Goal: Task Accomplishment & Management: Manage account settings

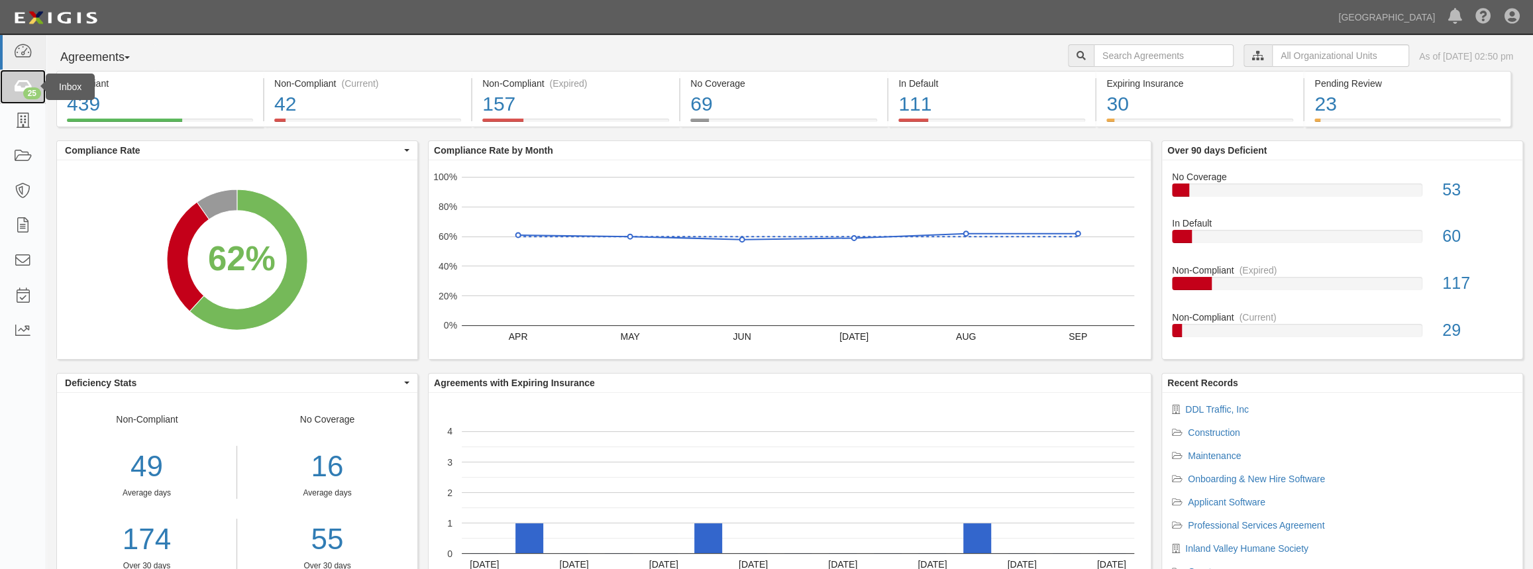
click at [29, 92] on div "25" at bounding box center [32, 93] width 18 height 12
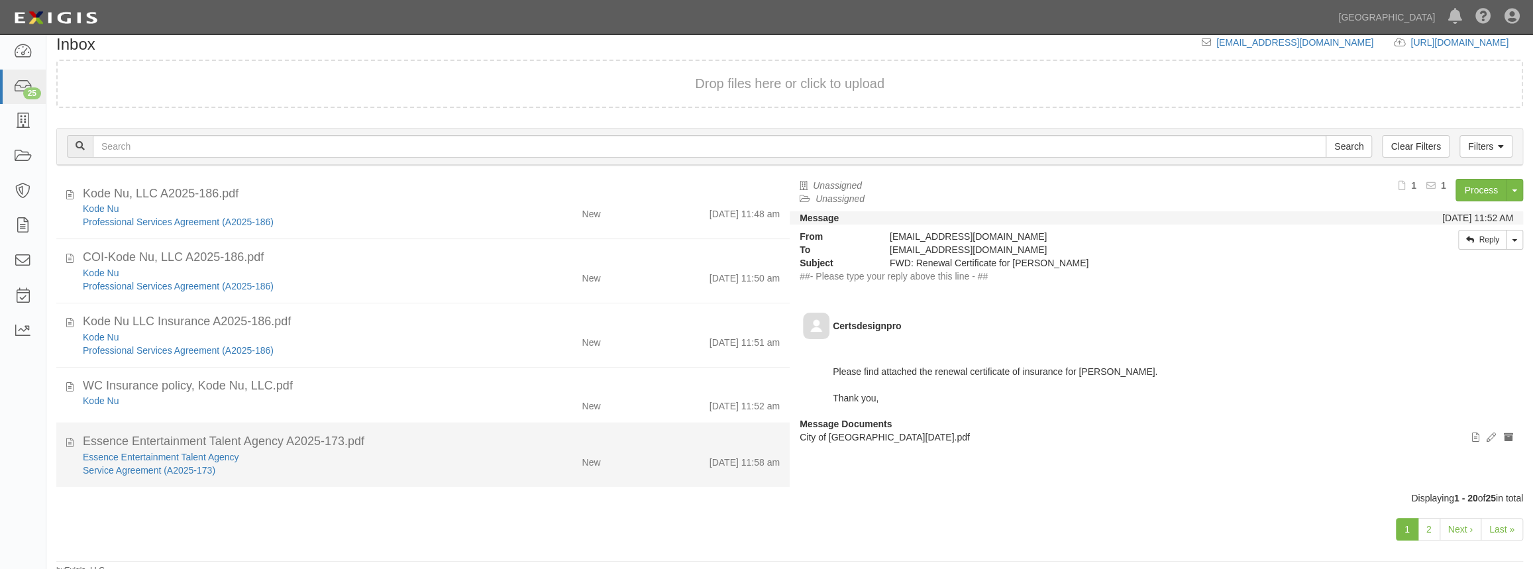
scroll to position [21, 0]
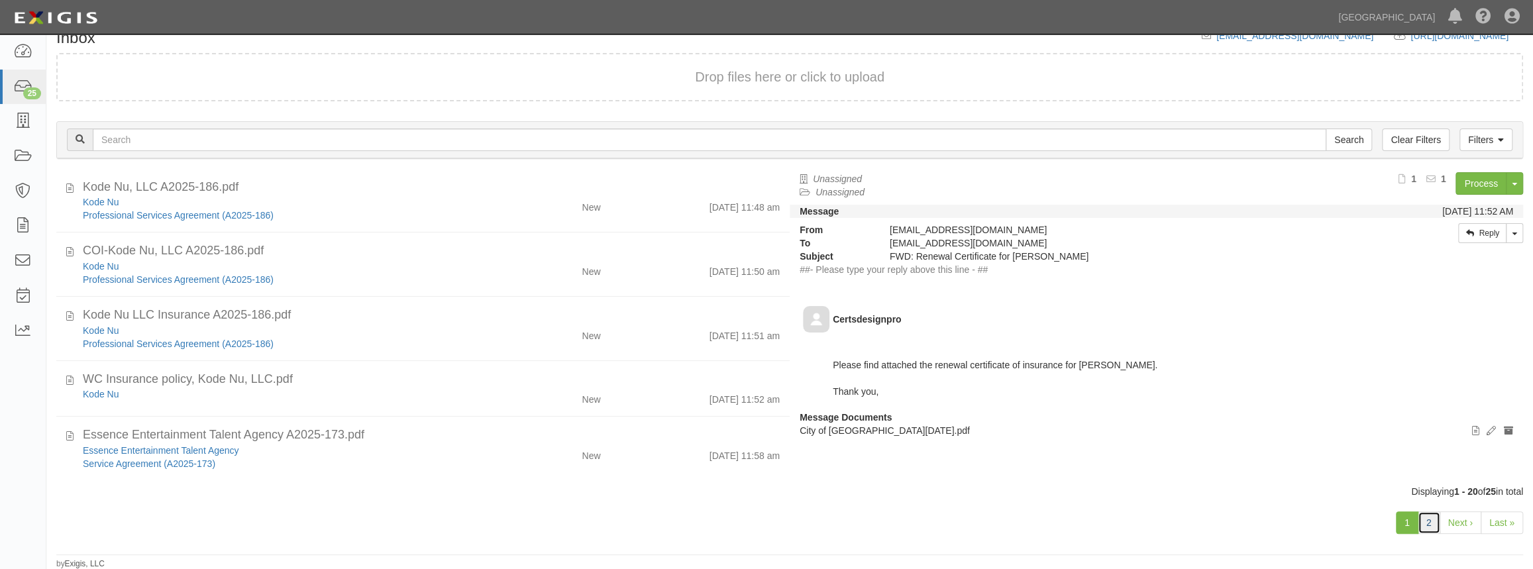
click at [1424, 529] on link "2" at bounding box center [1429, 522] width 23 height 23
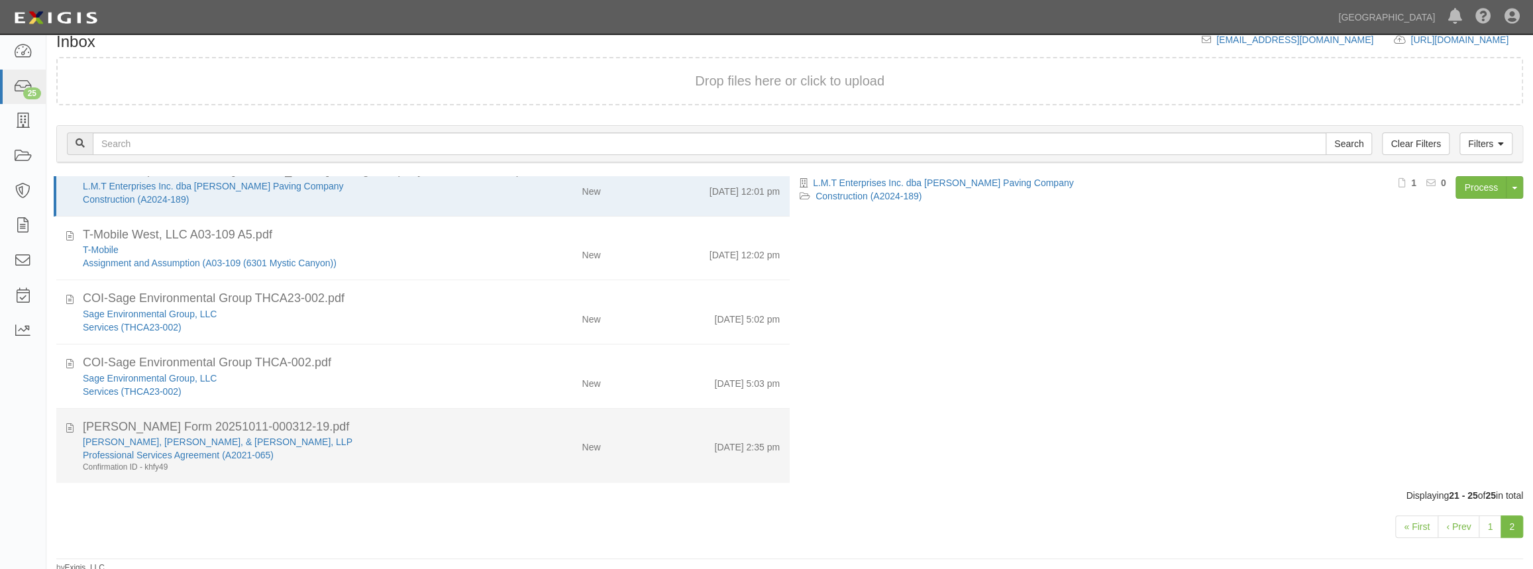
scroll to position [21, 0]
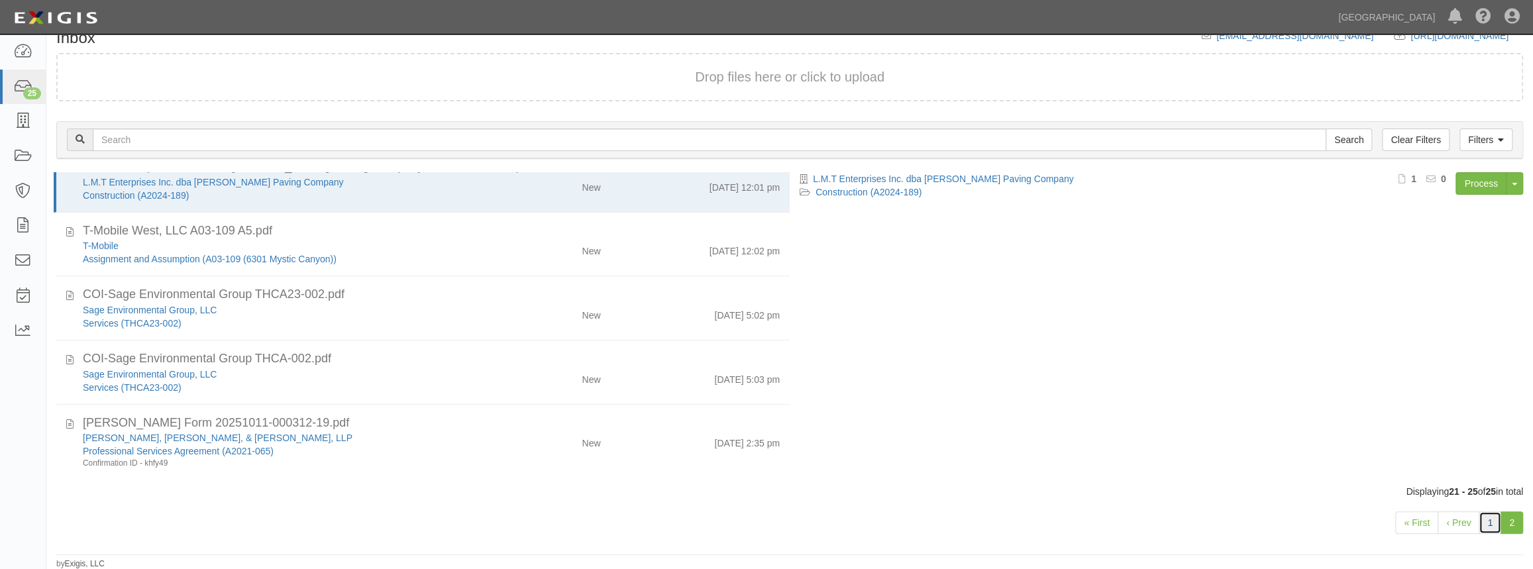
click at [1491, 527] on link "1" at bounding box center [1490, 522] width 23 height 23
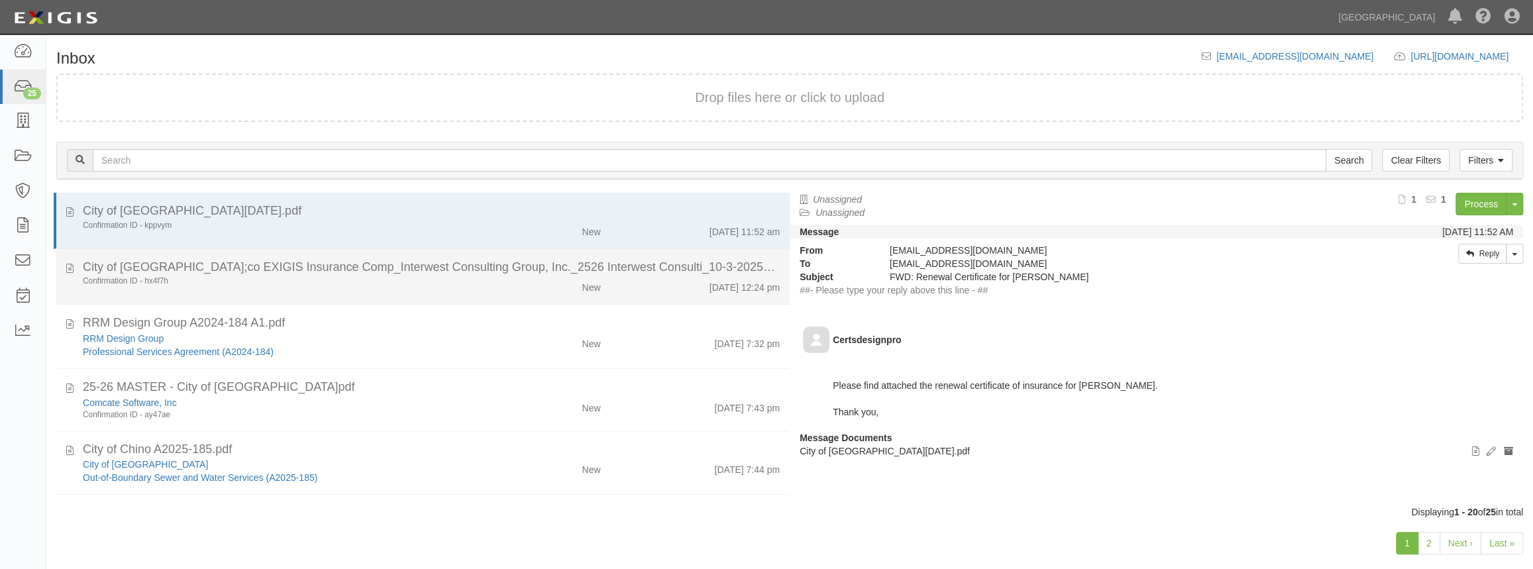
click at [529, 296] on li "City of Chino Hills;co EXIGIS Insurance Comp_Interwest Consulting Group, Inc._2…" at bounding box center [422, 277] width 733 height 56
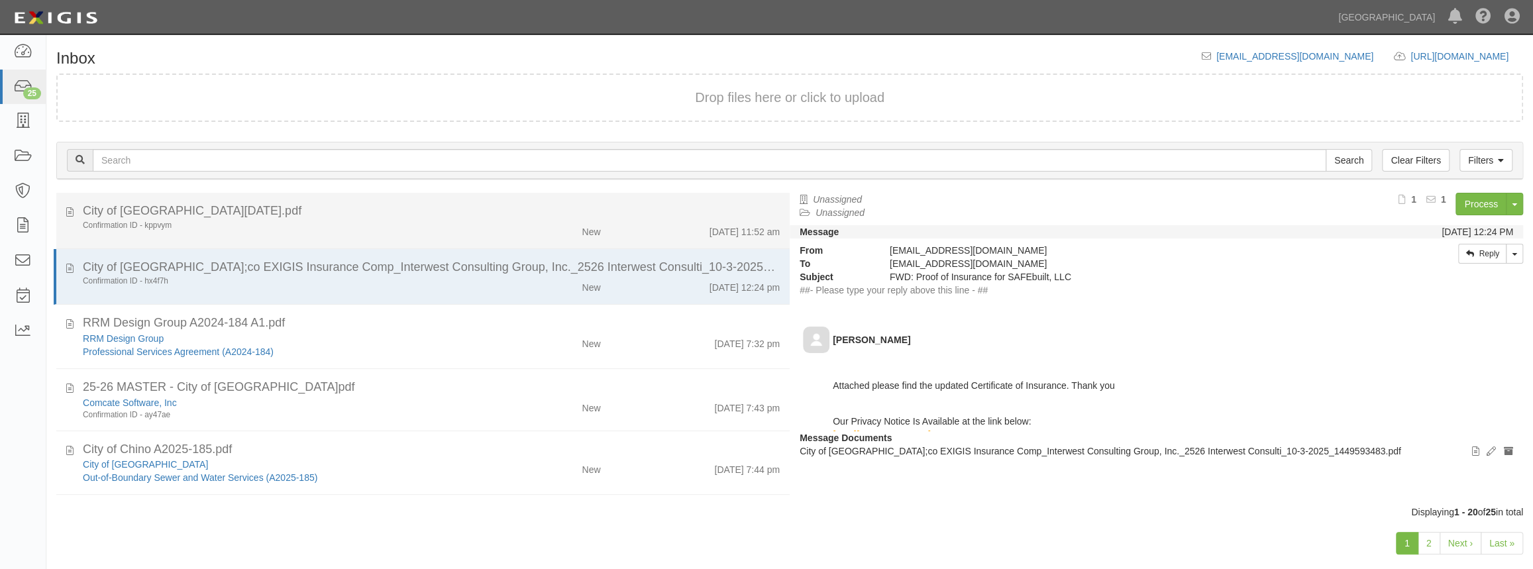
click at [551, 232] on div "New" at bounding box center [550, 229] width 119 height 19
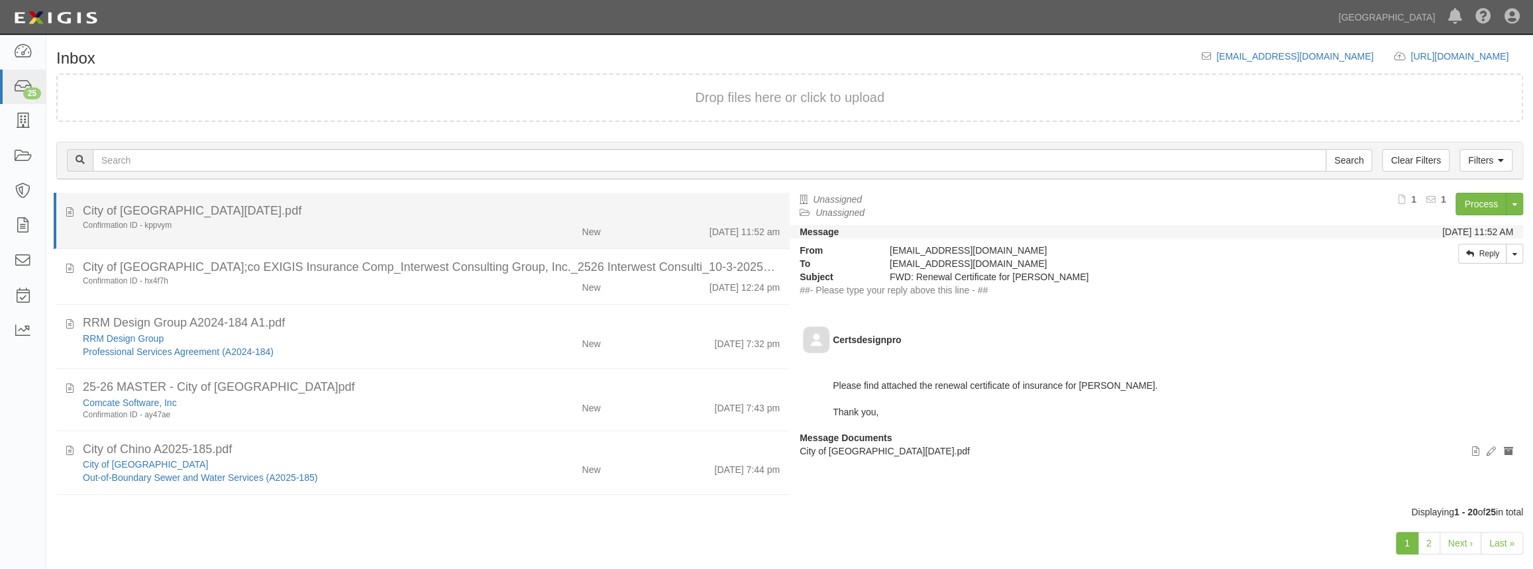
click at [620, 242] on li "City of Chino Hills_10-1-2025.pdf Confirmation ID - kppvym New 10/7/25 11:52 am" at bounding box center [422, 221] width 736 height 56
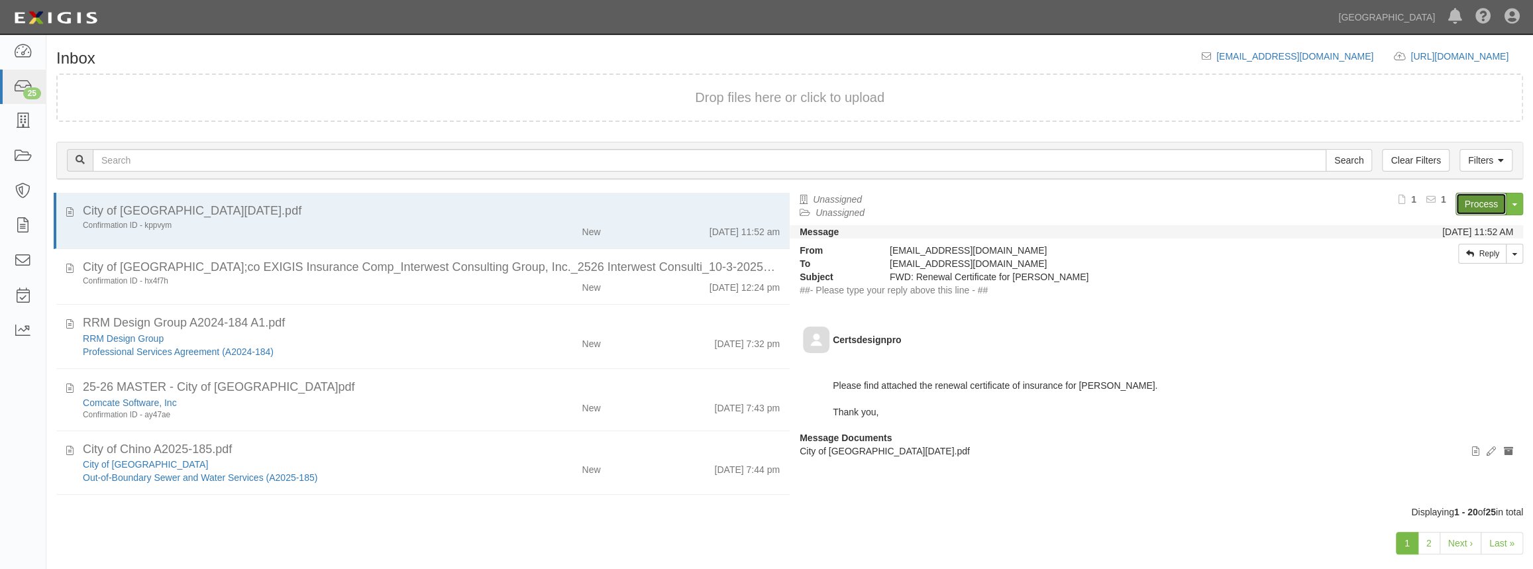
click at [1473, 204] on link "Process" at bounding box center [1481, 204] width 51 height 23
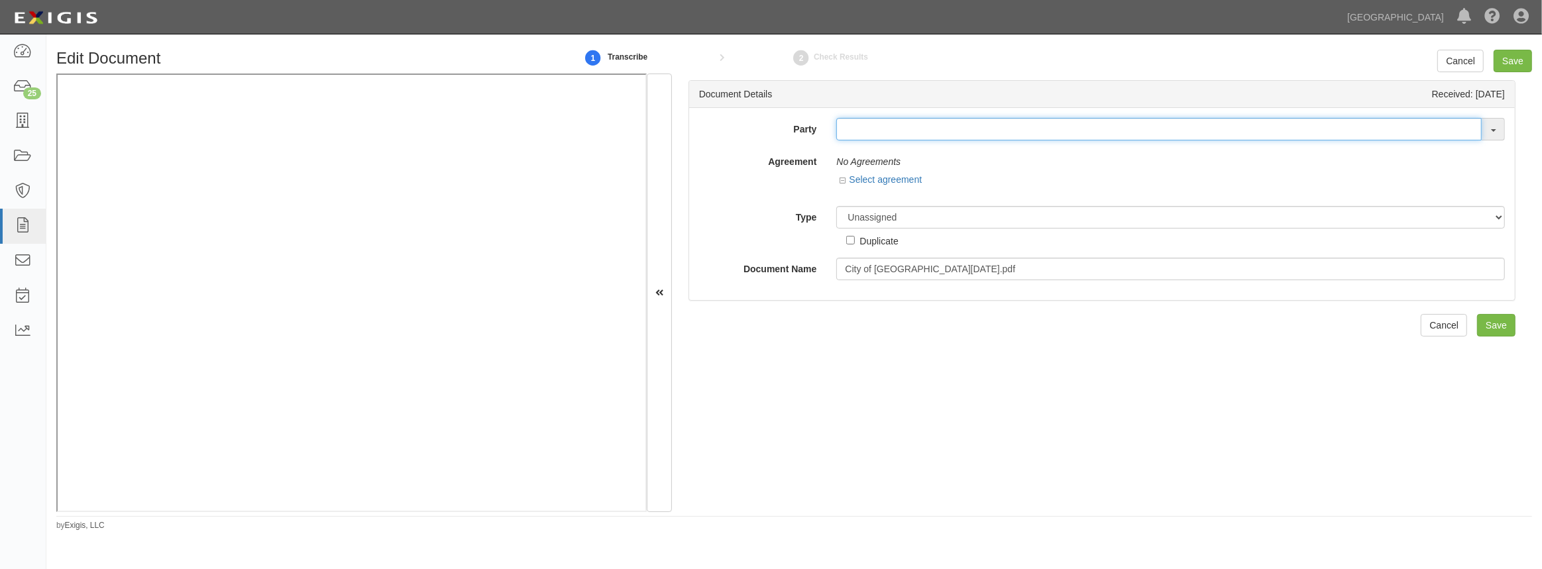
click at [988, 139] on input "text" at bounding box center [1158, 129] width 645 height 23
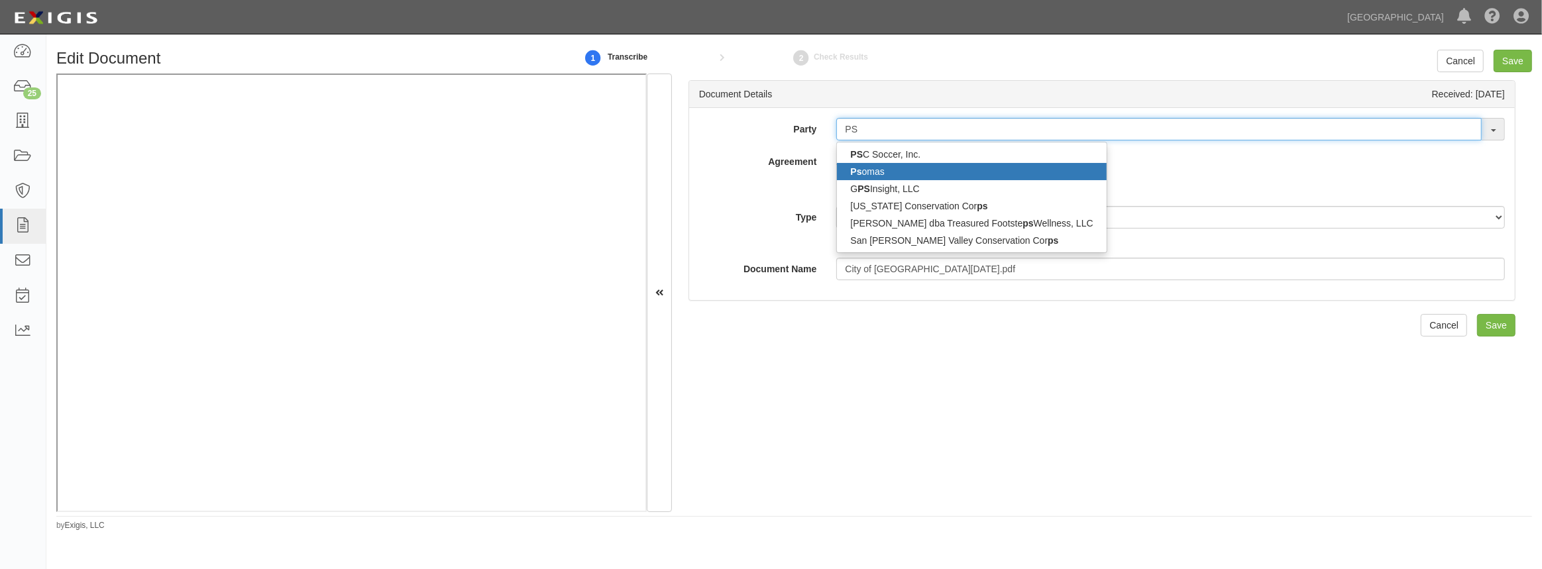
type input "PS"
click at [946, 173] on link "Ps omas" at bounding box center [971, 171] width 269 height 17
type input "Psomas"
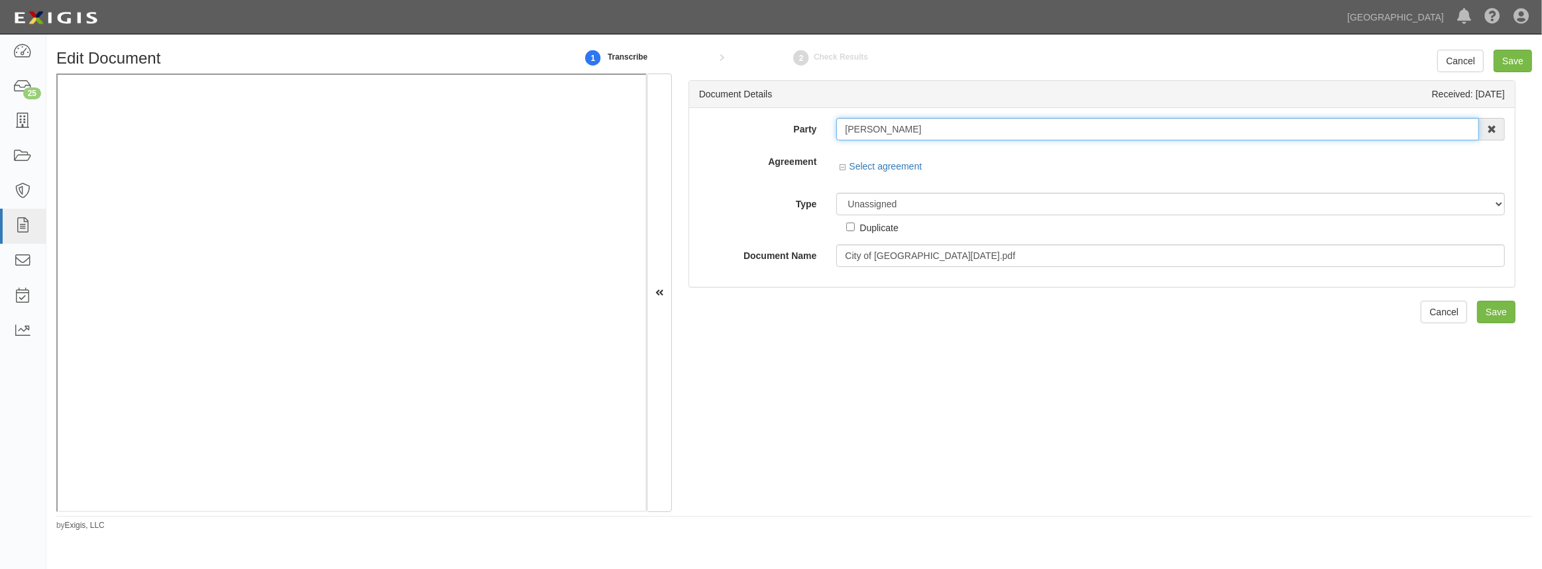
drag, startPoint x: 880, startPoint y: 129, endPoint x: 789, endPoint y: 125, distance: 90.9
click at [789, 125] on div "Party Psomas PS C Soccer, Inc. Ps omas G PS Insight, LLC California Conservatio…" at bounding box center [1101, 129] width 825 height 23
click at [964, 135] on input "text" at bounding box center [1158, 129] width 645 height 23
paste input "Psomas"
type input "Psomas"
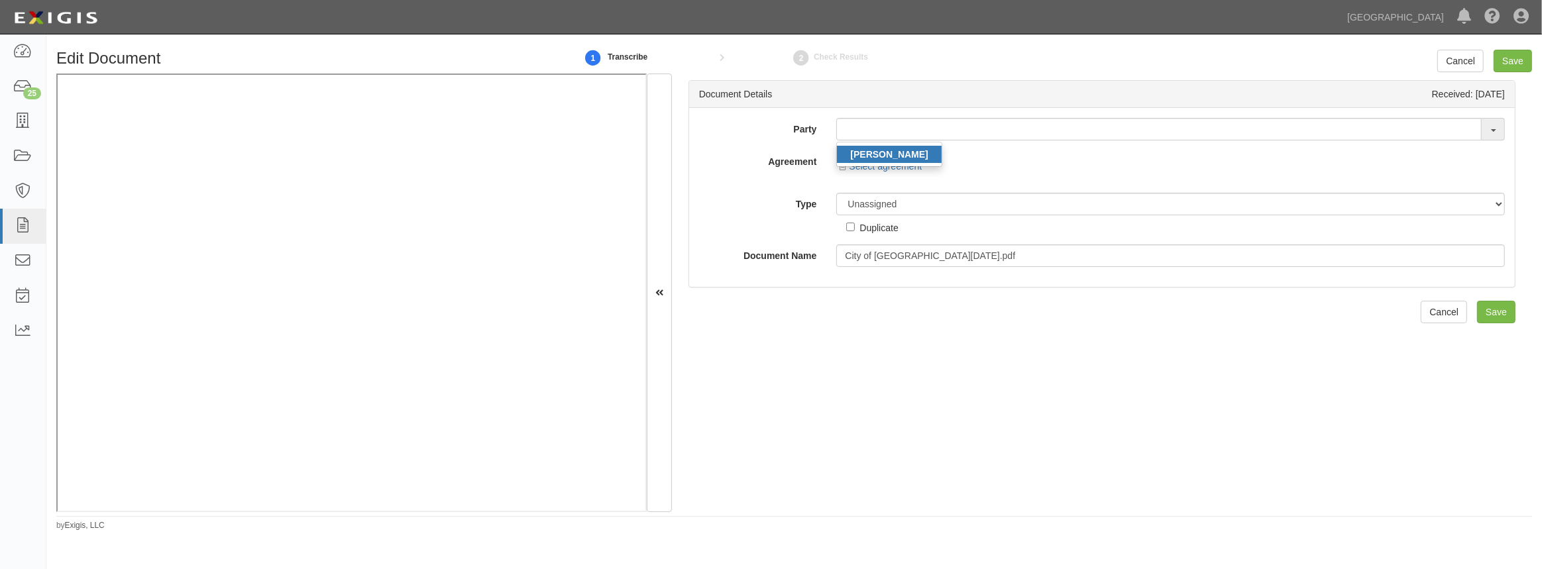
click at [898, 158] on link "Psomas" at bounding box center [889, 154] width 105 height 17
type input "Psomas"
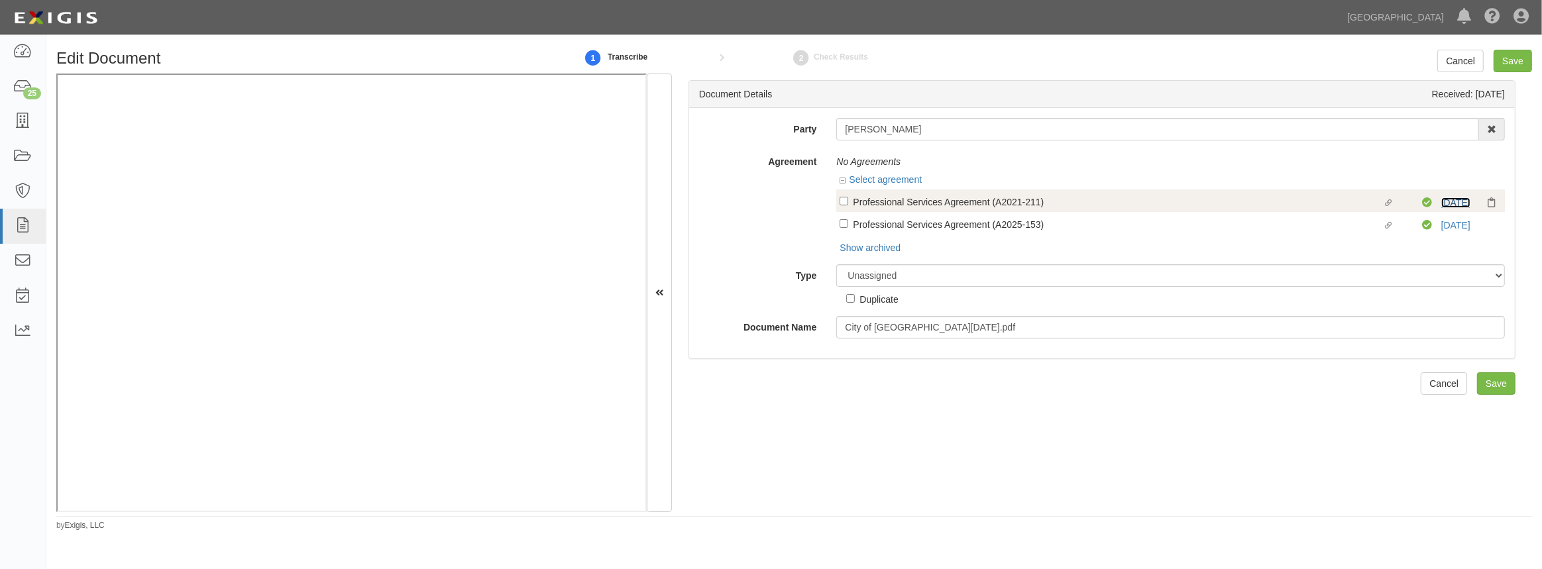
click at [1445, 202] on link "4/1/26" at bounding box center [1455, 202] width 29 height 11
click at [1049, 272] on select "Unassigned Binder Cancellation Notice Certificate Contract Endorsement Insuranc…" at bounding box center [1170, 275] width 668 height 23
select select "OtherDetail"
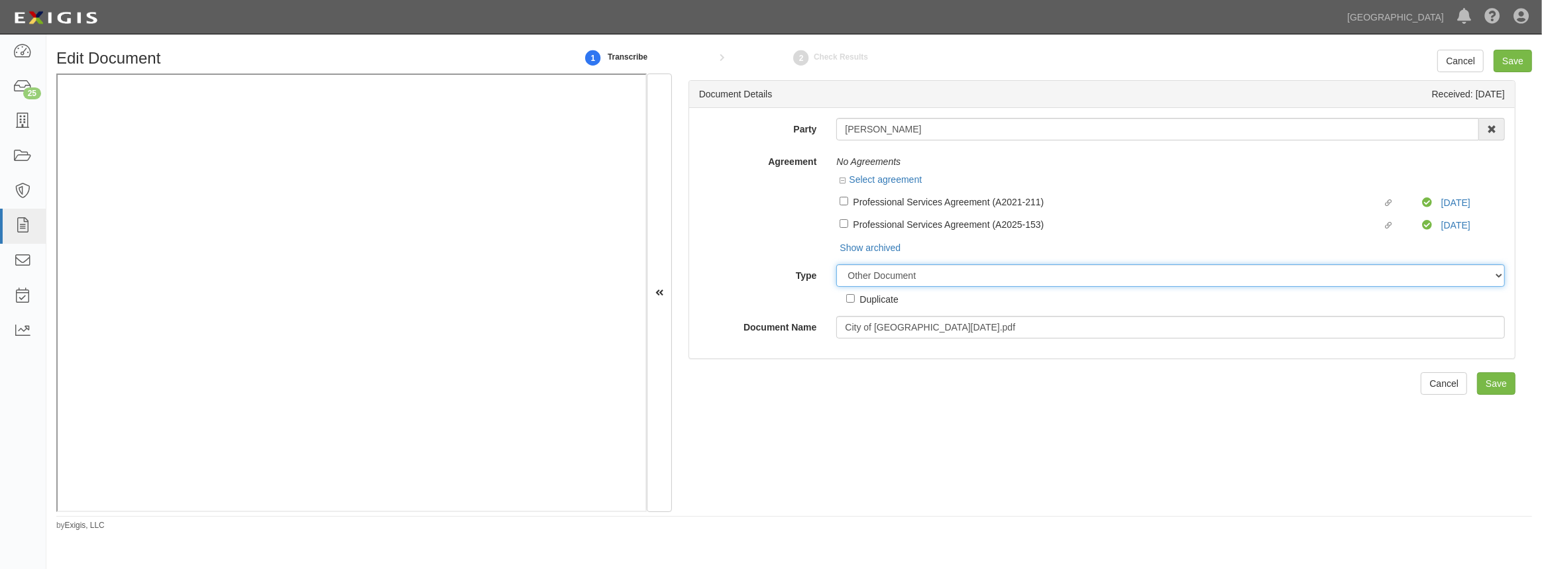
click at [836, 265] on select "Unassigned Binder Cancellation Notice Certificate Contract Endorsement Insuranc…" at bounding box center [1170, 275] width 668 height 23
click at [850, 297] on input "Duplicate" at bounding box center [850, 298] width 9 height 9
checkbox input "true"
click at [1503, 435] on input "Save" at bounding box center [1496, 430] width 38 height 23
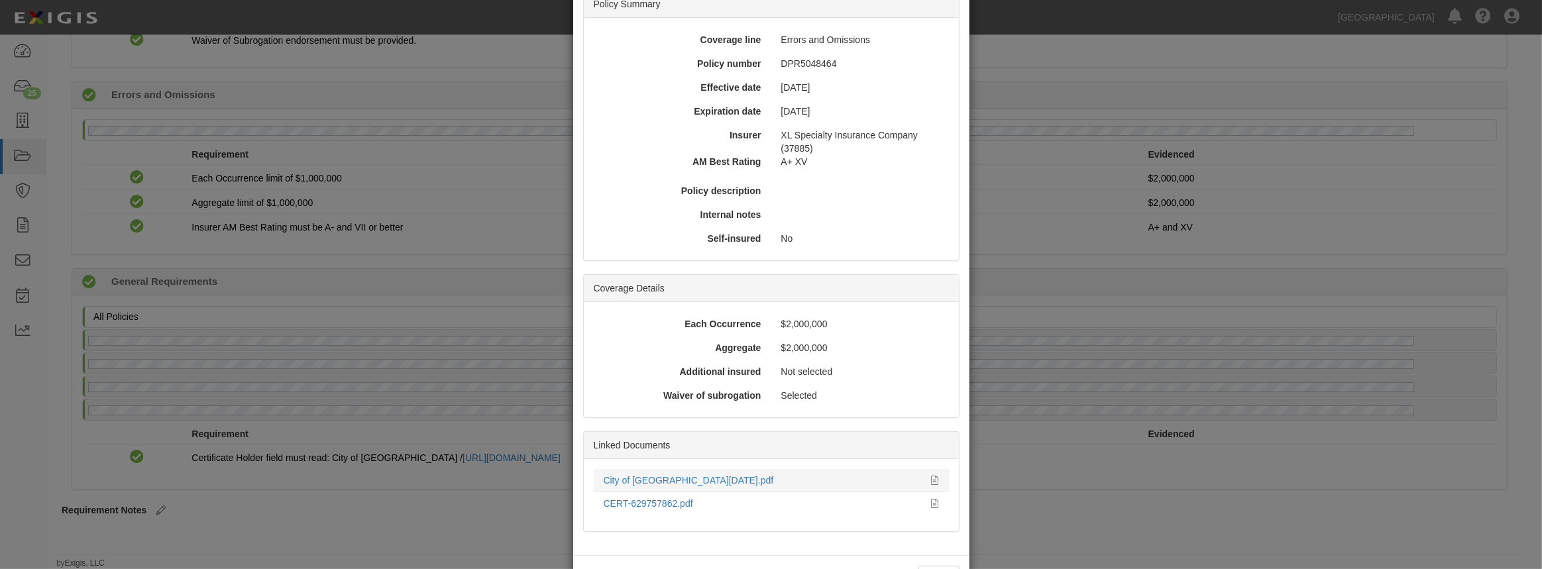
scroll to position [136, 0]
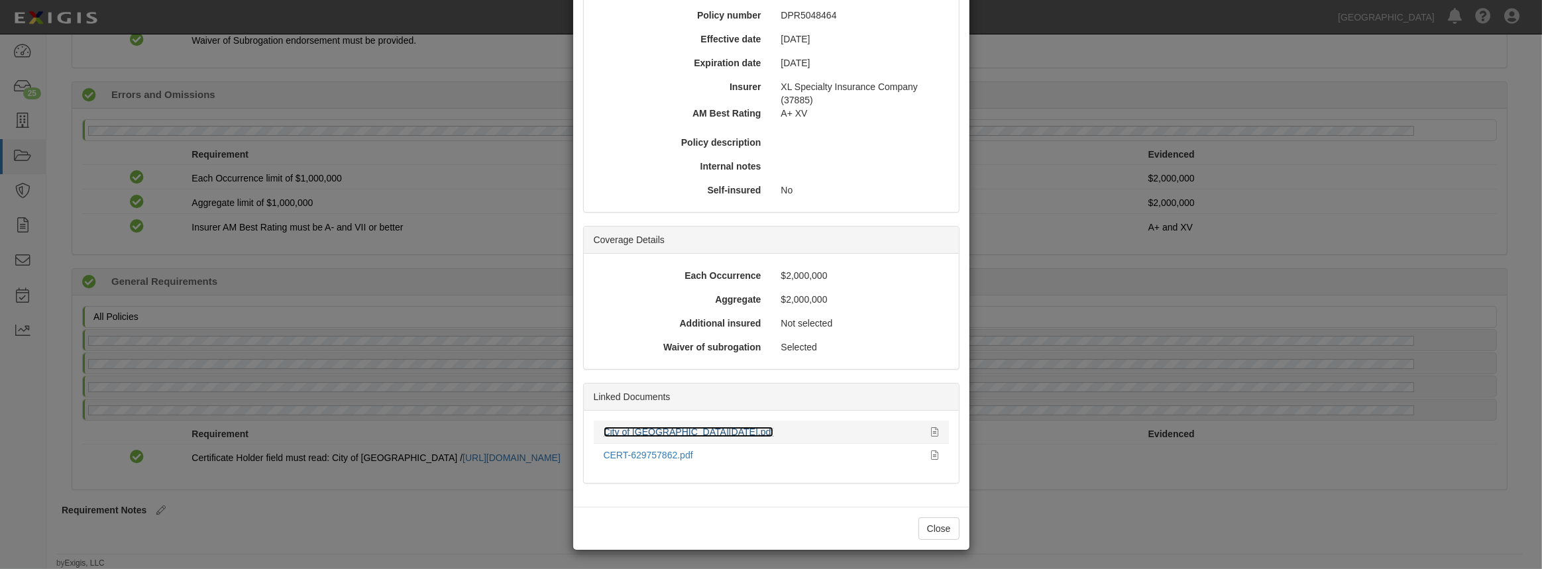
click at [672, 431] on link "City of [GEOGRAPHIC_DATA][DATE].pdf" at bounding box center [689, 432] width 170 height 11
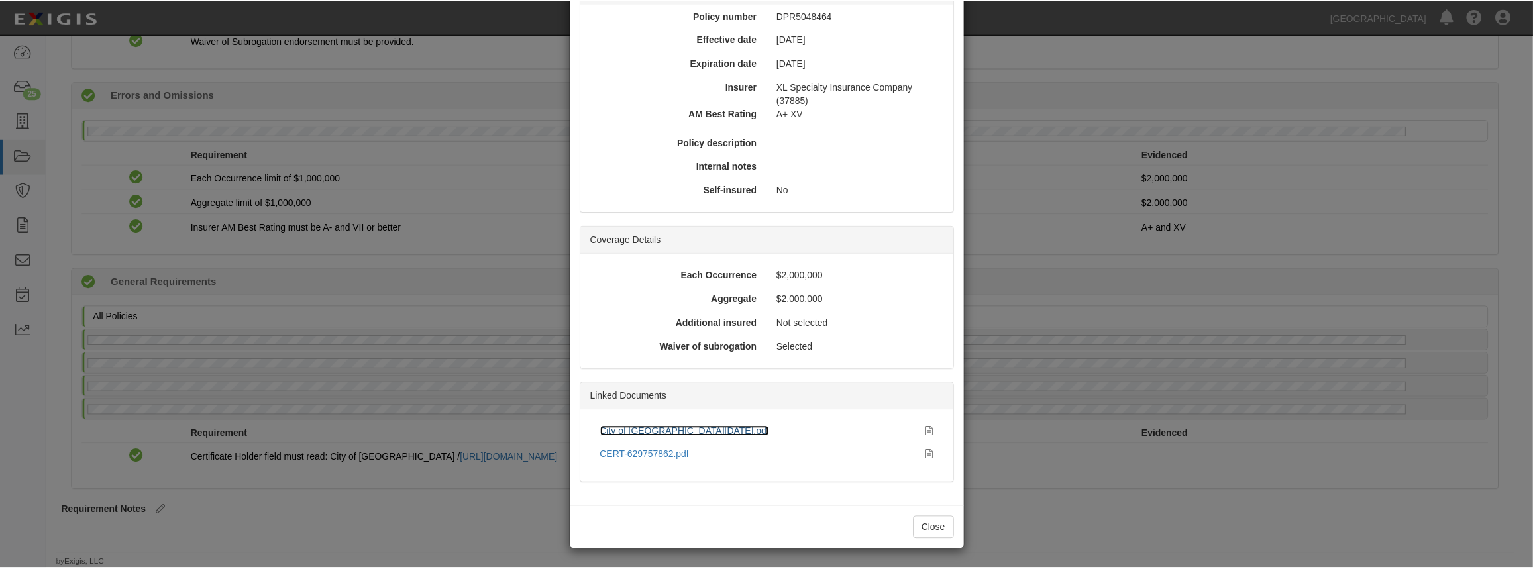
scroll to position [0, 0]
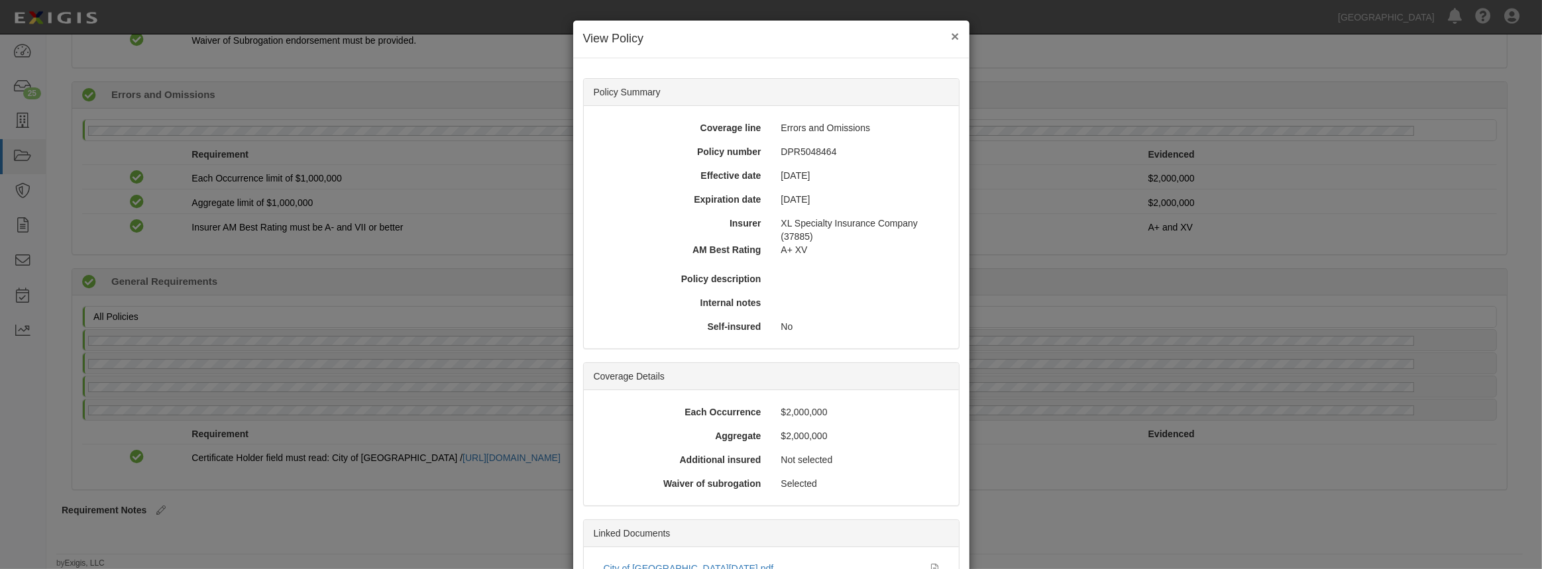
click at [951, 33] on button "×" at bounding box center [955, 36] width 8 height 14
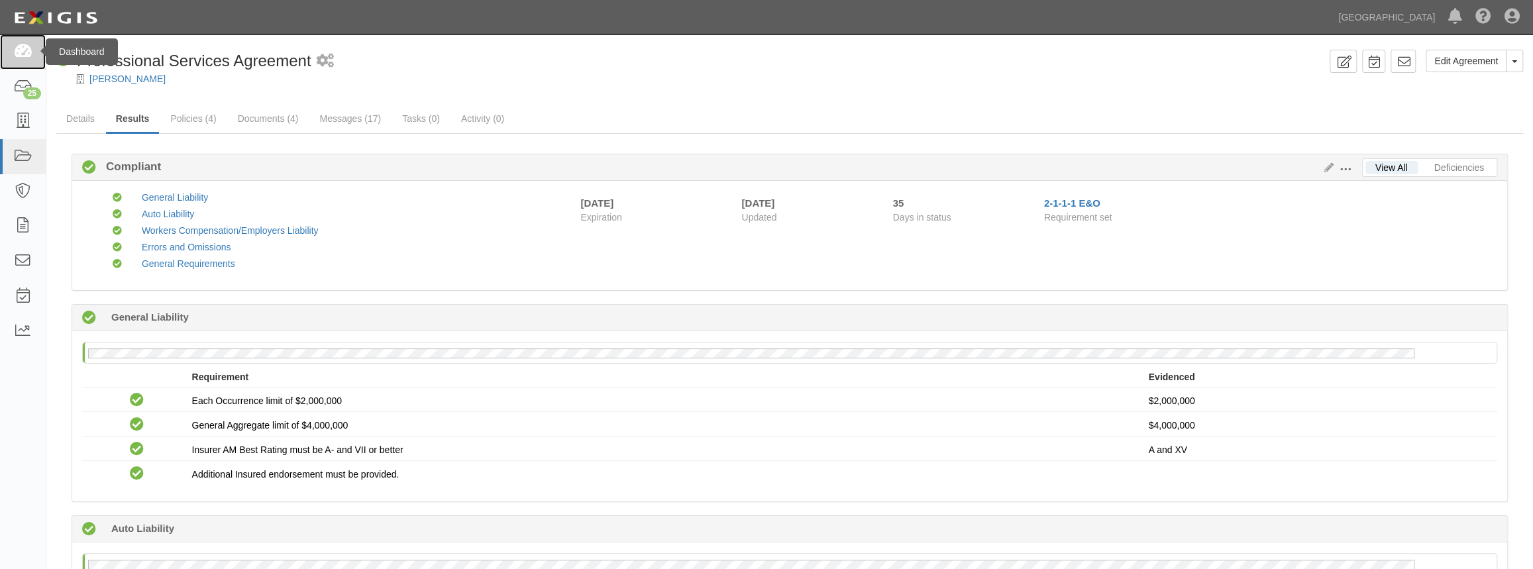
click at [25, 54] on icon at bounding box center [22, 51] width 19 height 15
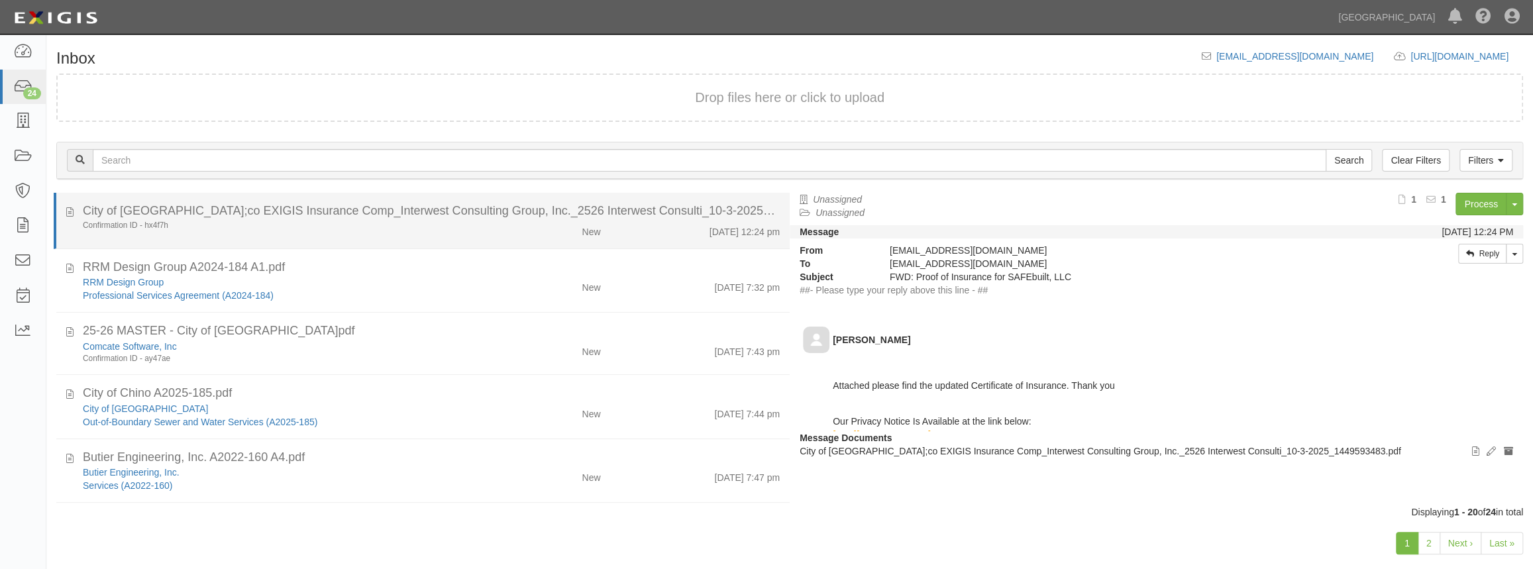
click at [513, 225] on div "New" at bounding box center [550, 229] width 119 height 19
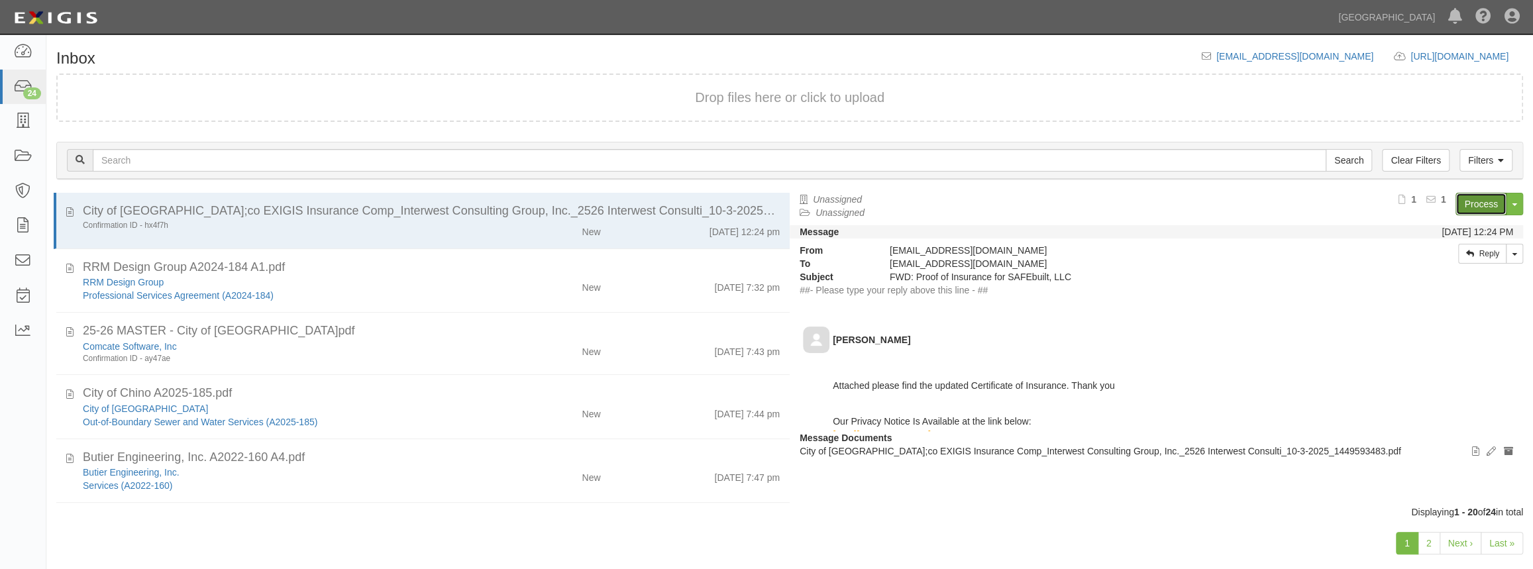
click at [1471, 198] on link "Process" at bounding box center [1481, 204] width 51 height 23
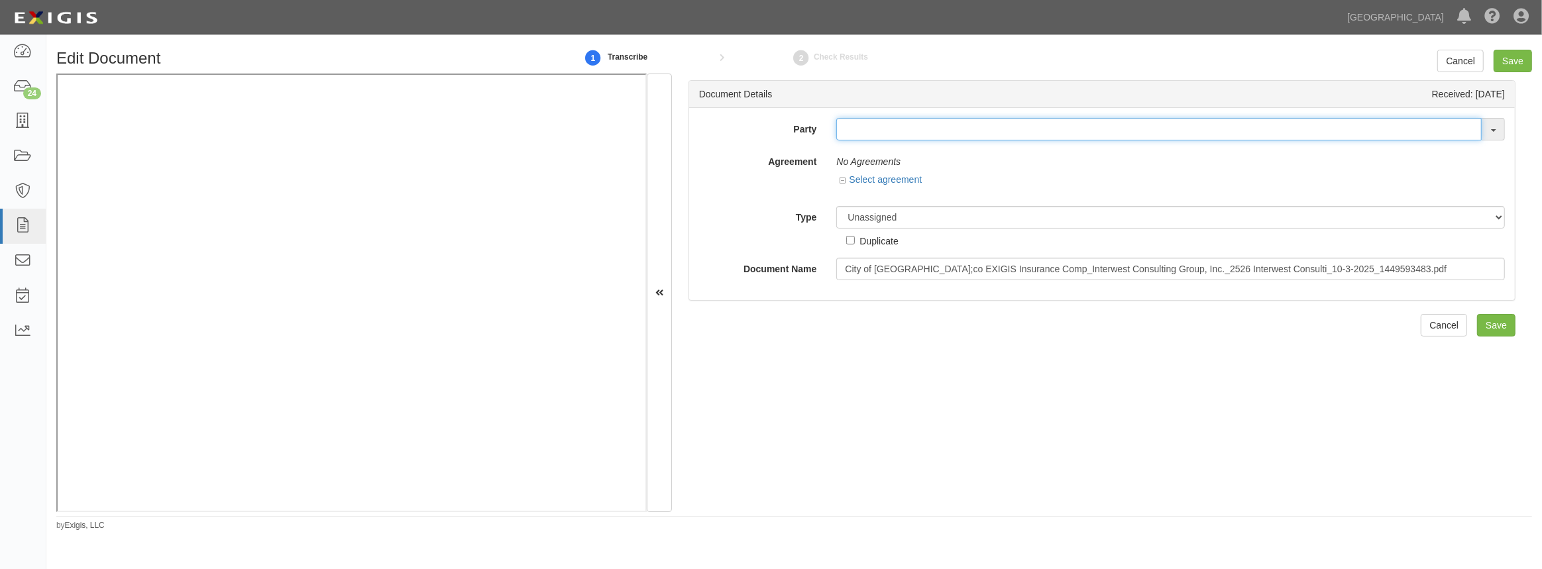
click at [870, 137] on input "text" at bounding box center [1158, 129] width 645 height 23
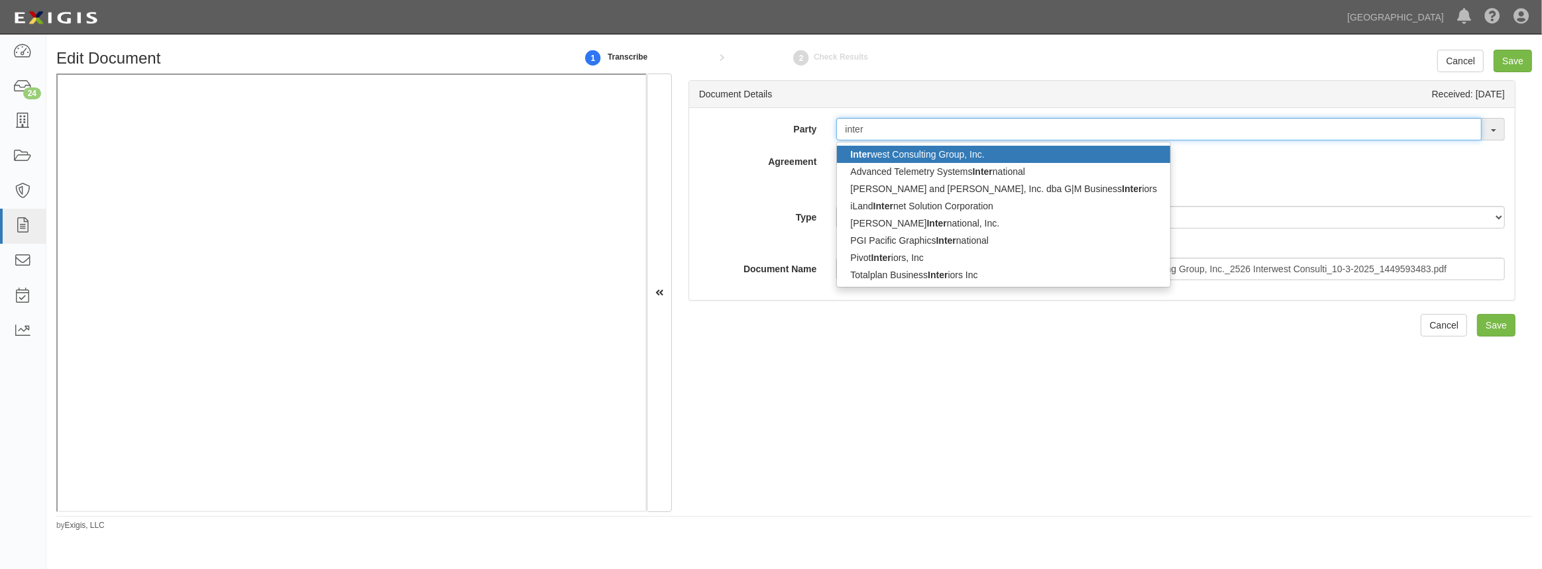
type input "inter"
click at [965, 152] on link "Inter west Consulting Group, Inc." at bounding box center [1003, 154] width 333 height 17
type input "Interwest Consulting Group, Inc."
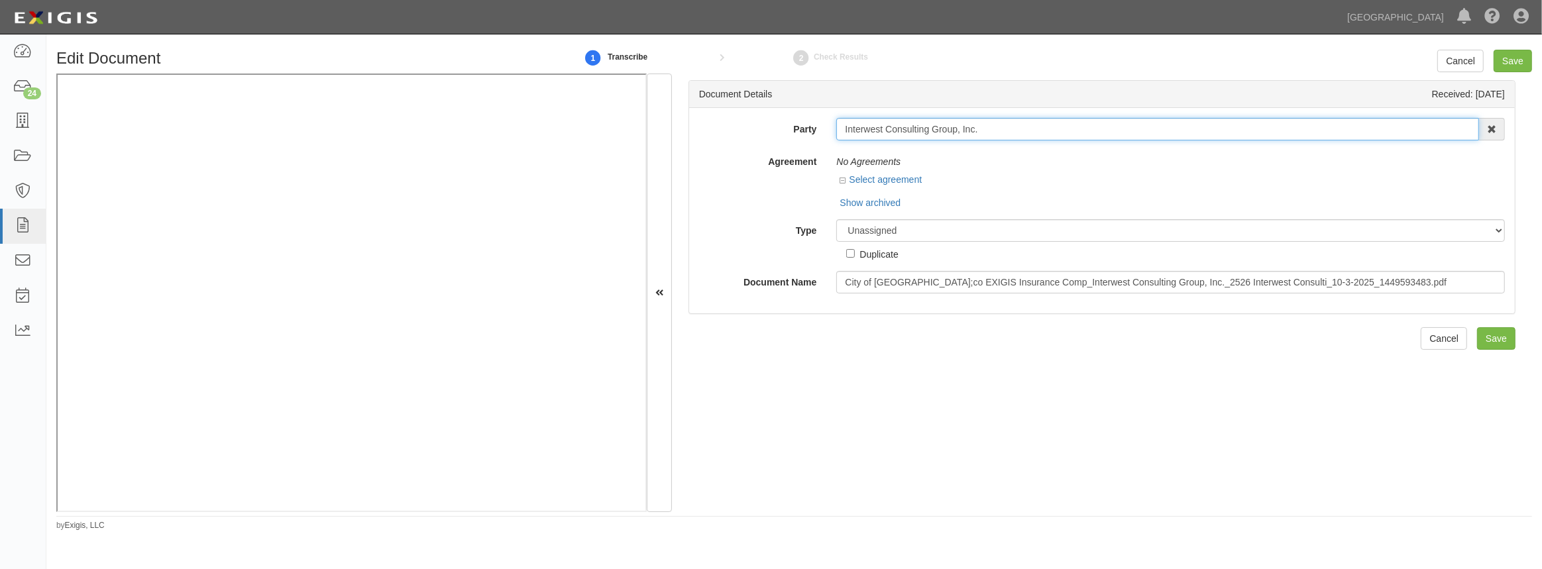
drag, startPoint x: 955, startPoint y: 126, endPoint x: 820, endPoint y: 121, distance: 135.2
click at [820, 121] on div "Party Interwest Consulting Group, Inc. Inter west Consulting Group, Inc. Advanc…" at bounding box center [1101, 129] width 825 height 23
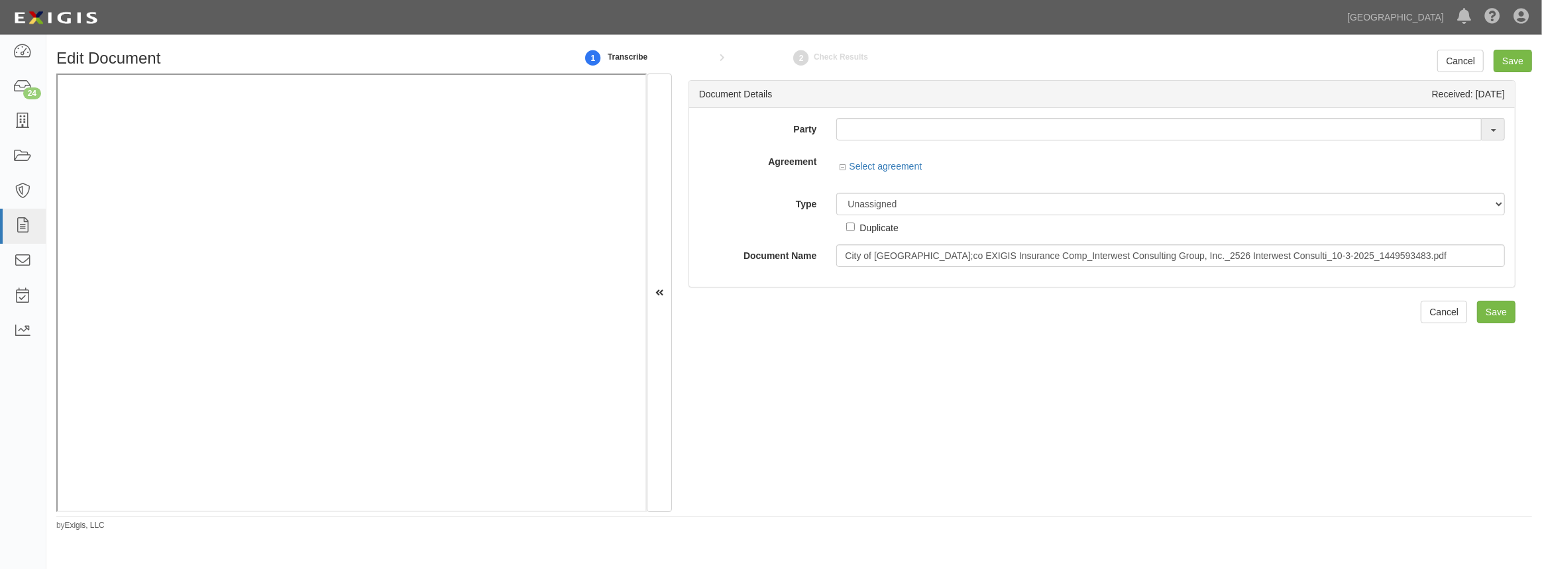
drag, startPoint x: 942, startPoint y: 152, endPoint x: 924, endPoint y: 134, distance: 25.3
click at [942, 152] on div at bounding box center [1170, 154] width 668 height 9
click at [924, 134] on input "text" at bounding box center [1158, 129] width 645 height 23
paste input "Interwest Consulting Group"
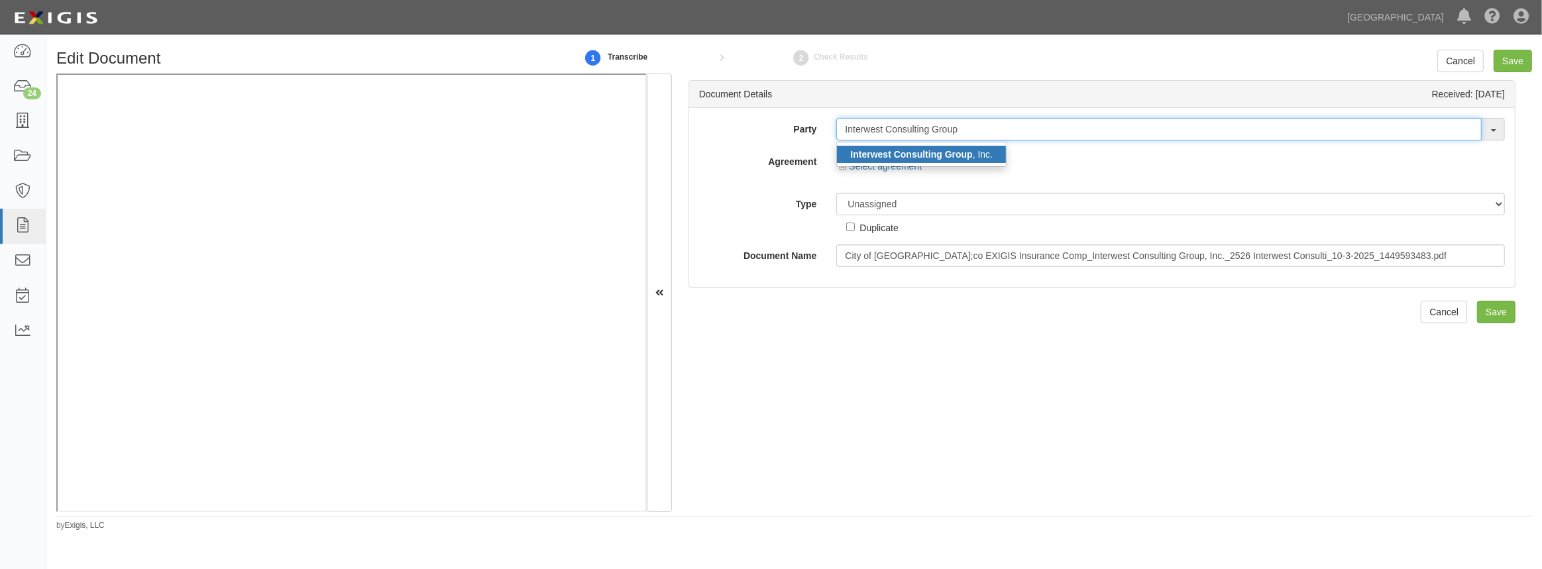
type input "Interwest Consulting Group"
click at [924, 150] on strong "Interwest Consulting Group" at bounding box center [911, 154] width 122 height 11
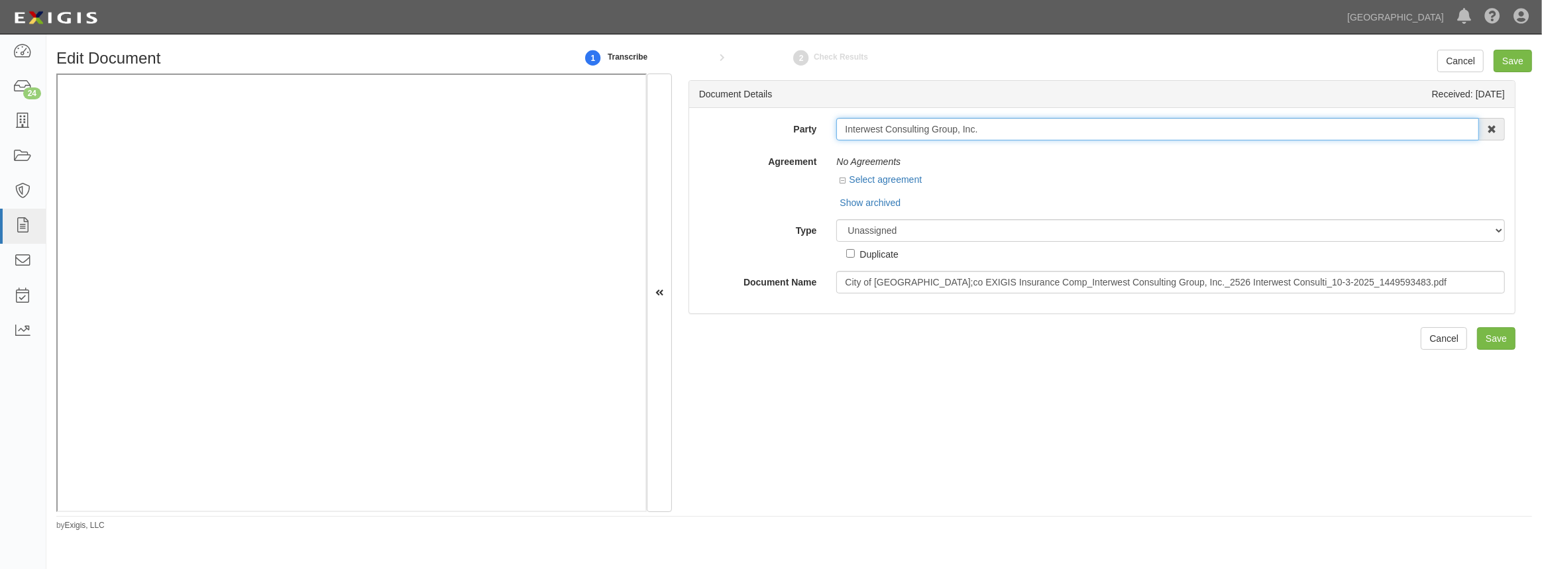
click at [1133, 131] on input "Interwest Consulting Group, Inc." at bounding box center [1157, 129] width 643 height 23
click at [1057, 125] on input "Interwest Consulting Group, Inc." at bounding box center [1157, 129] width 643 height 23
drag, startPoint x: 1030, startPoint y: 125, endPoint x: 815, endPoint y: 136, distance: 215.6
click at [822, 137] on div "Party Interwest Consulting Group, Inc. Interwest Consulting Group , Inc. 4LEAF,…" at bounding box center [1101, 129] width 825 height 23
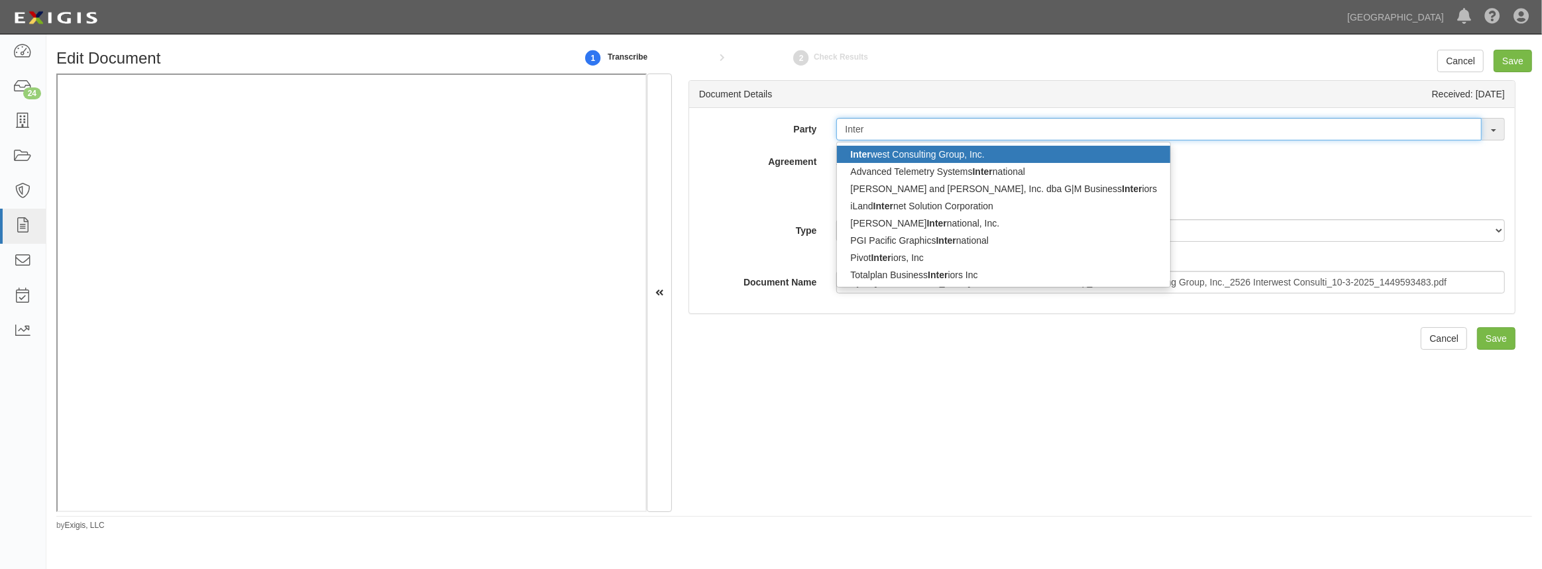
type input "Inter"
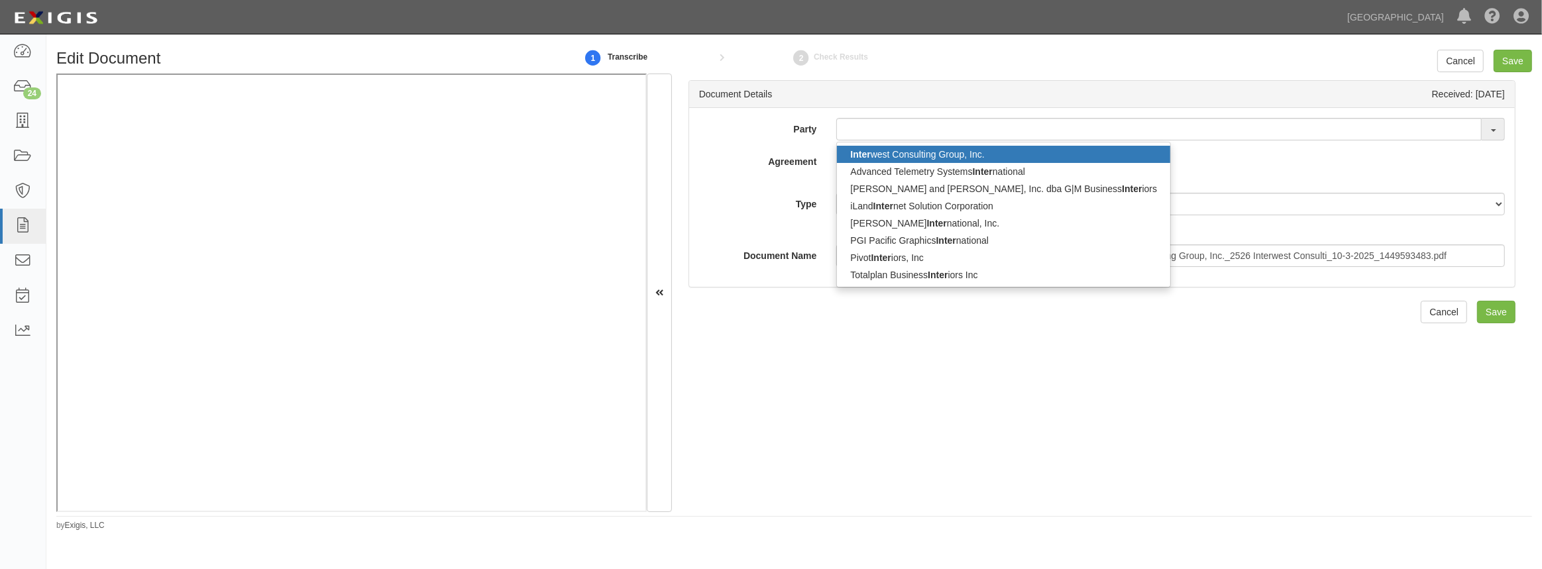
click at [974, 152] on link "Inter west Consulting Group, Inc." at bounding box center [1003, 154] width 333 height 17
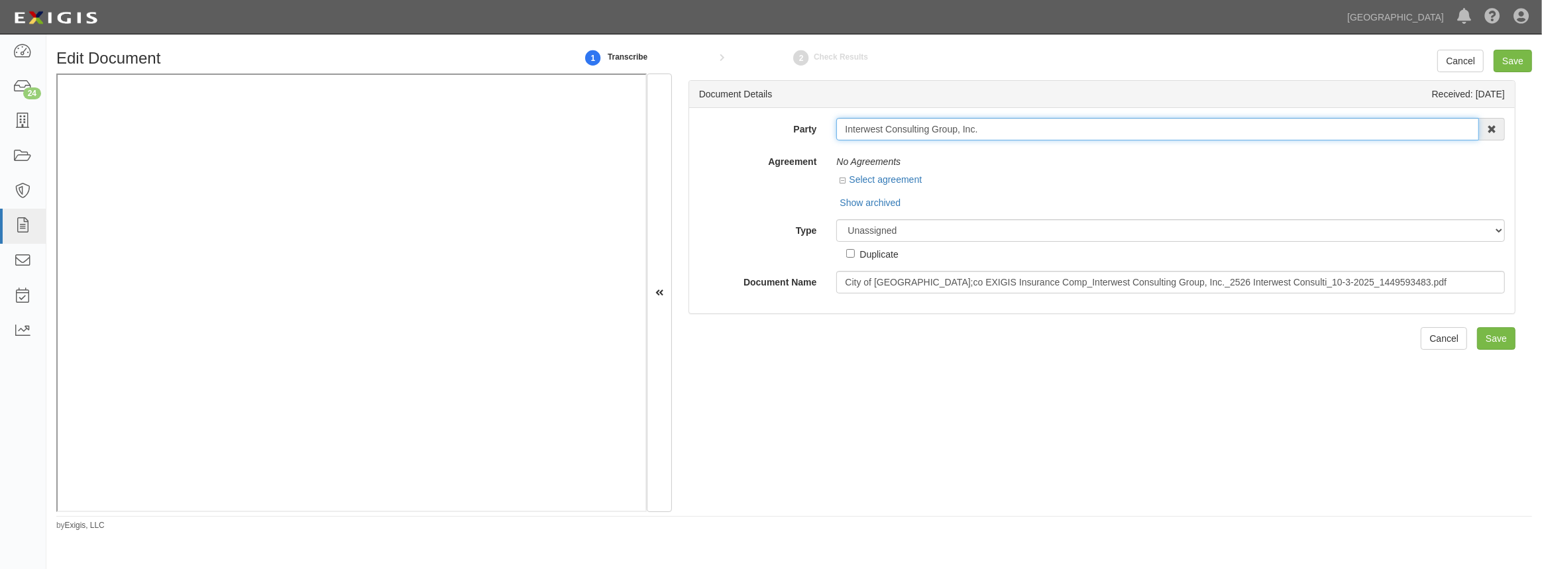
click at [998, 133] on input "Interwest Consulting Group, Inc." at bounding box center [1157, 129] width 643 height 23
drag, startPoint x: 986, startPoint y: 132, endPoint x: 932, endPoint y: 135, distance: 54.4
click at [932, 135] on input "Interwest Consulting Group, Inc." at bounding box center [1157, 129] width 643 height 23
type input "Interwest Consulting"
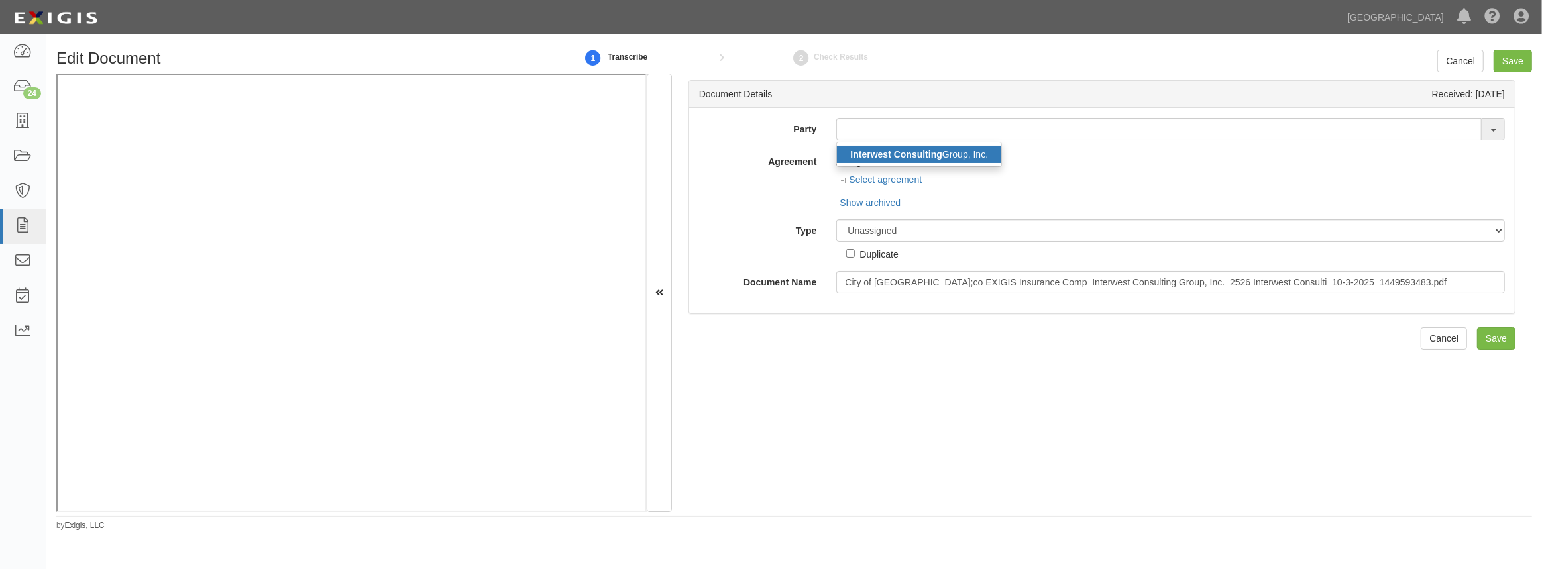
click at [924, 146] on link "Interwest Consulting Group, Inc." at bounding box center [919, 154] width 164 height 17
type input "Interwest Consulting Group, Inc."
click at [898, 171] on div "No Agreements" at bounding box center [1170, 161] width 668 height 23
click at [894, 183] on link "Select agreement" at bounding box center [880, 179] width 82 height 11
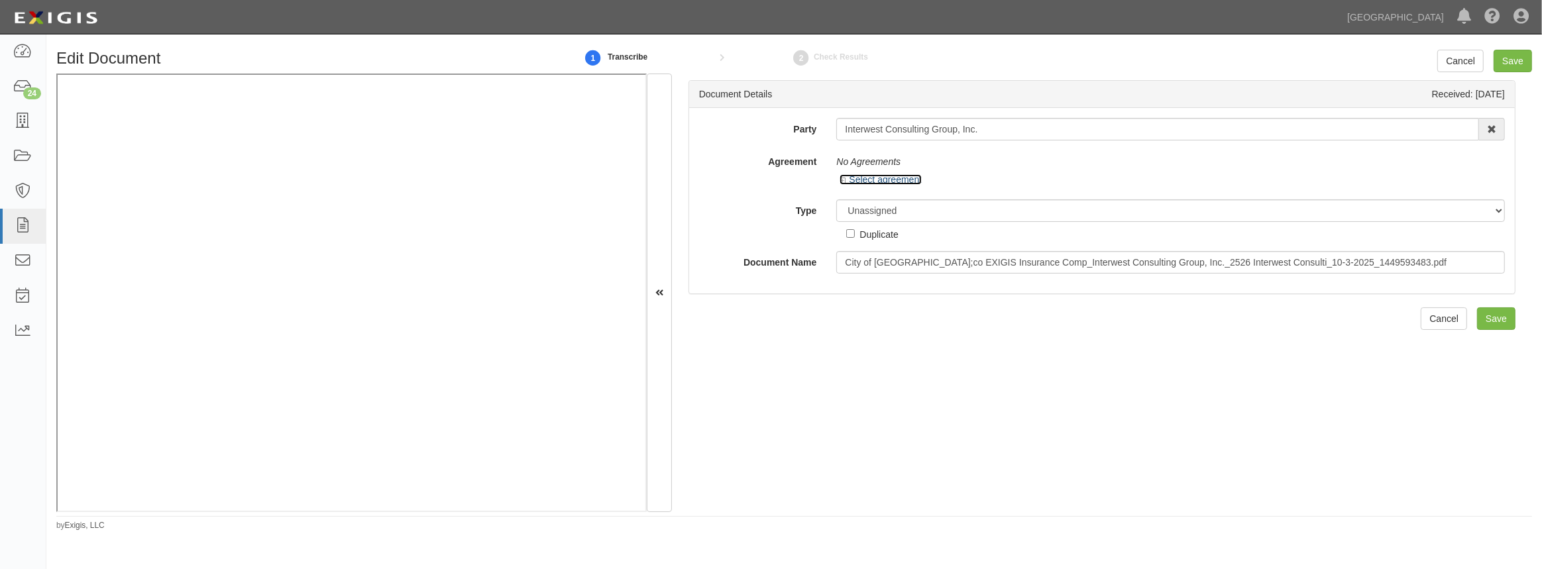
click at [894, 183] on link "Select agreement" at bounding box center [880, 179] width 82 height 11
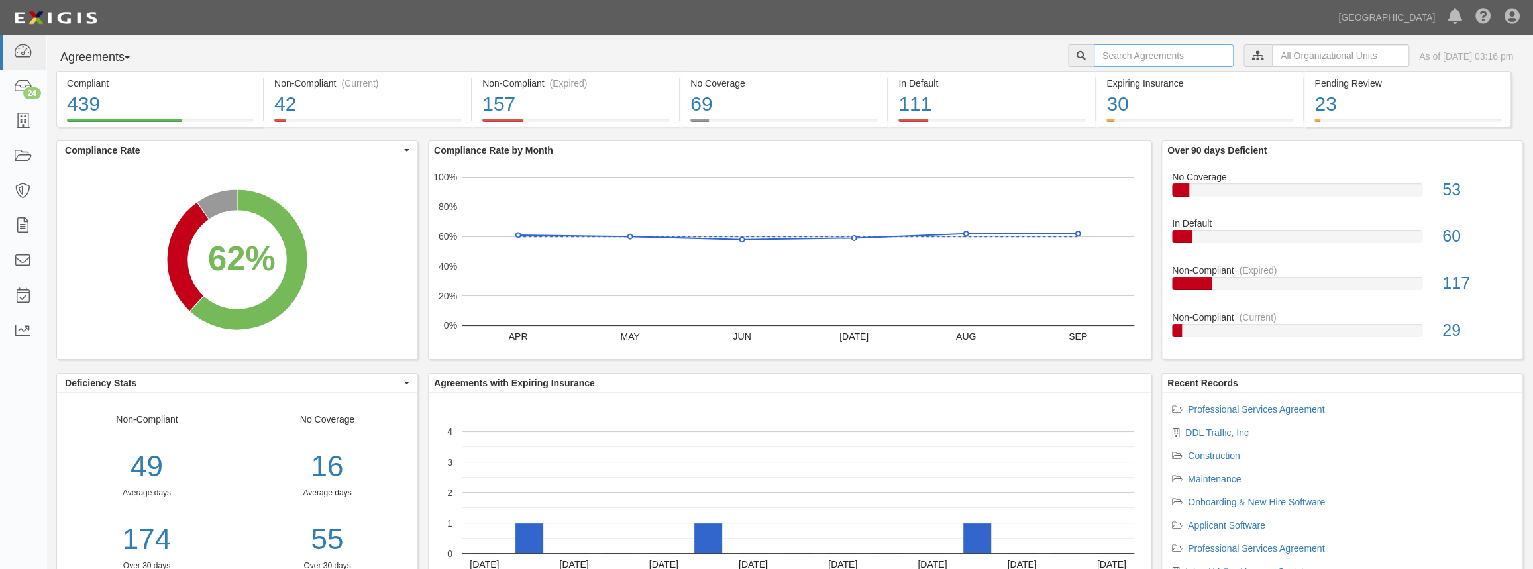
click at [1100, 46] on input "text" at bounding box center [1164, 55] width 140 height 23
paste input "Interwest Consulting Group"
type input "Interwest Consulting Group"
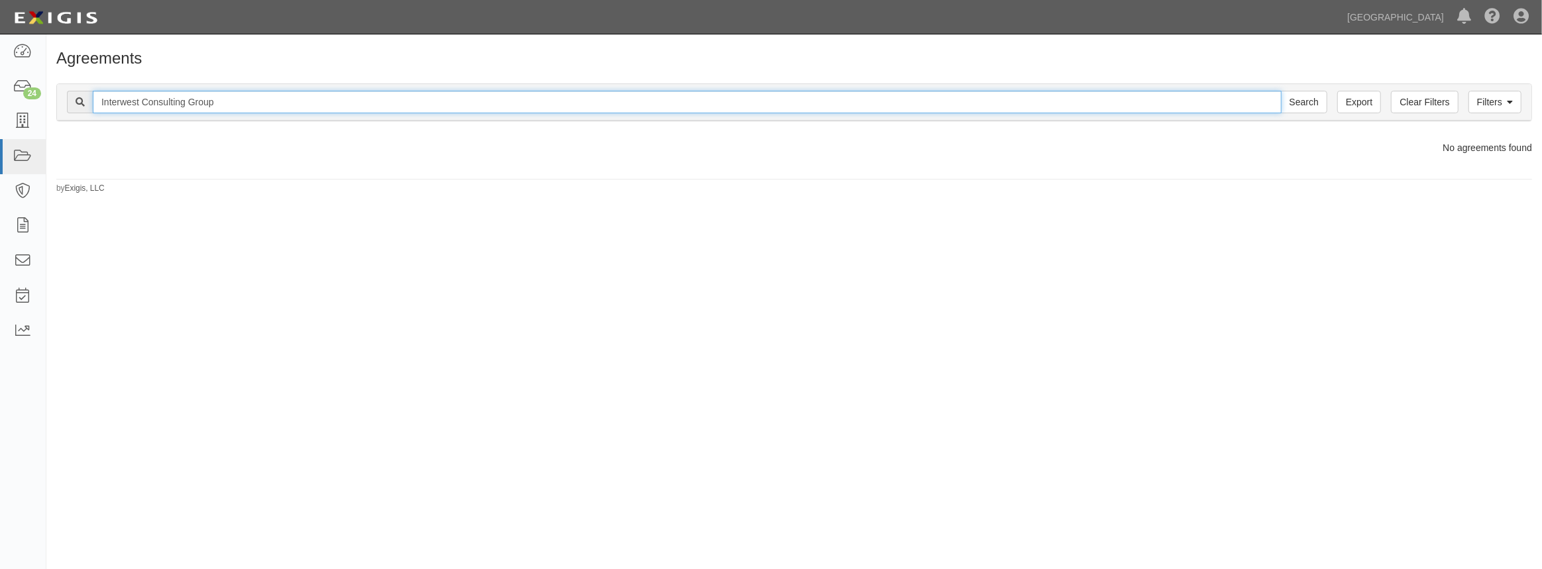
drag, startPoint x: 225, startPoint y: 101, endPoint x: 142, endPoint y: 123, distance: 85.7
click at [142, 123] on div "Filters Clear Filters Export Interwest Consulting Group Search Filters Complian…" at bounding box center [793, 104] width 1495 height 61
type input "Interwest"
click at [1281, 91] on input "Search" at bounding box center [1304, 102] width 46 height 23
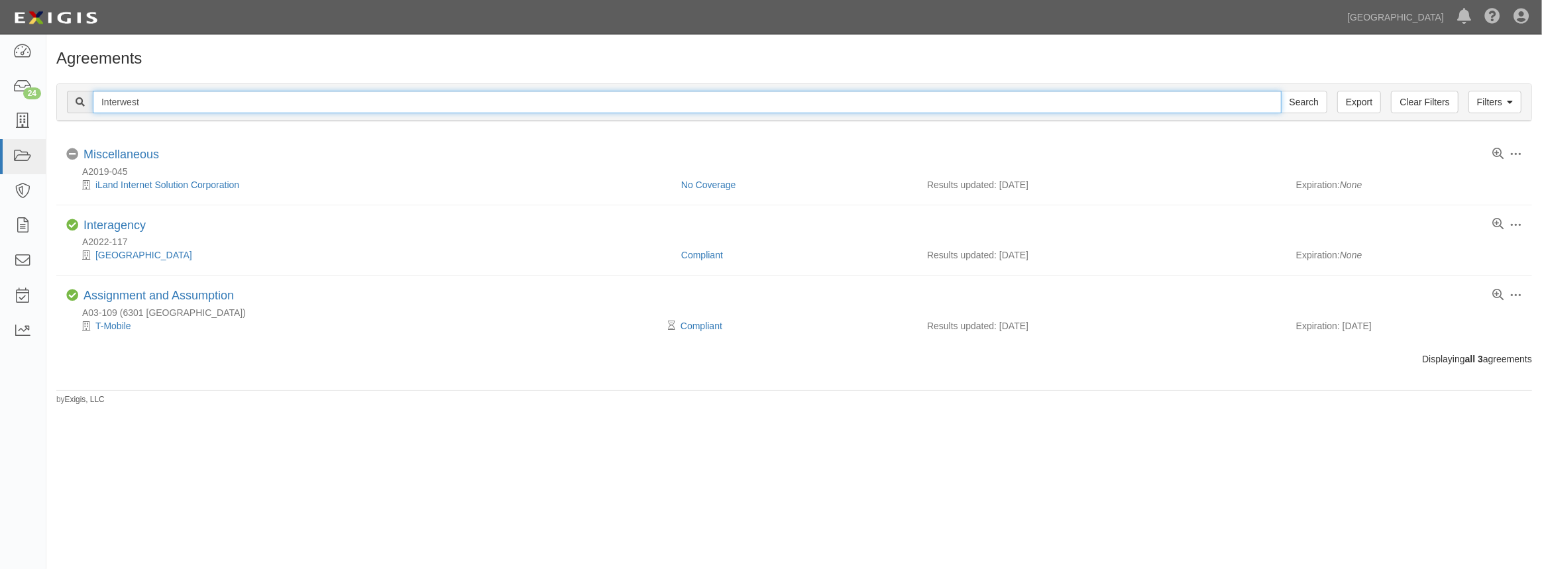
drag, startPoint x: 166, startPoint y: 109, endPoint x: 104, endPoint y: 106, distance: 61.7
click at [104, 106] on input "Interwest" at bounding box center [687, 102] width 1189 height 23
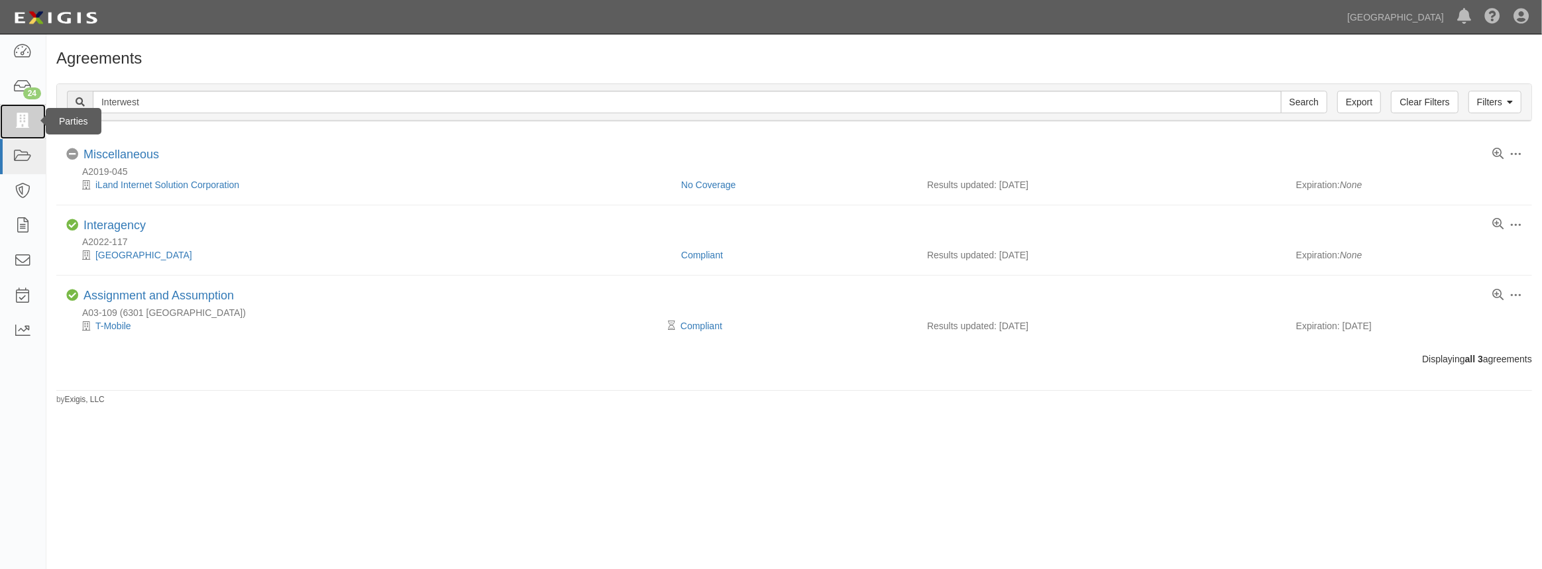
click at [35, 126] on link at bounding box center [23, 121] width 46 height 35
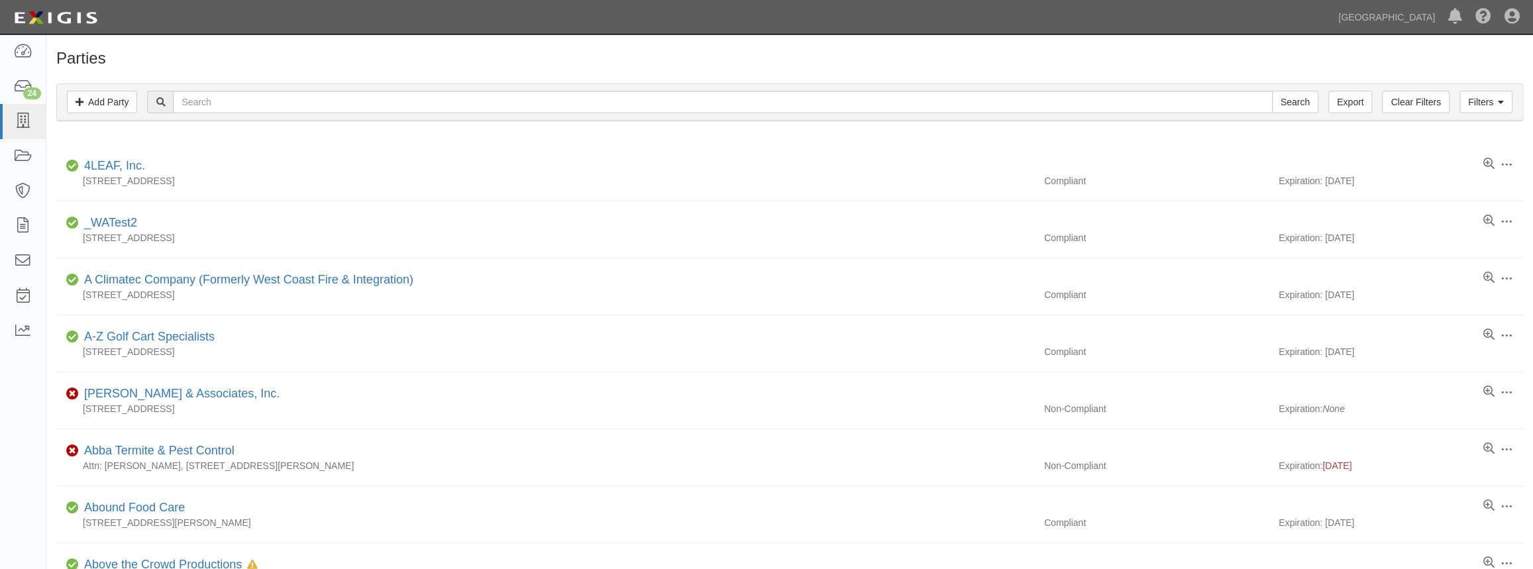
click at [1515, 101] on div "Filters Add Party Clear Filters Export Search Filters" at bounding box center [789, 102] width 1465 height 36
click at [1503, 108] on link "Filters" at bounding box center [1486, 102] width 53 height 23
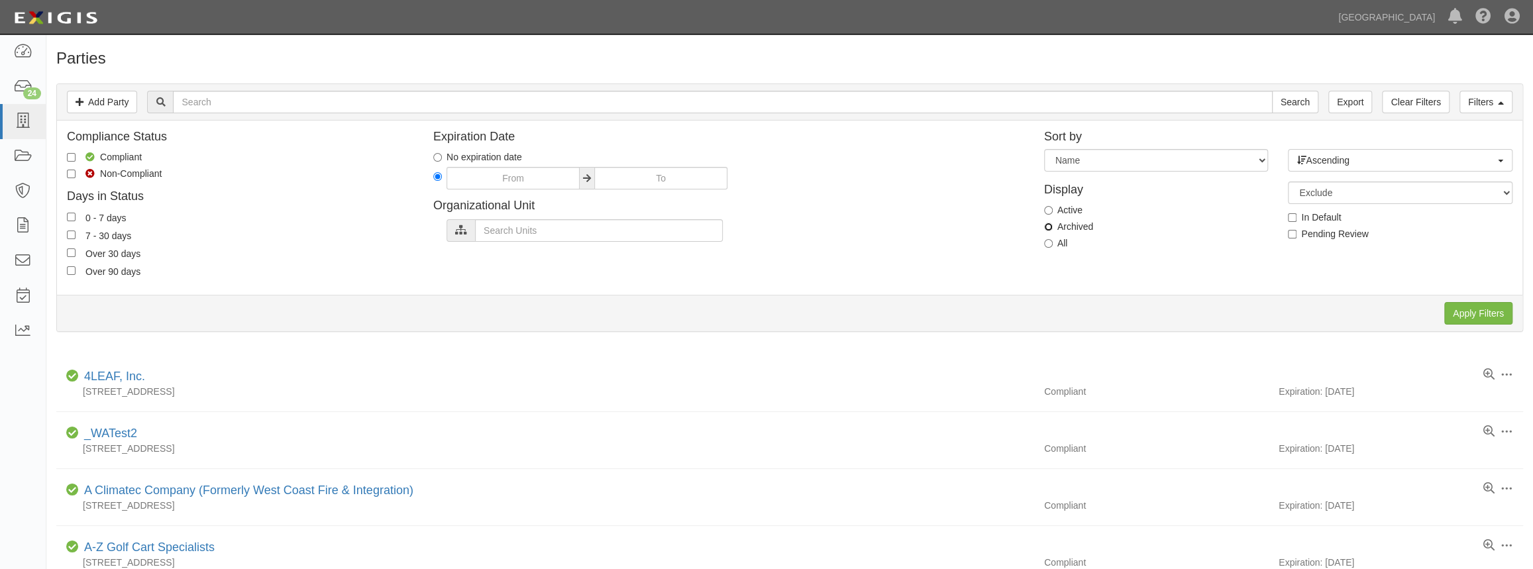
click at [1047, 226] on input "Archived" at bounding box center [1048, 227] width 9 height 9
radio input "true"
click at [1469, 310] on input "Apply Filters" at bounding box center [1478, 313] width 68 height 23
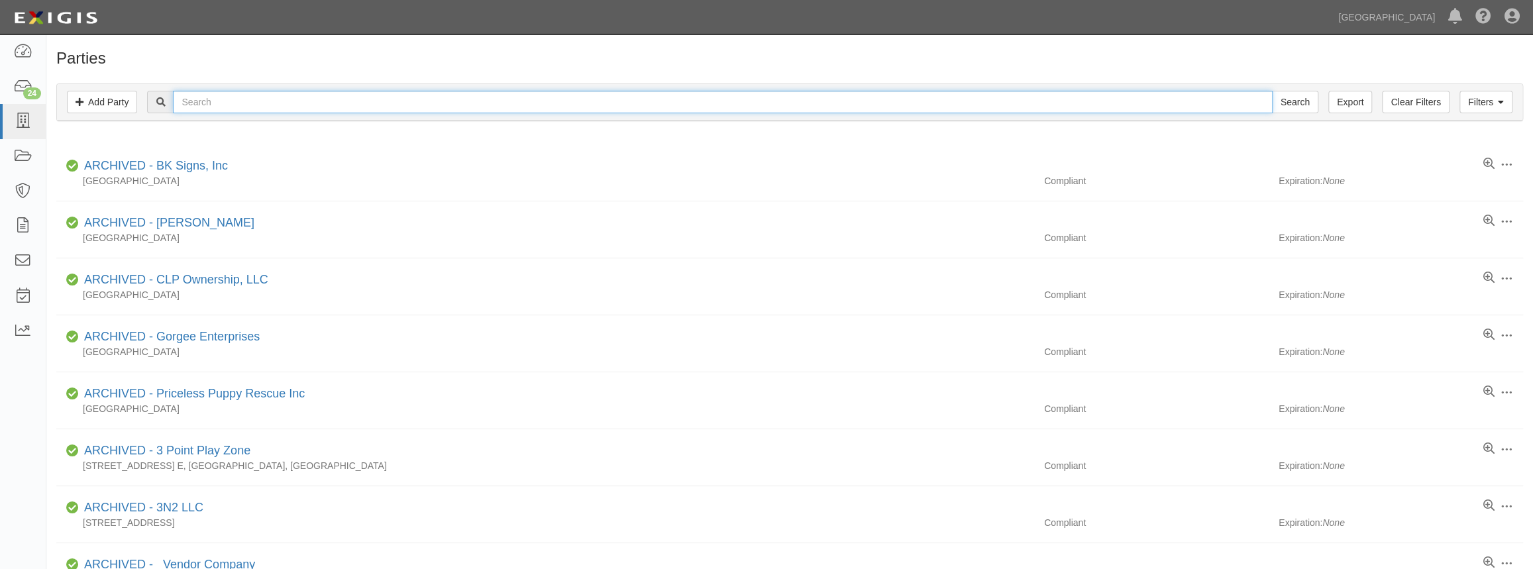
click at [345, 101] on input "text" at bounding box center [722, 102] width 1099 height 23
paste input "Interwest Consulting Group"
type input "Interwest Consulting Group"
click at [1272, 91] on input "Search" at bounding box center [1295, 102] width 46 height 23
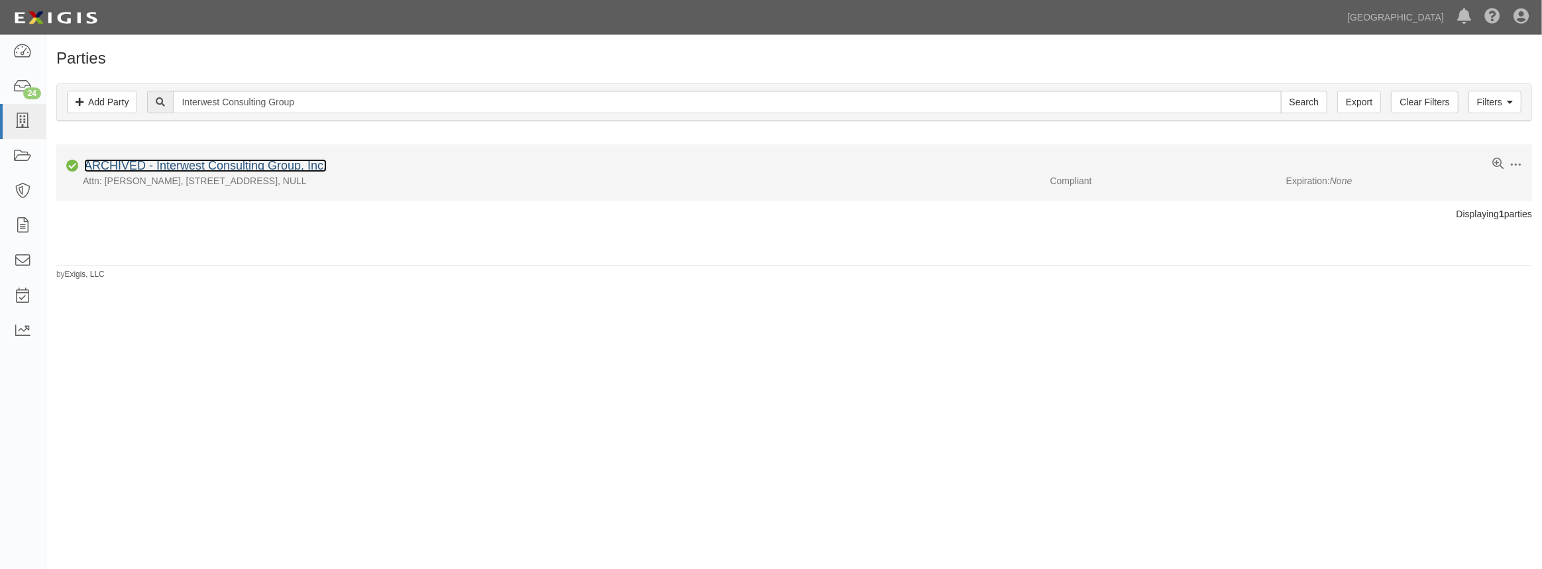
click at [220, 172] on link "ARCHIVED - Interwest Consulting Group, Inc." at bounding box center [205, 165] width 242 height 13
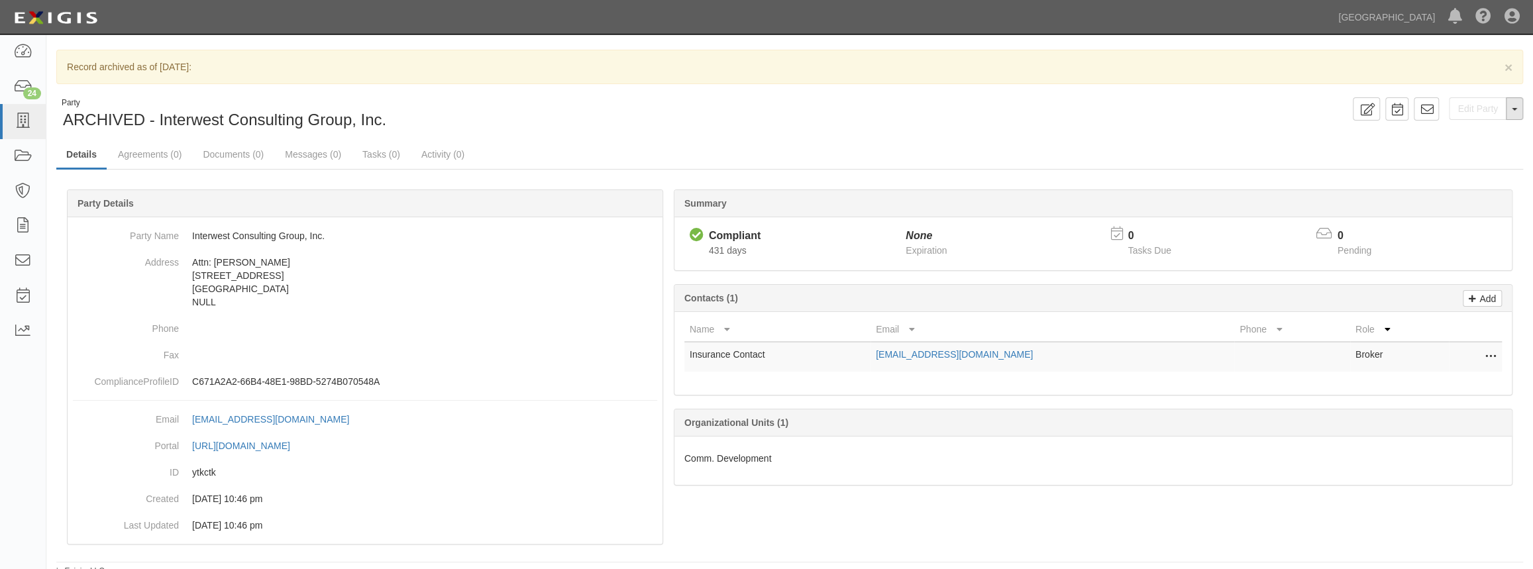
click at [1517, 107] on button "Toggle Party Dropdown" at bounding box center [1514, 108] width 17 height 23
click at [1473, 152] on button "Unarchive Party" at bounding box center [1470, 152] width 105 height 20
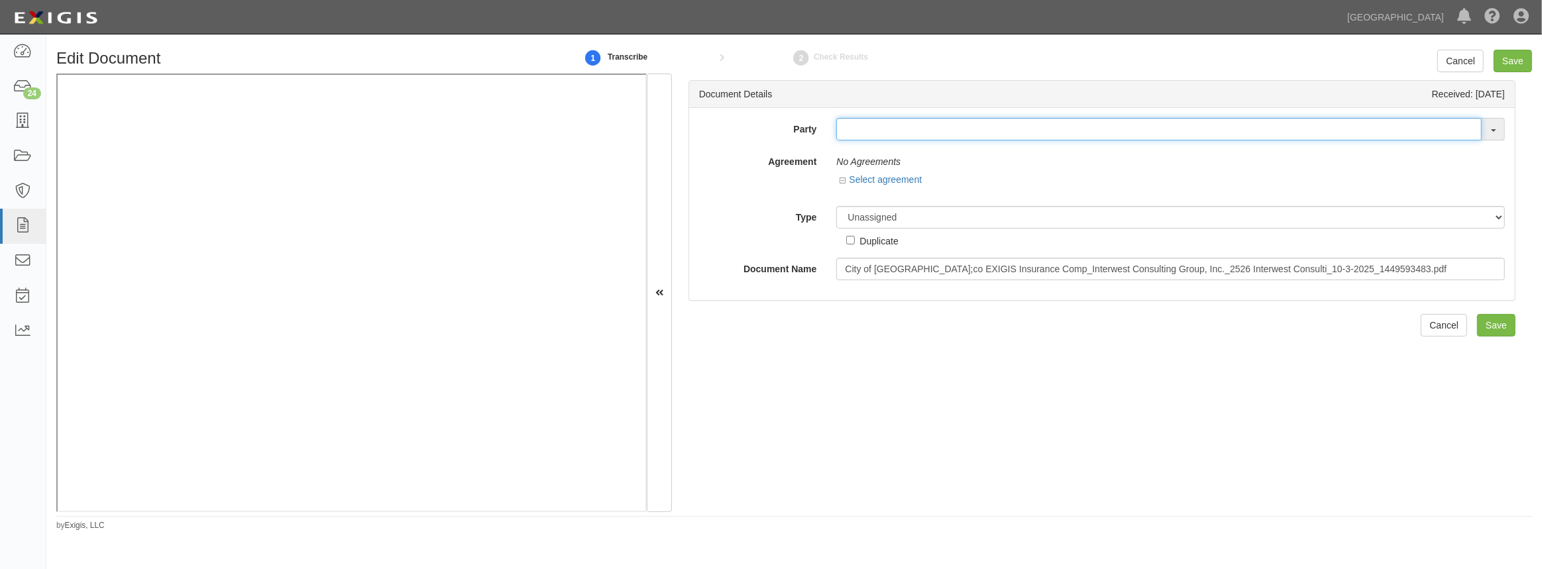
click at [989, 130] on input "text" at bounding box center [1158, 129] width 645 height 23
paste input "Interwest Consulting Group"
type input "Interwest Consulting Group"
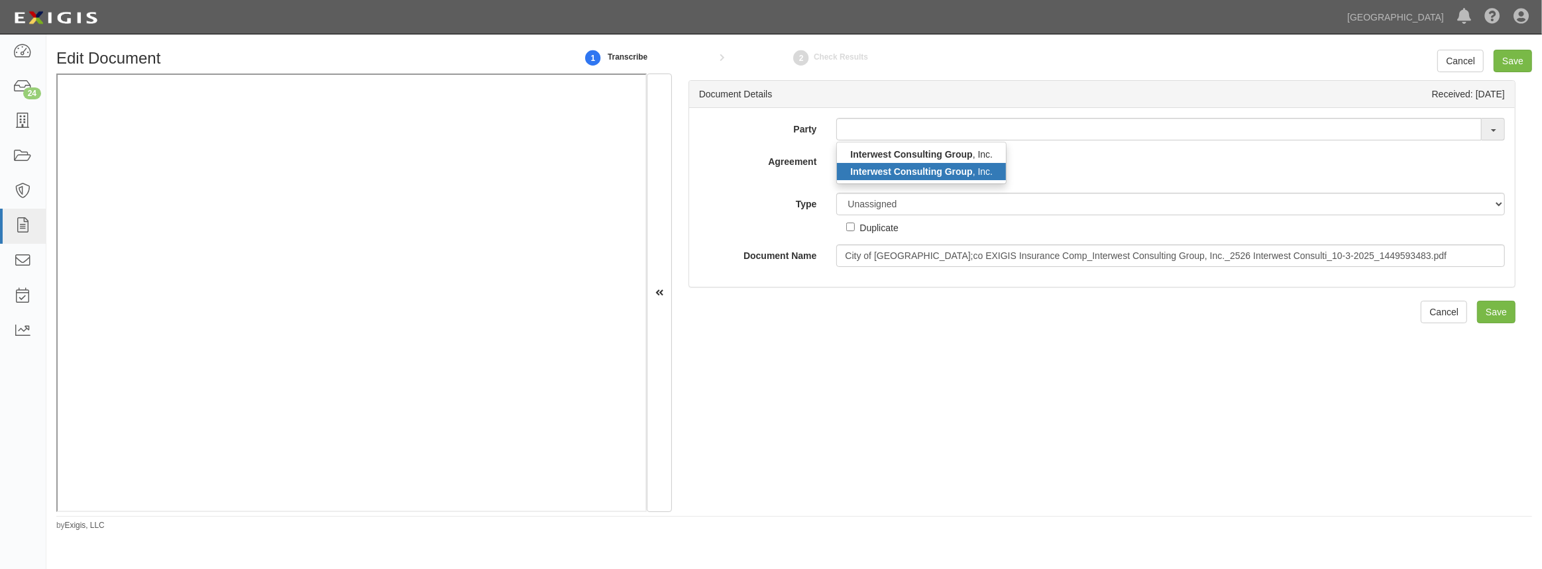
click at [968, 168] on strong "Interwest Consulting Group" at bounding box center [911, 171] width 122 height 11
type input "Interwest Consulting Group, Inc."
click at [1025, 171] on div "Select agreement" at bounding box center [1170, 168] width 668 height 17
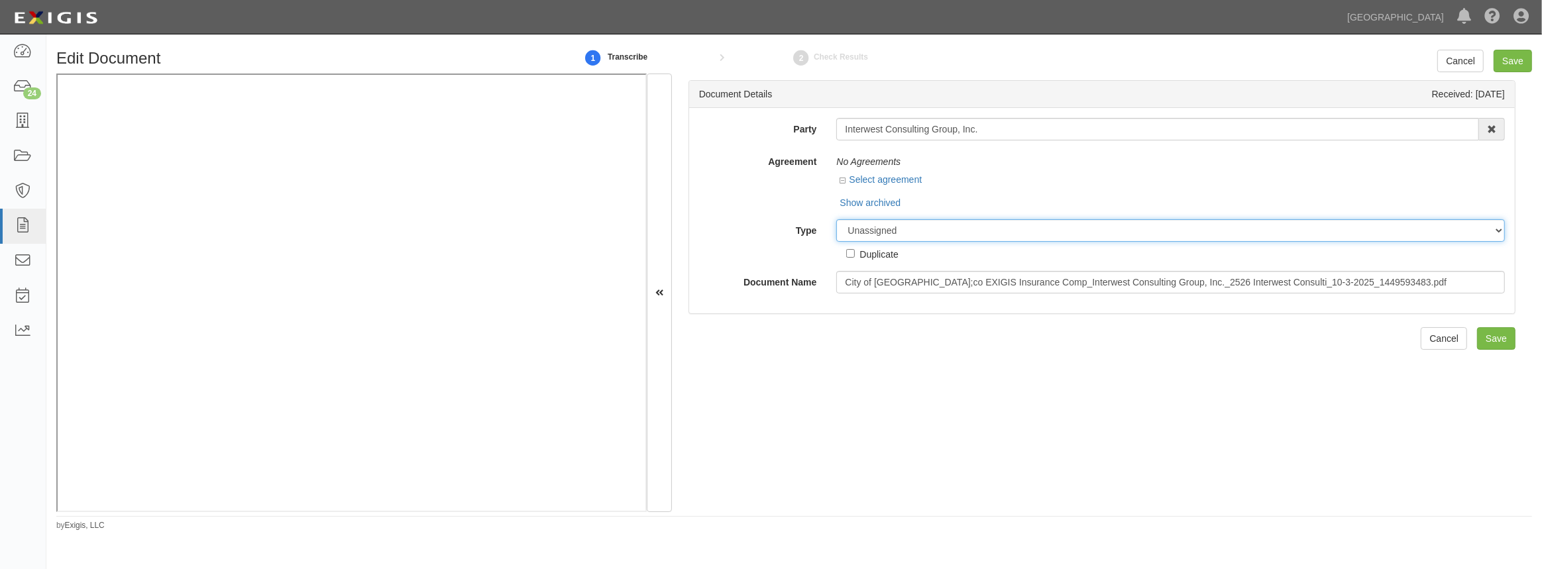
click at [908, 237] on select "Unassigned Binder Cancellation Notice Certificate Contract Endorsement Insuranc…" at bounding box center [1170, 230] width 668 height 23
select select "OtherDetail"
click at [836, 219] on select "Unassigned Binder Cancellation Notice Certificate Contract Endorsement Insuranc…" at bounding box center [1170, 230] width 668 height 23
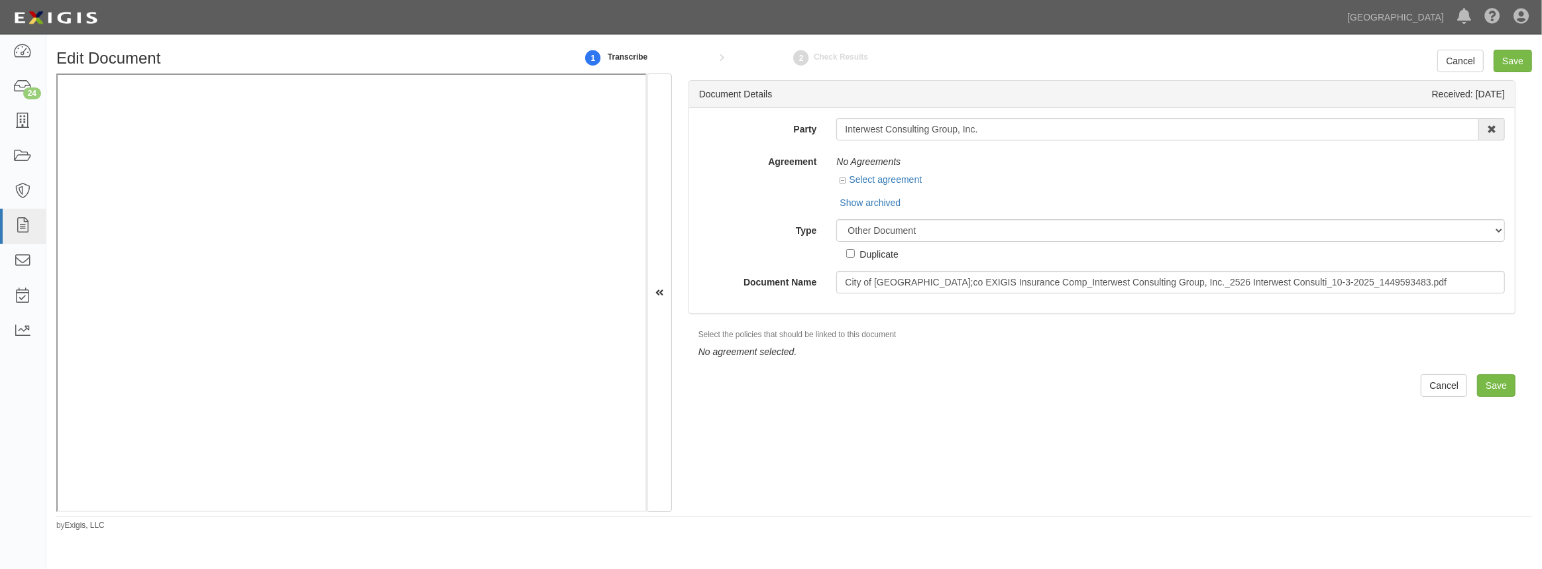
click at [925, 444] on div "Document Details Received: 10/07/2025 Party Interwest Consulting Group, Inc. In…" at bounding box center [1102, 293] width 860 height 438
click at [1488, 391] on input "Save" at bounding box center [1496, 385] width 38 height 23
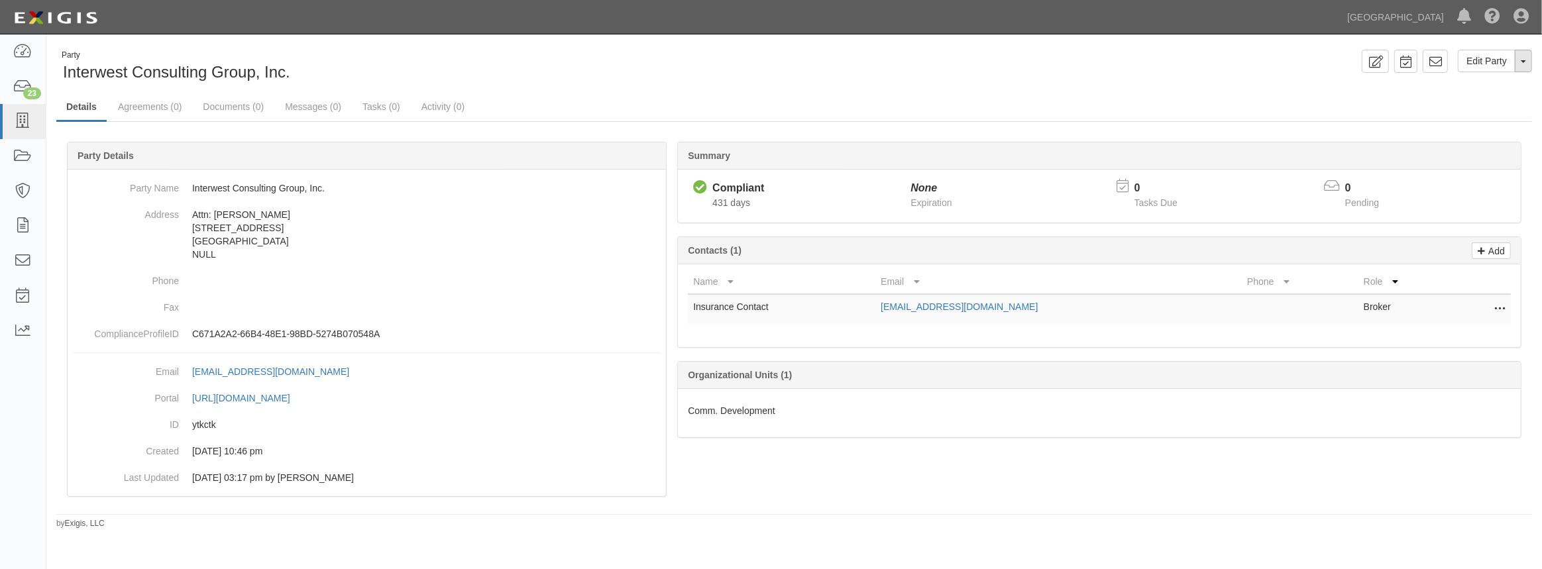
click at [1526, 66] on button "Toggle Party Dropdown" at bounding box center [1523, 61] width 17 height 23
click at [1495, 101] on link "Archive Party" at bounding box center [1478, 103] width 105 height 17
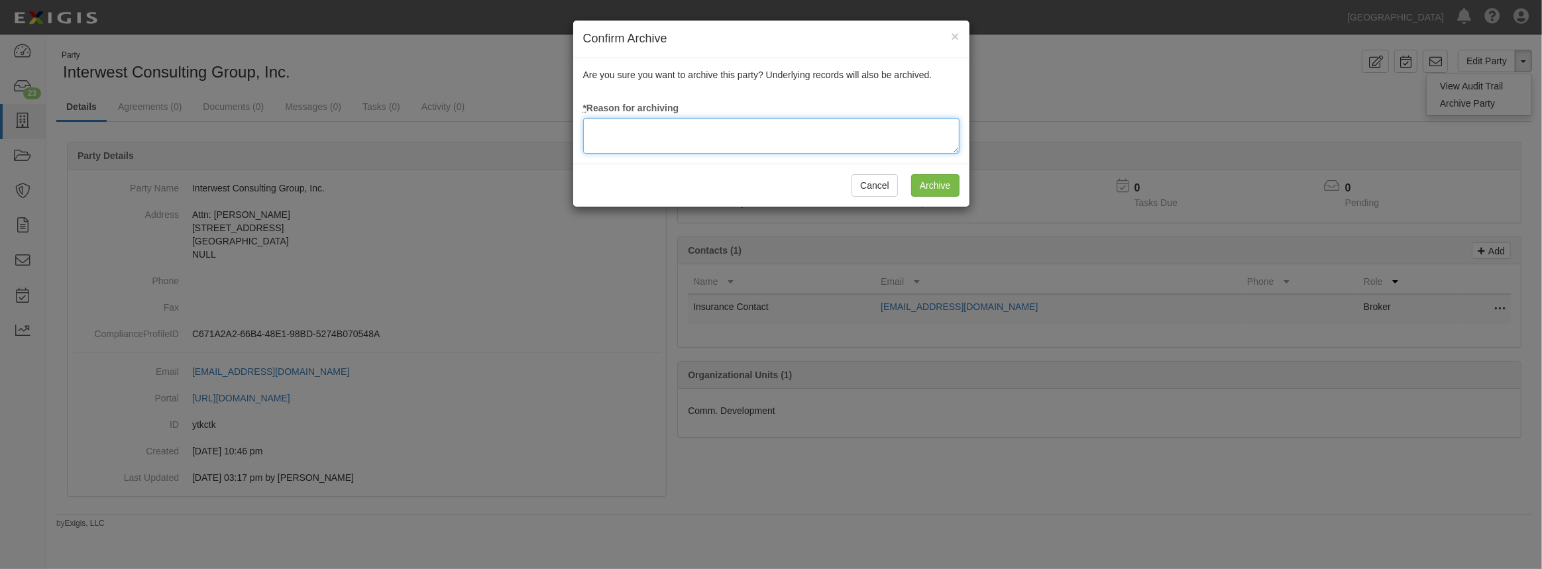
click at [808, 132] on textarea at bounding box center [771, 136] width 376 height 36
type textarea "Not In Use"
click at [934, 186] on input "Archive" at bounding box center [935, 185] width 48 height 23
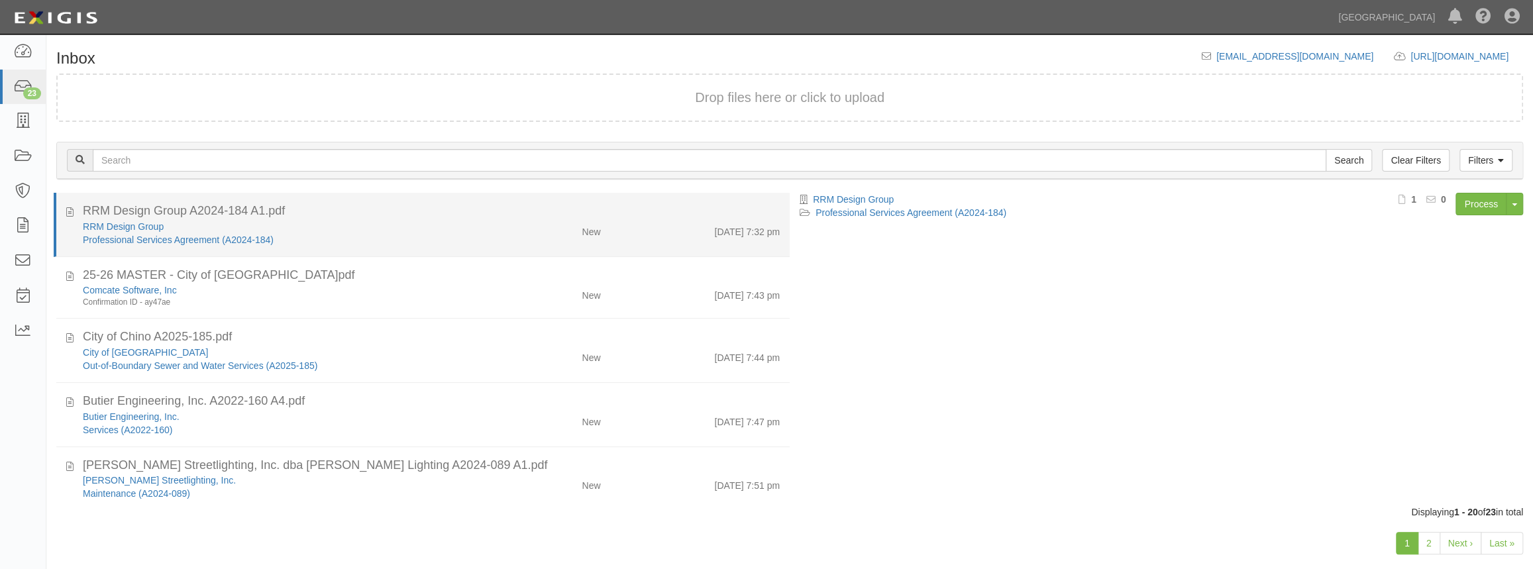
click at [360, 207] on div "RRM Design Group A2024-184 A1.pdf" at bounding box center [431, 211] width 697 height 17
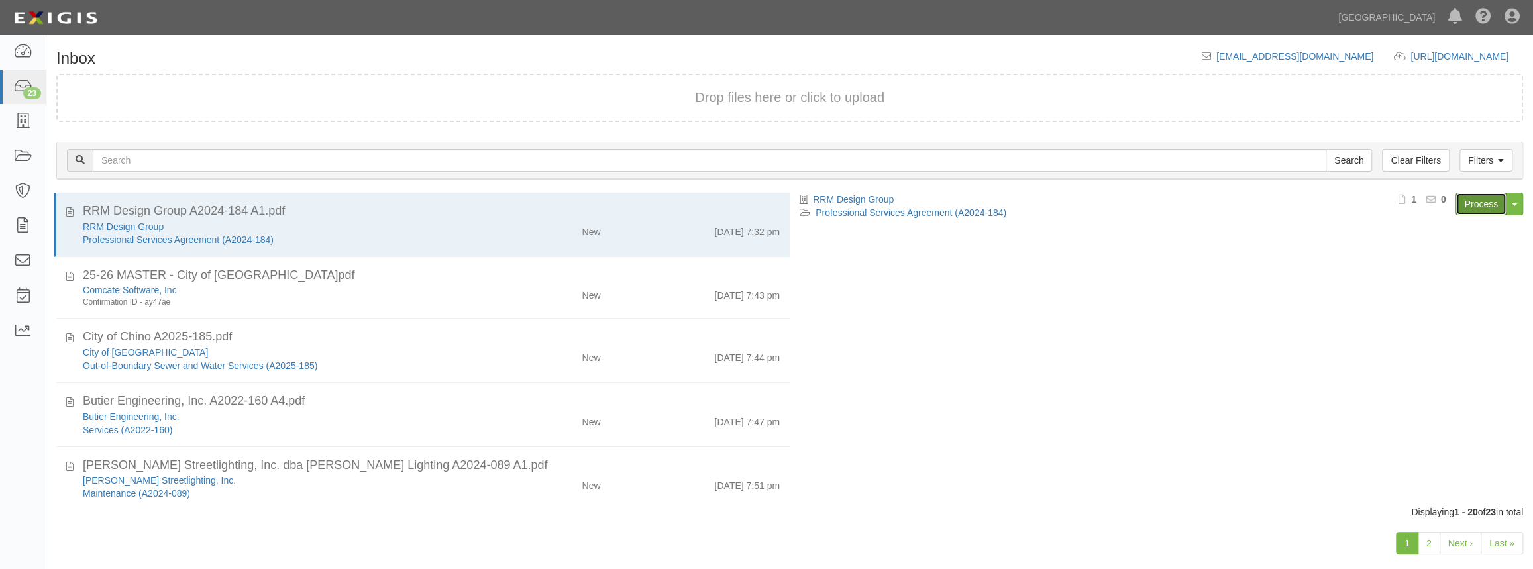
click at [1463, 206] on link "Process" at bounding box center [1481, 204] width 51 height 23
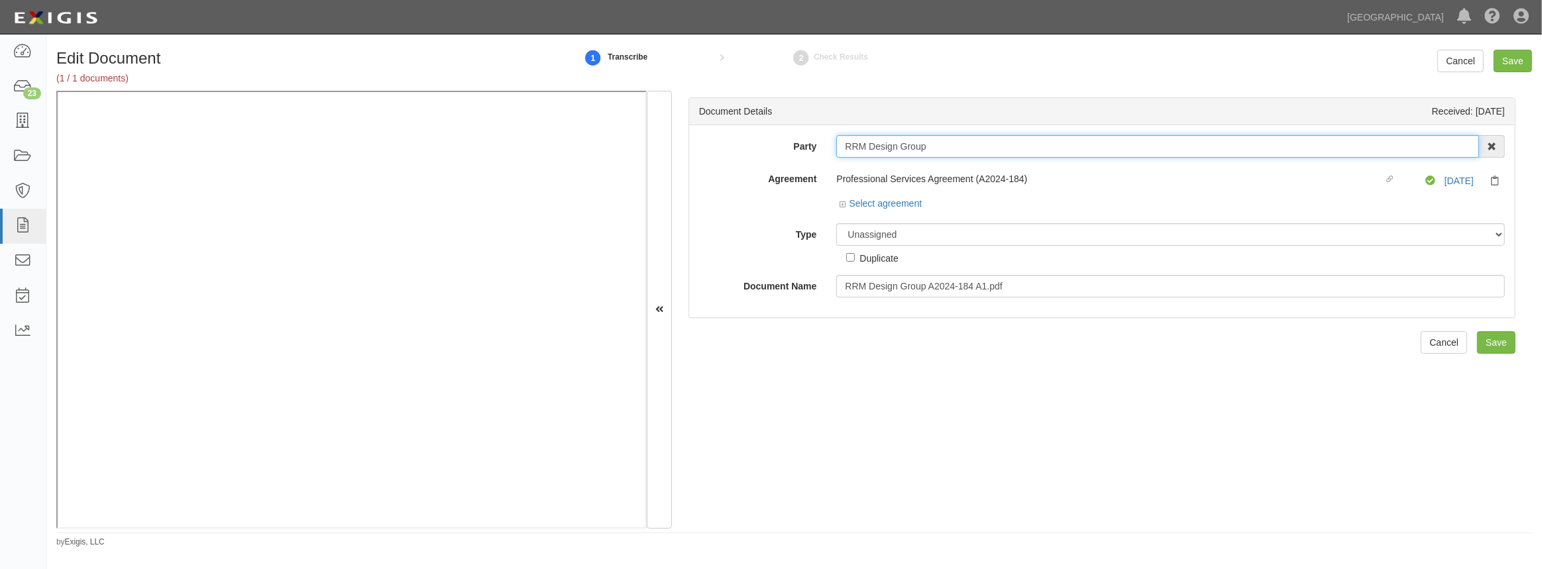
drag, startPoint x: 939, startPoint y: 148, endPoint x: 759, endPoint y: 152, distance: 180.2
click at [759, 152] on div "Party RRM Design Group 4LEAF, Inc. Abba Termite & Pest Control Abound Food Care…" at bounding box center [1101, 146] width 825 height 23
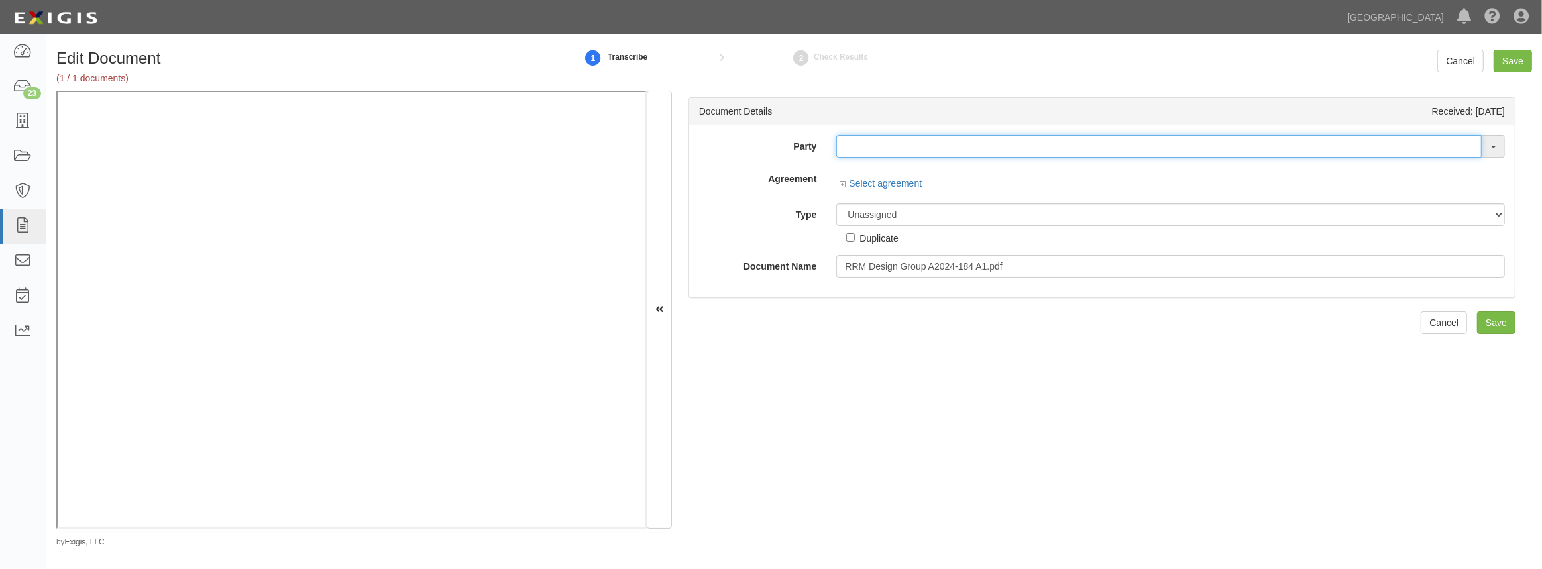
click at [853, 156] on input "text" at bounding box center [1158, 146] width 645 height 23
paste input "RRM Design Group"
type input "RRM Design Group"
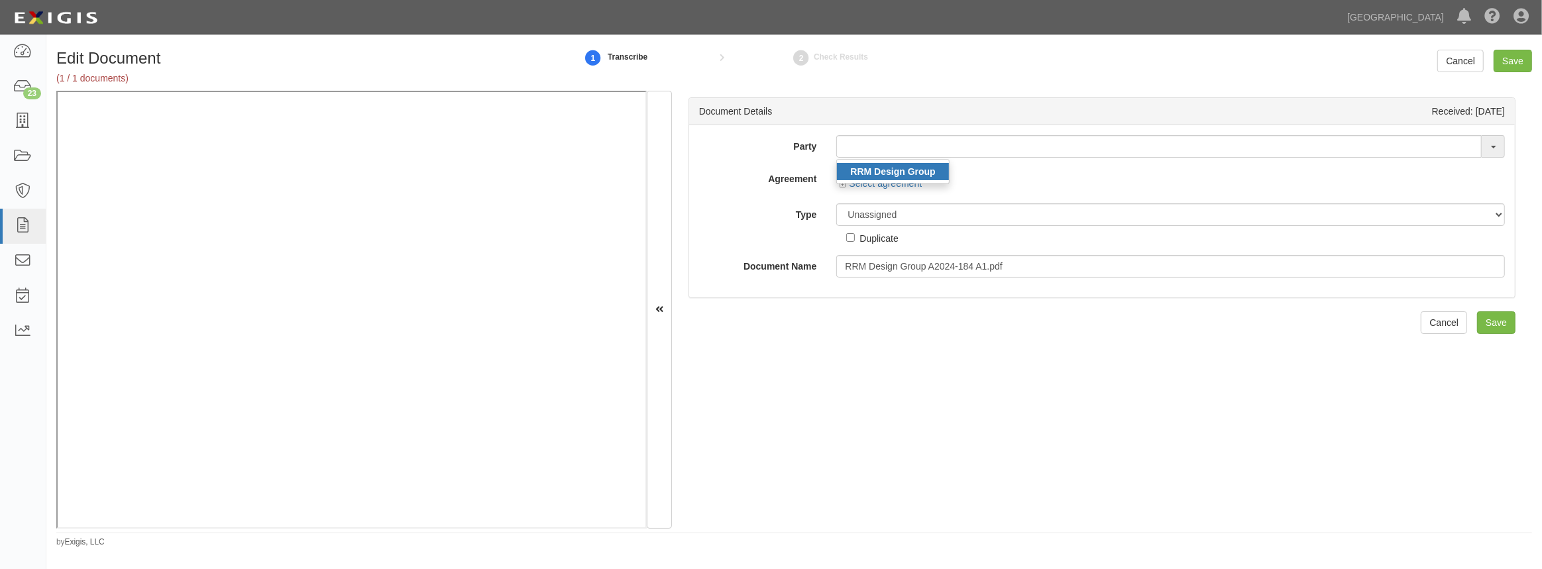
click at [866, 172] on strong "RRM Design Group" at bounding box center [892, 171] width 85 height 11
type input "RRM Design Group"
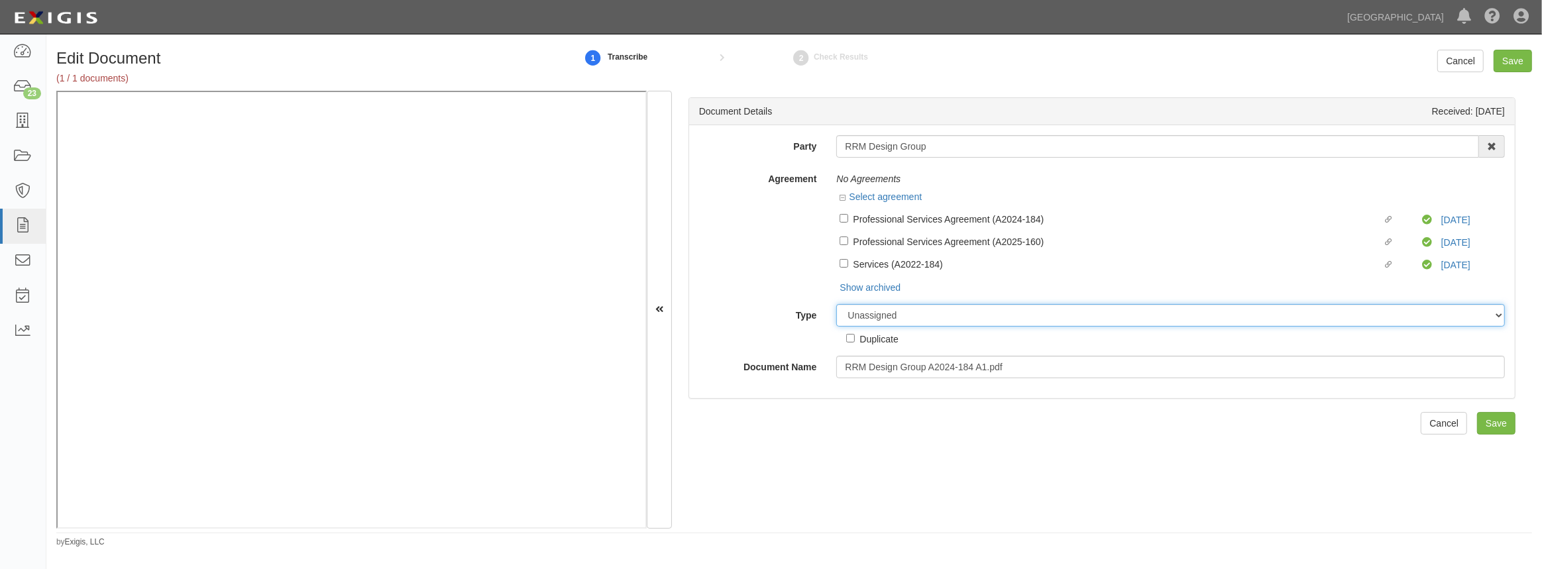
drag, startPoint x: 885, startPoint y: 311, endPoint x: 883, endPoint y: 323, distance: 12.1
click at [885, 311] on select "Unassigned Binder Cancellation Notice Certificate Contract Endorsement Insuranc…" at bounding box center [1170, 315] width 668 height 23
select select "OtherDetail"
click at [836, 304] on select "Unassigned Binder Cancellation Notice Certificate Contract Endorsement Insuranc…" at bounding box center [1170, 315] width 668 height 23
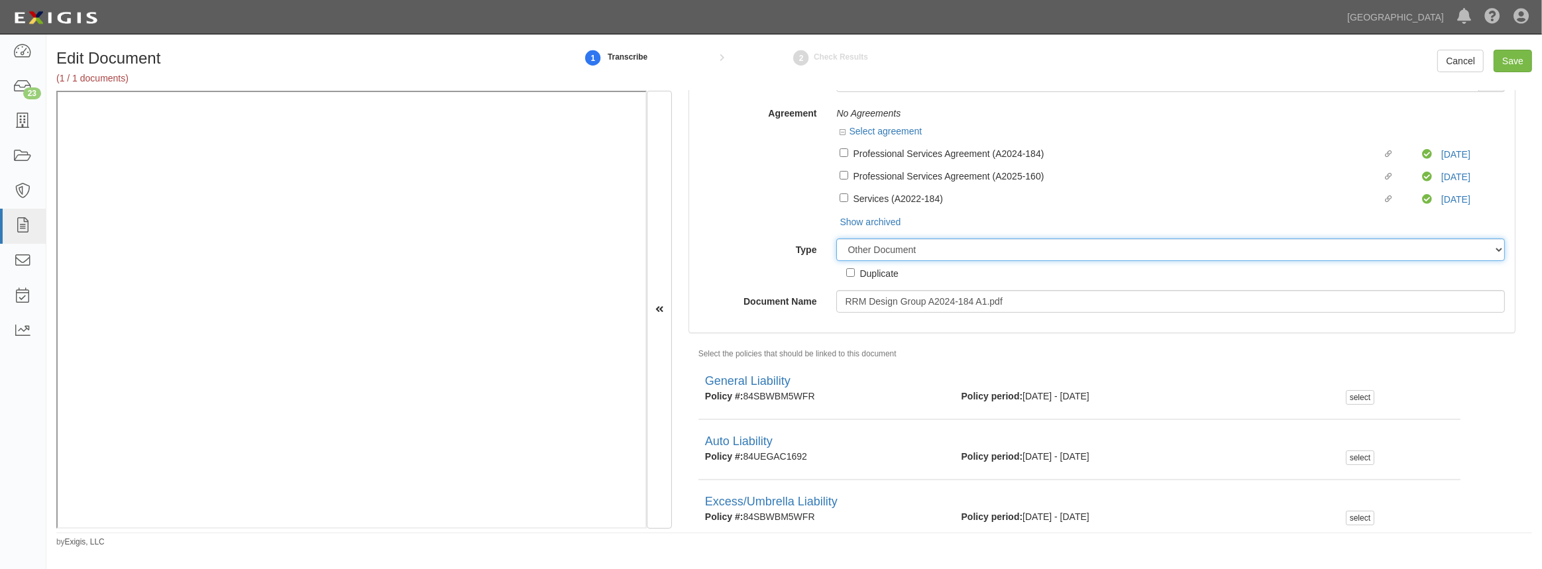
scroll to position [244, 0]
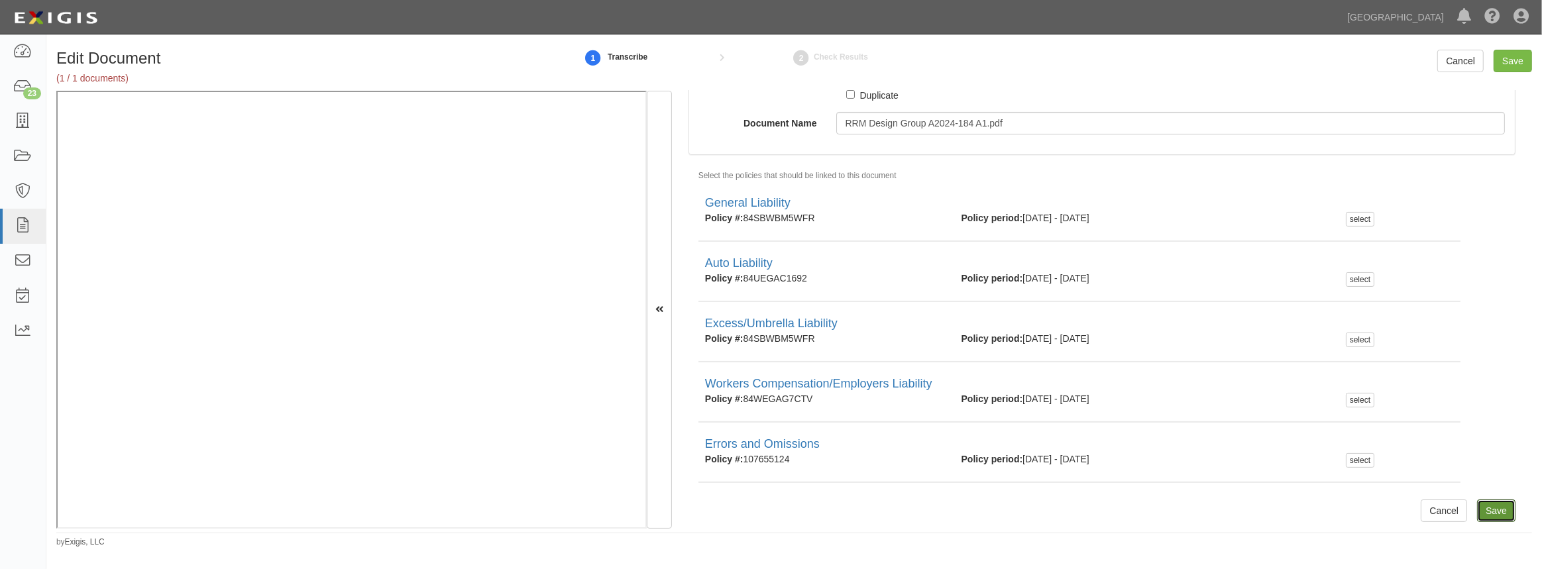
drag, startPoint x: 1491, startPoint y: 509, endPoint x: 1327, endPoint y: 547, distance: 168.4
click at [1491, 509] on input "Save" at bounding box center [1496, 511] width 38 height 23
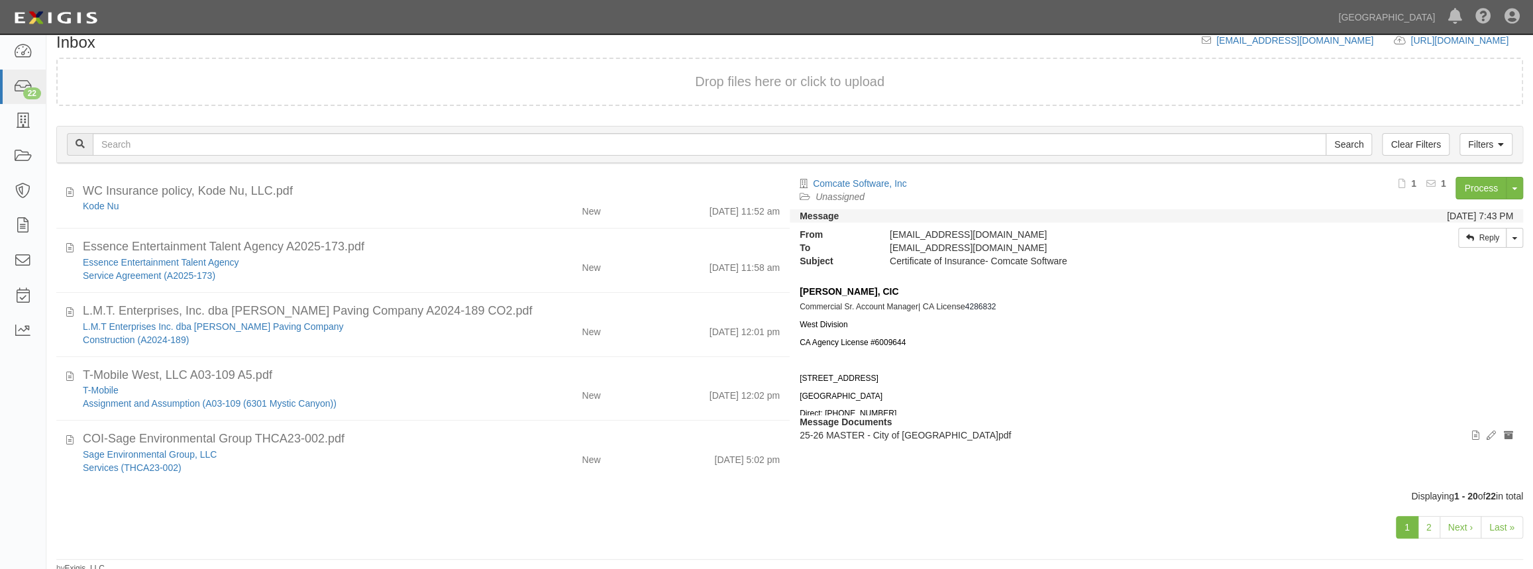
scroll to position [21, 0]
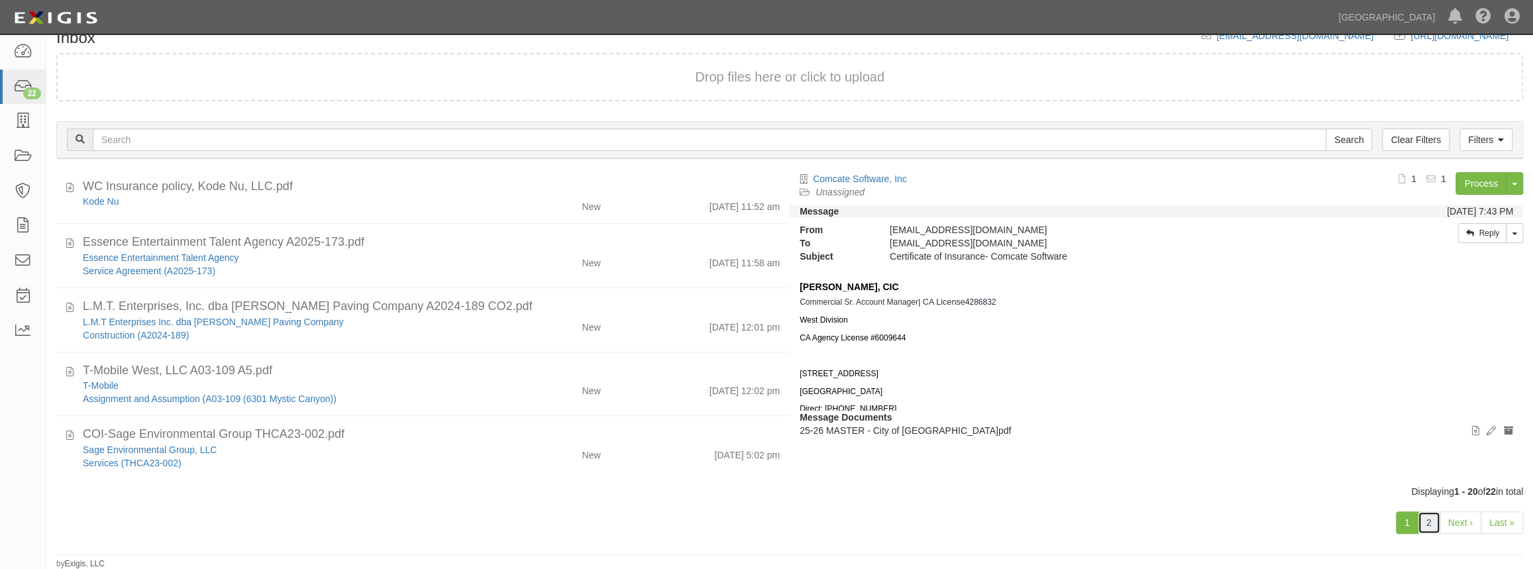
click at [1430, 523] on link "2" at bounding box center [1429, 522] width 23 height 23
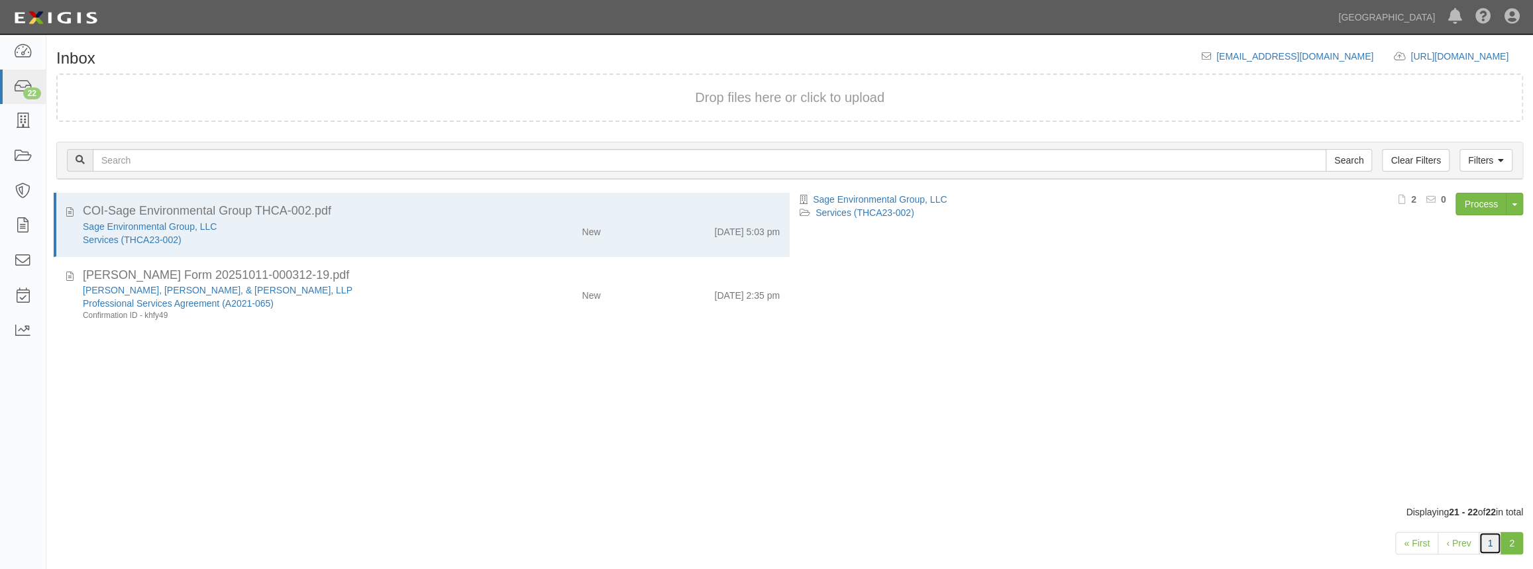
click at [1490, 537] on link "1" at bounding box center [1490, 543] width 23 height 23
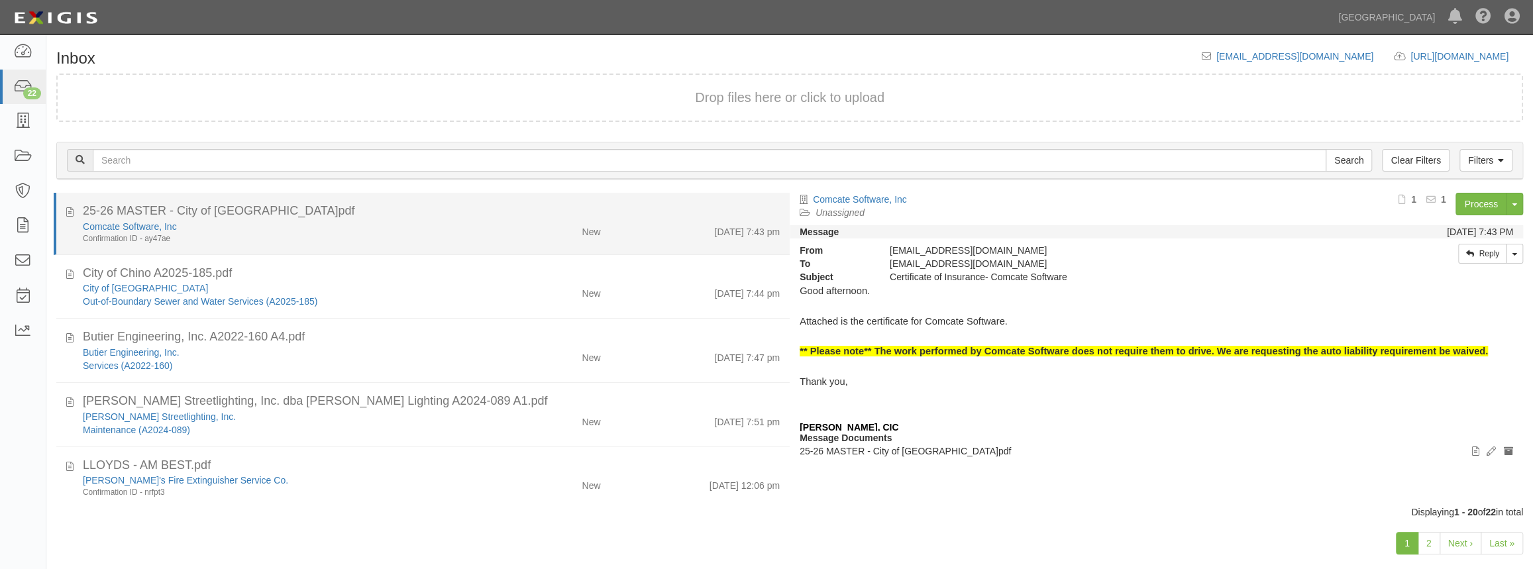
click at [523, 226] on div "New" at bounding box center [550, 229] width 119 height 19
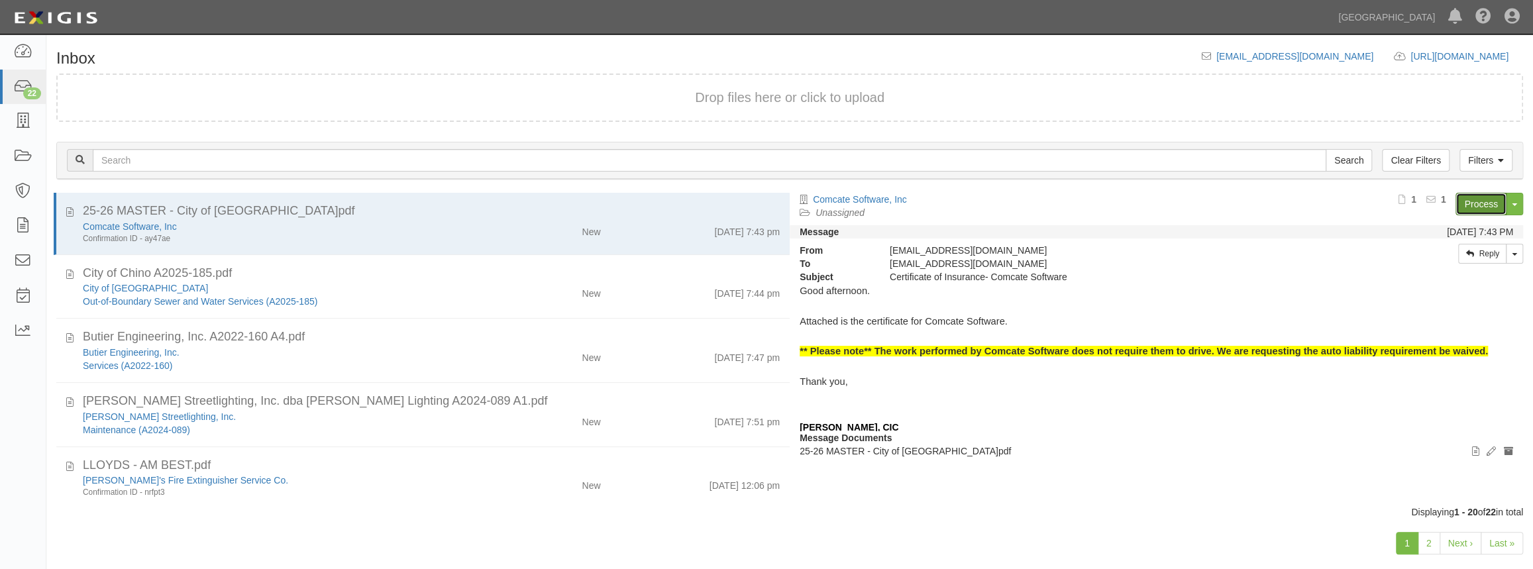
click at [1474, 197] on link "Process" at bounding box center [1481, 204] width 51 height 23
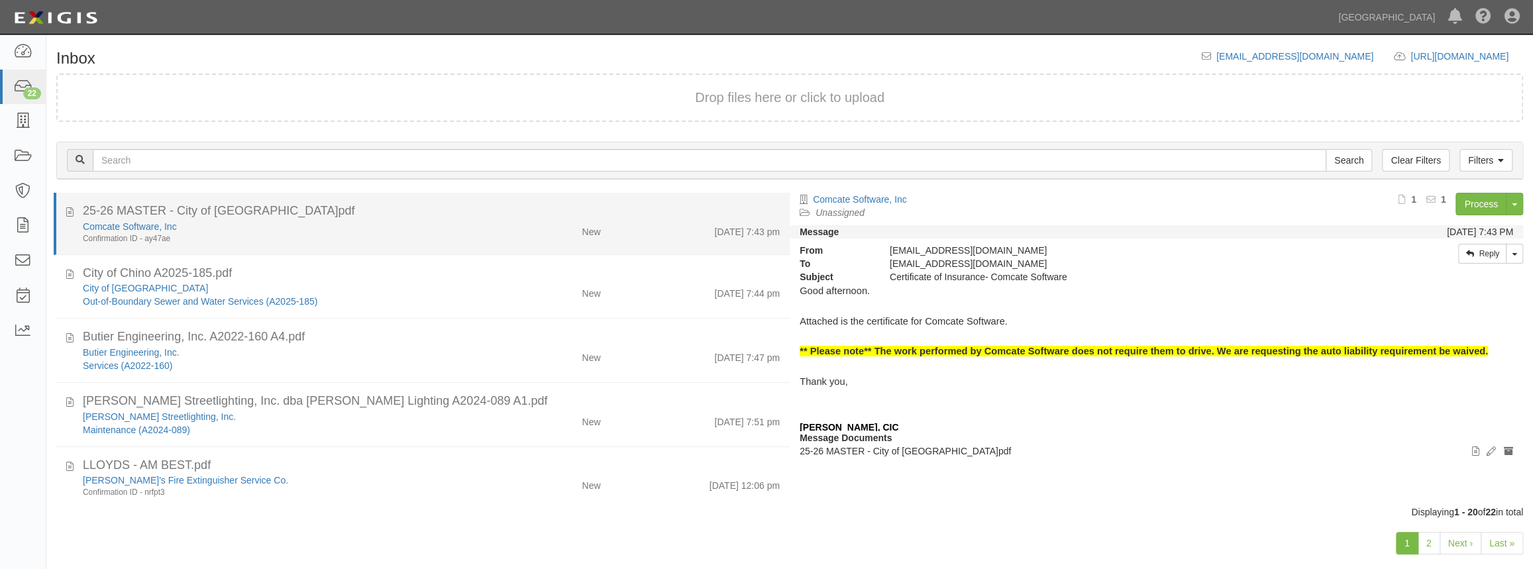
click at [491, 229] on div "New" at bounding box center [550, 229] width 119 height 19
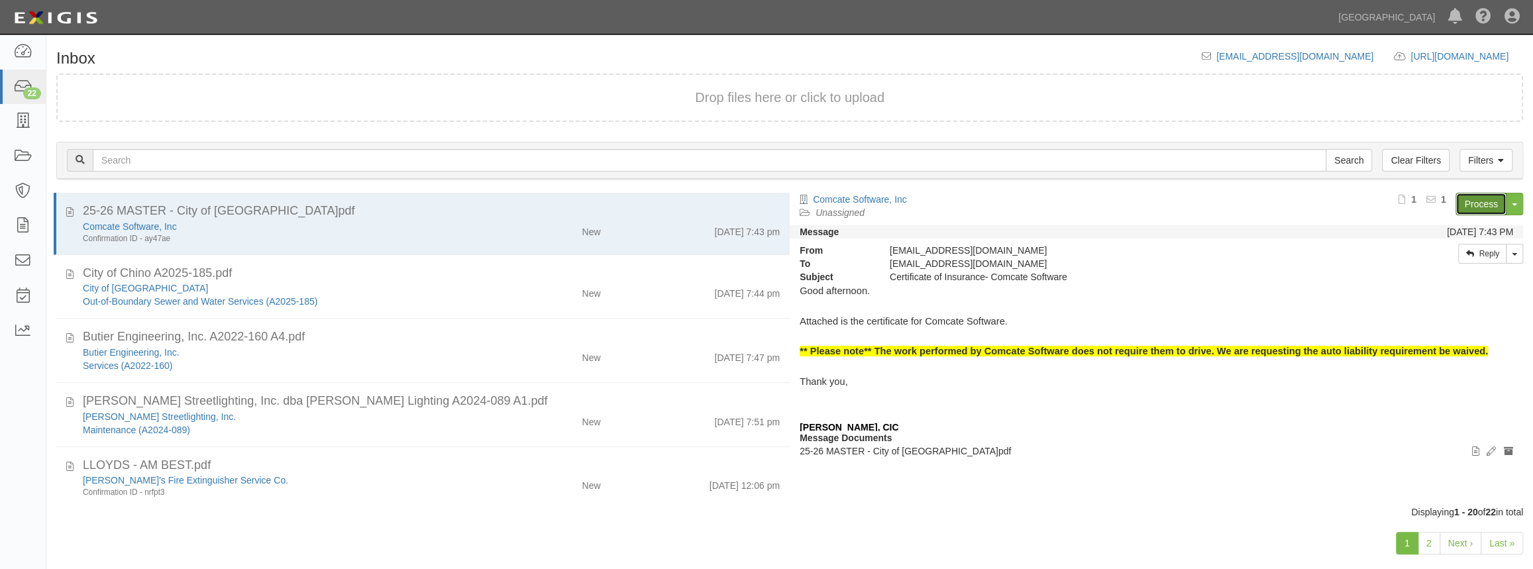
click at [1477, 206] on link "Process" at bounding box center [1481, 204] width 51 height 23
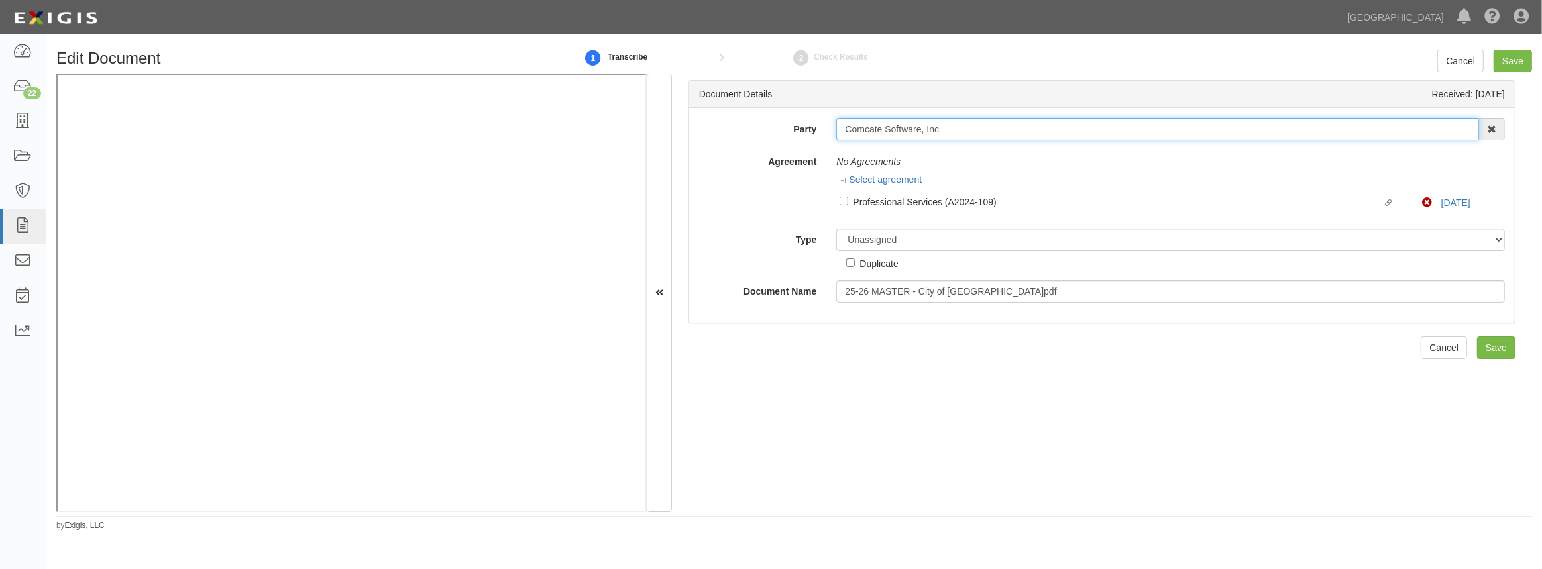
drag, startPoint x: 919, startPoint y: 127, endPoint x: 802, endPoint y: 135, distance: 117.5
click at [802, 135] on div "Party Comcate Software, Inc 4LEAF, Inc. Abba Termite & Pest Control Abound Food…" at bounding box center [1101, 129] width 825 height 23
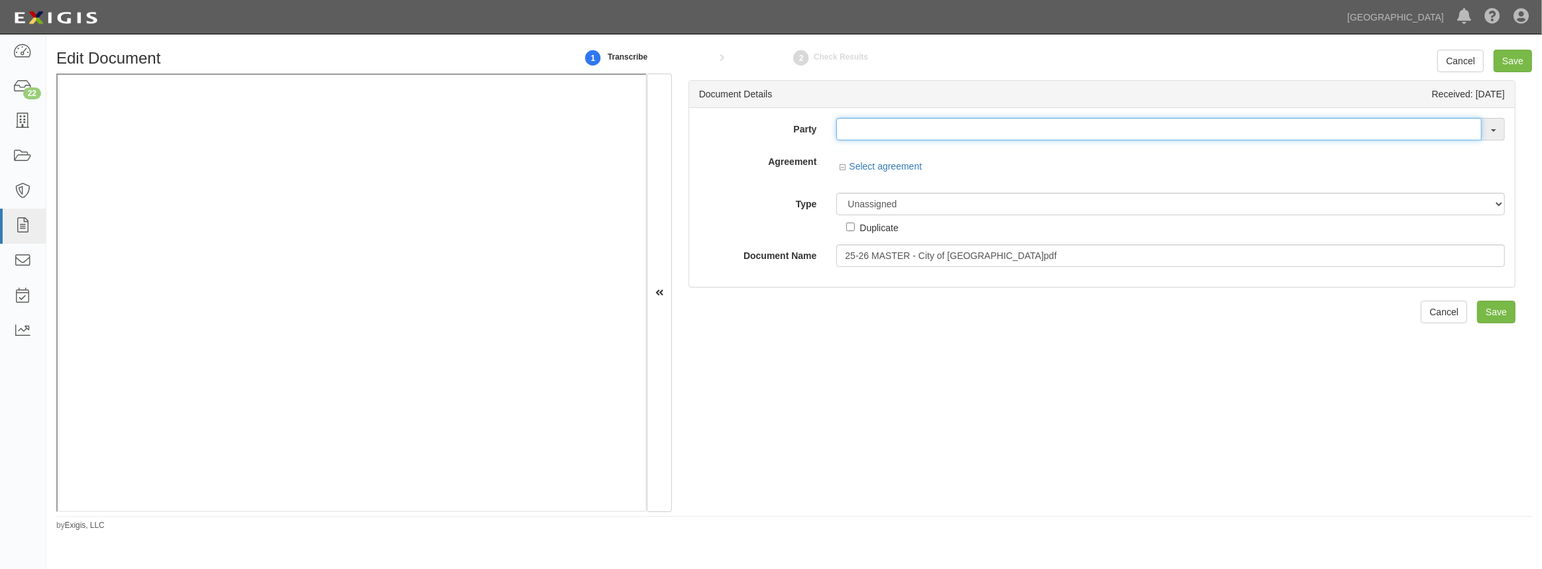
click at [937, 129] on input "text" at bounding box center [1158, 129] width 645 height 23
paste input "Comcate Software"
type input "Comcate Software"
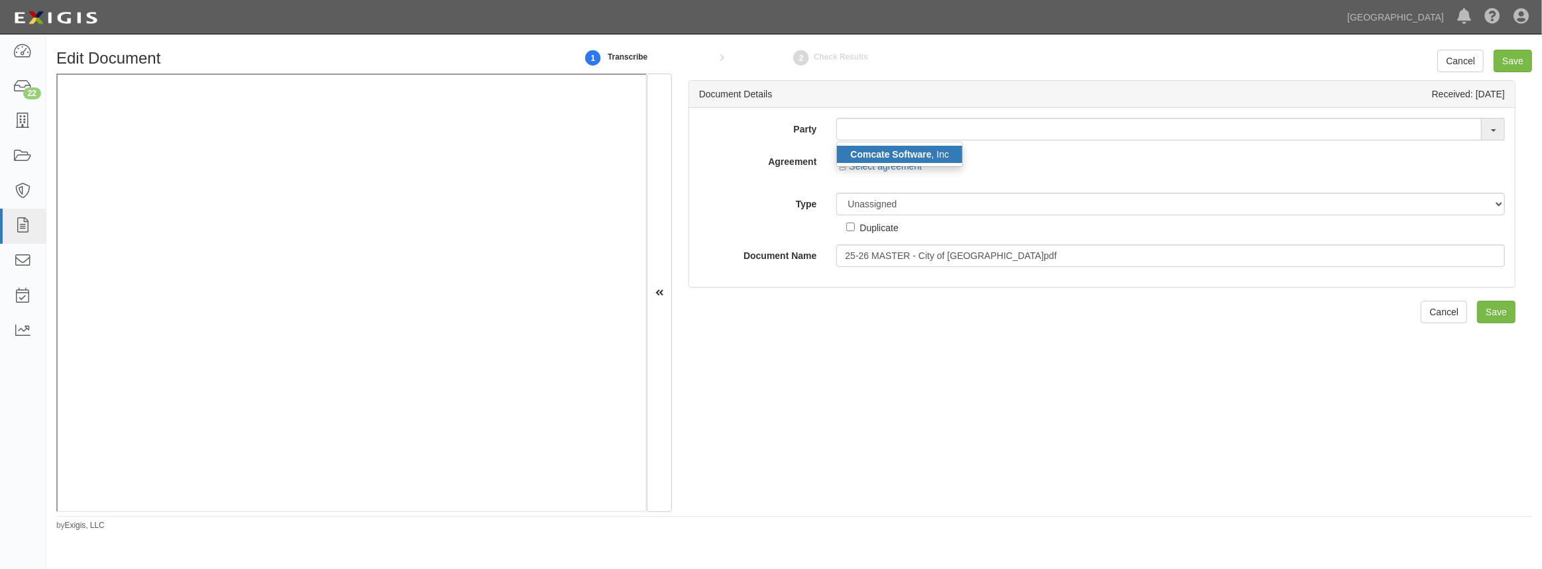
click at [904, 155] on strong "Comcate Software" at bounding box center [890, 154] width 81 height 11
type input "Comcate Software, Inc"
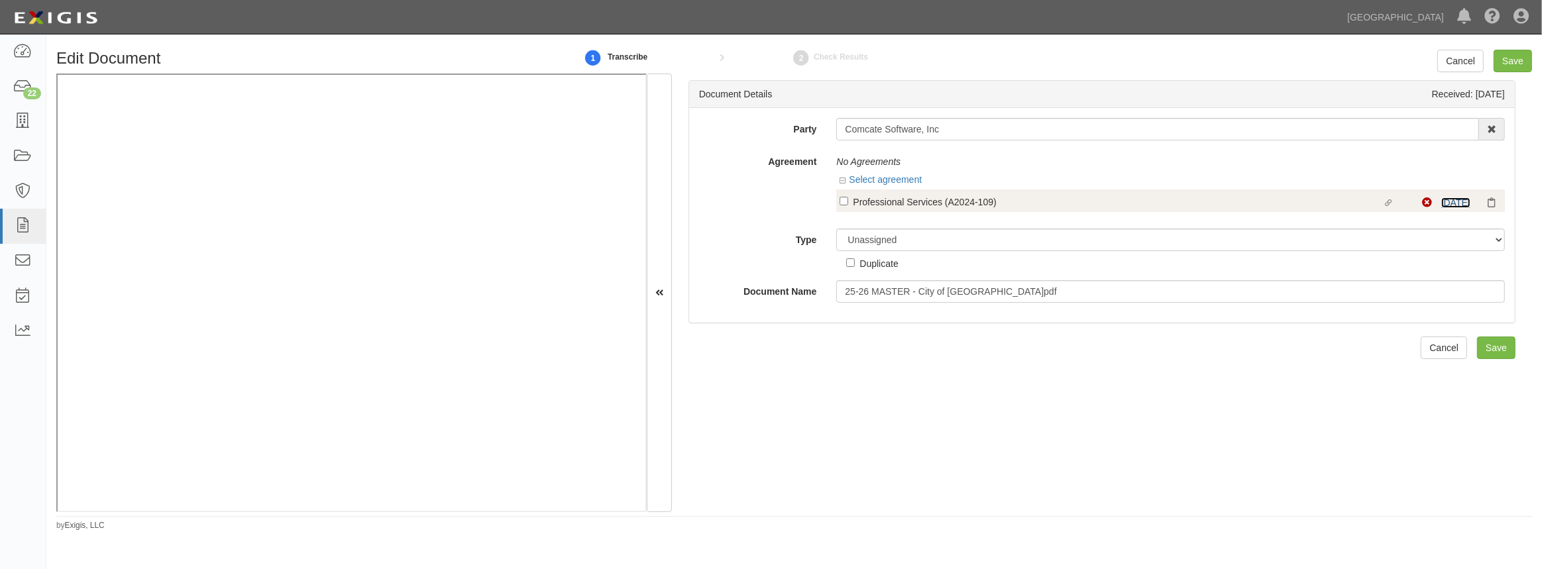
click at [1451, 205] on link "10/1/25" at bounding box center [1455, 202] width 29 height 11
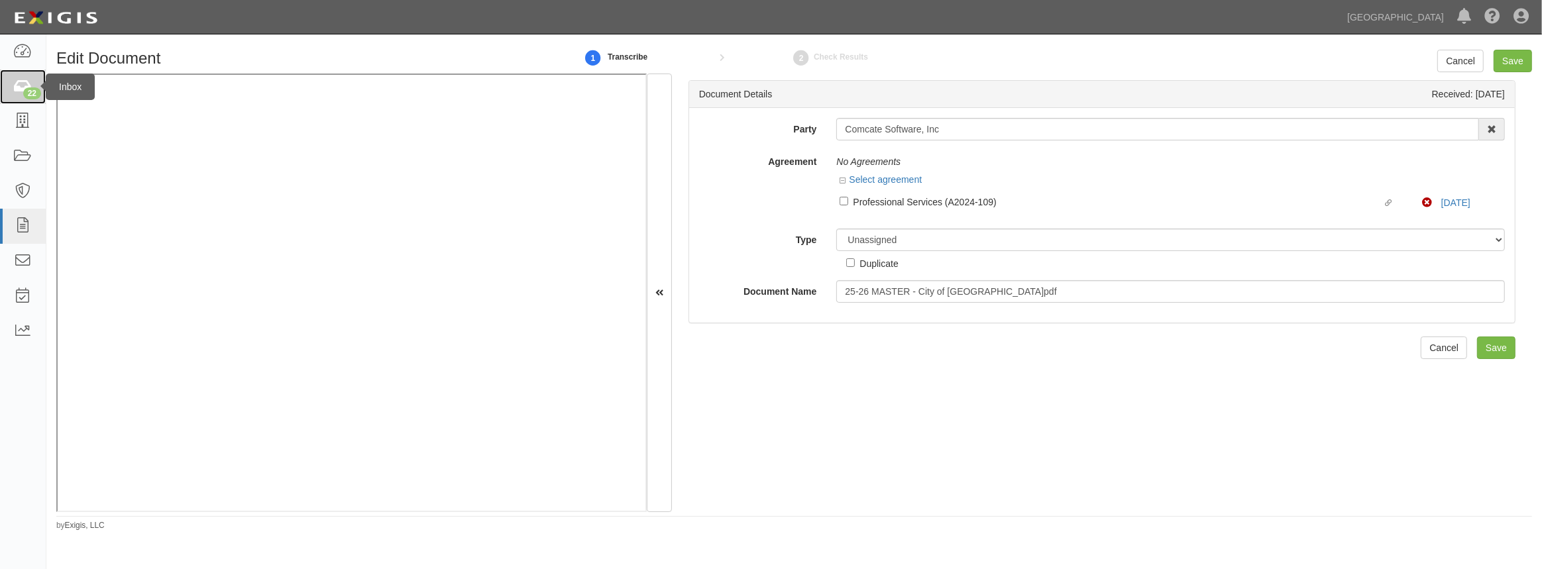
click at [34, 100] on link "22" at bounding box center [23, 87] width 46 height 35
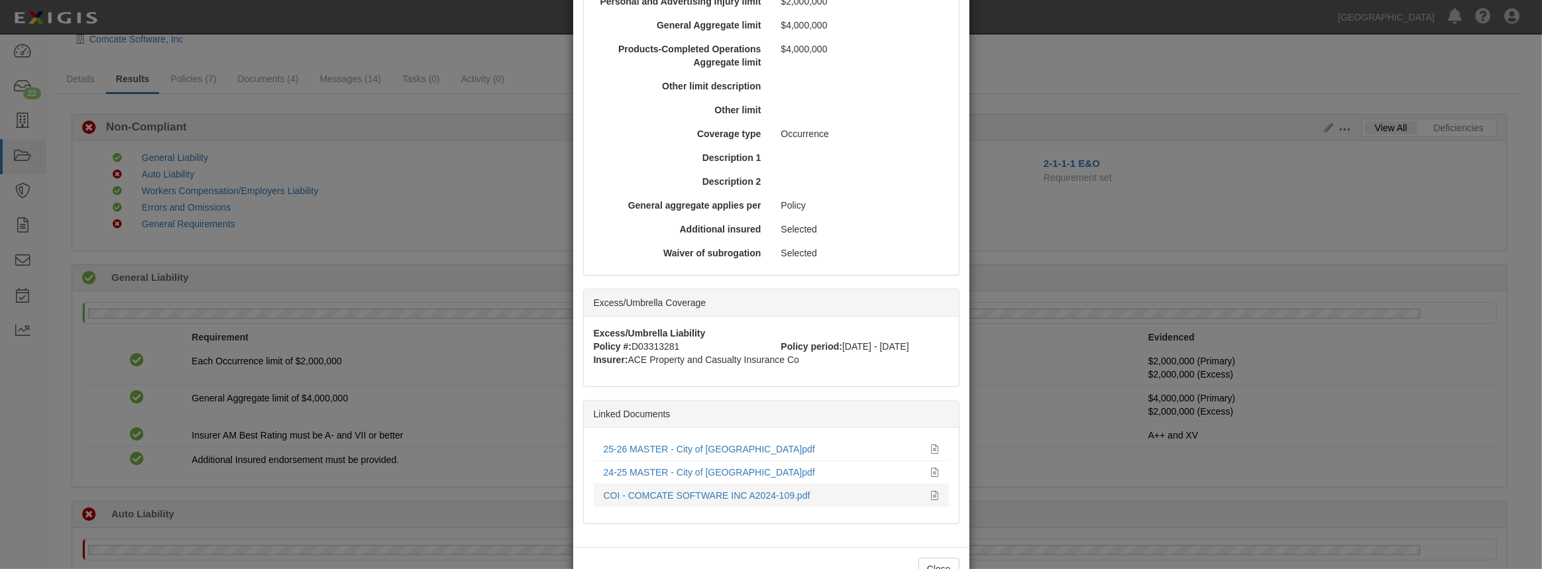
scroll to position [522, 0]
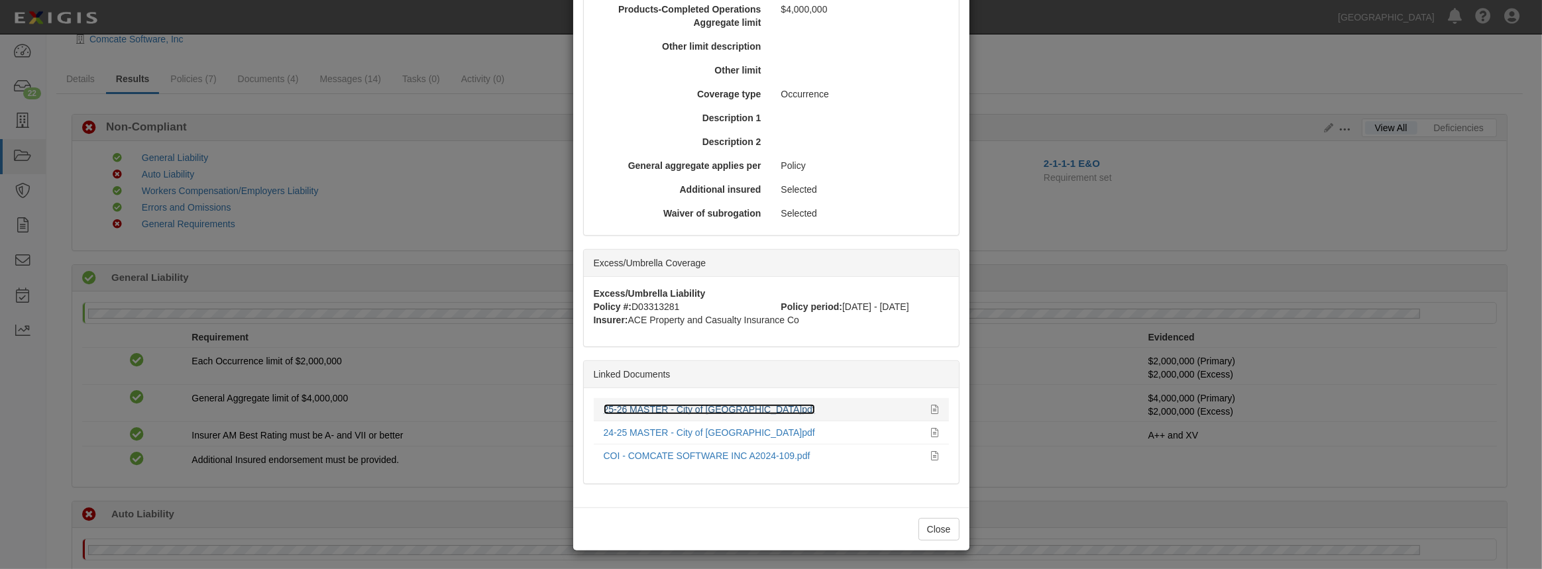
click at [673, 404] on link "25-26 MASTER - City of [GEOGRAPHIC_DATA]pdf" at bounding box center [709, 409] width 211 height 11
click at [633, 431] on link "24-25 MASTER - City of Chino Hills.pdf" at bounding box center [709, 432] width 211 height 11
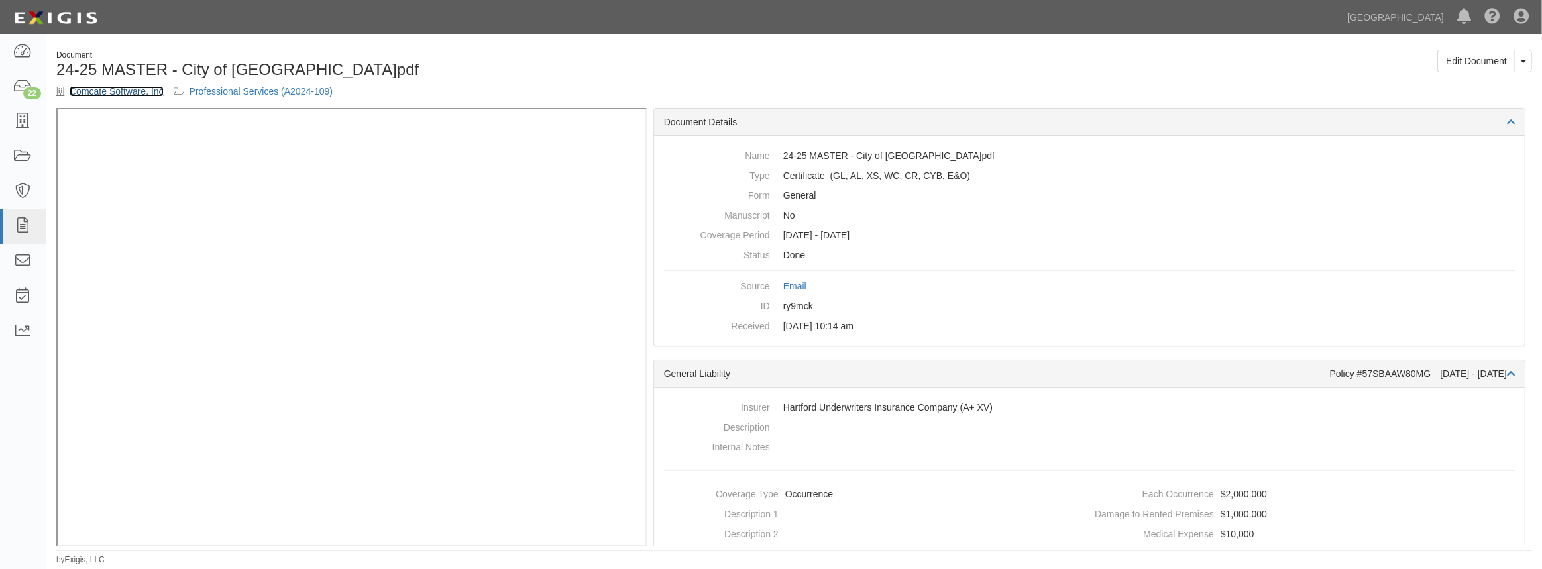
click at [109, 88] on link "Comcate Software, Inc" at bounding box center [117, 91] width 94 height 11
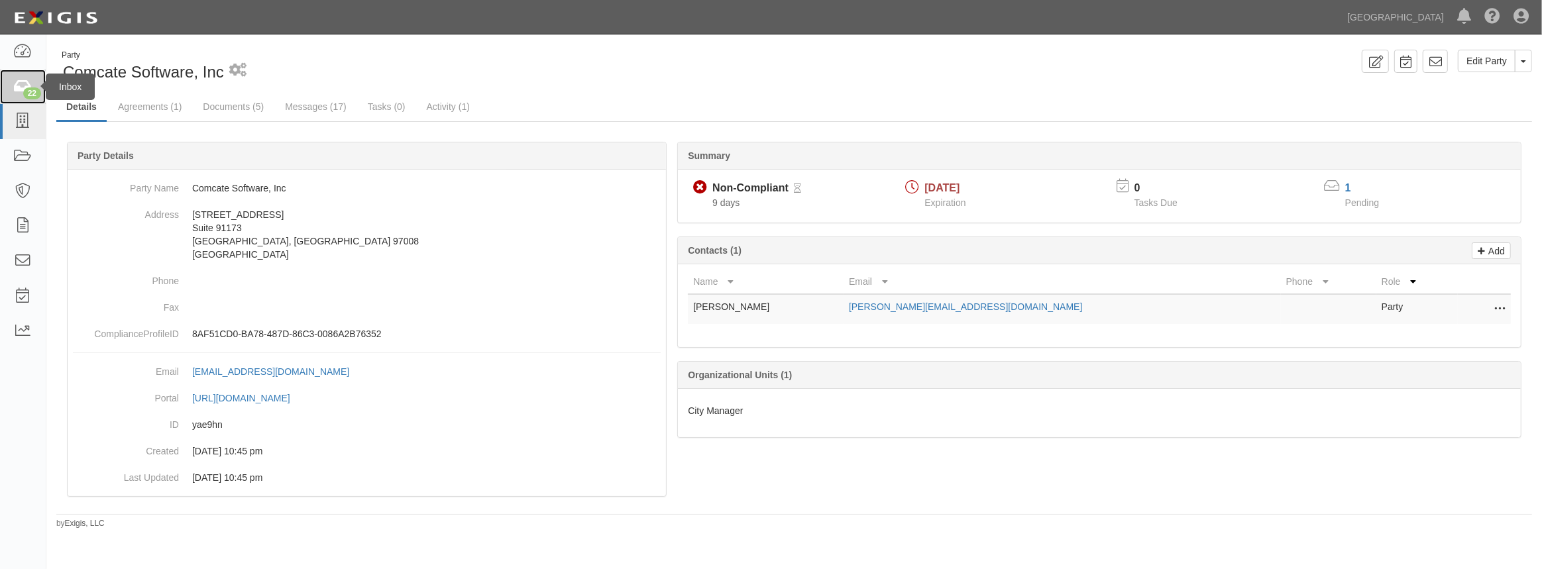
click at [18, 93] on icon at bounding box center [22, 87] width 19 height 15
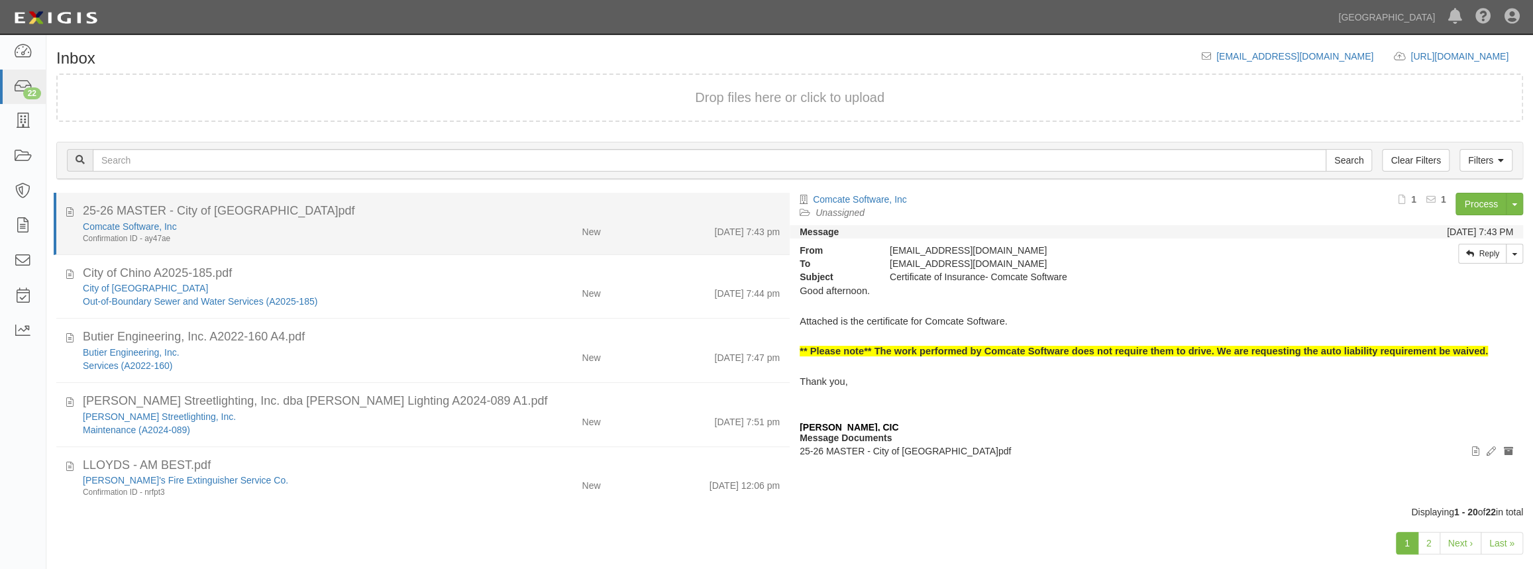
click at [488, 245] on li "25-26 MASTER - City of Chino Hills.pdf Comcate Software, Inc Confirmation ID - …" at bounding box center [422, 224] width 736 height 62
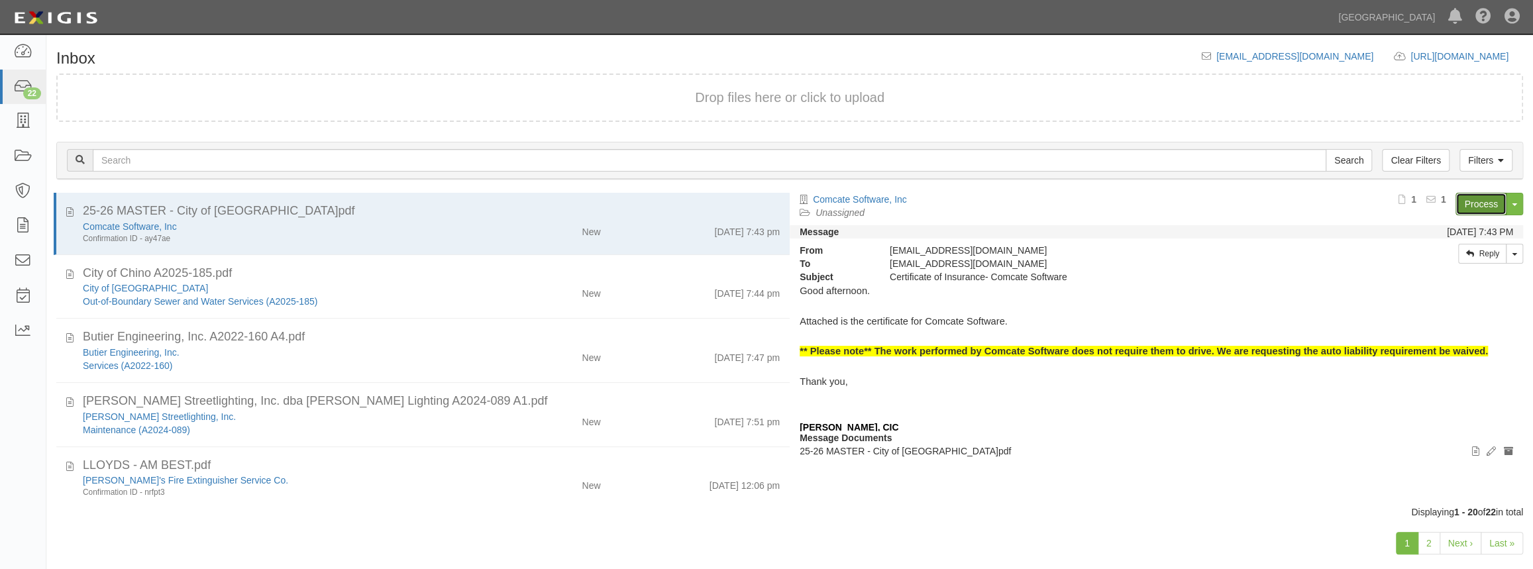
click at [1485, 211] on link "Process" at bounding box center [1481, 204] width 51 height 23
click at [1463, 205] on link "Process" at bounding box center [1481, 204] width 51 height 23
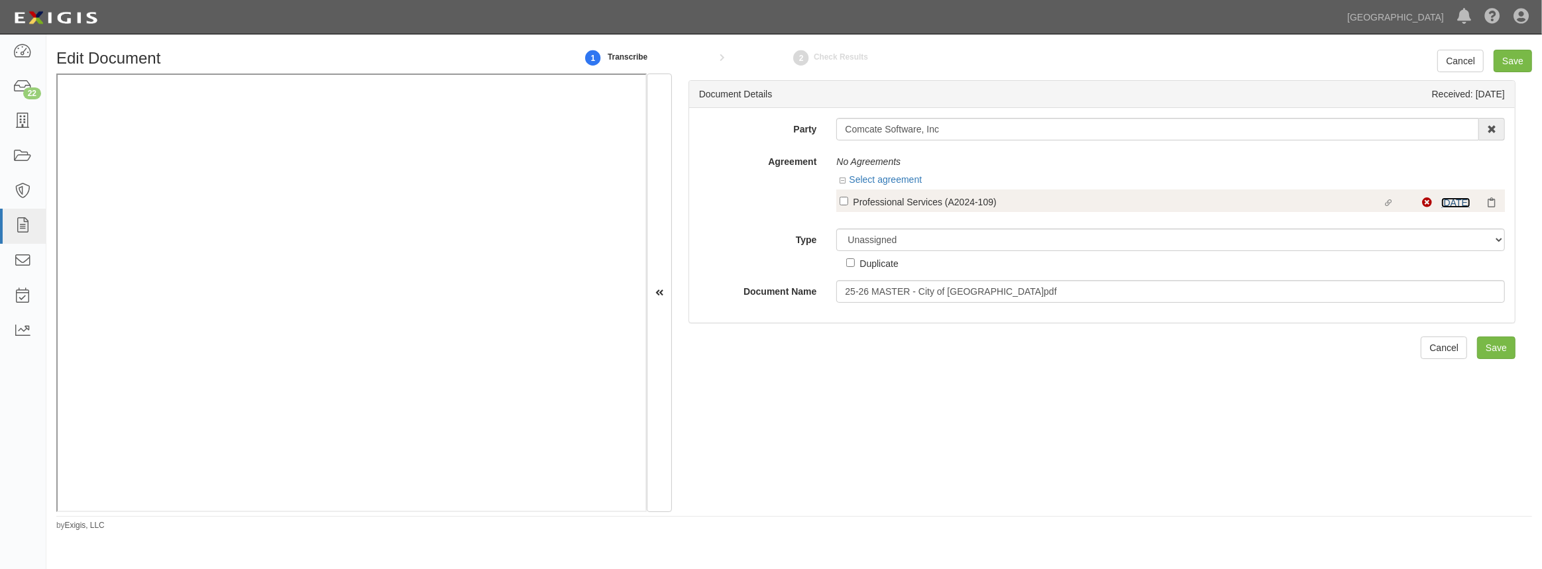
click at [1456, 201] on link "[DATE]" at bounding box center [1455, 202] width 29 height 11
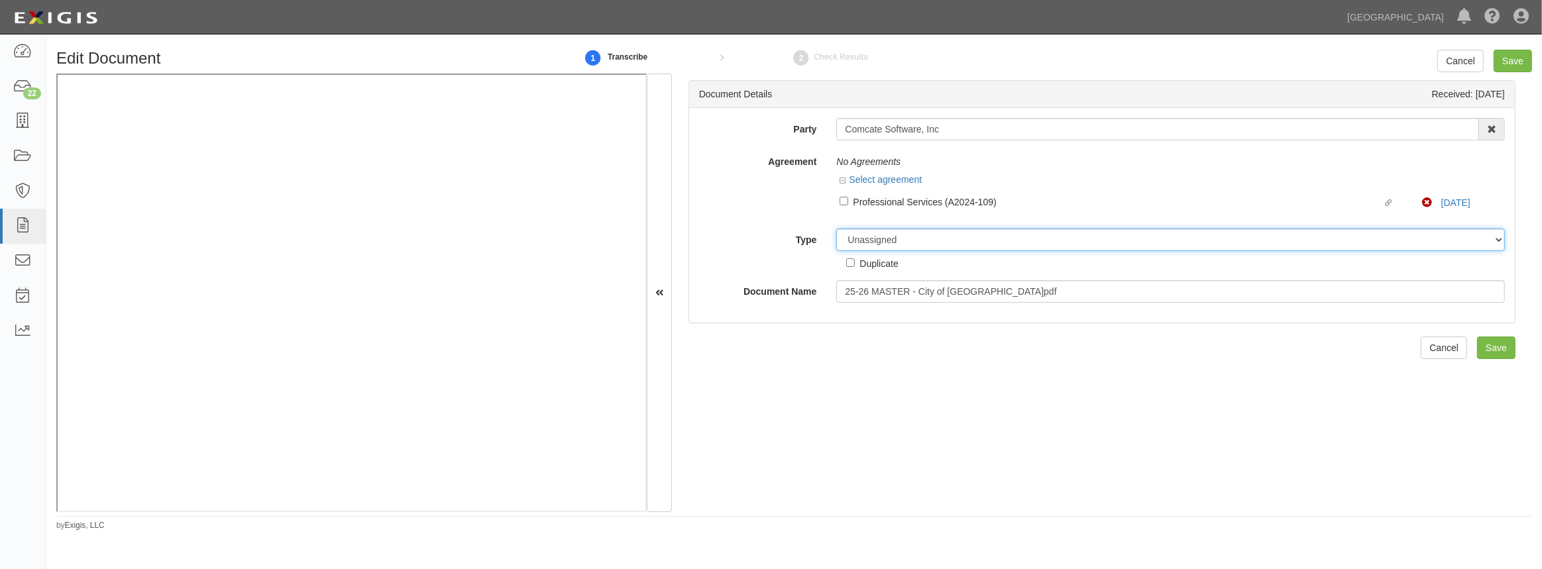
click at [876, 241] on select "Unassigned Binder Cancellation Notice Certificate Contract Endorsement Insuranc…" at bounding box center [1170, 240] width 668 height 23
select select "OtherDetail"
click at [836, 229] on select "Unassigned Binder Cancellation Notice Certificate Contract Endorsement Insuranc…" at bounding box center [1170, 240] width 668 height 23
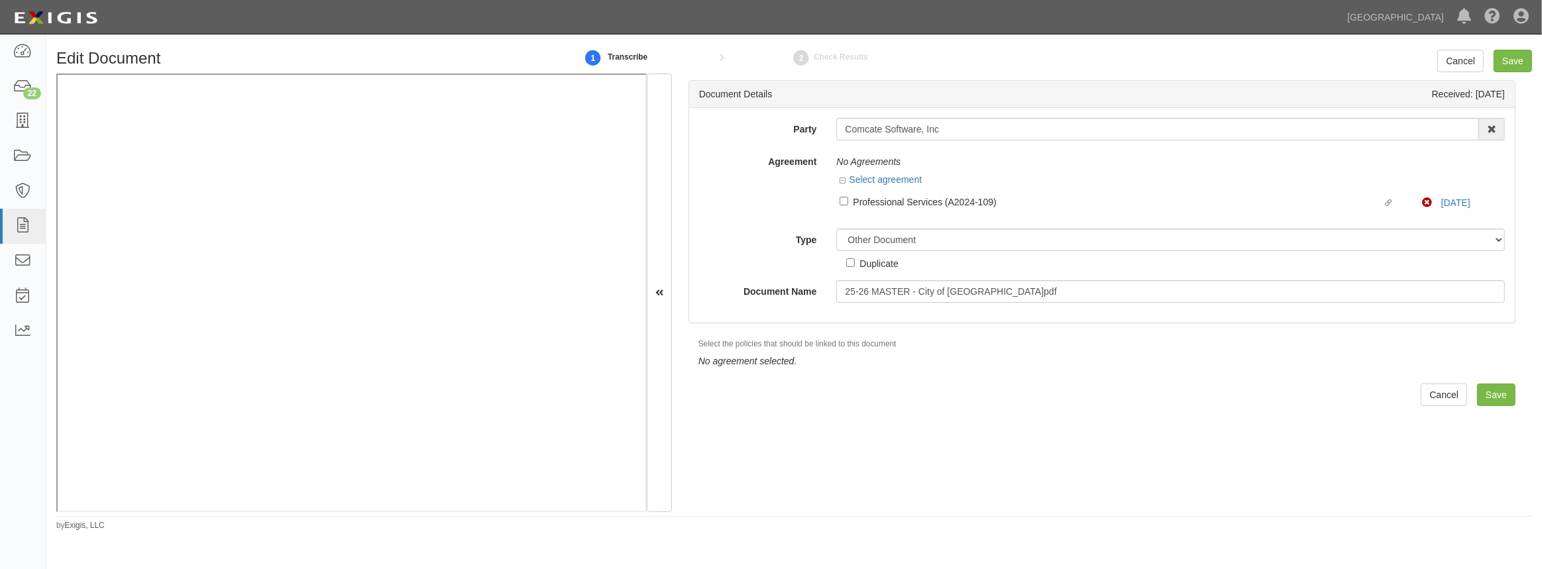
click at [1479, 418] on div "Document Details Received: [DATE] Party Comcate Software, Inc 4LEAF, Inc. Abba …" at bounding box center [1102, 293] width 860 height 438
click at [1491, 394] on input "Save" at bounding box center [1496, 395] width 38 height 23
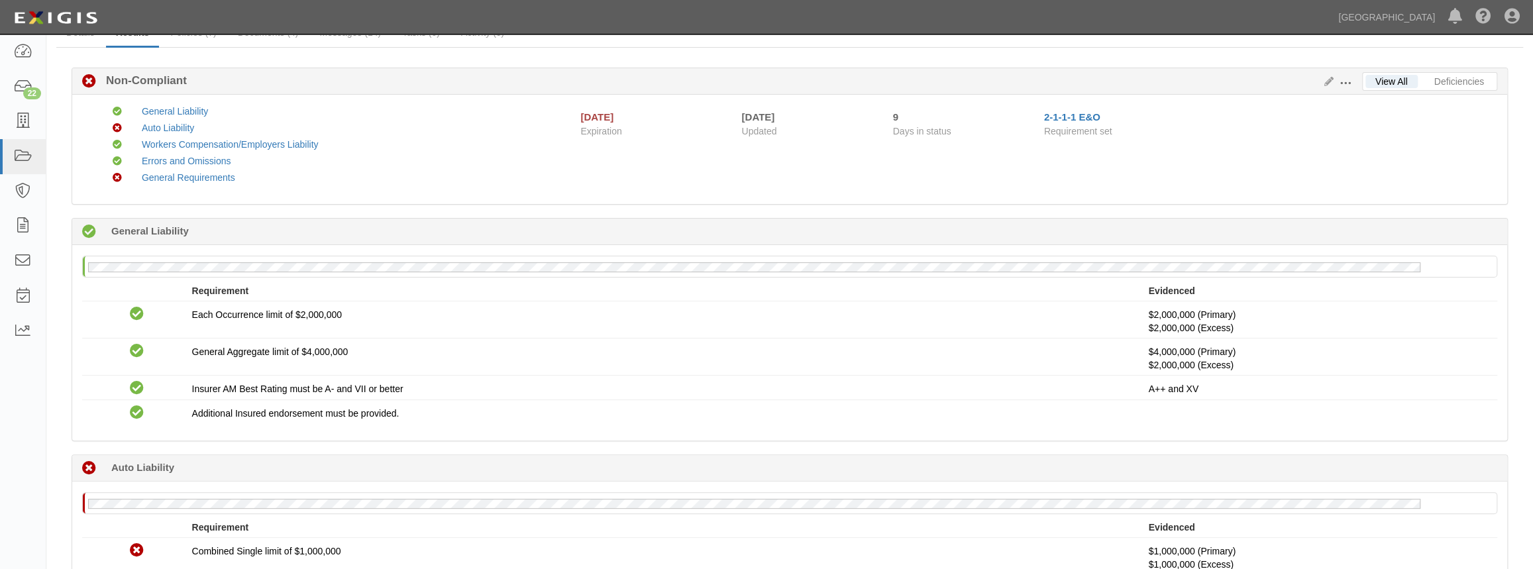
scroll to position [40, 0]
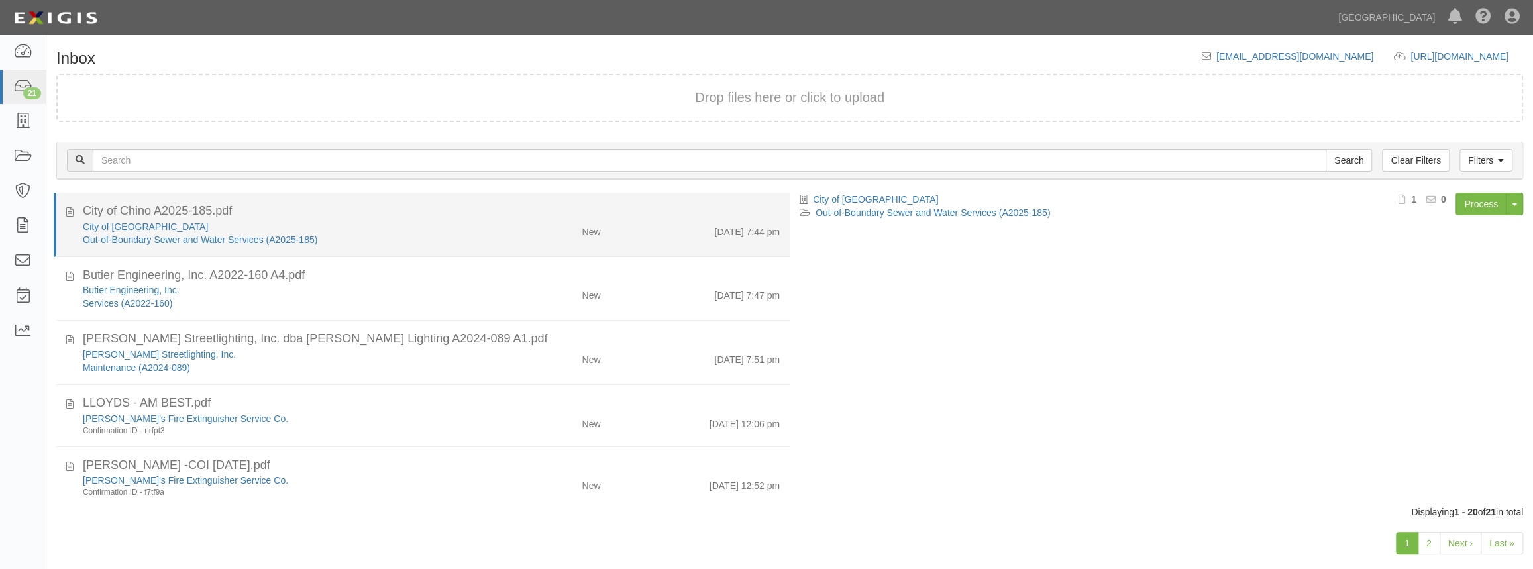
click at [433, 239] on div "Out-of-Boundary Sewer and Water Services (A2025-185)" at bounding box center [282, 239] width 398 height 13
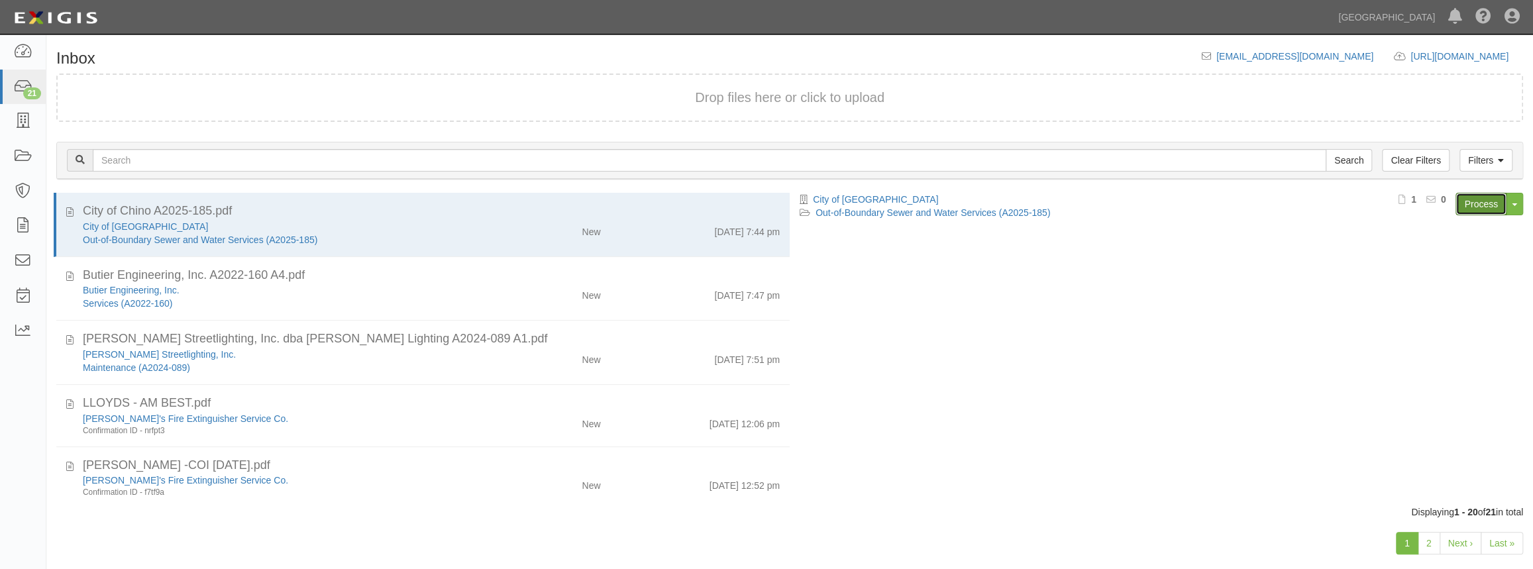
click at [1465, 205] on link "Process" at bounding box center [1481, 204] width 51 height 23
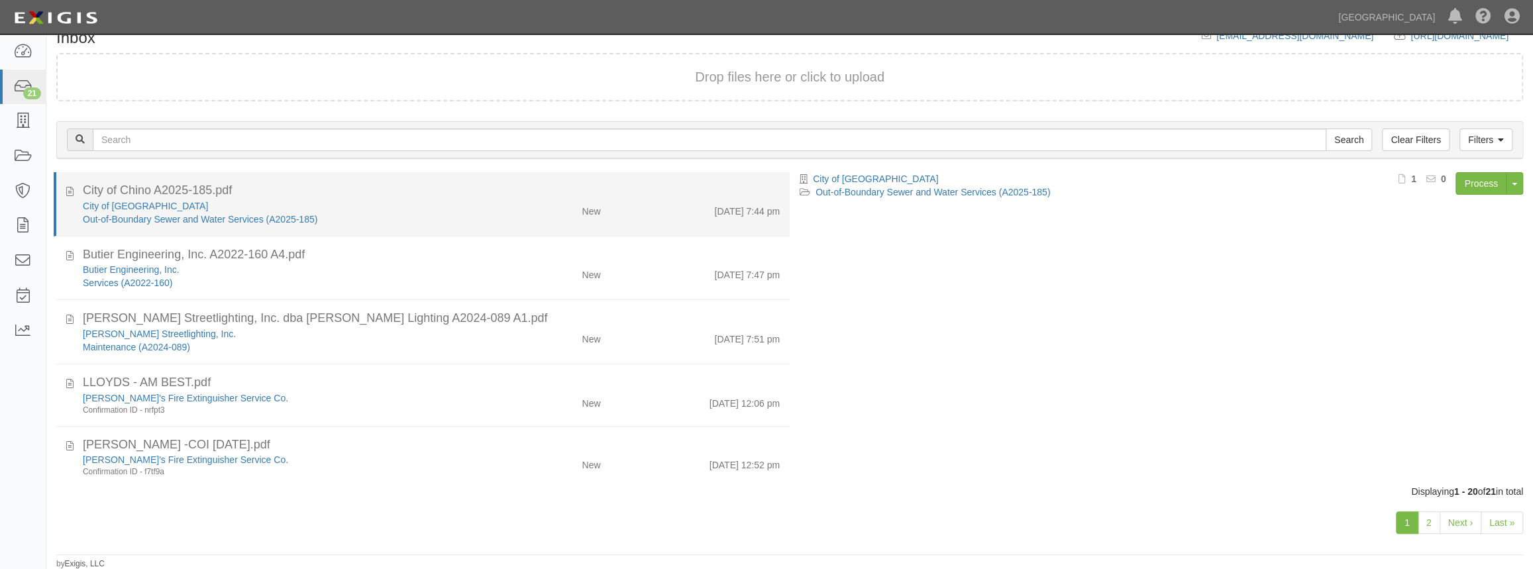
click at [370, 209] on div "City of [GEOGRAPHIC_DATA]" at bounding box center [282, 205] width 398 height 13
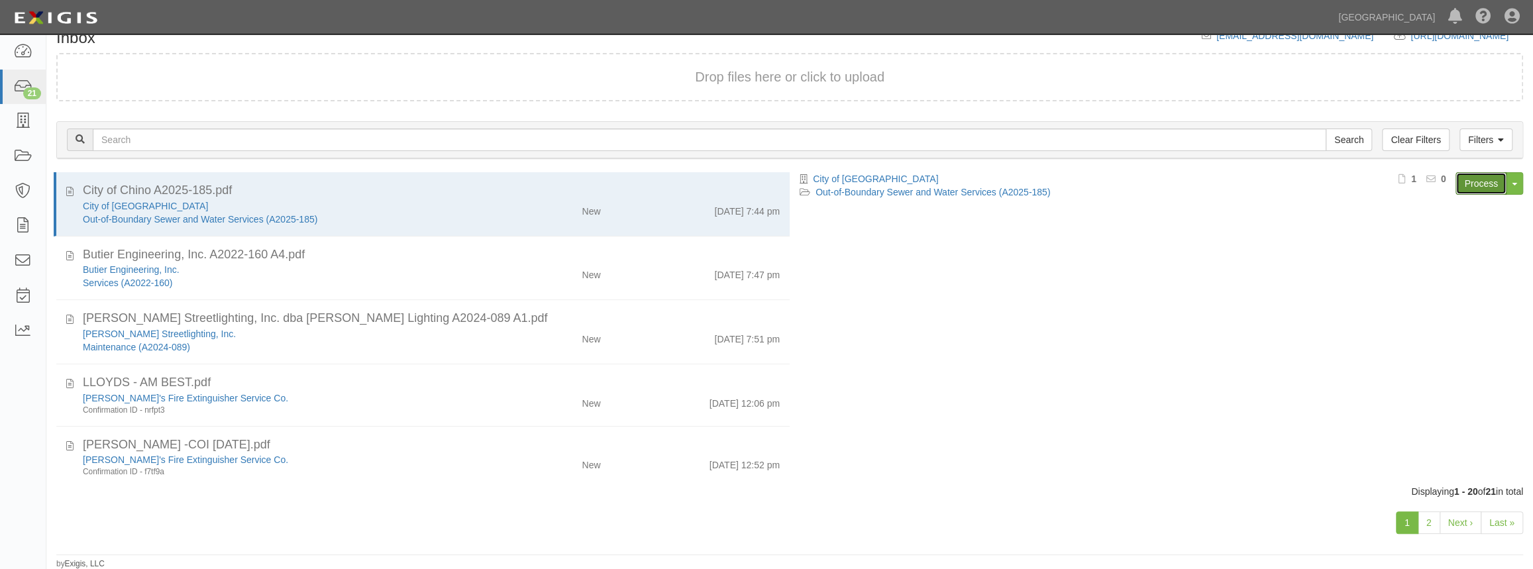
click at [1466, 184] on link "Process" at bounding box center [1481, 183] width 51 height 23
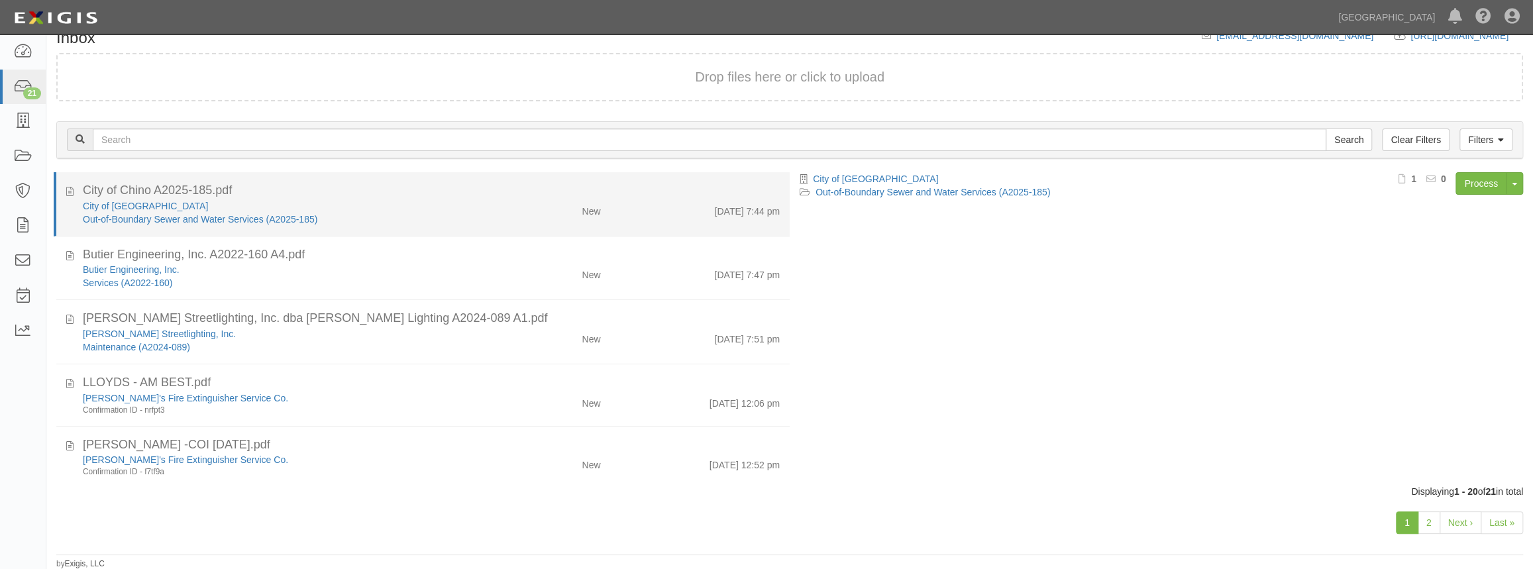
click at [397, 203] on div "City of [GEOGRAPHIC_DATA]" at bounding box center [282, 205] width 398 height 13
click at [399, 213] on div "Out-of-Boundary Sewer and Water Services (A2025-185)" at bounding box center [282, 219] width 398 height 13
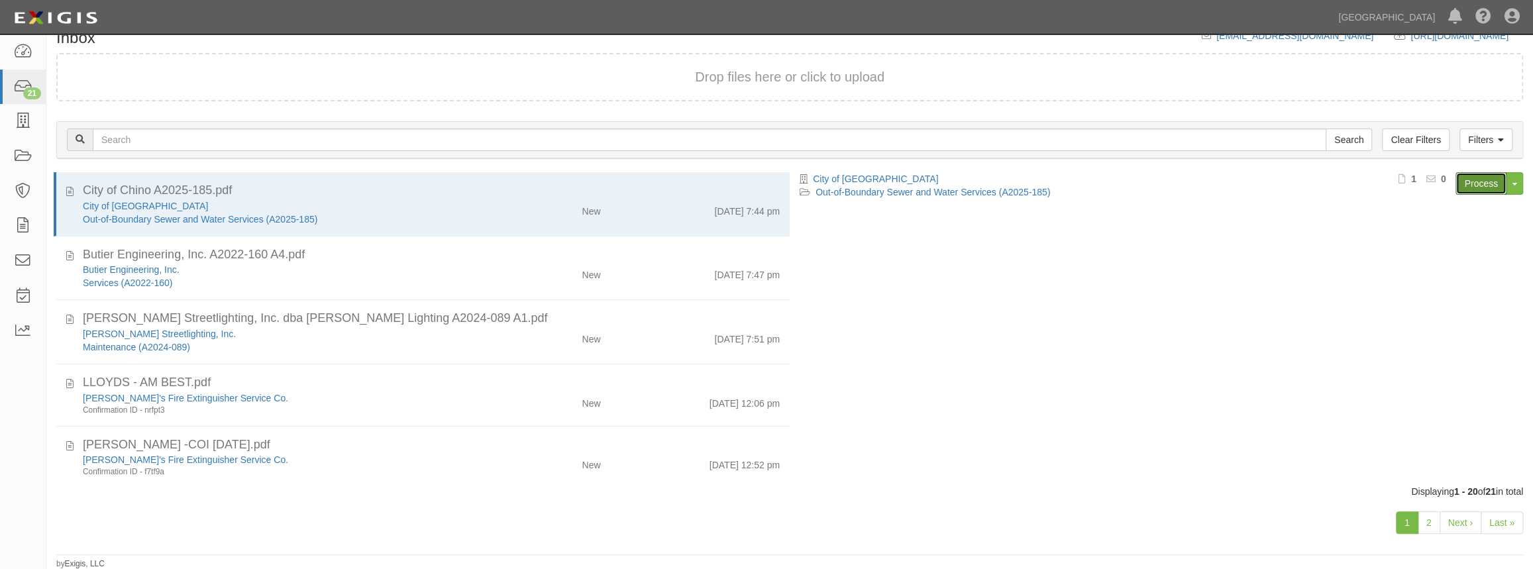
click at [1462, 184] on link "Process" at bounding box center [1481, 183] width 51 height 23
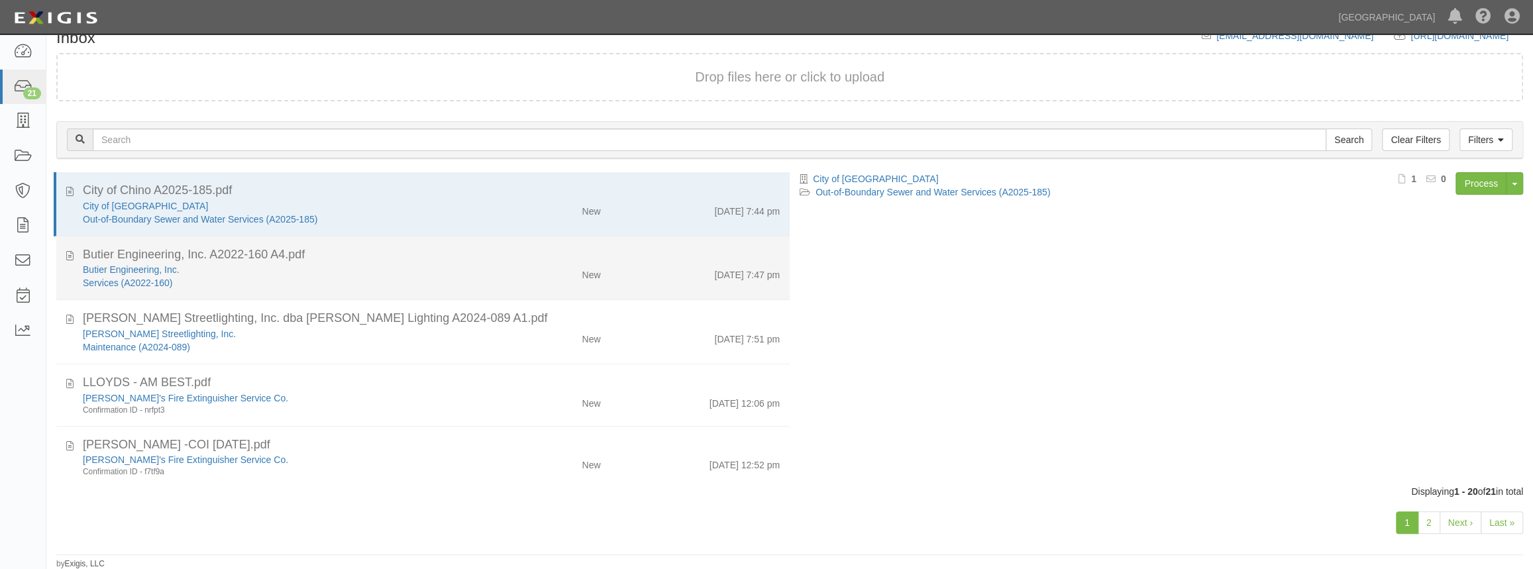
click at [331, 267] on div "Butier Engineering, Inc." at bounding box center [282, 269] width 398 height 13
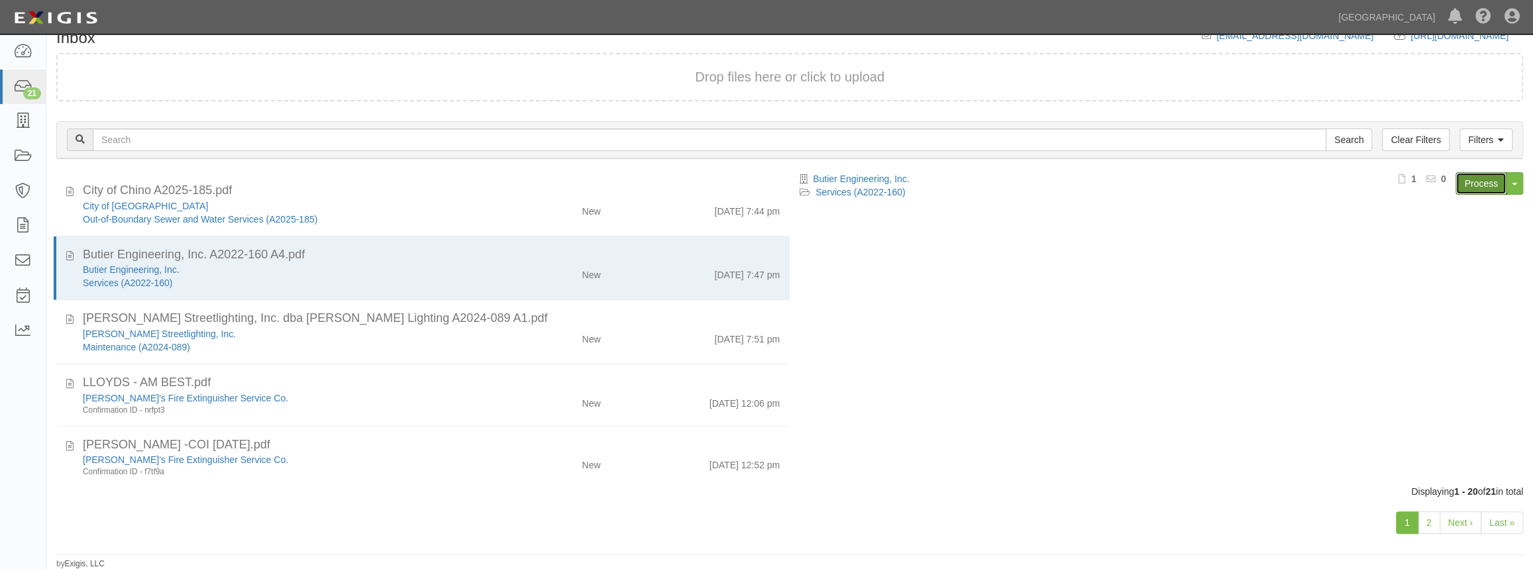
click at [1476, 179] on link "Process" at bounding box center [1481, 183] width 51 height 23
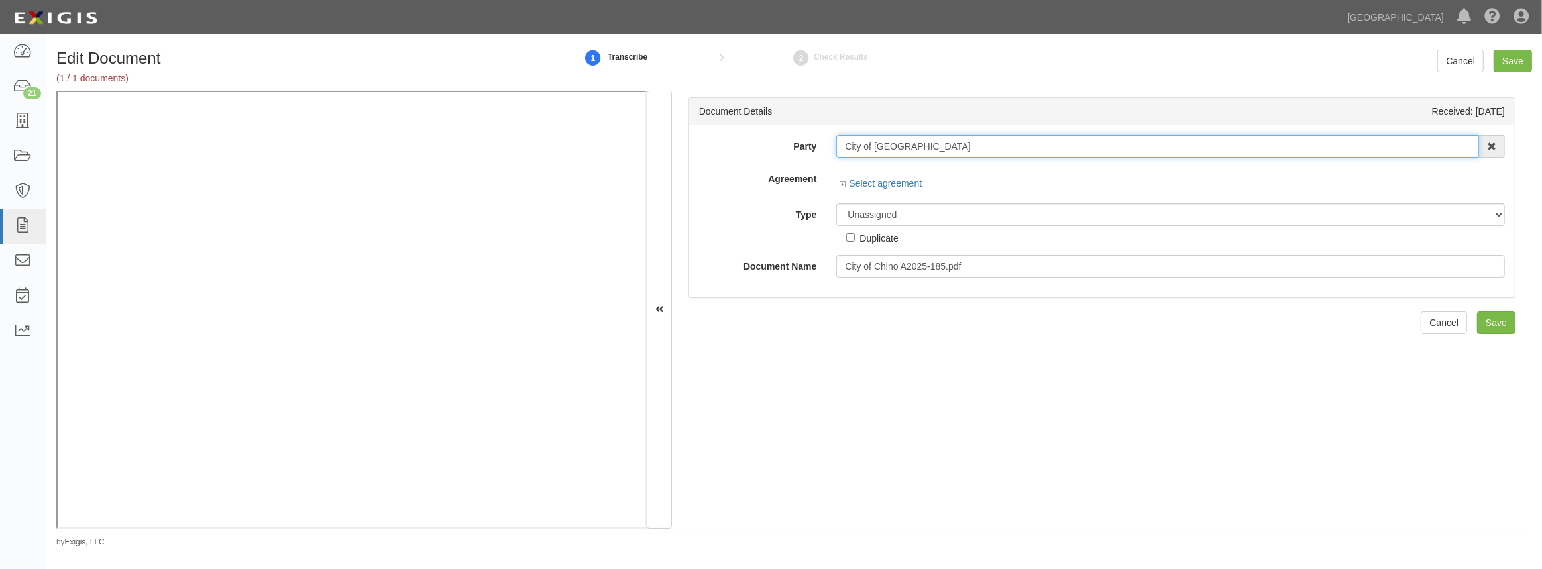
drag, startPoint x: 913, startPoint y: 152, endPoint x: 747, endPoint y: 100, distance: 173.5
click at [737, 136] on div "Party City of [GEOGRAPHIC_DATA] 4LEAF, Inc. Abba Termite & Pest Control Abound …" at bounding box center [1101, 146] width 825 height 23
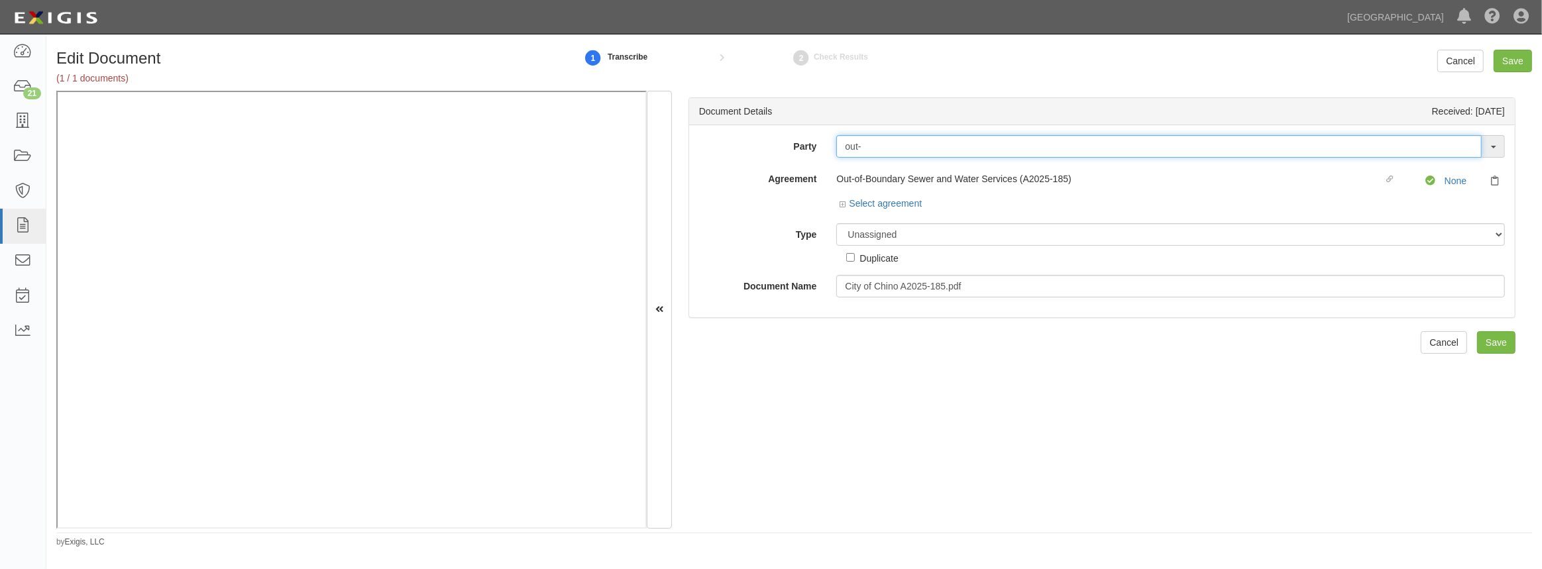
type input "out-"
drag, startPoint x: 921, startPoint y: 142, endPoint x: 792, endPoint y: 152, distance: 129.5
click at [792, 152] on div "Party Butier Engineering, Inc. 4LEAF, Inc. Abba Termite & Pest Control Abound F…" at bounding box center [1101, 146] width 825 height 23
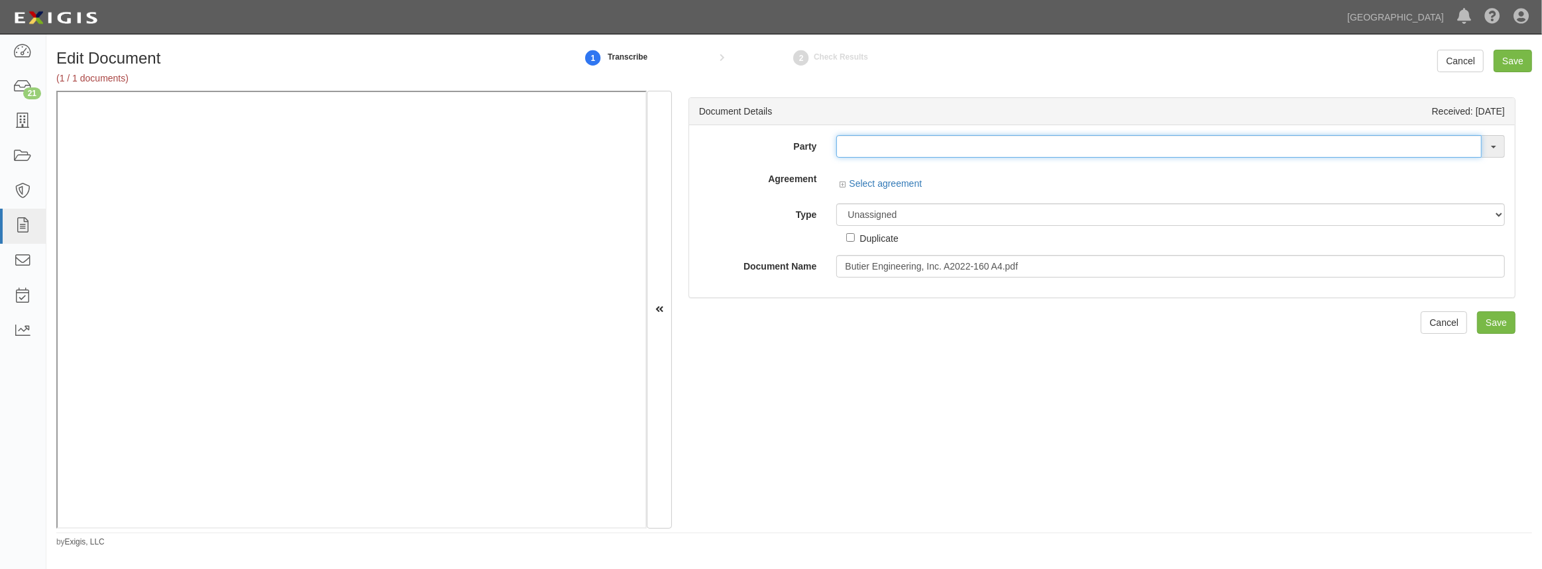
click at [869, 137] on input "text" at bounding box center [1158, 146] width 645 height 23
paste input "Butier Engineering,"
type input "Butier Engineering,"
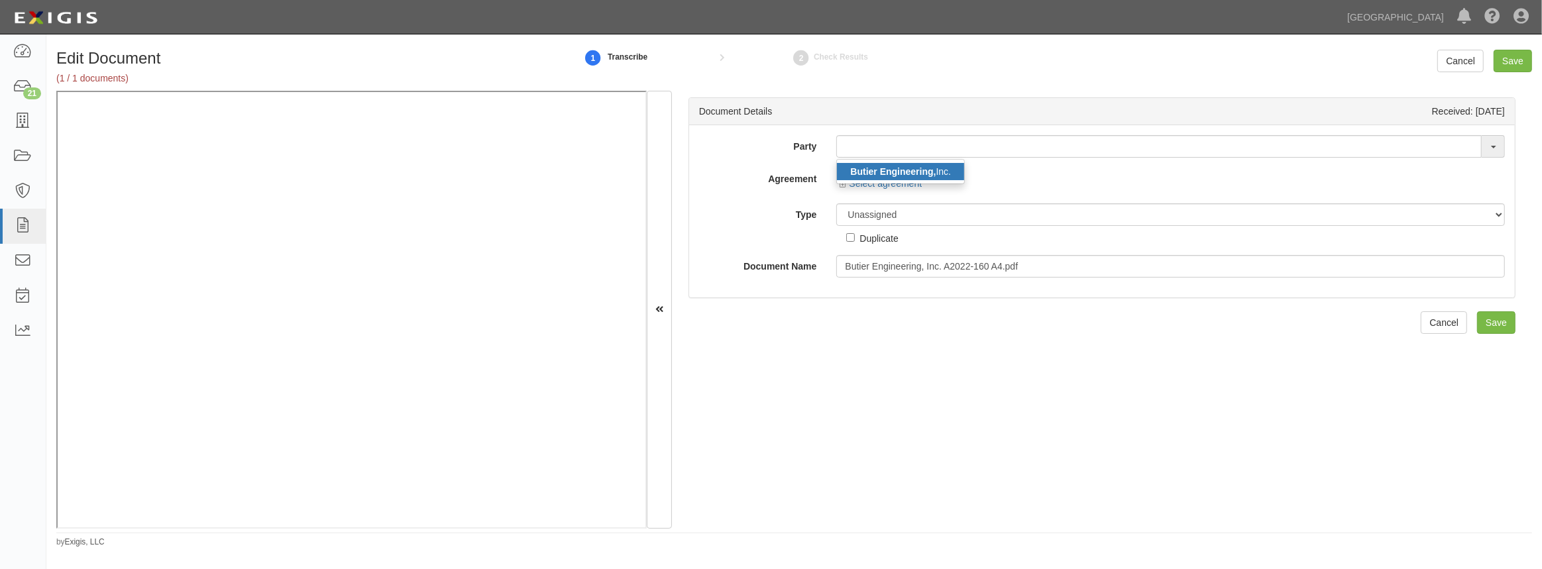
click at [881, 171] on strong "Butier Engineering," at bounding box center [892, 171] width 85 height 11
type input "Butier Engineering, Inc."
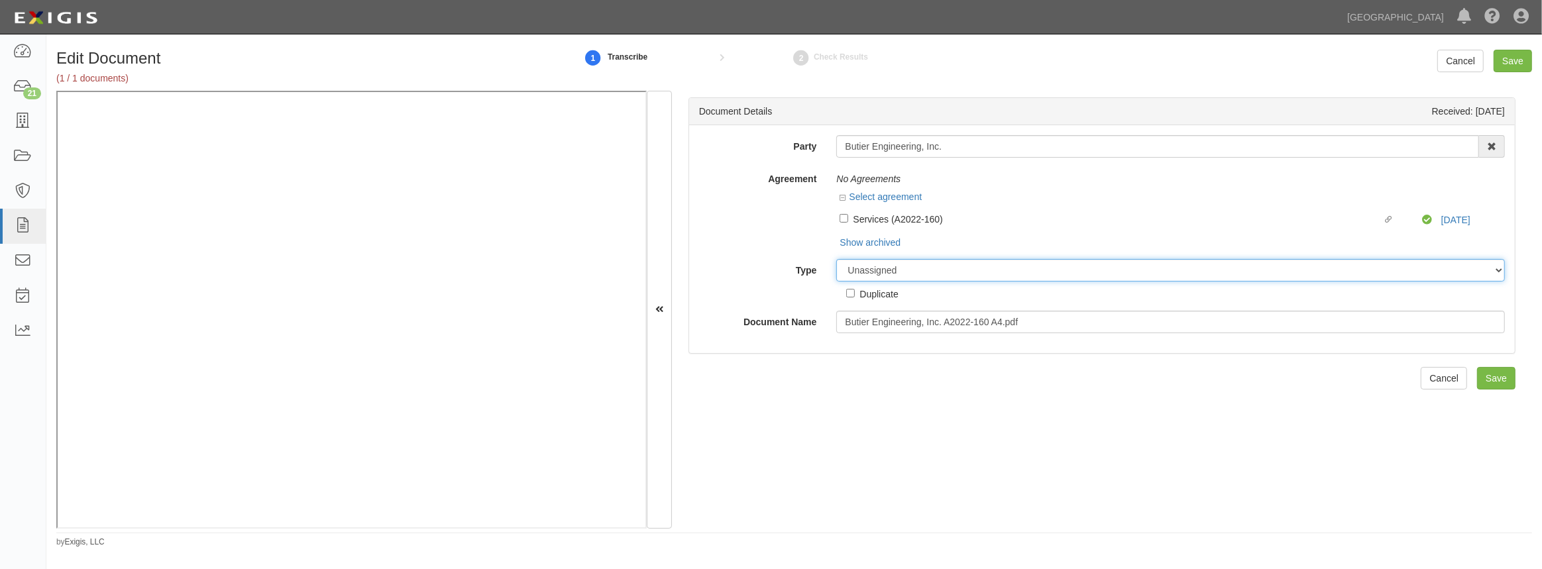
click at [940, 264] on select "Unassigned Binder Cancellation Notice Certificate Contract Endorsement Insuranc…" at bounding box center [1170, 270] width 668 height 23
select select "OtherDetail"
click at [836, 259] on select "Unassigned Binder Cancellation Notice Certificate Contract Endorsement Insuranc…" at bounding box center [1170, 270] width 668 height 23
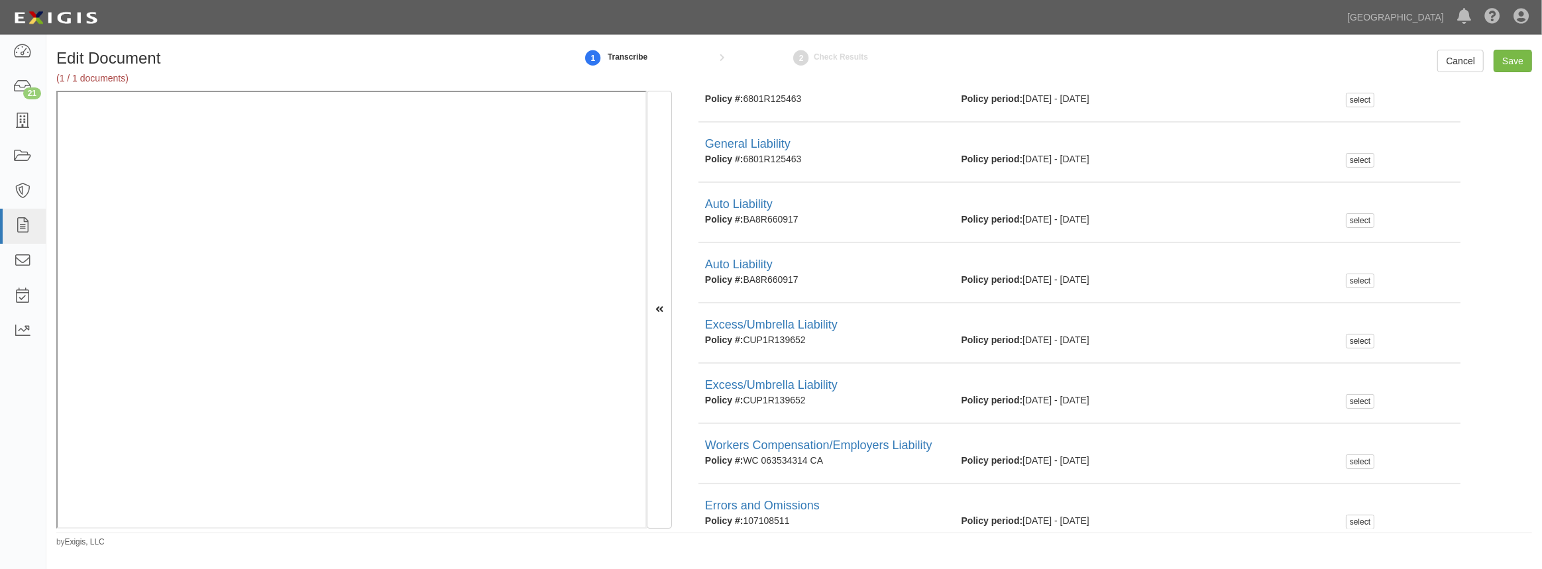
scroll to position [439, 0]
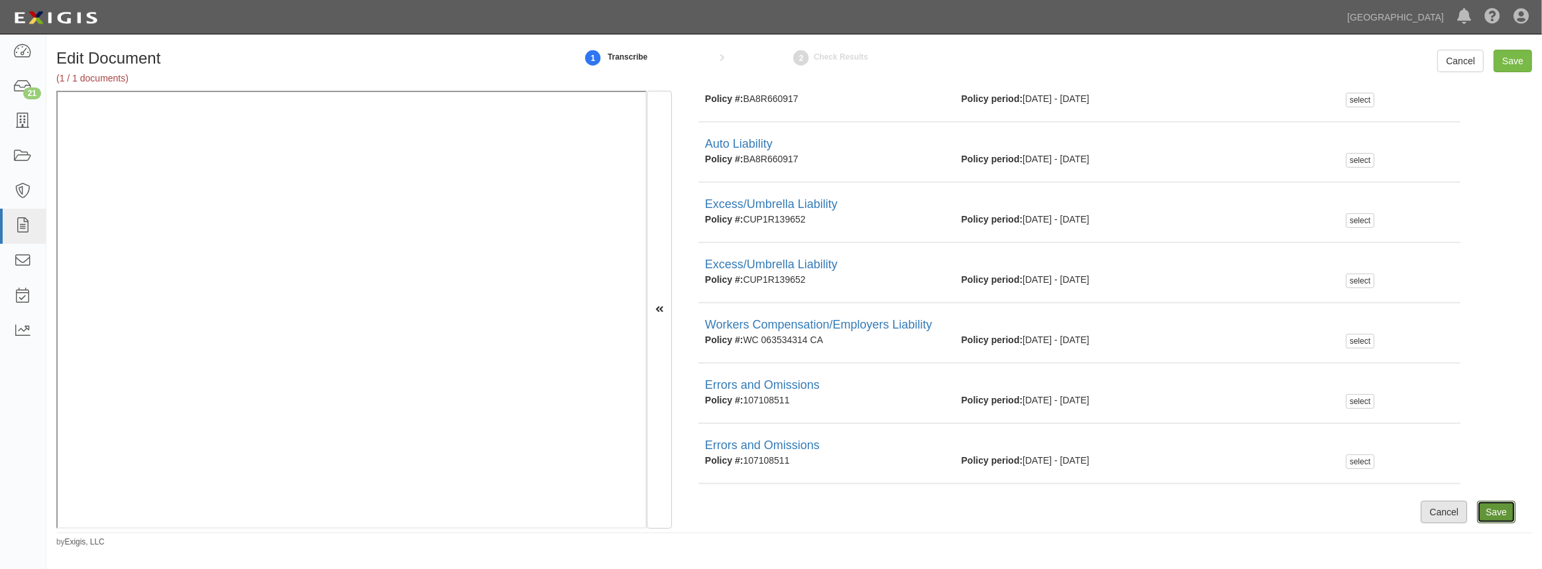
drag, startPoint x: 1477, startPoint y: 515, endPoint x: 1458, endPoint y: 504, distance: 22.8
click at [1477, 515] on input "Save" at bounding box center [1496, 512] width 38 height 23
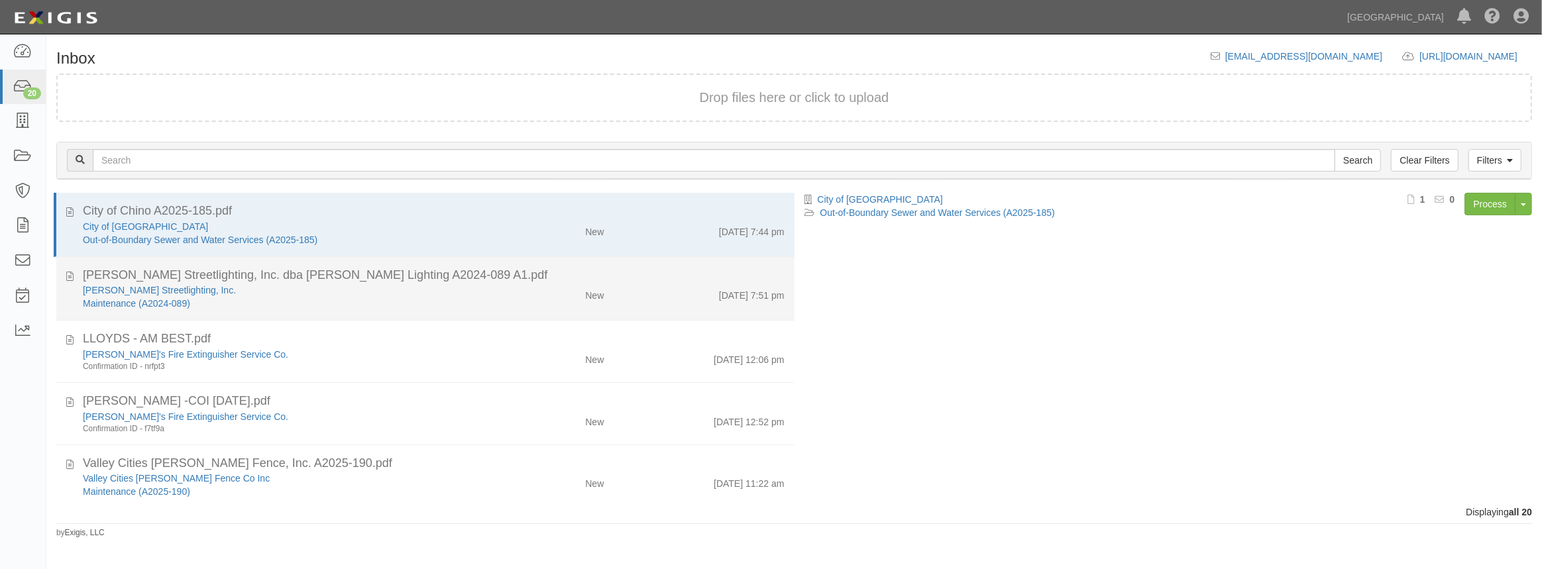
click at [394, 301] on div "Maintenance (A2024-089)" at bounding box center [283, 303] width 401 height 13
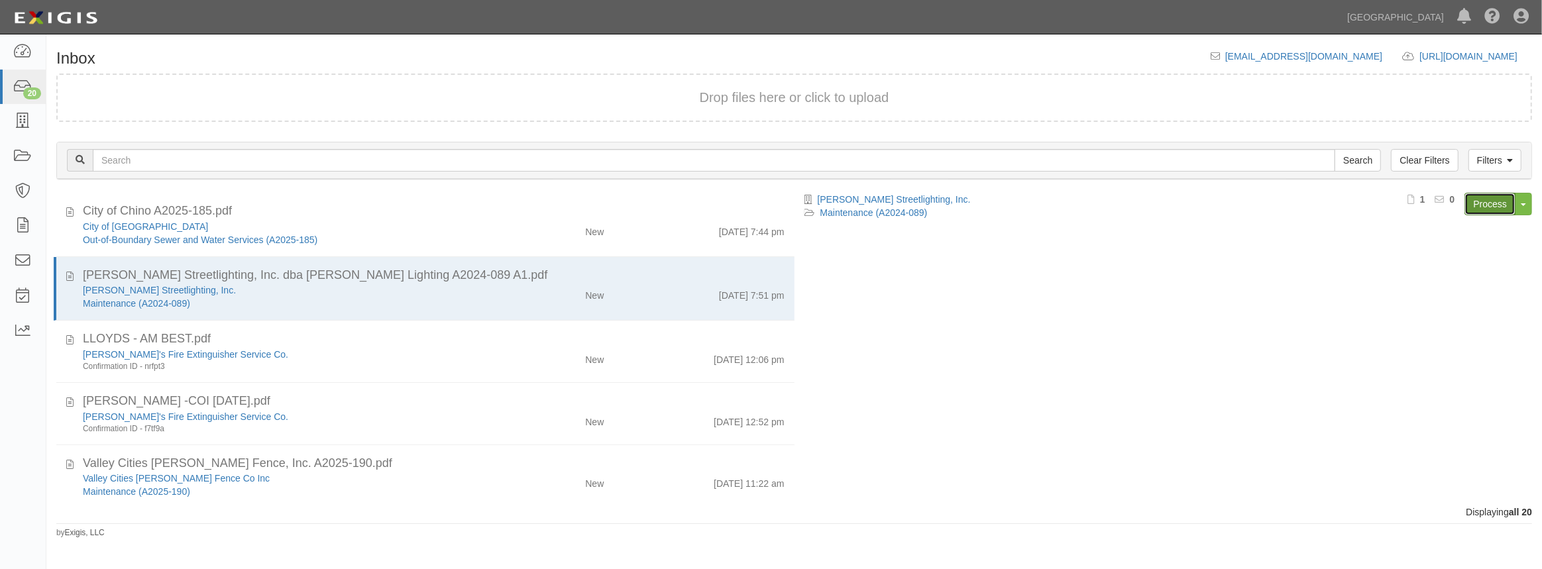
click at [1482, 205] on link "Process" at bounding box center [1489, 204] width 51 height 23
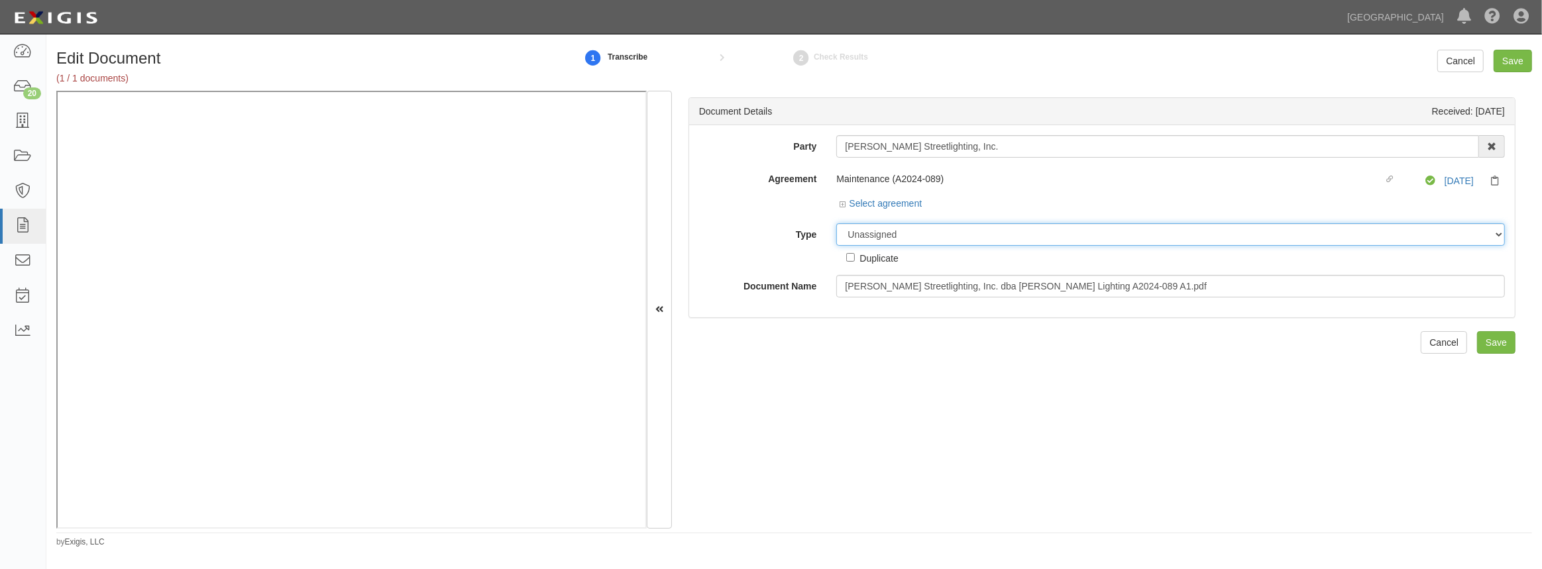
click at [910, 230] on select "Unassigned Binder Cancellation Notice Certificate Contract Endorsement Insuranc…" at bounding box center [1170, 234] width 668 height 23
click at [908, 239] on select "Unassigned Binder Cancellation Notice Certificate Contract Endorsement Insuranc…" at bounding box center [1170, 234] width 668 height 23
select select "OtherDetail"
click at [836, 223] on select "Unassigned Binder Cancellation Notice Certificate Contract Endorsement Insuranc…" at bounding box center [1170, 234] width 668 height 23
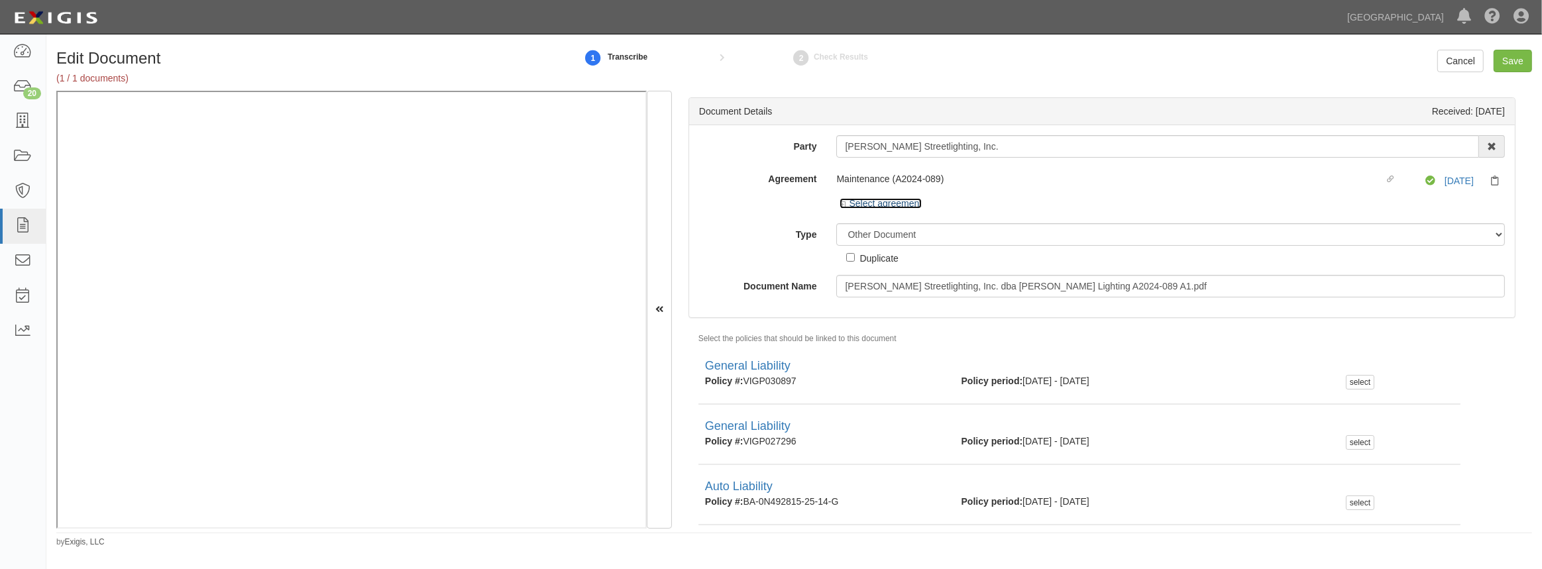
click at [882, 206] on link "Select agreement" at bounding box center [880, 203] width 82 height 11
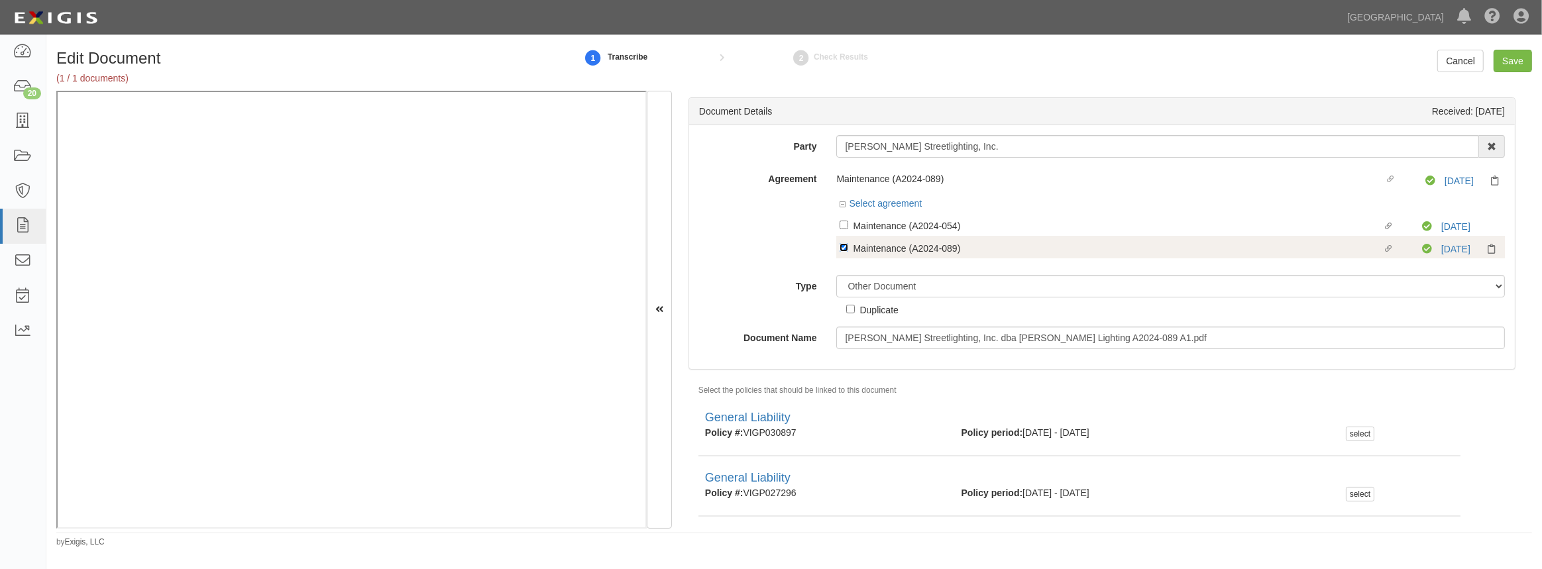
click at [844, 245] on input "Linked agreement Maintenance (A2024-089) Linked agreement" at bounding box center [843, 247] width 9 height 9
checkbox input "false"
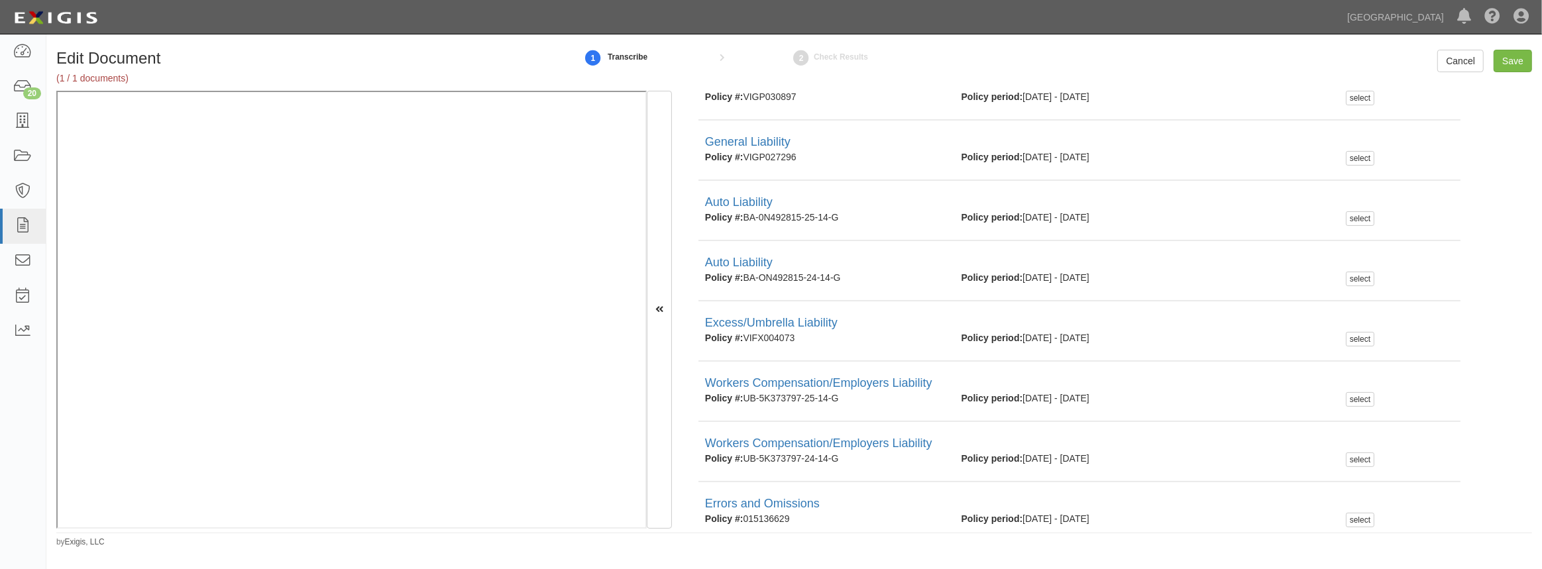
scroll to position [388, 0]
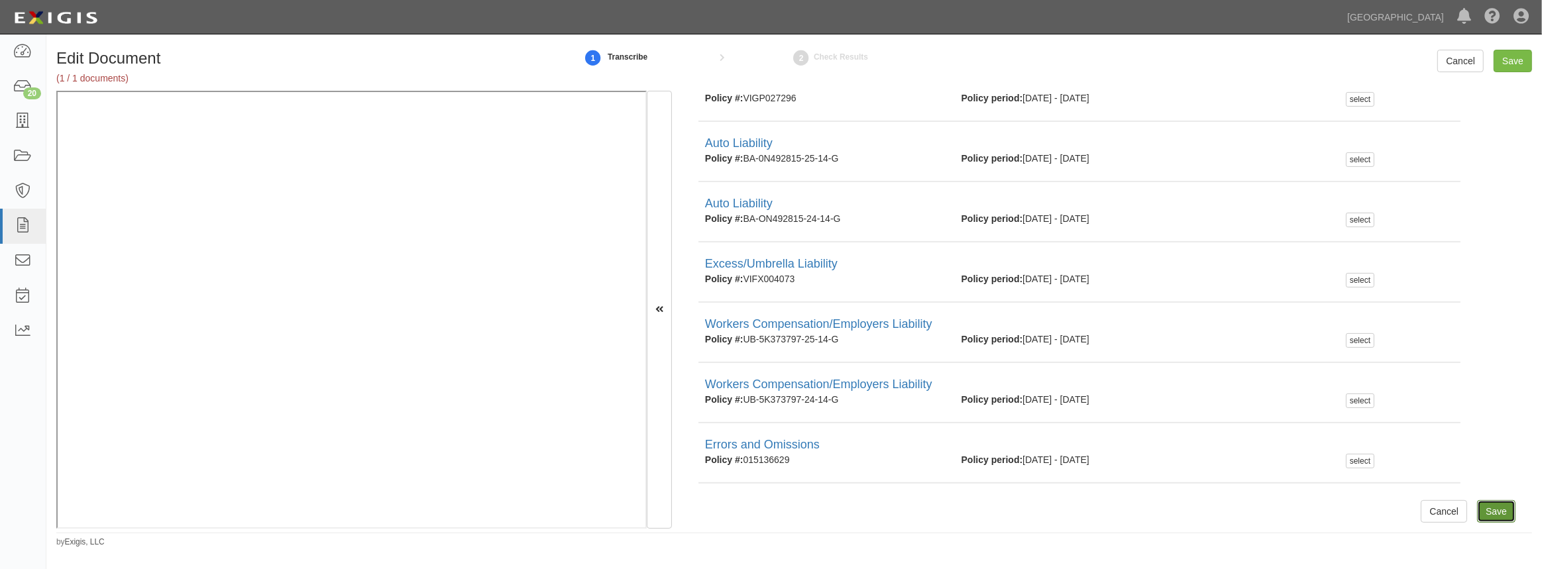
click at [1486, 504] on input "Save" at bounding box center [1496, 511] width 38 height 23
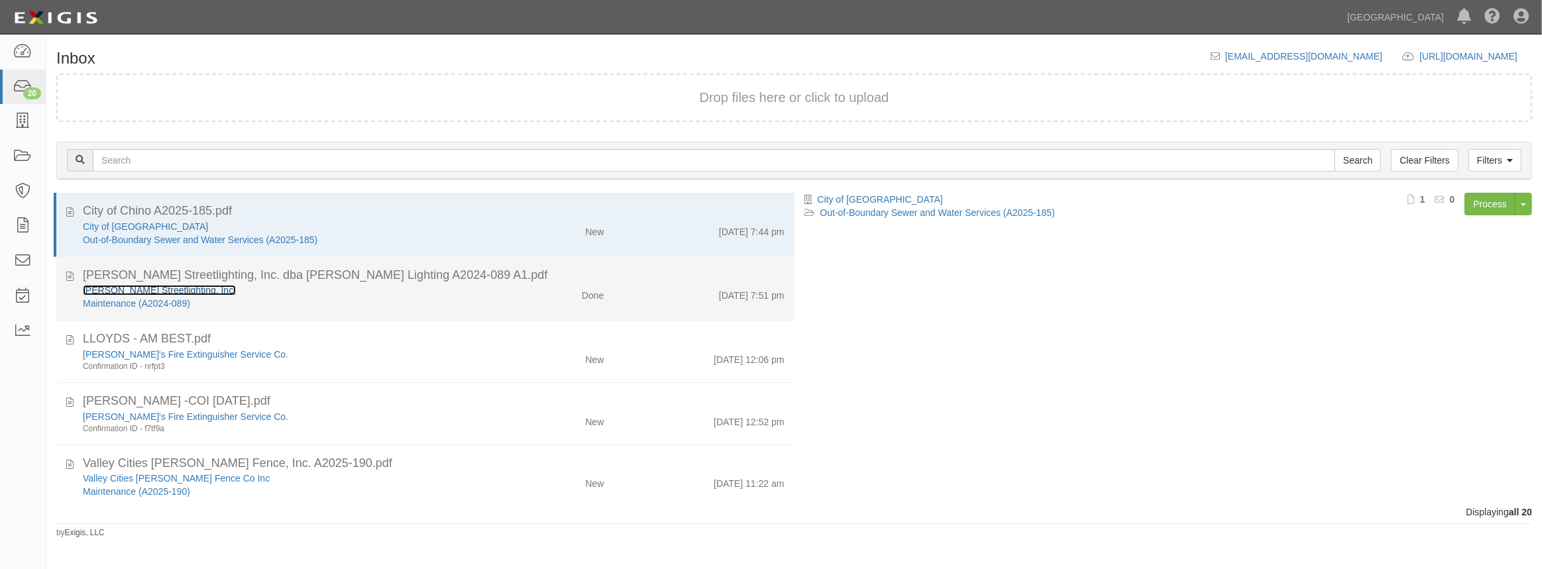
click at [160, 291] on link "[PERSON_NAME] Streetlighting, Inc." at bounding box center [159, 290] width 153 height 11
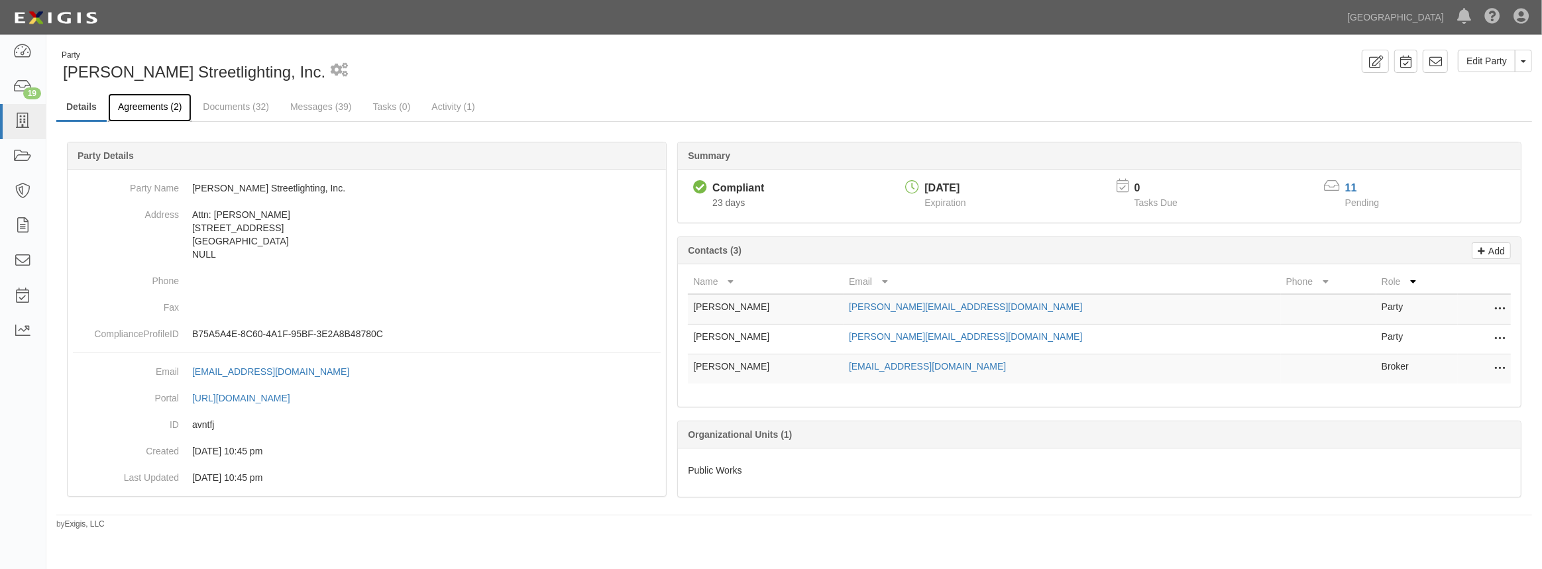
click at [140, 117] on link "Agreements (2)" at bounding box center [149, 107] width 83 height 28
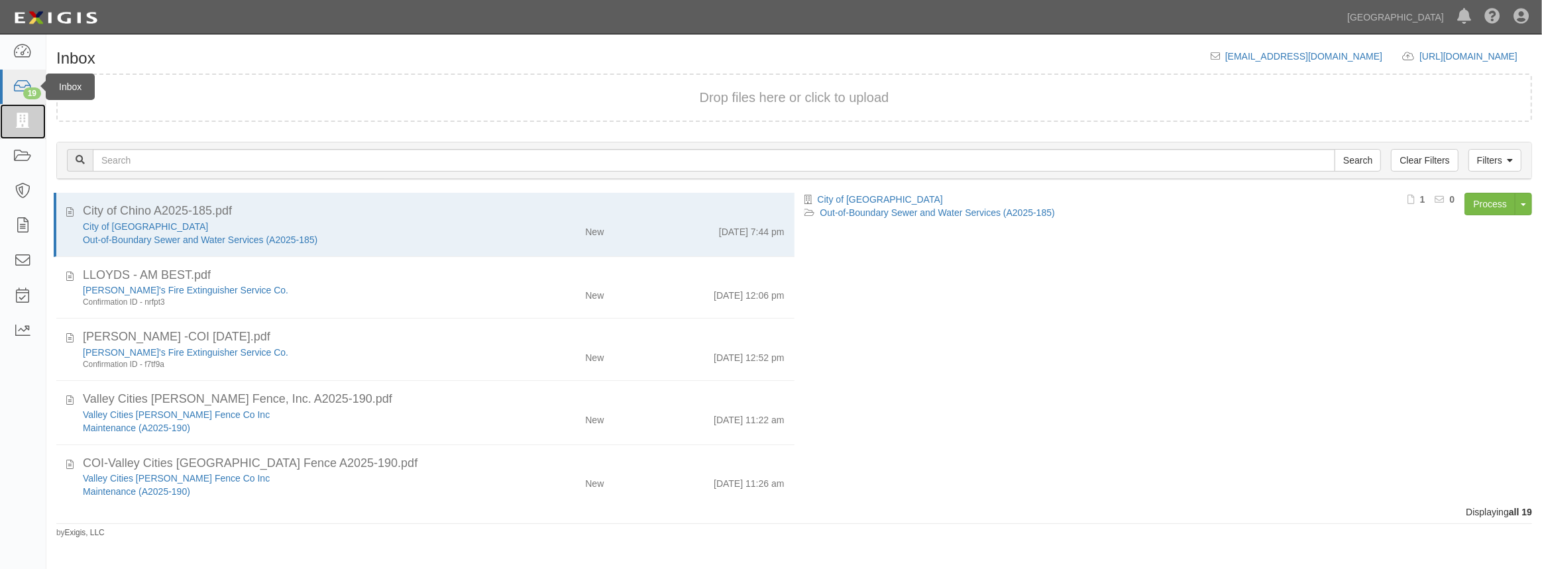
drag, startPoint x: 39, startPoint y: 107, endPoint x: 36, endPoint y: 99, distance: 8.4
click at [39, 106] on link at bounding box center [23, 121] width 46 height 35
click at [38, 91] on div "19" at bounding box center [32, 93] width 18 height 12
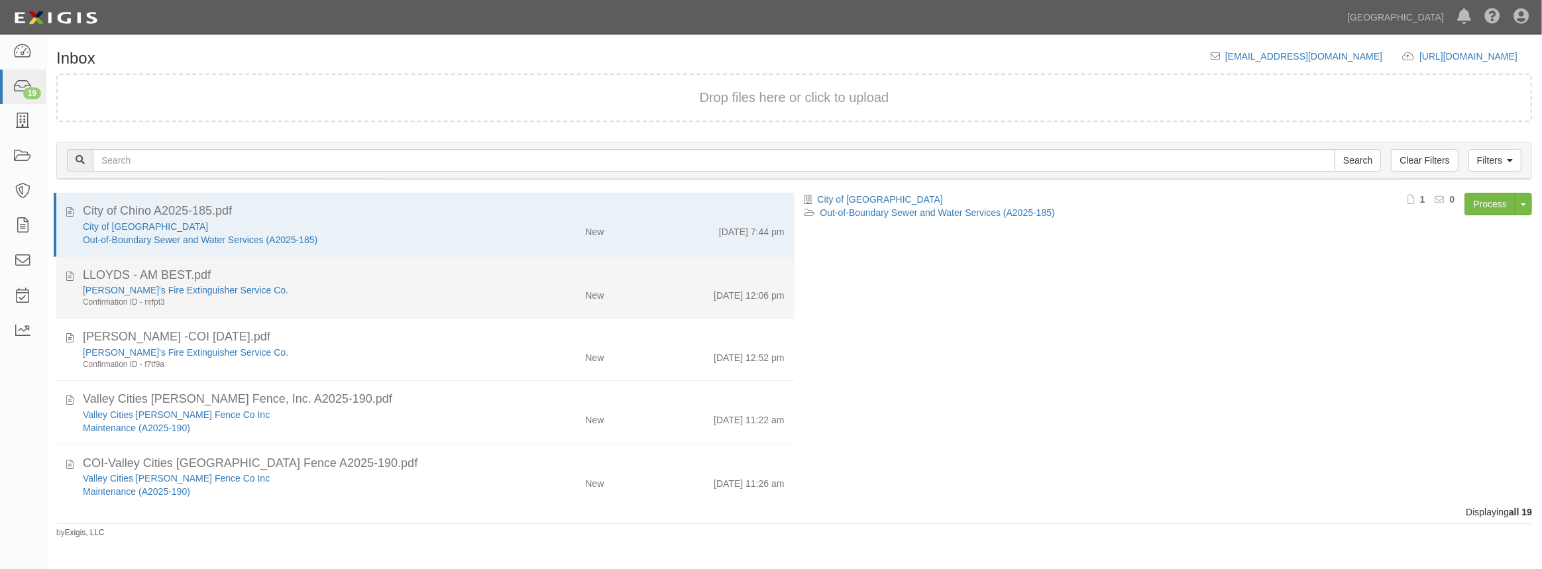
click at [322, 299] on div "Confirmation ID - nrfpt3" at bounding box center [283, 302] width 401 height 11
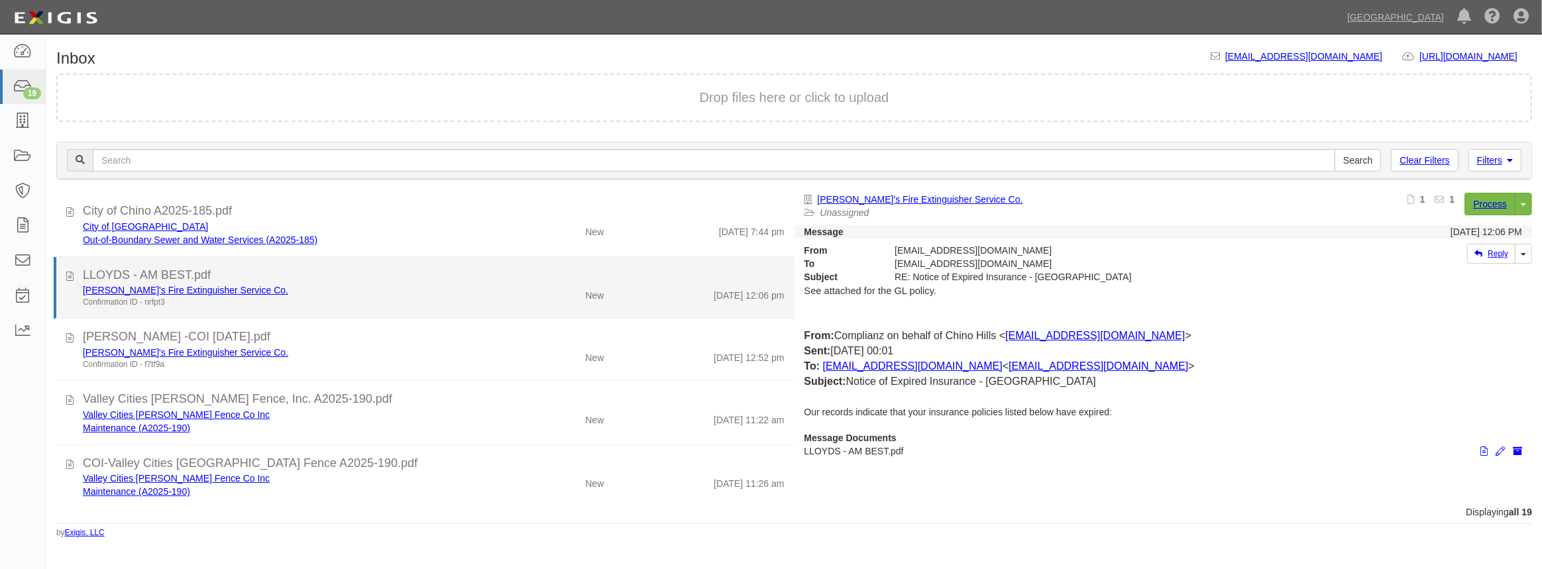
click at [343, 291] on div "[PERSON_NAME]'s Fire Extinguisher Service Co." at bounding box center [283, 290] width 401 height 13
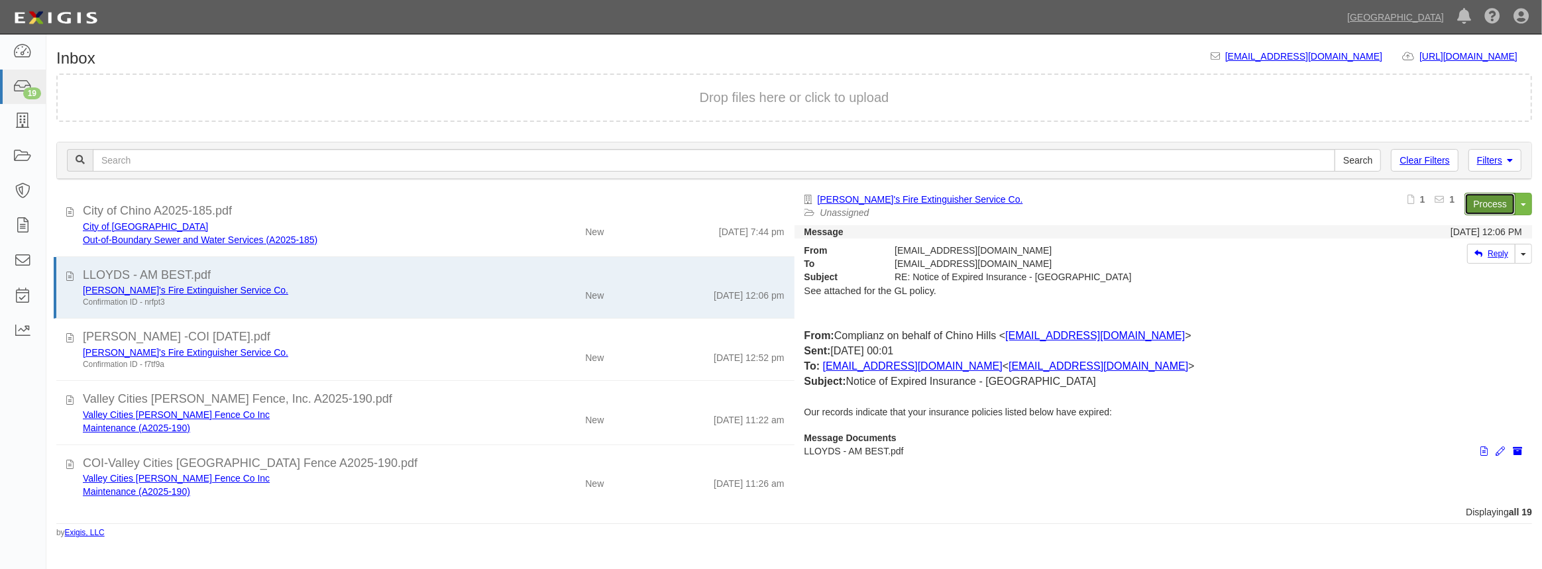
click at [1477, 200] on link "Process" at bounding box center [1489, 204] width 51 height 23
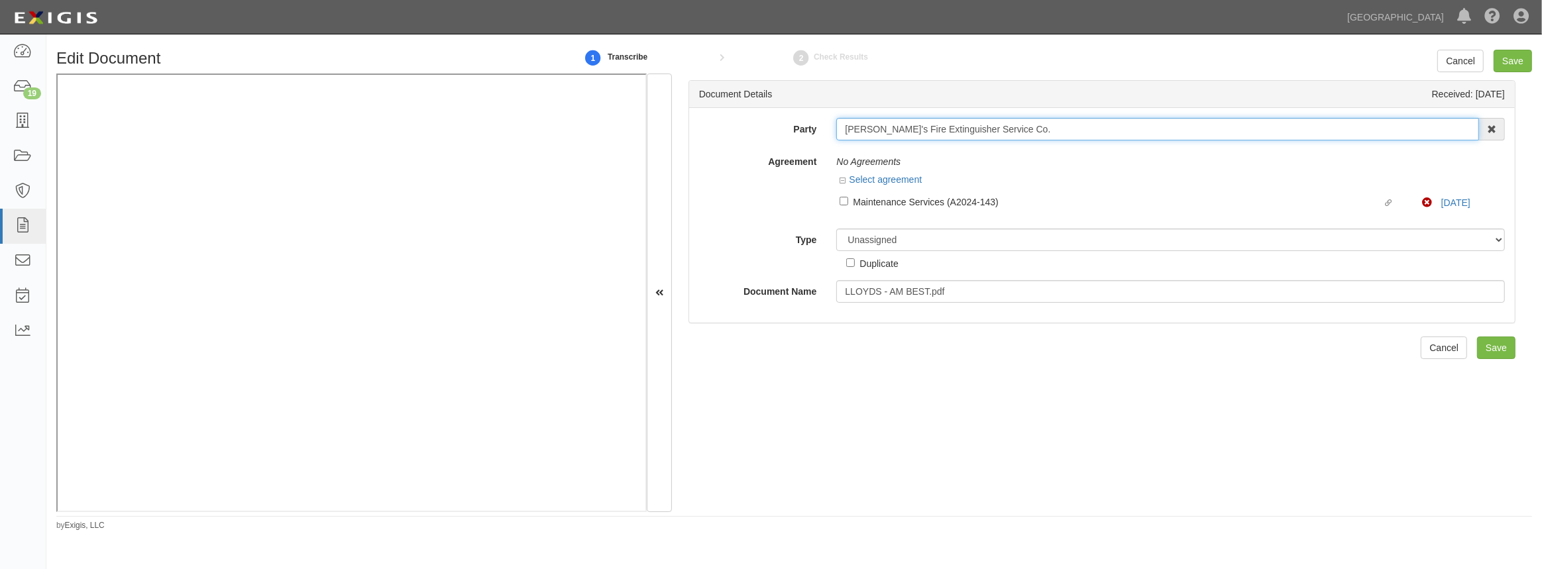
drag, startPoint x: 996, startPoint y: 129, endPoint x: 741, endPoint y: 113, distance: 254.9
click at [741, 113] on div "Party [PERSON_NAME]'s Fire Extinguisher Service Co. 4LEAF, Inc. Abba Termite & …" at bounding box center [1101, 215] width 825 height 215
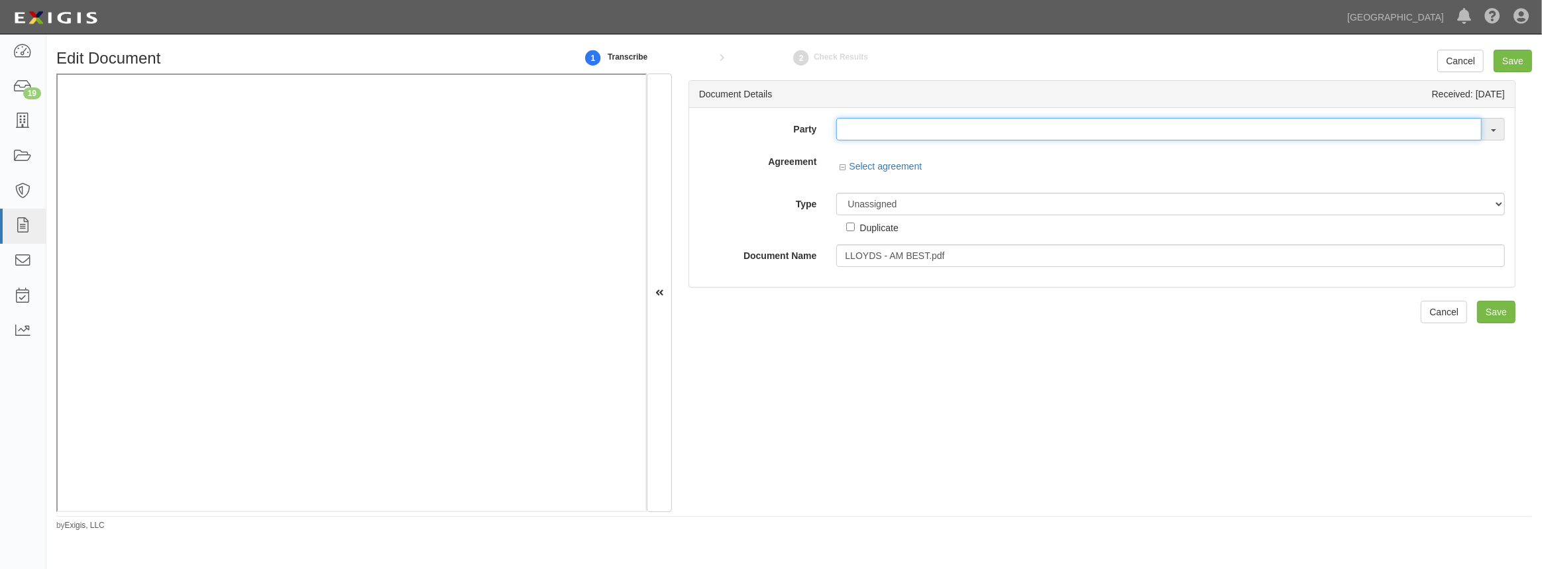
click at [983, 140] on input "text" at bounding box center [1158, 129] width 645 height 23
paste input "[PERSON_NAME]'s Fire Extinguisher Service Co"
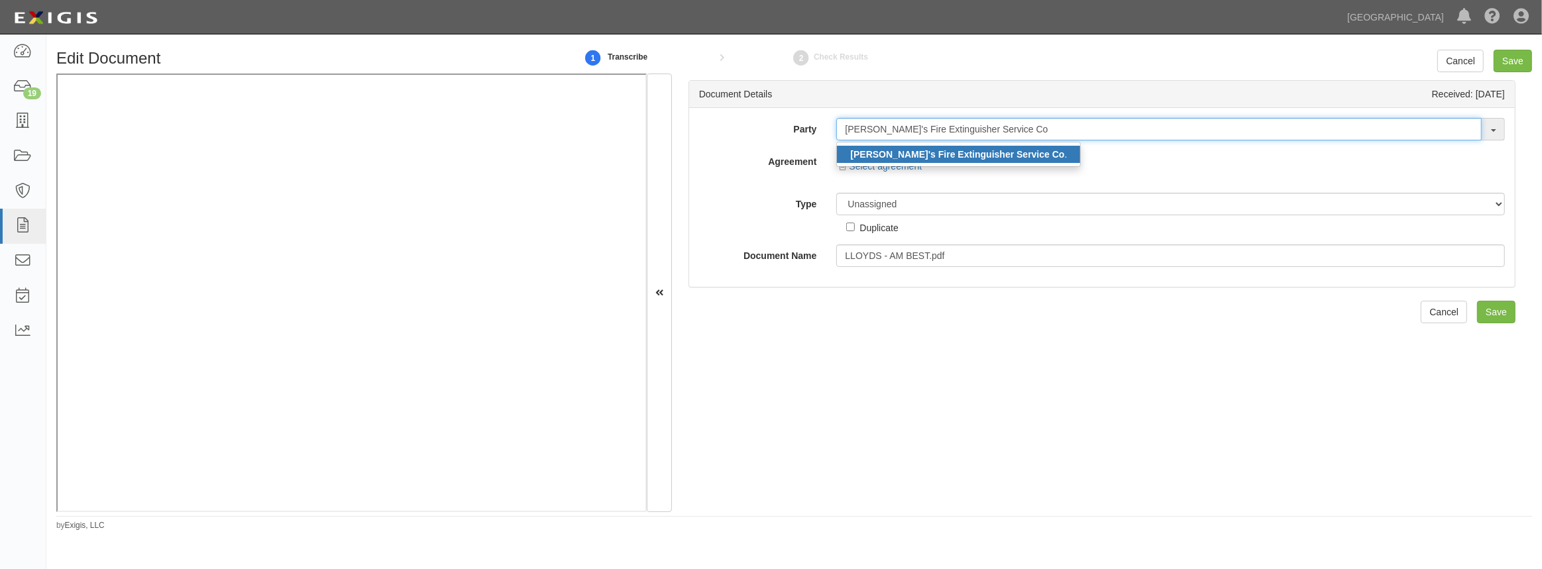
type input "[PERSON_NAME]'s Fire Extinguisher Service Co"
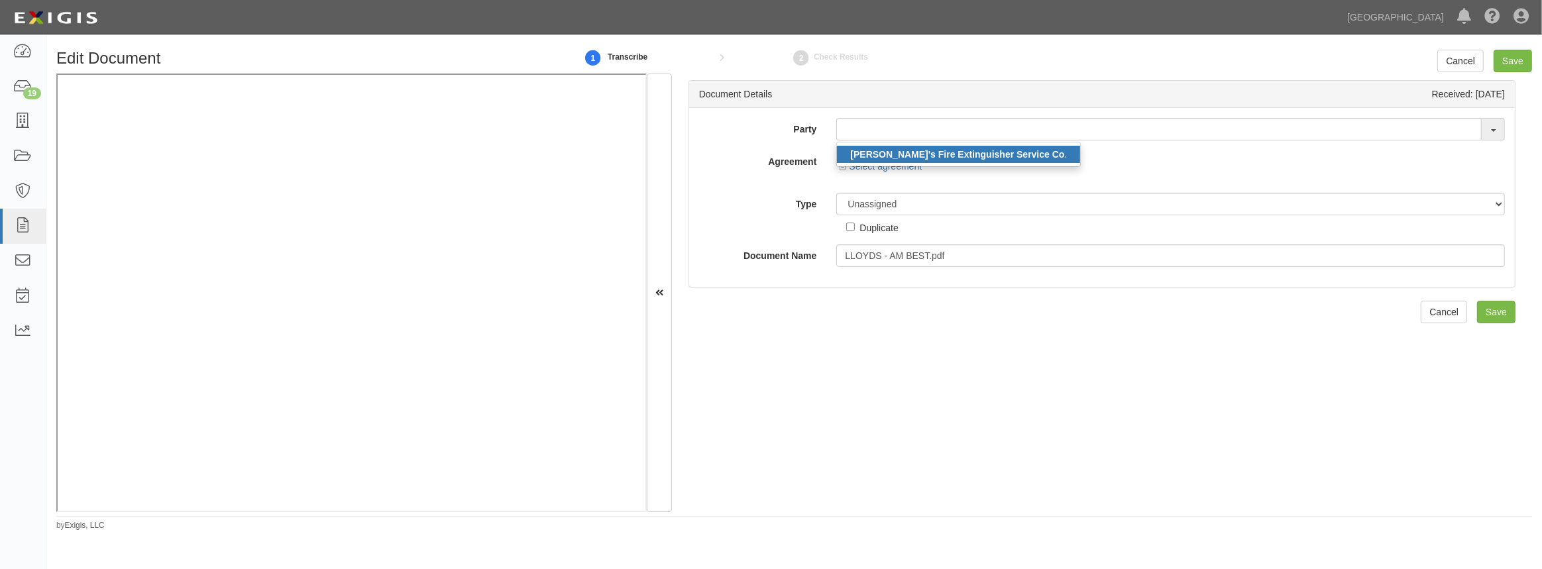
click at [906, 158] on strong "[PERSON_NAME]'s Fire Extinguisher Service Co" at bounding box center [957, 154] width 214 height 11
type input "[PERSON_NAME]'s Fire Extinguisher Service Co."
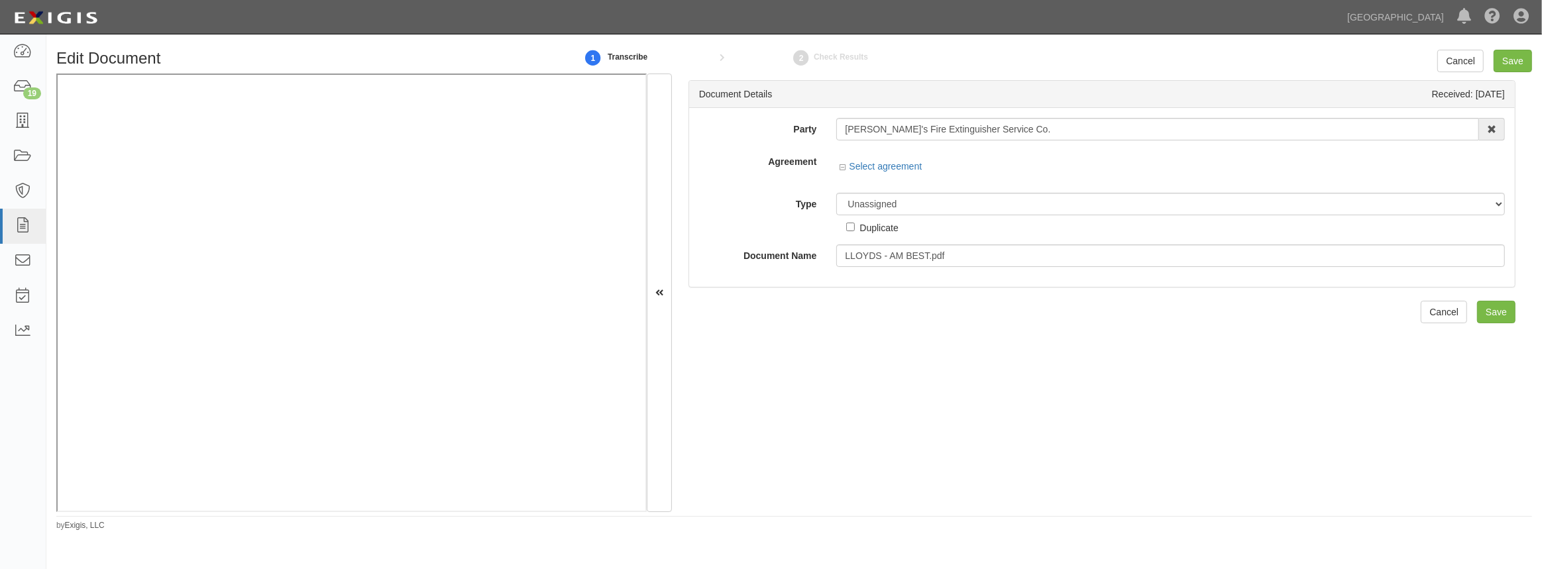
click at [869, 391] on div "Document Details Received: [DATE] Party [PERSON_NAME]'s Fire Extinguisher Servi…" at bounding box center [1102, 293] width 860 height 438
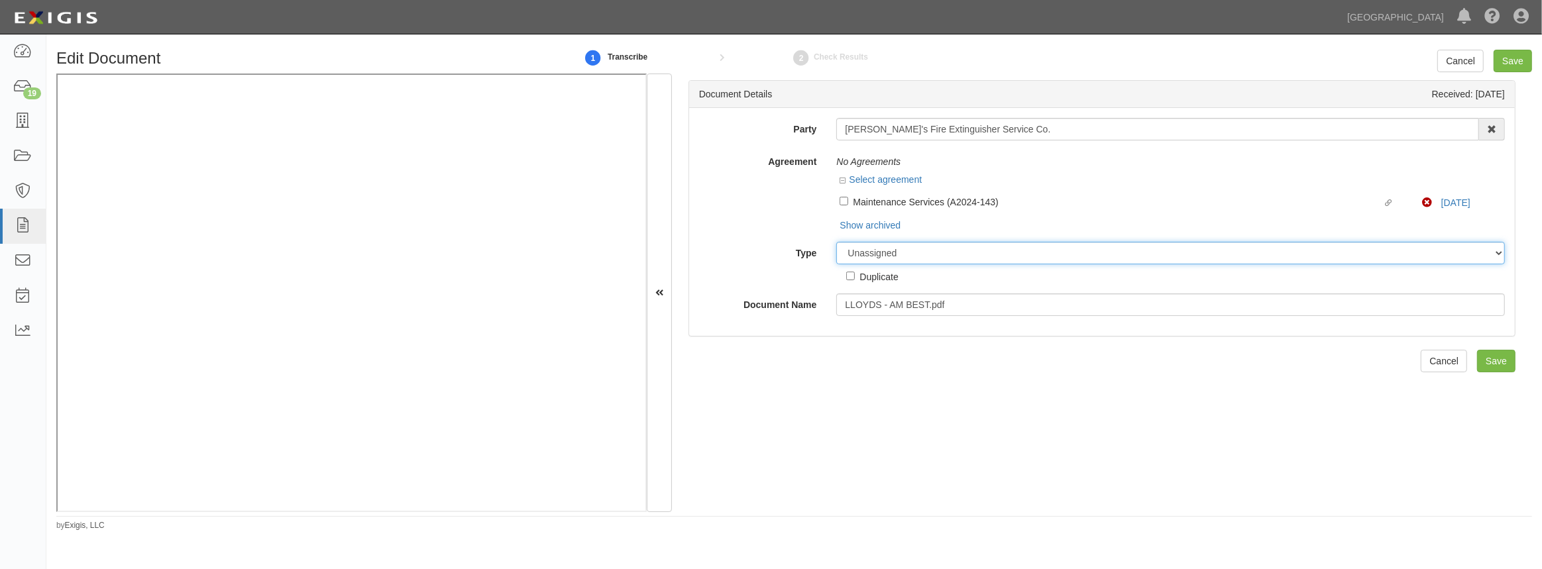
click at [896, 256] on select "Unassigned Binder Cancellation Notice Certificate Contract Endorsement Insuranc…" at bounding box center [1170, 253] width 668 height 23
select select "OtherDetail"
click at [836, 242] on select "Unassigned Binder Cancellation Notice Certificate Contract Endorsement Insuranc…" at bounding box center [1170, 253] width 668 height 23
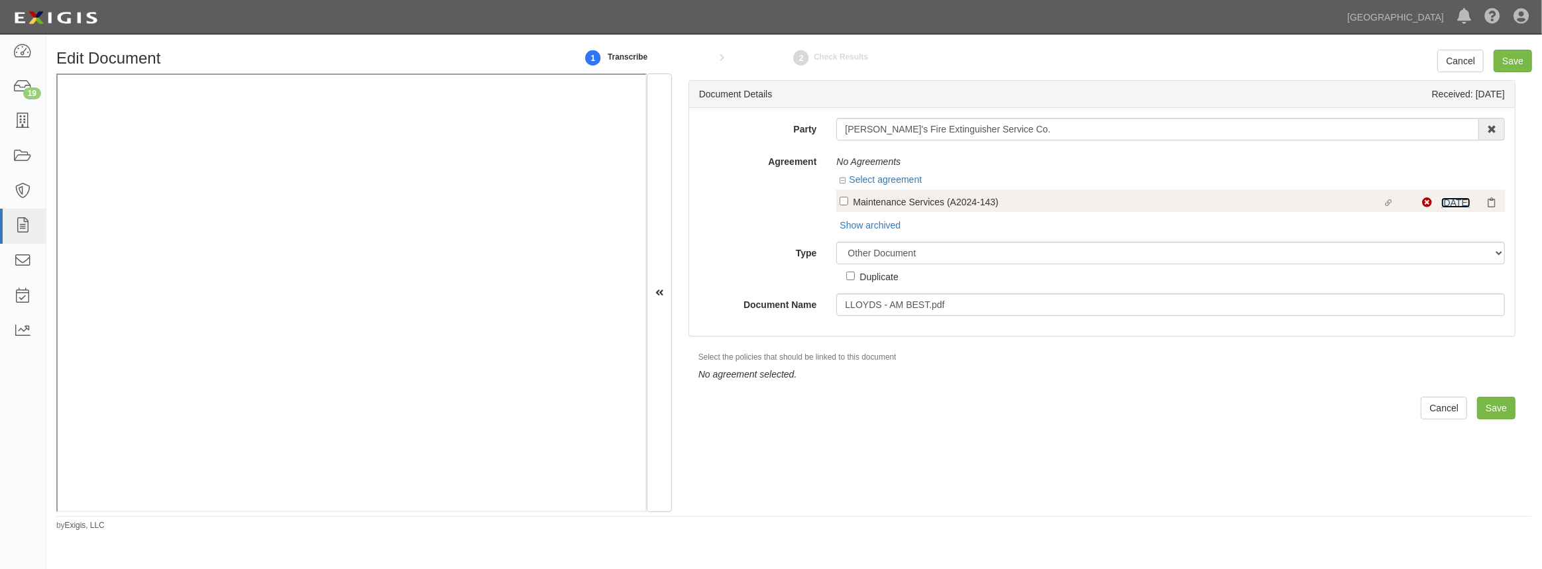
click at [1450, 201] on link "10/8/25" at bounding box center [1455, 202] width 29 height 11
click at [1494, 410] on input "Save" at bounding box center [1496, 408] width 38 height 23
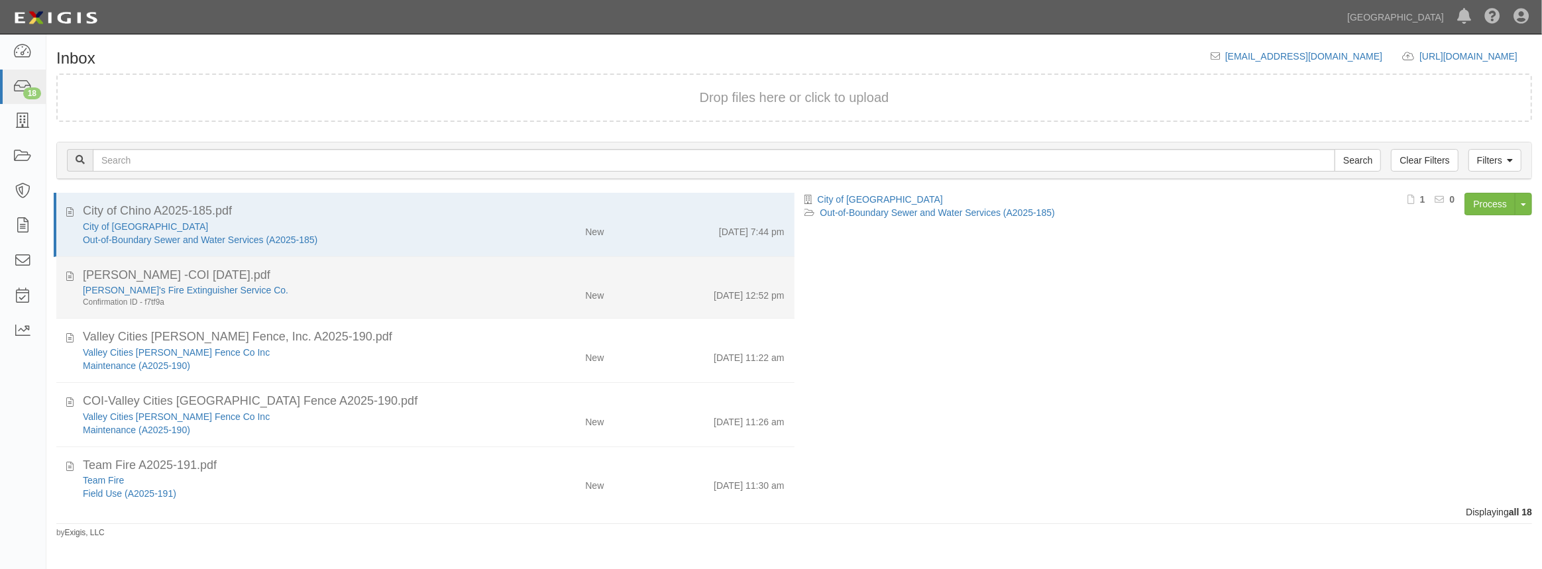
click at [500, 289] on div "New" at bounding box center [554, 293] width 120 height 19
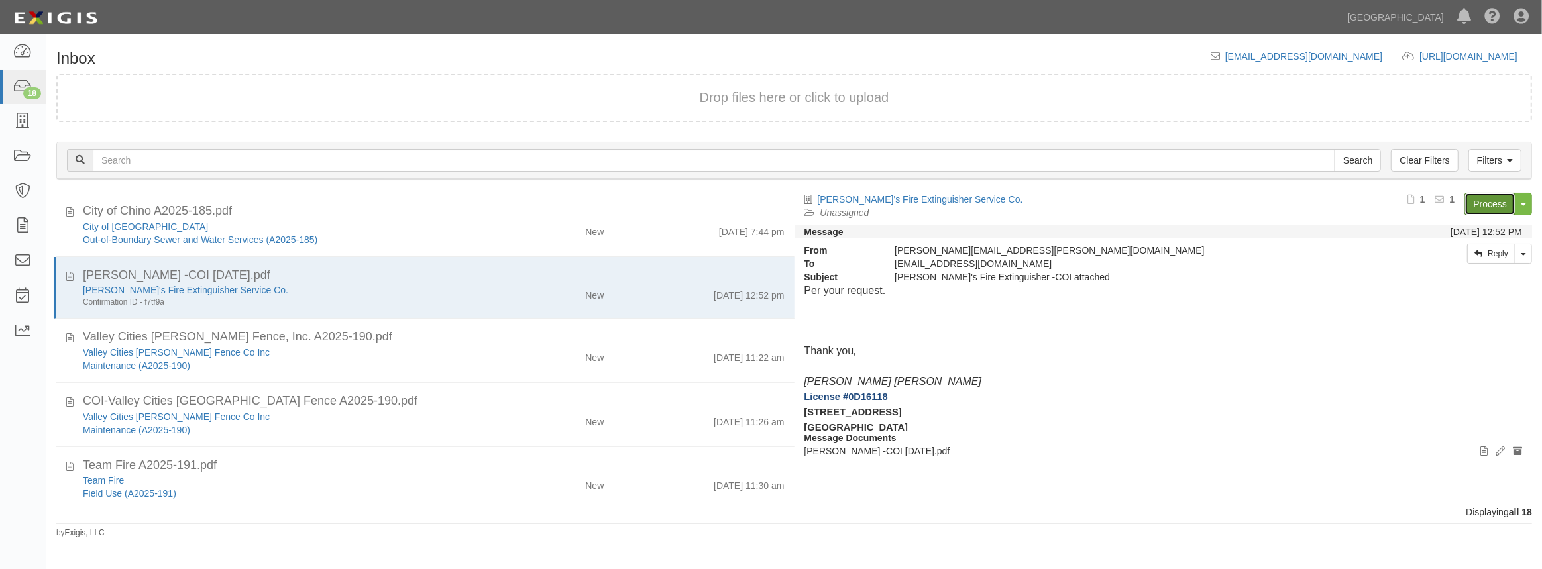
click at [1473, 205] on link "Process" at bounding box center [1489, 204] width 51 height 23
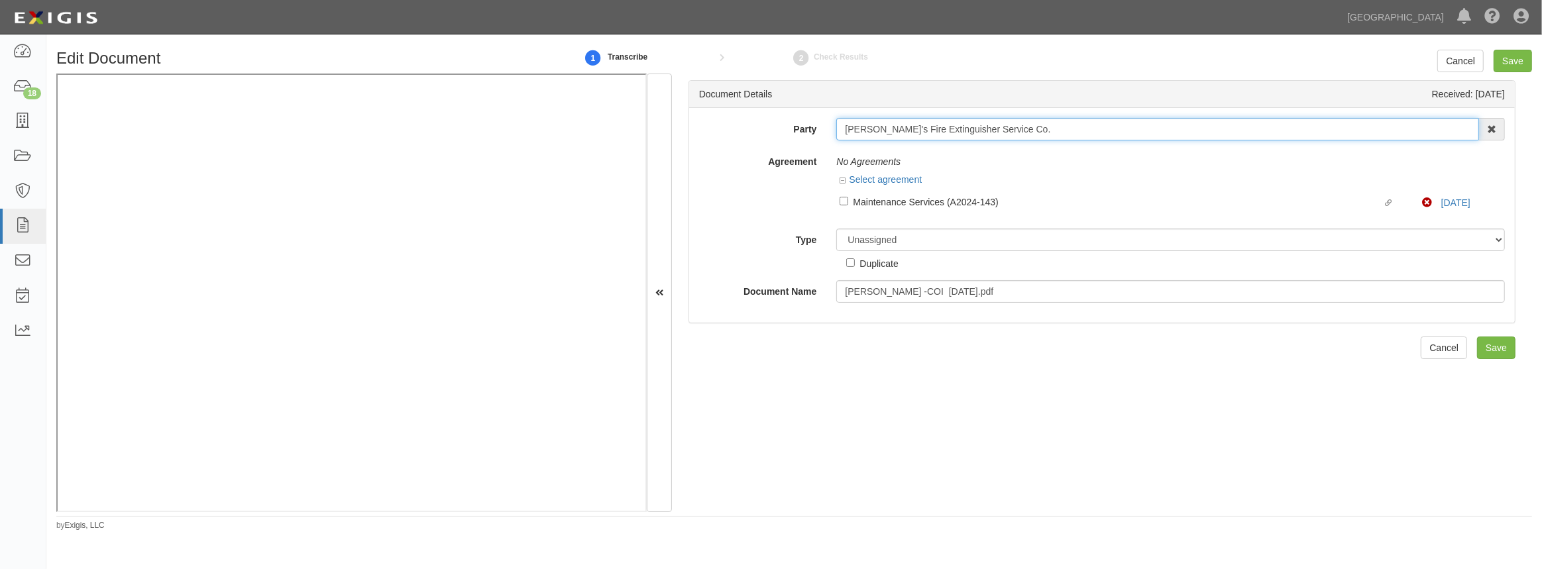
drag, startPoint x: 994, startPoint y: 127, endPoint x: 800, endPoint y: 127, distance: 194.1
click at [800, 127] on div "Party [PERSON_NAME]'s Fire Extinguisher Service Co. 4LEAF, Inc. Abba Termite & …" at bounding box center [1101, 129] width 825 height 23
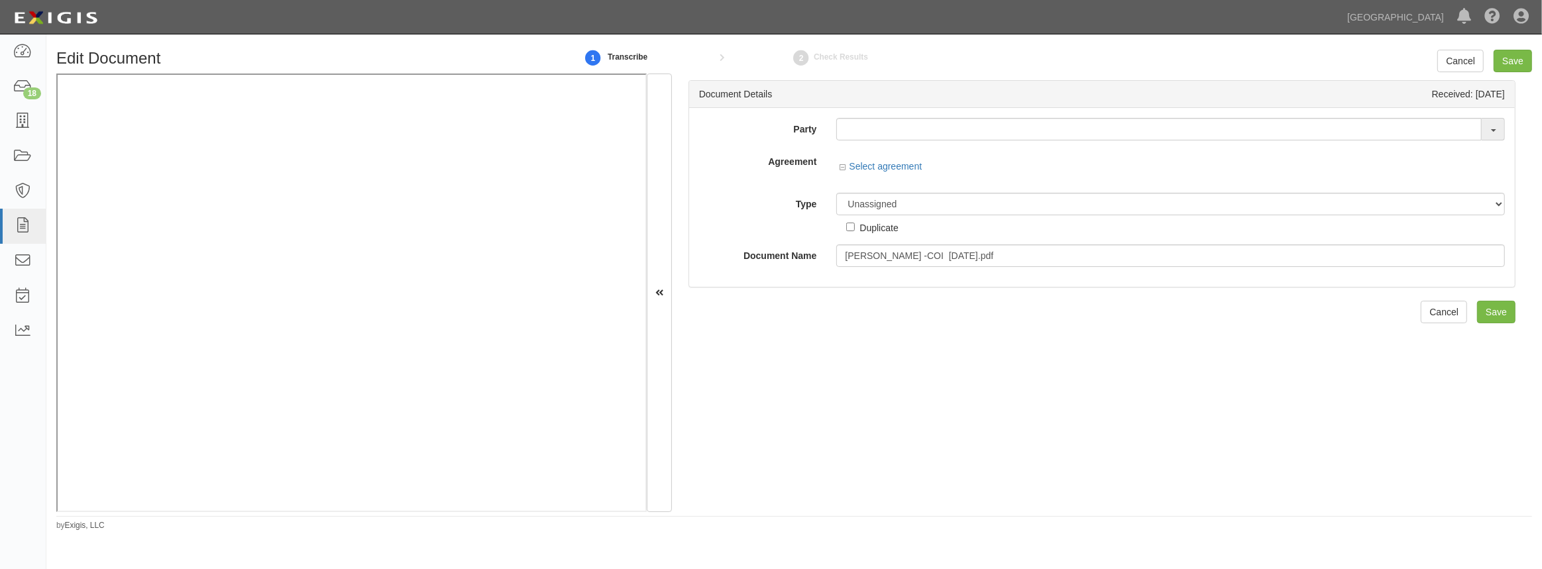
click at [910, 117] on div "Party [PERSON_NAME]'s Fire Extinguisher Service Co. 4LEAF, Inc. Abba Termite & …" at bounding box center [1101, 197] width 825 height 179
click at [896, 131] on input "text" at bounding box center [1158, 129] width 645 height 23
paste input "Chuck's Fire Extinguisher Service Co"
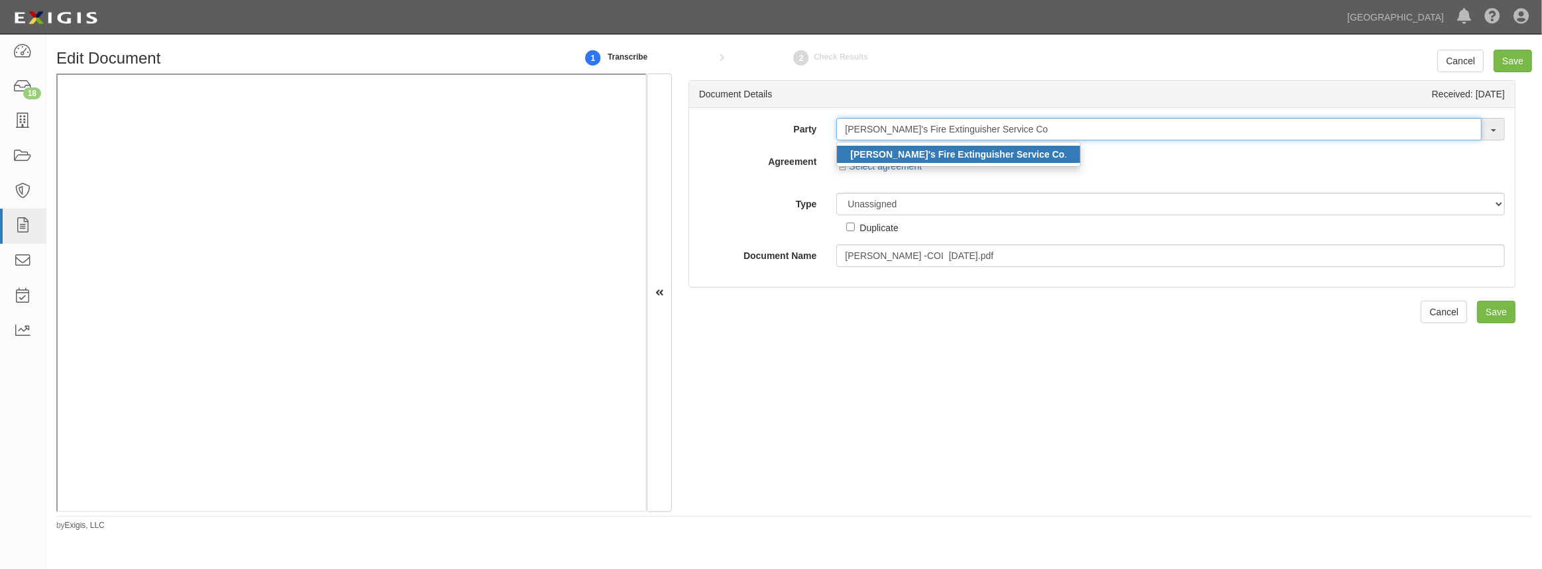
type input "Chuck's Fire Extinguisher Service Co"
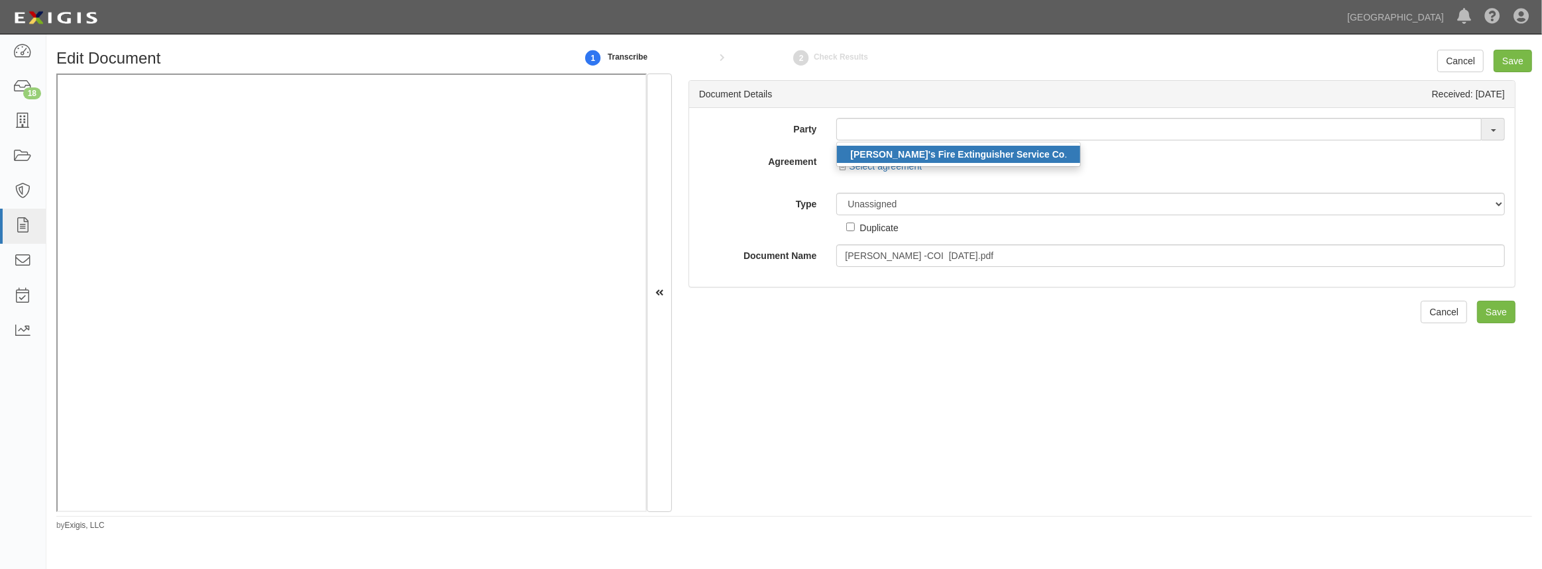
click at [894, 152] on strong "Chuck's Fire Extinguisher Service Co" at bounding box center [957, 154] width 214 height 11
type input "[PERSON_NAME]'s Fire Extinguisher Service Co."
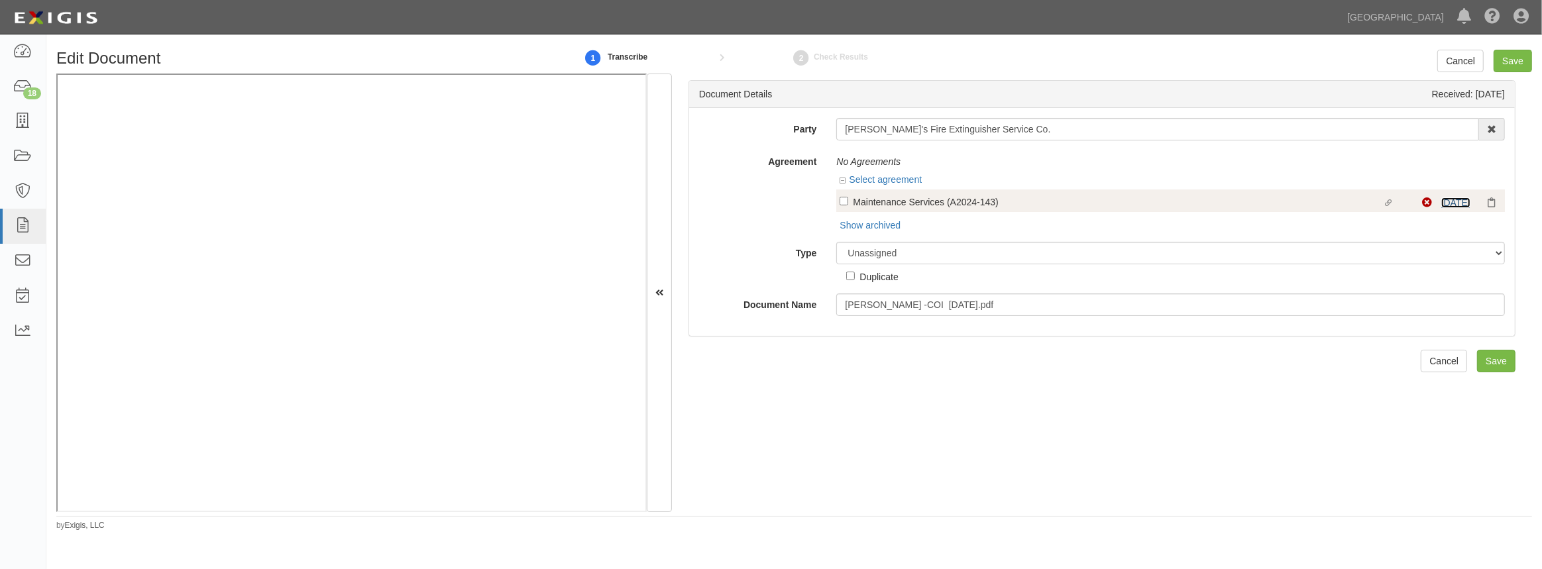
click at [1444, 203] on link "10/8/25" at bounding box center [1455, 202] width 29 height 11
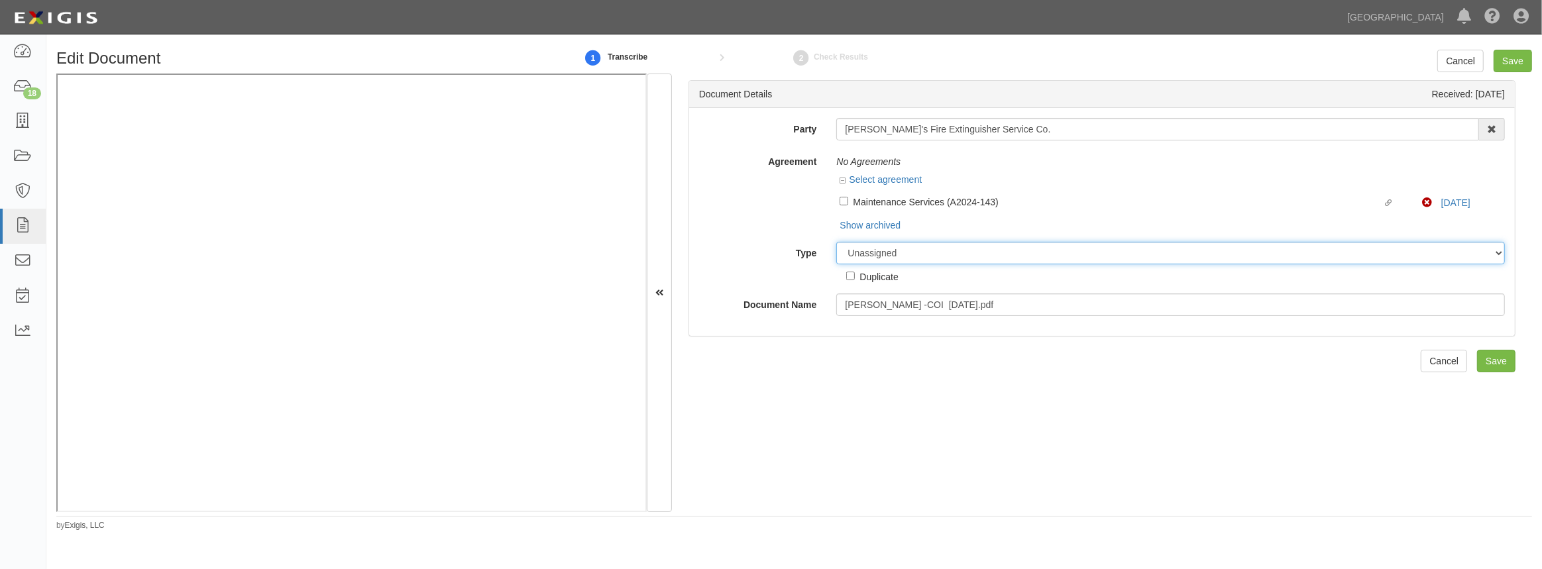
click at [883, 261] on select "Unassigned Binder Cancellation Notice Certificate Contract Endorsement Insuranc…" at bounding box center [1170, 253] width 668 height 23
select select "OtherDetail"
click at [836, 242] on select "Unassigned Binder Cancellation Notice Certificate Contract Endorsement Insuranc…" at bounding box center [1170, 253] width 668 height 23
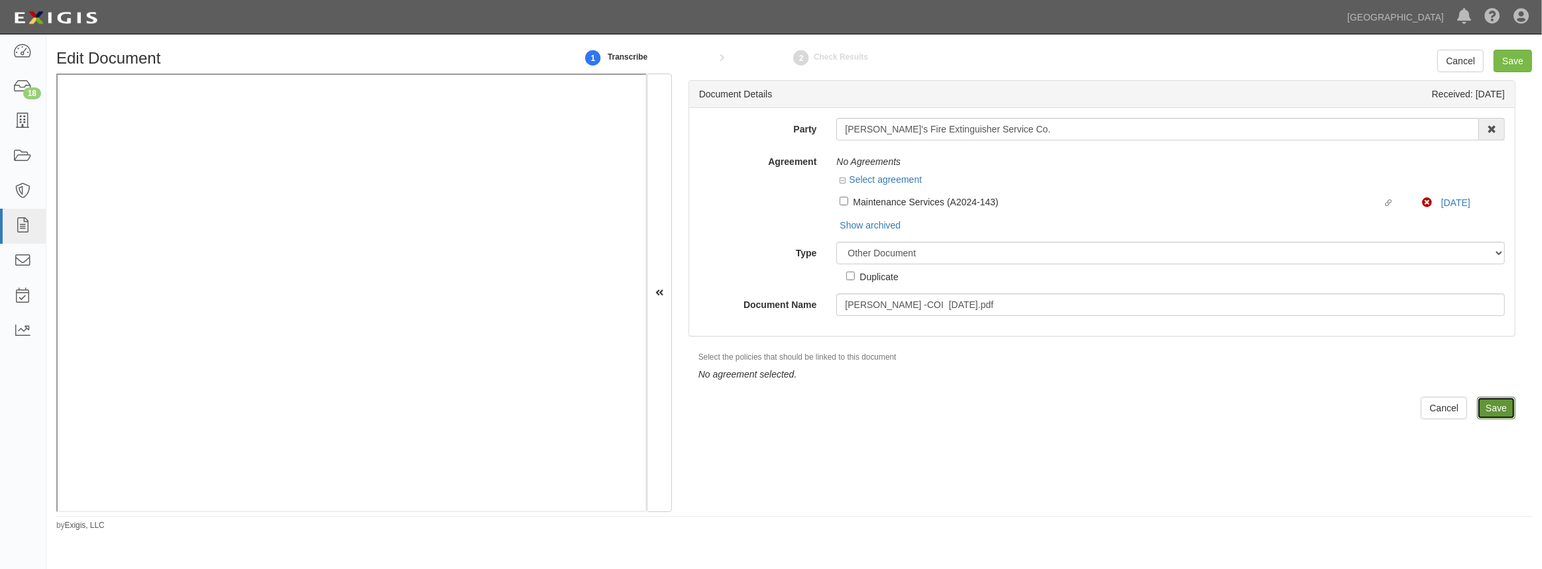
click at [1482, 409] on input "Save" at bounding box center [1496, 408] width 38 height 23
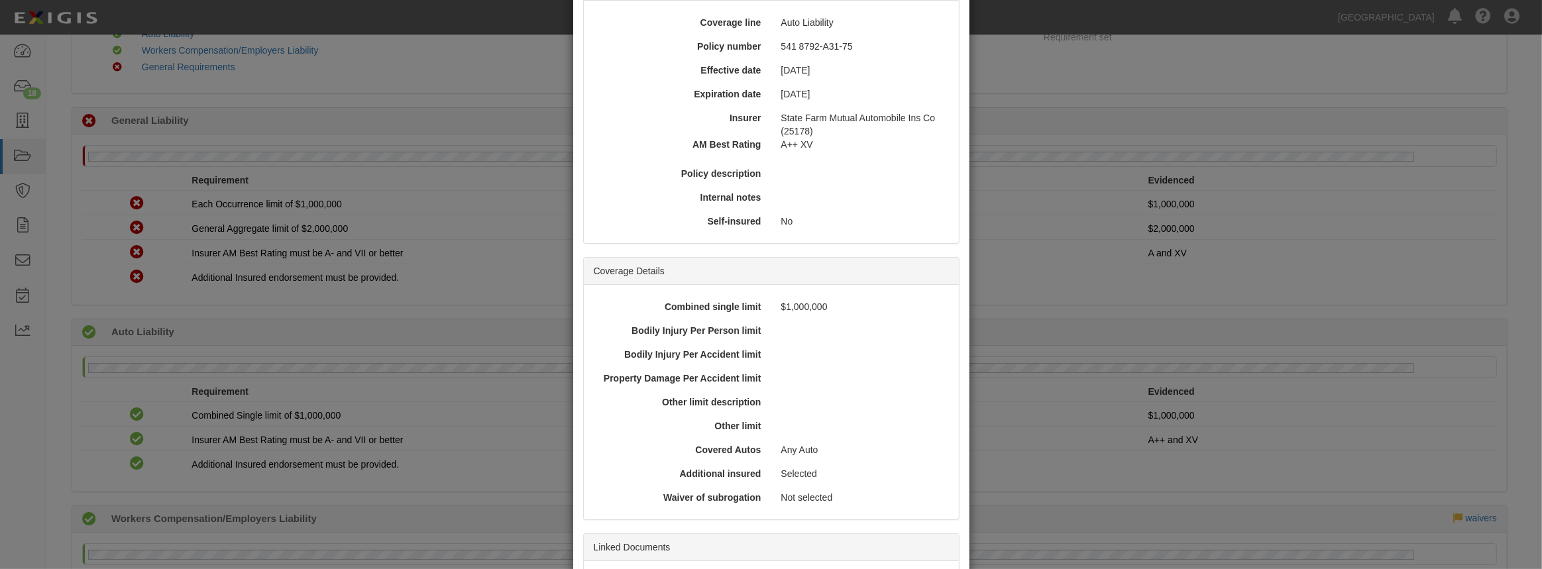
scroll to position [256, 0]
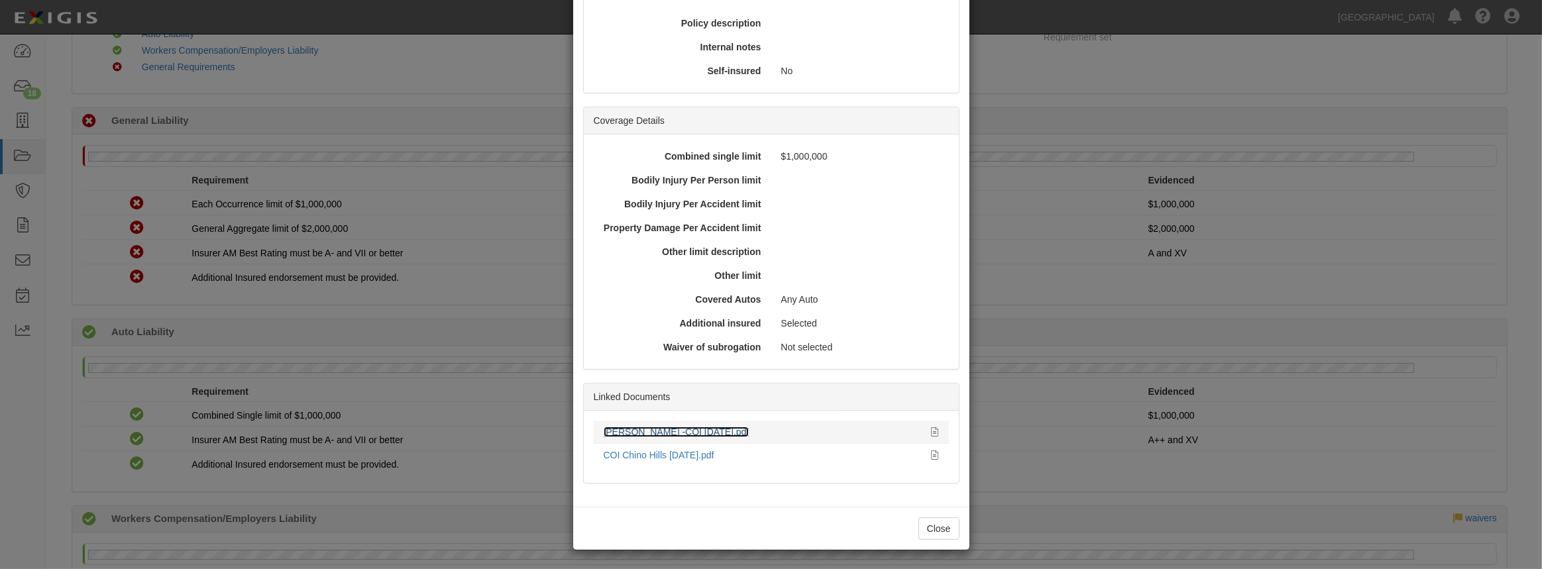
click at [643, 429] on link "[PERSON_NAME] -COI [DATE].pdf" at bounding box center [677, 432] width 146 height 11
click at [621, 458] on div "COI Chino Hills 7.31.24.pdf" at bounding box center [763, 455] width 318 height 13
click at [624, 456] on link "COI Chino Hills 7.31.24.pdf" at bounding box center [659, 455] width 111 height 11
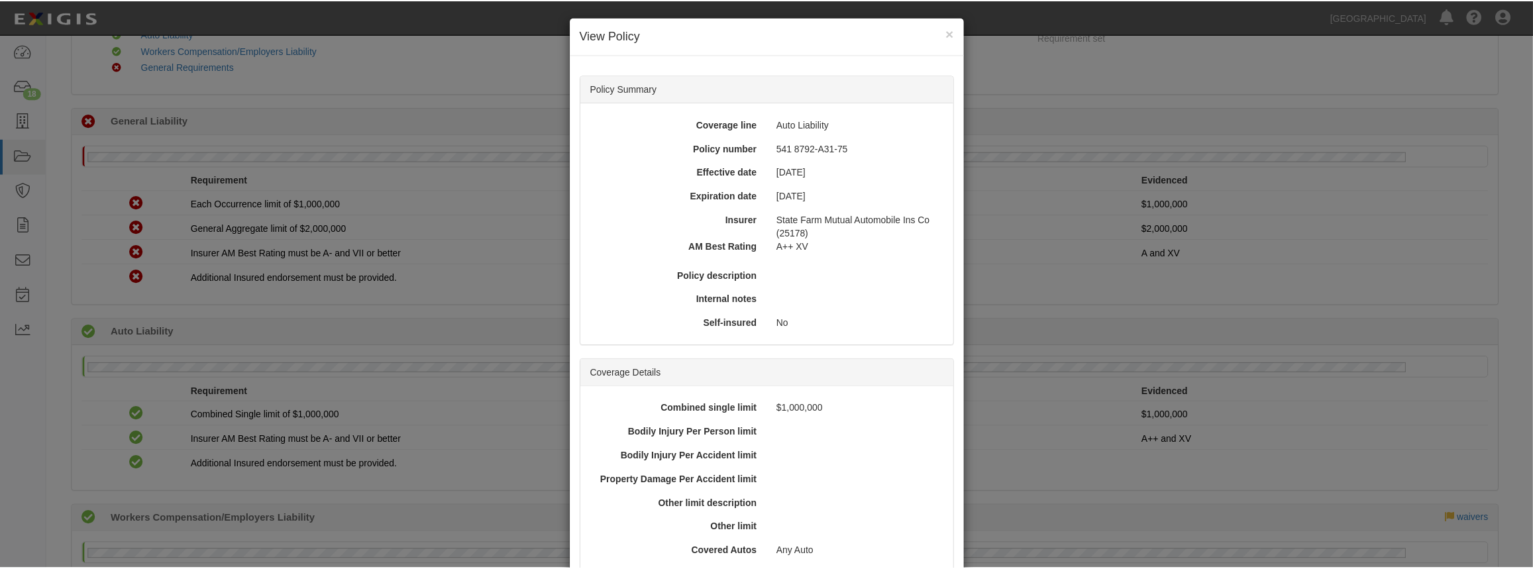
scroll to position [0, 0]
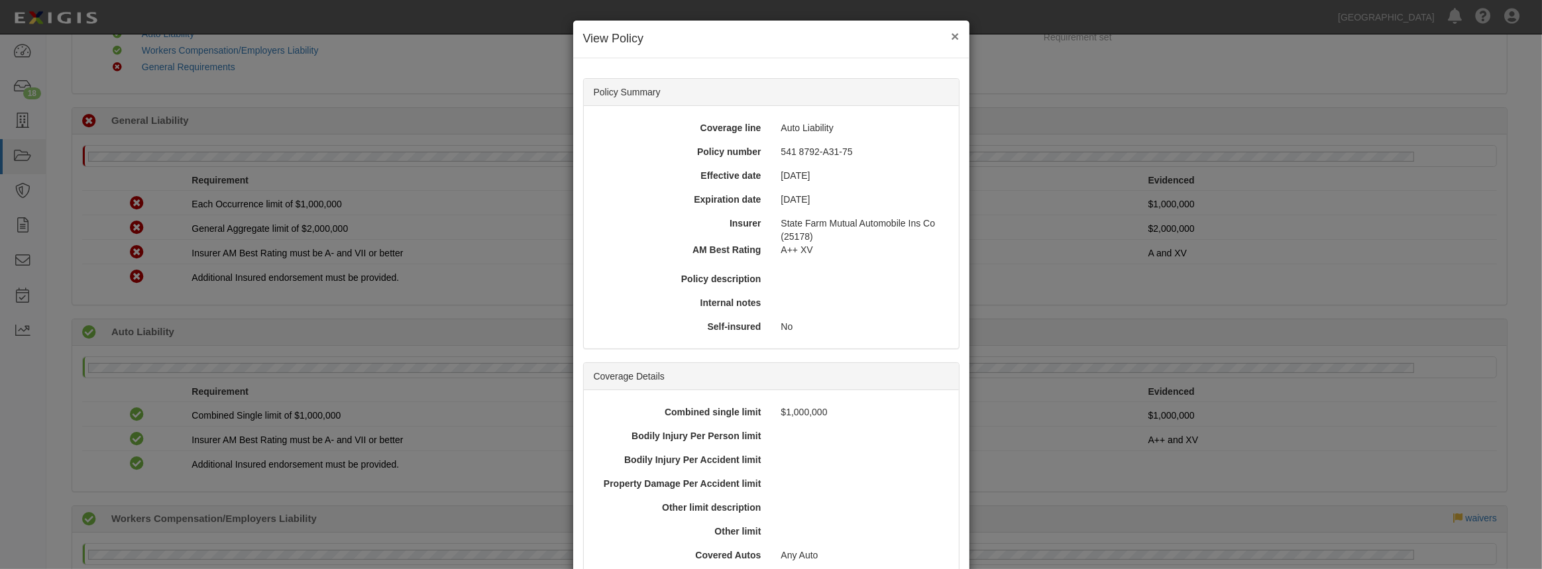
click at [951, 34] on button "×" at bounding box center [955, 36] width 8 height 14
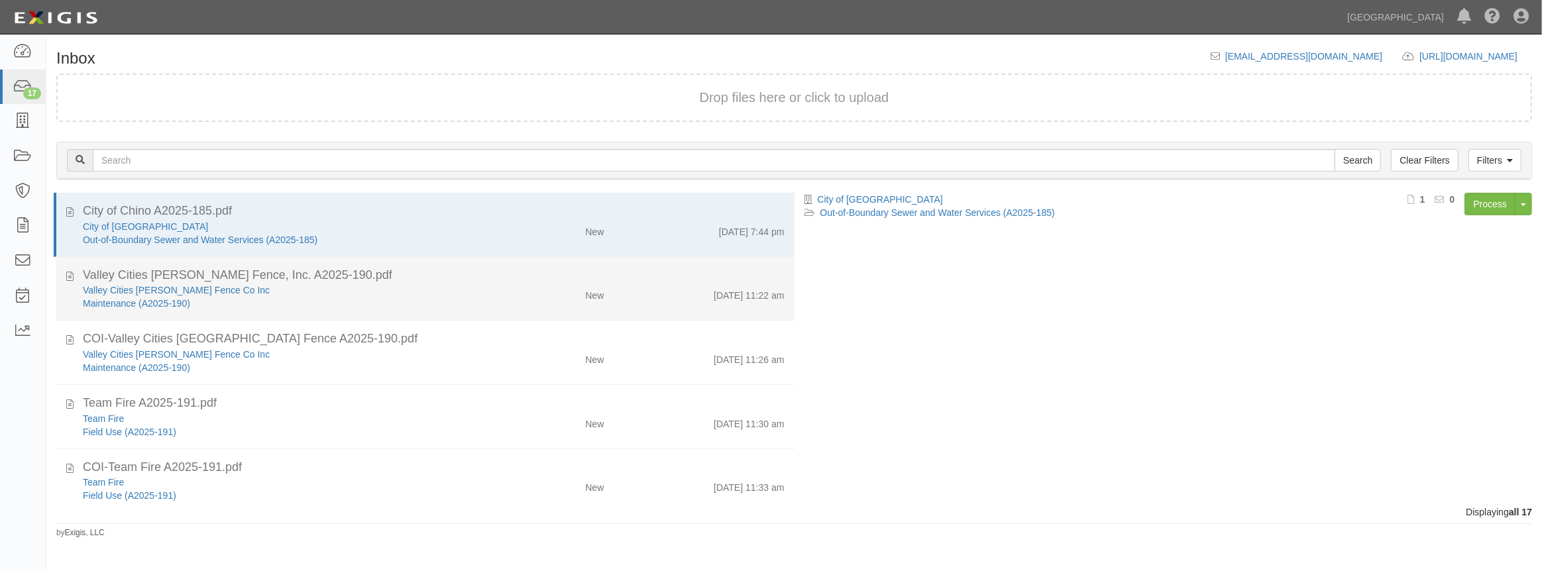
click at [272, 304] on div "Maintenance (A2025-190)" at bounding box center [283, 303] width 401 height 13
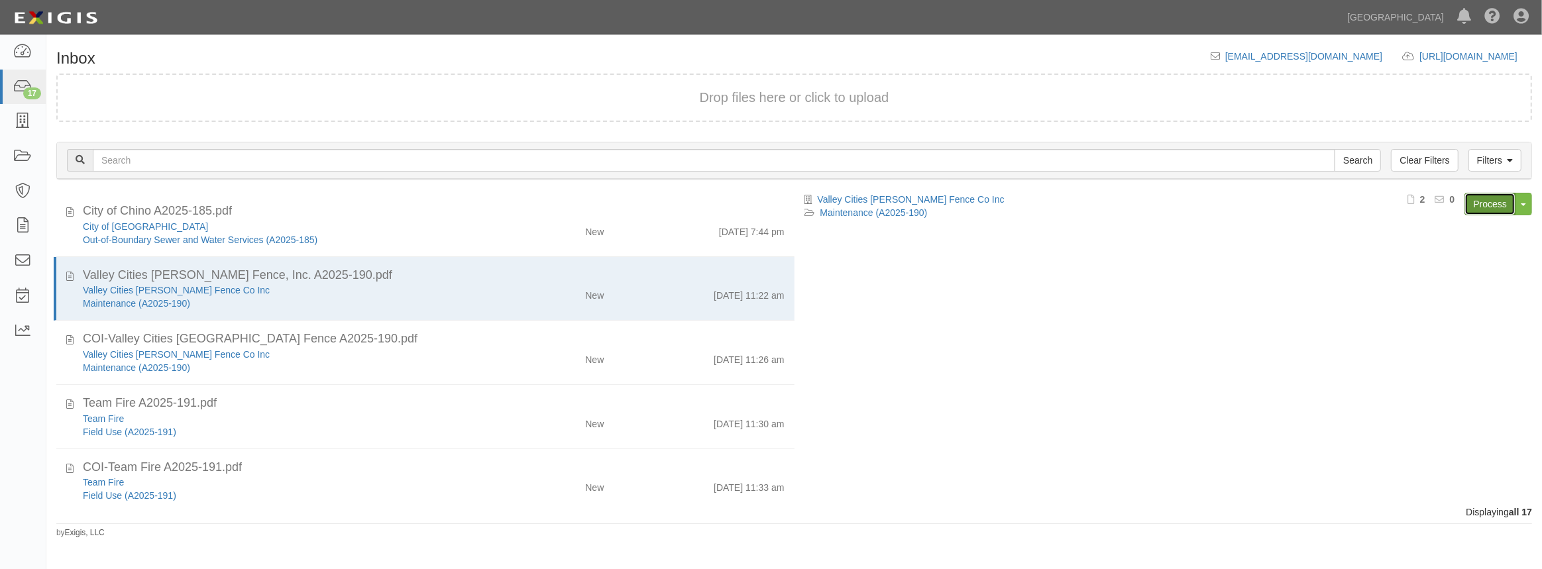
click at [1484, 206] on link "Process" at bounding box center [1489, 204] width 51 height 23
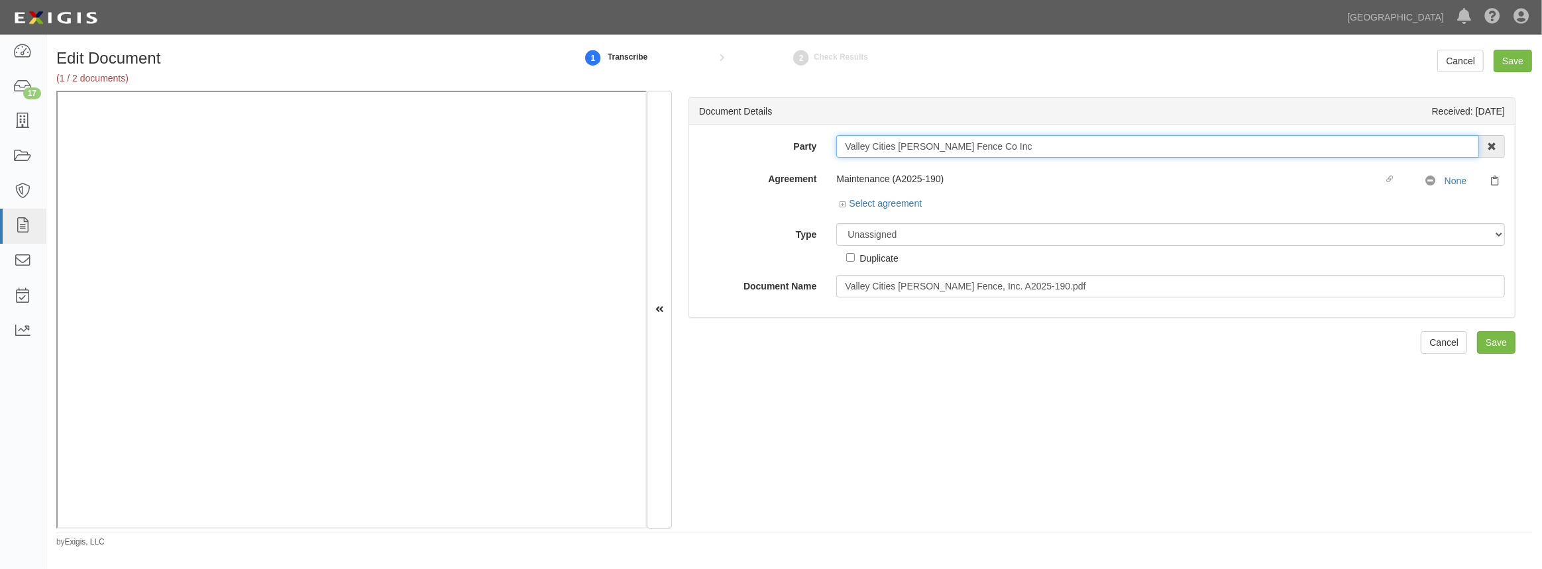
drag, startPoint x: 995, startPoint y: 145, endPoint x: 708, endPoint y: 125, distance: 287.6
click at [708, 125] on div "Party Valley Cities [PERSON_NAME] Fence Co Inc 4LEAF, Inc. Abba Termite & Pest …" at bounding box center [1101, 221] width 825 height 192
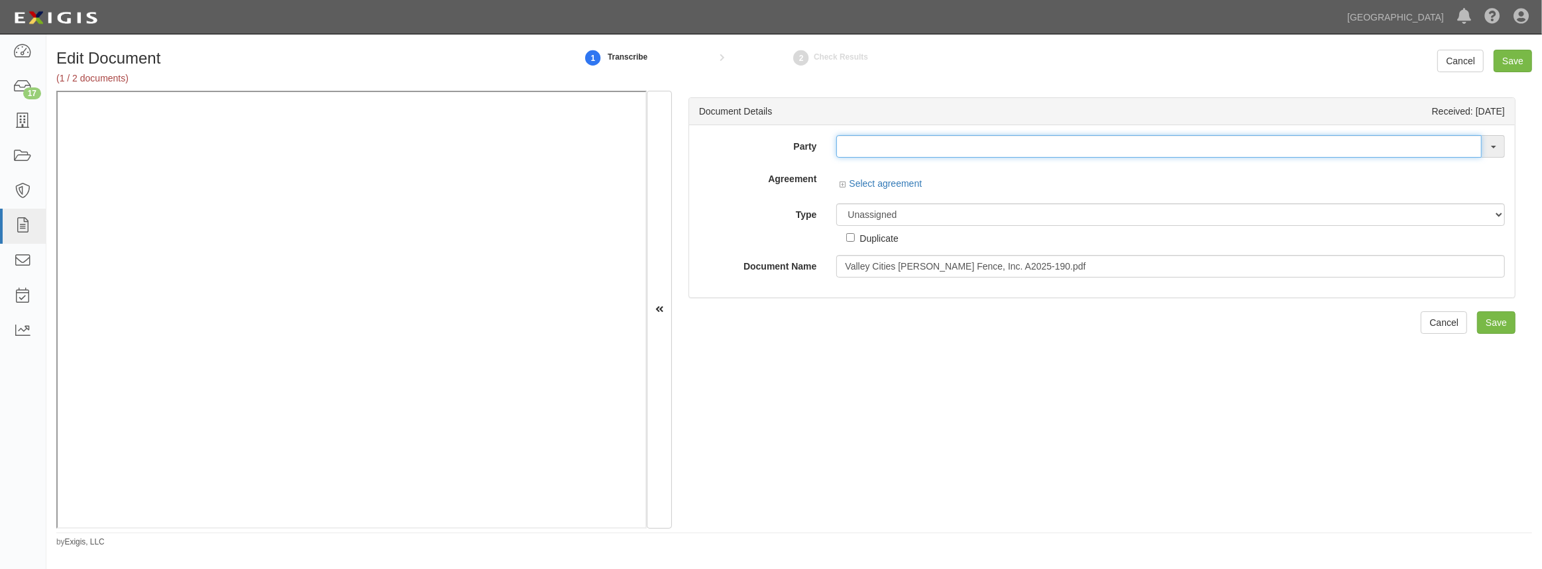
click at [859, 145] on input "text" at bounding box center [1158, 146] width 645 height 23
paste input "Valley Cities Gonzales Fence Co Inc"
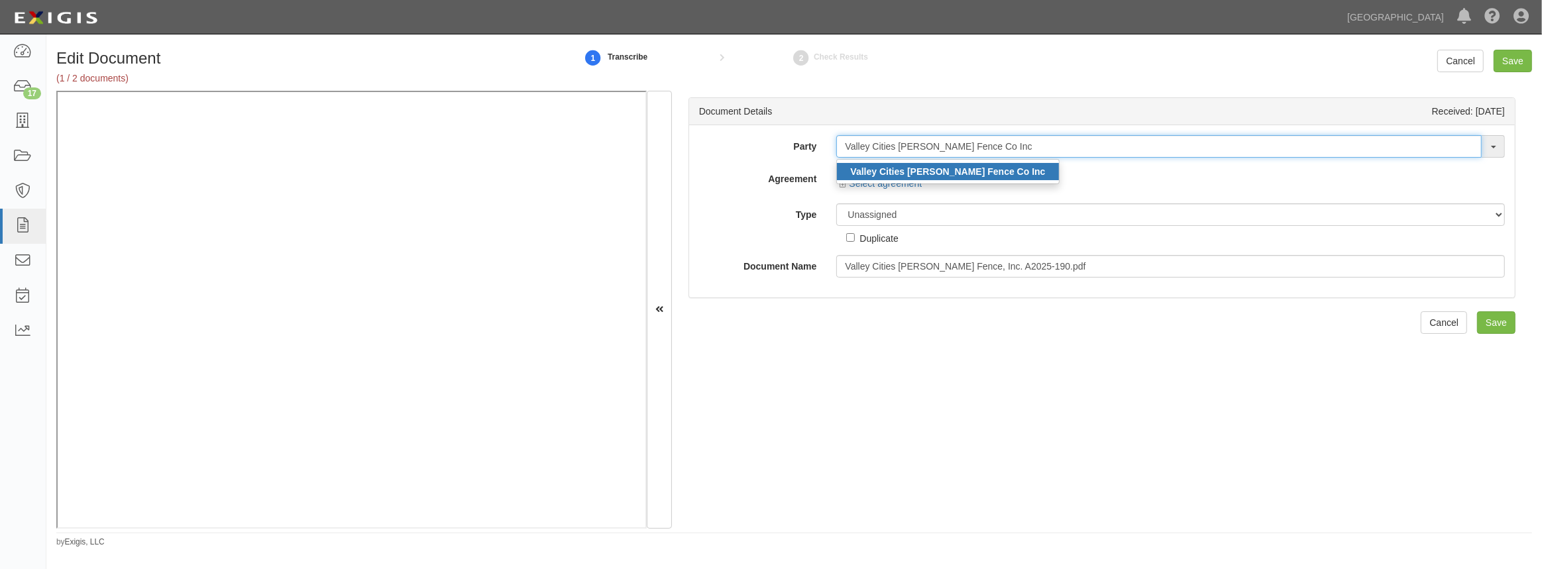
type input "Valley Cities Gonzales Fence Co Inc"
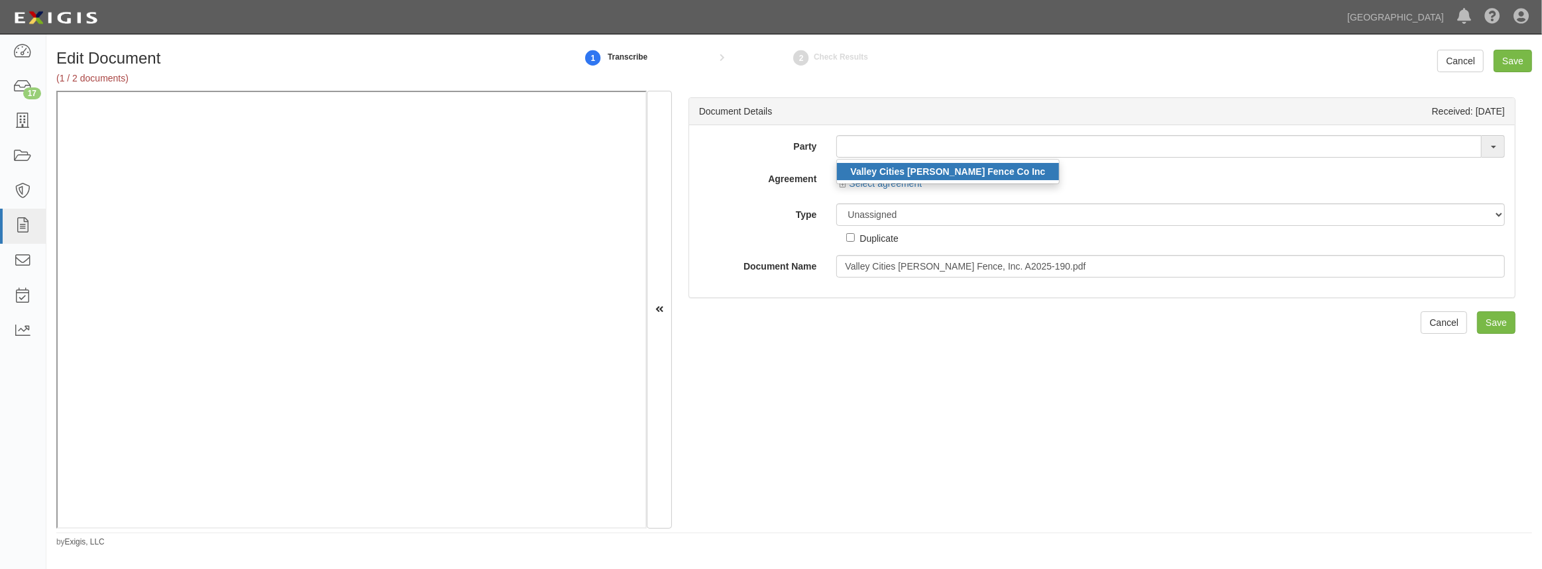
click at [865, 167] on strong "Valley Cities Gonzales Fence Co Inc" at bounding box center [947, 171] width 195 height 11
type input "Valley Cities Gonzales Fence Co Inc"
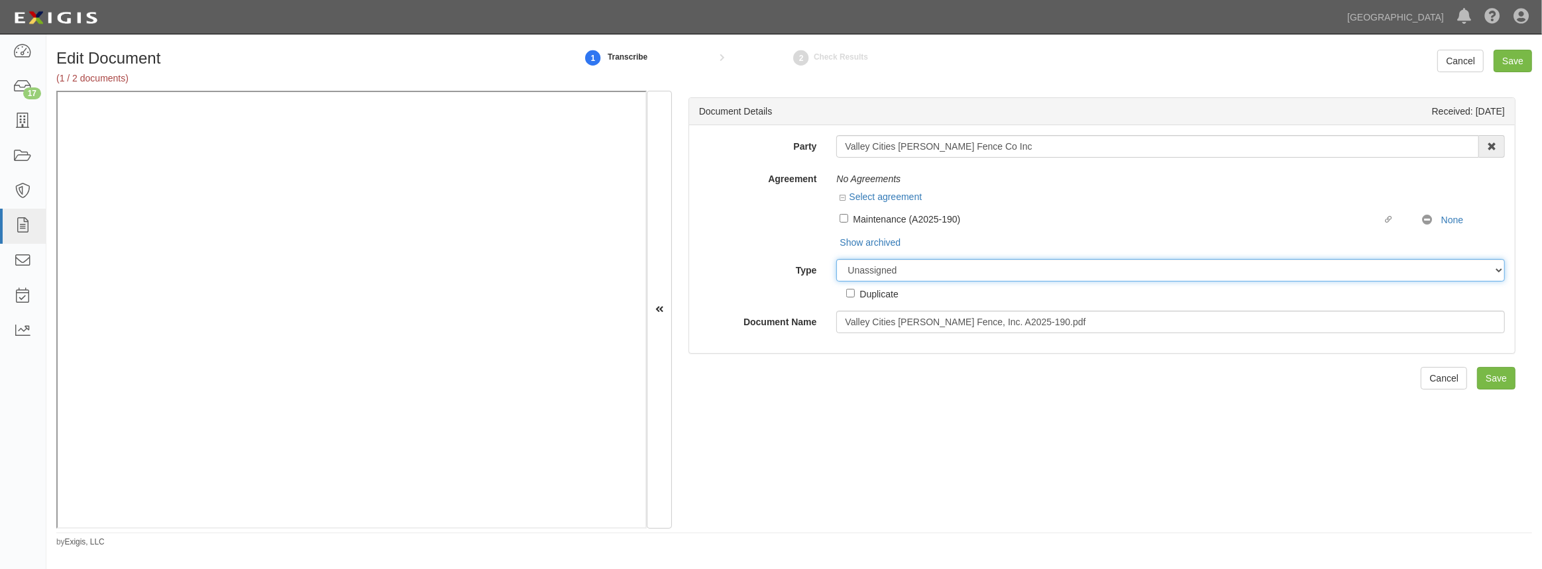
click at [966, 272] on select "Unassigned Binder Cancellation Notice Certificate Contract Endorsement Insuranc…" at bounding box center [1170, 270] width 668 height 23
select select "OtherDetail"
click at [836, 259] on select "Unassigned Binder Cancellation Notice Certificate Contract Endorsement Insuranc…" at bounding box center [1170, 270] width 668 height 23
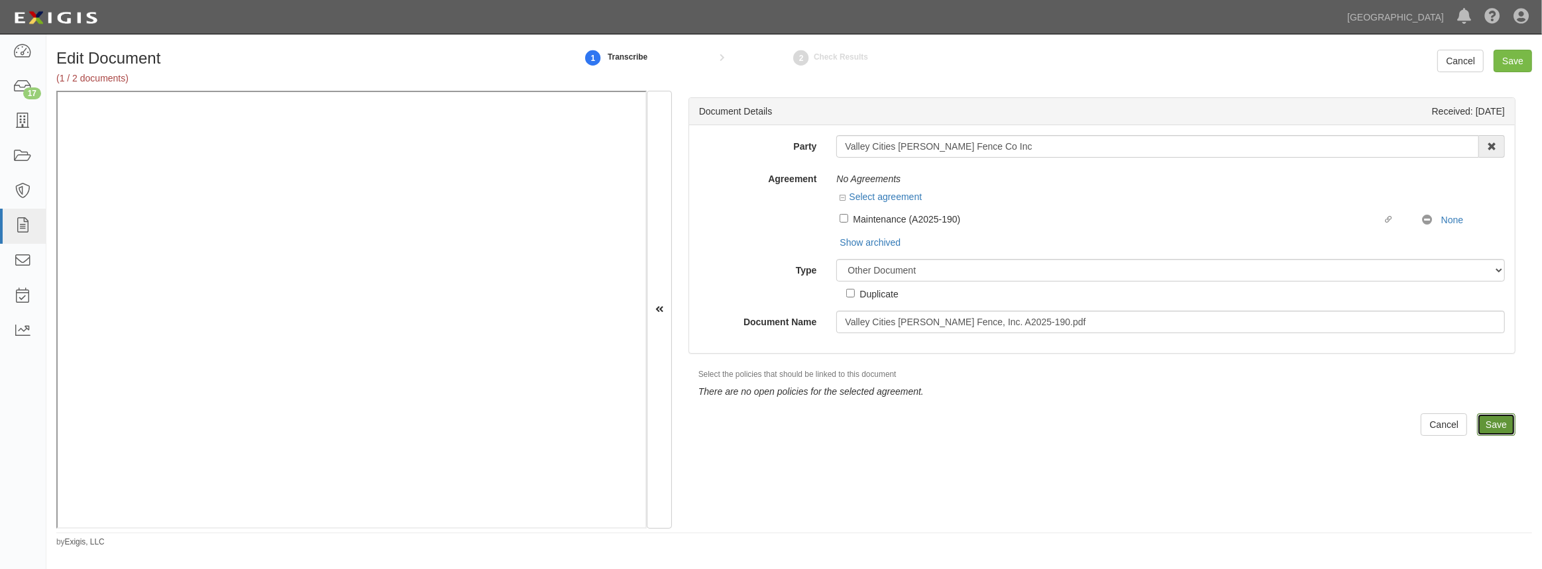
click at [1488, 421] on input "Save" at bounding box center [1496, 424] width 38 height 23
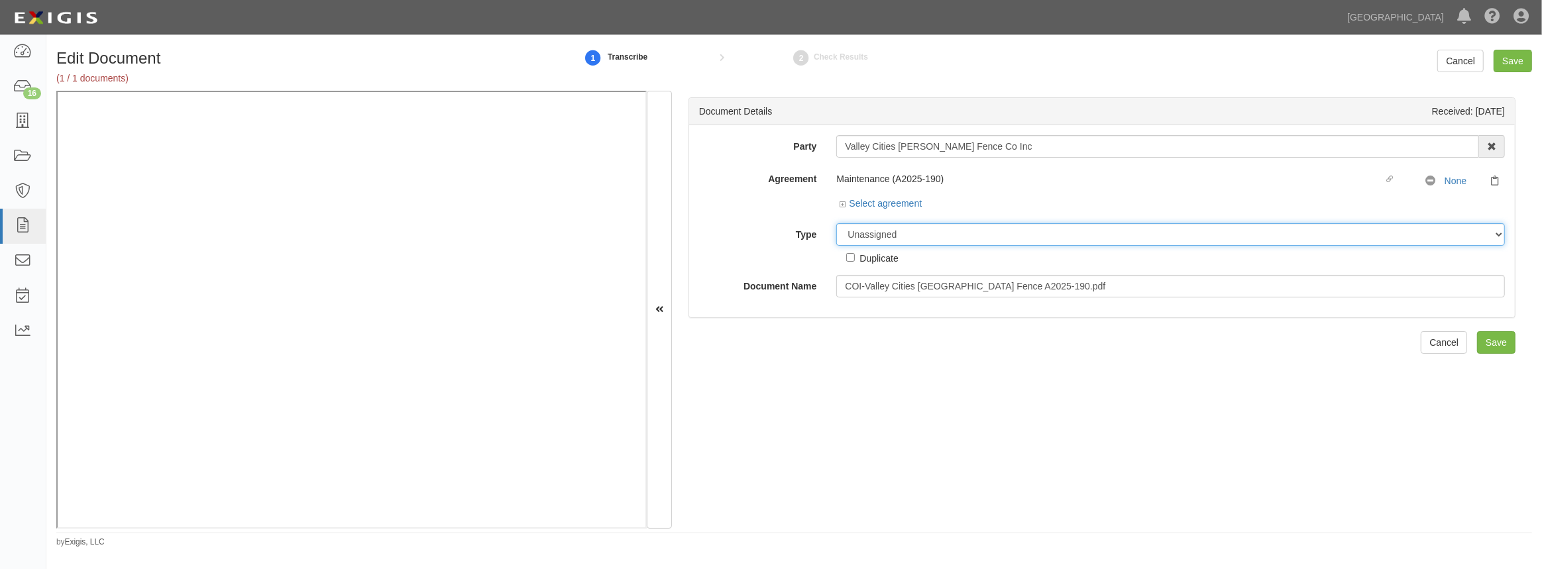
click at [939, 231] on select "Unassigned Binder Cancellation Notice Certificate Contract Endorsement Insuranc…" at bounding box center [1170, 234] width 668 height 23
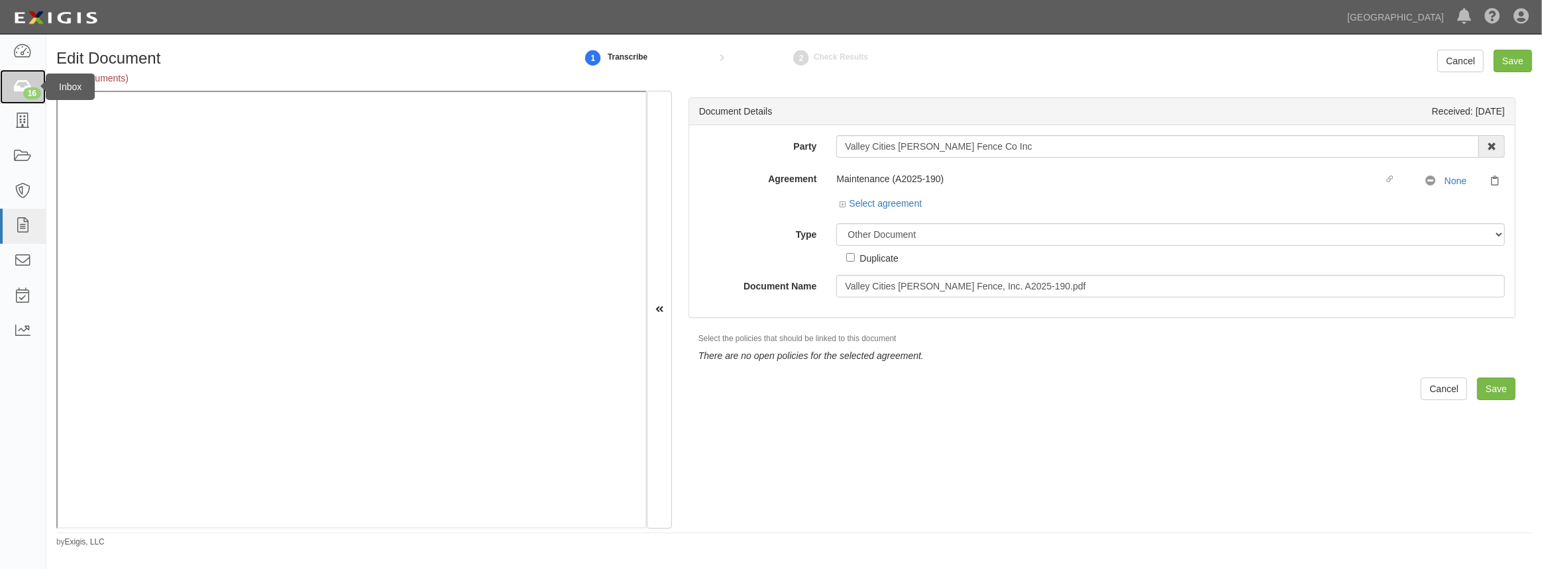
click at [35, 92] on div "16" at bounding box center [32, 93] width 18 height 12
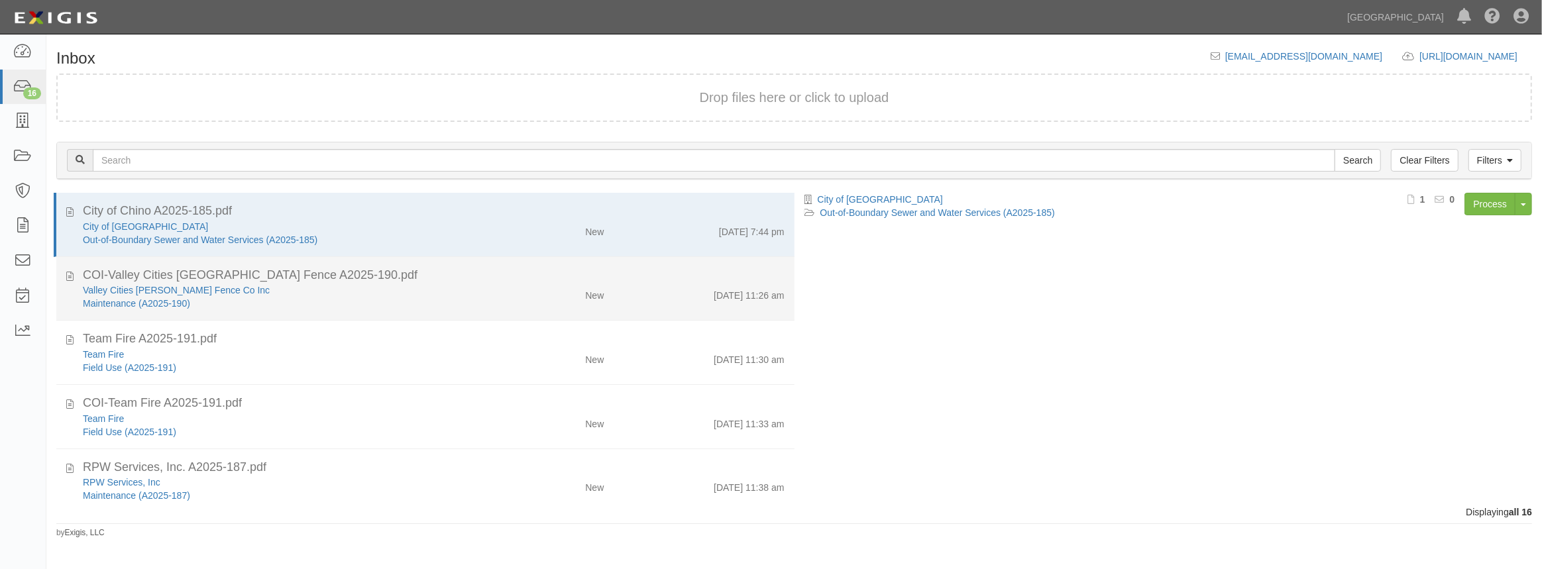
click at [353, 306] on div "Maintenance (A2025-190)" at bounding box center [283, 303] width 401 height 13
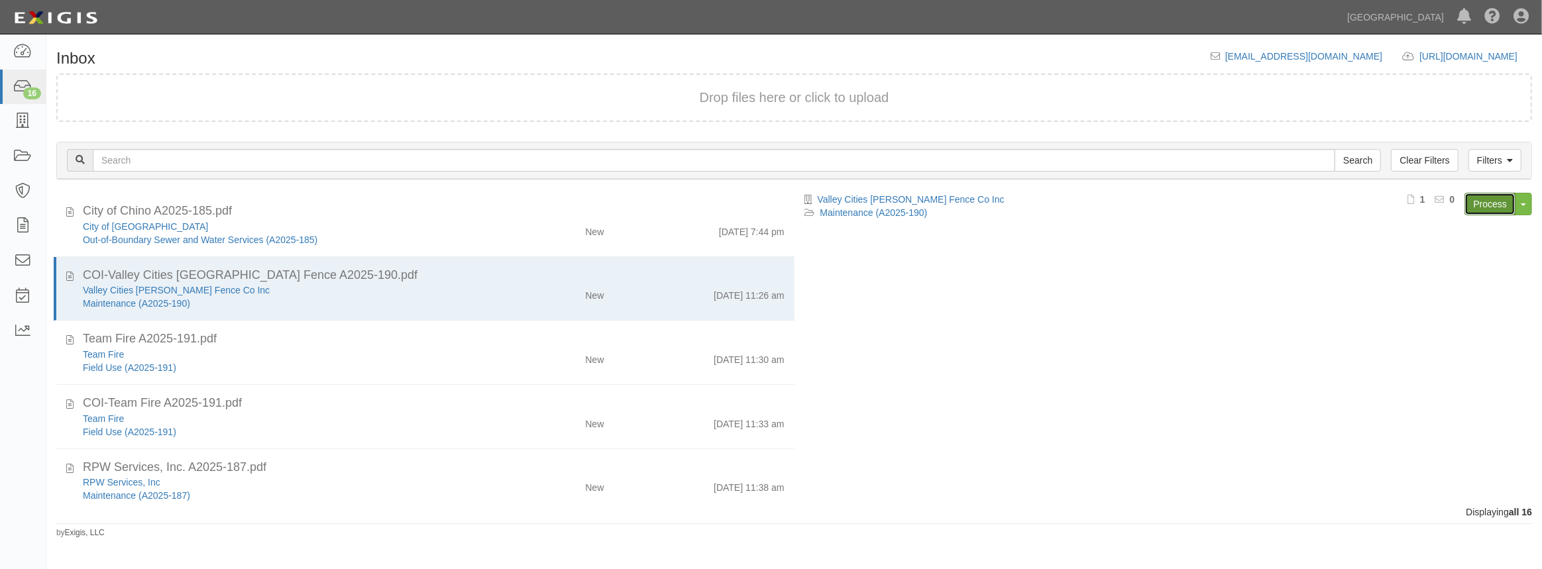
click at [1483, 205] on link "Process" at bounding box center [1489, 204] width 51 height 23
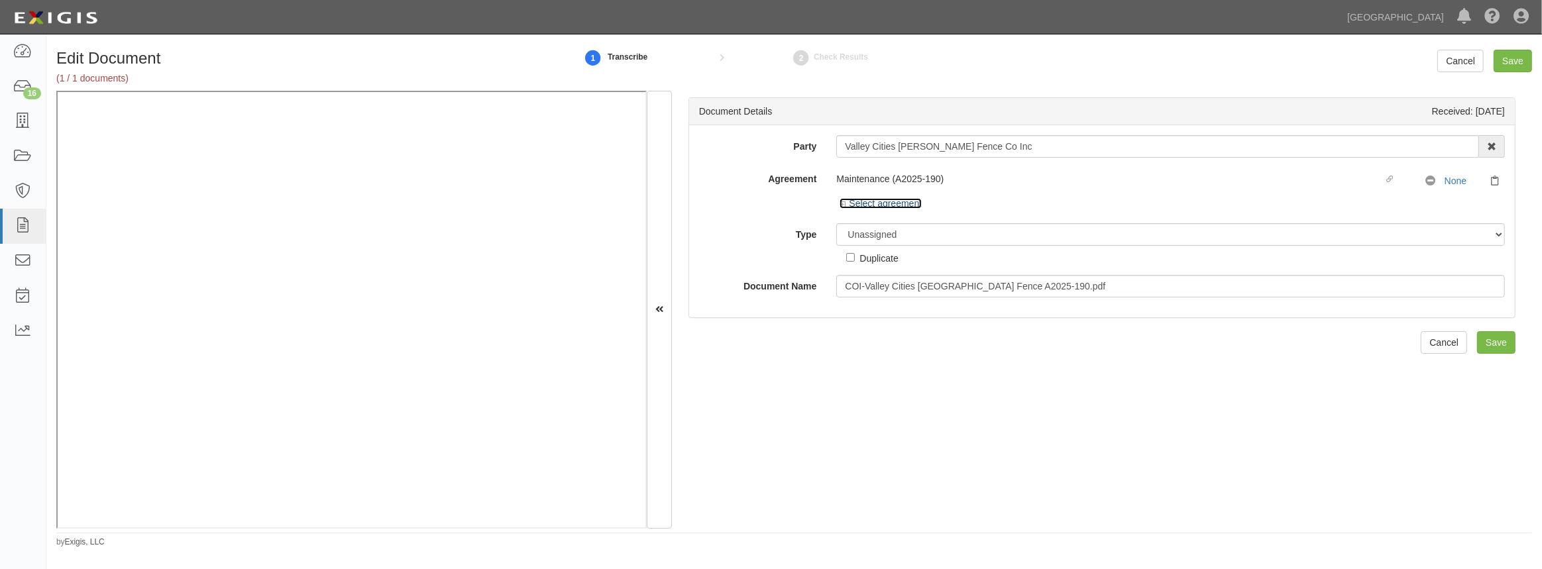
click at [900, 201] on link "Select agreement" at bounding box center [880, 203] width 82 height 11
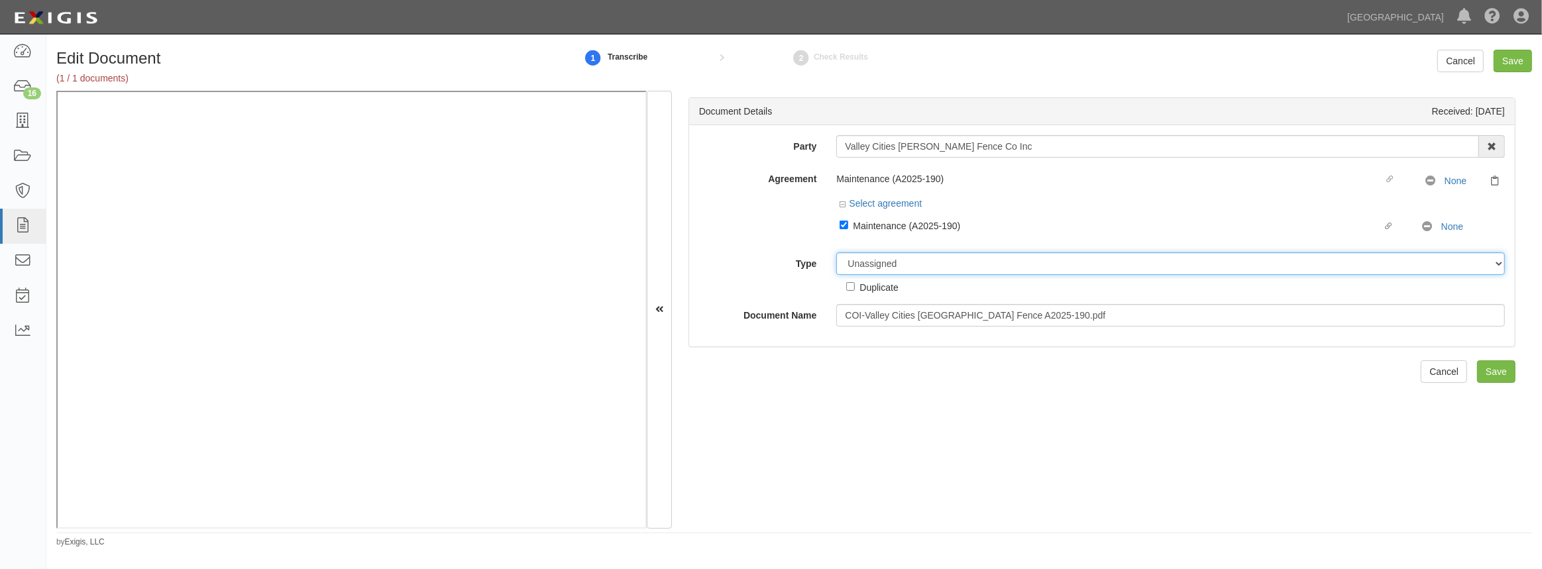
click at [889, 264] on select "Unassigned Binder Cancellation Notice Certificate Contract Endorsement Insuranc…" at bounding box center [1170, 263] width 668 height 23
select select "CertificateDetail"
click at [836, 252] on select "Unassigned Binder Cancellation Notice Certificate Contract Endorsement Insuranc…" at bounding box center [1170, 263] width 668 height 23
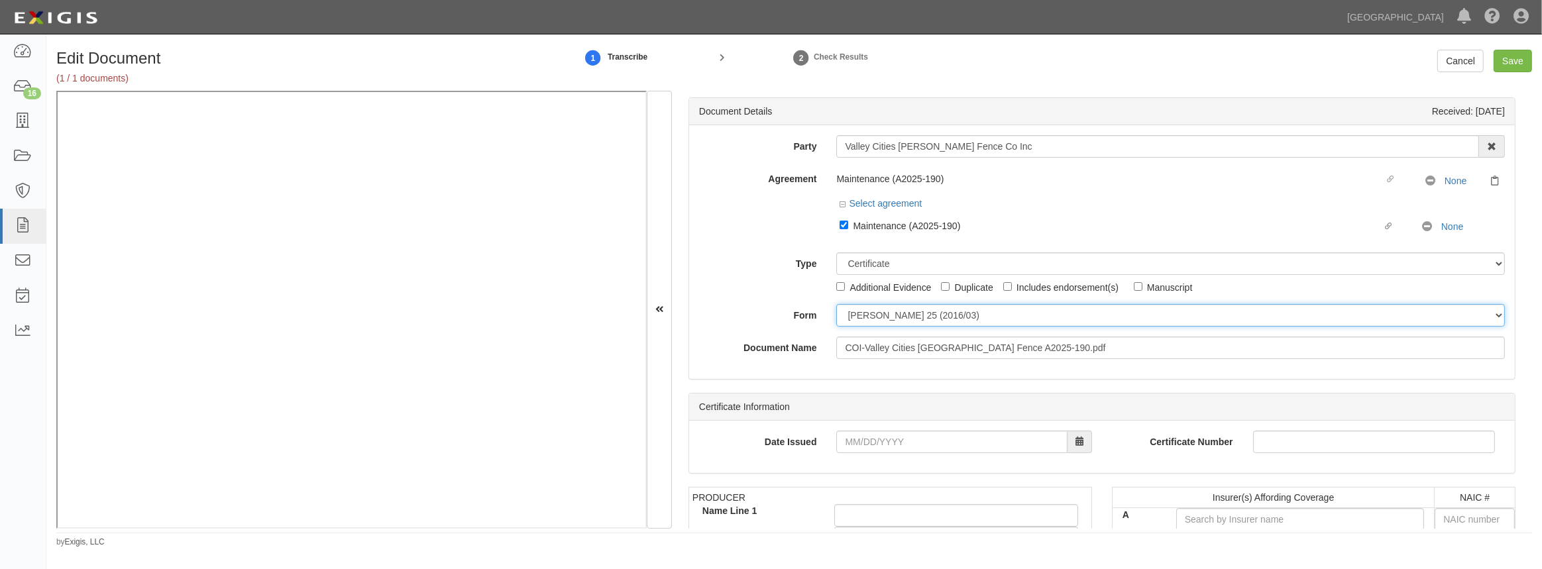
click at [887, 319] on select "ACORD 25 (2016/03) ACORD 101 ACORD 855 NY (2014/05) General" at bounding box center [1170, 315] width 668 height 23
select select "GeneralFormDetail"
click at [836, 304] on select "ACORD 25 (2016/03) ACORD 101 ACORD 855 NY (2014/05) General" at bounding box center [1170, 315] width 668 height 23
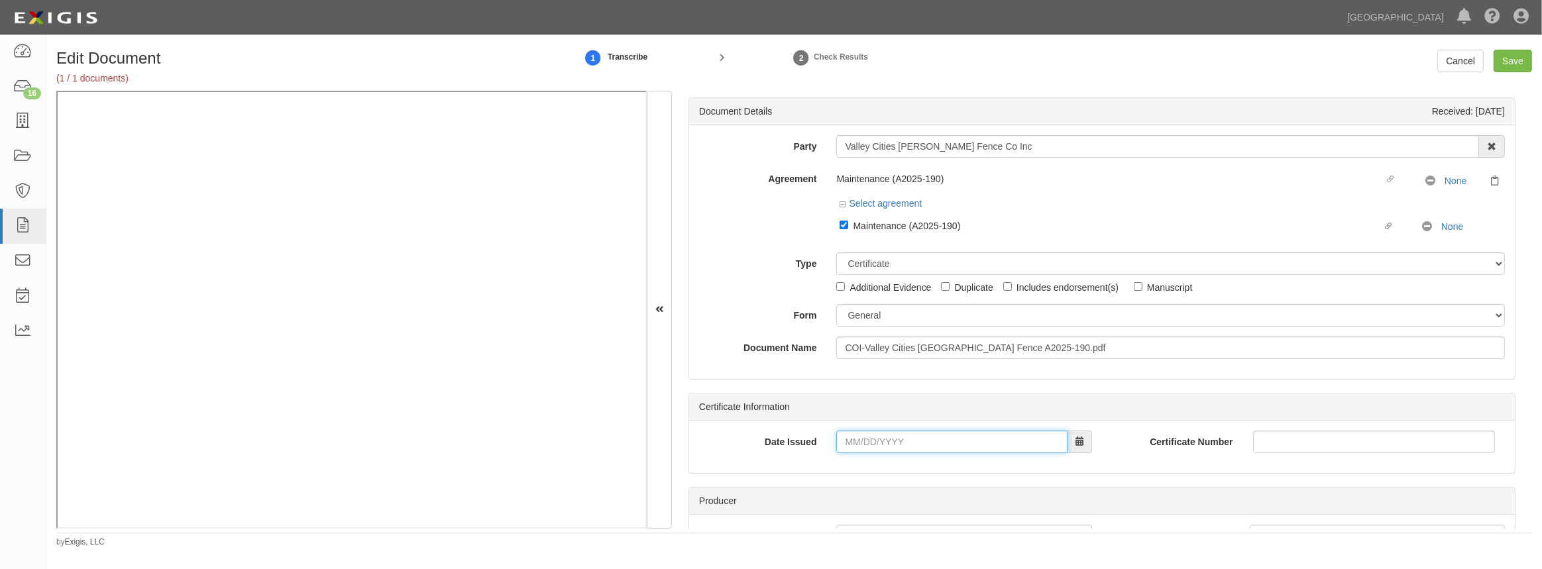
click at [894, 431] on input "Date Issued" at bounding box center [951, 442] width 231 height 23
type input "09/29/2025"
click at [864, 380] on td "29" at bounding box center [868, 376] width 20 height 20
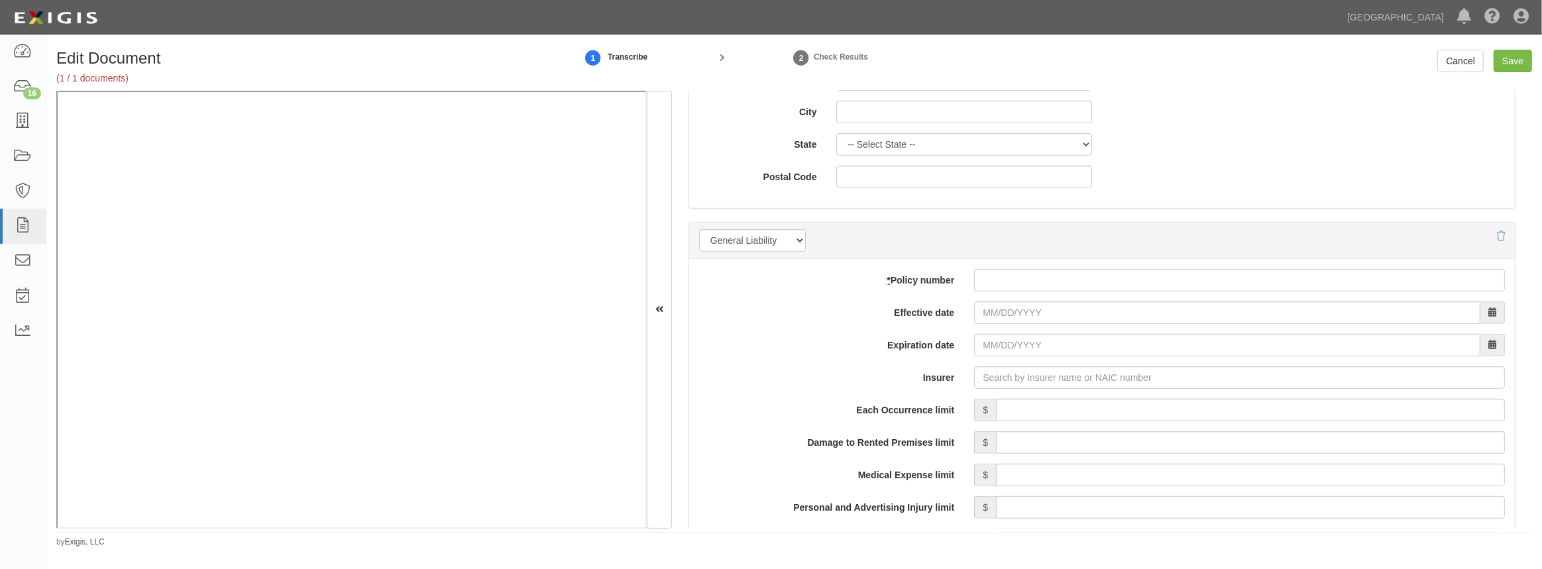
scroll to position [963, 0]
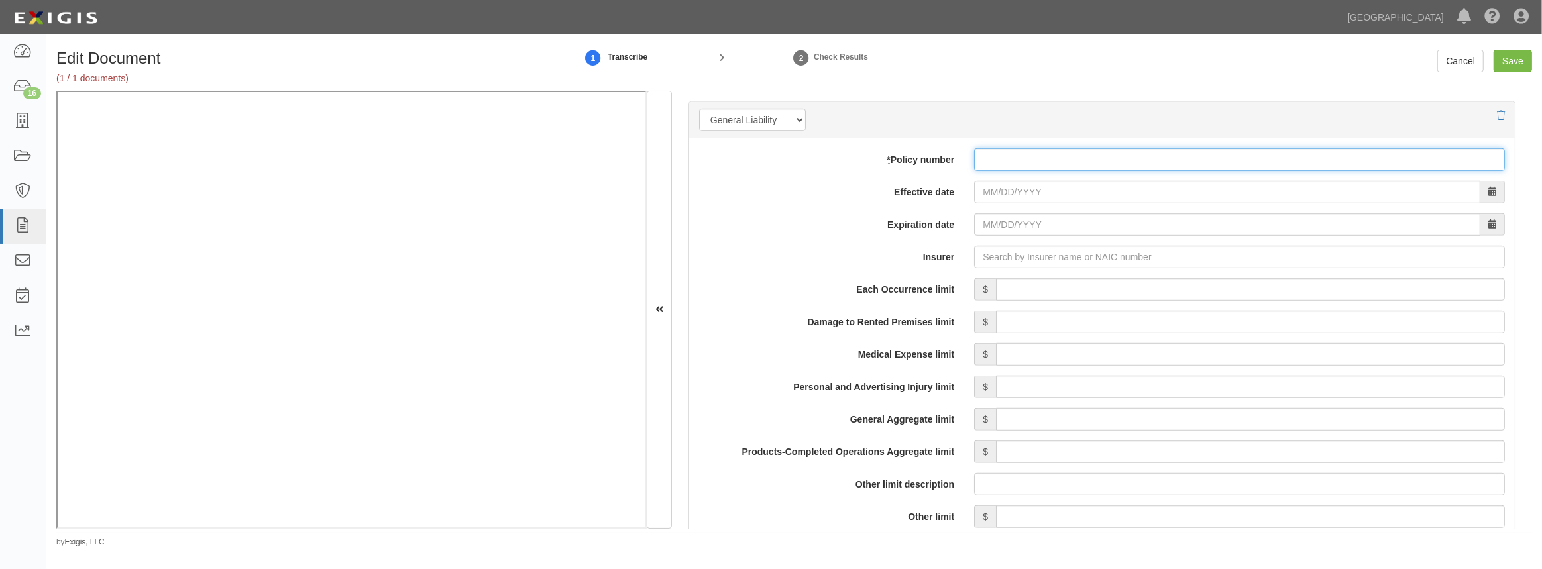
click at [1008, 163] on input "* Policy number" at bounding box center [1239, 159] width 531 height 23
paste input "1901950"
type input "1901950"
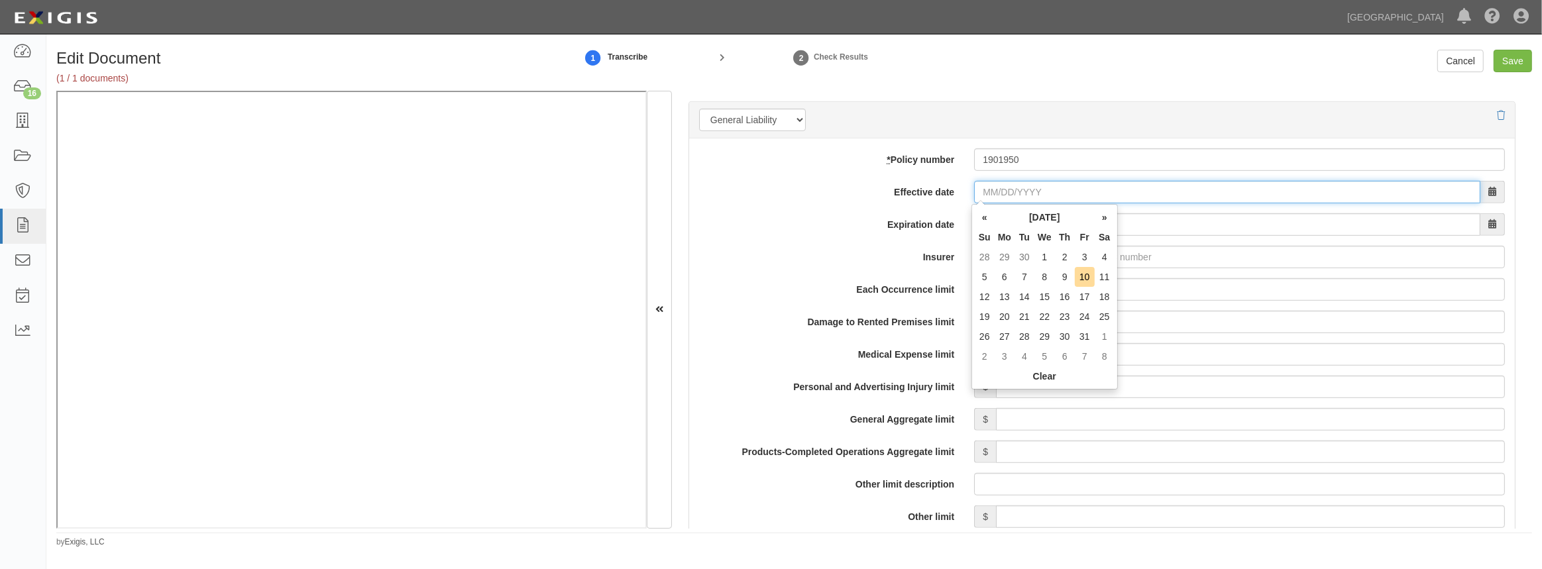
click at [1000, 197] on input "Effective date" at bounding box center [1227, 192] width 506 height 23
type input "07/25/2025"
type input "07/25/2026"
click at [1088, 315] on td "25" at bounding box center [1085, 317] width 20 height 20
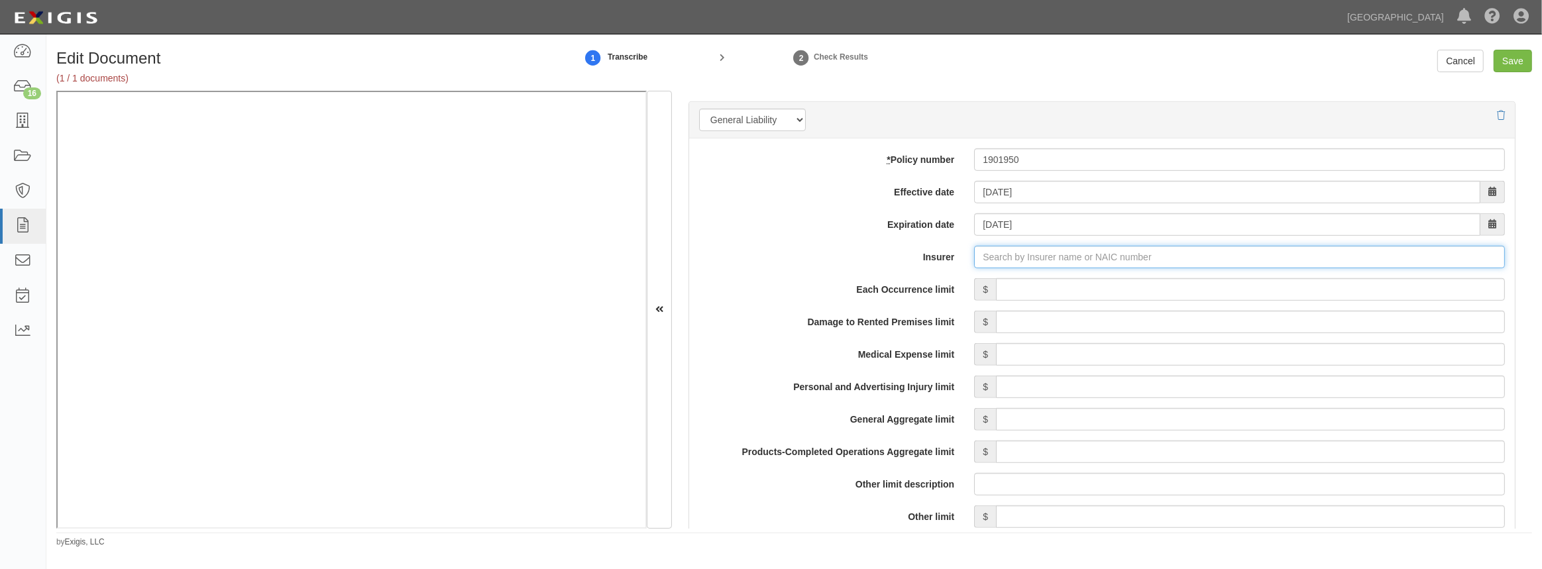
click at [1030, 258] on input "Insurer" at bounding box center [1239, 257] width 531 height 23
type input "180 Seguros S.A. (0) NR Rating"
type input "1"
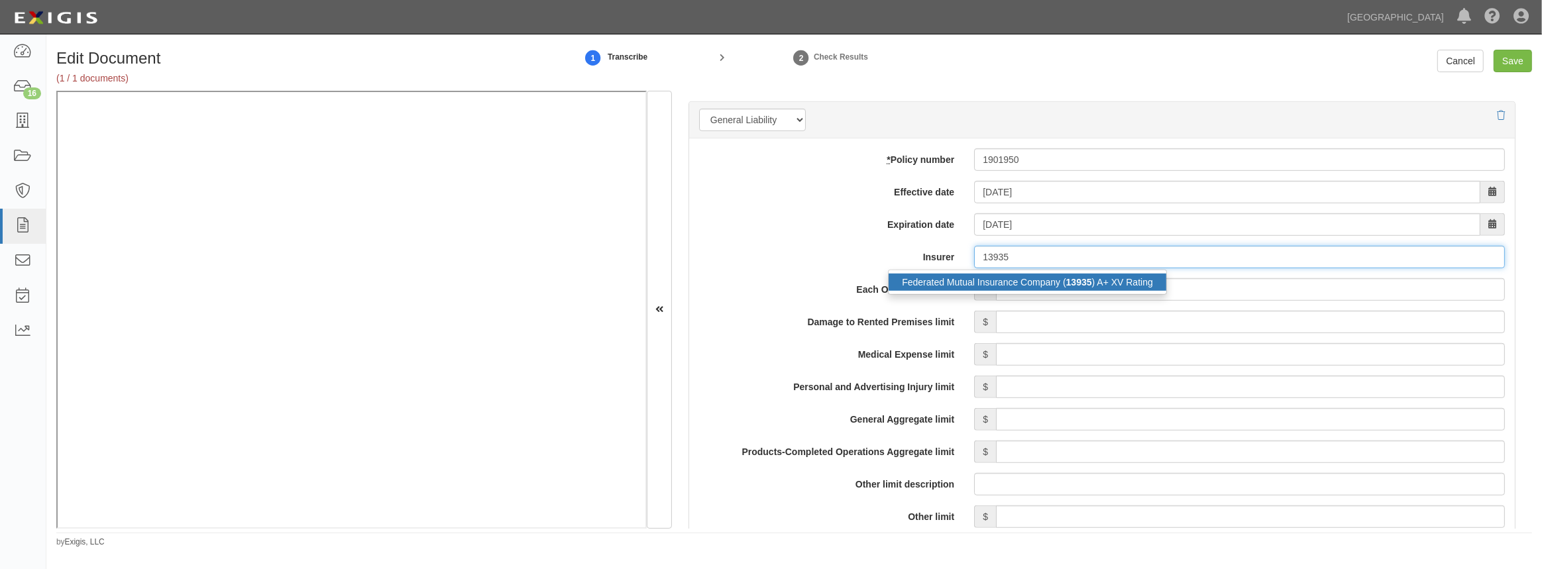
click at [1036, 276] on div "Federated Mutual Insurance Company ( 13935 ) A+ XV Rating" at bounding box center [1027, 282] width 278 height 17
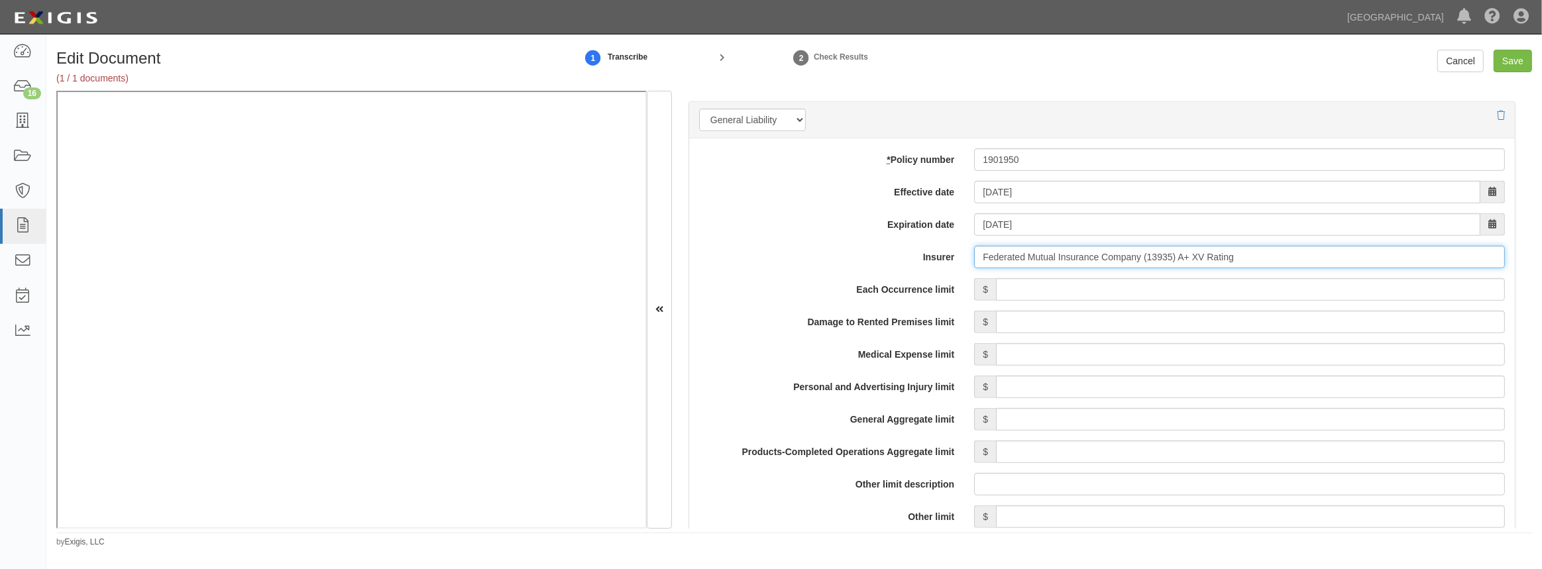
type input "Federated Mutual Insurance Company (13935) A+ XV Rating"
click at [1039, 288] on input "Each Occurrence limit" at bounding box center [1250, 289] width 509 height 23
type input "1,000,000"
click at [1020, 323] on input "Damage to Rented Premises limit" at bounding box center [1250, 322] width 509 height 23
type input "100,000"
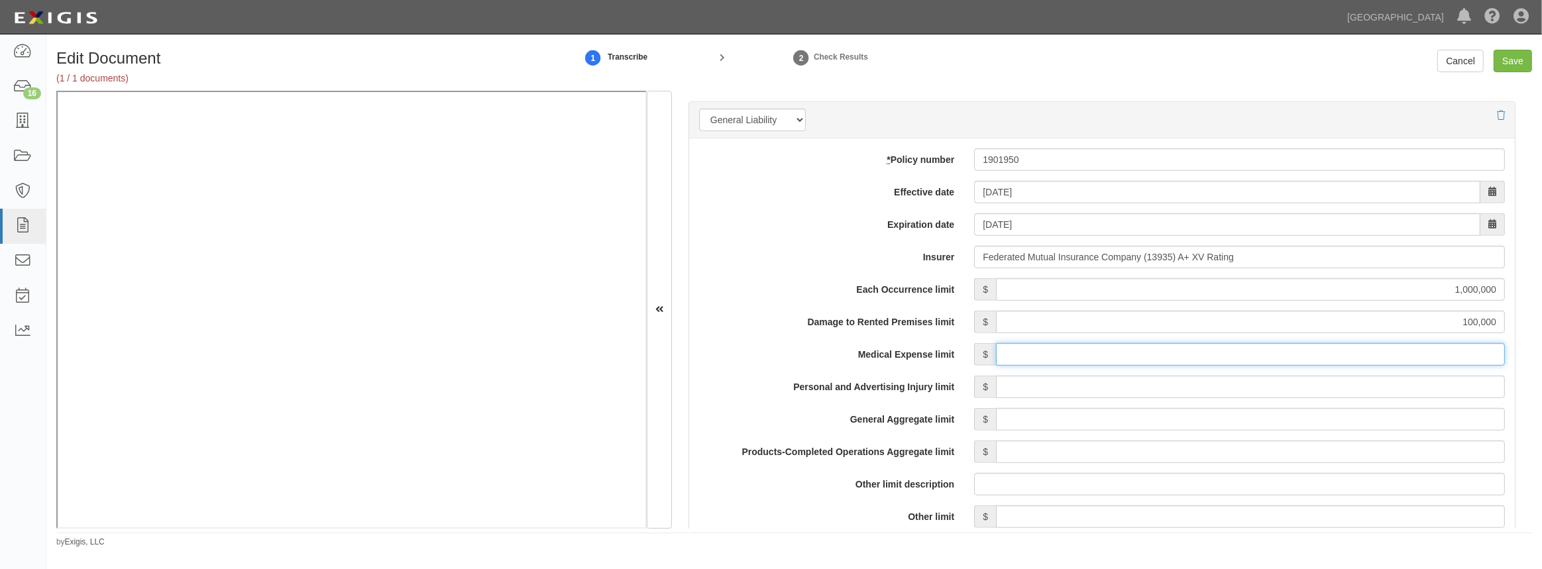
click at [998, 351] on input "Medical Expense limit" at bounding box center [1250, 354] width 509 height 23
click at [1025, 393] on input "Personal and Advertising Injury limit" at bounding box center [1250, 387] width 509 height 23
type input "1,000,000"
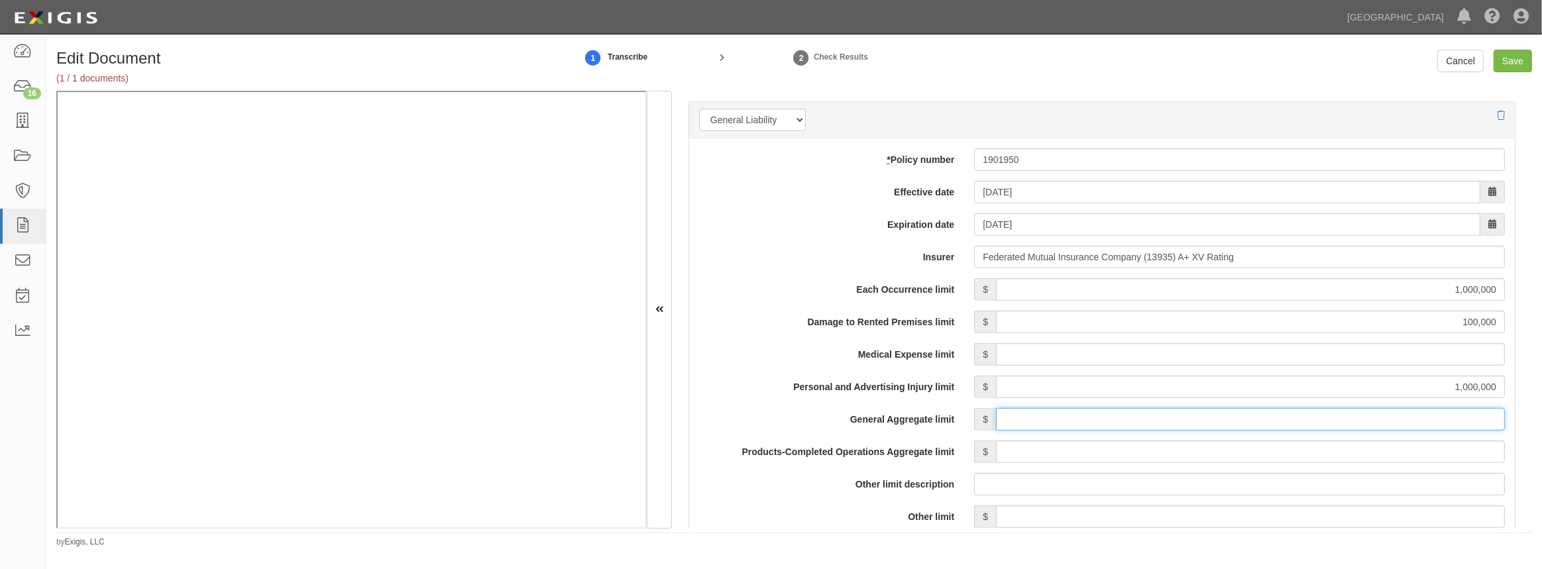
click at [1018, 416] on input "General Aggregate limit" at bounding box center [1250, 419] width 509 height 23
type input "2,000,000"
click at [1016, 447] on input "Products-Completed Operations Aggregate limit" at bounding box center [1250, 452] width 509 height 23
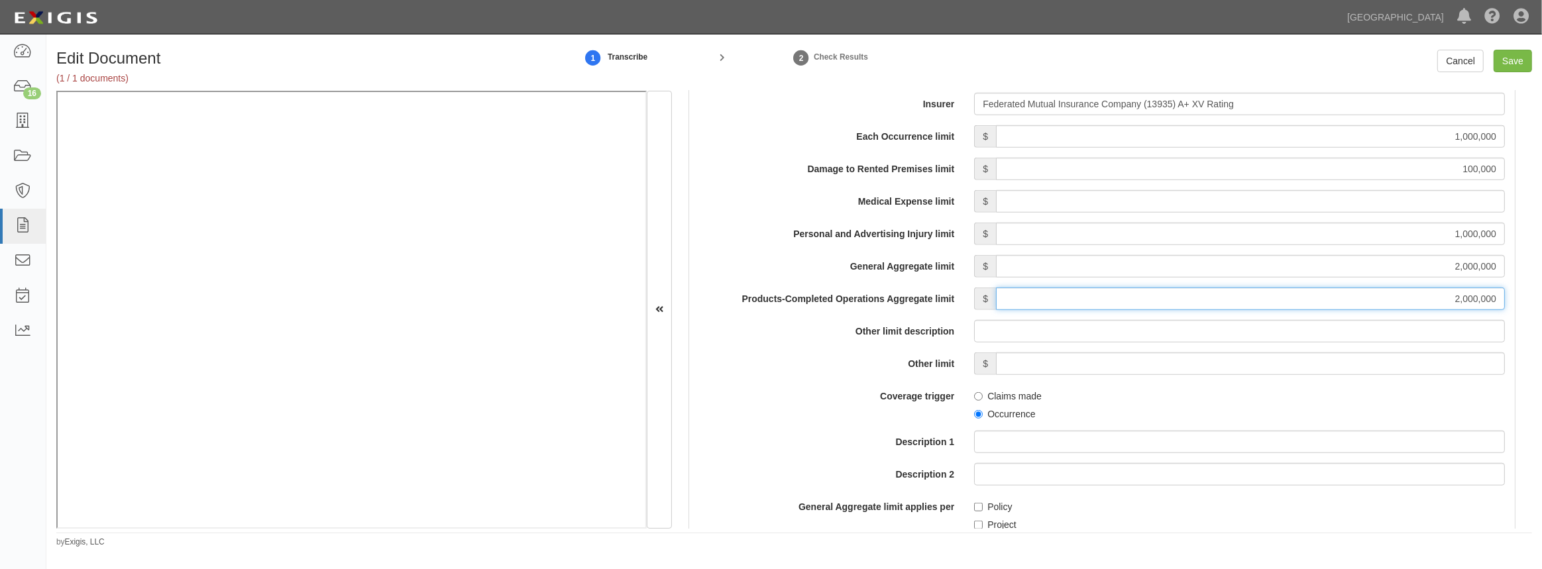
scroll to position [1144, 0]
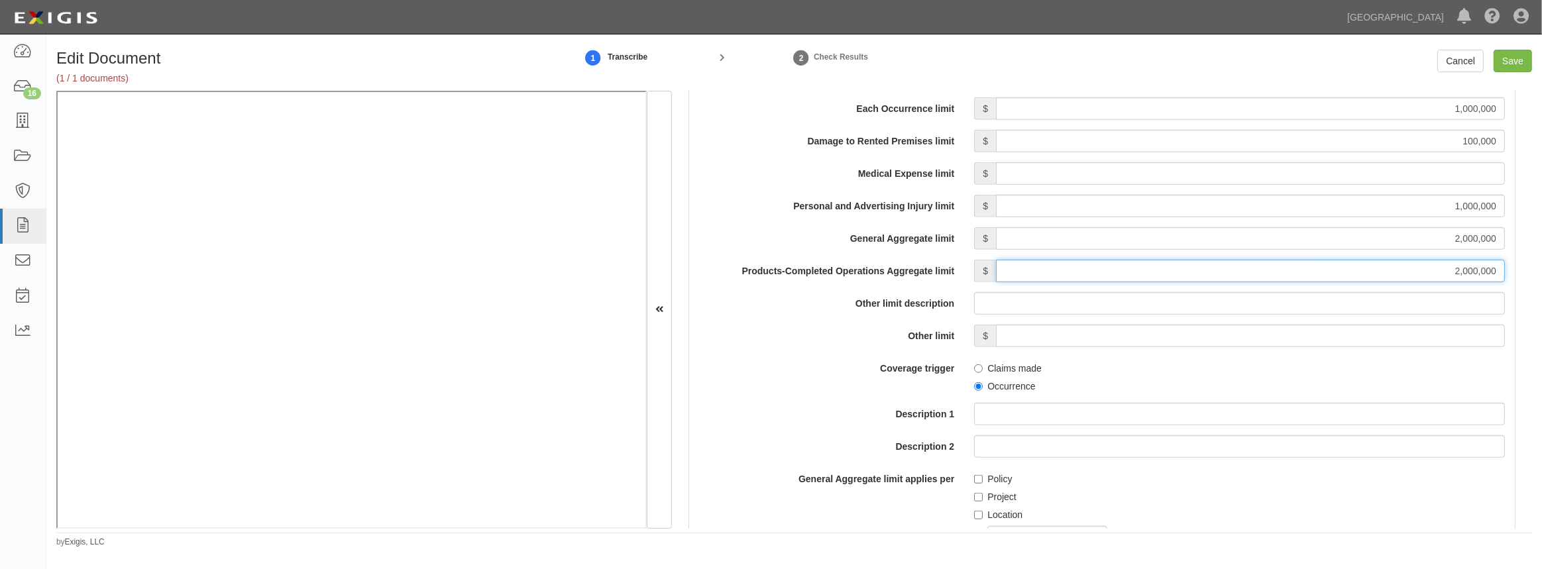
type input "2,000,000"
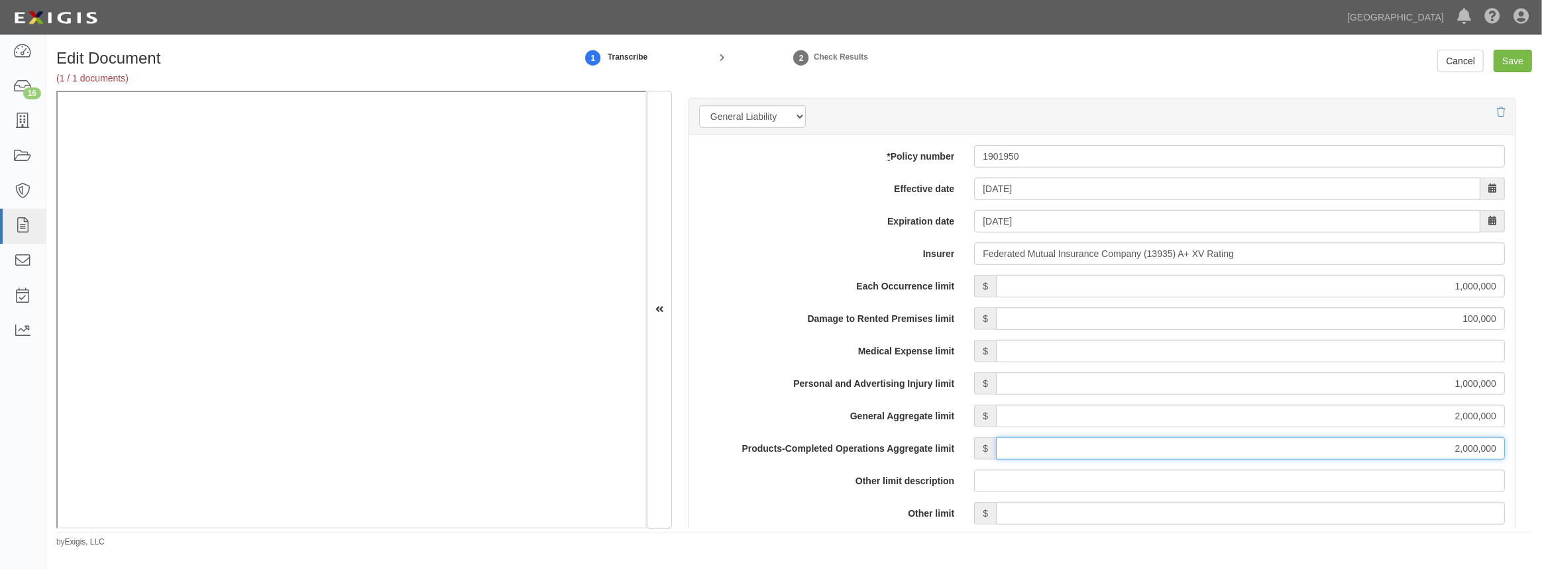
scroll to position [963, 0]
click at [796, 491] on div "Other limit description" at bounding box center [1101, 484] width 825 height 23
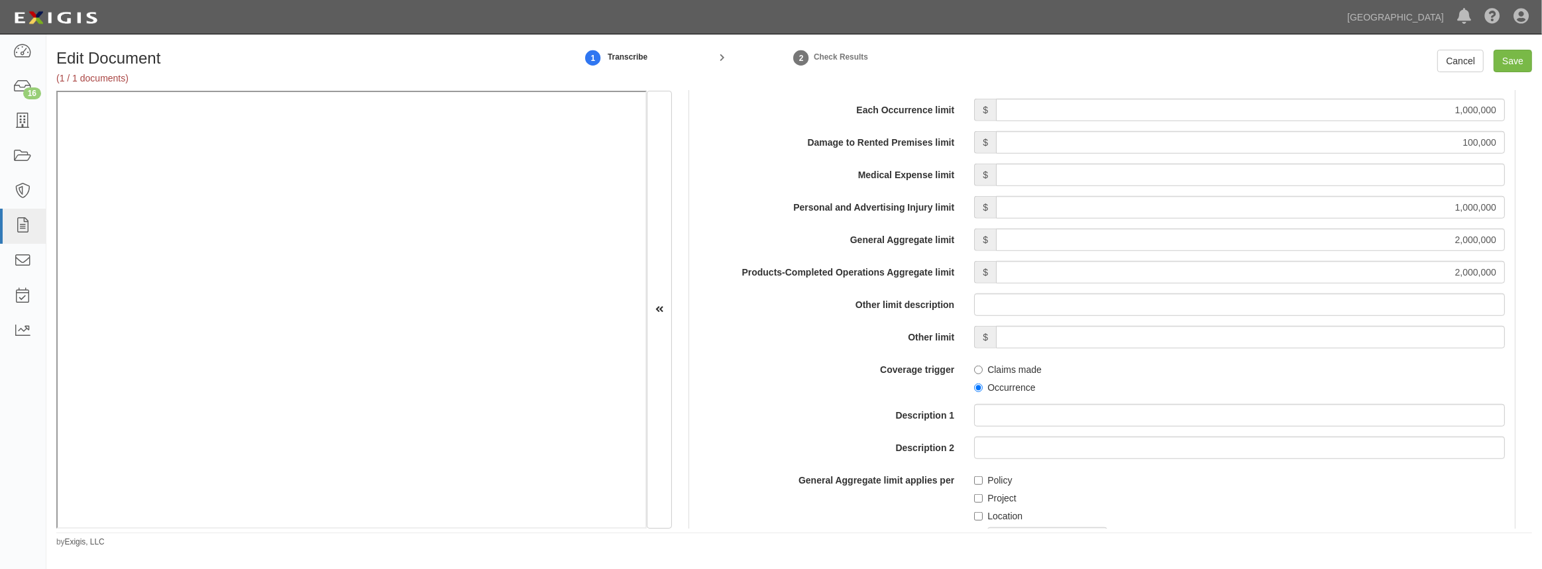
scroll to position [1144, 0]
click at [978, 386] on input "Occurrence" at bounding box center [978, 386] width 9 height 9
radio input "true"
click at [977, 497] on input "Project" at bounding box center [978, 497] width 9 height 9
checkbox input "true"
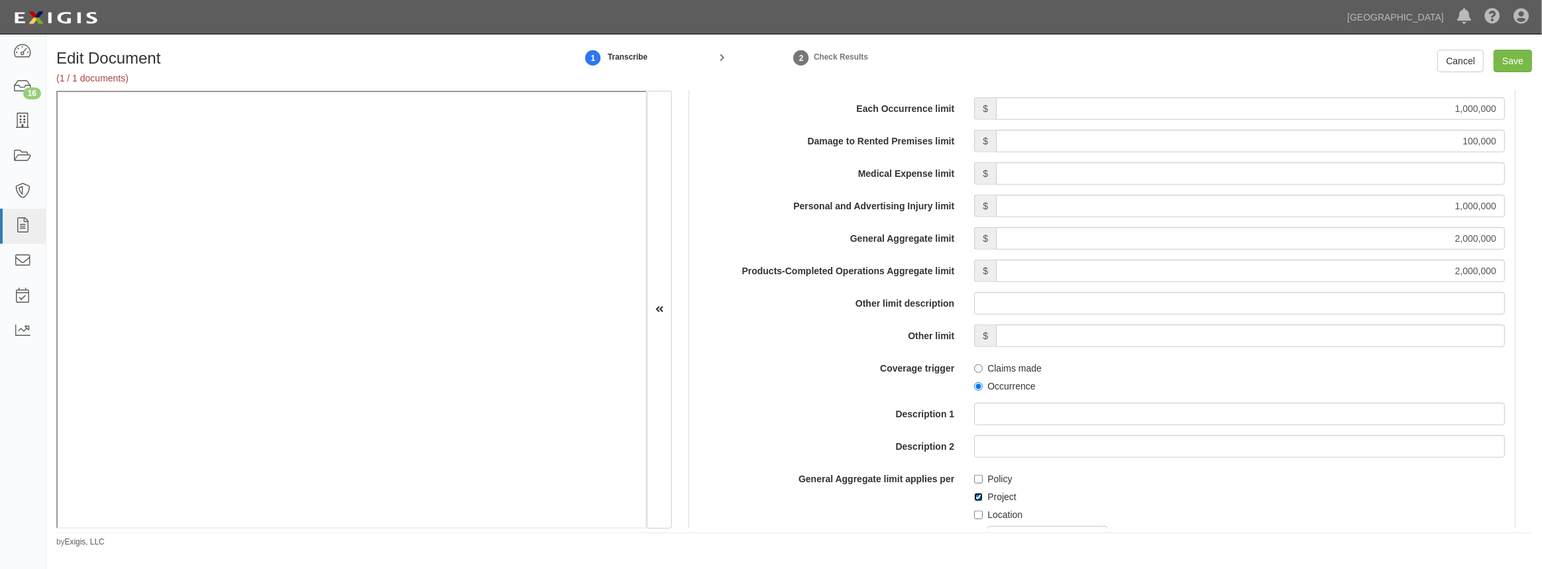
scroll to position [1325, 0]
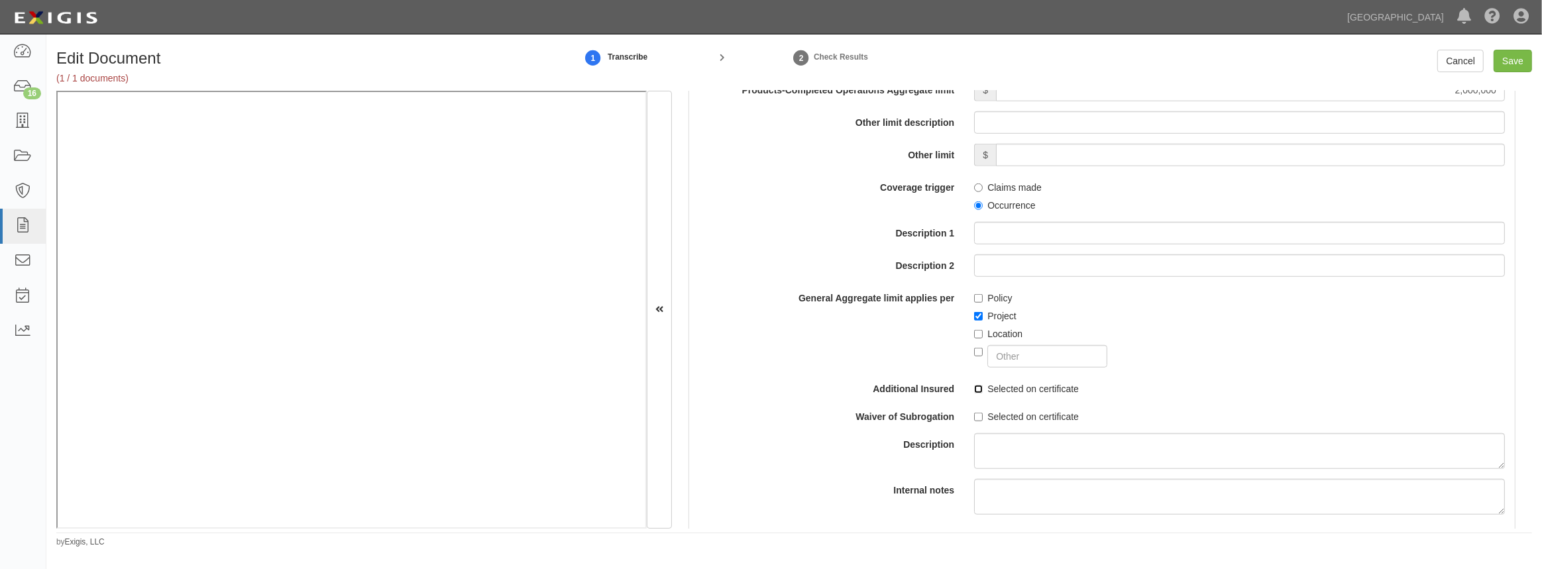
click at [977, 389] on input "Selected on certificate" at bounding box center [978, 389] width 9 height 9
checkbox input "true"
click at [970, 417] on div "Selected on certificate" at bounding box center [1239, 414] width 551 height 18
click at [974, 415] on input "Selected on certificate" at bounding box center [978, 417] width 9 height 9
checkbox input "true"
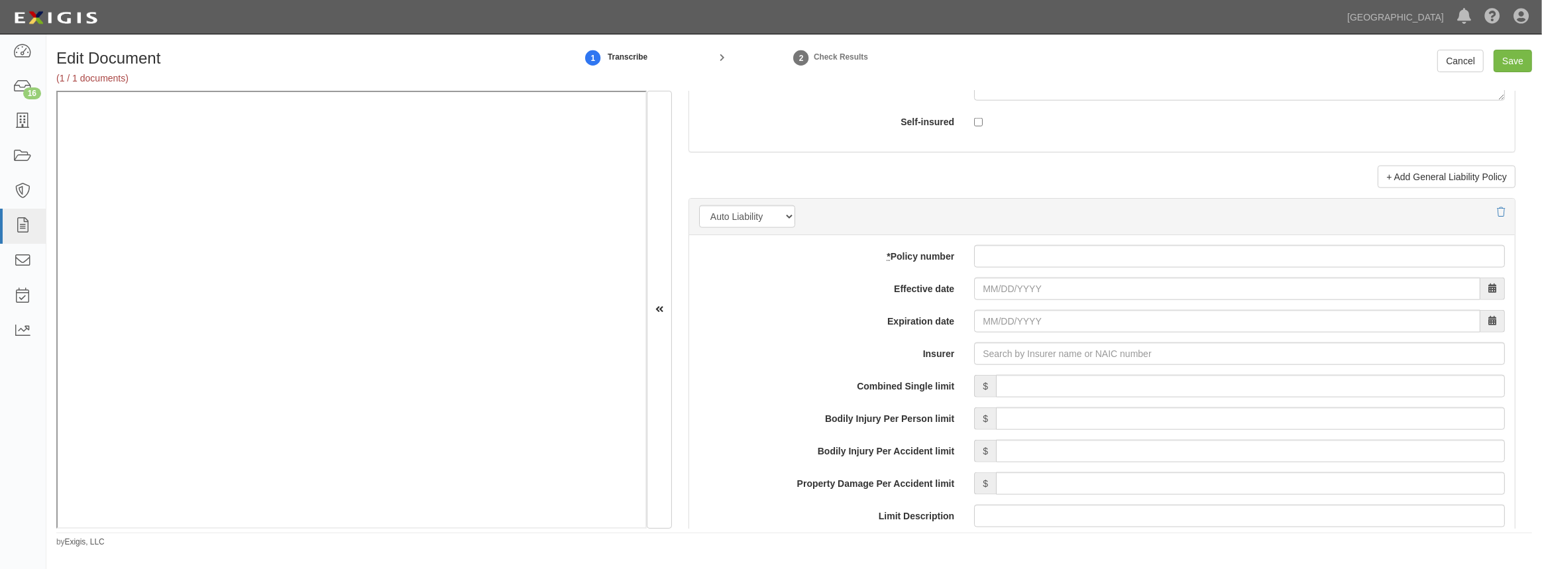
scroll to position [1807, 0]
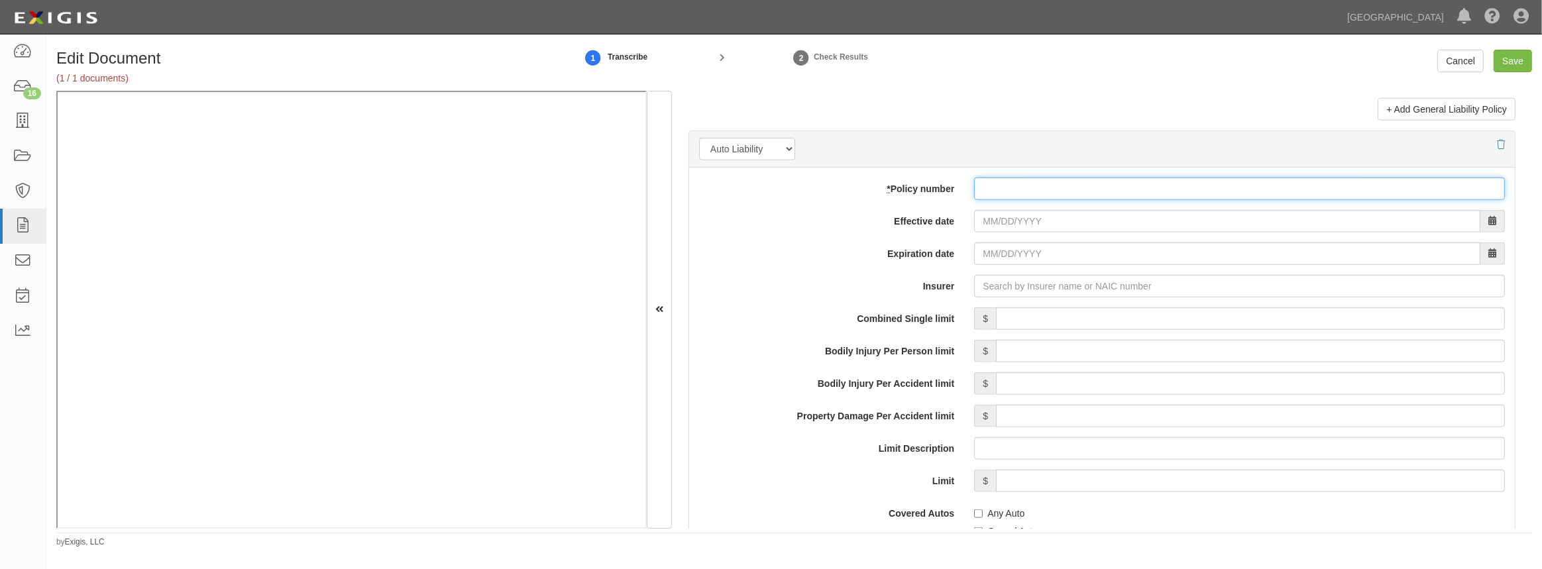
click at [1015, 190] on input "* Policy number" at bounding box center [1239, 189] width 531 height 23
paste input "1901950"
type input "1901950"
click at [1028, 210] on input "Effective date" at bounding box center [1227, 221] width 506 height 23
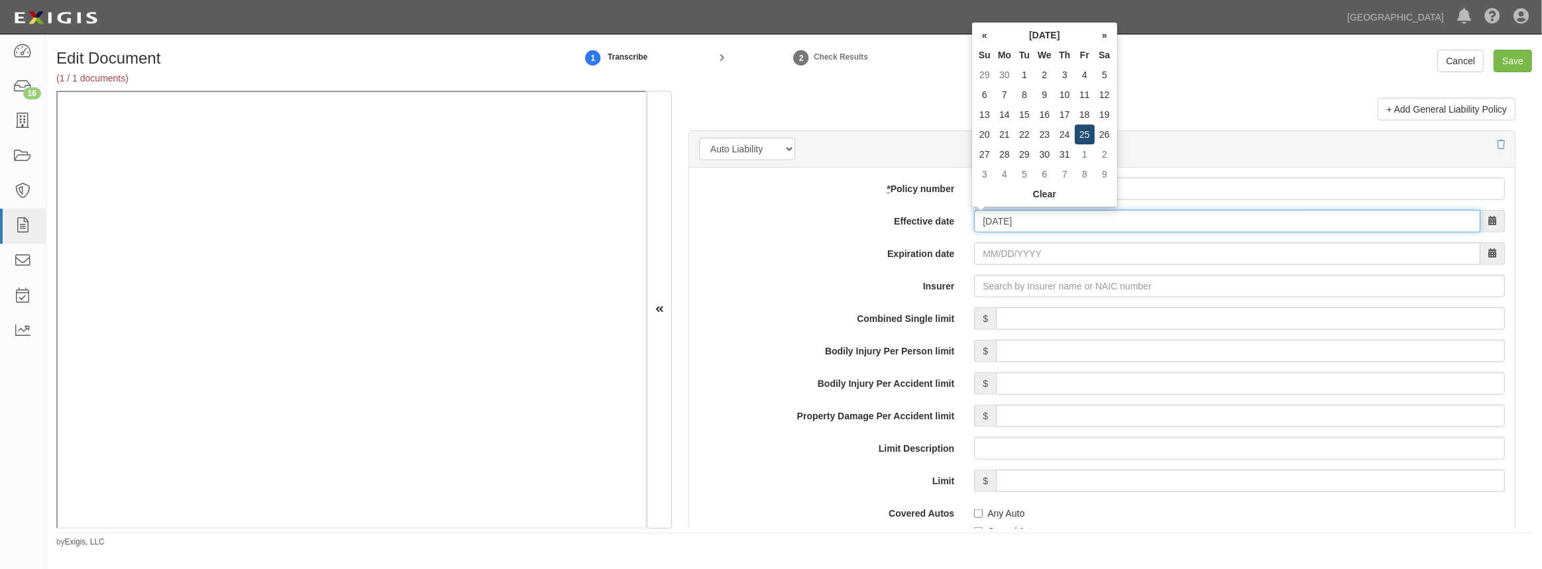
type input "07/25/2025"
type input "07/25/2026"
click at [1090, 133] on td "25" at bounding box center [1085, 135] width 20 height 20
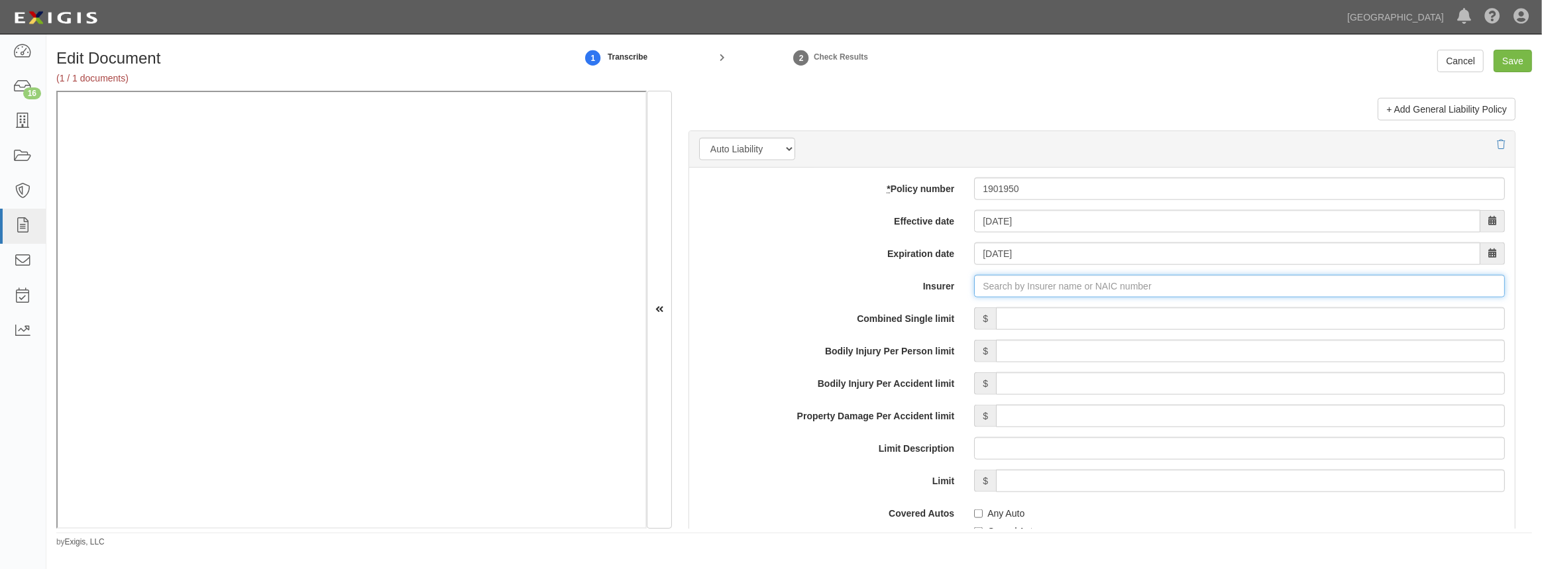
click at [1015, 281] on input "Insurer" at bounding box center [1239, 286] width 531 height 23
type input "180 Seguros S.A. (0) NR Rating"
type input "1"
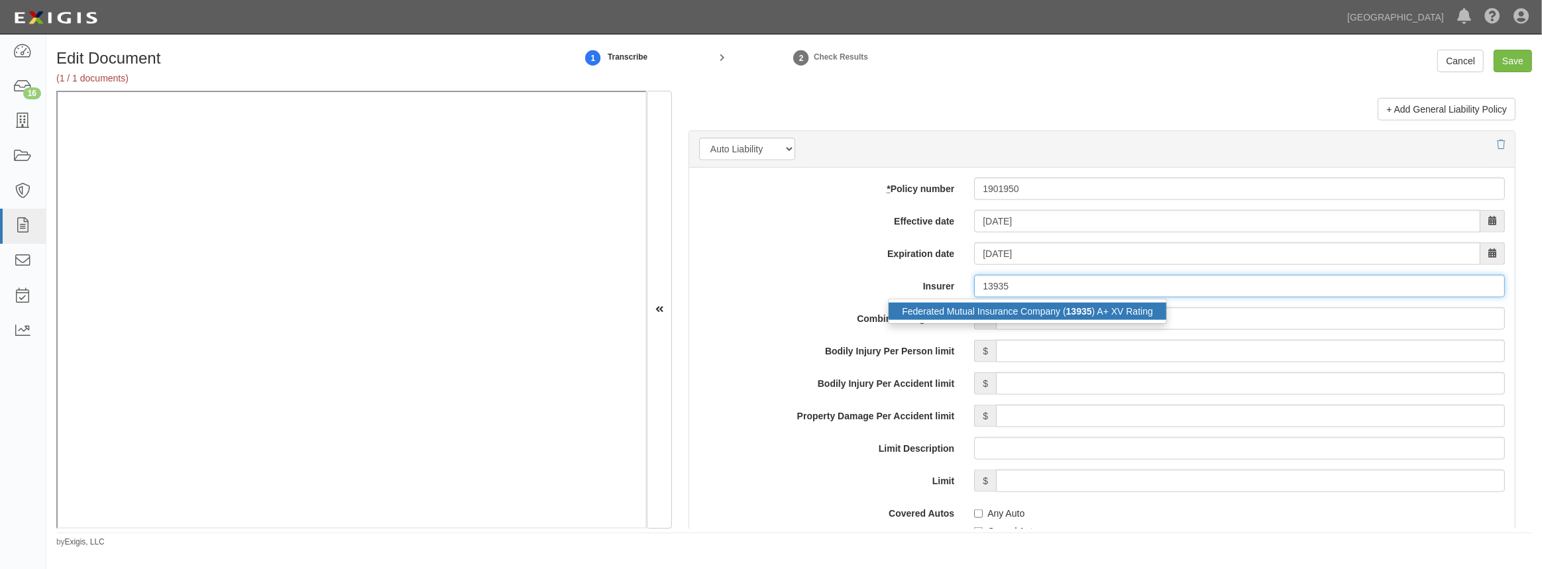
click at [1073, 306] on strong "13935" at bounding box center [1079, 311] width 26 height 11
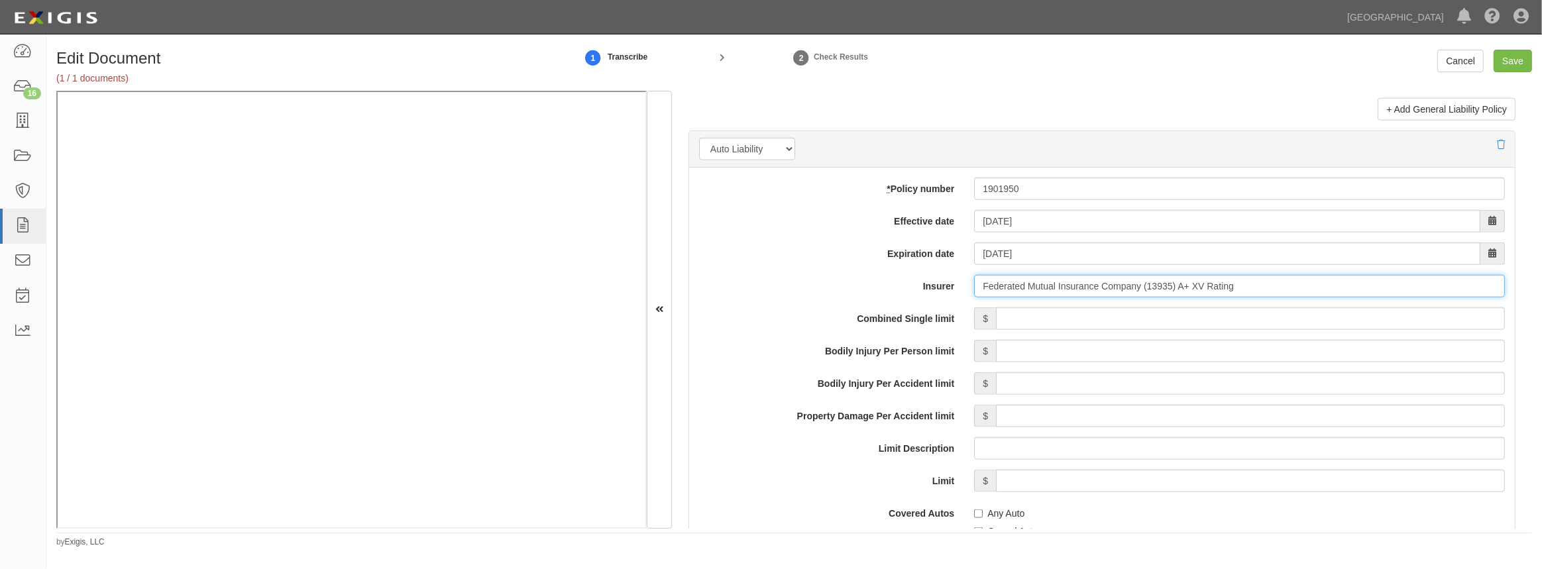
type input "Federated Mutual Insurance Company (13935) A+ XV Rating"
click at [1064, 321] on input "Combined Single limit" at bounding box center [1250, 318] width 509 height 23
type input "1,000,000"
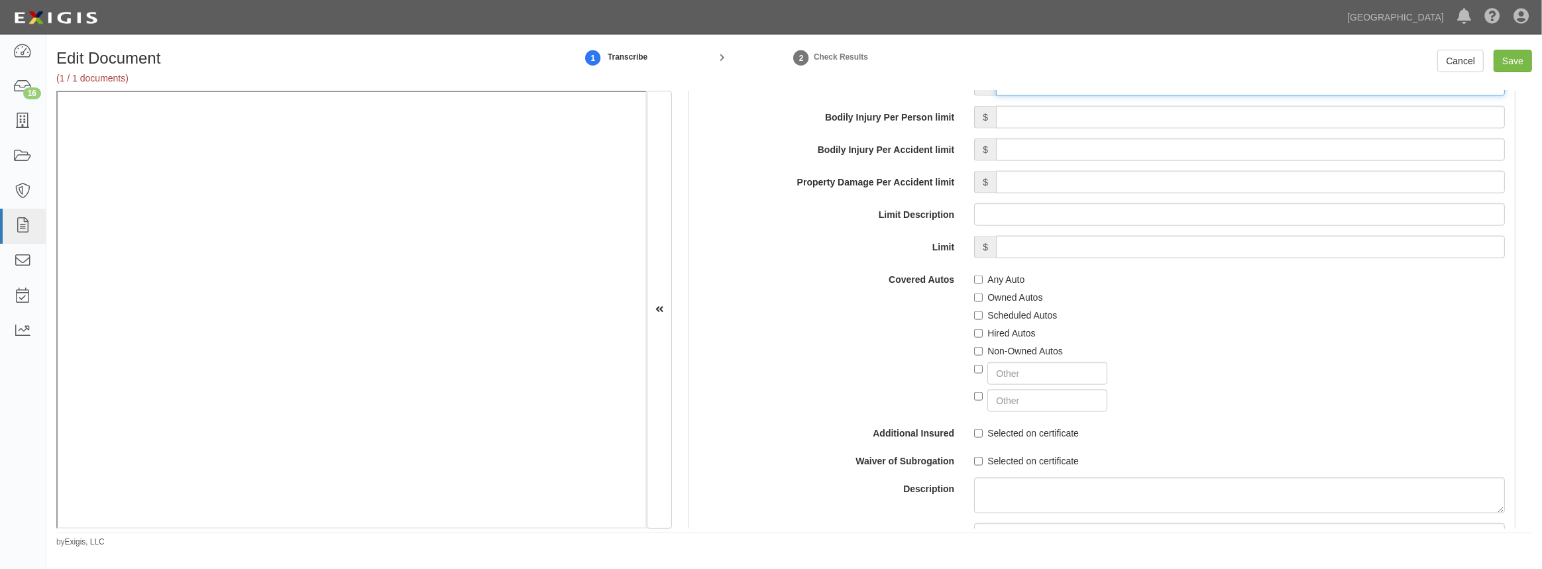
scroll to position [2047, 0]
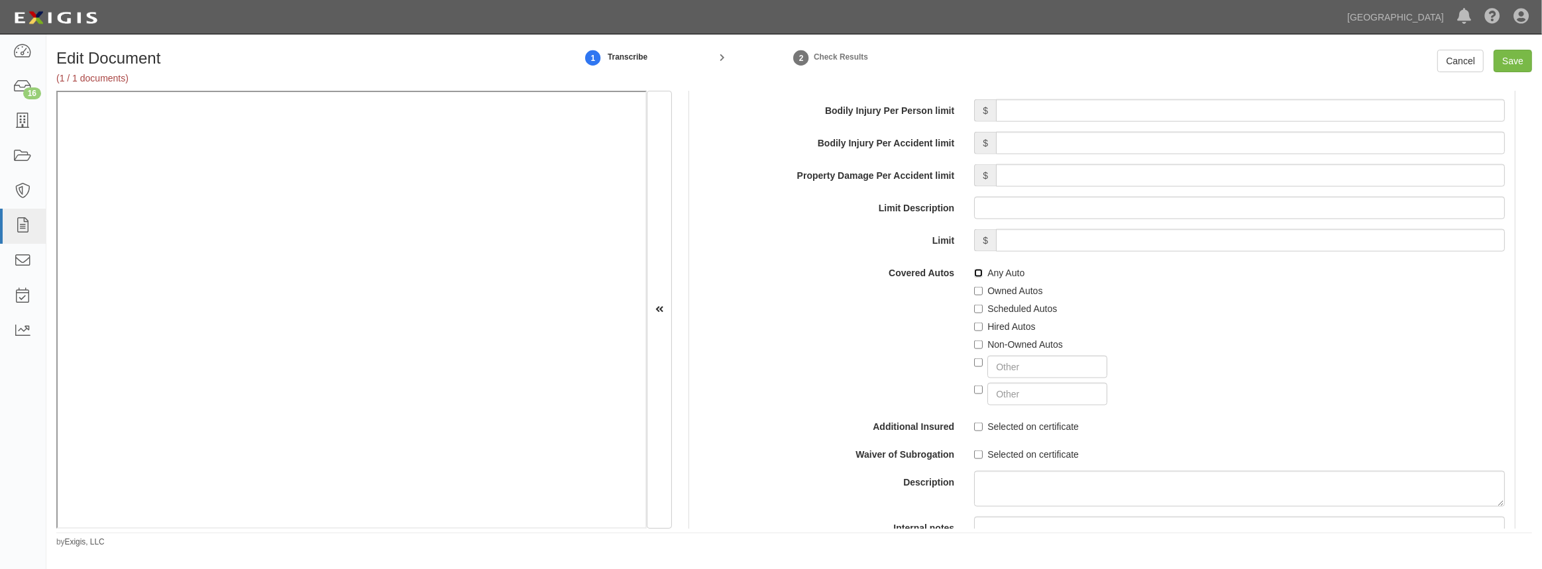
click at [975, 272] on input "Any Auto" at bounding box center [978, 273] width 9 height 9
checkbox input "true"
click at [980, 424] on label "Selected on certificate" at bounding box center [1026, 426] width 105 height 13
click at [980, 424] on input "Selected on certificate" at bounding box center [978, 427] width 9 height 9
checkbox input "true"
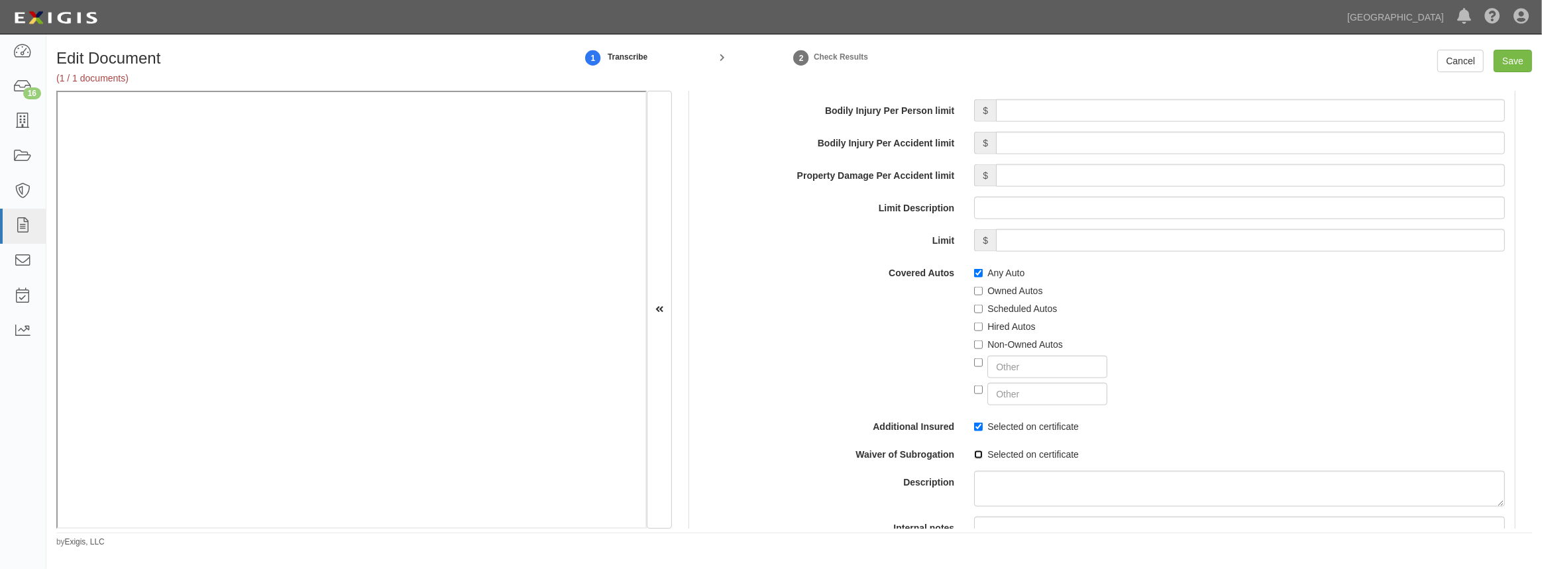
click at [974, 451] on input "Selected on certificate" at bounding box center [978, 455] width 9 height 9
checkbox input "true"
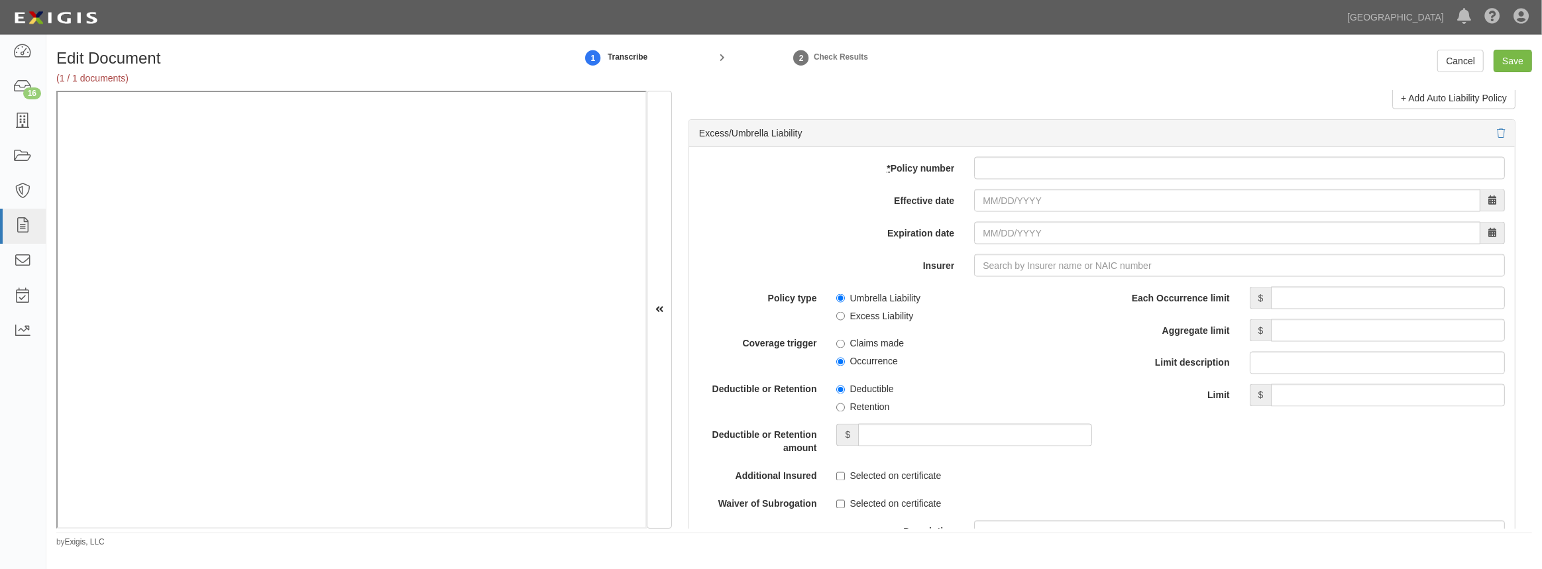
scroll to position [2469, 0]
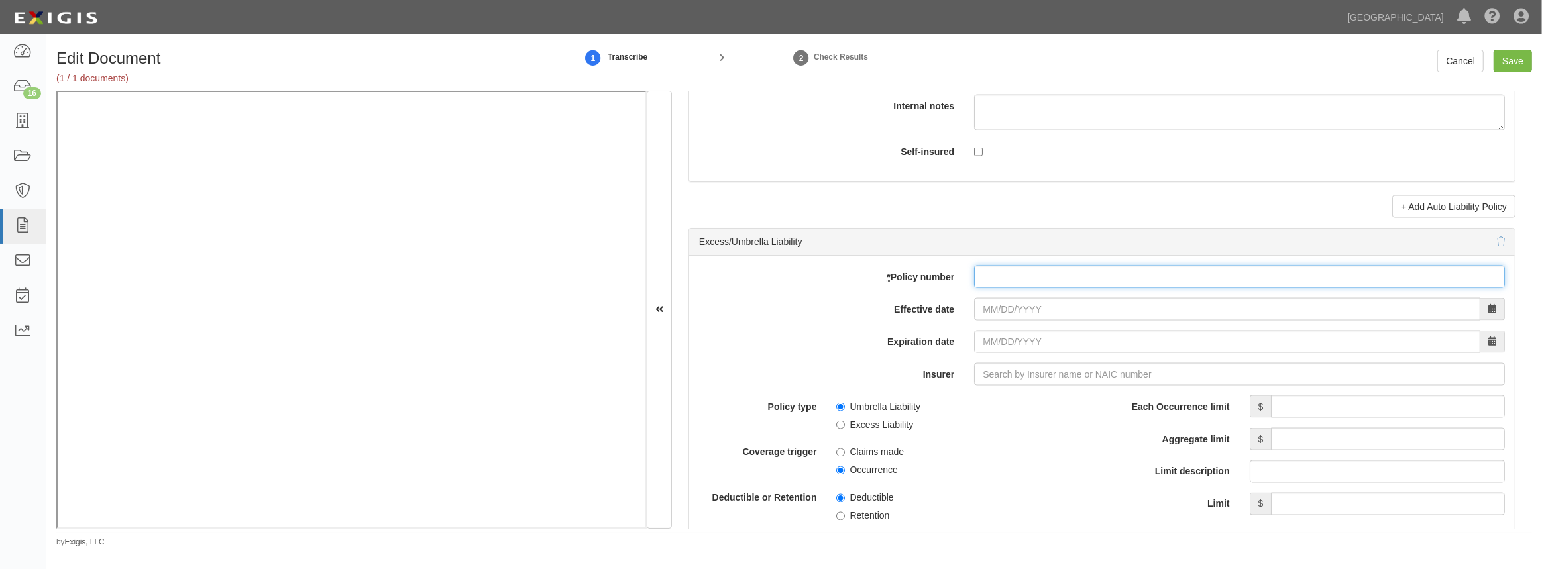
click at [1047, 272] on input "* Policy number" at bounding box center [1239, 277] width 531 height 23
paste input "1901951"
type input "1901951"
click at [1053, 321] on div "add update renew This new policy will be added This new policy will update exis…" at bounding box center [1101, 527] width 825 height 543
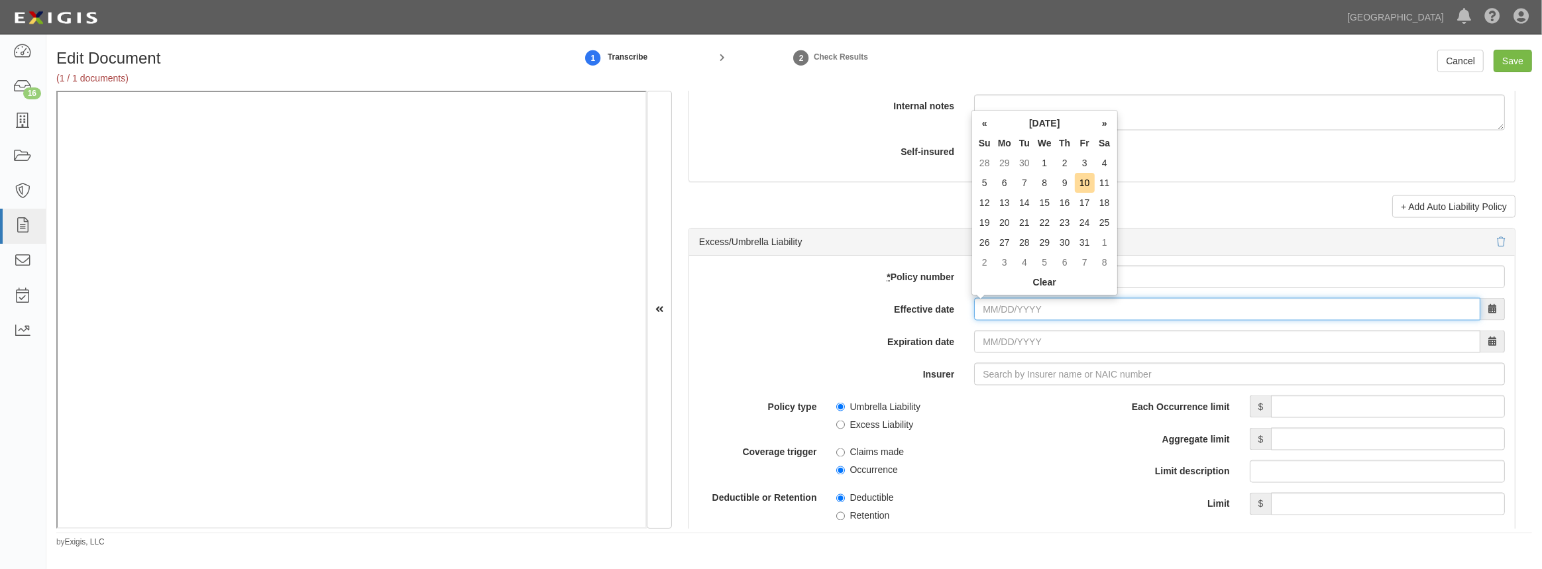
click at [1059, 309] on input "Effective date" at bounding box center [1227, 309] width 506 height 23
type input "07/25/2025"
type input "07/25/2026"
click at [1087, 225] on td "25" at bounding box center [1085, 223] width 20 height 20
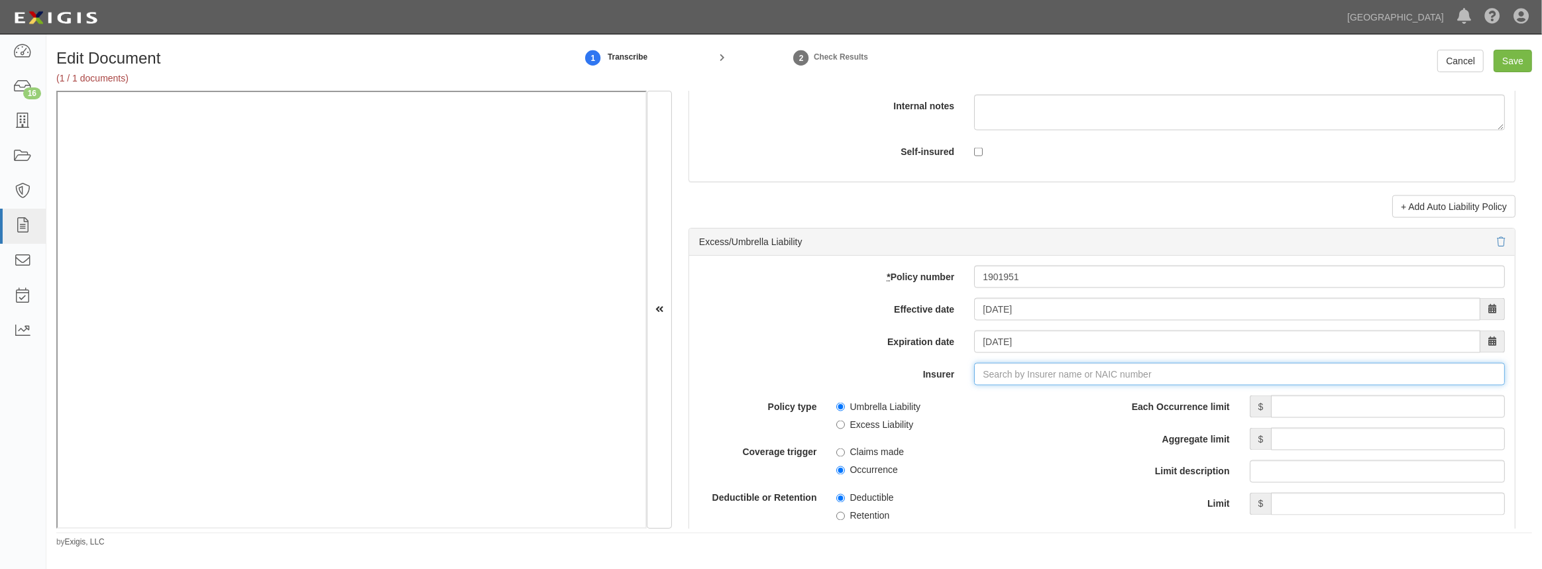
click at [1012, 369] on input "Insurer" at bounding box center [1239, 374] width 531 height 23
type input "180 Seguros S.A. (0) NR Rating"
type input "1"
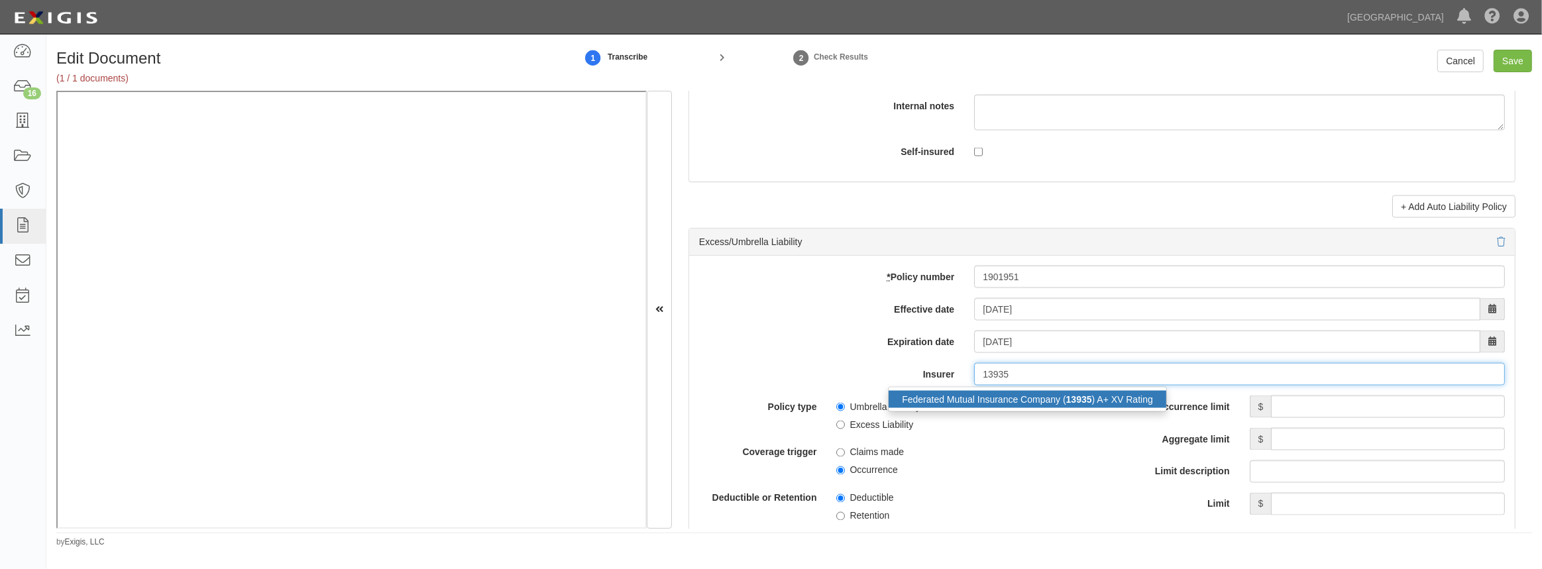
click at [1083, 398] on strong "13935" at bounding box center [1079, 399] width 26 height 11
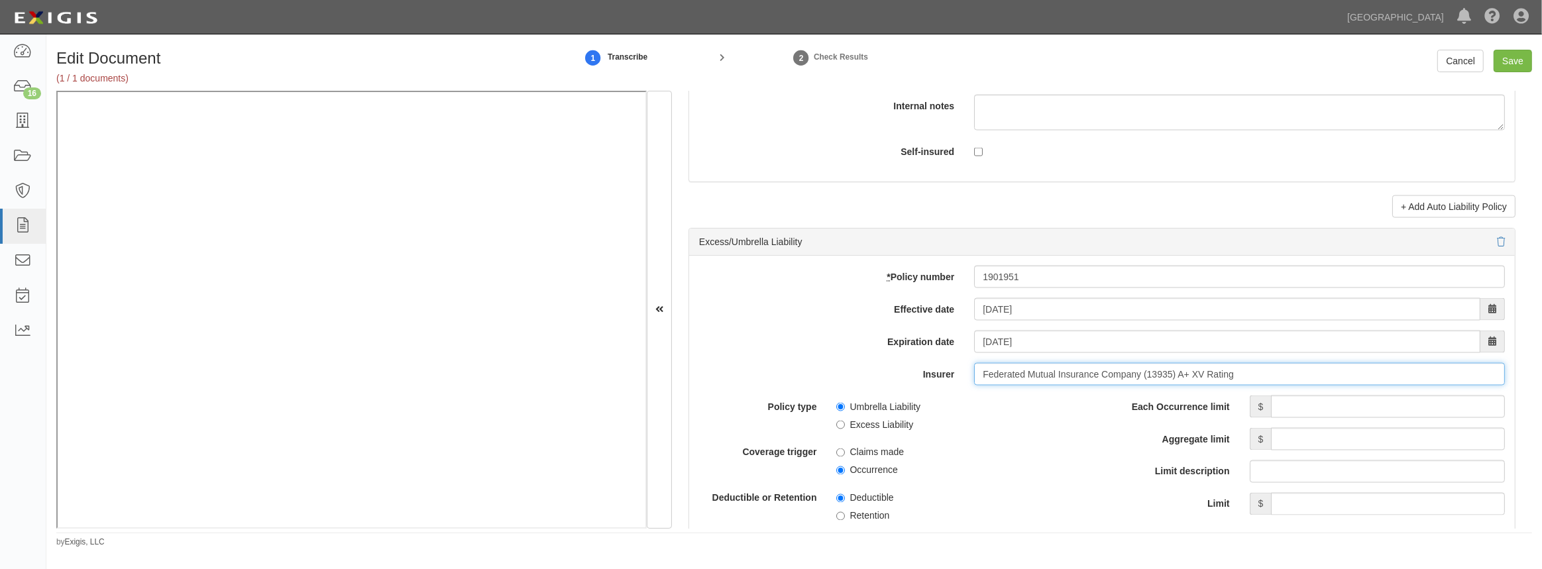
type input "Federated Mutual Insurance Company (13935) A+ XV Rating"
click at [1279, 415] on input "Each Occurrence limit" at bounding box center [1388, 407] width 234 height 23
type input "4,000,000"
click at [1316, 445] on input "Aggregate limit" at bounding box center [1388, 439] width 234 height 23
type input "4,000,000"
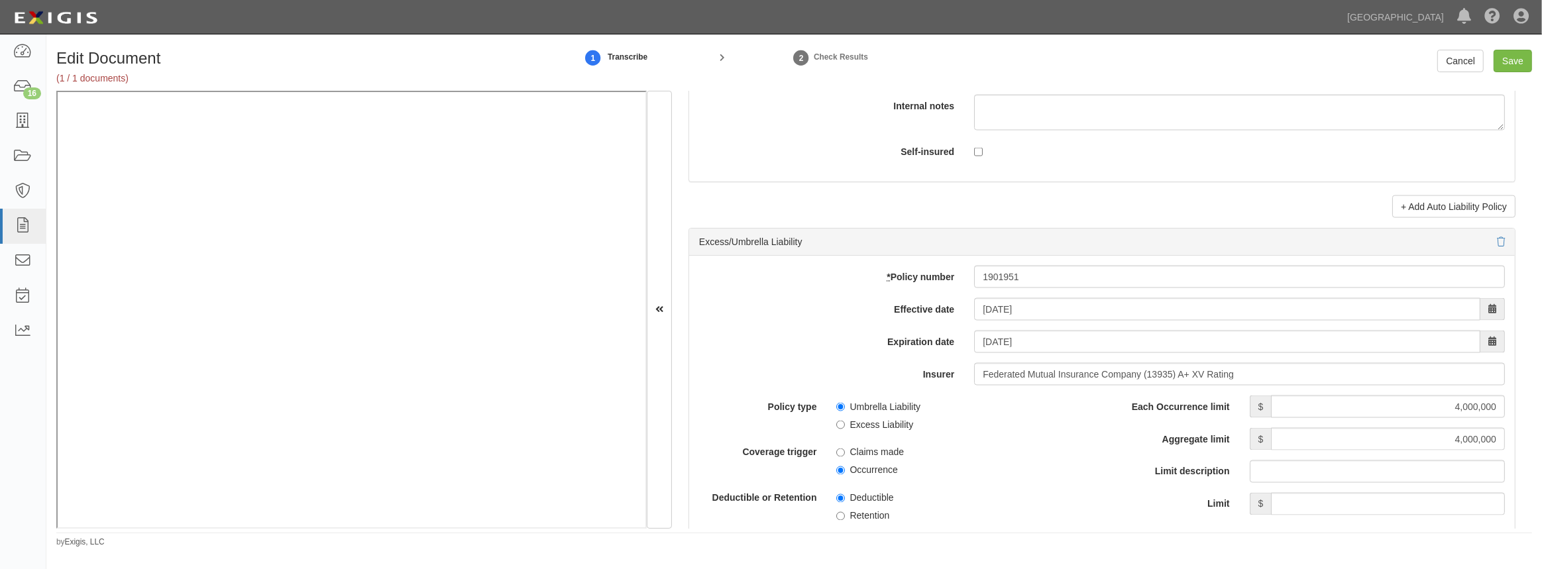
click at [1062, 444] on span "Claims made" at bounding box center [963, 450] width 255 height 18
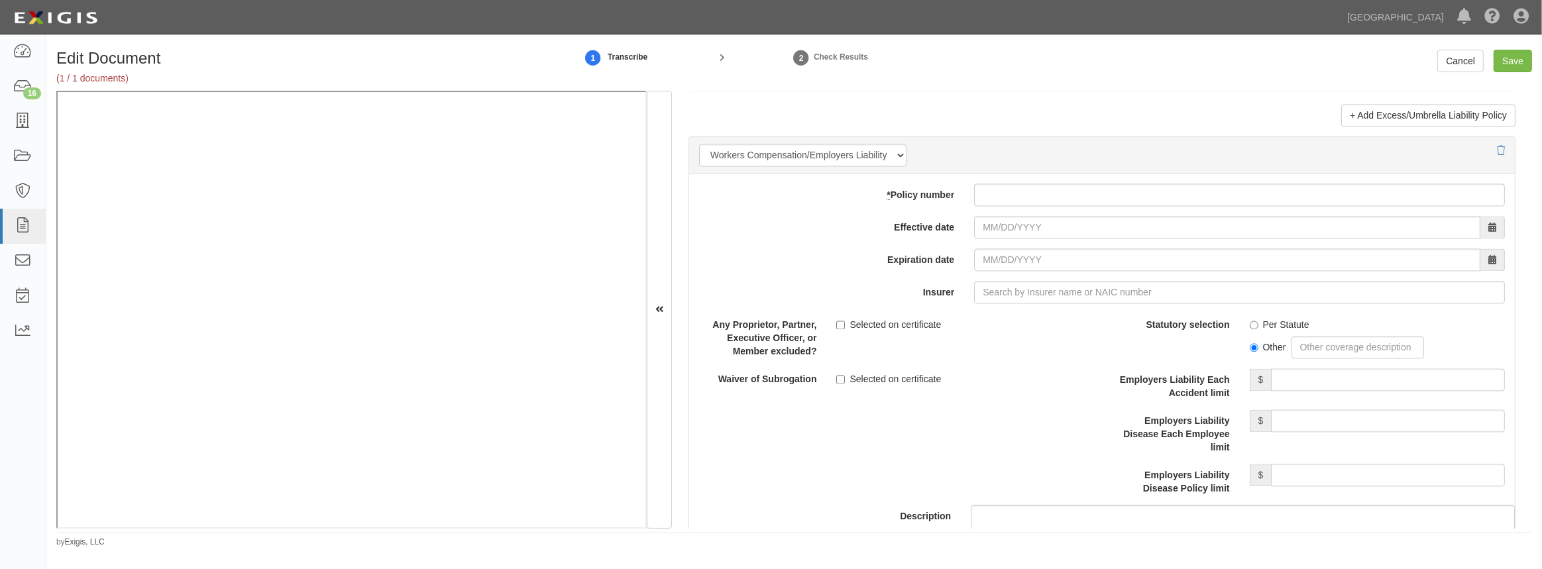
scroll to position [3192, 0]
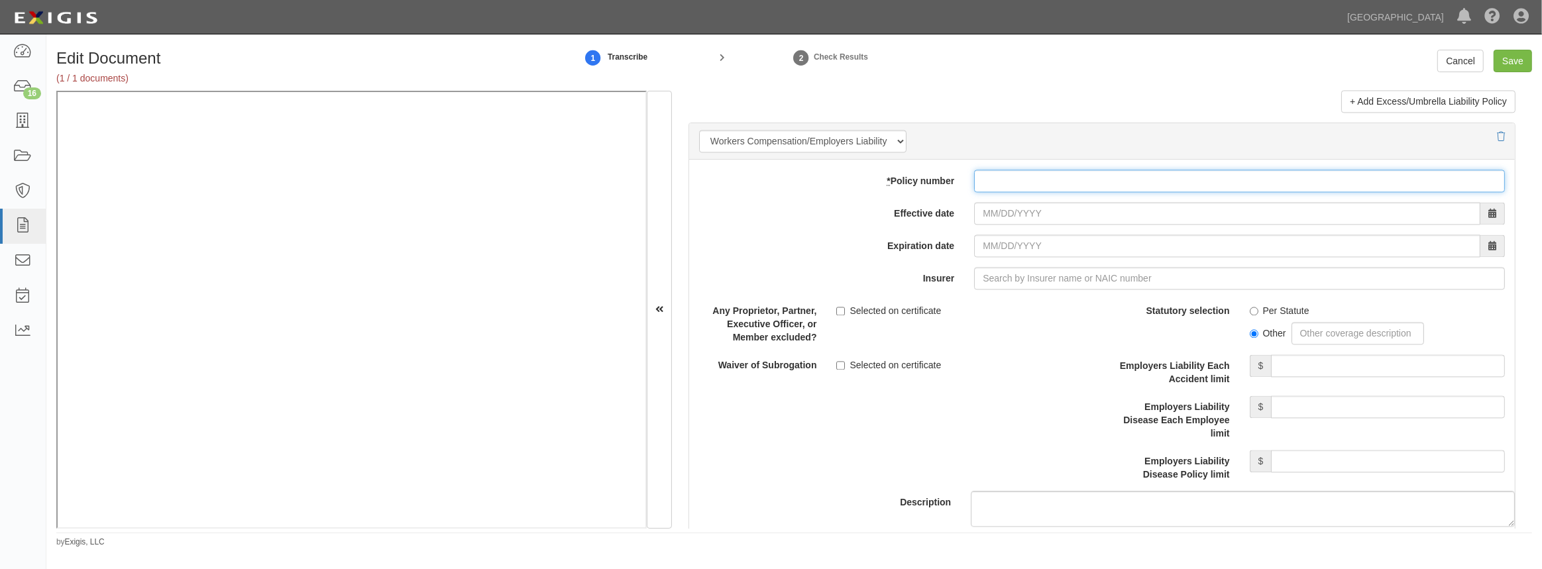
click at [997, 188] on input "* Policy number" at bounding box center [1239, 181] width 531 height 23
paste input "7600024711251"
type input "7600024711251"
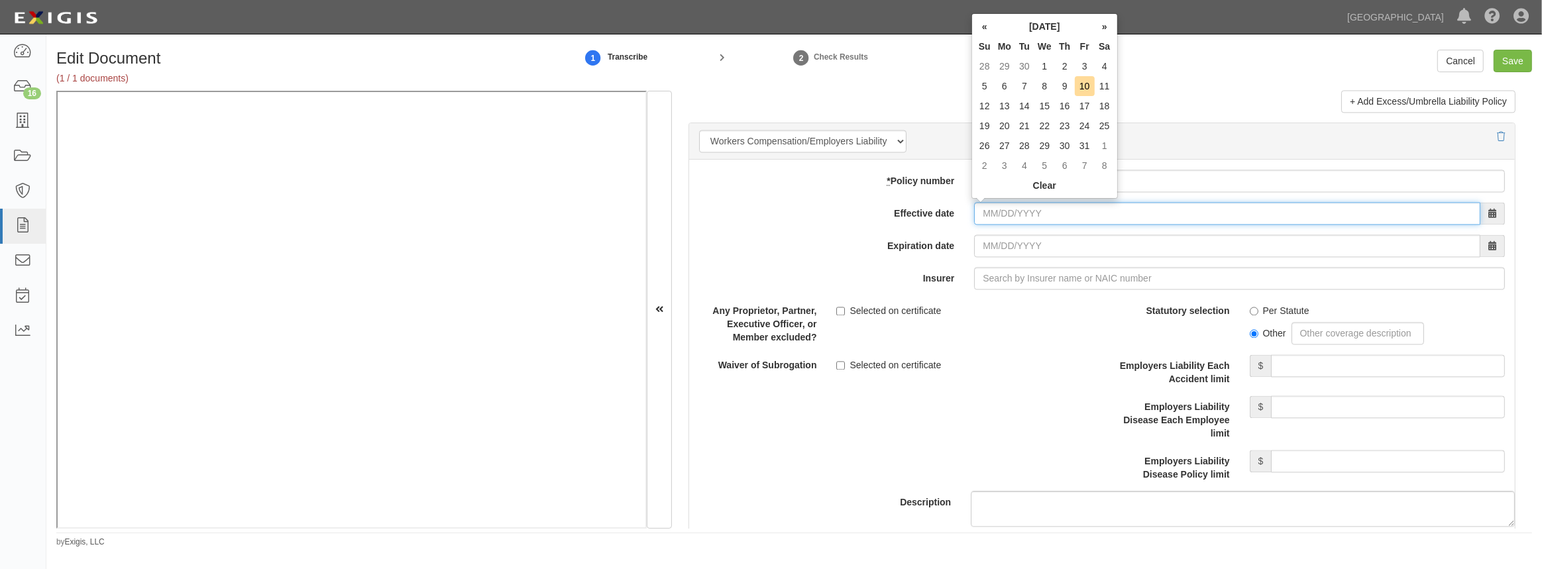
click at [992, 215] on input "Effective date" at bounding box center [1227, 213] width 506 height 23
type input "09/01/2025"
type input "09/01/2026"
click at [1004, 68] on td "1" at bounding box center [1004, 66] width 20 height 20
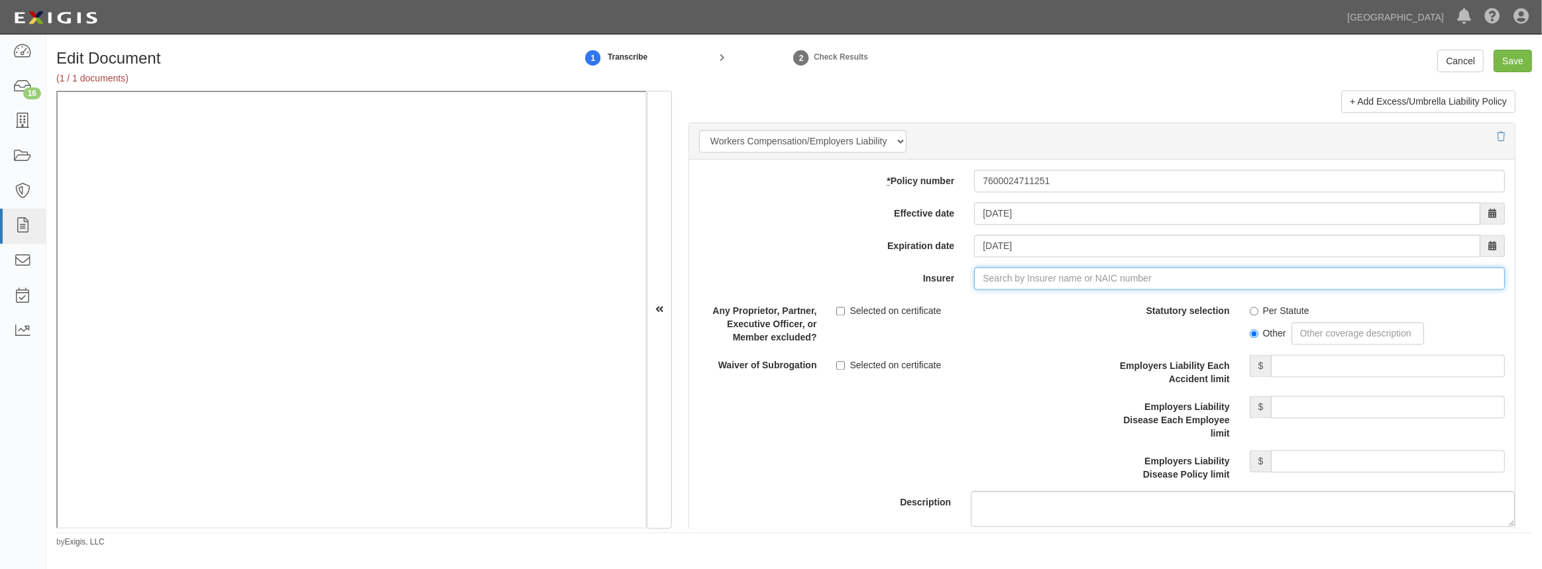
click at [987, 272] on input "Insurer" at bounding box center [1239, 278] width 531 height 23
type input "180 Seguros S.A. (0) NR Rating"
type input "1"
click at [984, 302] on div "Everest Premier Insurance Company ( 16045 ) A+ XV Rating" at bounding box center [1023, 303] width 271 height 17
type input "Everest Premier Insurance Company (16045) A+ XV Rating"
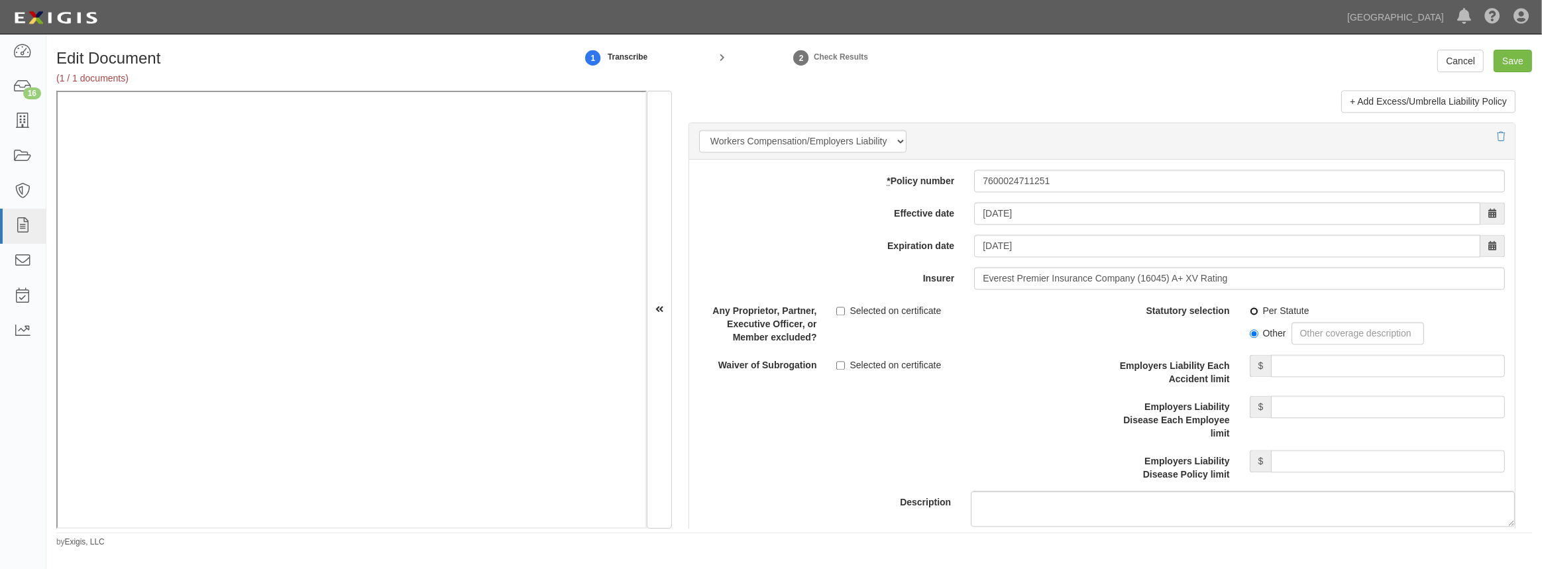
click at [1251, 304] on label "Per Statute" at bounding box center [1280, 310] width 60 height 13
click at [1251, 307] on input "Per Statute" at bounding box center [1254, 311] width 9 height 9
radio input "true"
drag, startPoint x: 1275, startPoint y: 367, endPoint x: 1278, endPoint y: 358, distance: 9.2
click at [1275, 367] on input "Employers Liability Each Accident limit" at bounding box center [1388, 365] width 234 height 23
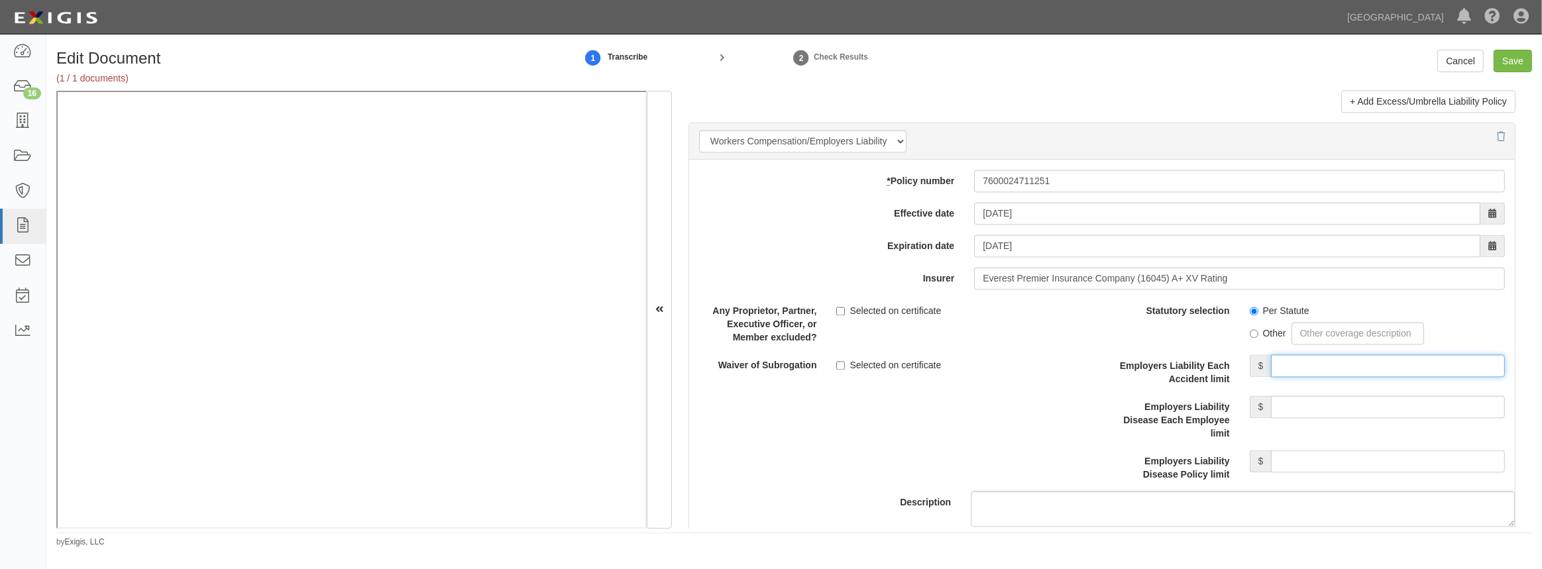
type input "1,000,000"
click at [1308, 414] on input "Employers Liability Disease Each Employee limit" at bounding box center [1388, 407] width 234 height 23
type input "1,000,000"
click at [1330, 467] on input "Employers Liability Disease Policy limit" at bounding box center [1388, 461] width 234 height 23
type input "1,000,000"
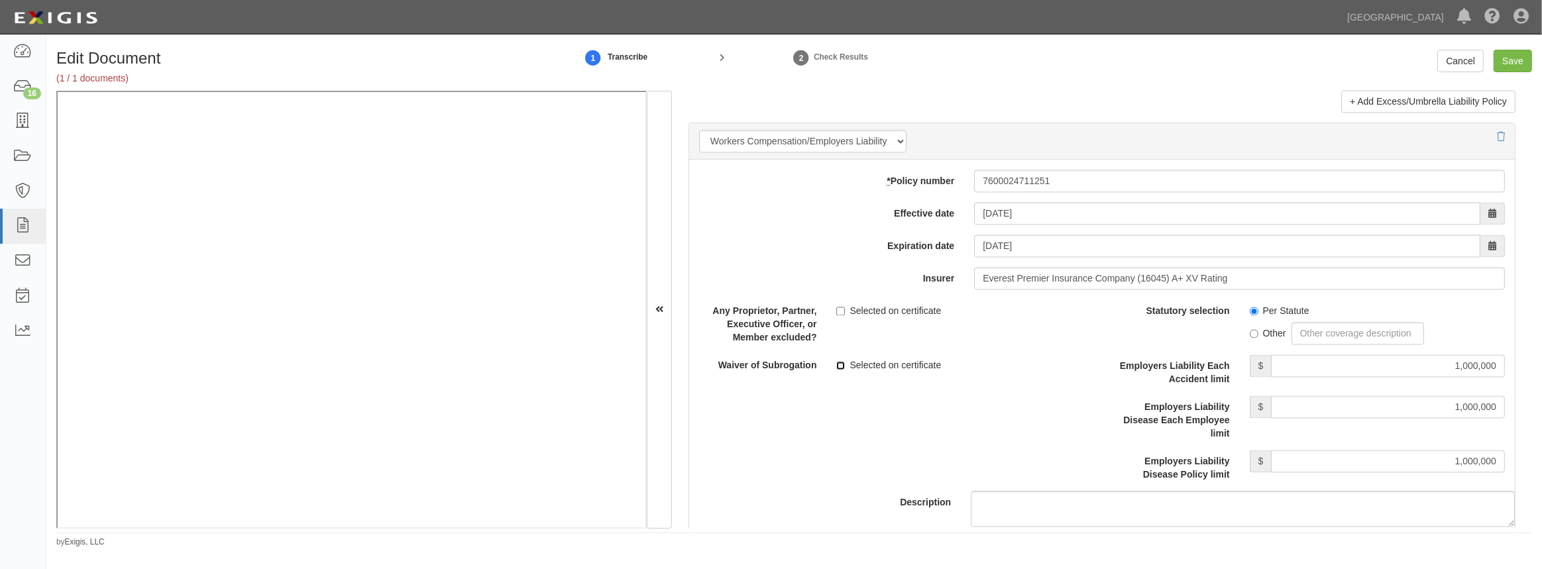
click at [837, 364] on input "Selected on certificate" at bounding box center [840, 365] width 9 height 9
checkbox input "true"
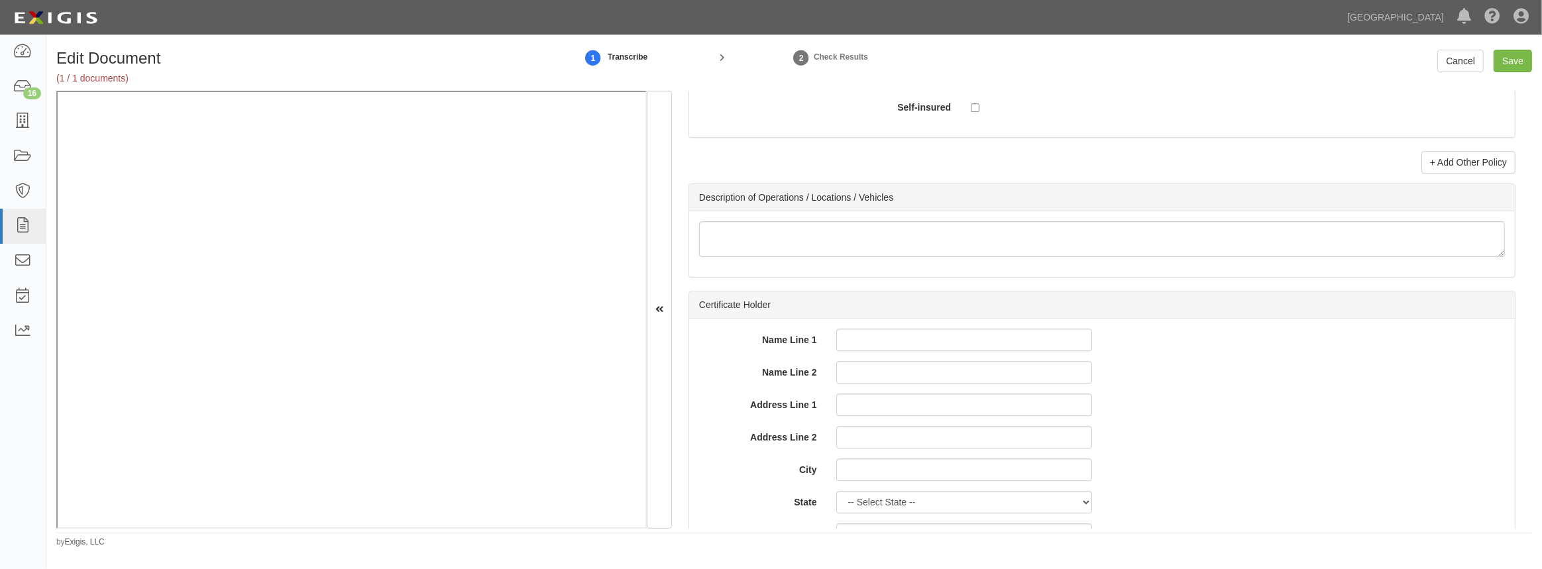
scroll to position [4263, 0]
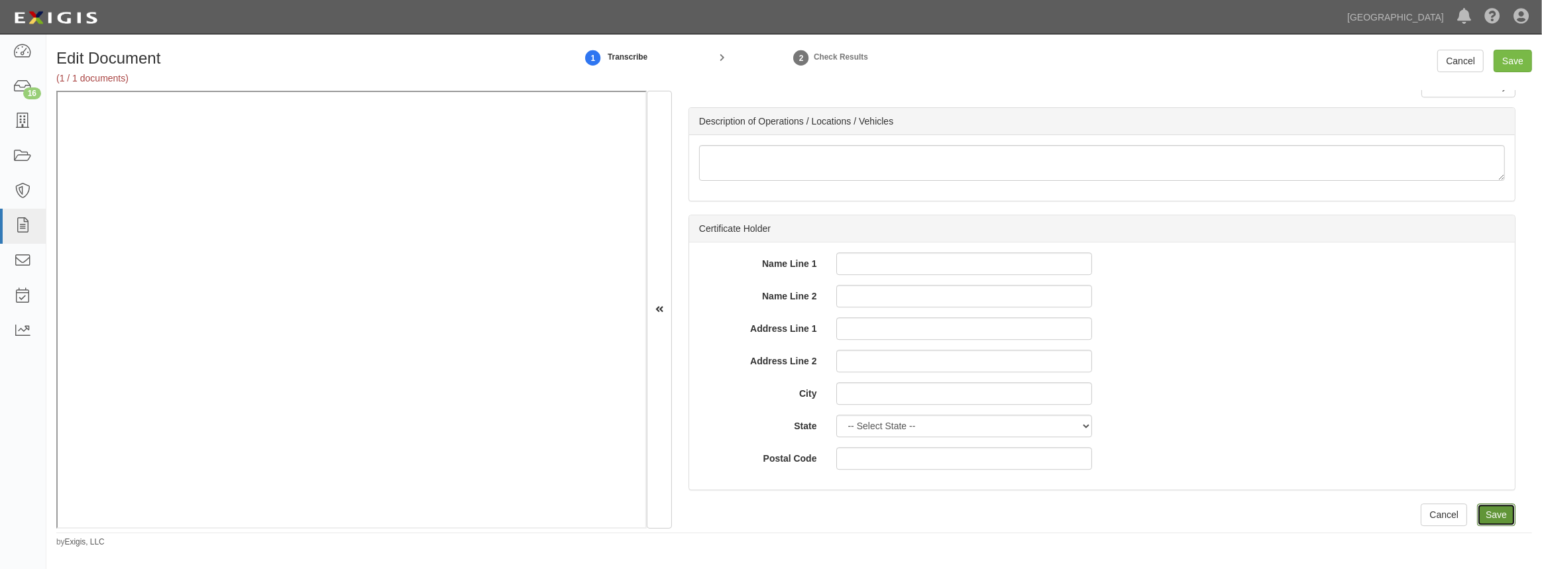
click at [1501, 512] on input "Save" at bounding box center [1496, 515] width 38 height 23
type input "1000000"
type input "100000"
type input "1000000"
type input "2000000"
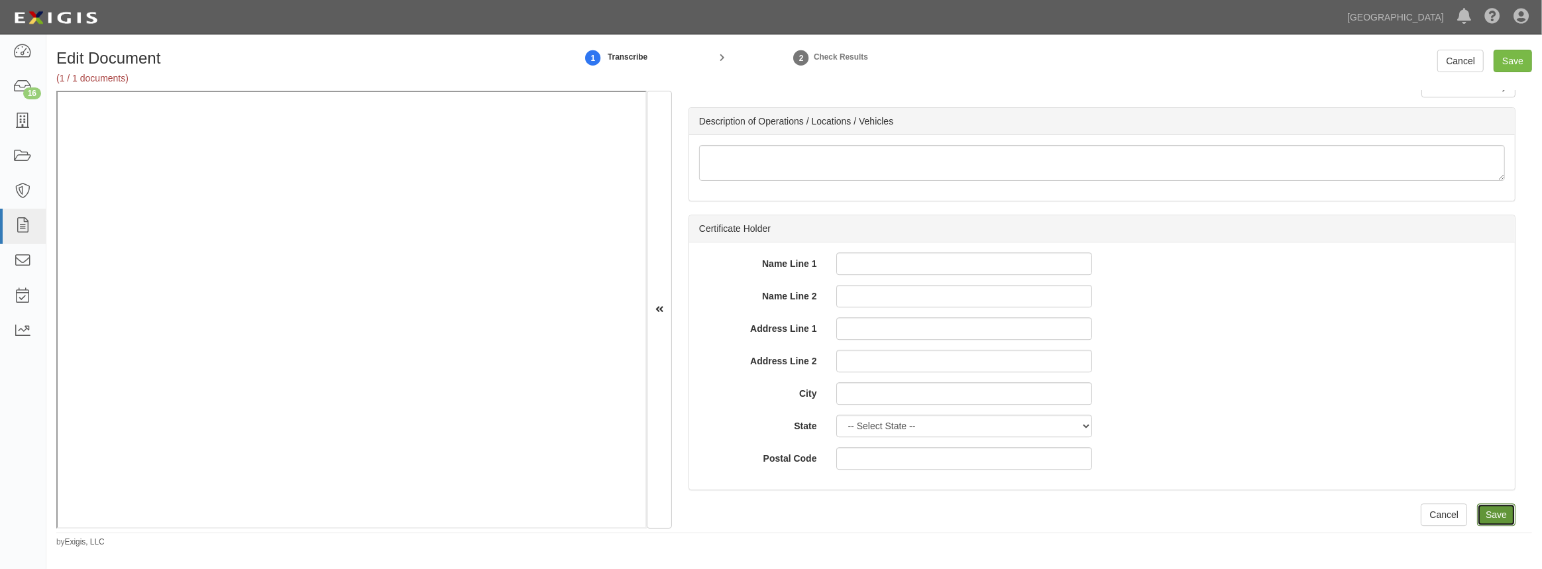
type input "2000000"
type input "1000000"
type input "4000000"
type input "1000000"
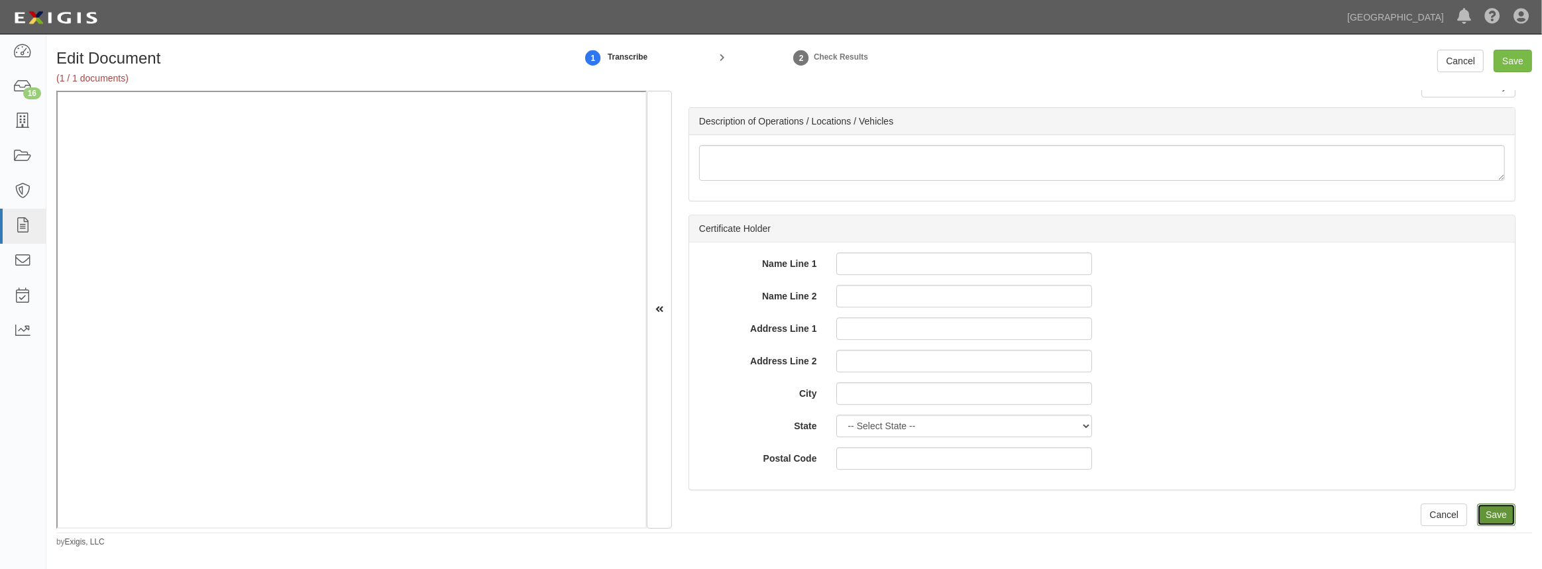
type input "1000000"
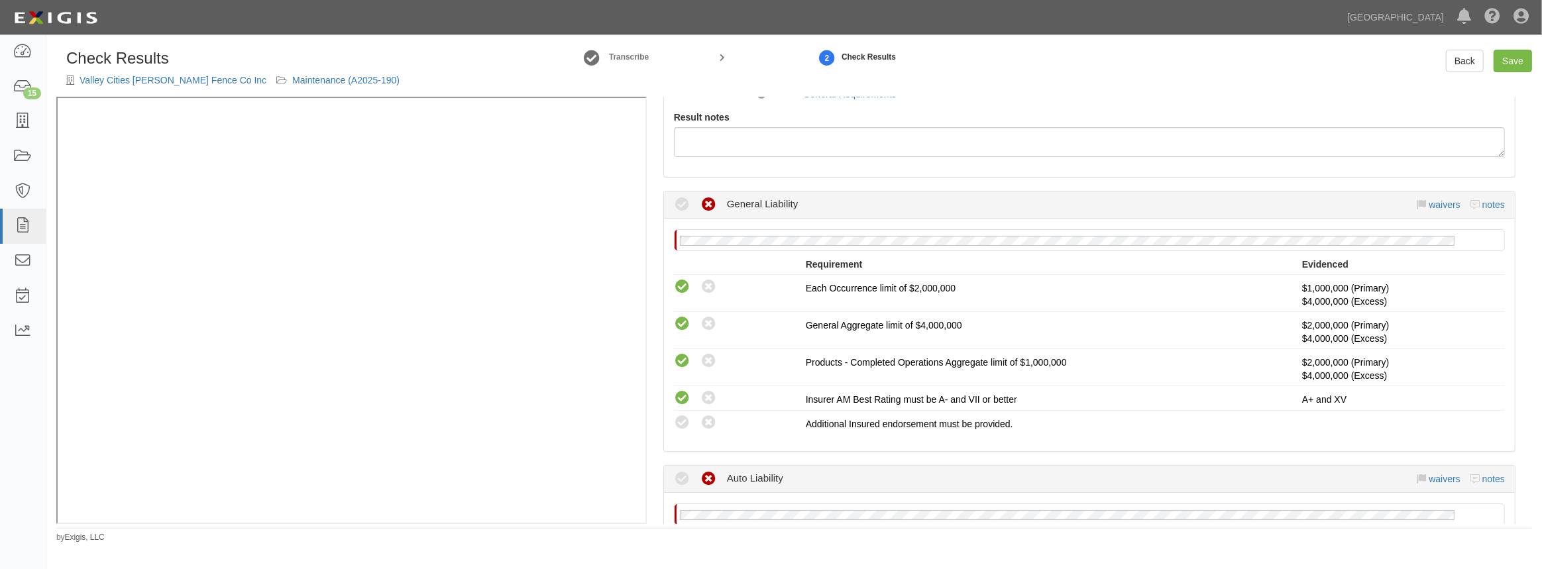
scroll to position [180, 0]
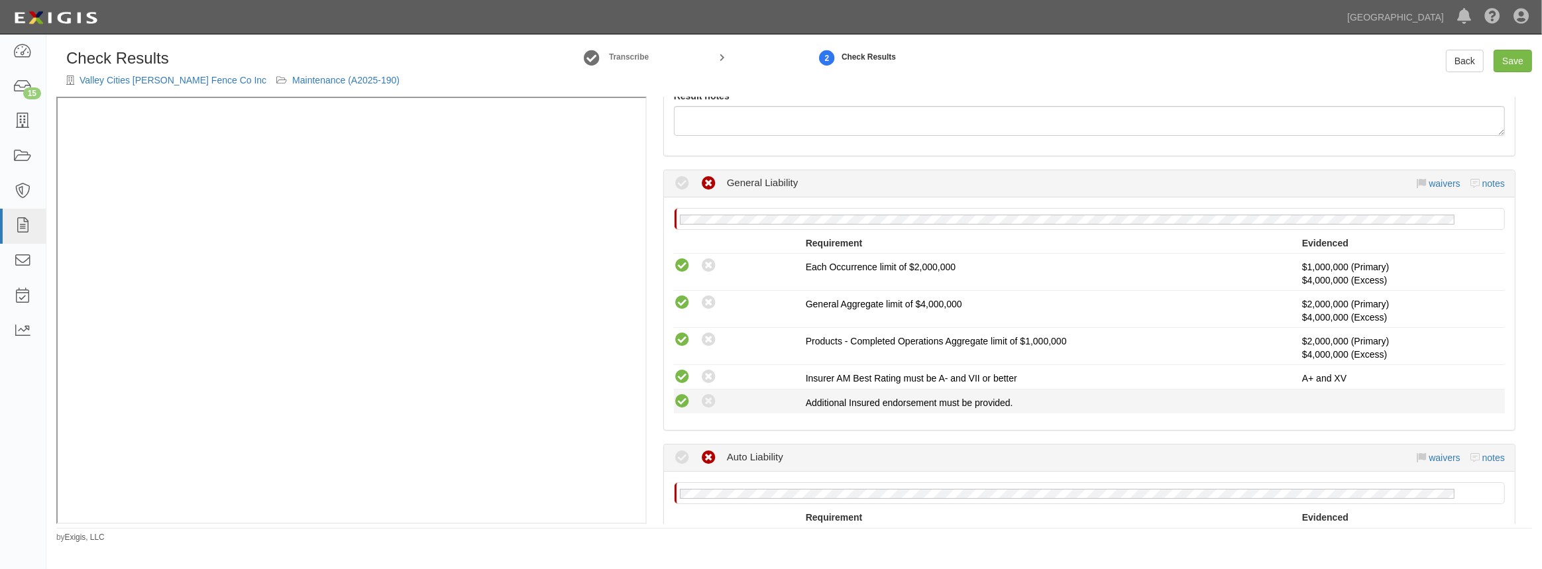
click at [688, 399] on icon at bounding box center [682, 402] width 17 height 17
radio input "true"
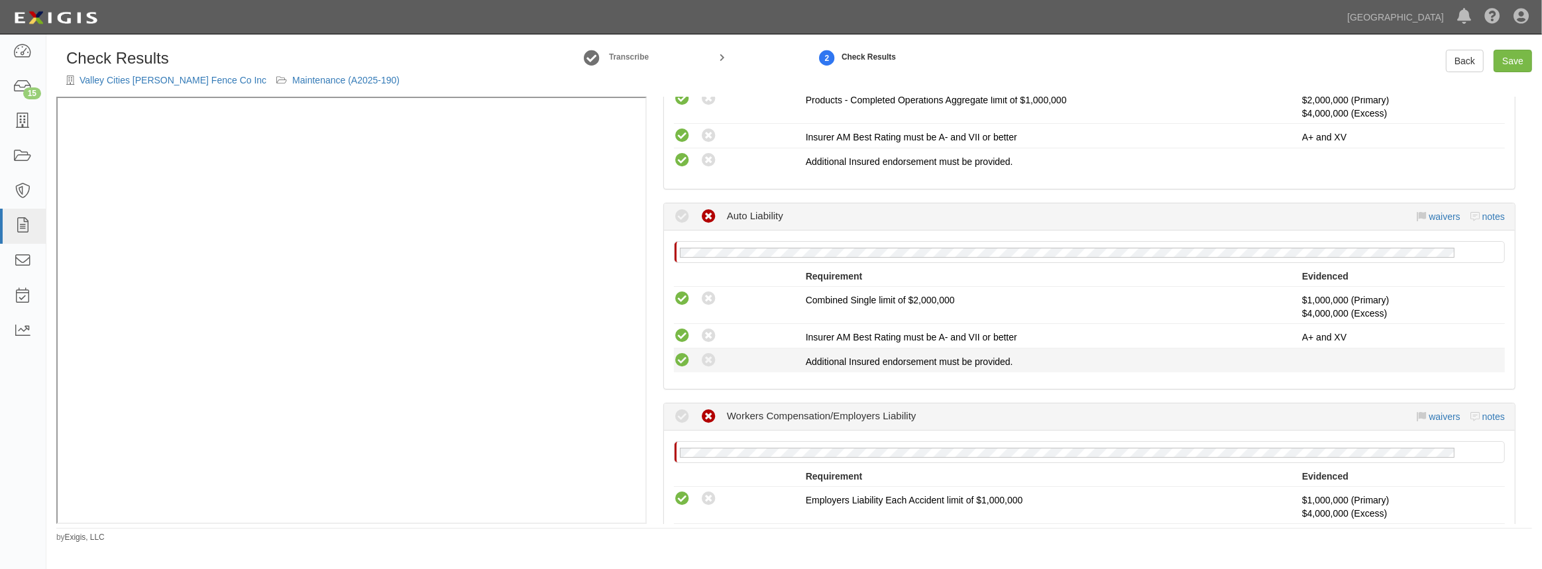
click at [688, 362] on icon at bounding box center [682, 360] width 17 height 17
radio input "true"
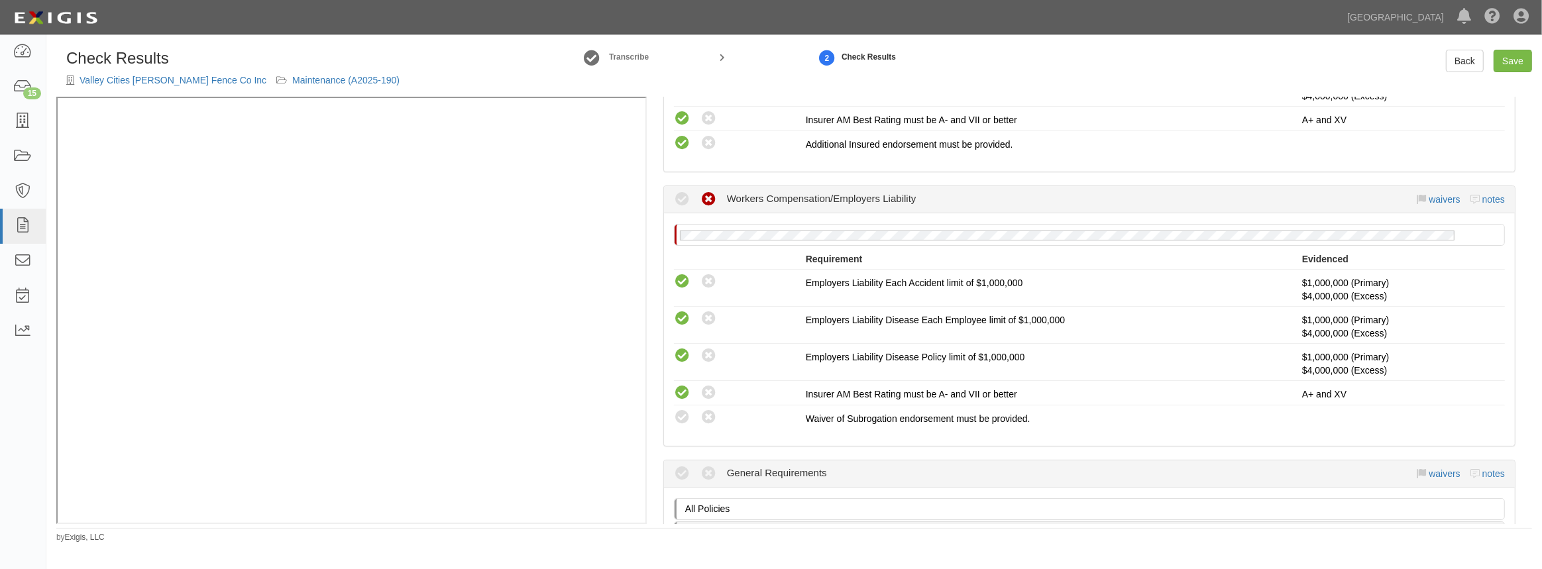
scroll to position [663, 0]
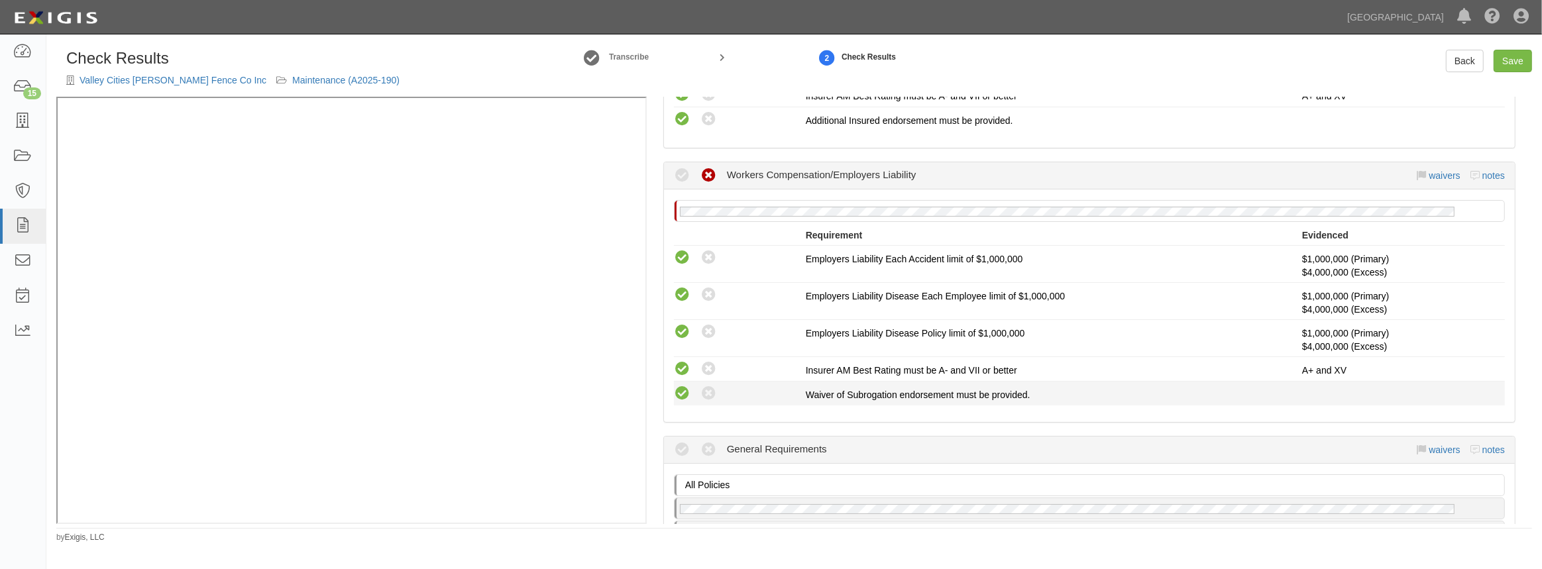
click at [686, 391] on icon at bounding box center [682, 394] width 17 height 17
radio input "true"
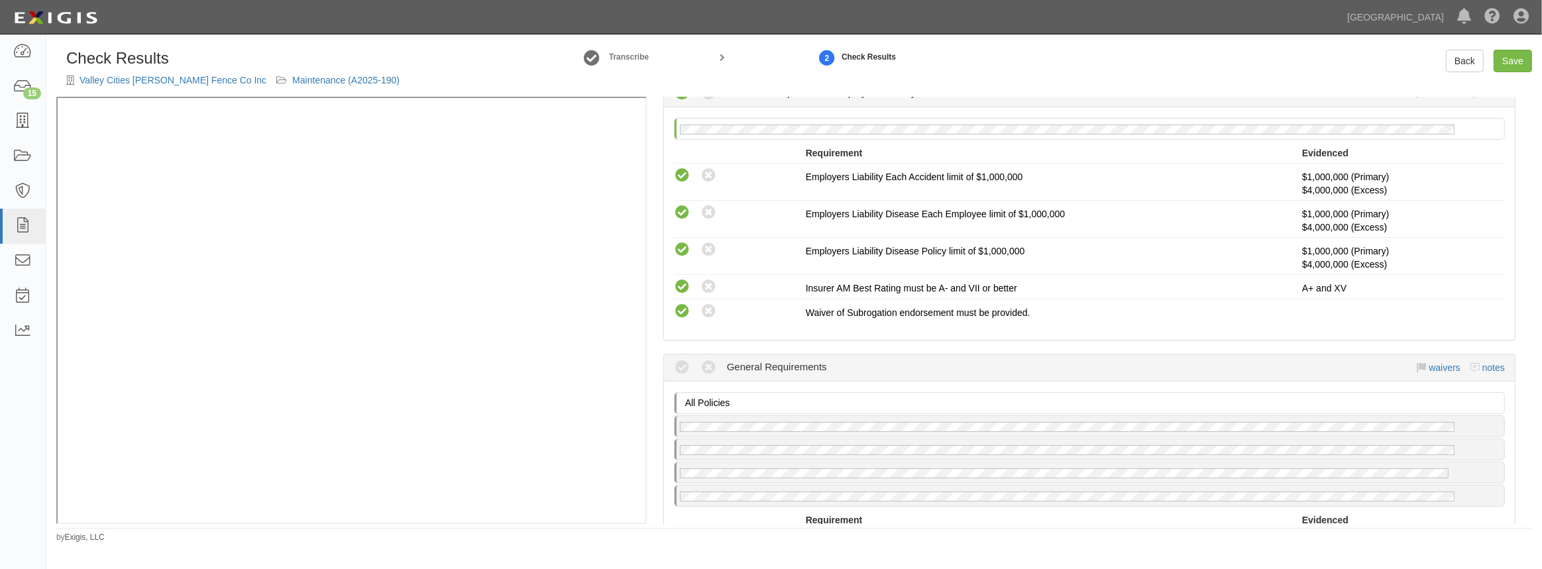
scroll to position [903, 0]
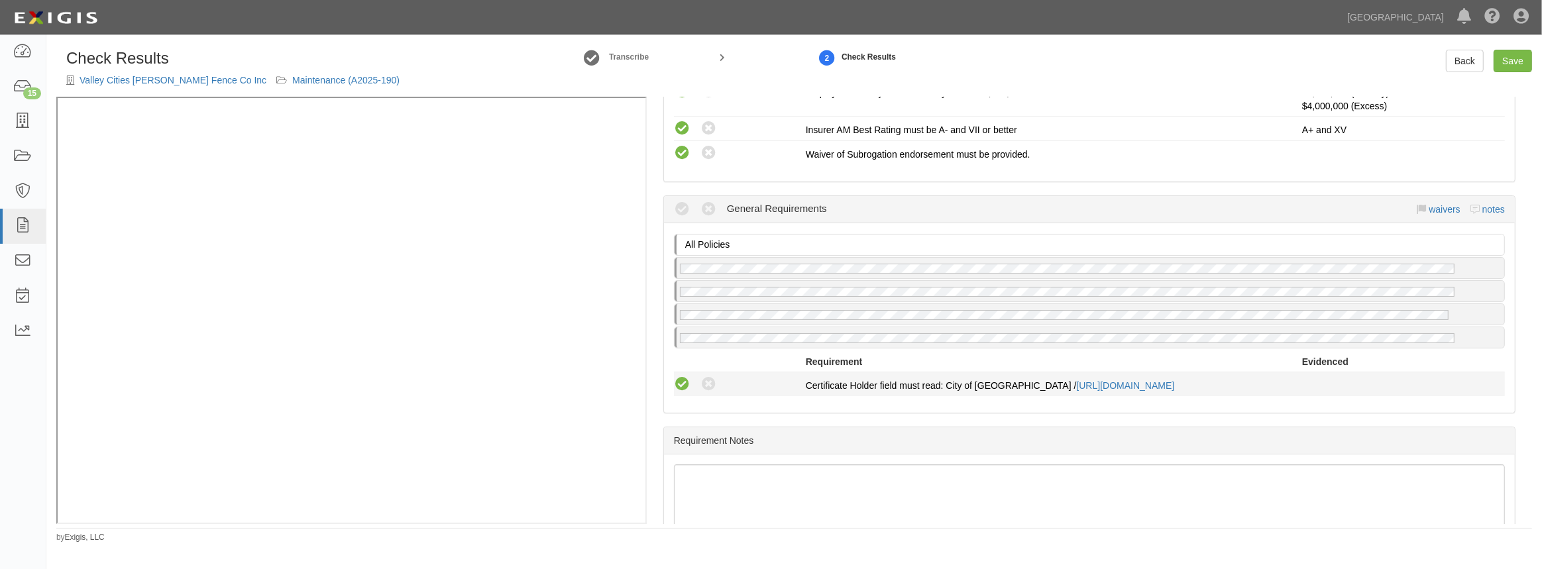
click at [686, 380] on icon at bounding box center [682, 384] width 17 height 17
radio input "true"
click at [1518, 62] on link "Save" at bounding box center [1512, 61] width 38 height 23
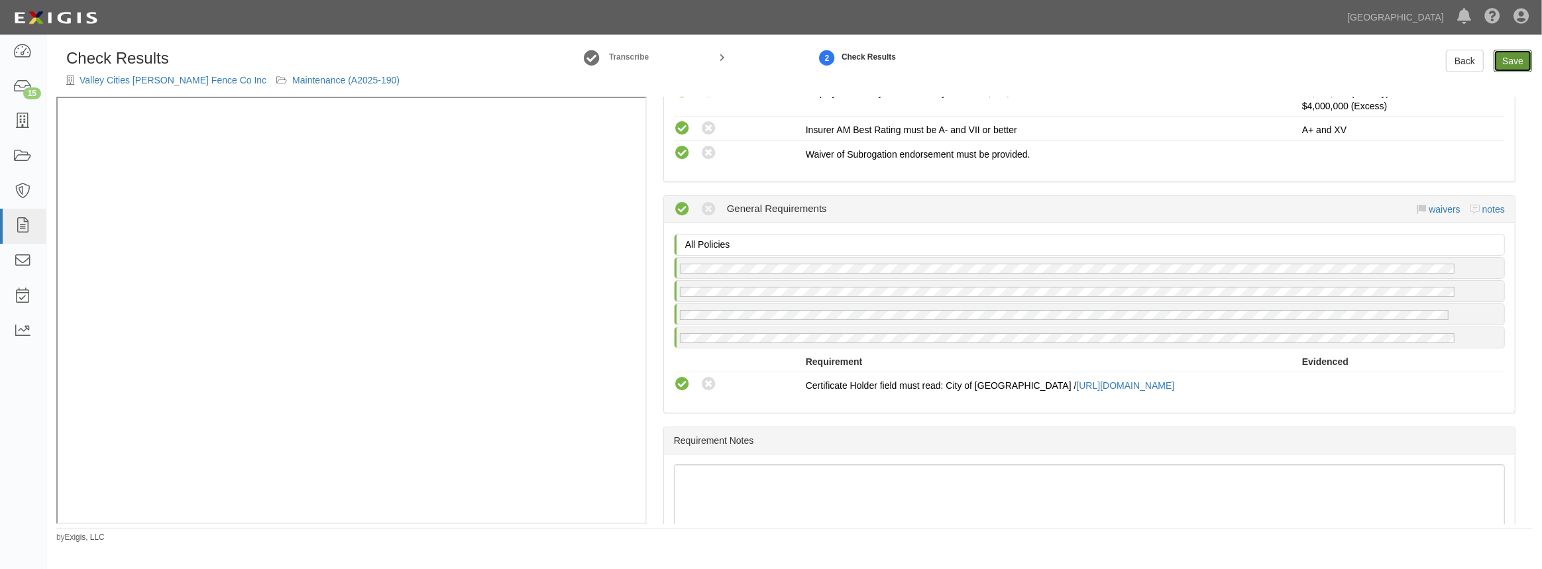
radio input "true"
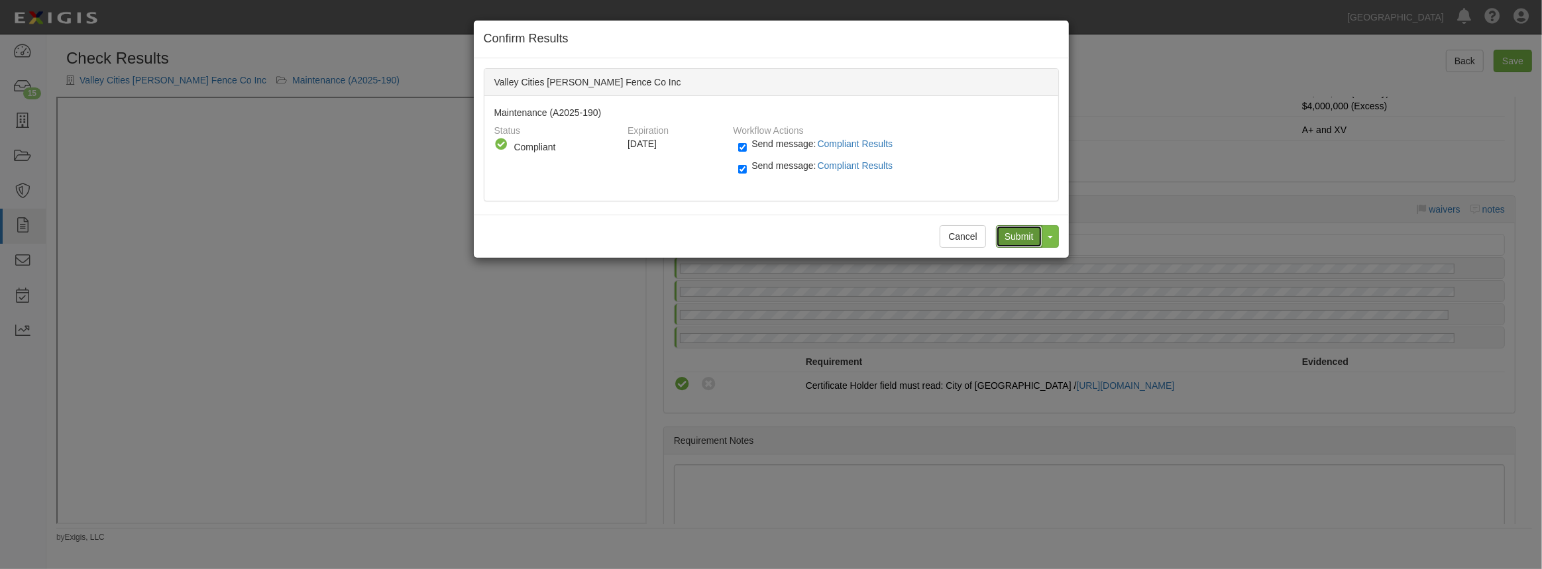
click at [1022, 231] on input "Submit" at bounding box center [1019, 236] width 46 height 23
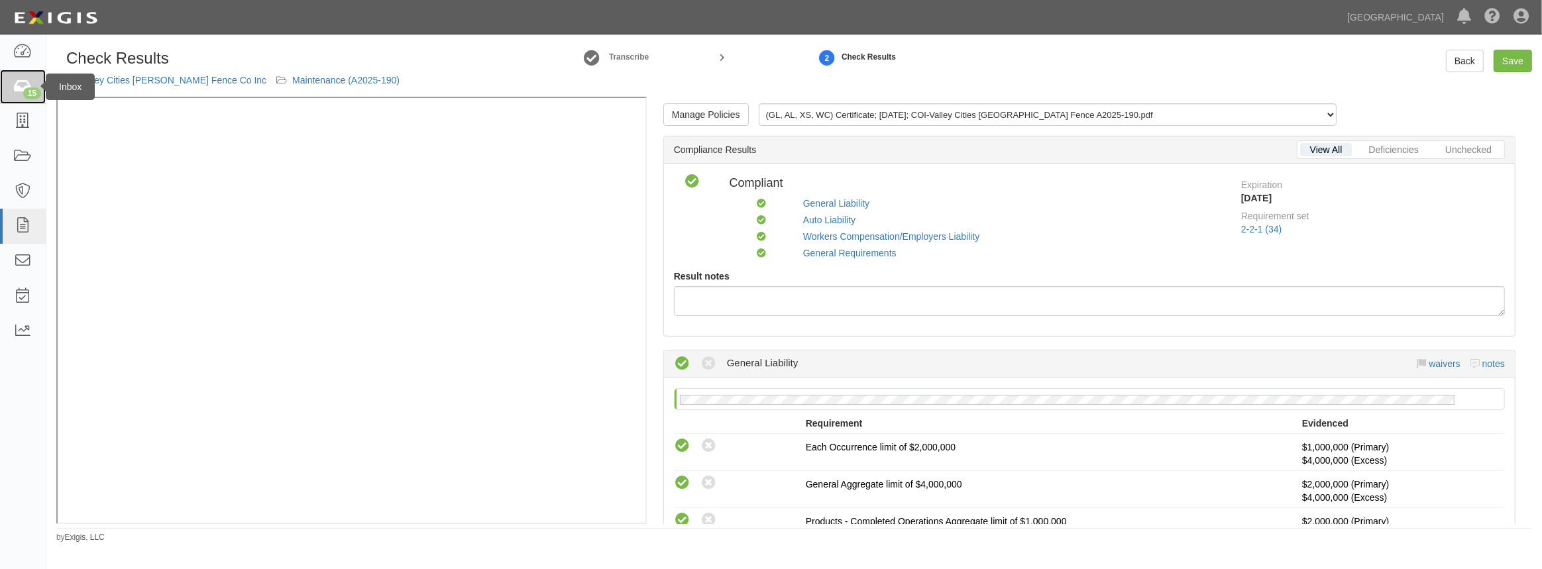
click at [14, 87] on icon at bounding box center [22, 87] width 19 height 15
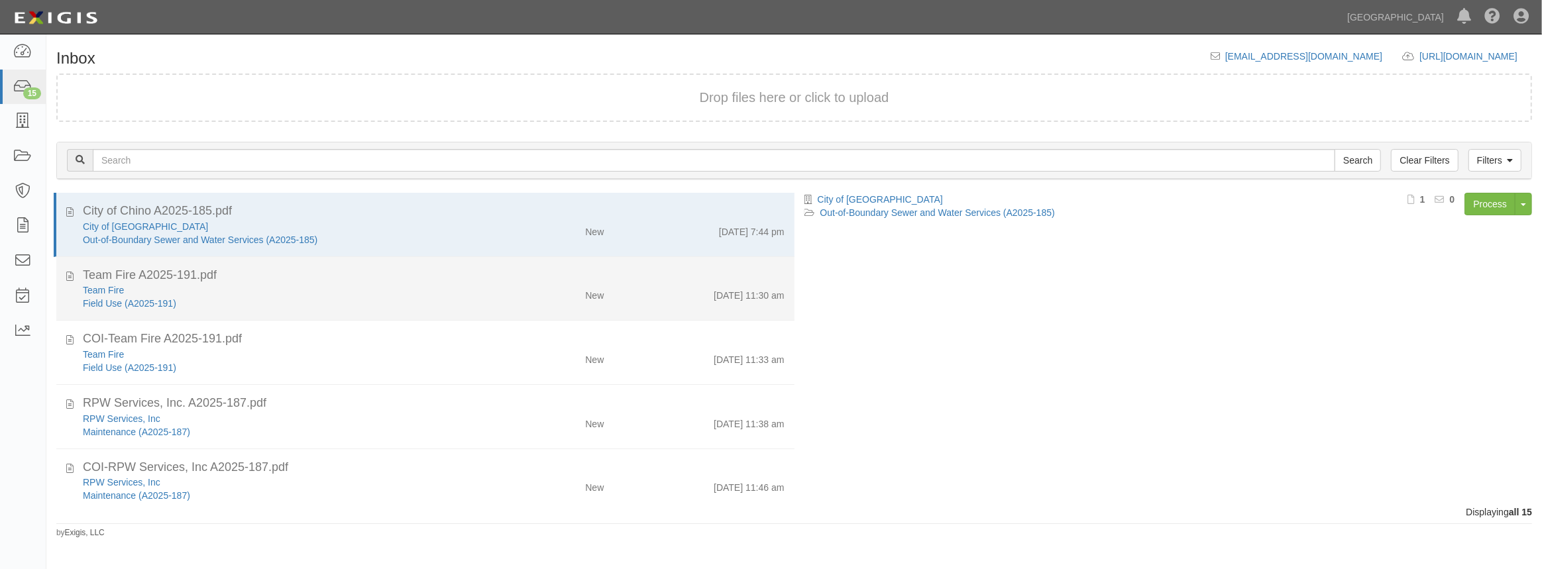
click at [677, 297] on div "[DATE] 11:30 am" at bounding box center [703, 293] width 180 height 19
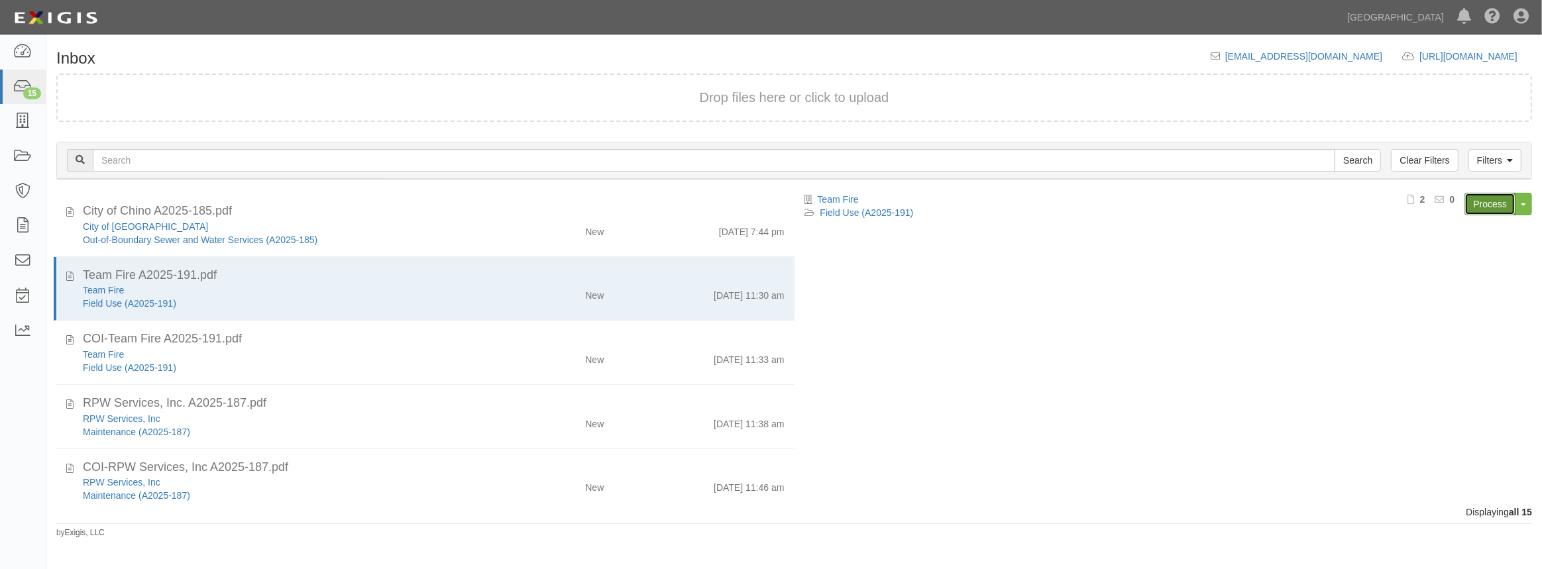
click at [1489, 203] on link "Process" at bounding box center [1489, 204] width 51 height 23
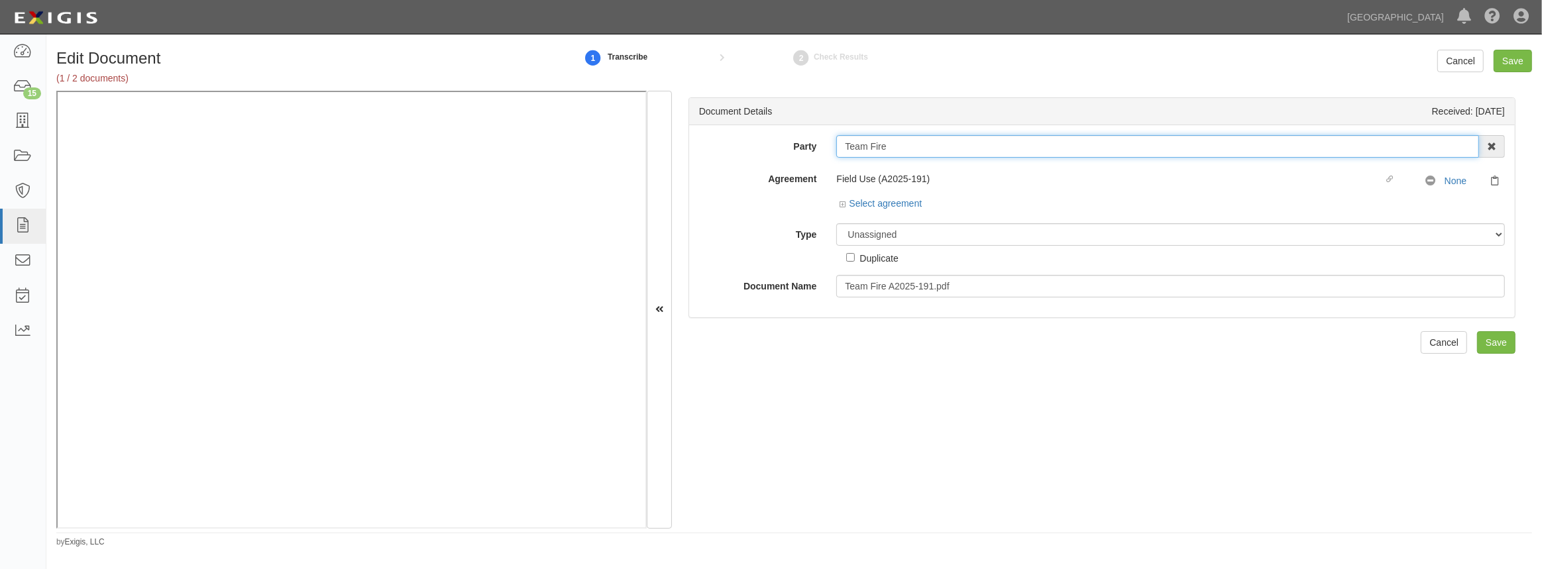
drag, startPoint x: 885, startPoint y: 151, endPoint x: 816, endPoint y: 153, distance: 68.9
click at [816, 153] on div "Party Team Fire 4LEAF, Inc. Abba Termite & Pest Control Abound Food Care Above …" at bounding box center [1101, 146] width 825 height 23
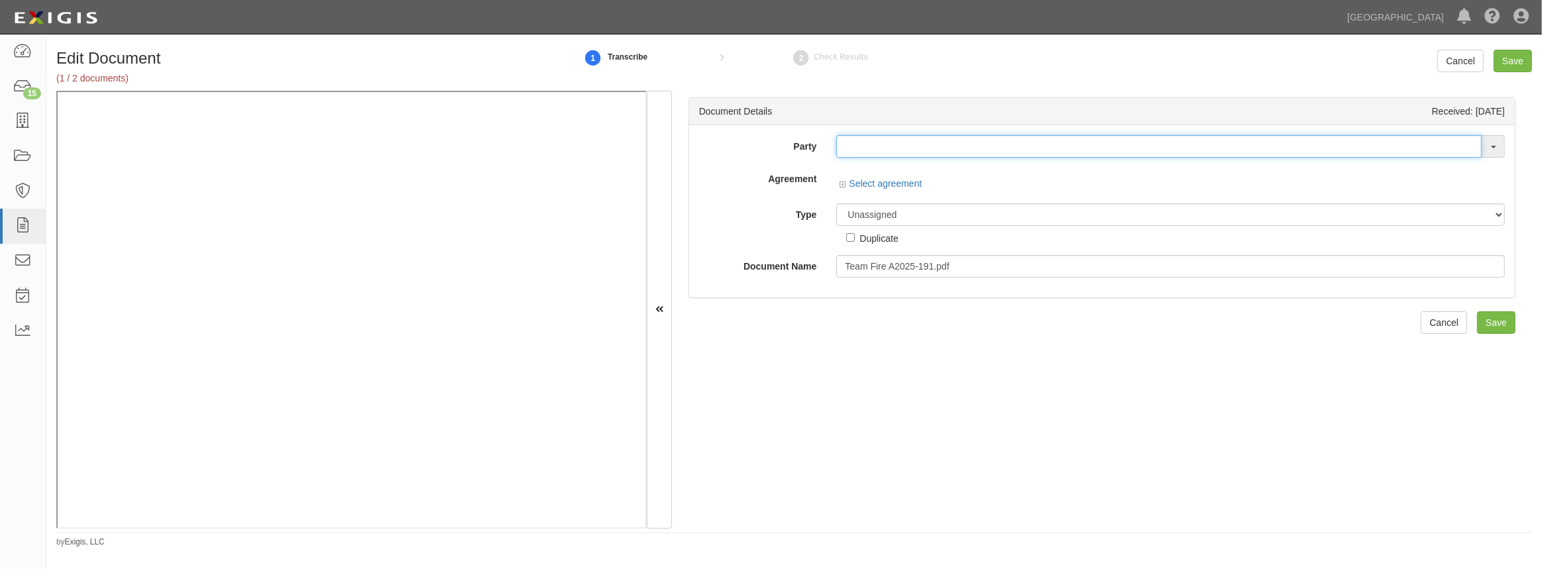
click at [875, 151] on input "text" at bounding box center [1158, 146] width 645 height 23
paste input "t"
type input "team"
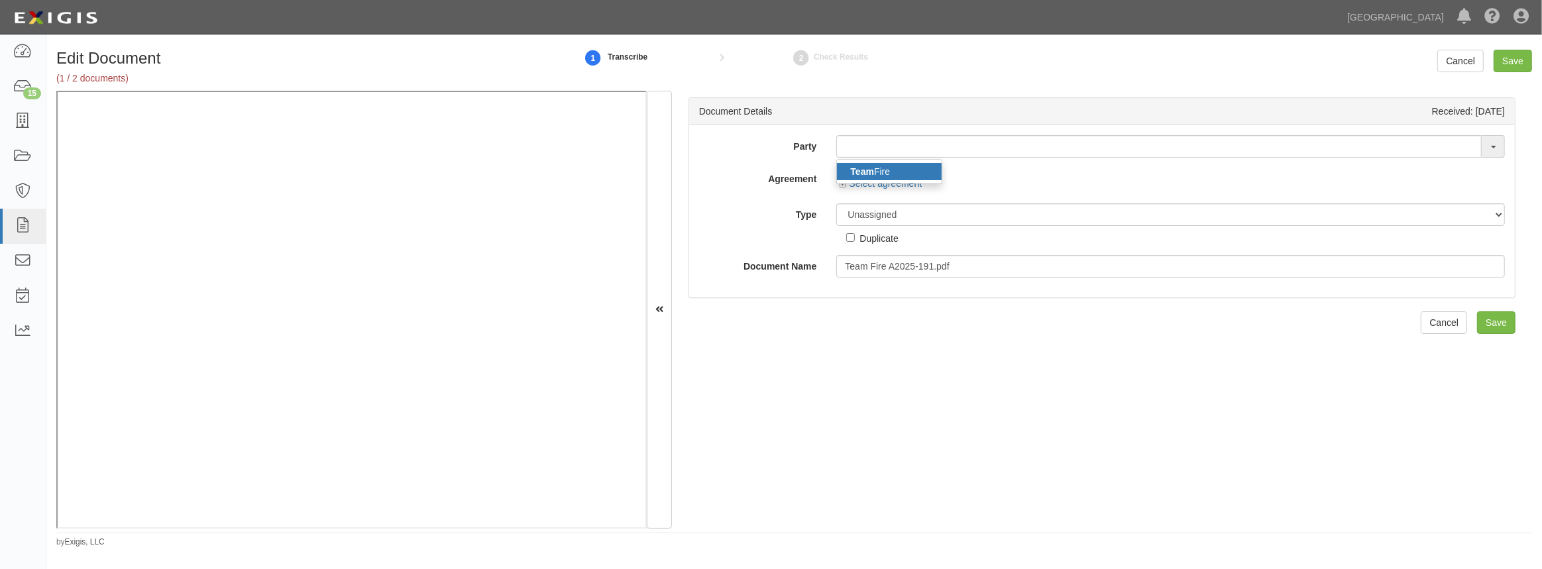
click at [871, 170] on strong "Team" at bounding box center [862, 171] width 24 height 11
type input "Team Fire"
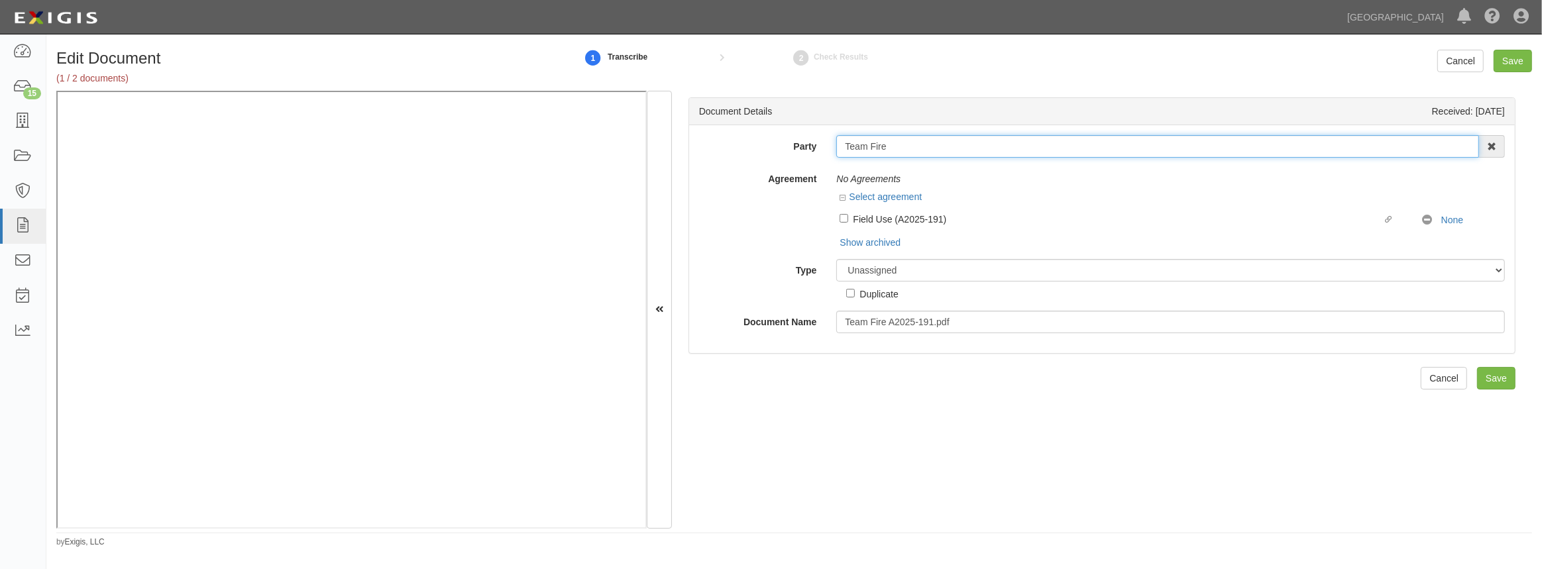
drag, startPoint x: 894, startPoint y: 148, endPoint x: 808, endPoint y: 152, distance: 85.5
click at [808, 152] on div "Party Team Fire Team Fire 4LEAF, Inc. Abba Termite & Pest Control Abound Food C…" at bounding box center [1101, 146] width 825 height 23
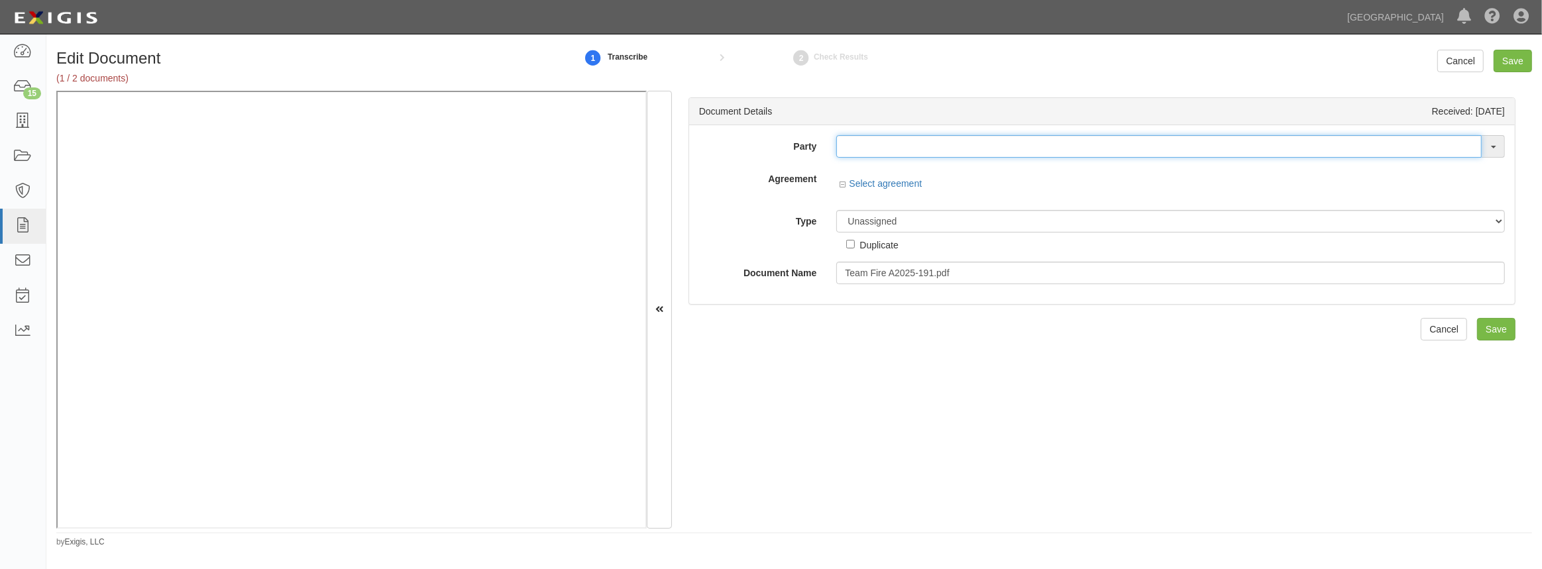
click at [888, 152] on input "text" at bounding box center [1158, 146] width 645 height 23
paste input "Team Fire"
type input "Team Fire"
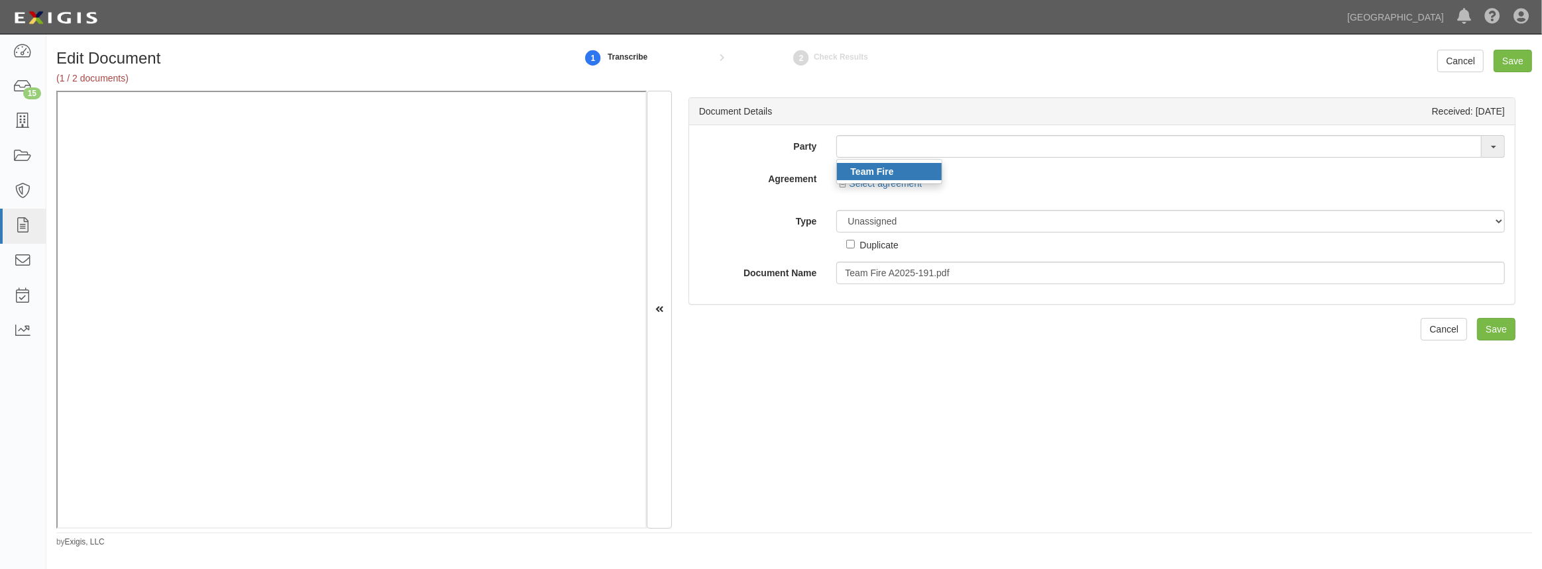
click at [892, 164] on link "Team Fire" at bounding box center [889, 171] width 105 height 17
type input "Team Fire"
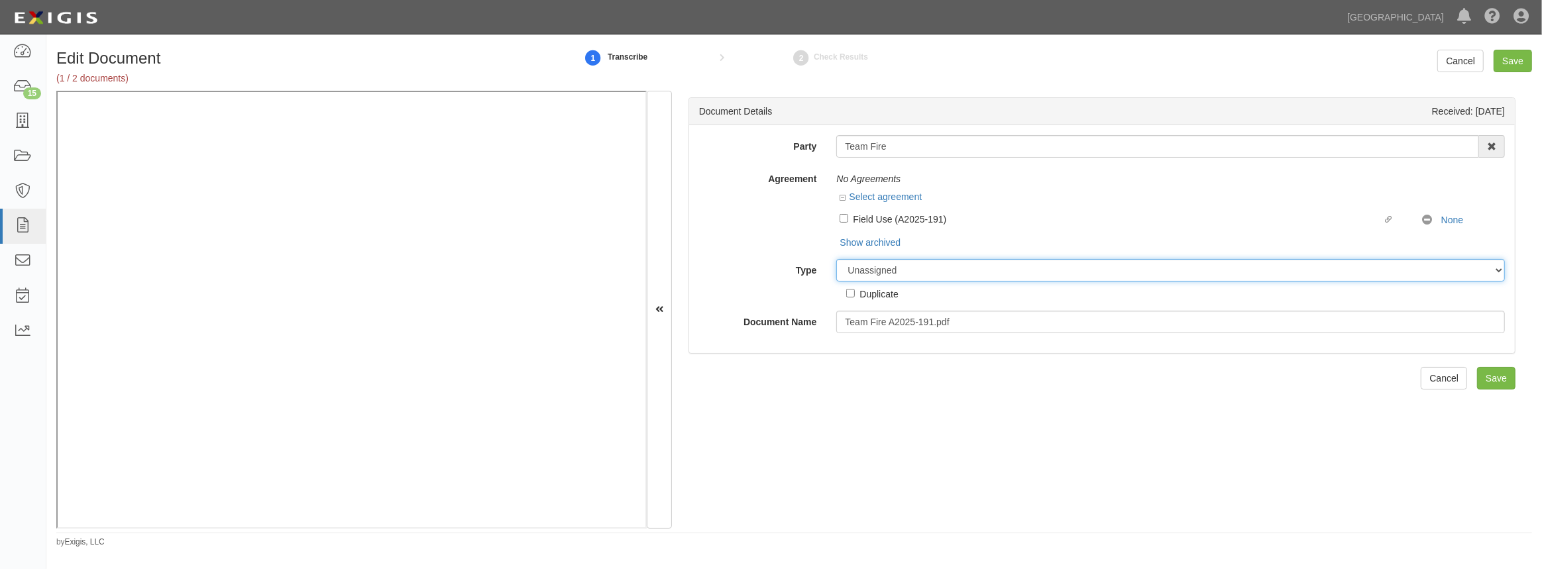
click at [869, 271] on select "Unassigned Binder Cancellation Notice Certificate Contract Endorsement Insuranc…" at bounding box center [1170, 270] width 668 height 23
select select "OtherDetail"
click at [836, 259] on select "Unassigned Binder Cancellation Notice Certificate Contract Endorsement Insuranc…" at bounding box center [1170, 270] width 668 height 23
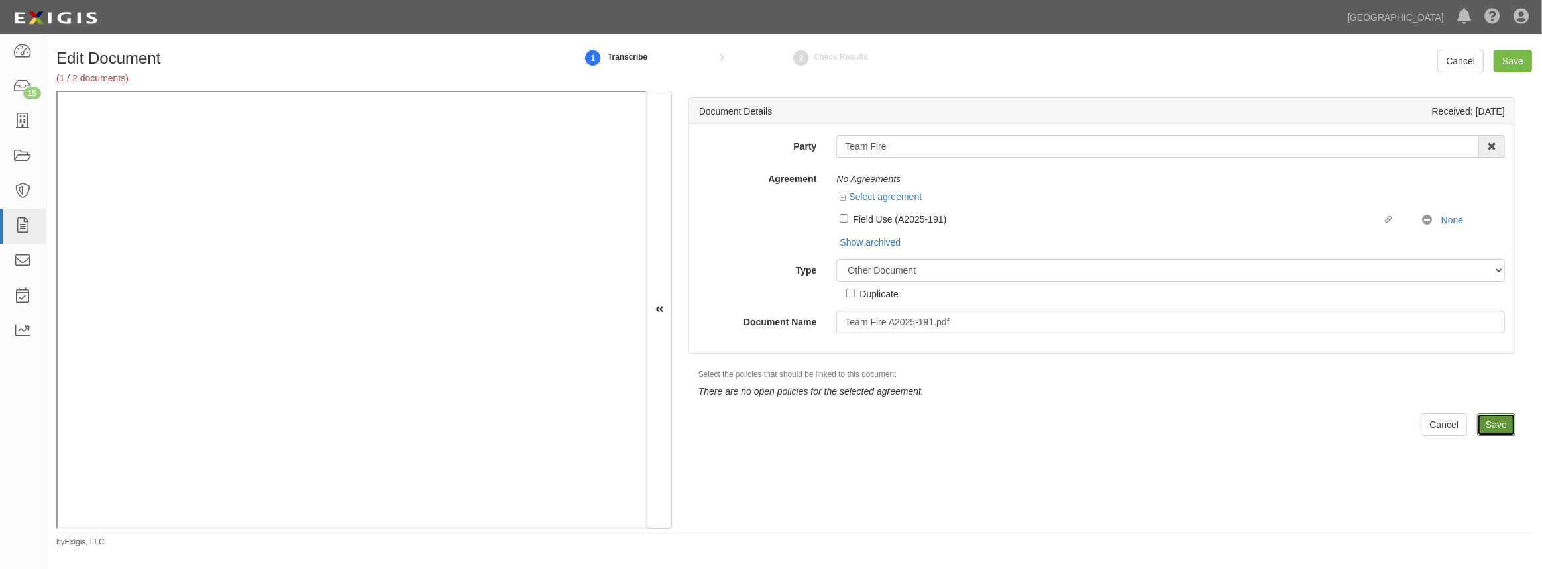
click at [1487, 430] on input "Save" at bounding box center [1496, 424] width 38 height 23
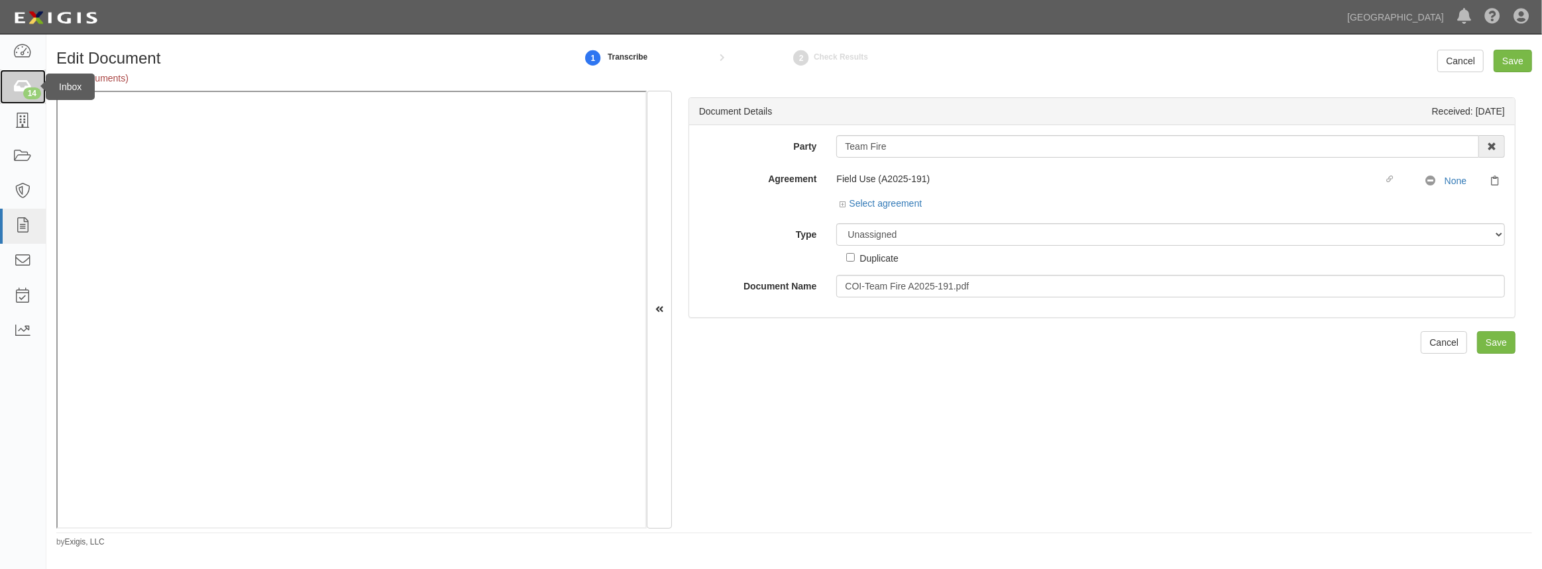
click at [36, 87] on div "14" at bounding box center [32, 93] width 18 height 12
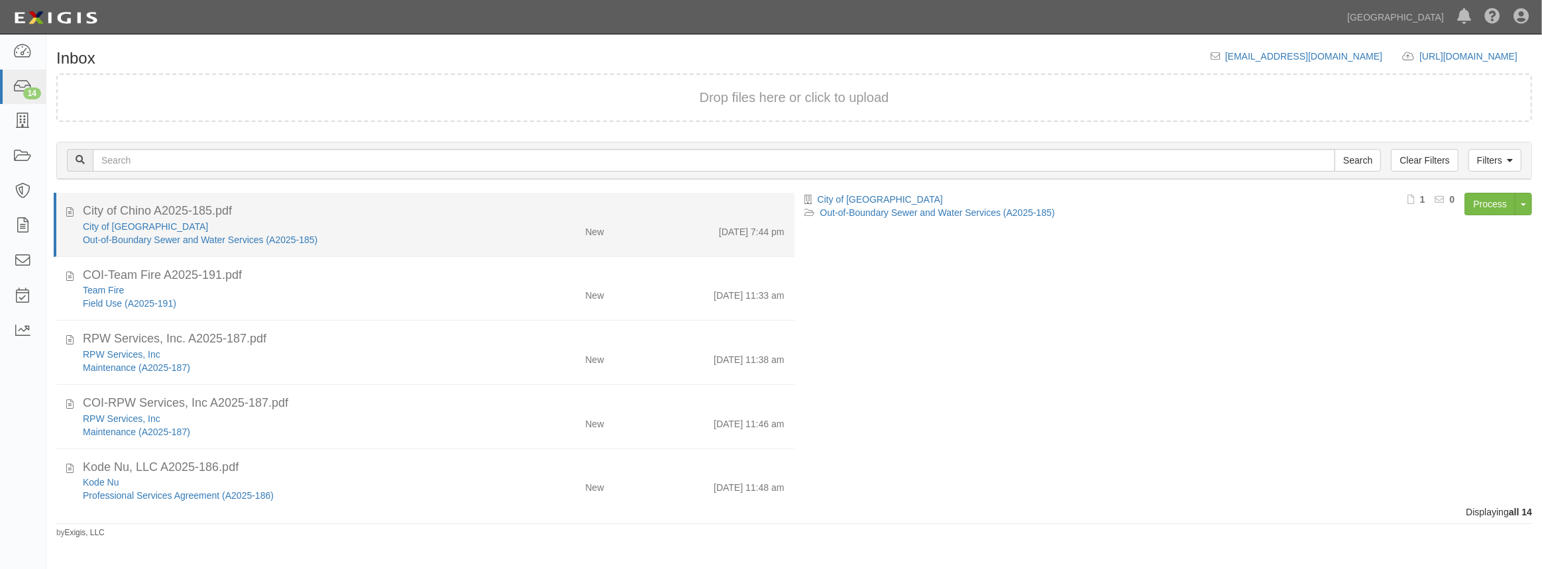
click at [484, 232] on div "City of [GEOGRAPHIC_DATA] Out-of-Boundary Sewer and Water Services (A2025-185)" at bounding box center [283, 233] width 421 height 27
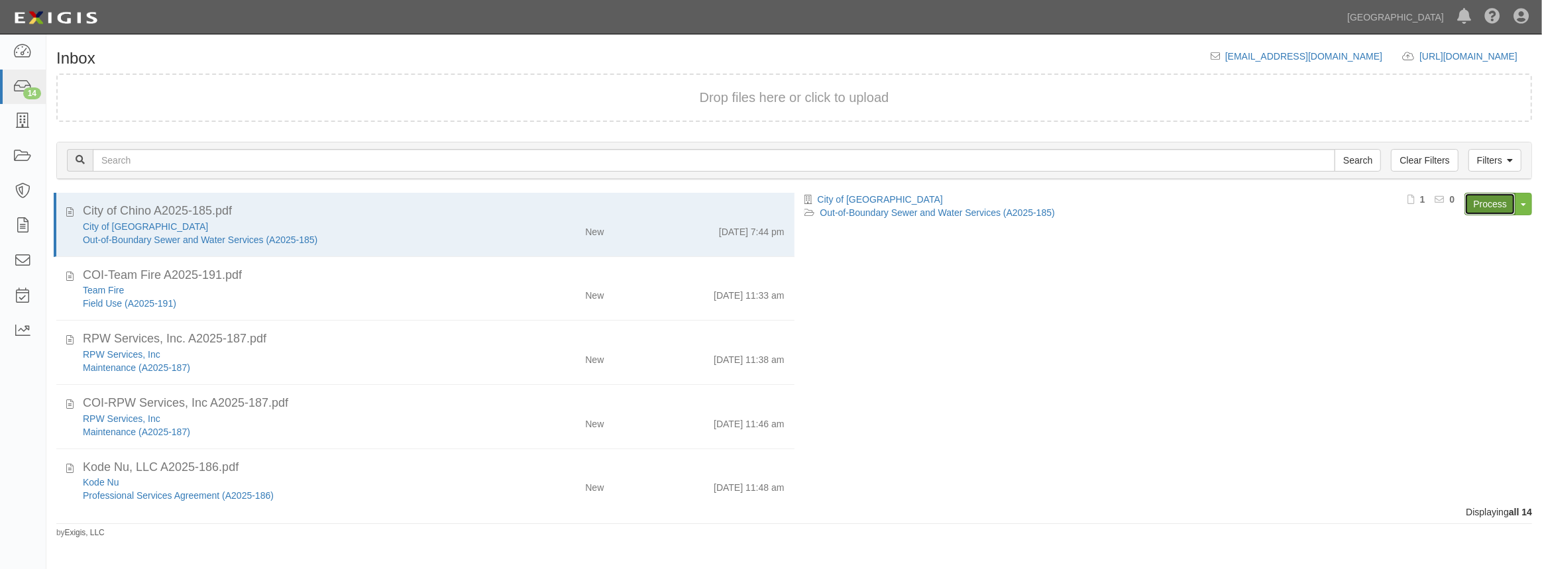
click at [1473, 205] on link "Process" at bounding box center [1489, 204] width 51 height 23
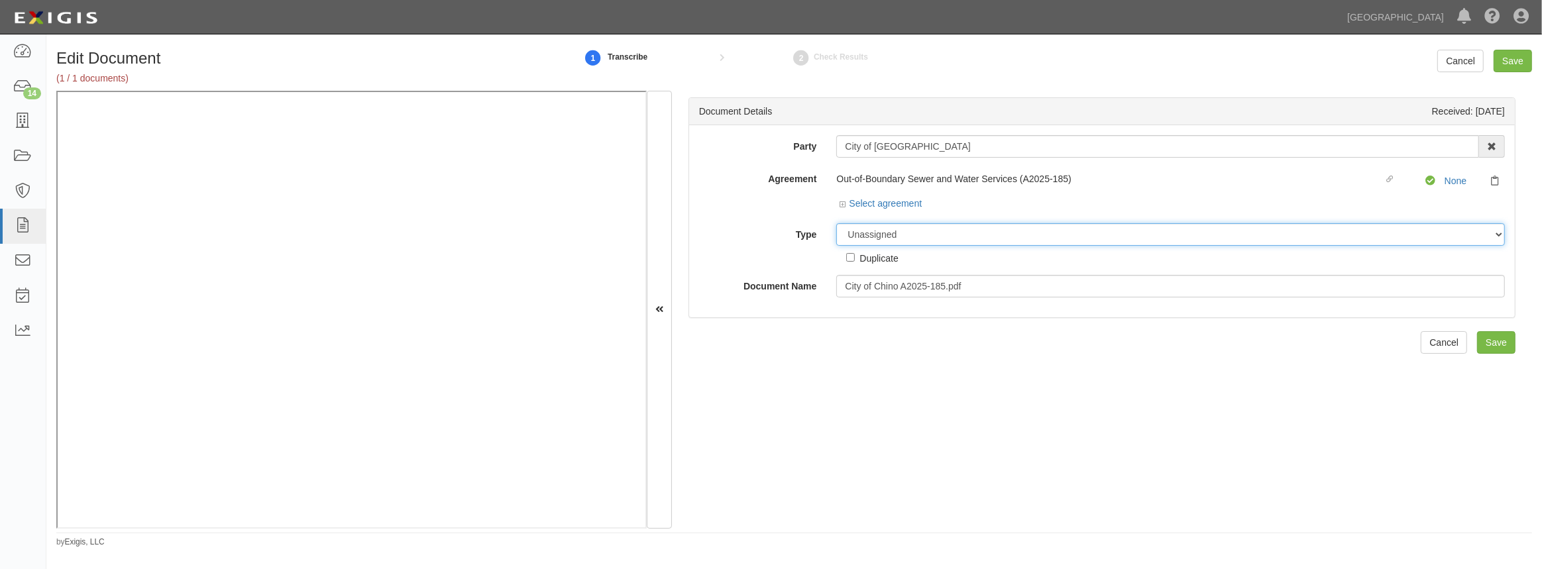
click at [901, 227] on select "Unassigned Binder Cancellation Notice Certificate Contract Endorsement Insuranc…" at bounding box center [1170, 234] width 668 height 23
click at [1446, 177] on link "None" at bounding box center [1455, 181] width 22 height 11
click at [870, 205] on link "Select agreement" at bounding box center [880, 203] width 82 height 11
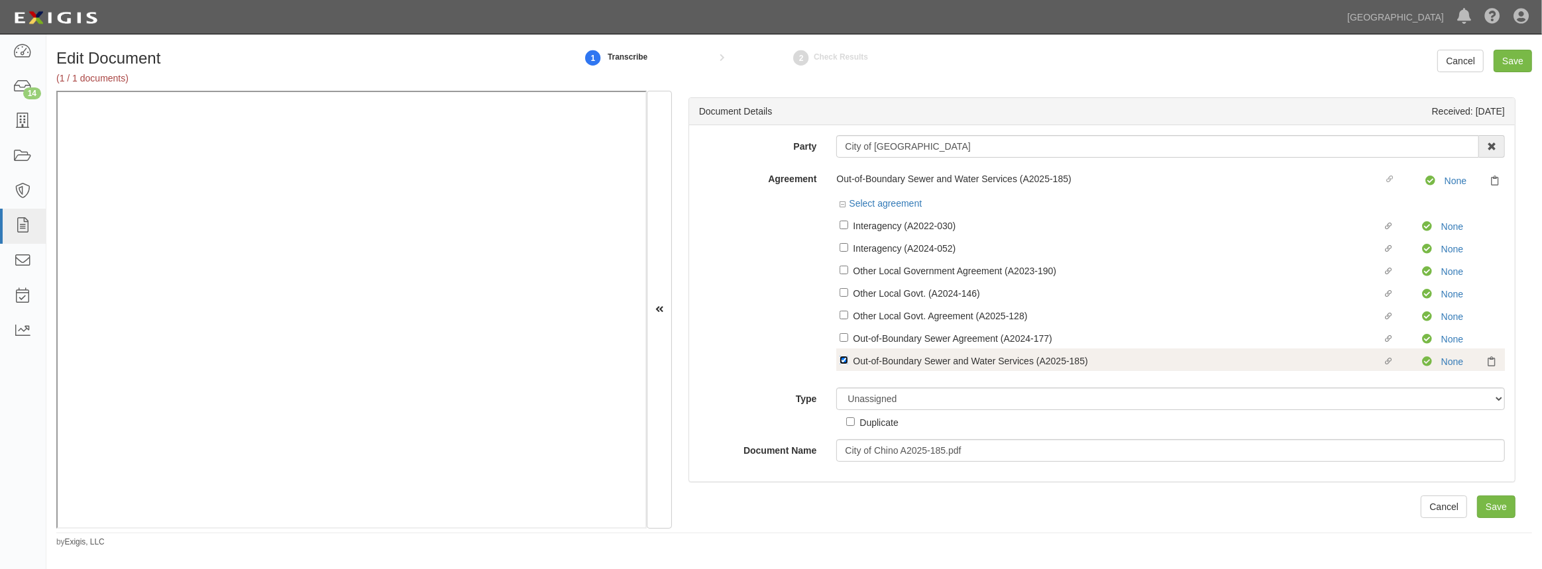
click at [843, 362] on input "Linked agreement Out-of-Boundary Sewer and Water Services (A2025-185) Linked ag…" at bounding box center [843, 360] width 9 height 9
checkbox input "false"
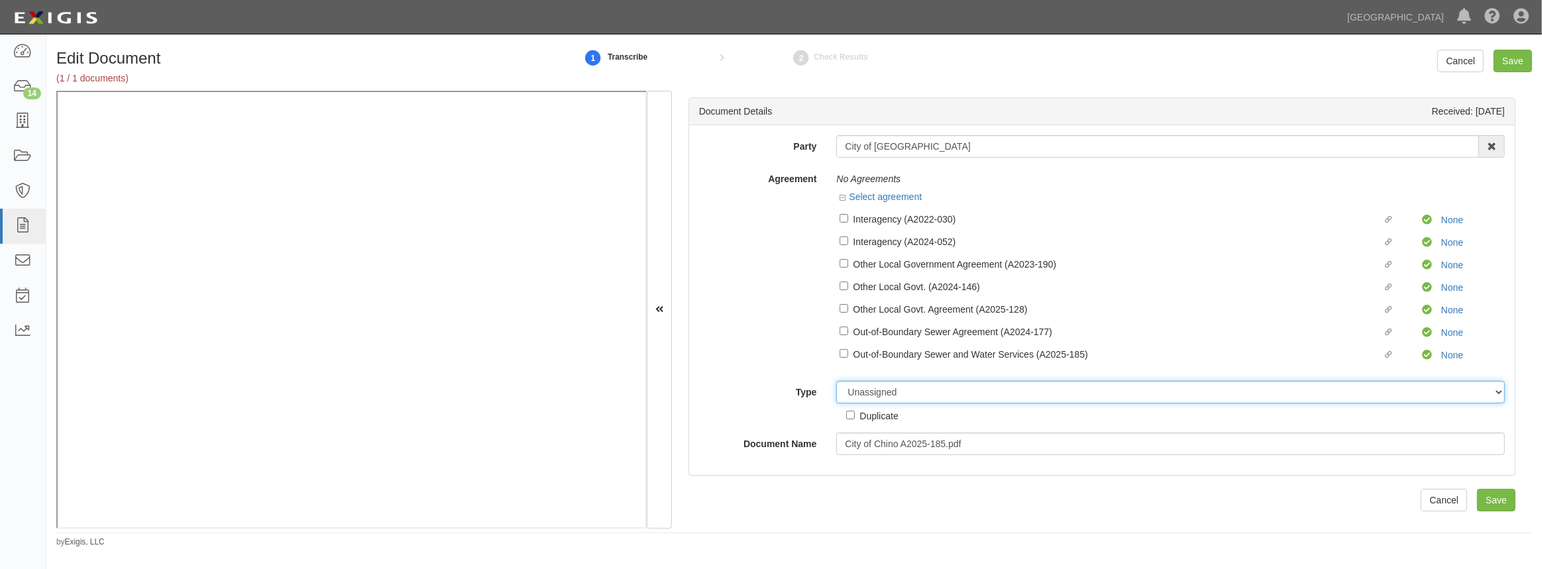
drag, startPoint x: 877, startPoint y: 394, endPoint x: 881, endPoint y: 415, distance: 21.6
click at [877, 394] on select "Unassigned Binder Cancellation Notice Certificate Contract Endorsement Insuranc…" at bounding box center [1170, 392] width 668 height 23
click at [959, 397] on select "Unassigned Binder Cancellation Notice Certificate Contract Endorsement Insuranc…" at bounding box center [1170, 392] width 668 height 23
select select "OtherDetail"
click at [836, 382] on select "Unassigned Binder Cancellation Notice Certificate Contract Endorsement Insuranc…" at bounding box center [1170, 392] width 668 height 23
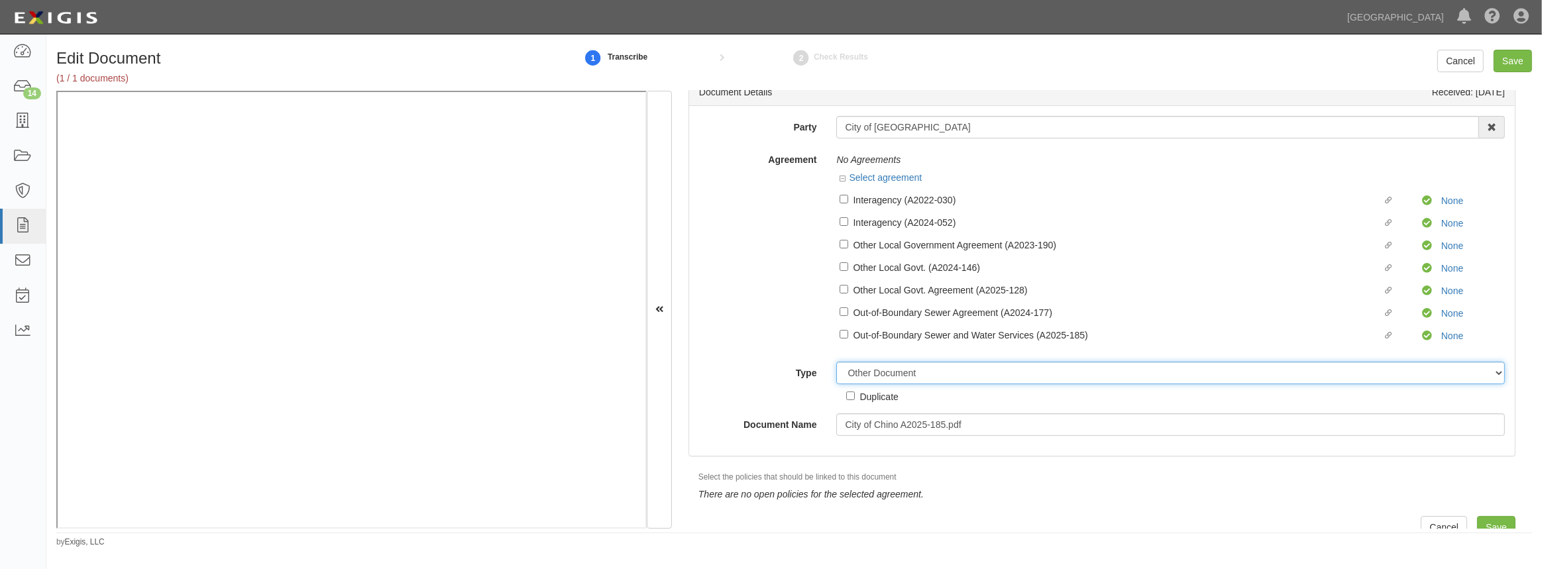
scroll to position [37, 0]
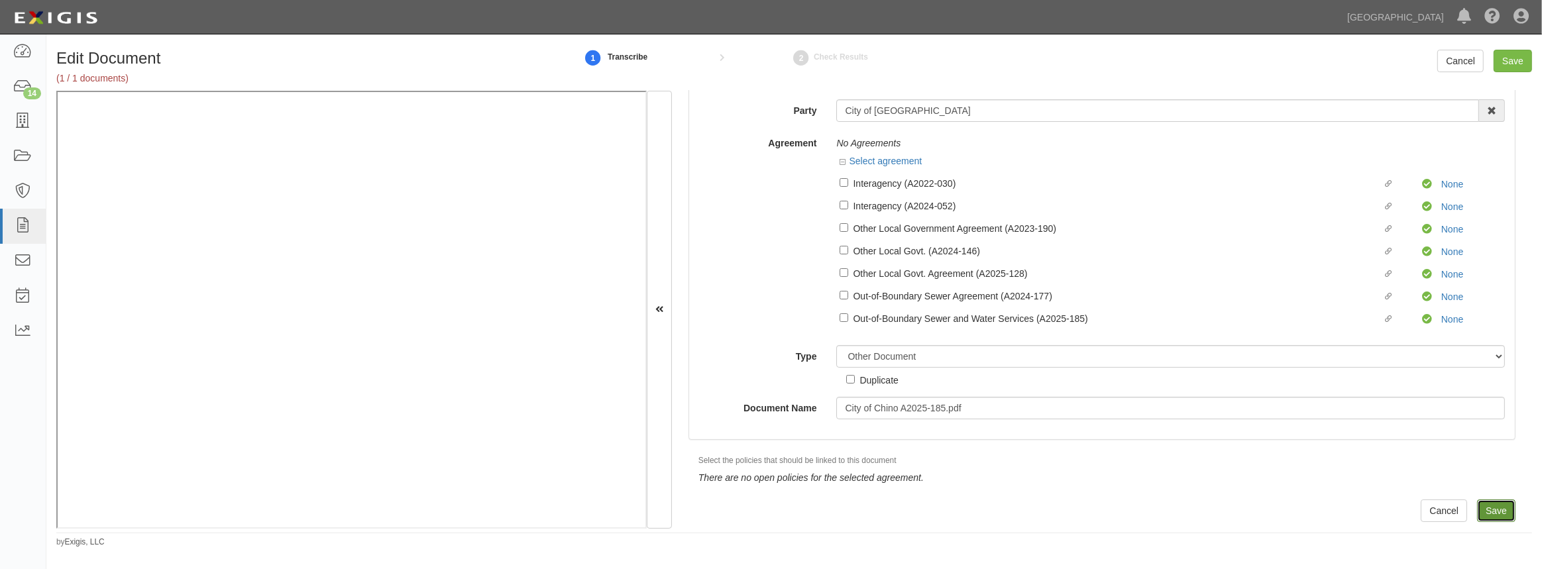
click at [1485, 507] on input "Save" at bounding box center [1496, 511] width 38 height 23
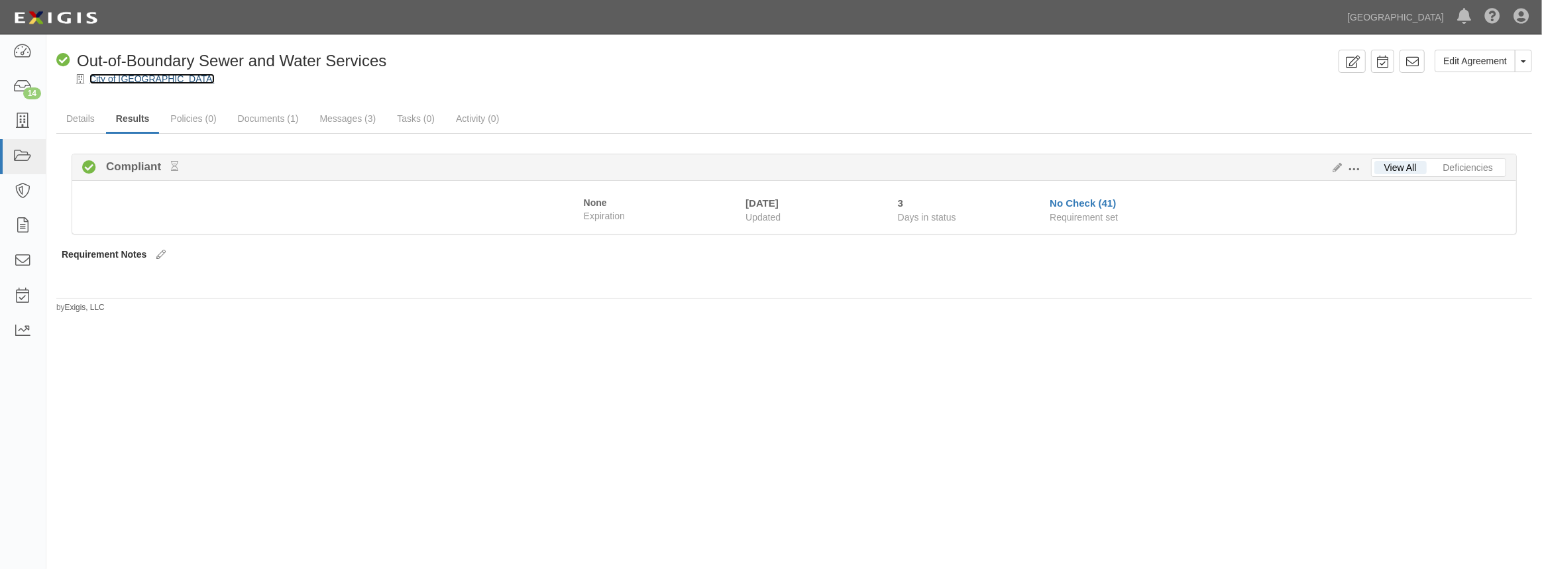
click at [133, 78] on link "City of [GEOGRAPHIC_DATA]" at bounding box center [151, 79] width 125 height 11
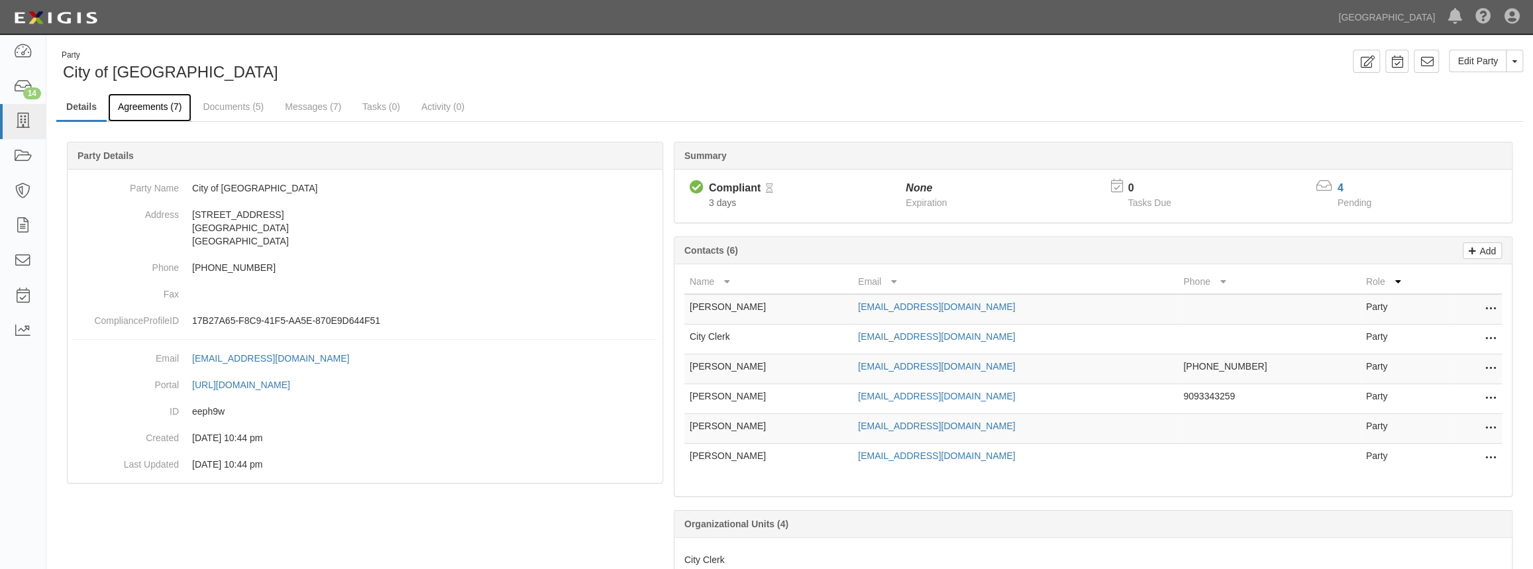
click at [138, 113] on link "Agreements (7)" at bounding box center [149, 107] width 83 height 28
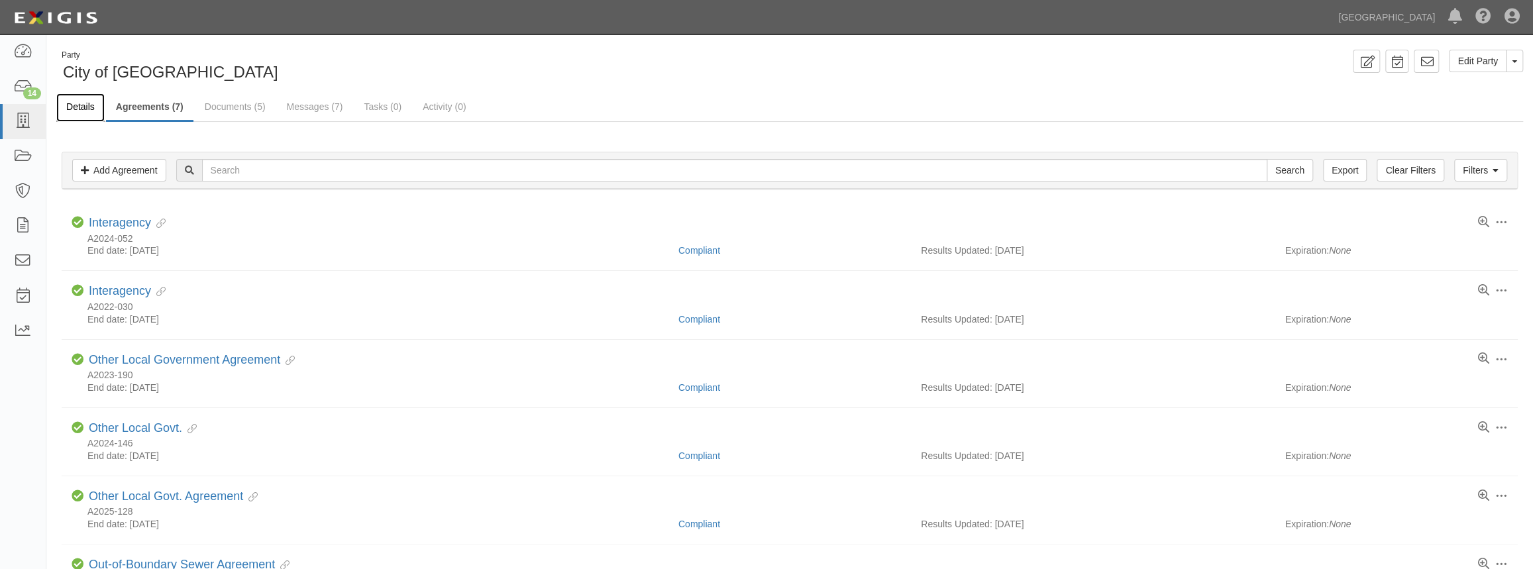
click at [74, 103] on link "Details" at bounding box center [80, 107] width 48 height 28
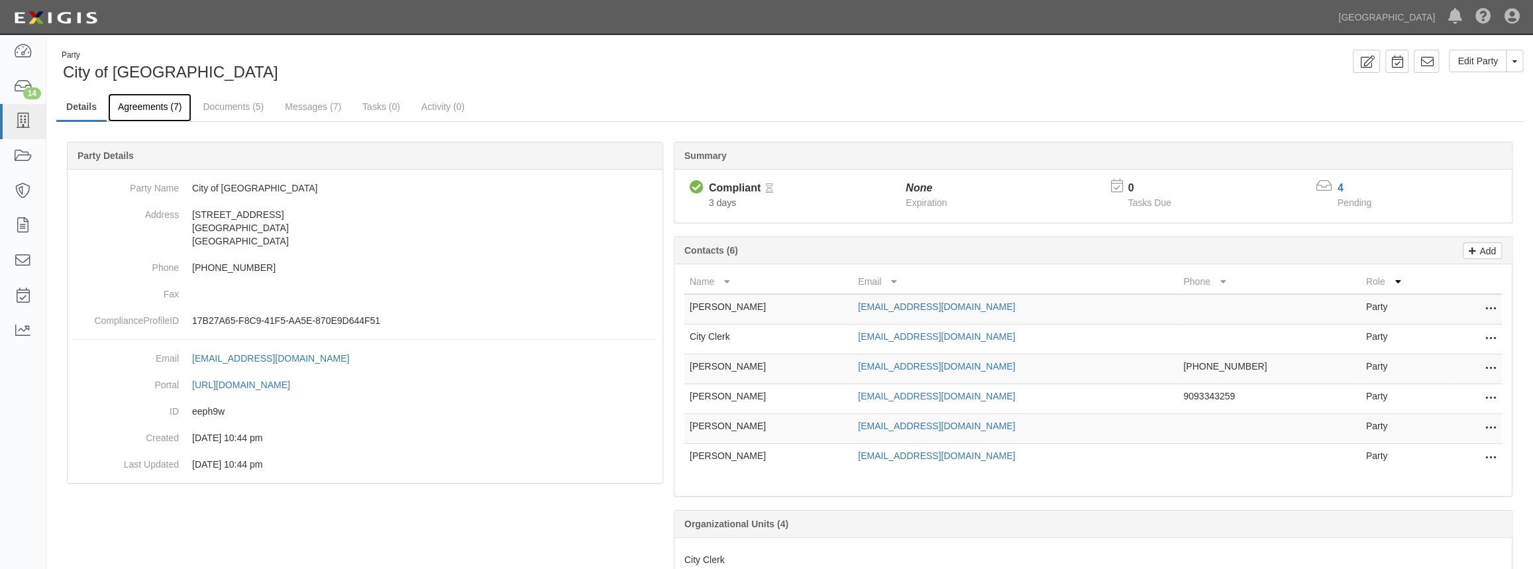
click at [154, 113] on link "Agreements (7)" at bounding box center [149, 107] width 83 height 28
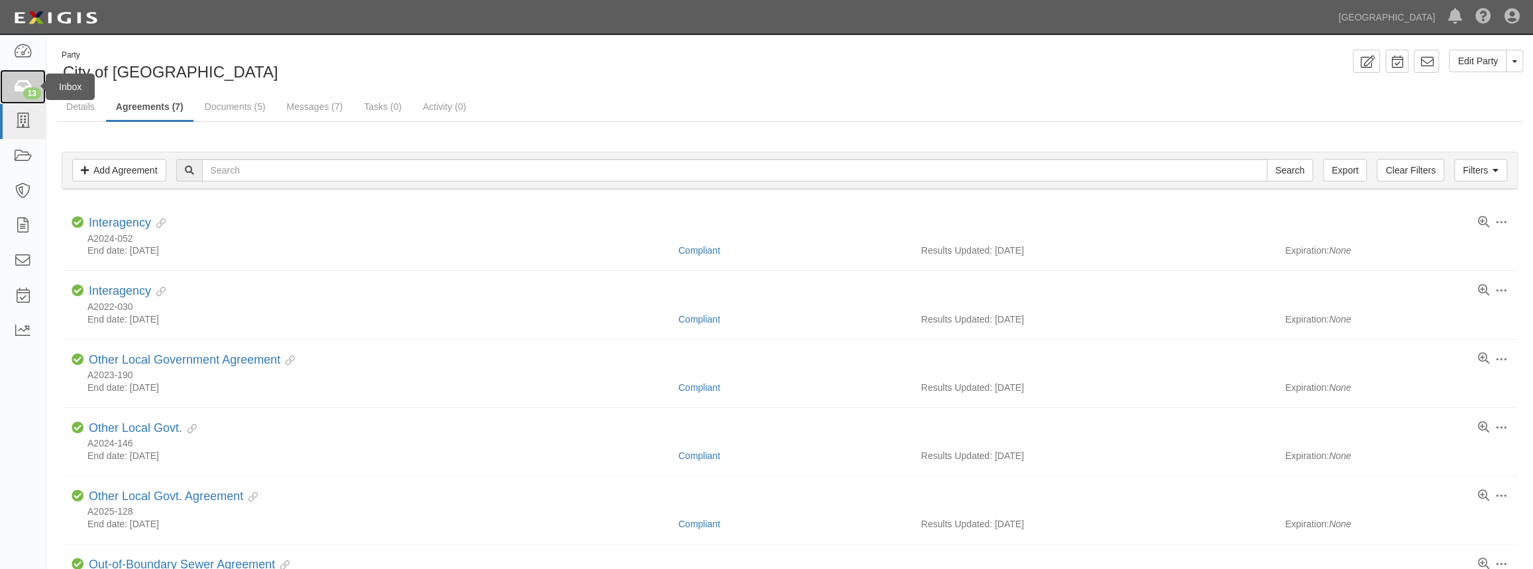
click at [34, 87] on div "13" at bounding box center [32, 93] width 18 height 12
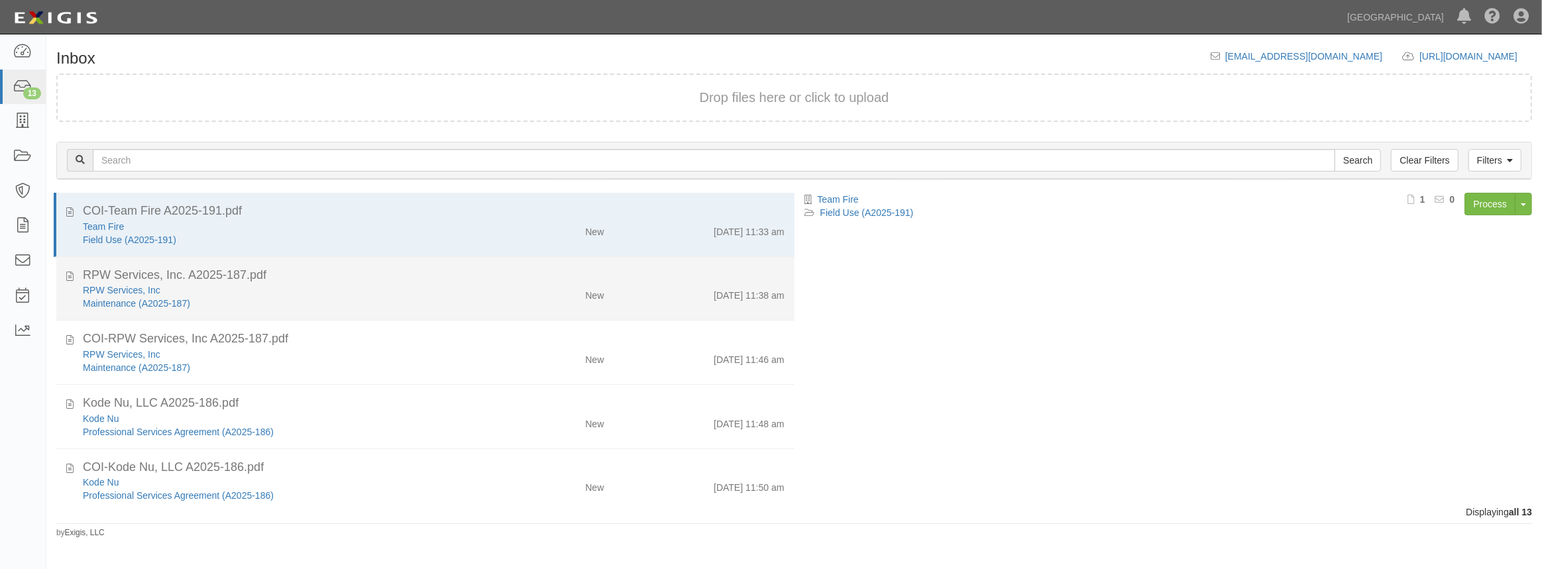
click at [218, 287] on div "RPW Services, Inc" at bounding box center [283, 290] width 401 height 13
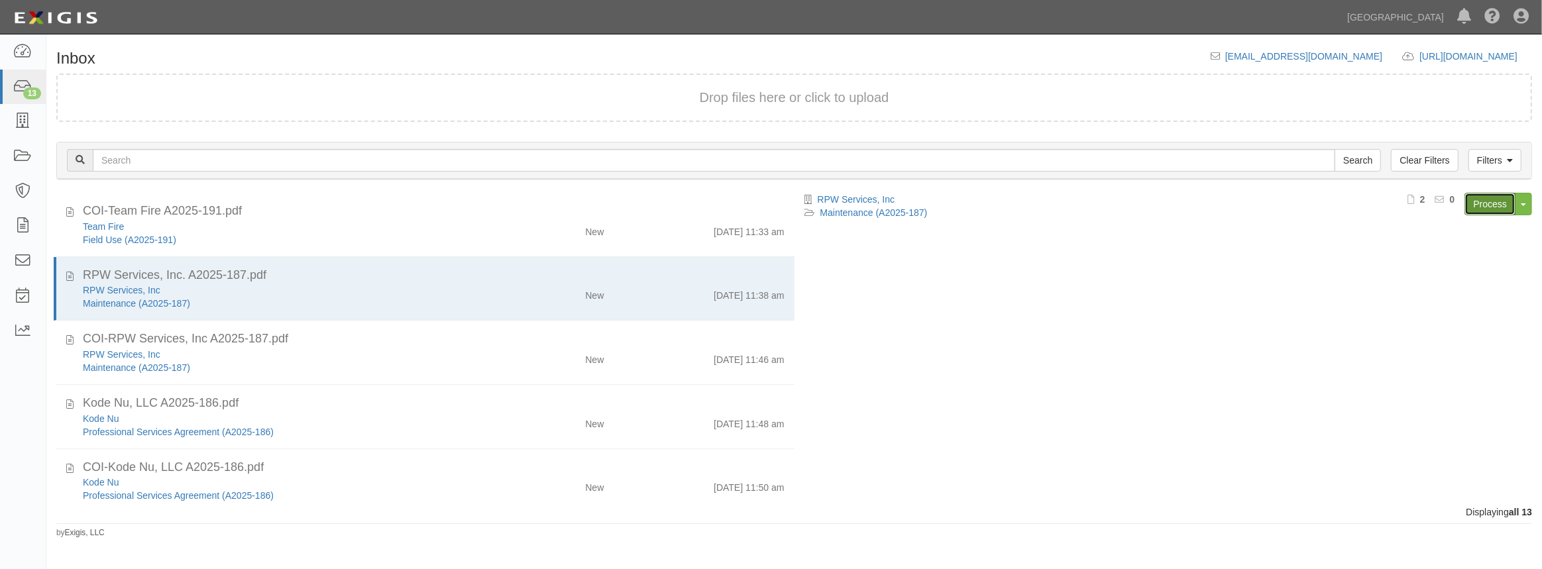
click at [1473, 204] on link "Process" at bounding box center [1489, 204] width 51 height 23
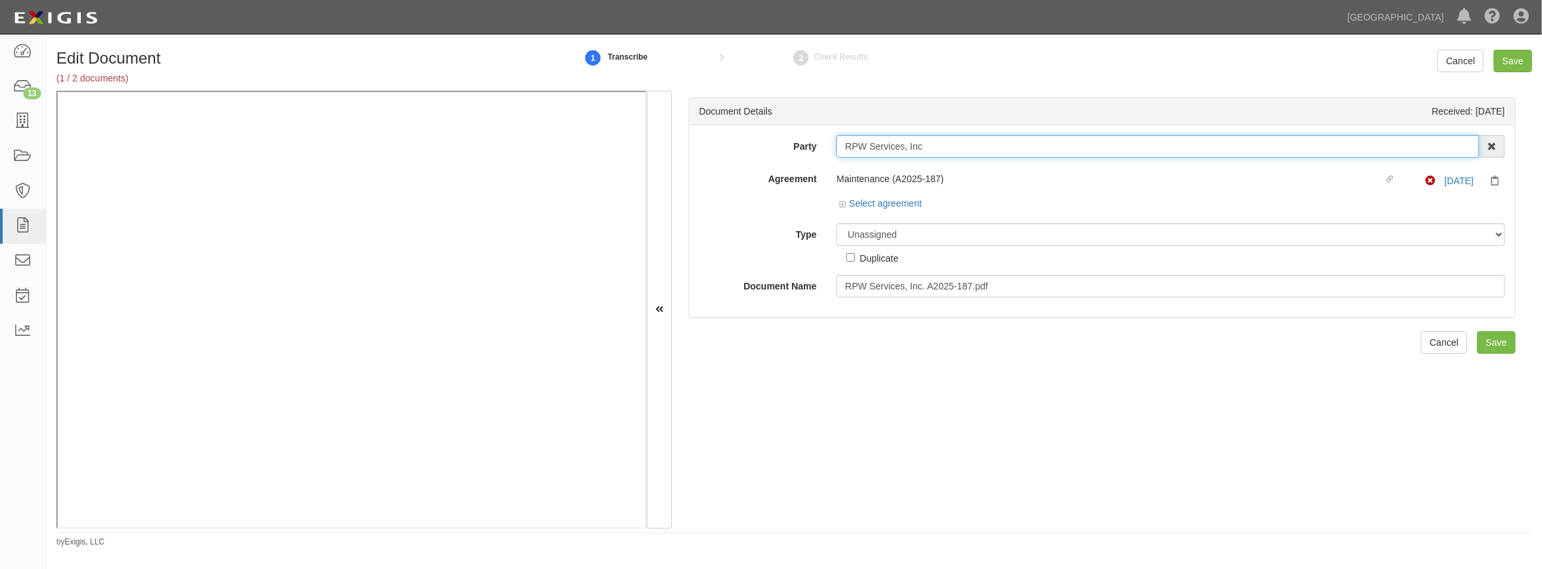
drag, startPoint x: 923, startPoint y: 146, endPoint x: 759, endPoint y: 144, distance: 163.6
click at [762, 143] on div "Party RPW Services, Inc 4LEAF, Inc. Abba Termite & Pest Control Abound Food Car…" at bounding box center [1101, 146] width 825 height 23
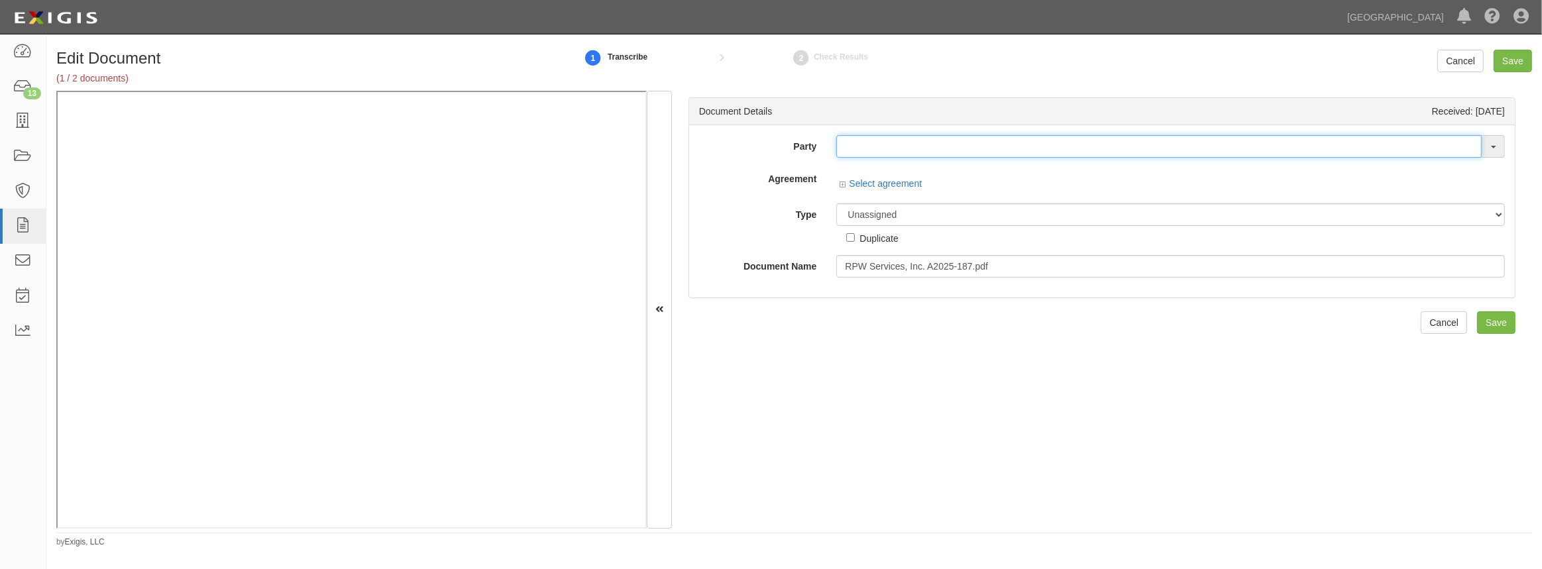
click at [955, 152] on input "text" at bounding box center [1158, 146] width 645 height 23
paste input "RPW Services, Inc"
type input "RPW Services, Inc"
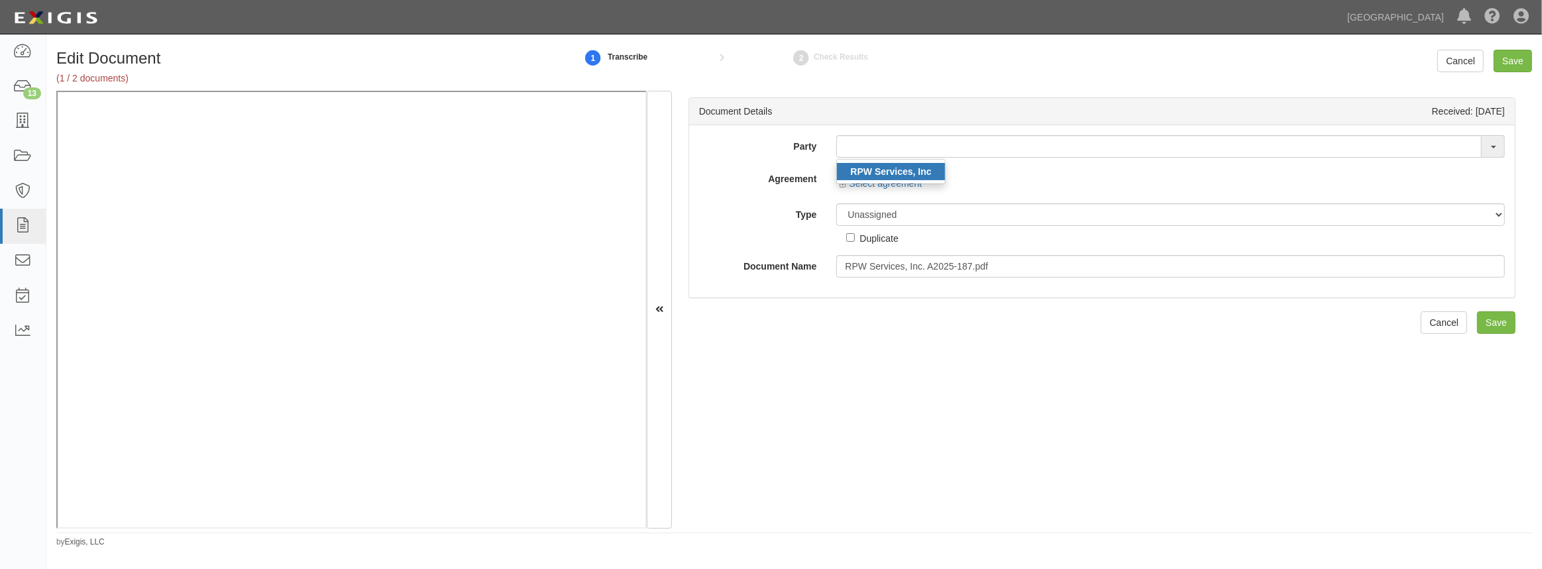
click at [891, 170] on strong "RPW Services, Inc" at bounding box center [890, 171] width 81 height 11
type input "RPW Services, Inc"
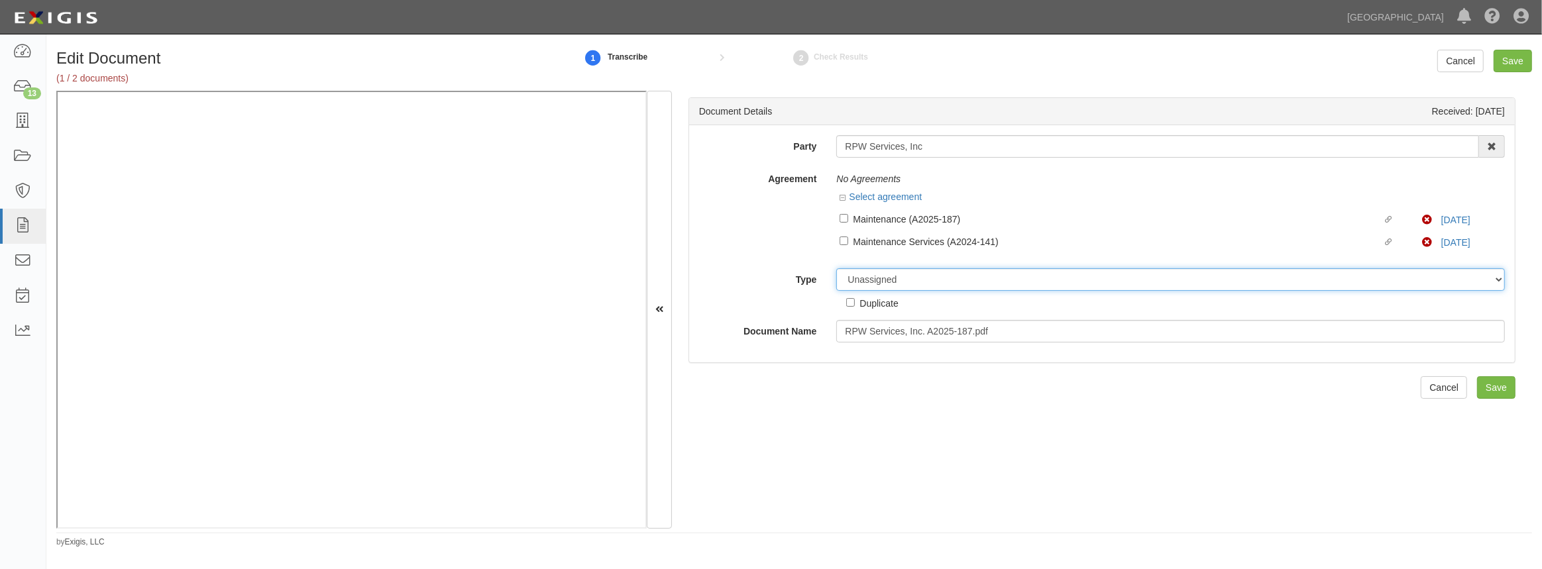
drag, startPoint x: 886, startPoint y: 275, endPoint x: 885, endPoint y: 283, distance: 8.1
click at [886, 275] on select "Unassigned Binder Cancellation Notice Certificate Contract Endorsement Insuranc…" at bounding box center [1170, 279] width 668 height 23
select select "OtherDetail"
click at [836, 268] on select "Unassigned Binder Cancellation Notice Certificate Contract Endorsement Insuranc…" at bounding box center [1170, 279] width 668 height 23
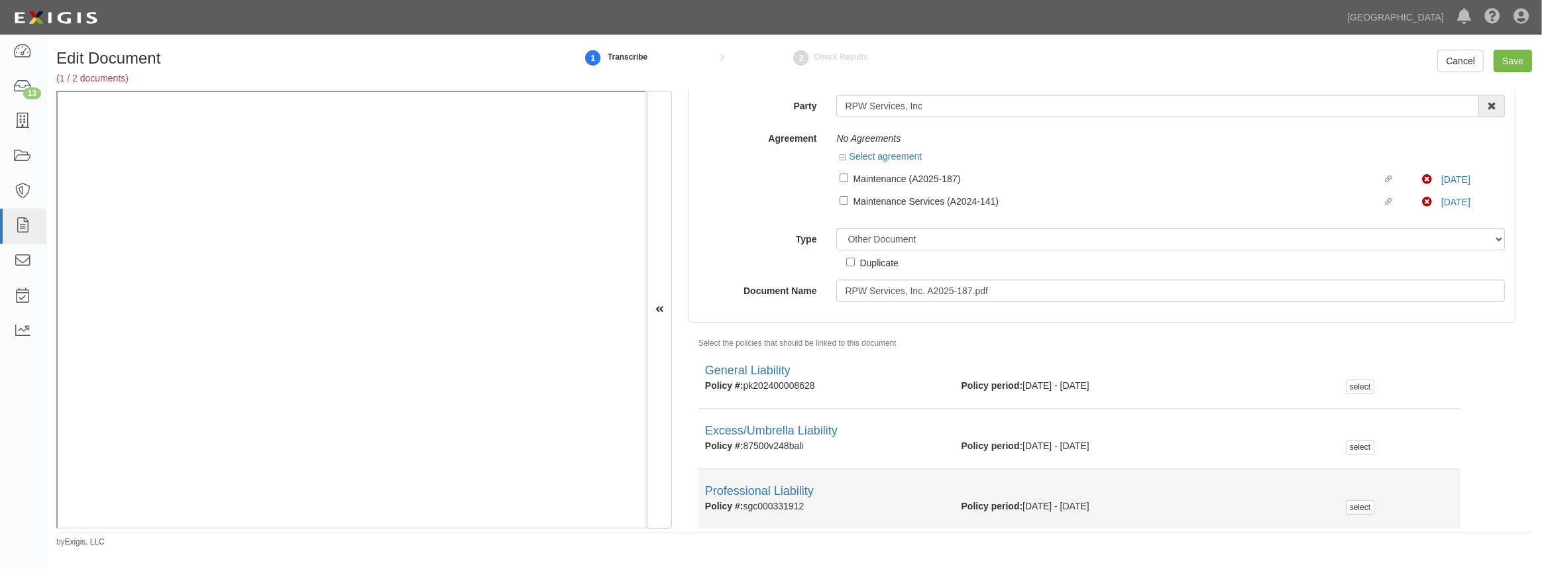
scroll to position [87, 0]
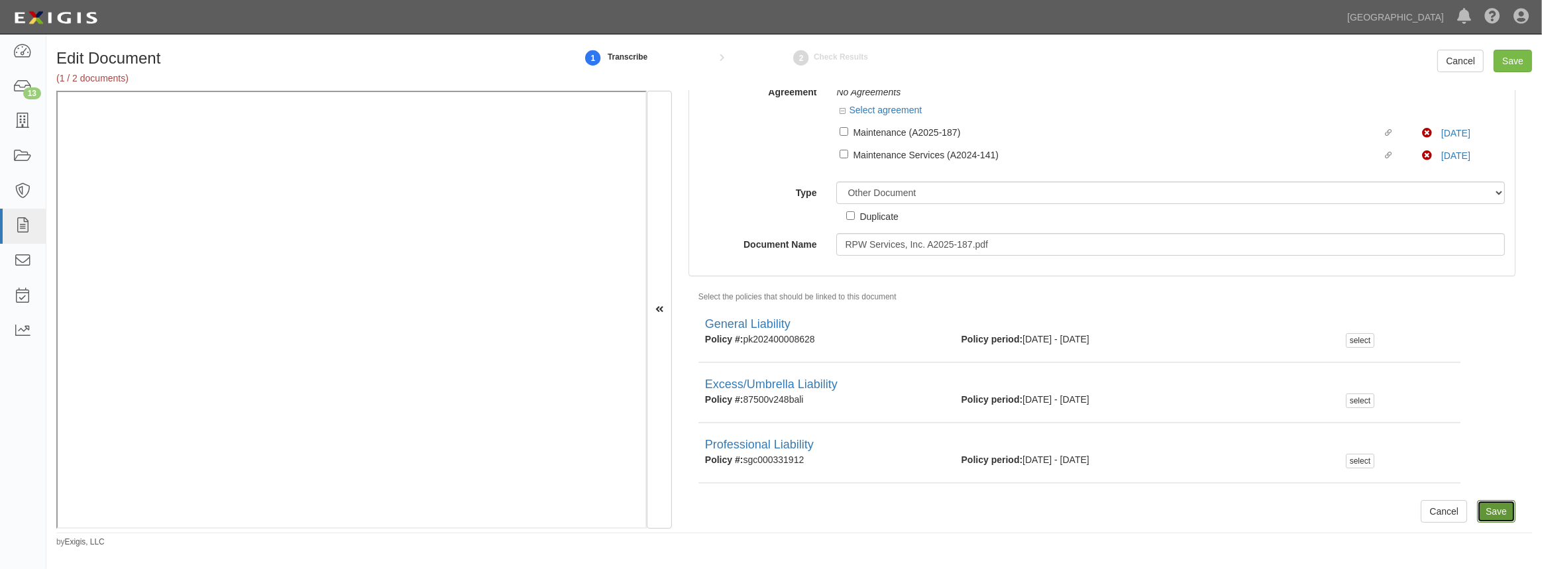
click at [1480, 507] on input "Save" at bounding box center [1496, 511] width 38 height 23
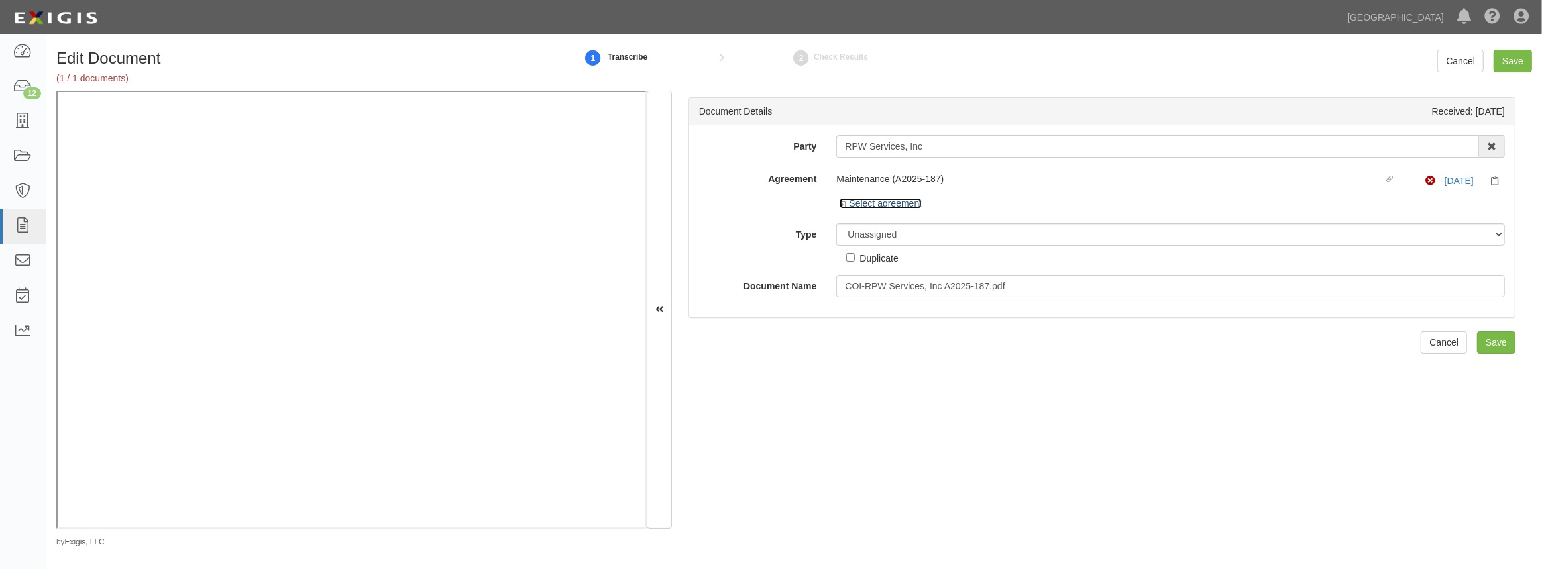
click at [890, 205] on link "Select agreement" at bounding box center [880, 203] width 82 height 11
select select "OtherDetail"
click at [884, 199] on link "Select agreement" at bounding box center [880, 203] width 82 height 11
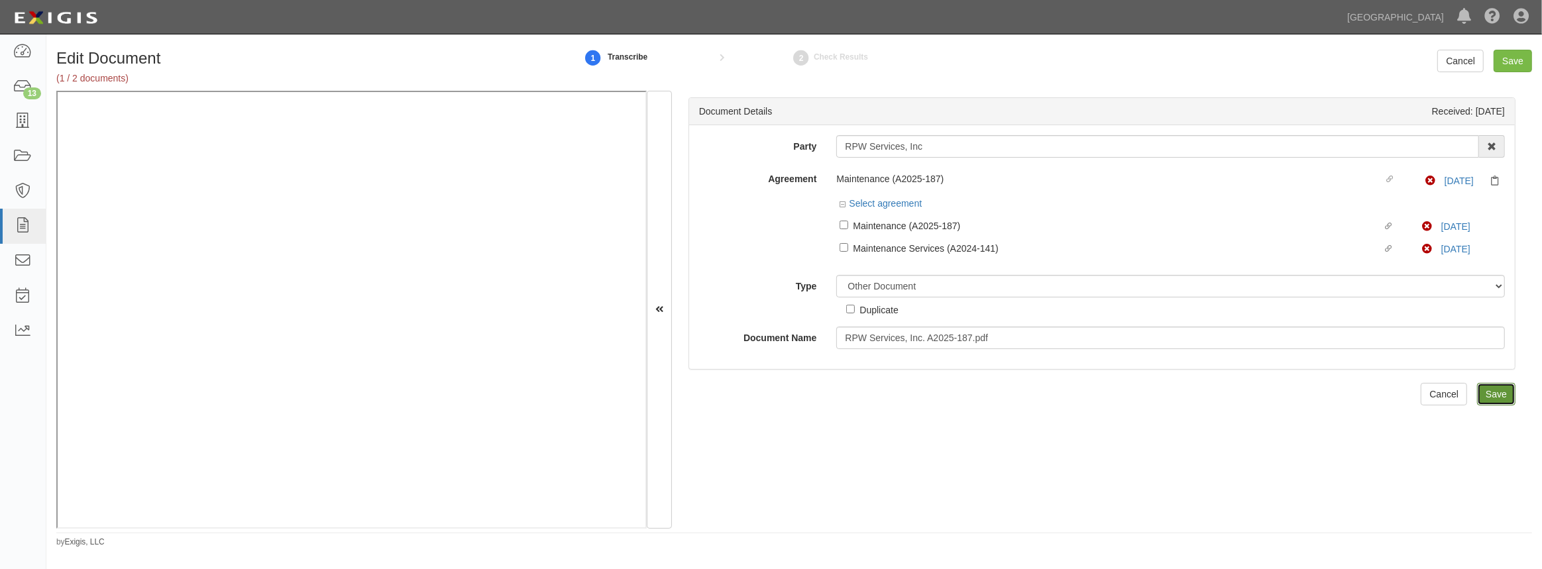
click at [1477, 398] on input "Save" at bounding box center [1496, 394] width 38 height 23
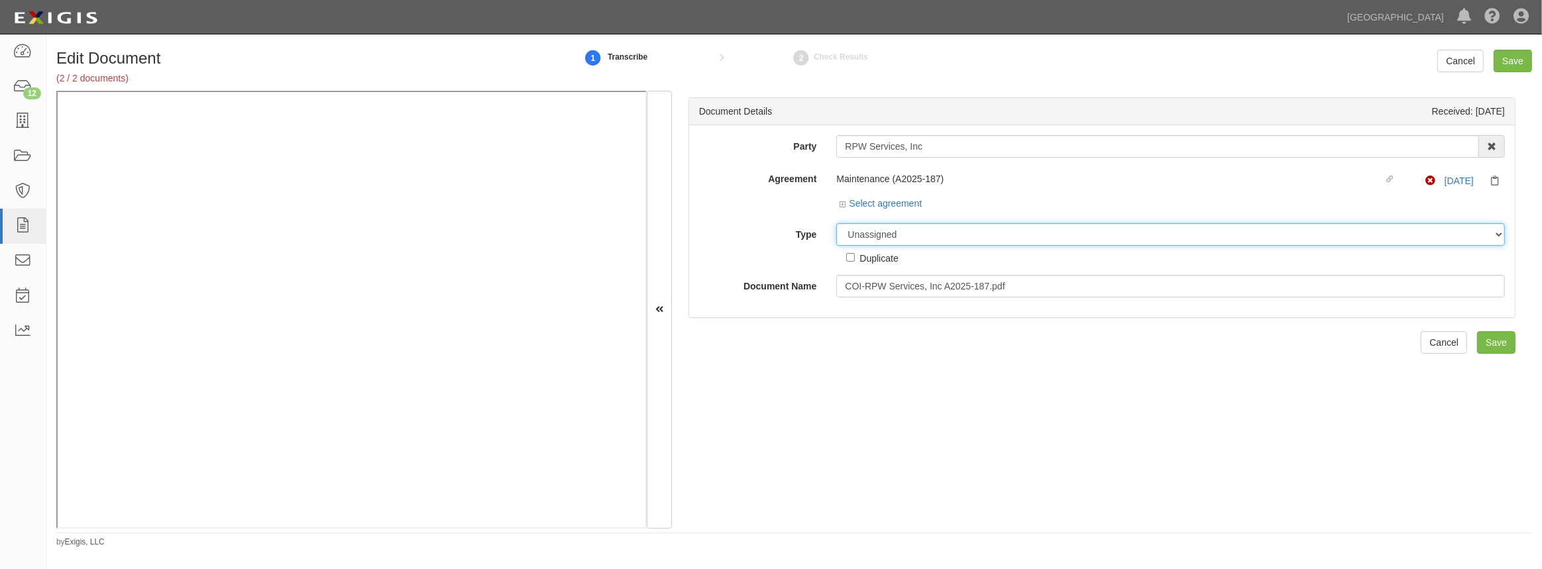
click at [925, 233] on select "Unassigned Binder Cancellation Notice Certificate Contract Endorsement Insuranc…" at bounding box center [1170, 234] width 668 height 23
click at [888, 201] on link "Select agreement" at bounding box center [880, 203] width 82 height 11
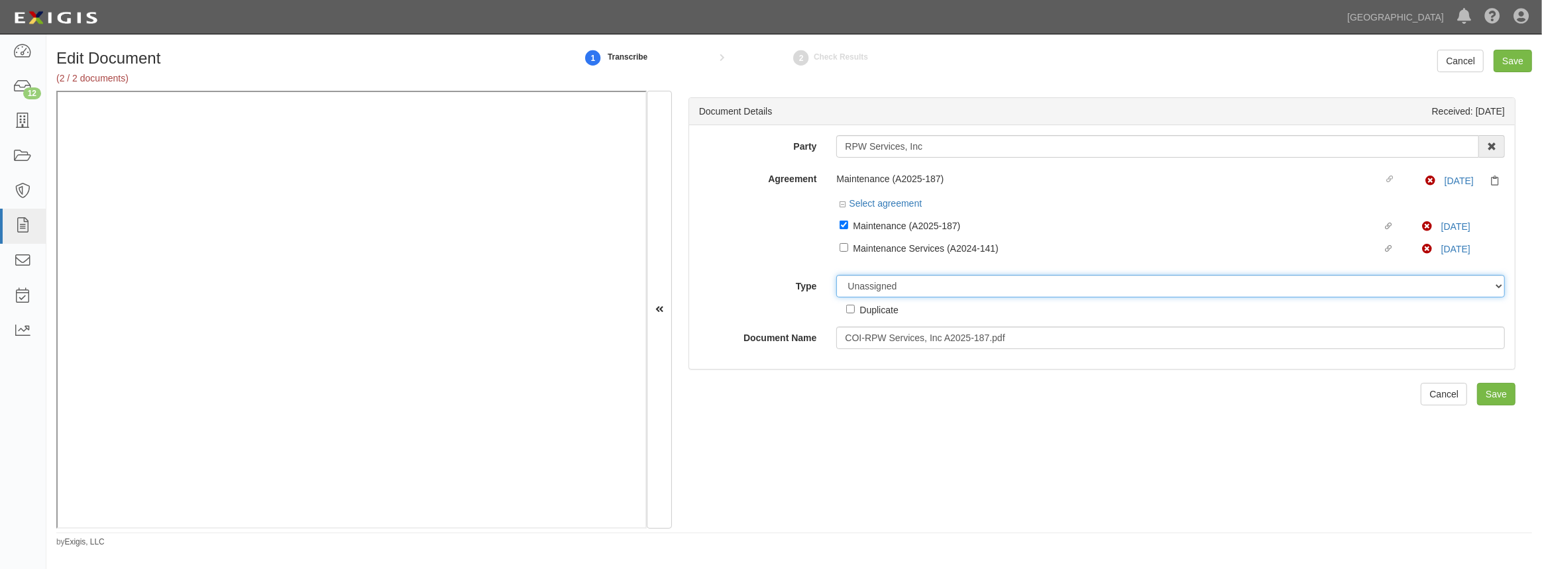
click at [881, 284] on select "Unassigned Binder Cancellation Notice Certificate Contract Endorsement Insuranc…" at bounding box center [1170, 286] width 668 height 23
select select "CertificateDetail"
click at [836, 275] on select "Unassigned Binder Cancellation Notice Certificate Contract Endorsement Insuranc…" at bounding box center [1170, 286] width 668 height 23
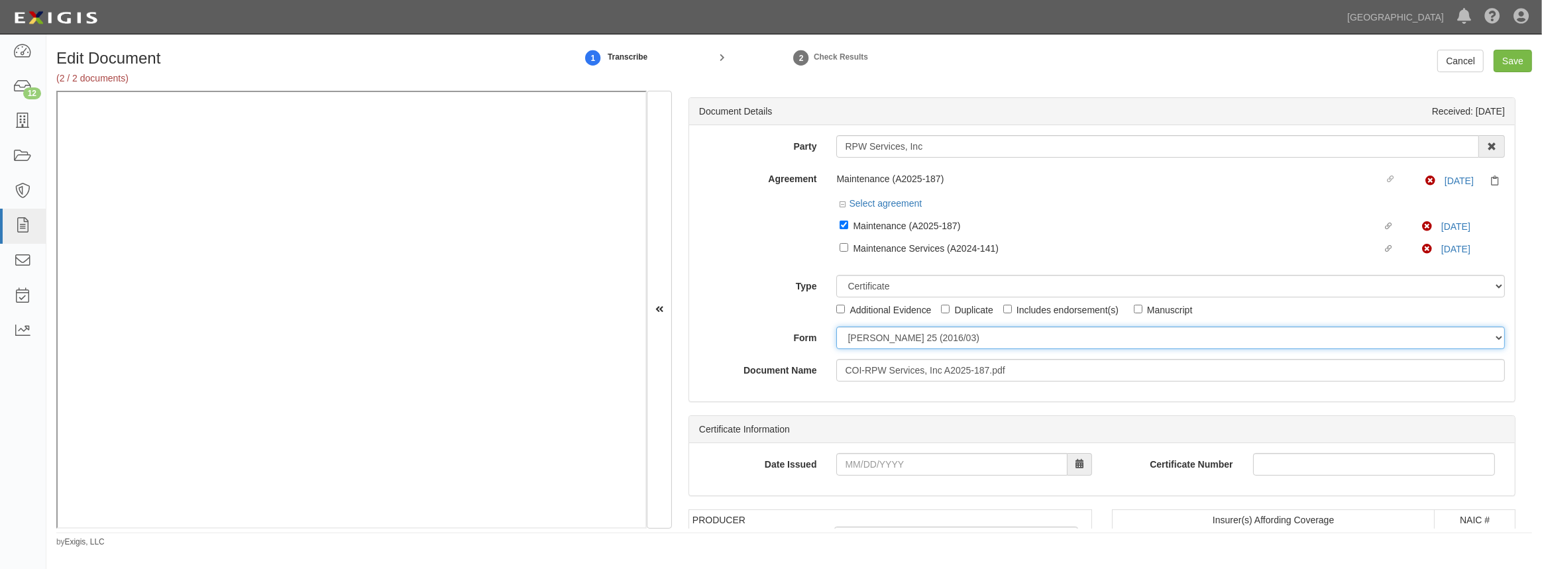
click at [877, 345] on select "[PERSON_NAME] 25 (2016/03) [PERSON_NAME] 101 [PERSON_NAME] 855 NY (2014/05) Gen…" at bounding box center [1170, 338] width 668 height 23
select select "GeneralFormDetail"
click at [836, 327] on select "[PERSON_NAME] 25 (2016/03) [PERSON_NAME] 101 [PERSON_NAME] 855 NY (2014/05) Gen…" at bounding box center [1170, 338] width 668 height 23
click at [862, 466] on input "Date Issued" at bounding box center [951, 464] width 231 height 23
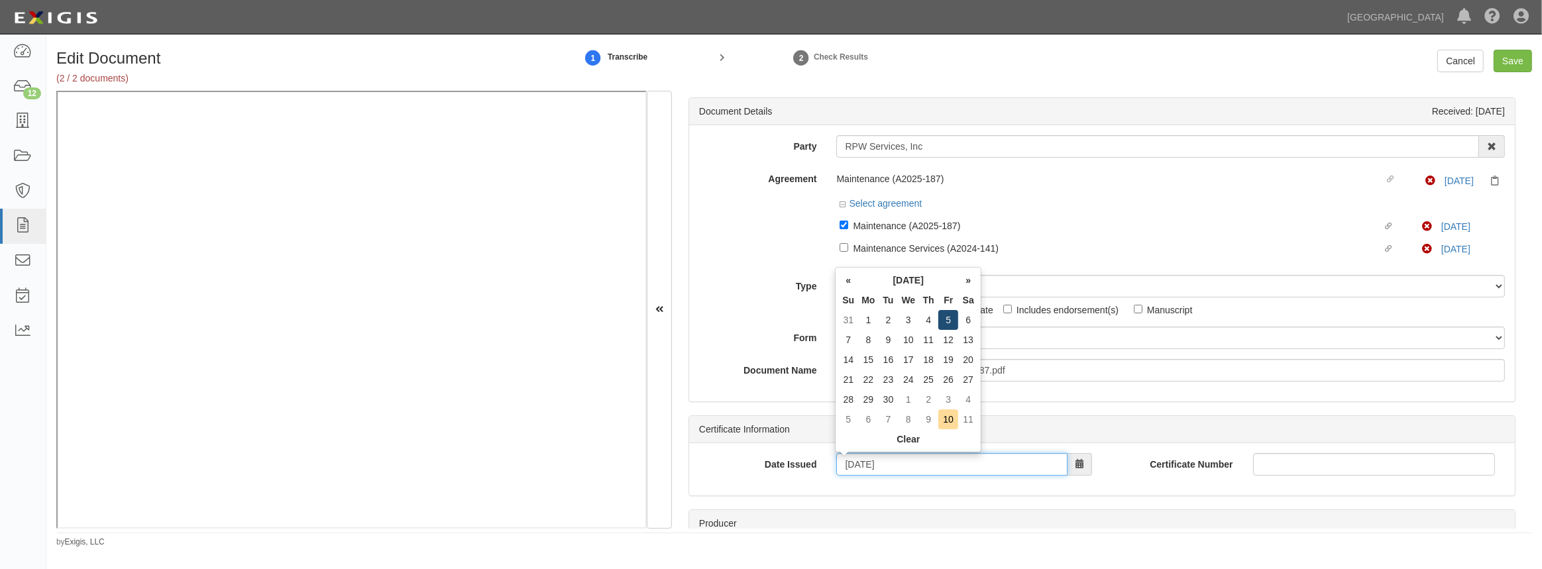
type input "09/05/2025"
click at [943, 323] on td "5" at bounding box center [948, 320] width 20 height 20
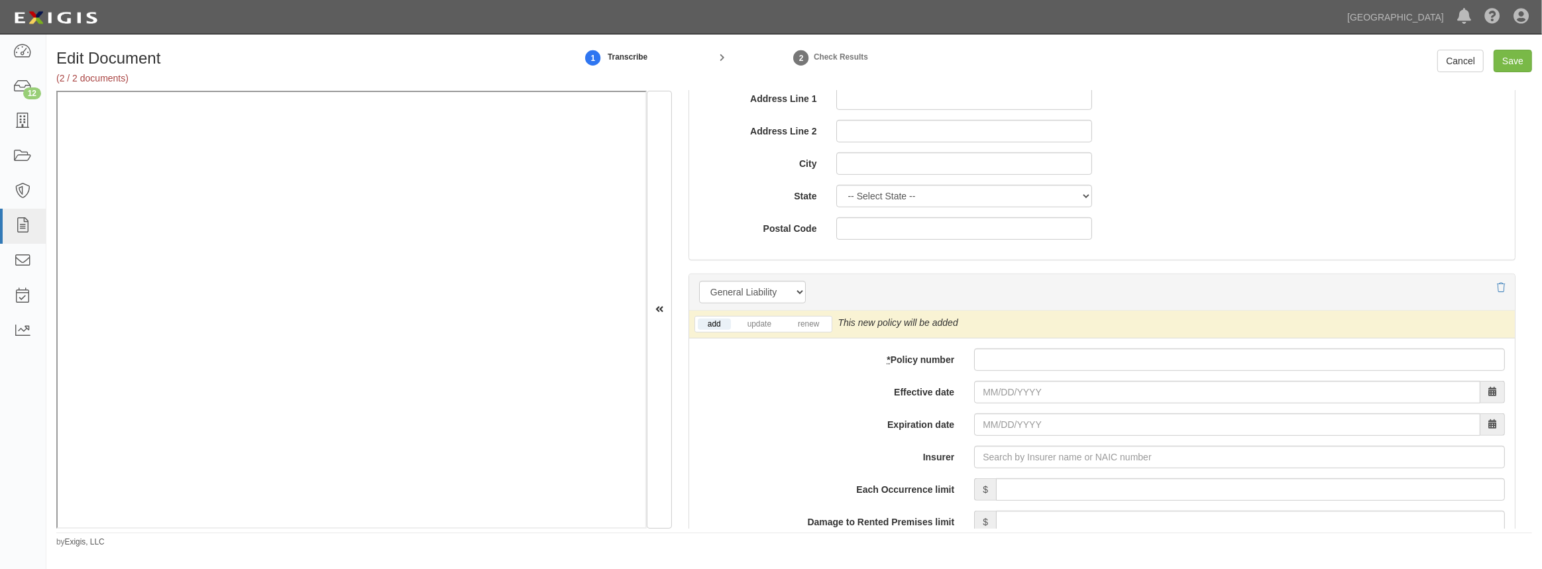
scroll to position [843, 0]
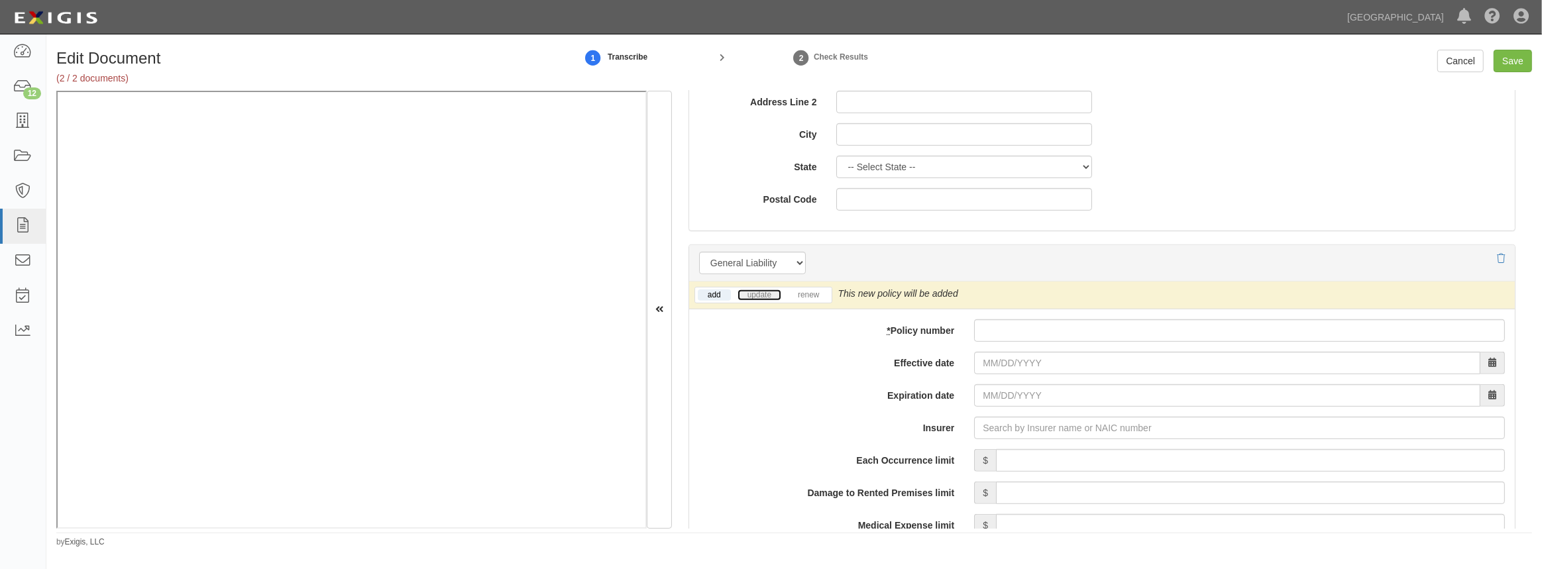
drag, startPoint x: 747, startPoint y: 295, endPoint x: 740, endPoint y: 295, distance: 6.7
click at [747, 295] on link "update" at bounding box center [759, 295] width 44 height 11
click at [1043, 335] on input "* Policy number" at bounding box center [1239, 330] width 531 height 23
paste input "RPW Services, Inc"
type input "RPW Services, Inc"
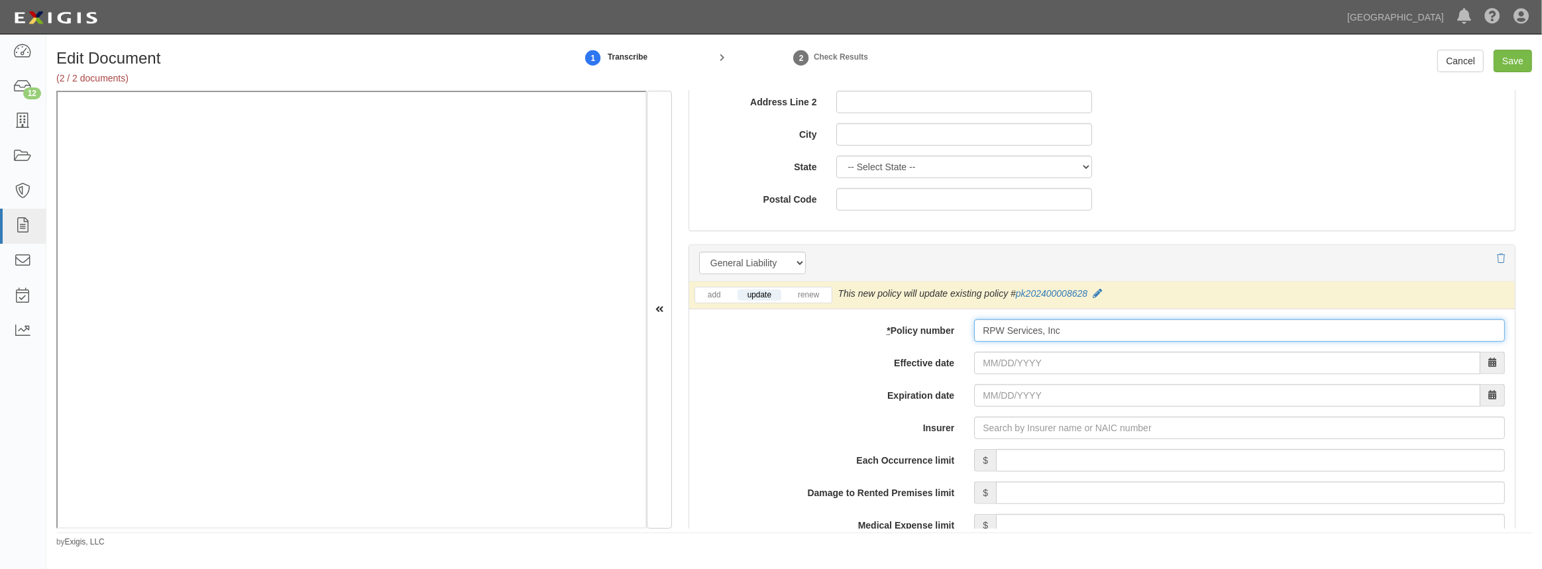
drag, startPoint x: 1032, startPoint y: 330, endPoint x: 736, endPoint y: 270, distance: 302.1
click at [1012, 332] on input "* Policy number" at bounding box center [1239, 330] width 531 height 23
paste input "3AA916092"
type input "3AA916092"
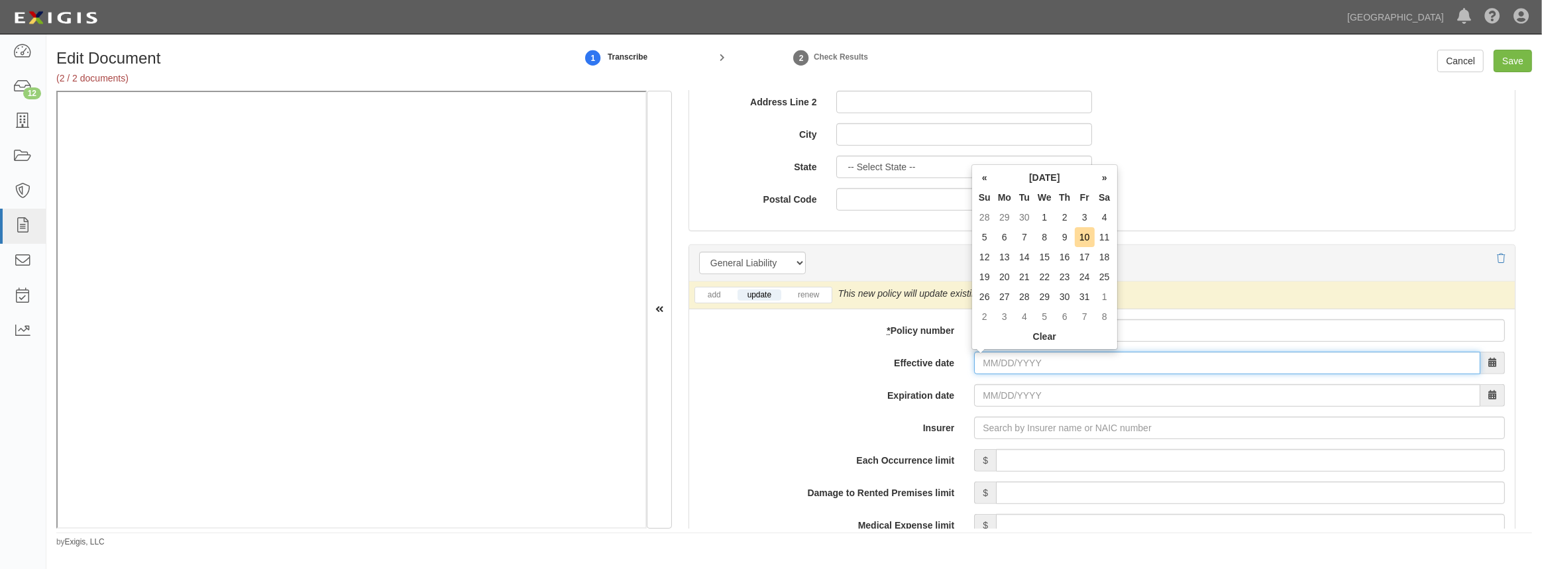
click at [992, 362] on input "Effective date" at bounding box center [1227, 363] width 506 height 23
type input "07/11/2025"
type input "[DATE]"
click at [1082, 237] on td "11" at bounding box center [1085, 237] width 20 height 20
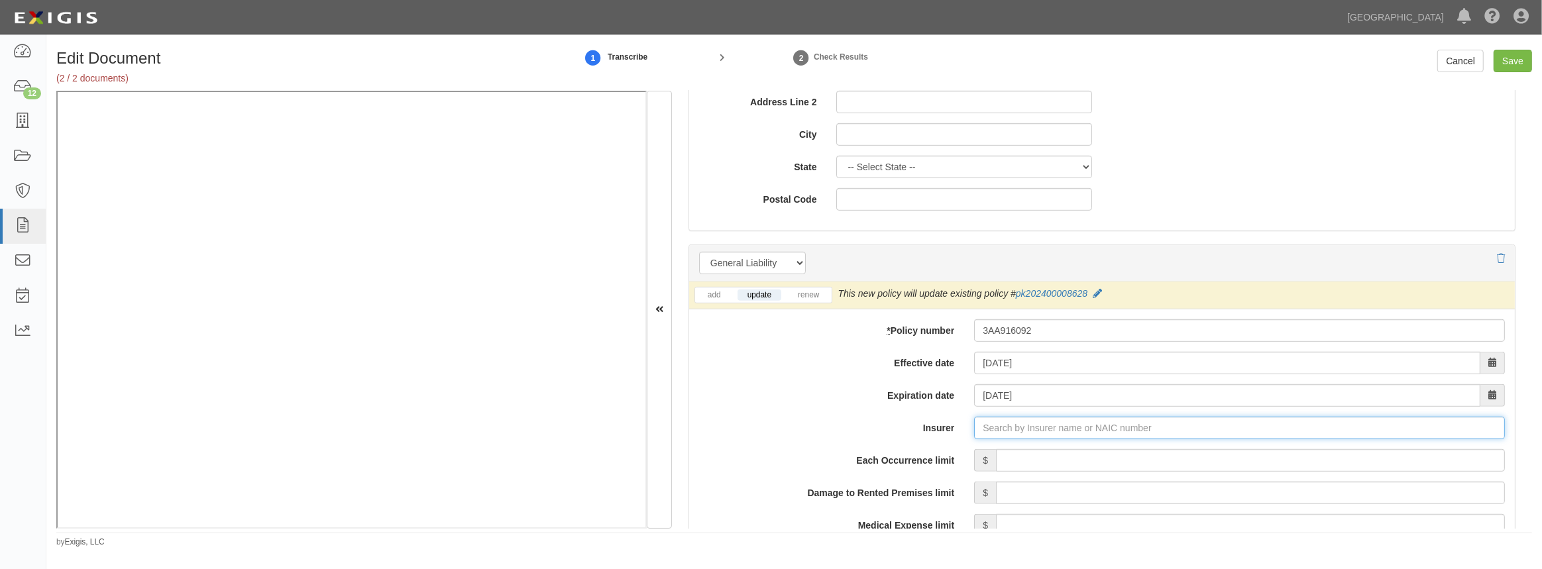
click at [1004, 428] on input "Insurer" at bounding box center [1239, 428] width 531 height 23
click at [1019, 452] on div "Evanston Insurance Company ( 35378 ) A XV Rating" at bounding box center [1006, 453] width 237 height 17
type input "Evanston Insurance Company (35378) A XV Rating"
click at [1056, 453] on input "Each Occurrence limit" at bounding box center [1250, 460] width 509 height 23
type input "1,000,000"
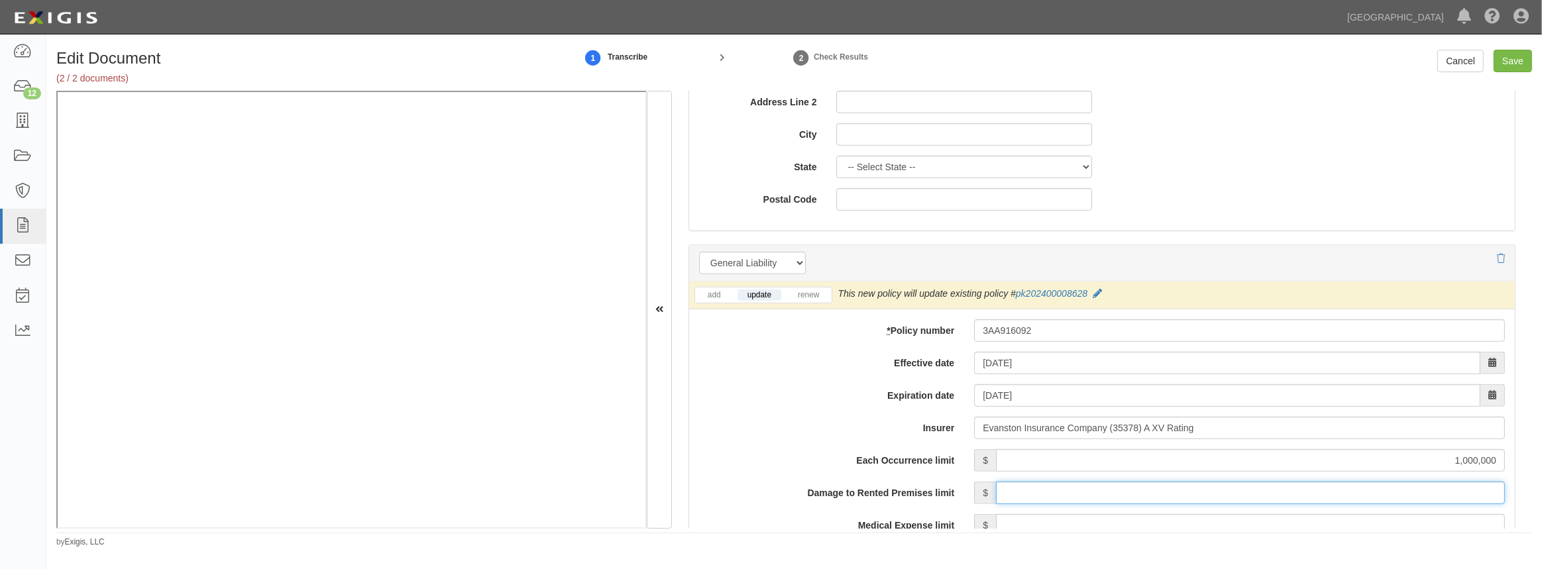
click at [1064, 501] on input "Damage to Rented Premises limit" at bounding box center [1250, 493] width 509 height 23
type input "100,000"
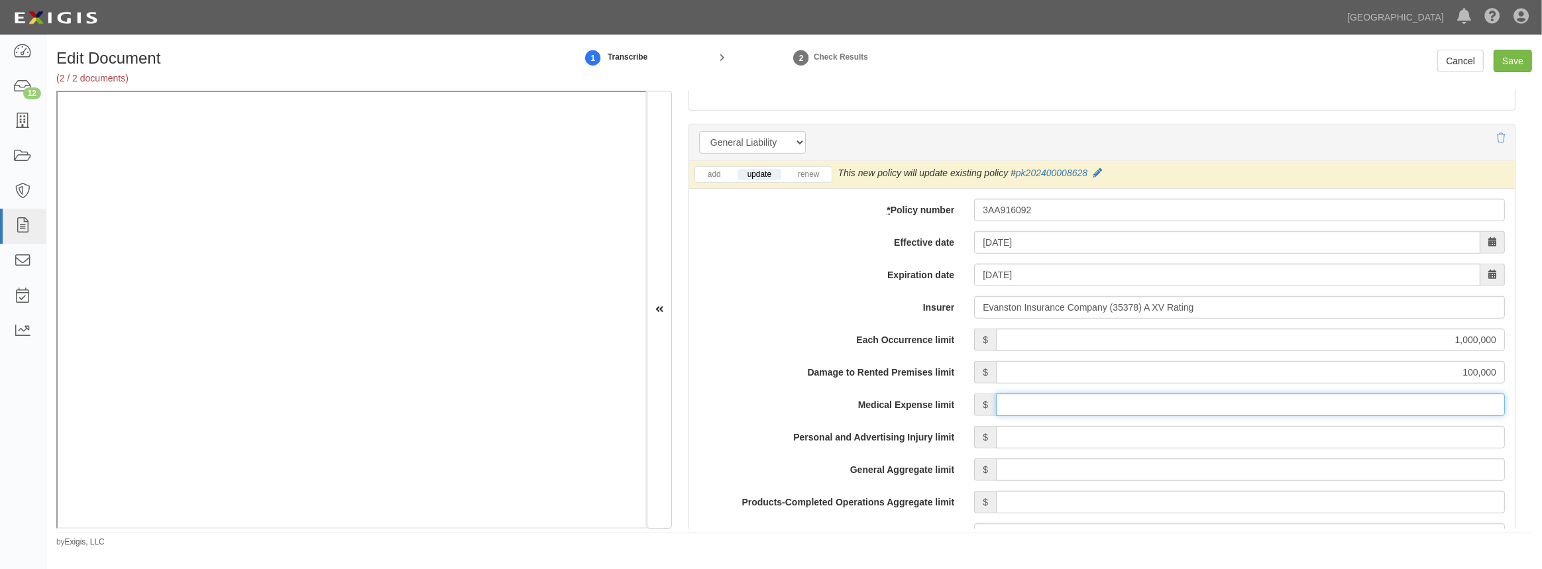
click at [1031, 399] on input "Medical Expense limit" at bounding box center [1250, 405] width 509 height 23
type input "5,000"
click at [1100, 432] on input "Personal and Advertising Injury limit" at bounding box center [1250, 437] width 509 height 23
click at [1059, 477] on input "General Aggregate limit" at bounding box center [1250, 469] width 509 height 23
type input "2,000,000"
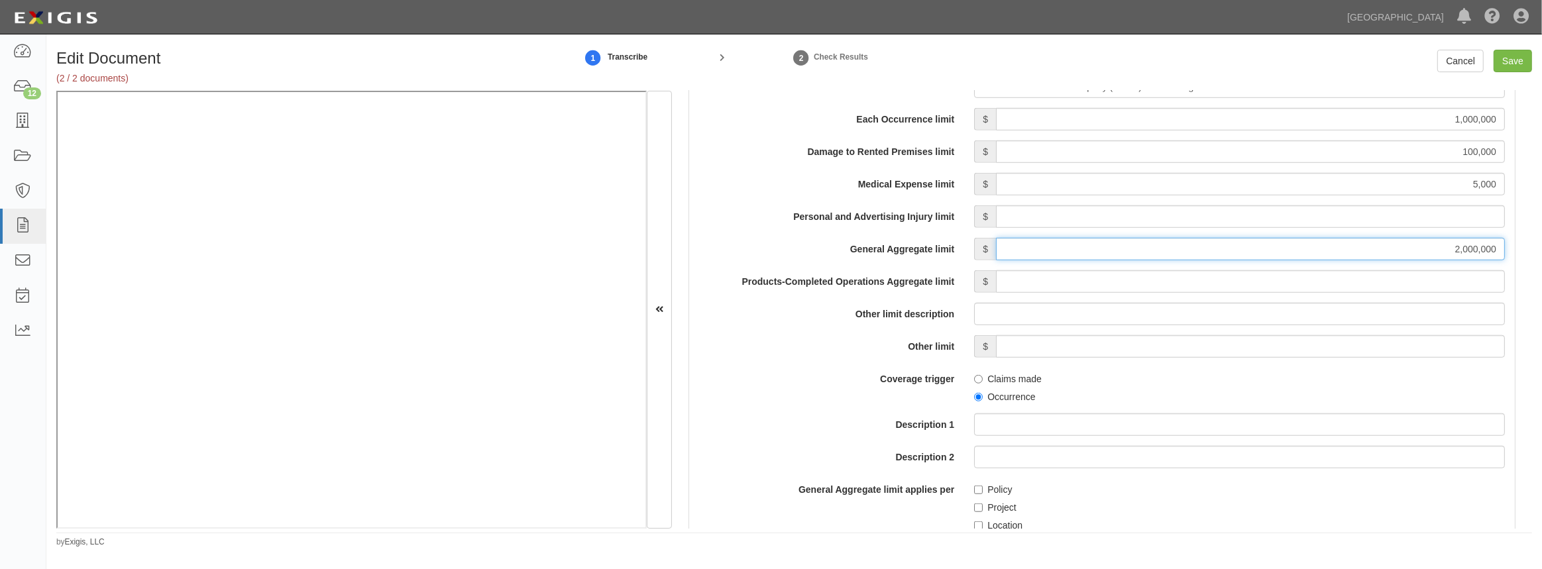
scroll to position [1204, 0]
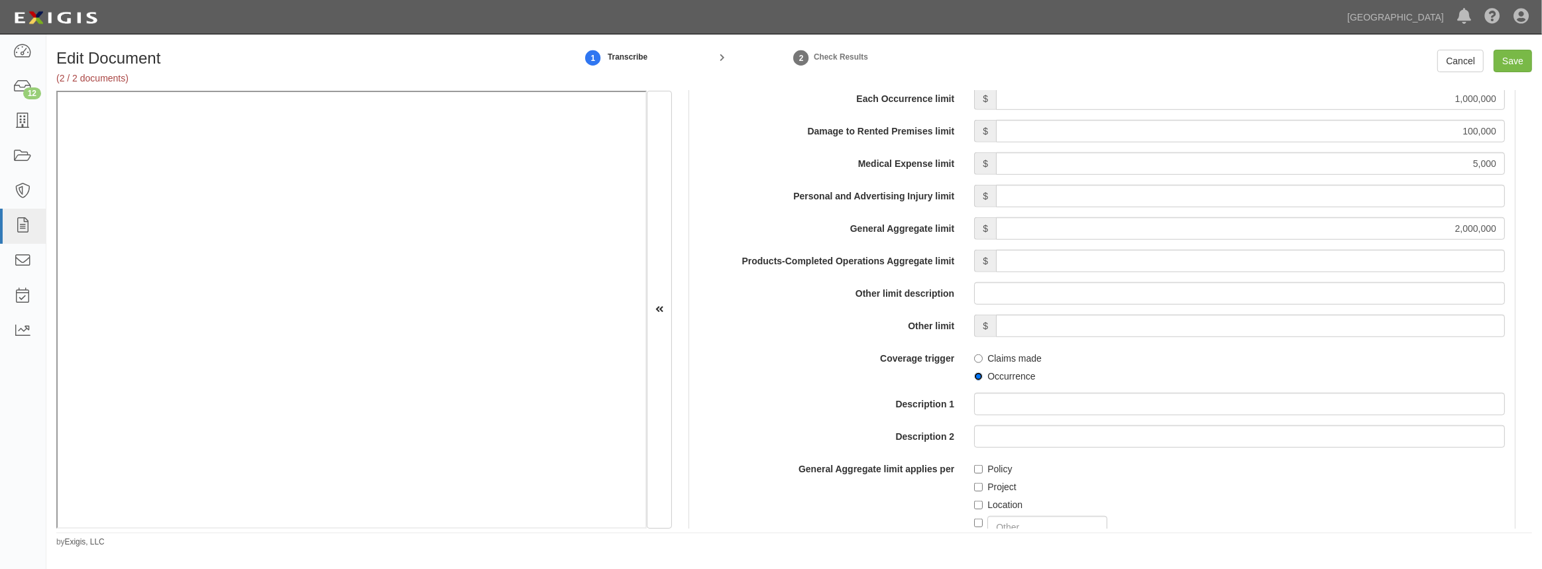
click at [975, 379] on input "Occurrence" at bounding box center [978, 376] width 9 height 9
radio input "true"
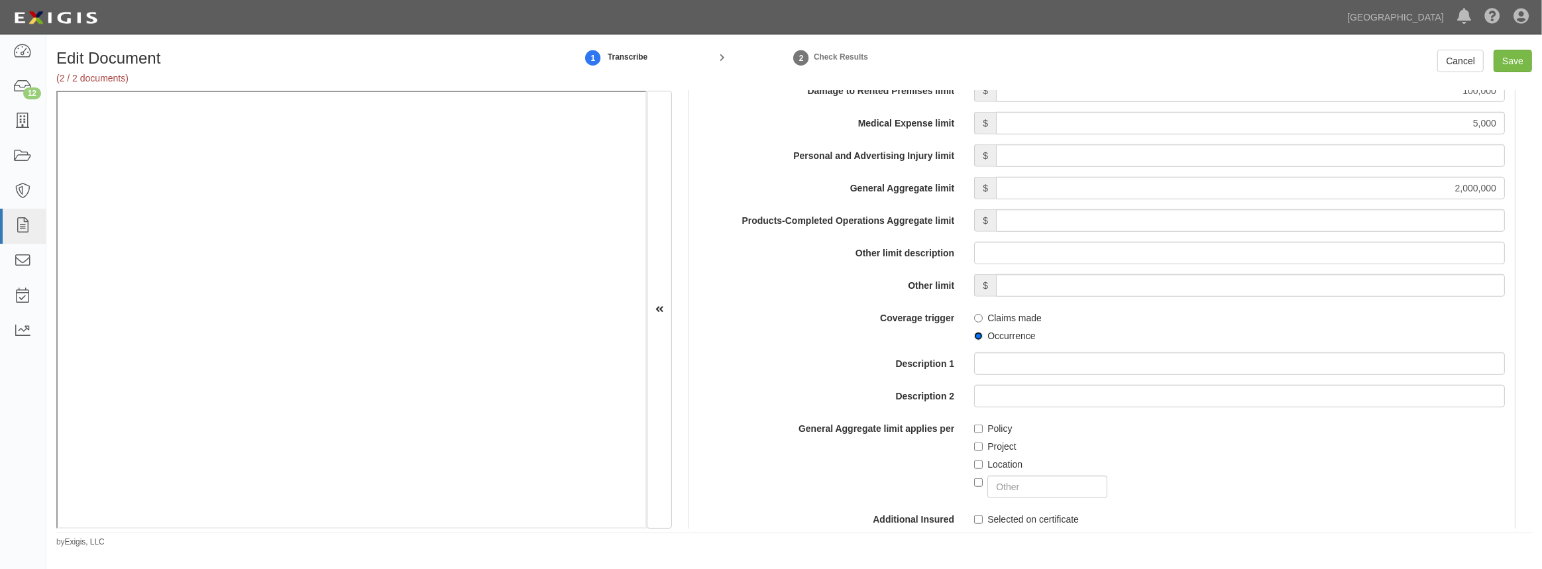
scroll to position [1265, 0]
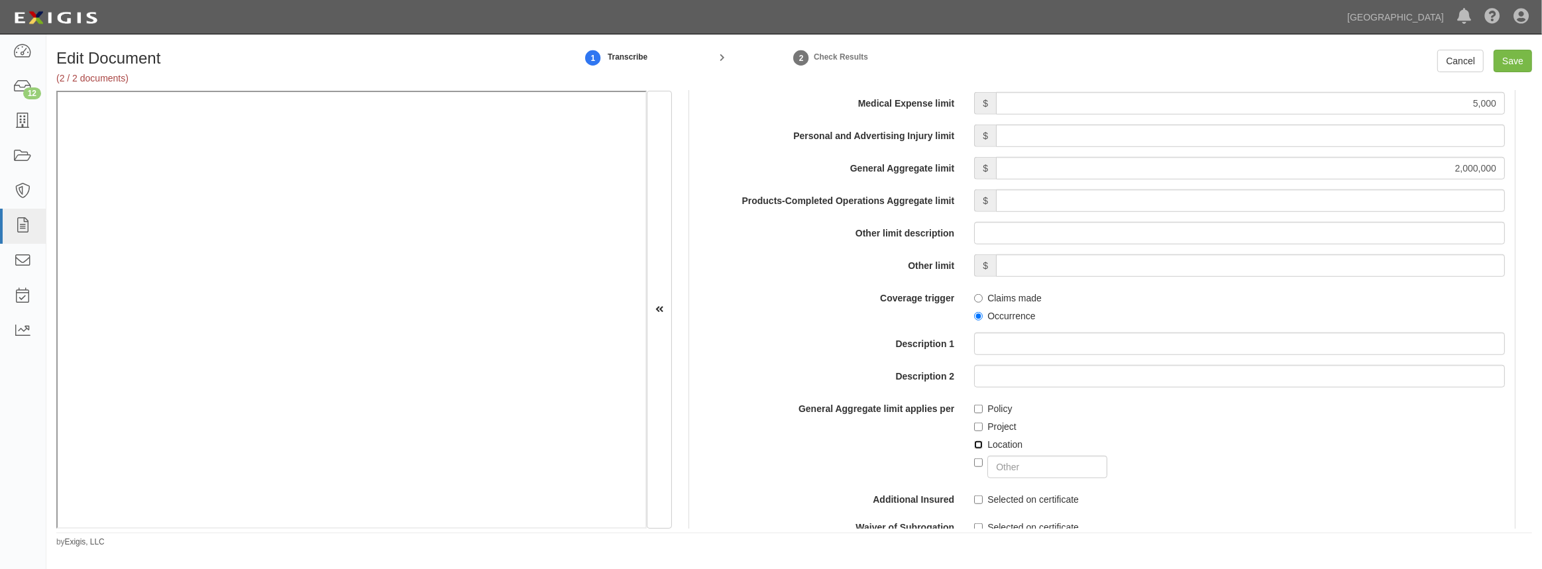
click at [976, 444] on input "Location" at bounding box center [978, 445] width 9 height 9
checkbox input "true"
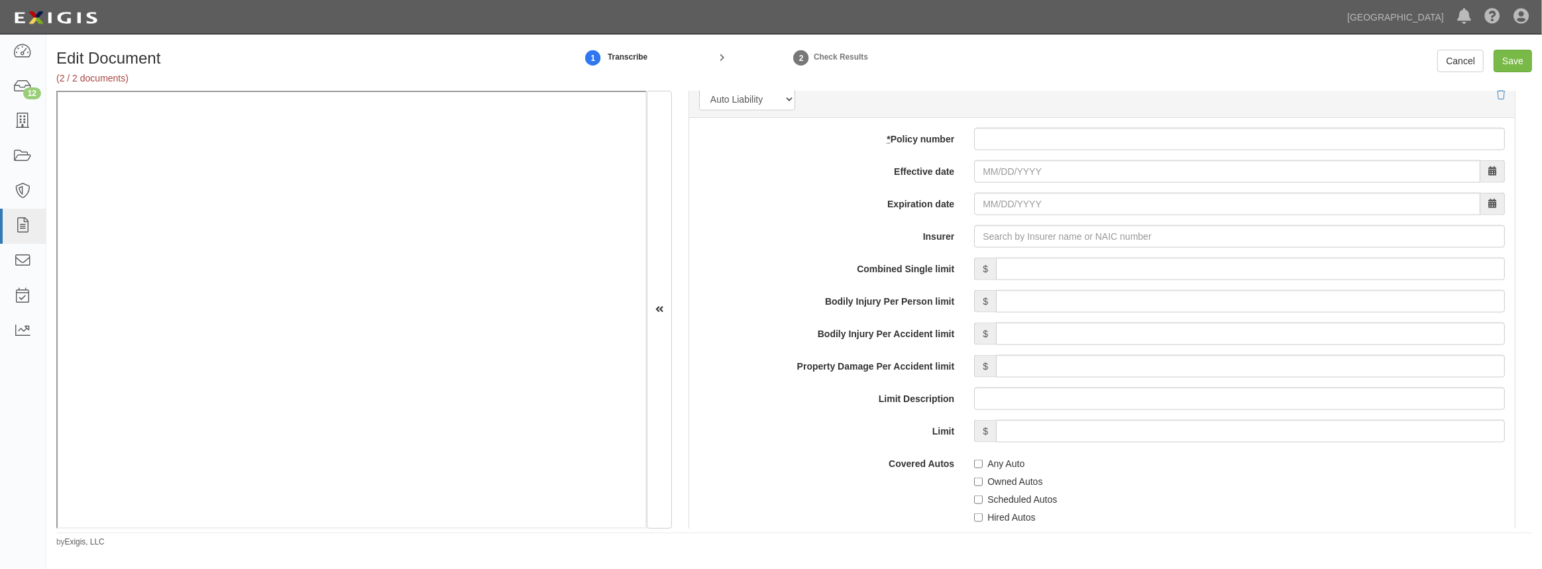
scroll to position [1927, 0]
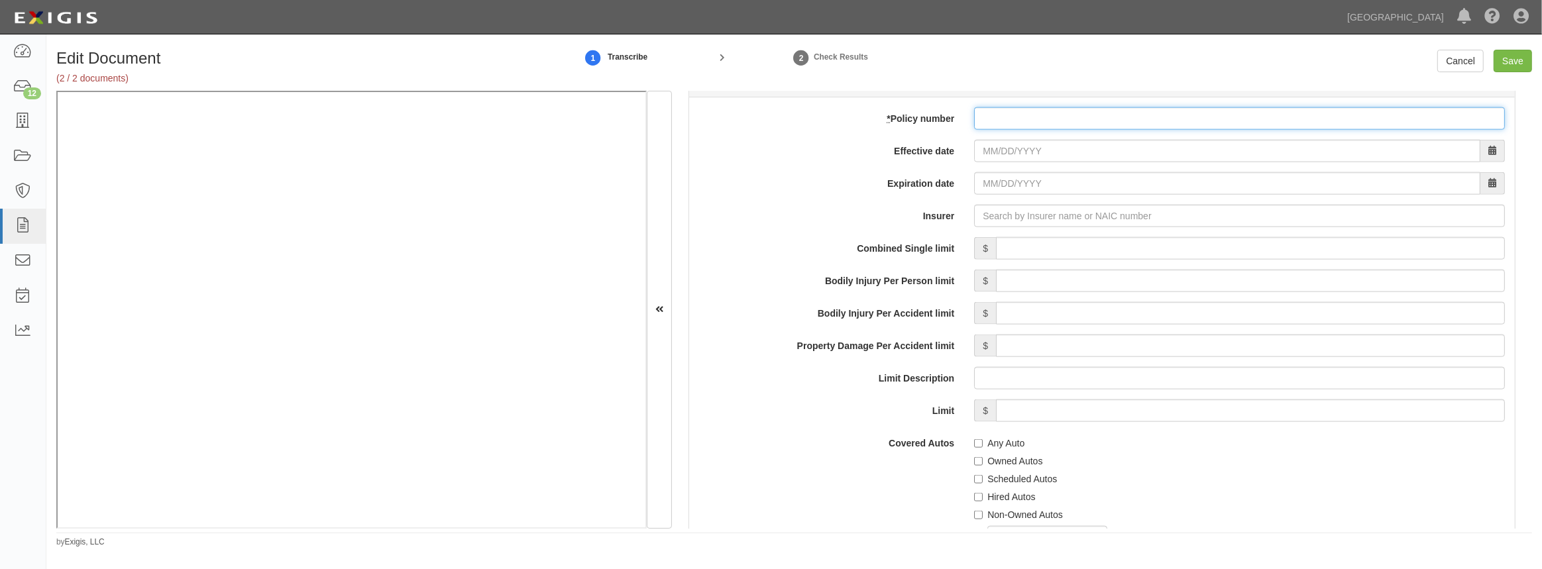
click at [1049, 115] on input "* Policy number" at bounding box center [1239, 118] width 531 height 23
paste input "50011603801"
type input "50011603801"
click at [1028, 150] on input "Effective date" at bounding box center [1227, 151] width 506 height 23
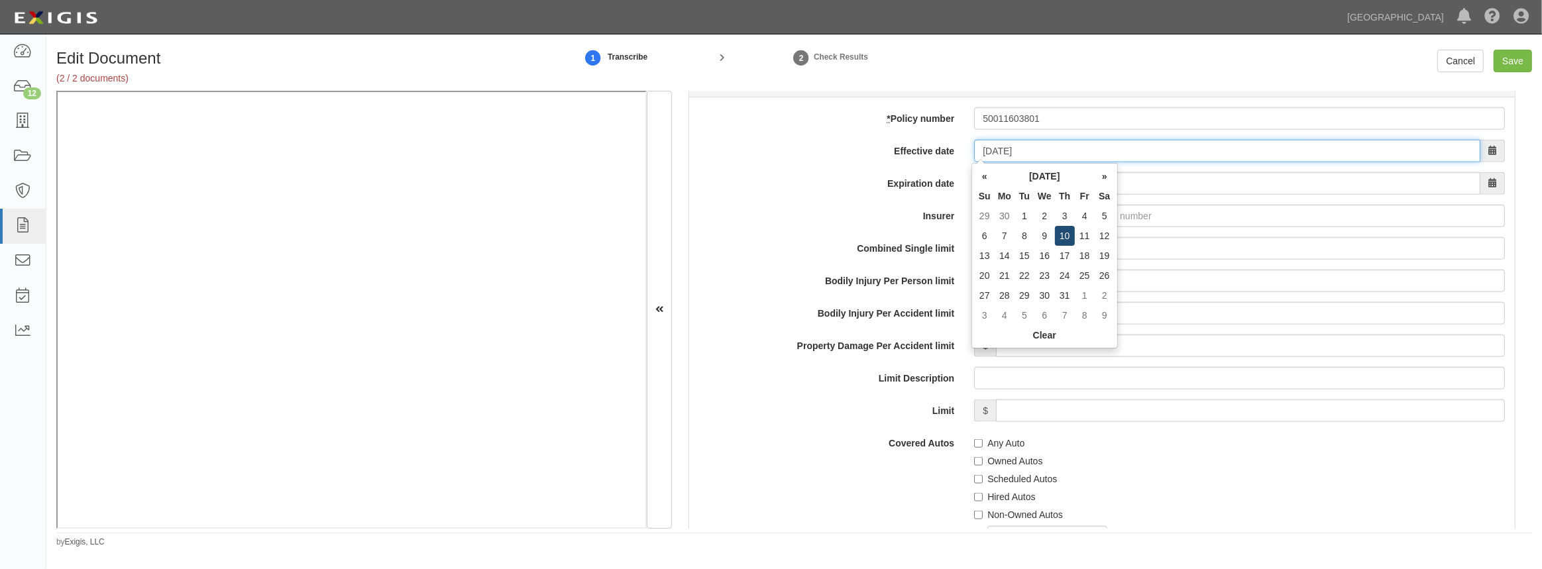
type input "07/10/2025"
type input "07/10/2026"
click at [1063, 231] on td "10" at bounding box center [1065, 236] width 20 height 20
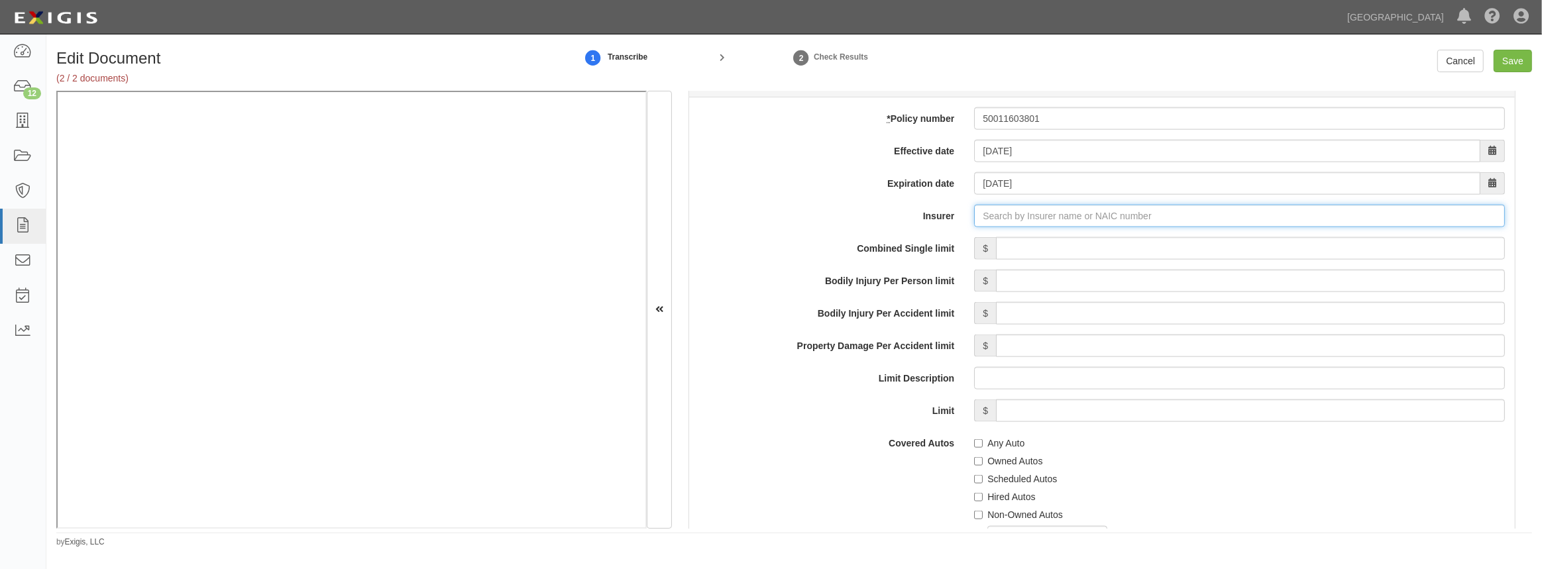
click at [1018, 215] on input "Insurer" at bounding box center [1239, 216] width 531 height 23
type input "21st Century Advantage Insurance Company (25232) NR Rating"
type input "2"
click at [1014, 233] on div "Infinity Select Insurance Company ( 20260 ) A- XIV Rating" at bounding box center [1018, 241] width 260 height 17
type input "Infinity Select Insurance Company (20260) A- XIV Rating"
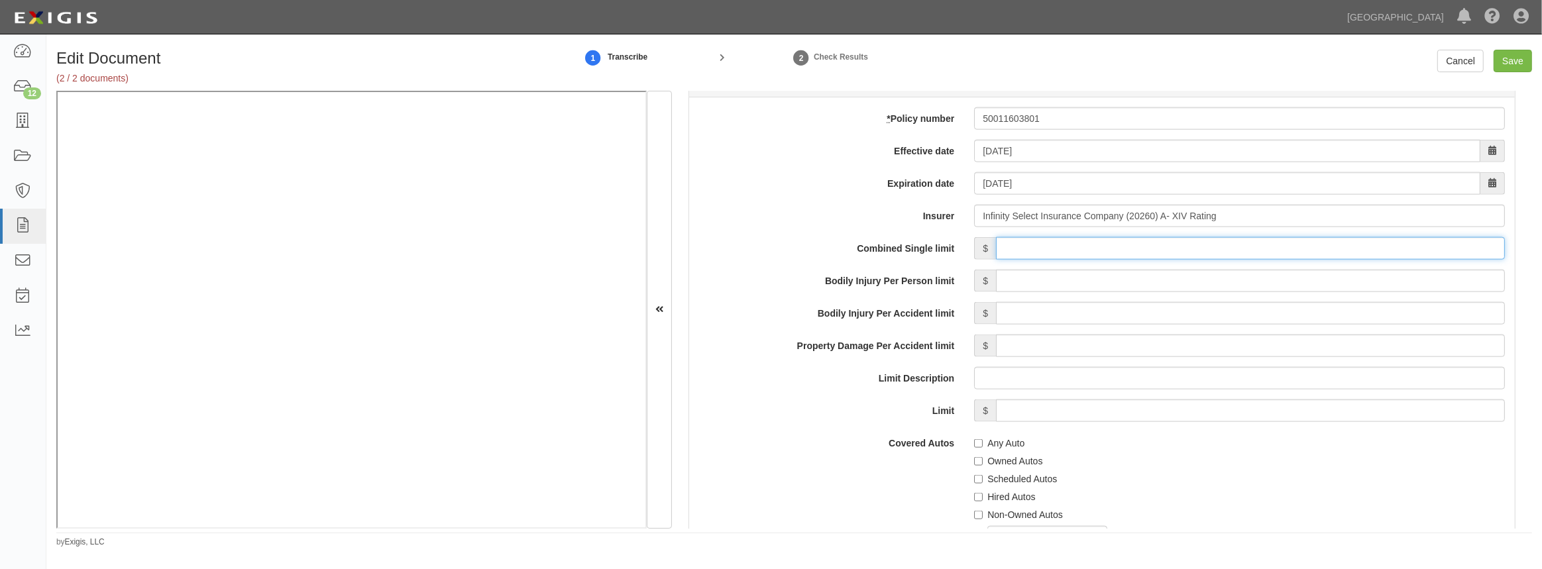
drag, startPoint x: 1024, startPoint y: 247, endPoint x: 1030, endPoint y: 261, distance: 15.4
click at [1024, 247] on input "Combined Single limit" at bounding box center [1250, 248] width 509 height 23
type input "1,000,000"
click at [977, 441] on input "Any Auto" at bounding box center [978, 443] width 9 height 9
checkbox input "true"
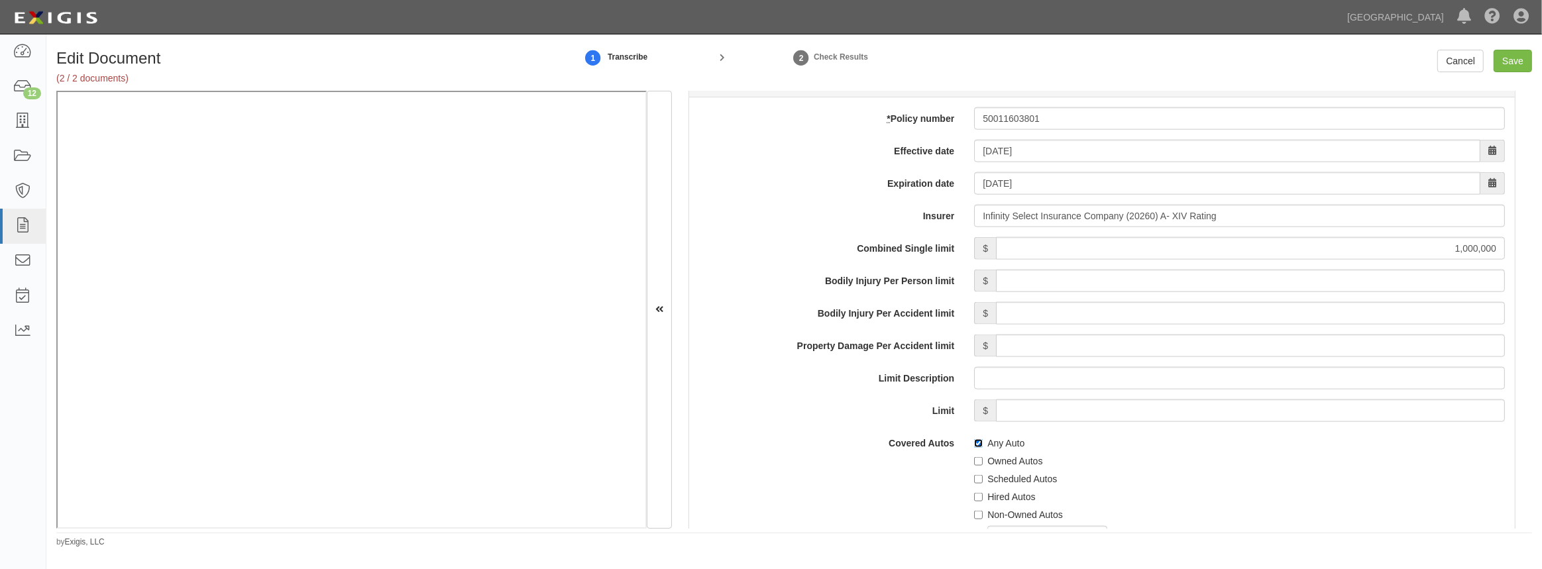
scroll to position [2168, 0]
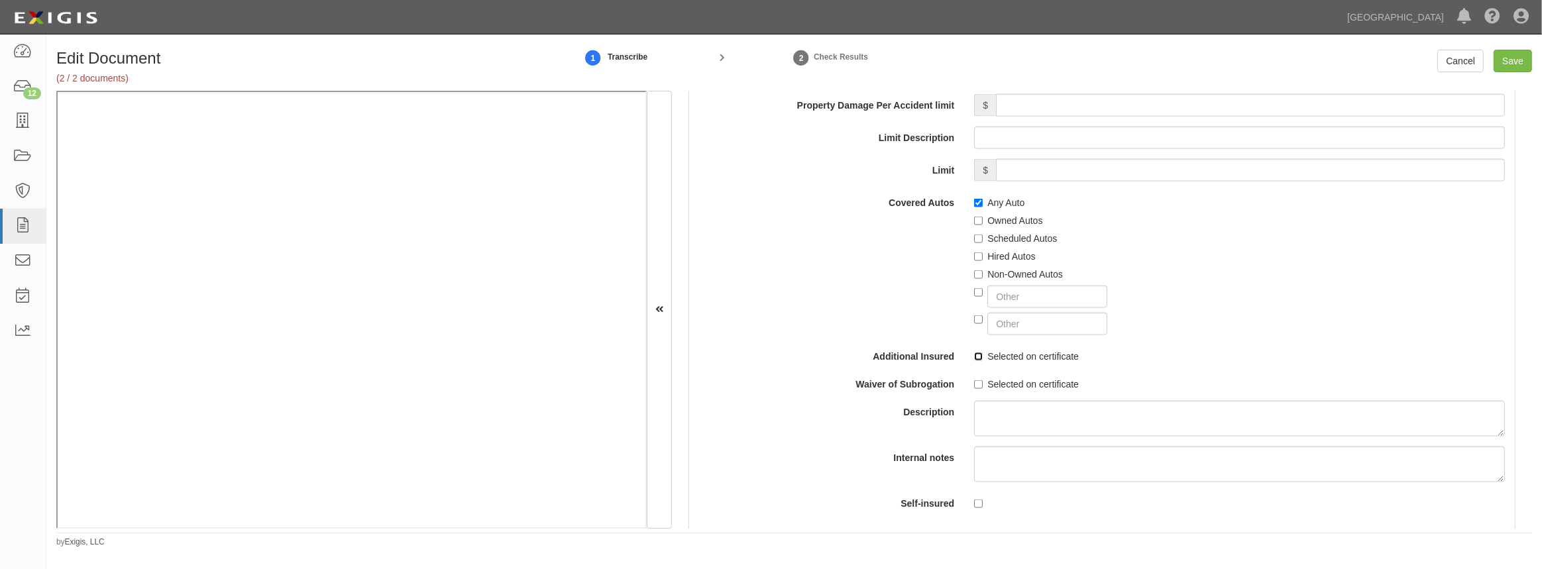
click at [975, 354] on input "Selected on certificate" at bounding box center [978, 356] width 9 height 9
checkbox input "true"
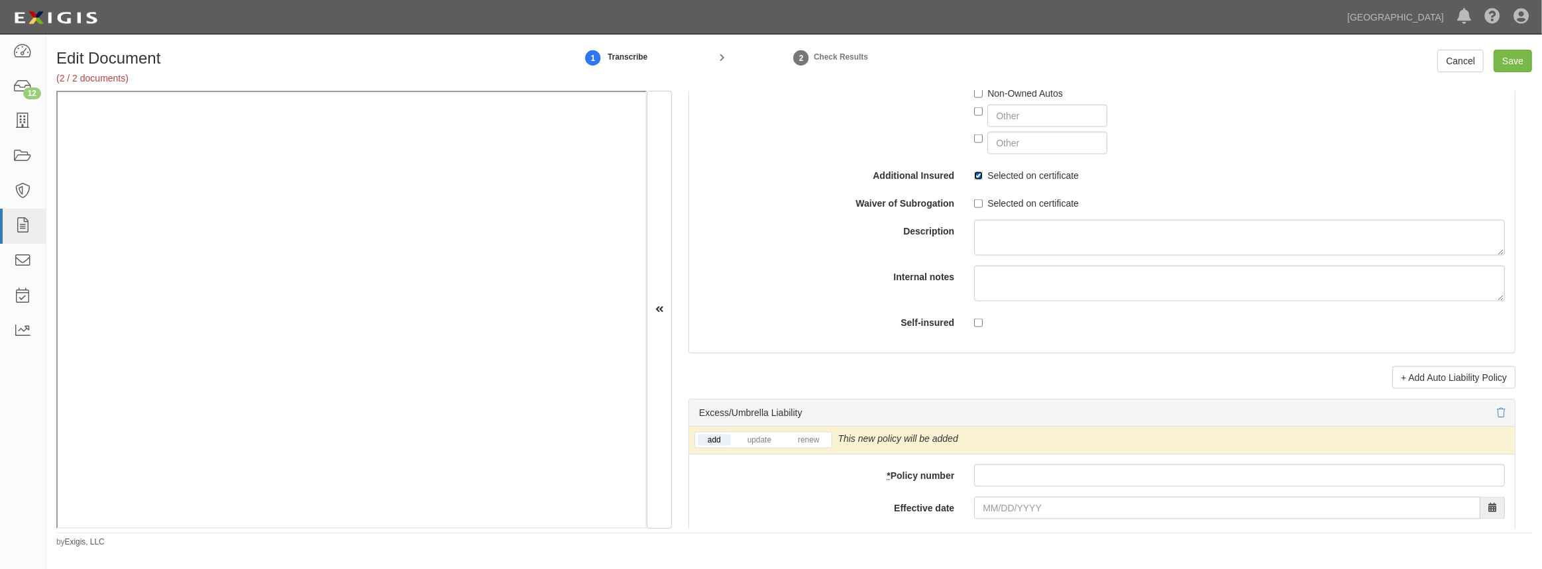
scroll to position [2529, 0]
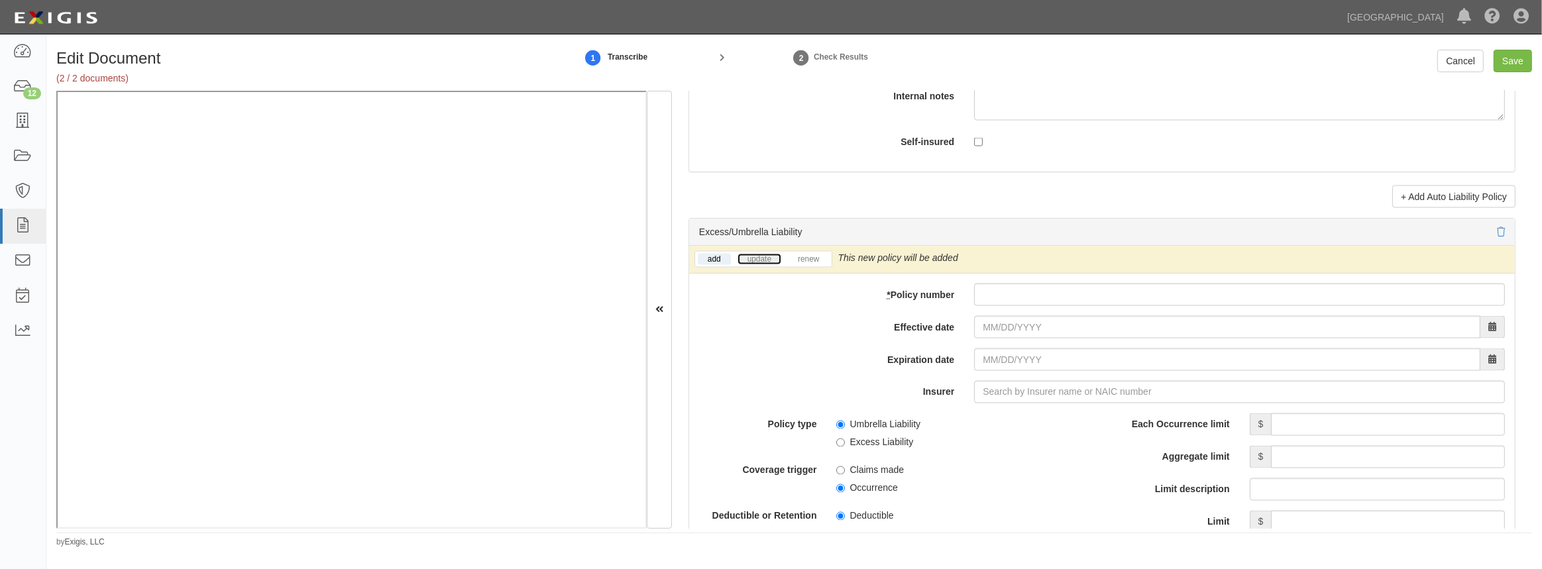
click at [755, 261] on link "update" at bounding box center [759, 259] width 44 height 11
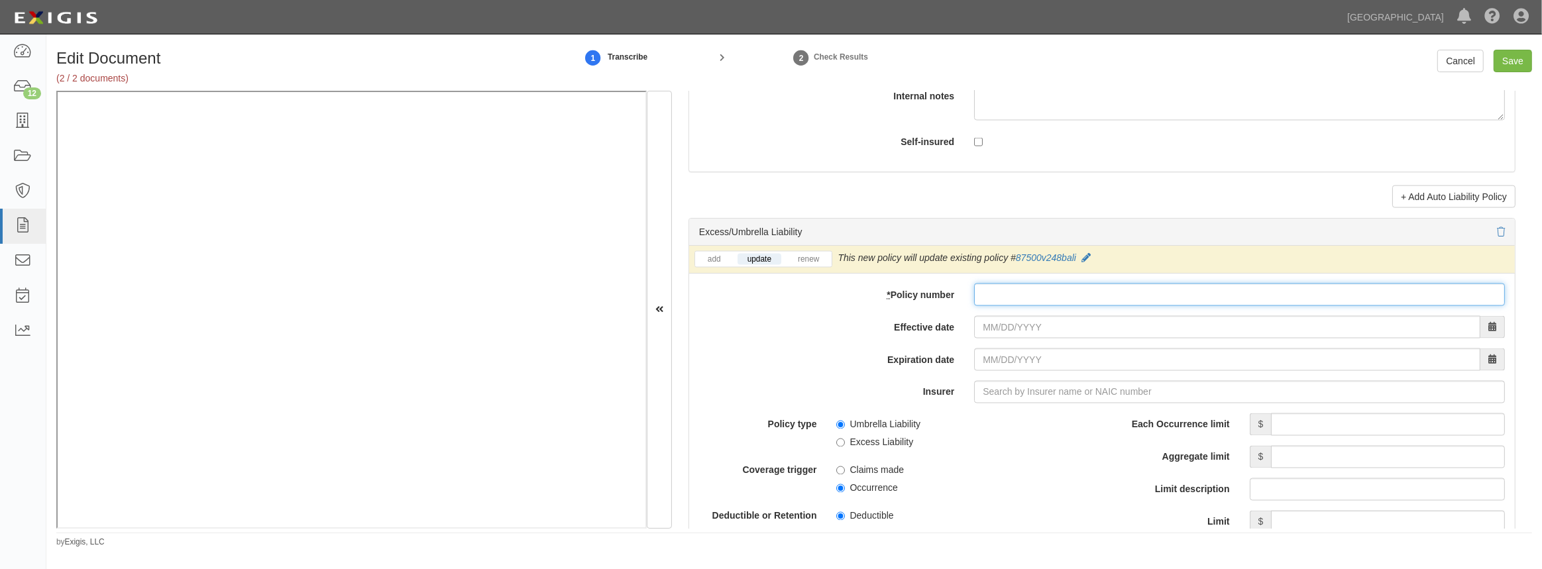
click at [1027, 291] on input "* Policy number" at bounding box center [1239, 295] width 531 height 23
paste input "EZXS3208187"
type input "EZXS3208187"
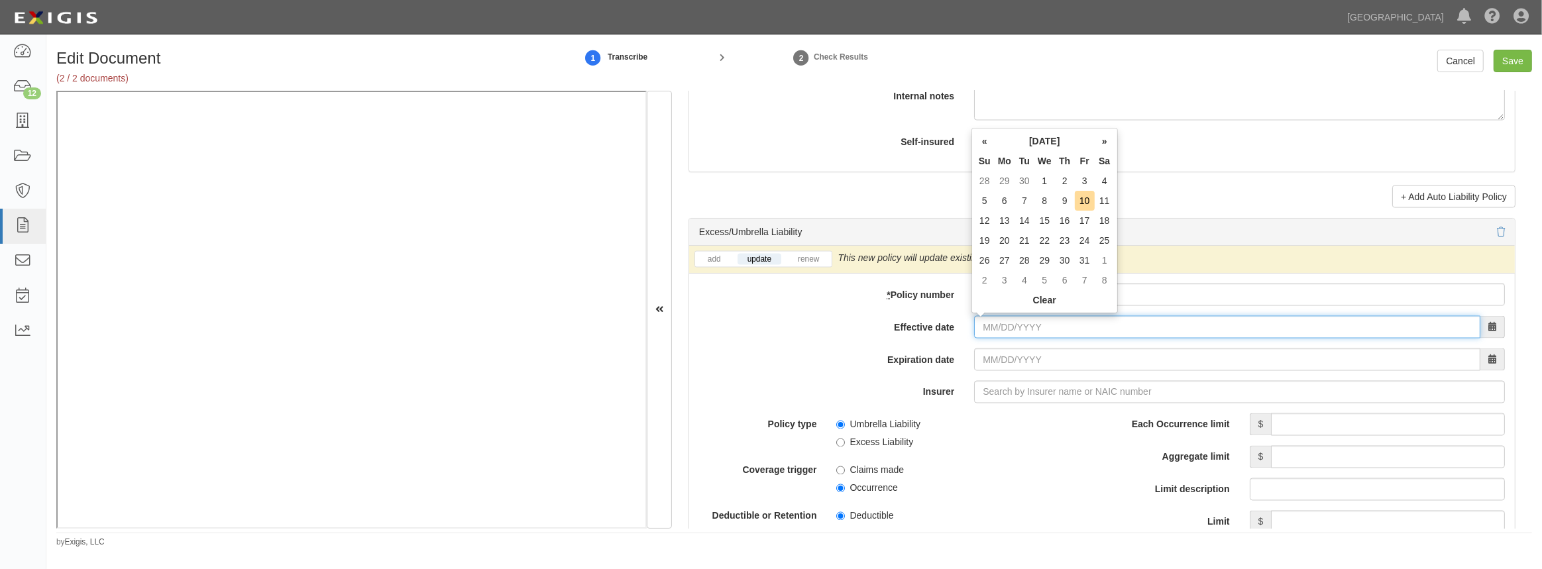
click at [1003, 329] on input "Effective date" at bounding box center [1227, 327] width 506 height 23
type input "07/11/2025"
type input "[DATE]"
click at [1080, 203] on td "11" at bounding box center [1085, 201] width 20 height 20
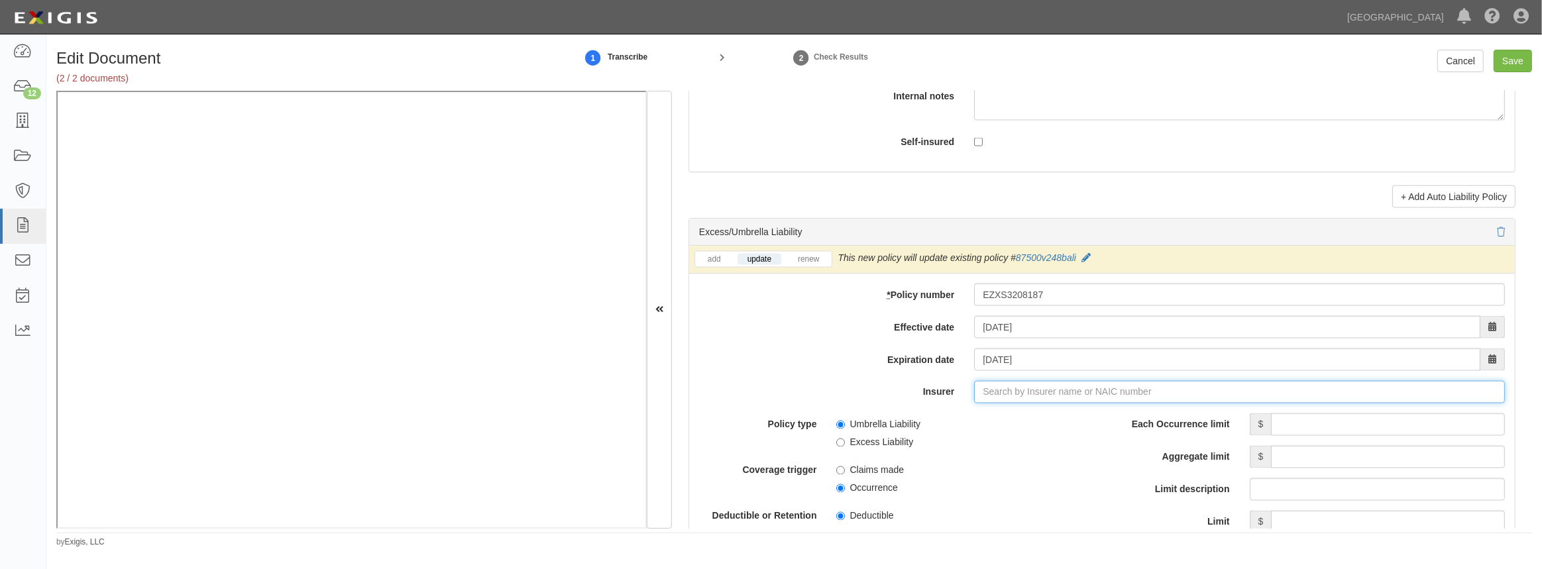
click at [995, 391] on input "Insurer" at bounding box center [1239, 392] width 531 height 23
click at [998, 409] on div "Evanston Insurance Company ( 3537 8) A XV Rating" at bounding box center [1006, 417] width 237 height 17
type input "Evanston Insurance Company (35378) A XV Rating"
click at [1290, 417] on input "Each Occurrence limit" at bounding box center [1388, 424] width 234 height 23
type input "2,000,000"
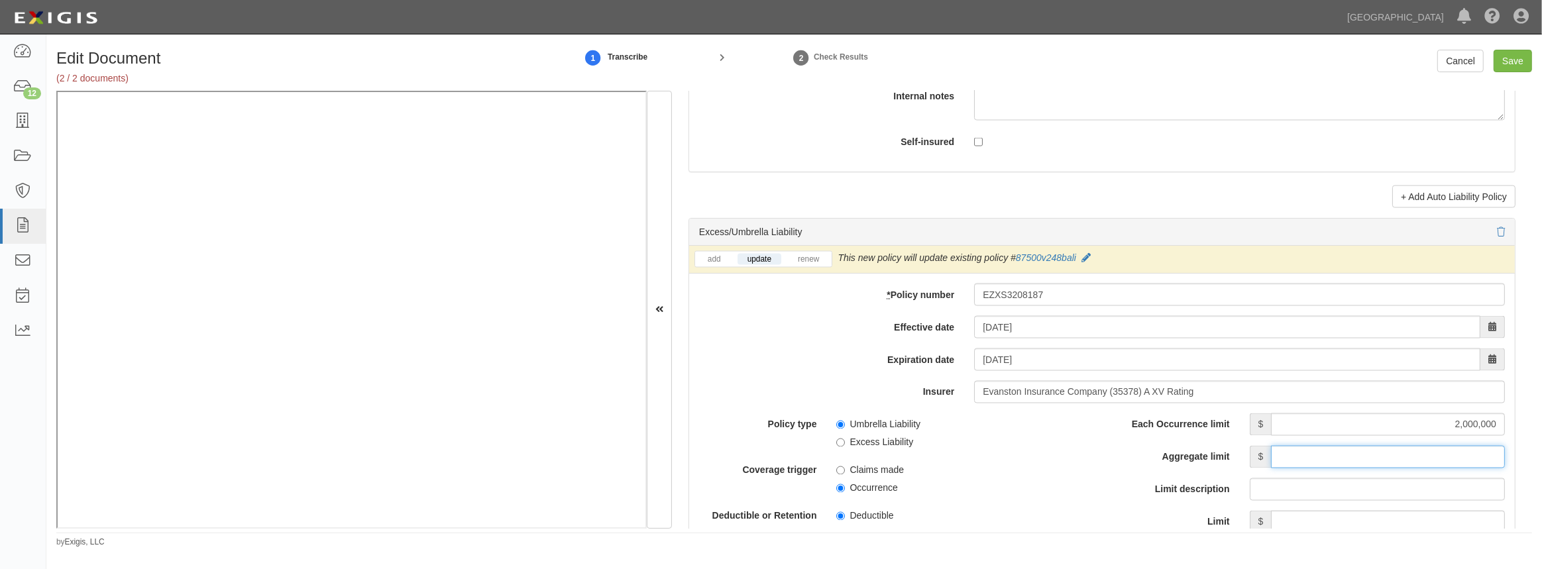
drag, startPoint x: 1318, startPoint y: 452, endPoint x: 1328, endPoint y: 419, distance: 34.0
click at [1318, 452] on input "Aggregate limit" at bounding box center [1388, 457] width 234 height 23
type input "2,000,000"
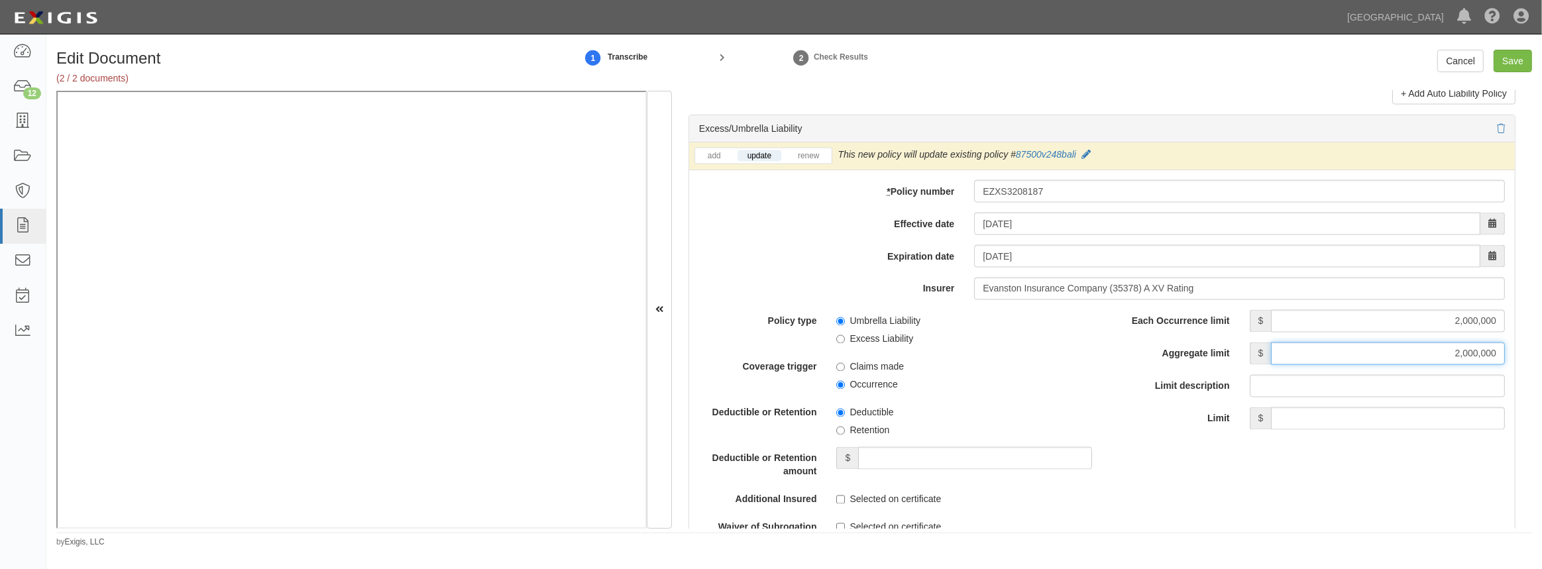
scroll to position [2650, 0]
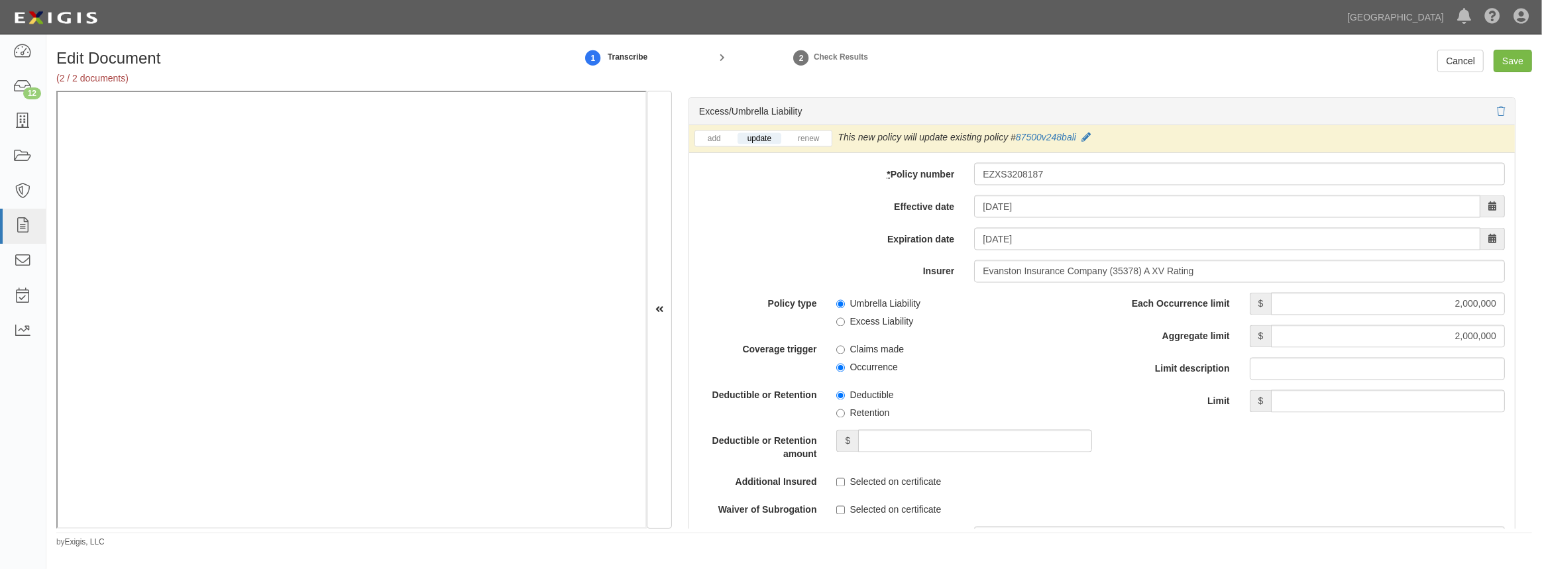
click at [983, 399] on span "Deductible" at bounding box center [963, 393] width 255 height 18
click at [841, 325] on input "Excess Liability" at bounding box center [840, 322] width 9 height 9
radio input "true"
click at [840, 368] on input "Occurrence" at bounding box center [840, 368] width 9 height 9
radio input "true"
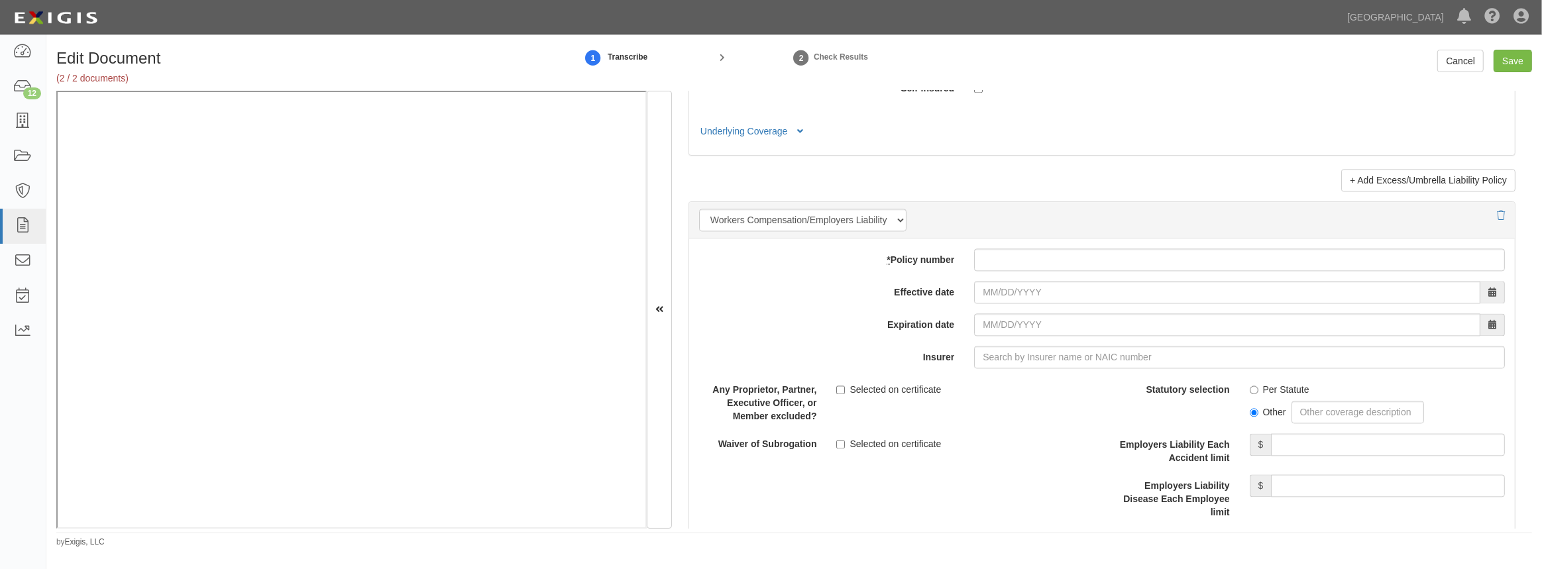
scroll to position [3192, 0]
click at [1018, 272] on div "add update renew This new policy will be added This new policy will update exis…" at bounding box center [1101, 470] width 825 height 464
click at [1010, 263] on input "* Policy number" at bounding box center [1239, 259] width 531 height 23
paste input "CSWC01146203"
type input "CSWC01146203"
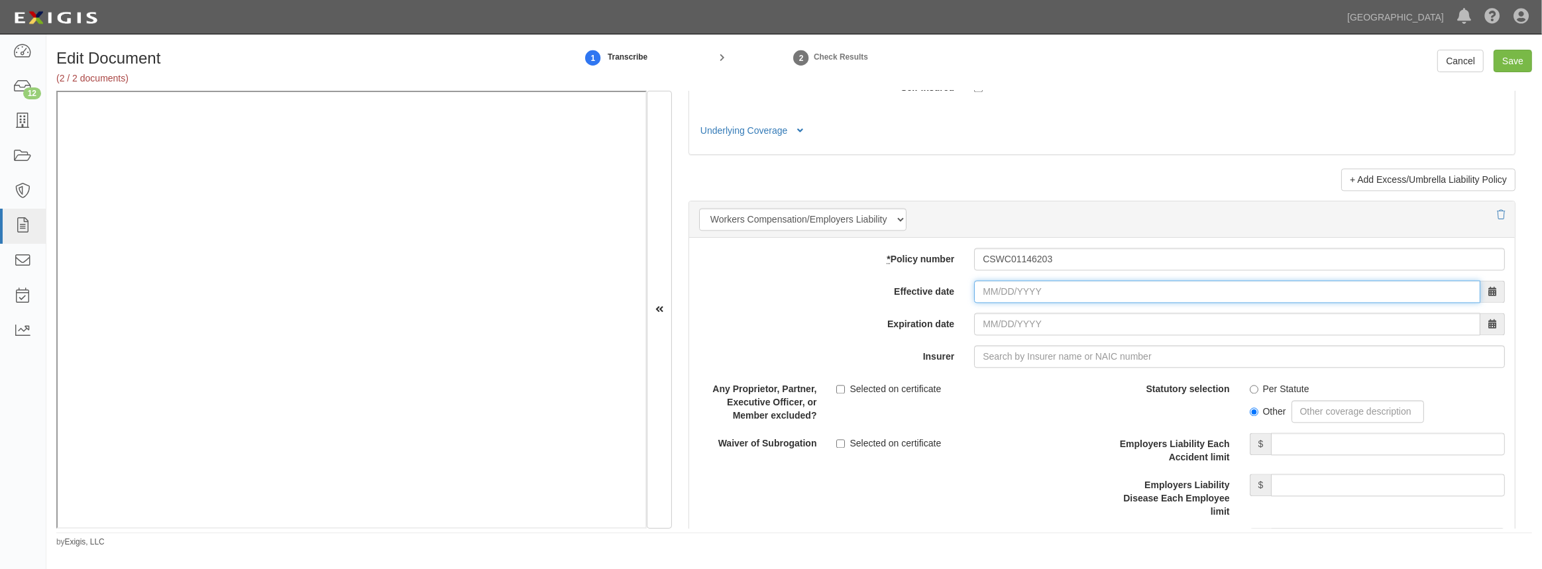
click at [1001, 284] on input "Effective date" at bounding box center [1227, 291] width 506 height 23
type input "10/24/2024"
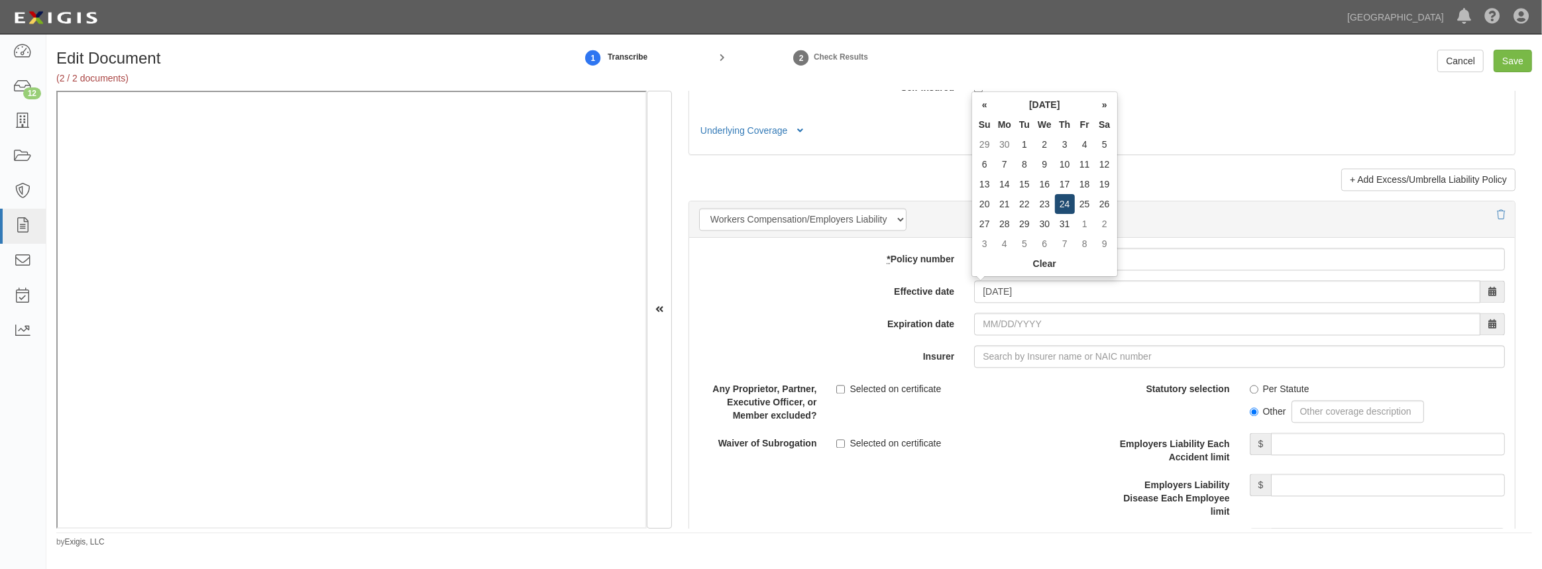
type input "10/24/2025"
click at [1061, 202] on td "24" at bounding box center [1065, 204] width 20 height 20
click at [996, 363] on input "Insurer" at bounding box center [1239, 356] width 531 height 23
type input "180 Seguros S.A. (0) NR Rating"
type input "1"
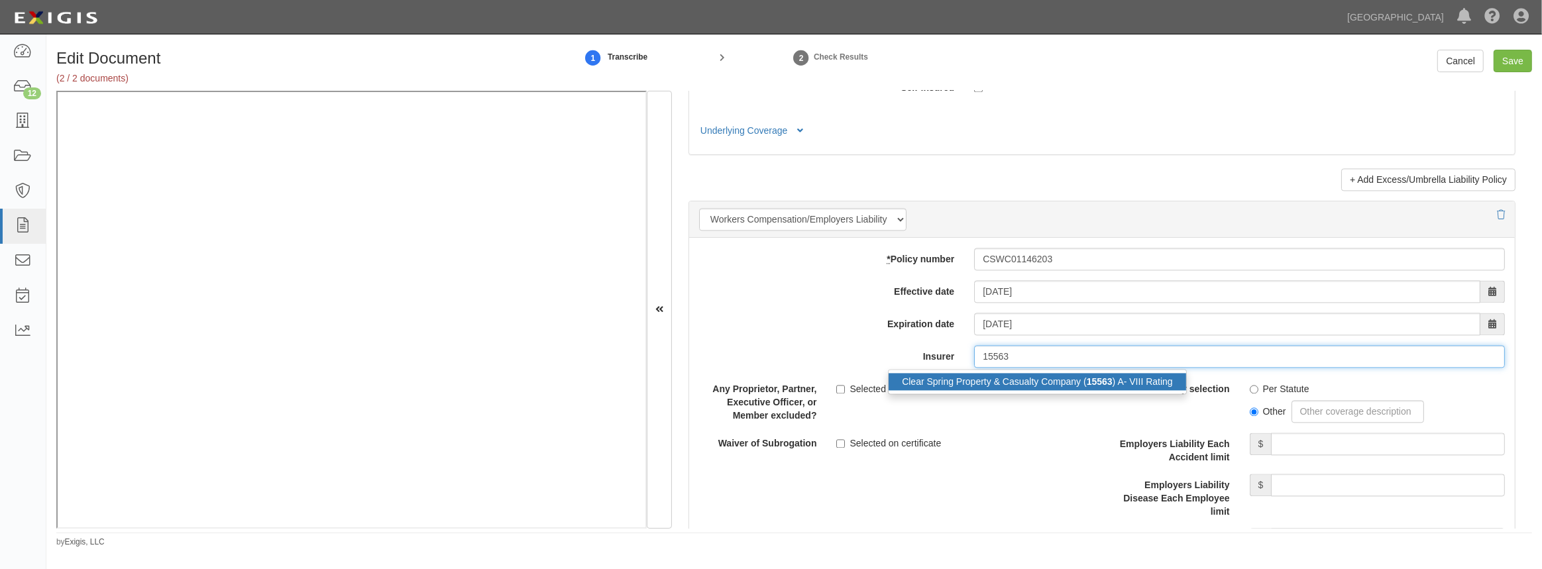
click at [974, 380] on div "Clear Spring Property & Casualty Company ( 15563 ) A- VIII Rating" at bounding box center [1036, 381] width 297 height 17
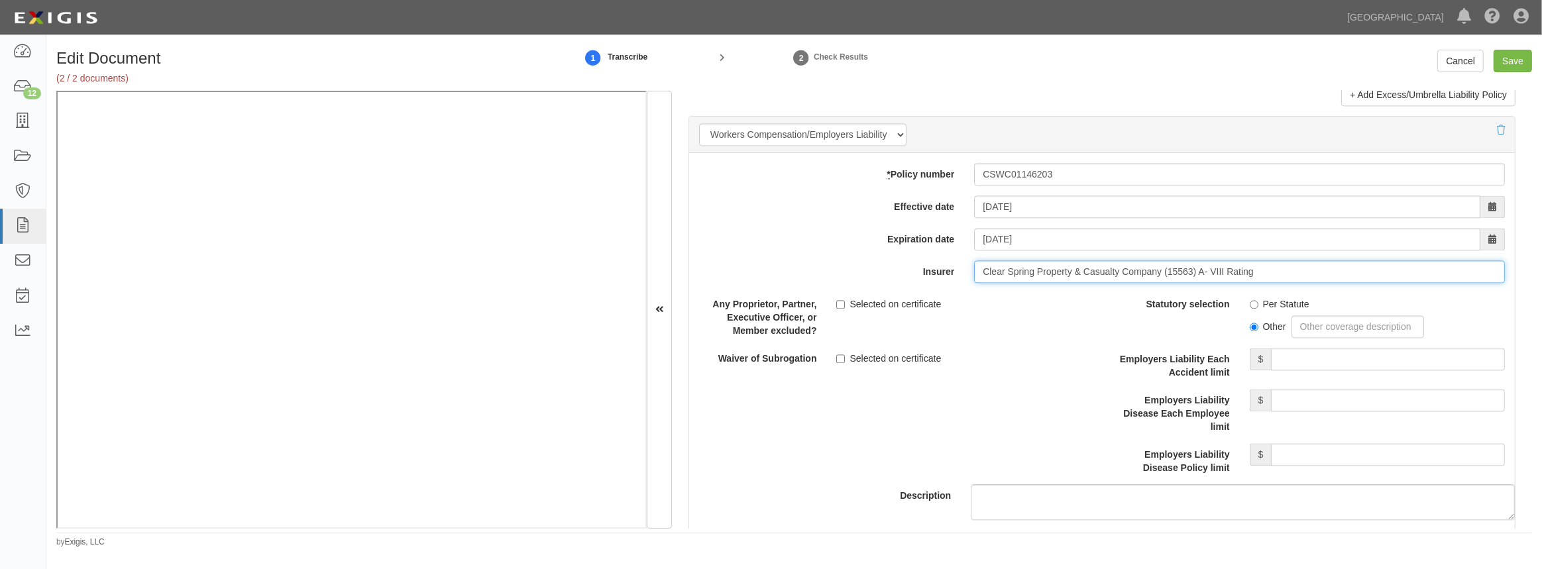
scroll to position [3313, 0]
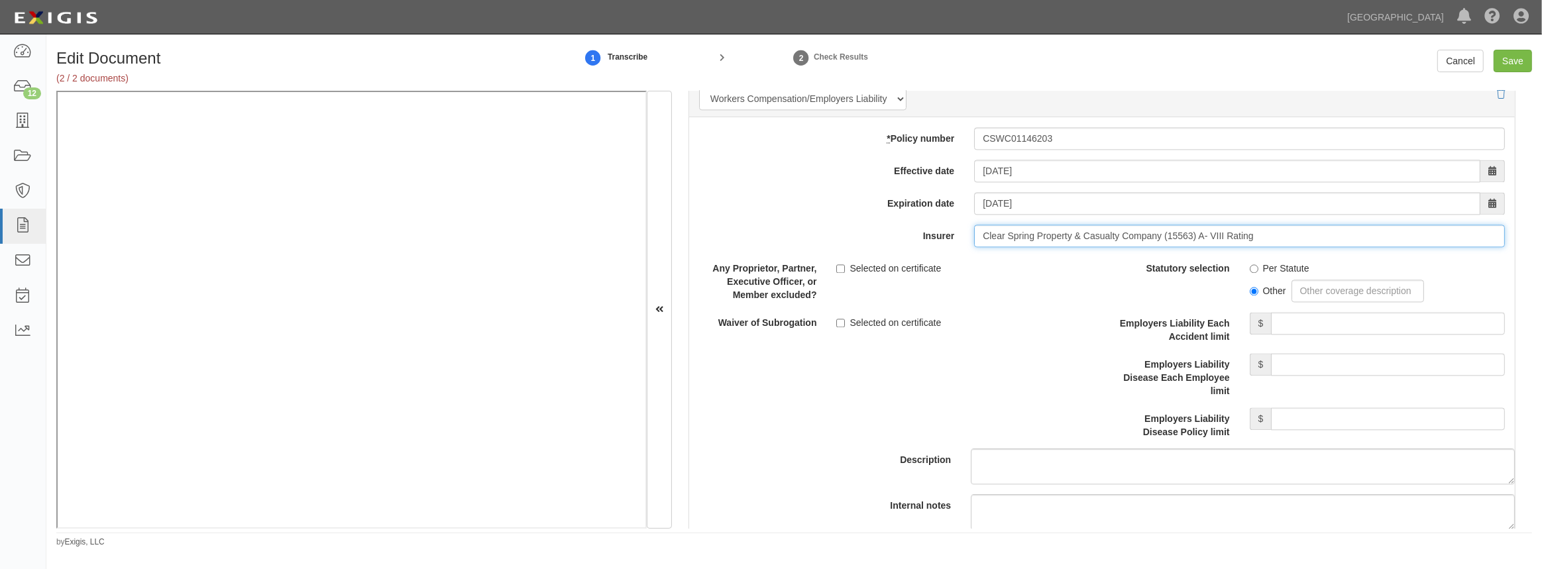
type input "Clear Spring Property & Casualty Company (15563) A- VIII Rating"
click at [1250, 267] on input "Per Statute" at bounding box center [1254, 268] width 9 height 9
radio input "true"
click at [1312, 326] on input "Employers Liability Each Accident limit" at bounding box center [1388, 323] width 234 height 23
type input "1,000,000"
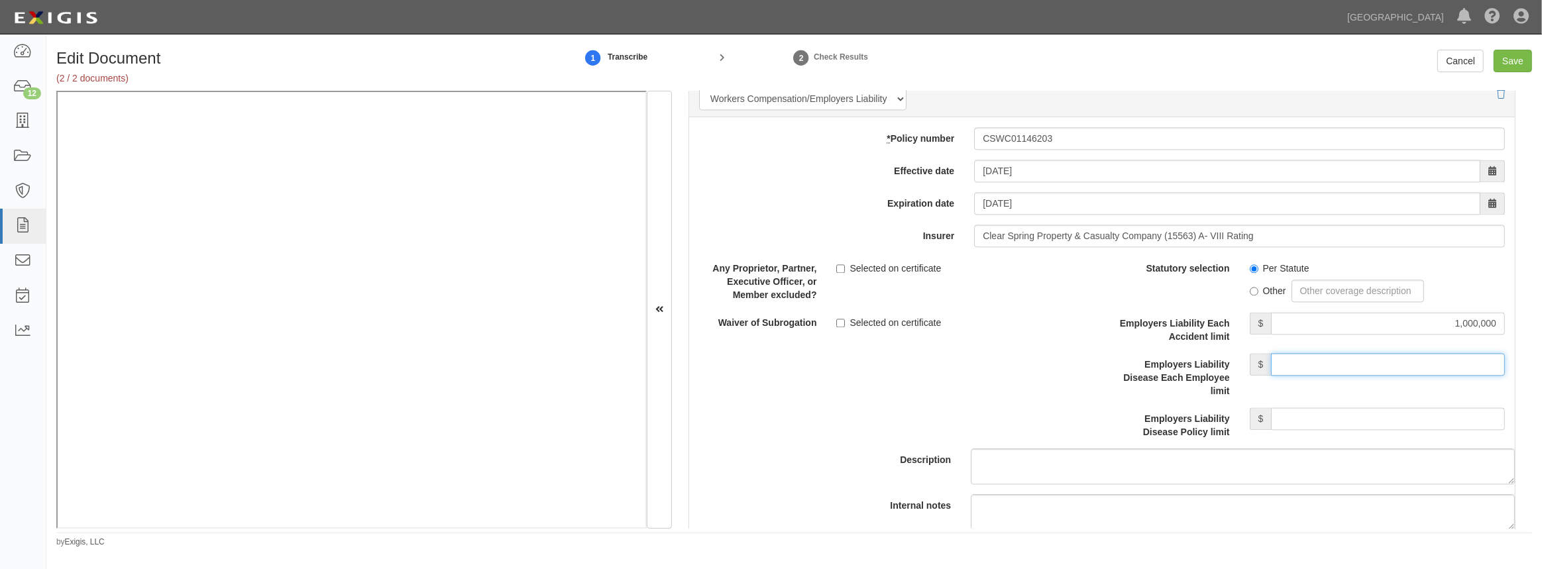
click at [1351, 358] on input "Employers Liability Disease Each Employee limit" at bounding box center [1388, 364] width 234 height 23
type input "1,000,000"
click at [1334, 415] on input "Employers Liability Disease Policy limit" at bounding box center [1388, 418] width 234 height 23
type input "1,000,000"
click at [841, 326] on label "Selected on certificate" at bounding box center [888, 322] width 105 height 13
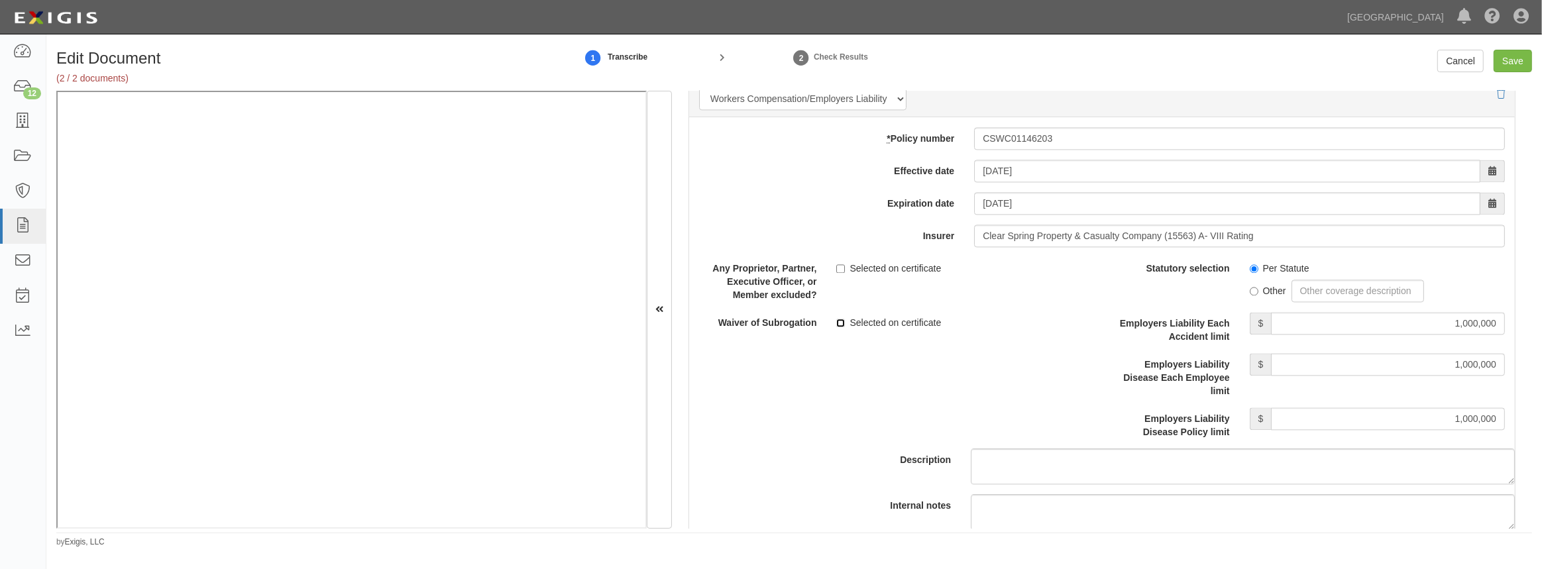
click at [841, 326] on input "Selected on certificate" at bounding box center [840, 323] width 9 height 9
checkbox input "true"
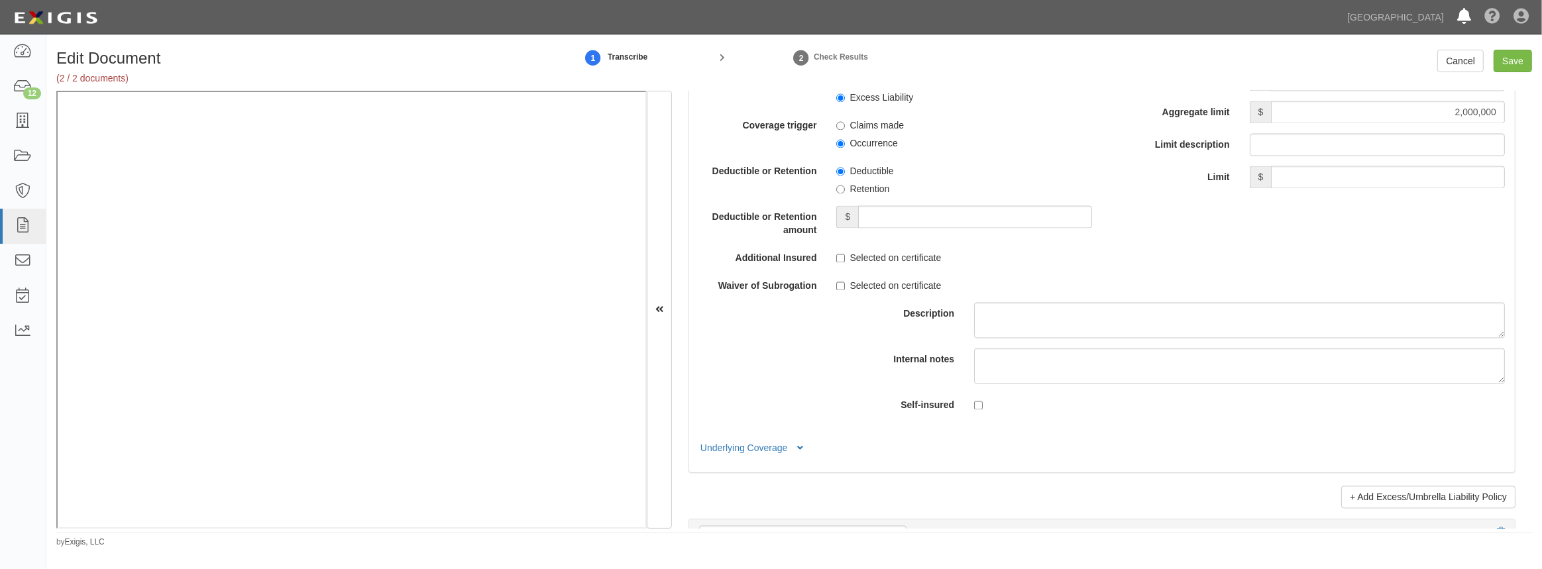
scroll to position [2770, 0]
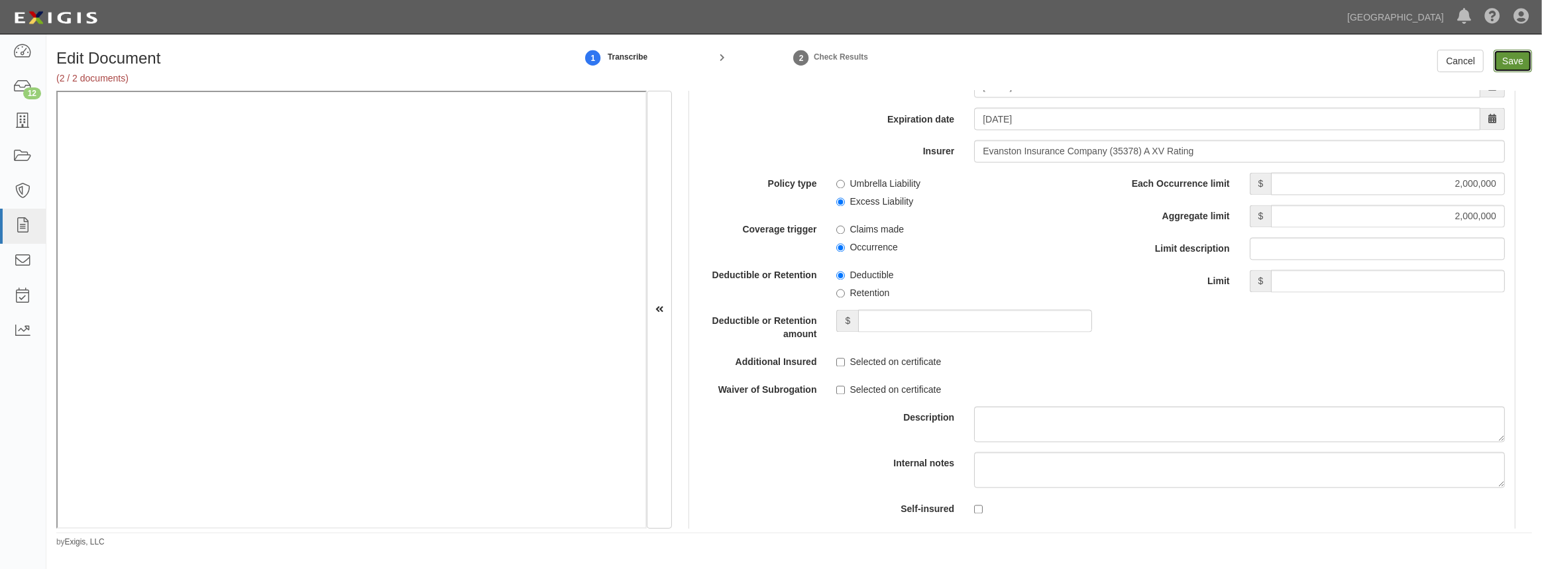
click at [1504, 64] on input "Save" at bounding box center [1512, 61] width 38 height 23
type input "1000000"
type input "100000"
type input "5000"
type input "2000000"
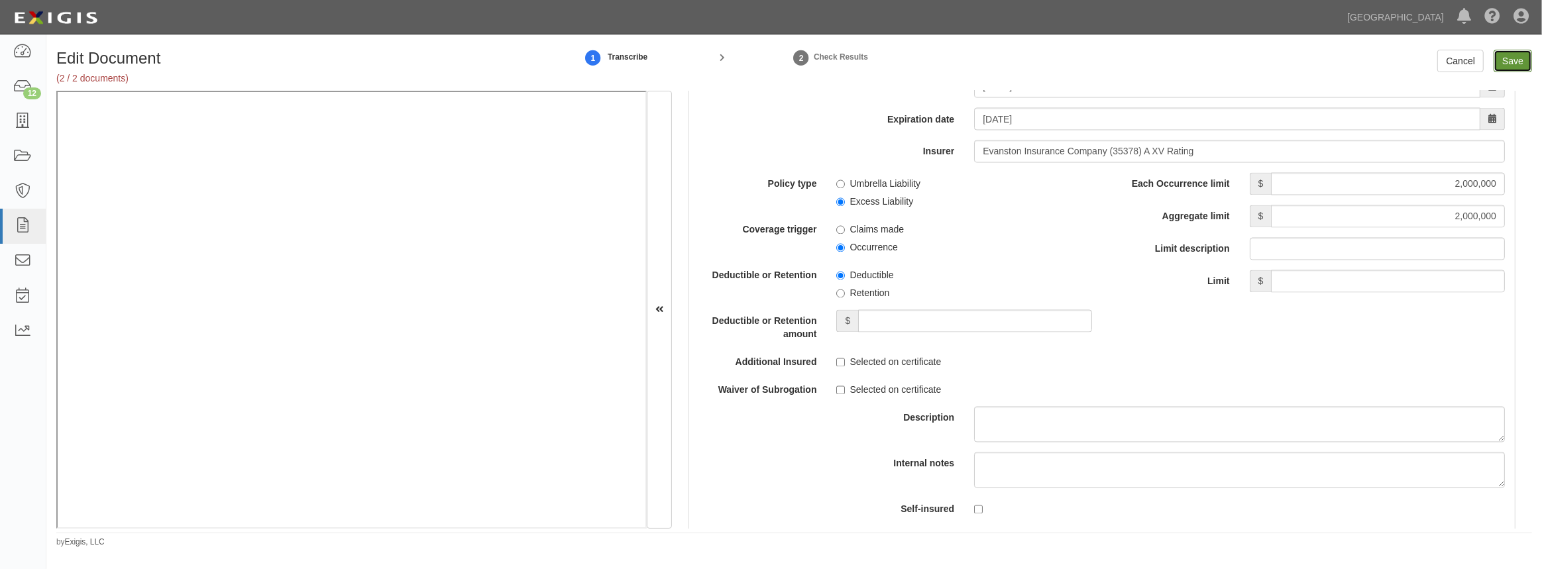
type input "1000000"
type input "2000000"
type input "1000000"
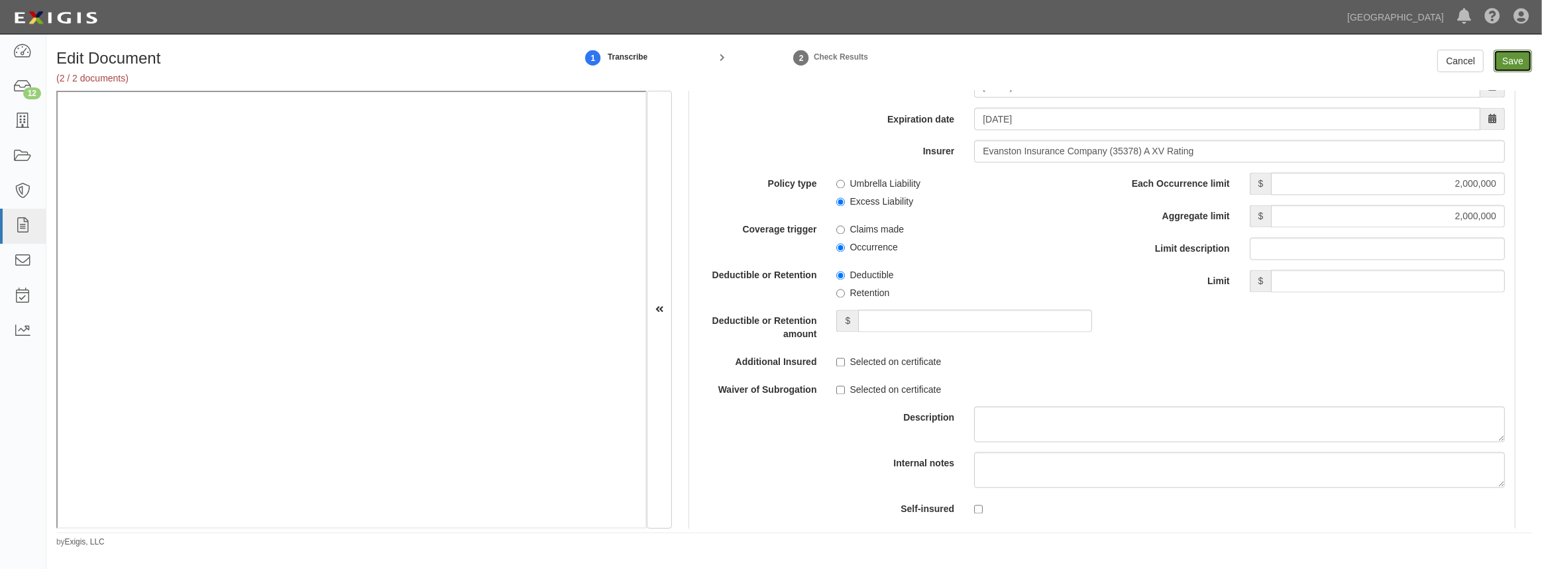
type input "1000000"
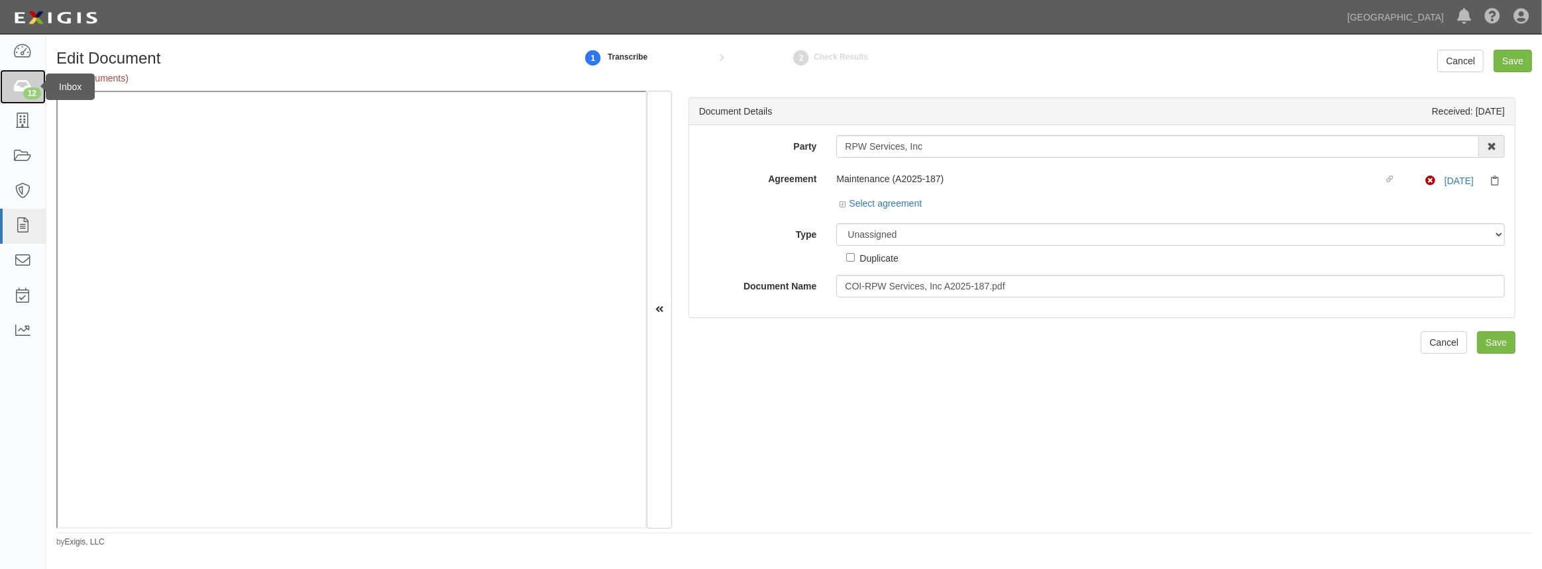
click at [27, 99] on link "12" at bounding box center [23, 87] width 46 height 35
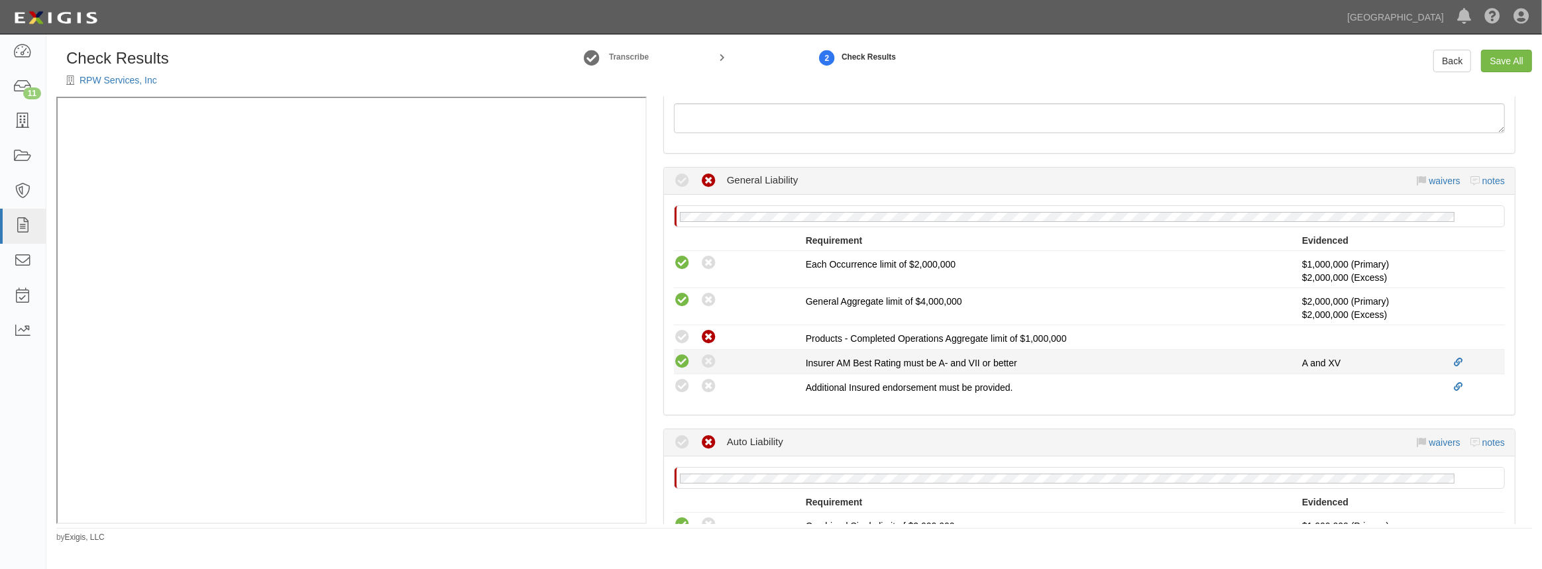
scroll to position [361, 0]
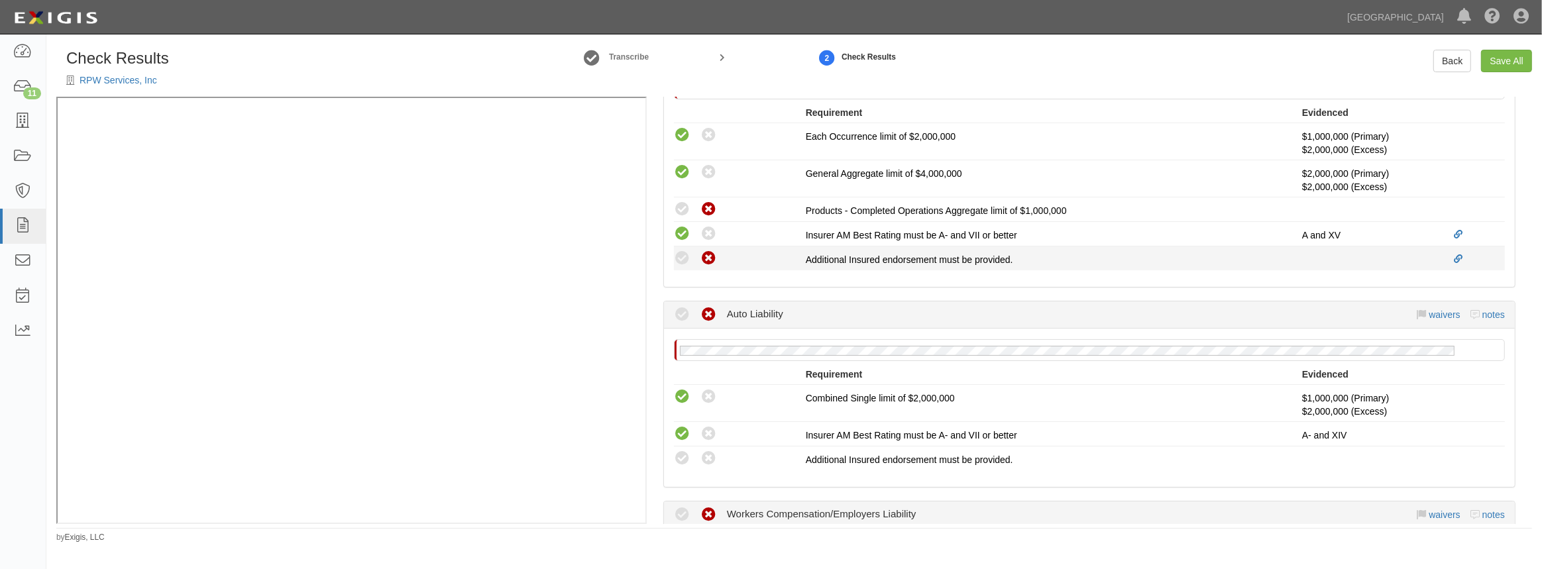
click at [706, 258] on icon at bounding box center [708, 258] width 17 height 17
radio input "true"
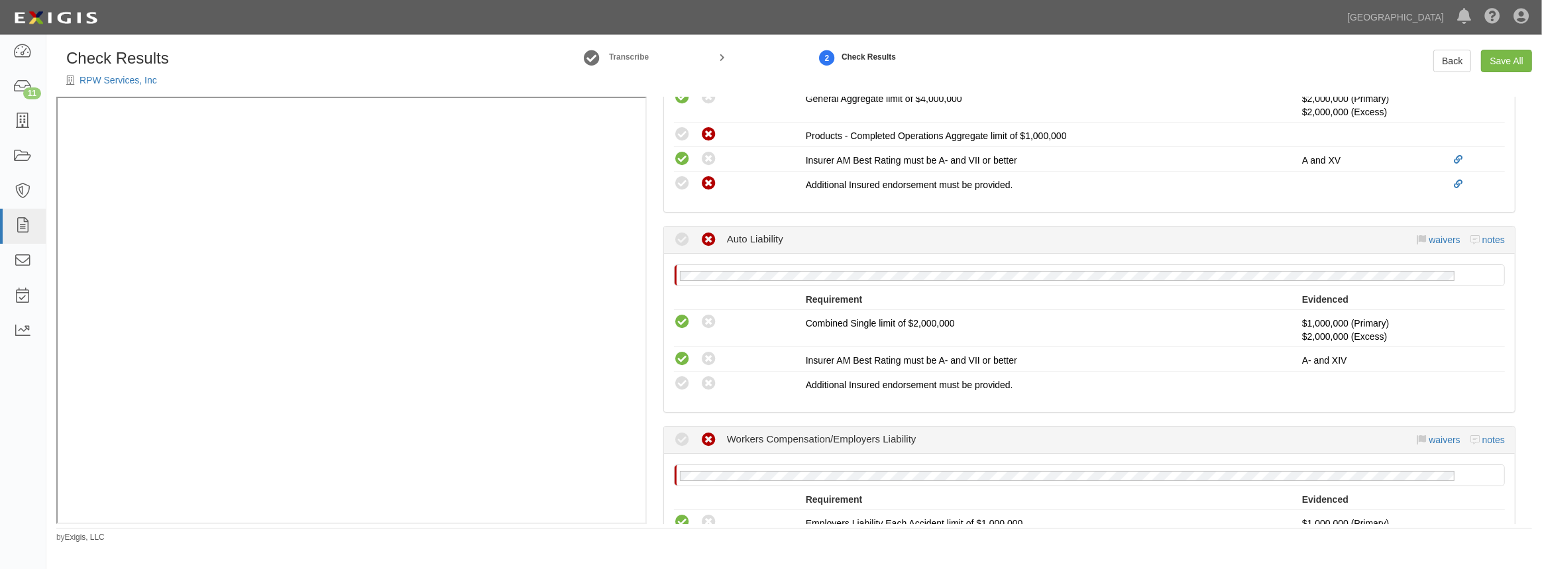
scroll to position [663, 0]
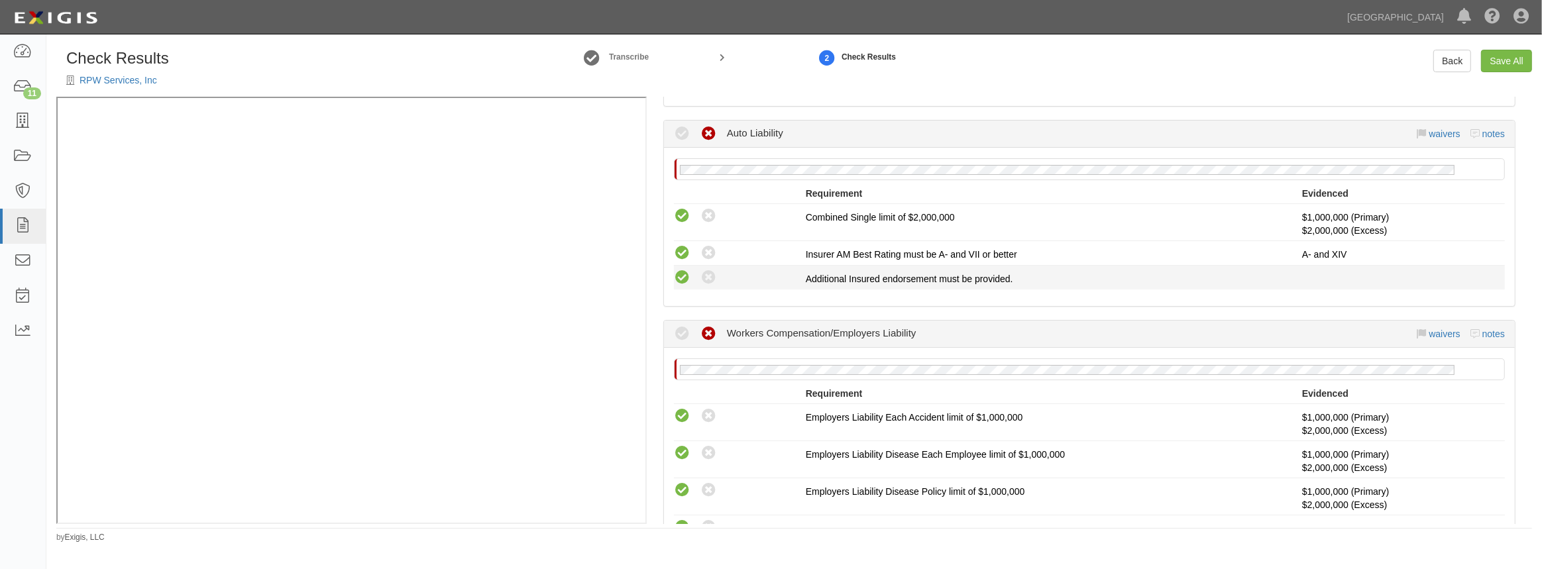
click at [685, 275] on icon at bounding box center [682, 278] width 17 height 17
radio input "true"
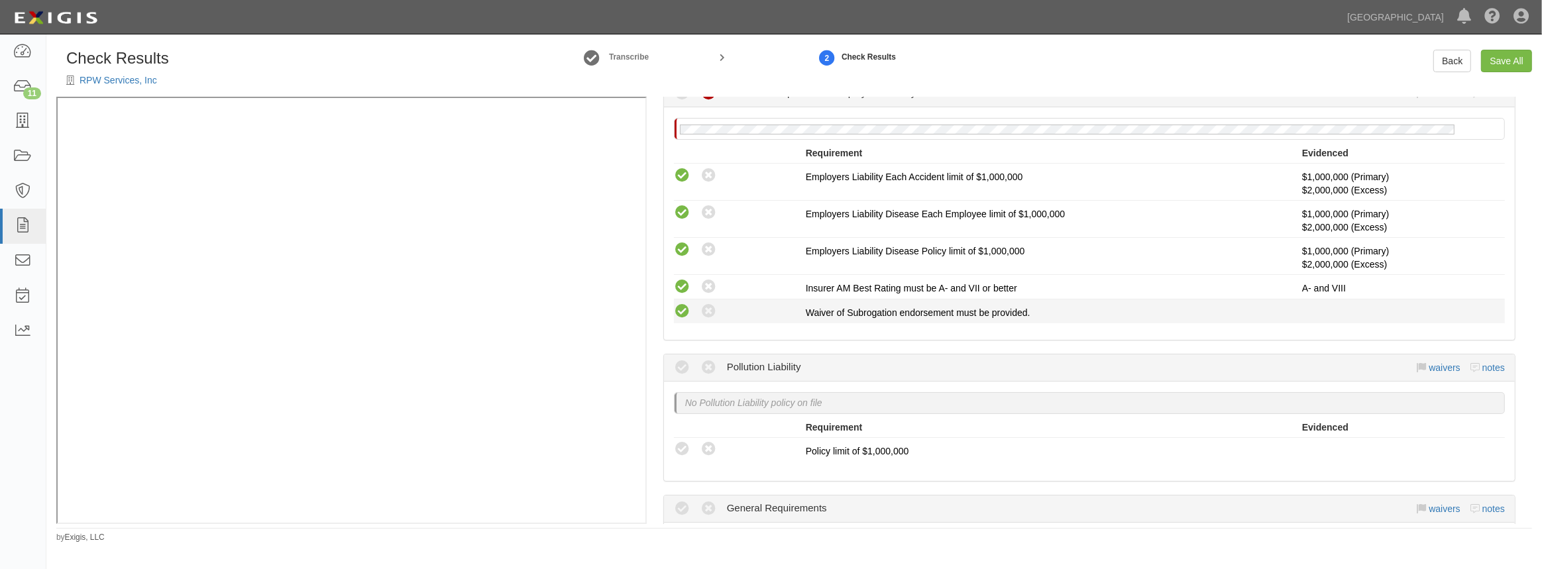
click at [677, 304] on icon at bounding box center [682, 311] width 17 height 17
radio input "true"
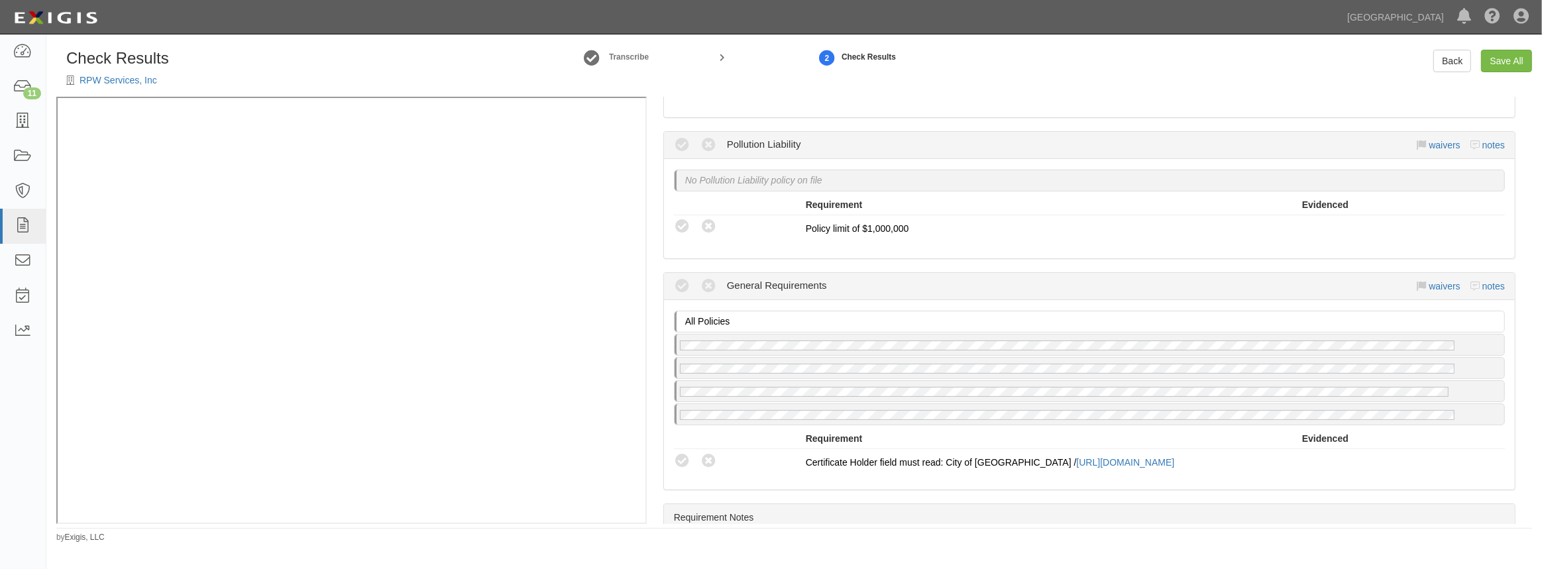
scroll to position [1144, 0]
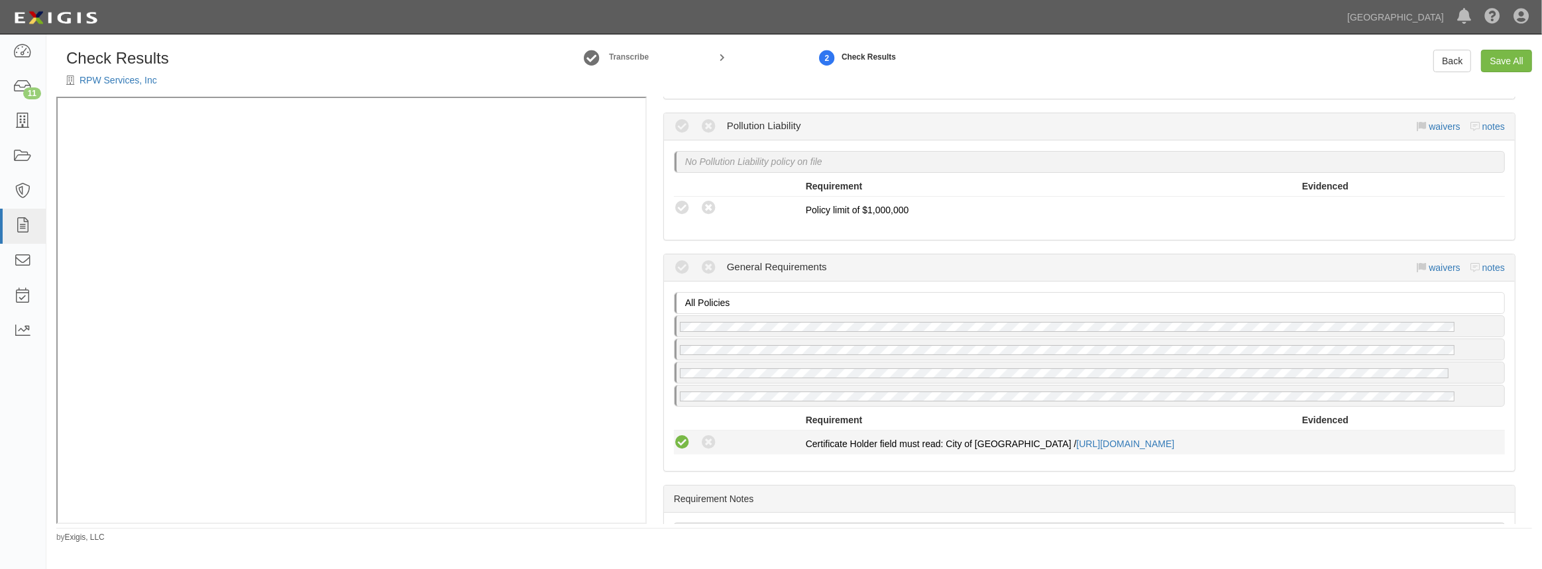
click at [682, 435] on icon at bounding box center [682, 443] width 17 height 17
radio input "true"
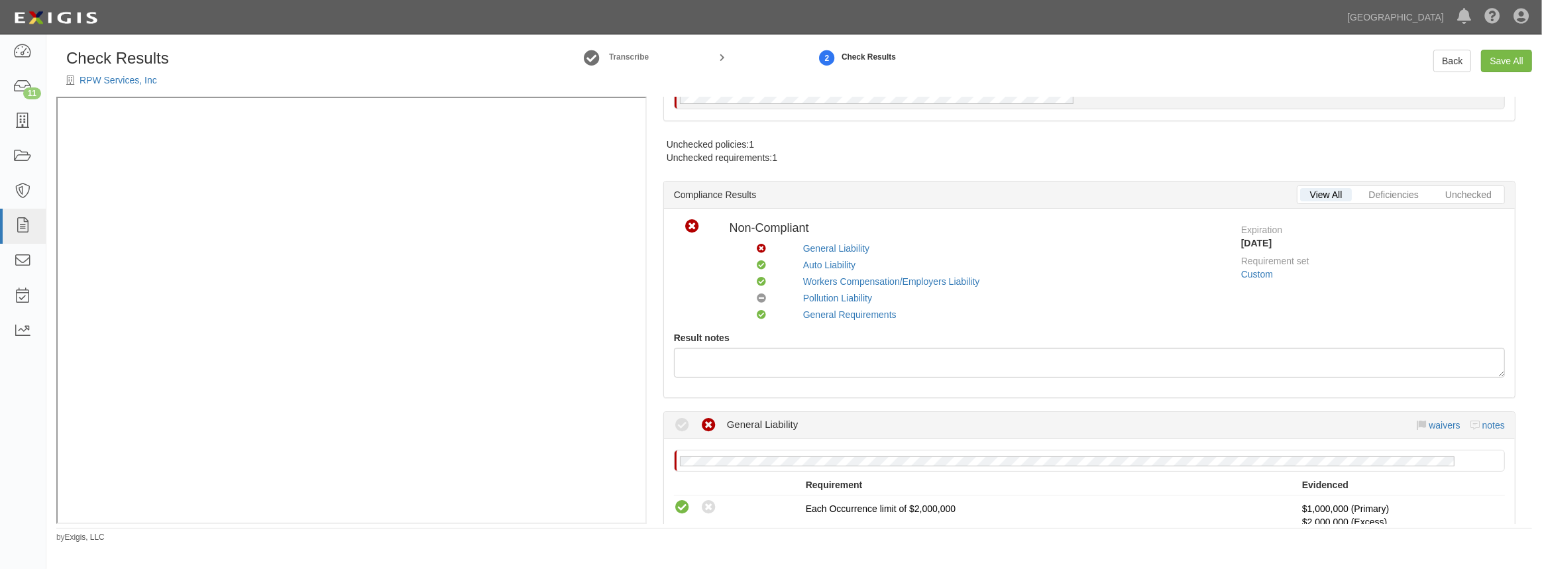
scroll to position [0, 0]
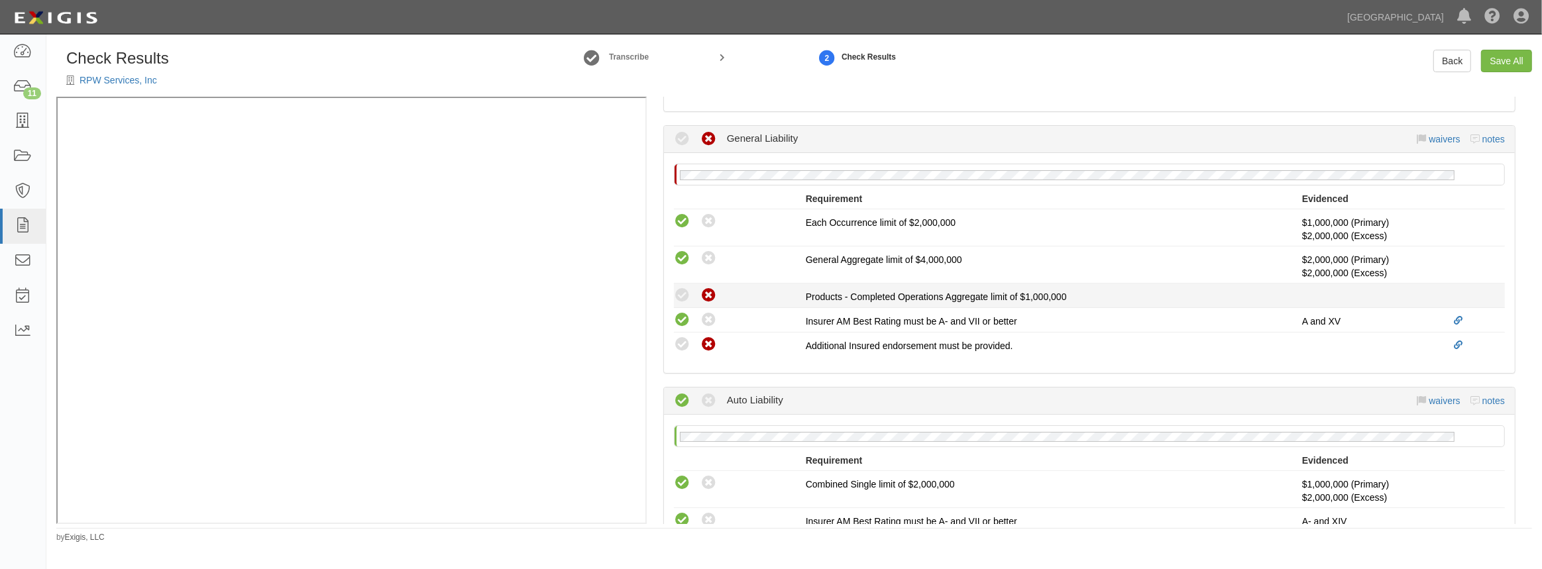
scroll to position [421, 0]
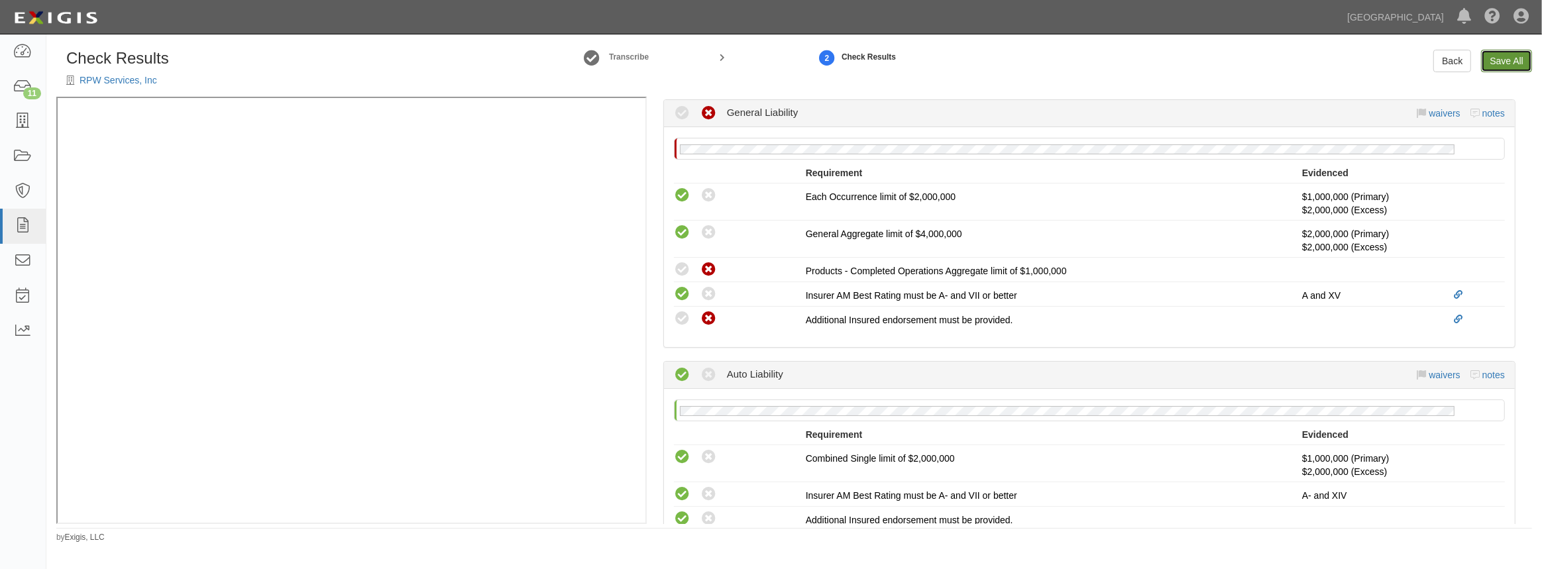
click at [1513, 63] on link "Save All" at bounding box center [1506, 61] width 51 height 23
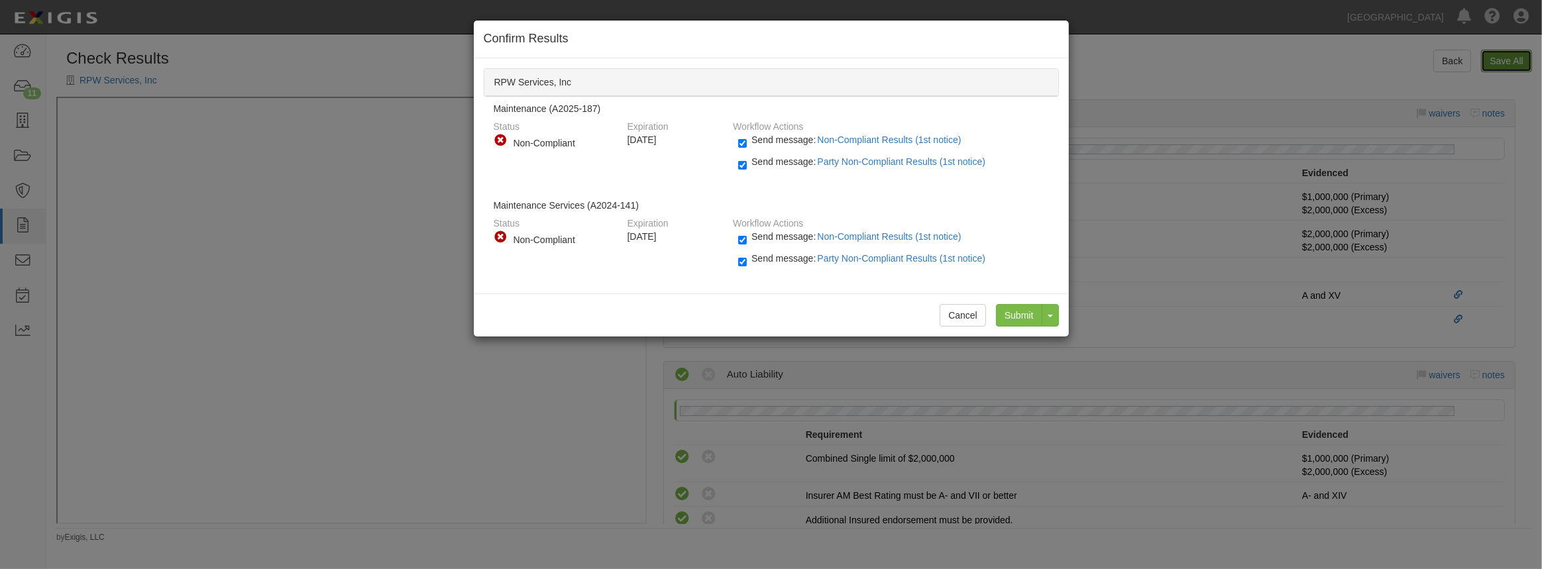
radio input "false"
radio input "true"
click at [1017, 313] on input "Submit" at bounding box center [1019, 315] width 46 height 23
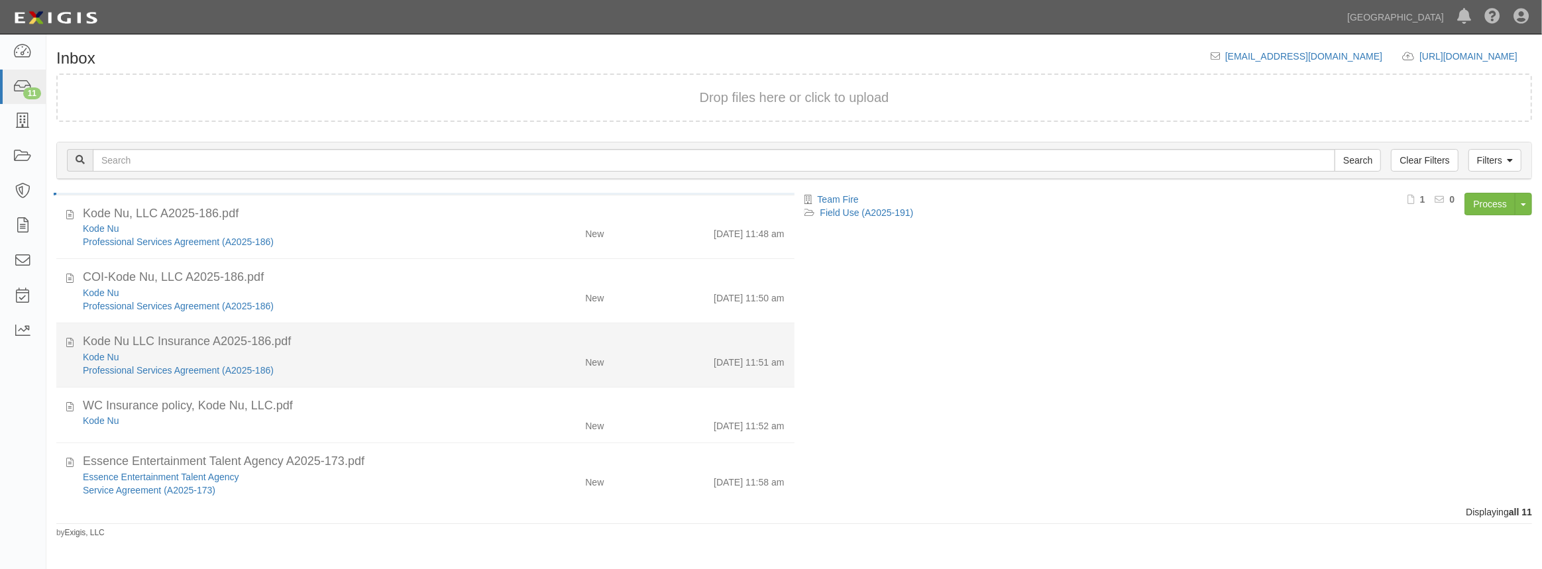
scroll to position [60, 0]
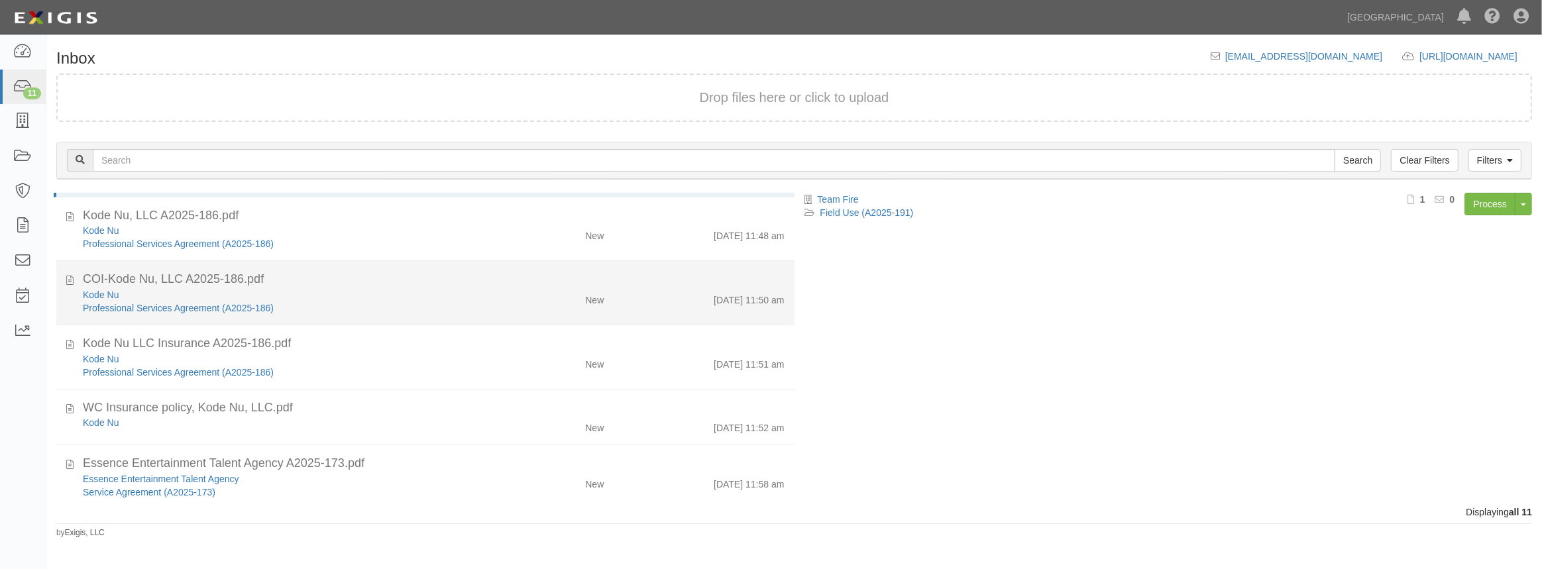
click at [313, 297] on div "Kode Nu" at bounding box center [283, 294] width 401 height 13
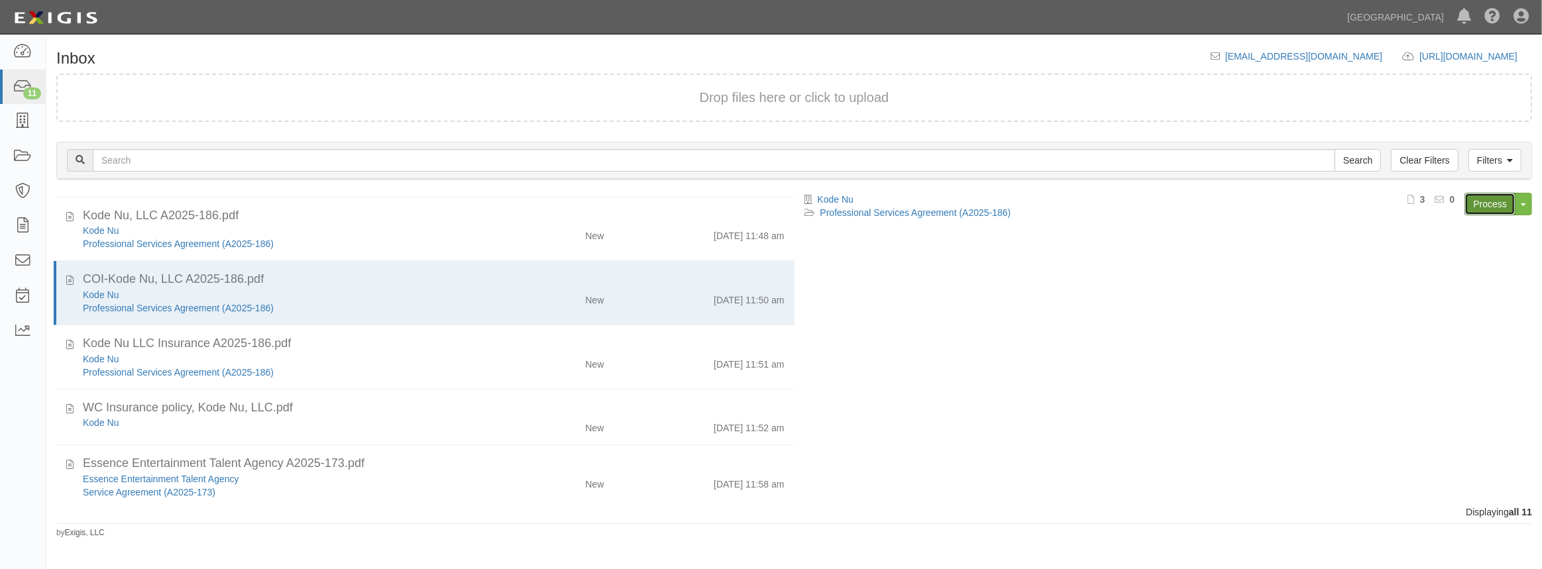
click at [1491, 214] on link "Process" at bounding box center [1489, 204] width 51 height 23
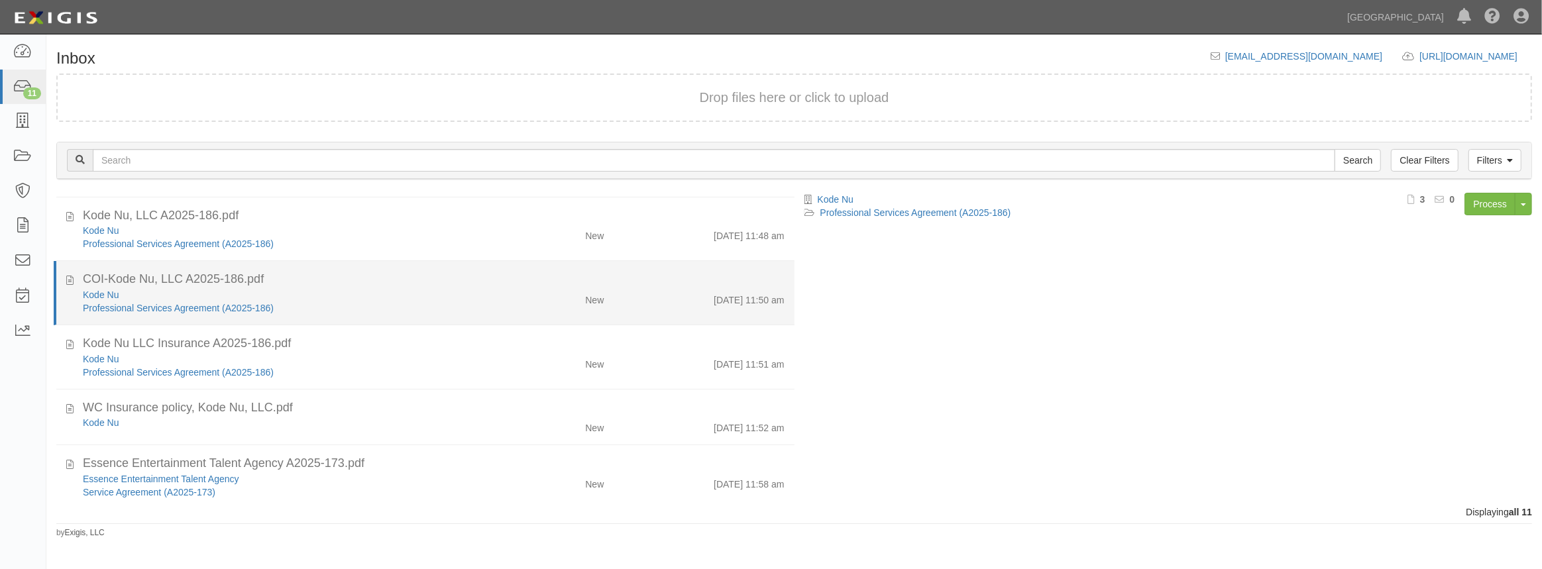
scroll to position [0, 0]
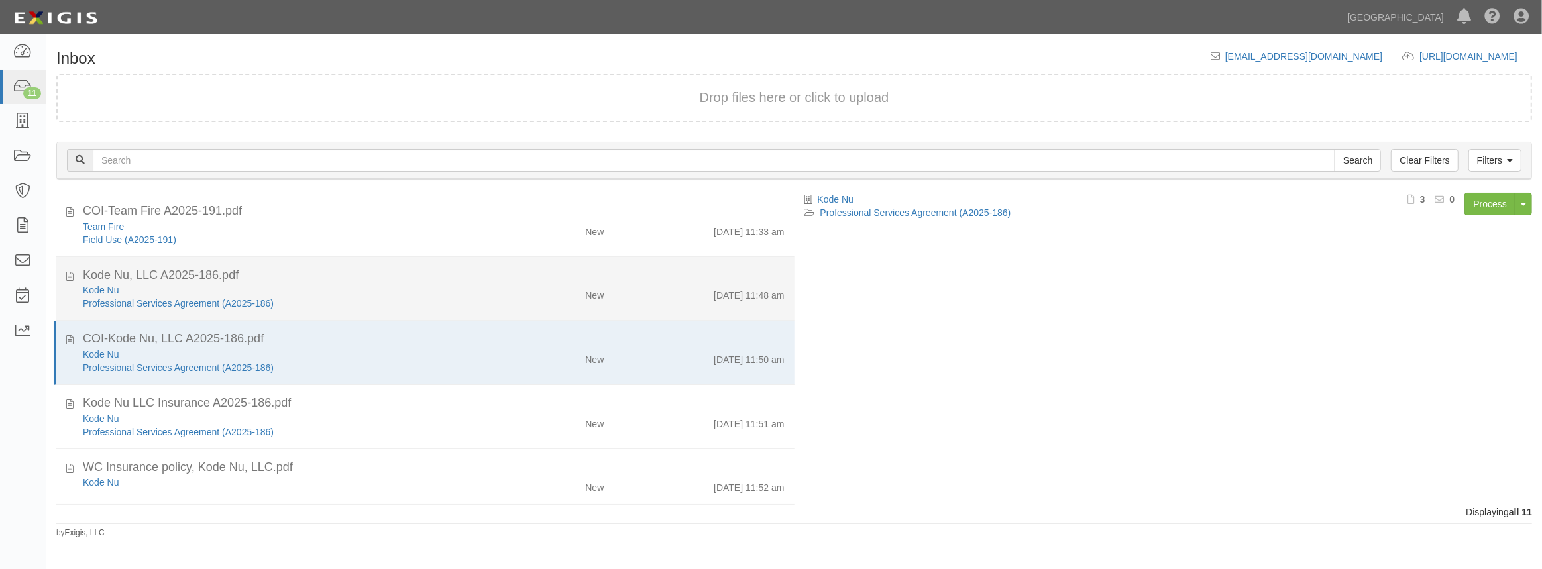
click at [304, 292] on div "Kode Nu" at bounding box center [283, 290] width 401 height 13
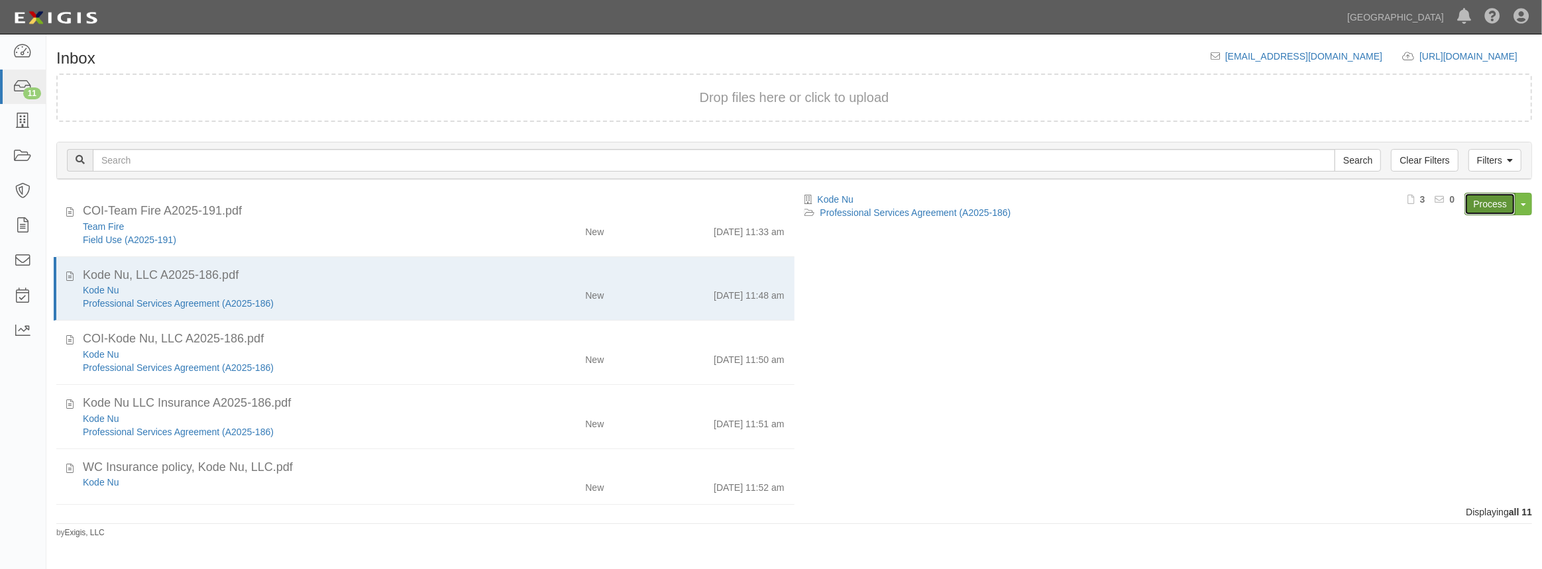
click at [1469, 203] on link "Process" at bounding box center [1489, 204] width 51 height 23
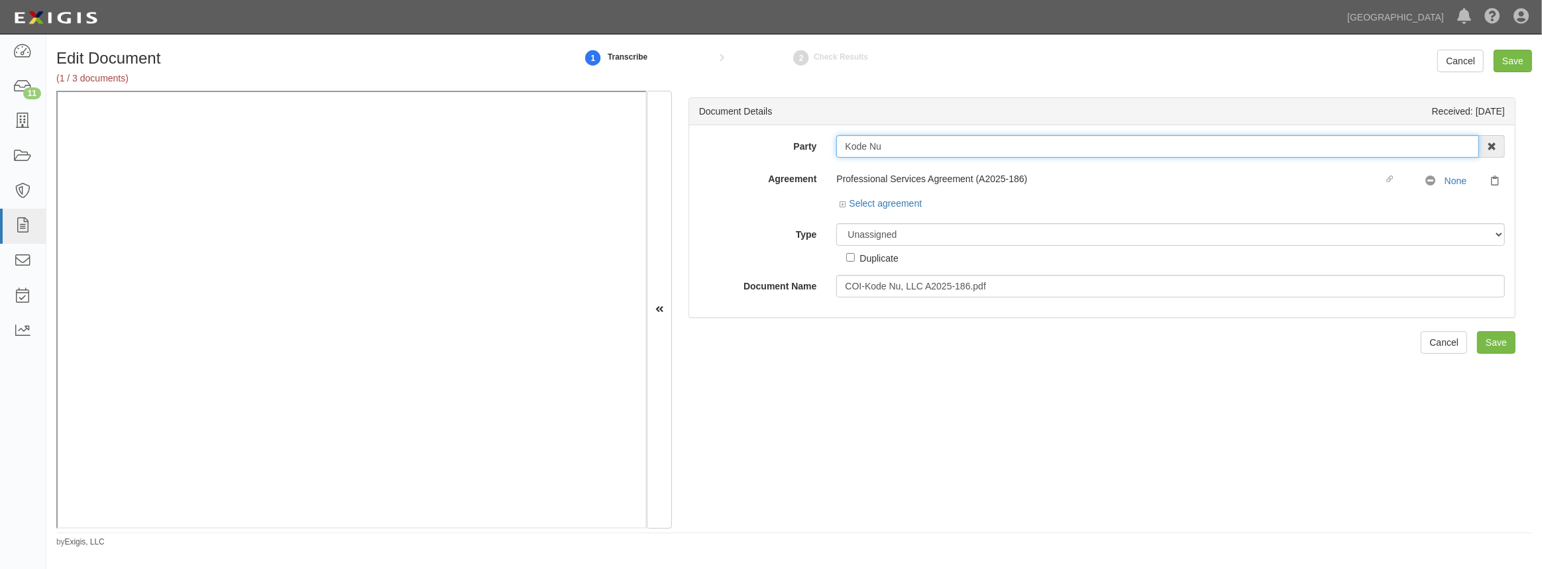
drag, startPoint x: 886, startPoint y: 143, endPoint x: 774, endPoint y: 139, distance: 112.7
click at [774, 139] on div "Party Kode Nu 4LEAF, Inc. Abba Termite & Pest Control Abound Food Care Above th…" at bounding box center [1101, 146] width 825 height 23
click at [842, 208] on div "Select agreement" at bounding box center [880, 203] width 82 height 13
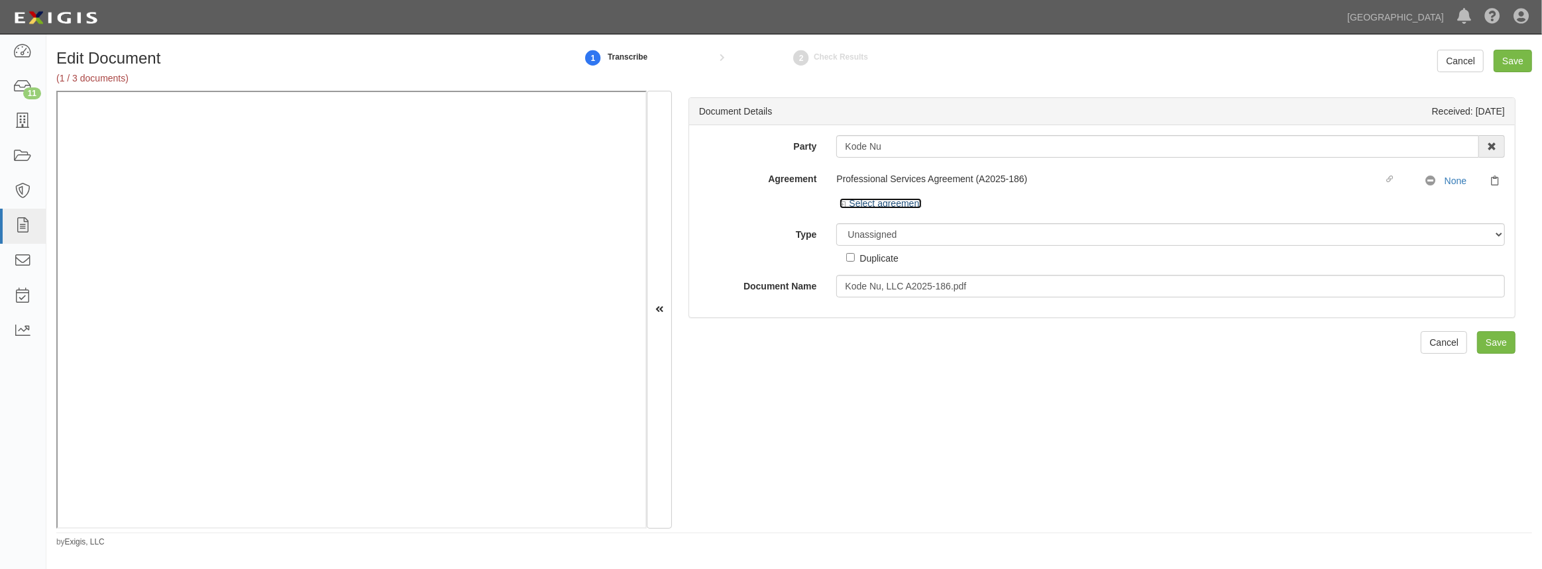
click at [840, 205] on icon at bounding box center [843, 204] width 9 height 7
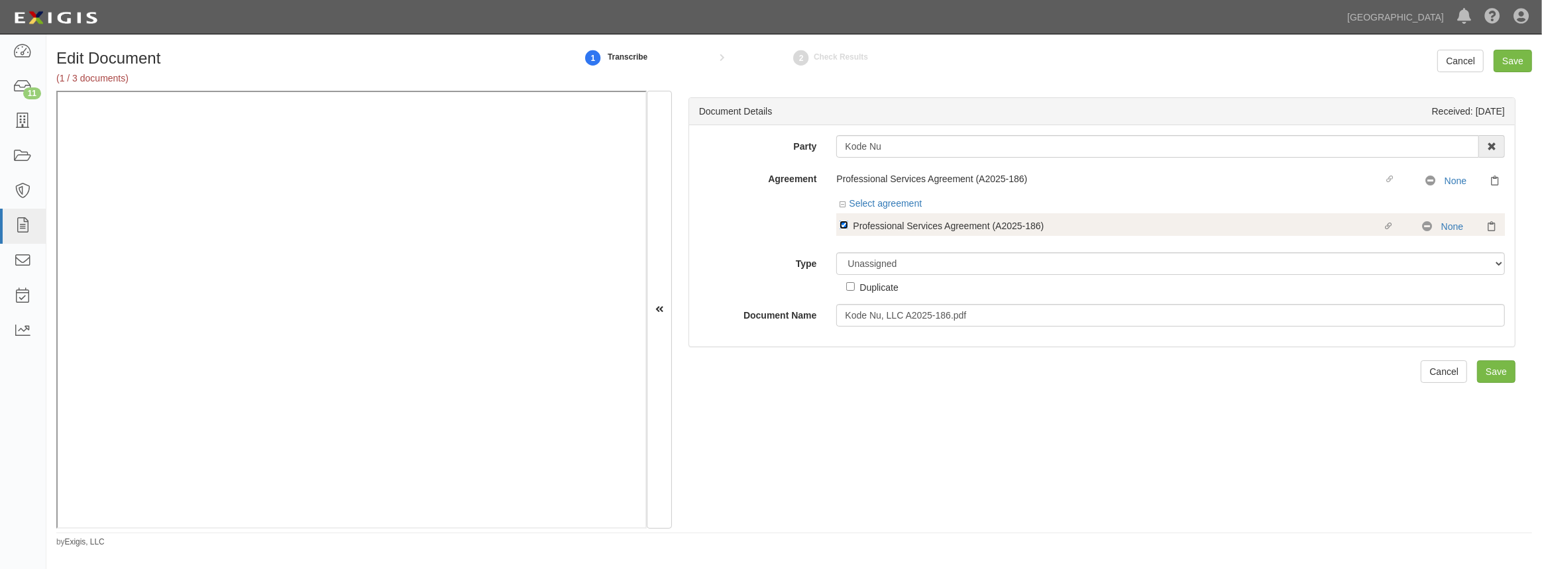
click at [842, 226] on input "Linked agreement Professional Services Agreement (A2025-186) Linked agreement" at bounding box center [843, 225] width 9 height 9
checkbox input "false"
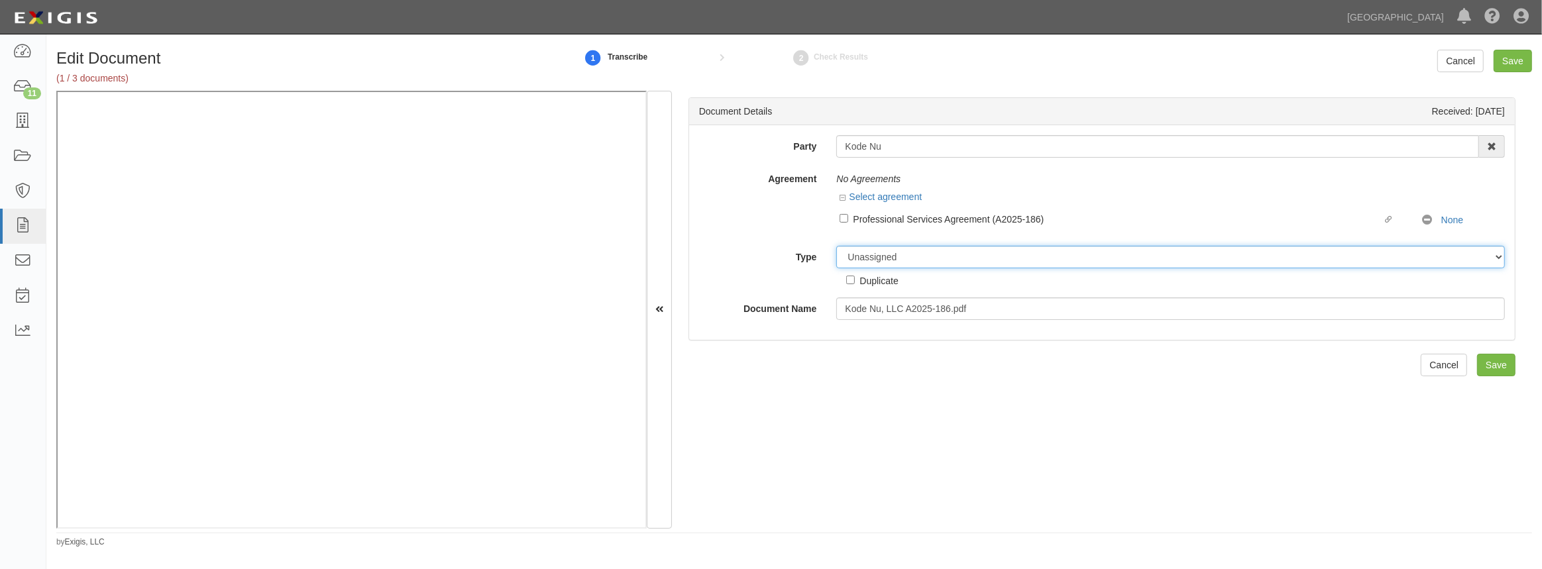
click at [868, 258] on select "Unassigned Binder Cancellation Notice Certificate Contract Endorsement Insuranc…" at bounding box center [1170, 257] width 668 height 23
select select "OtherDetail"
click at [836, 246] on select "Unassigned Binder Cancellation Notice Certificate Contract Endorsement Insuranc…" at bounding box center [1170, 257] width 668 height 23
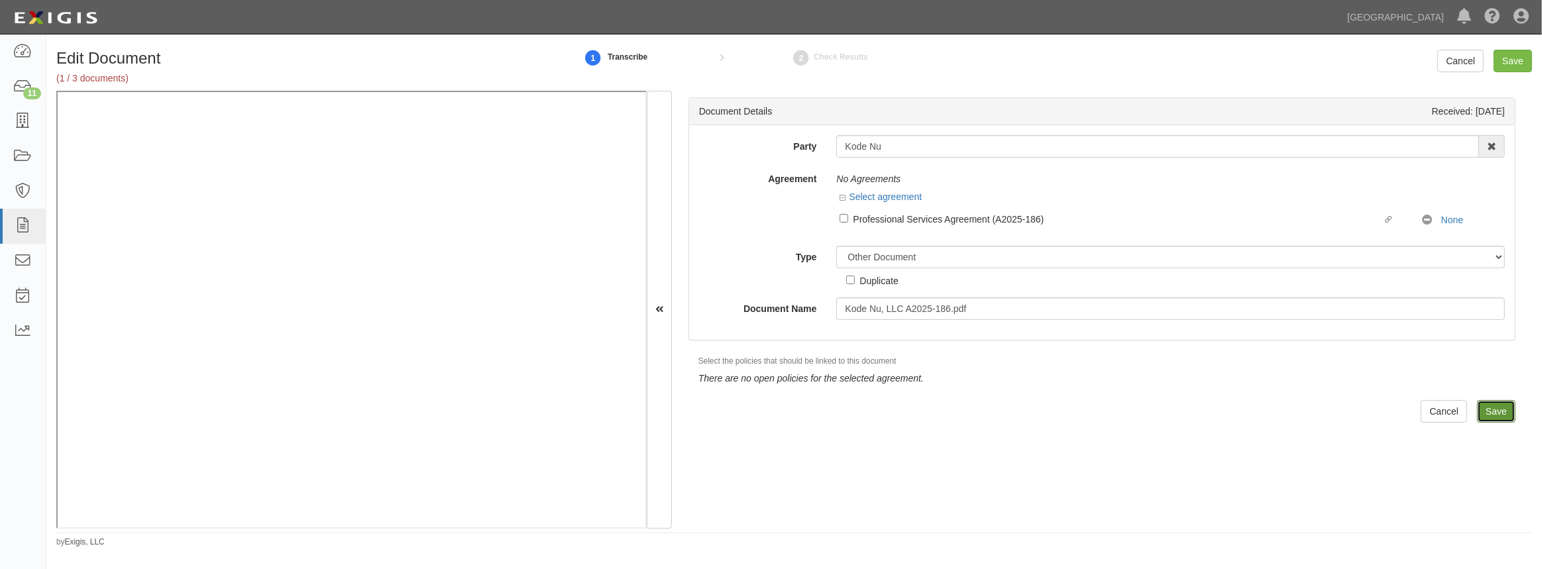
click at [1485, 417] on input "Save" at bounding box center [1496, 411] width 38 height 23
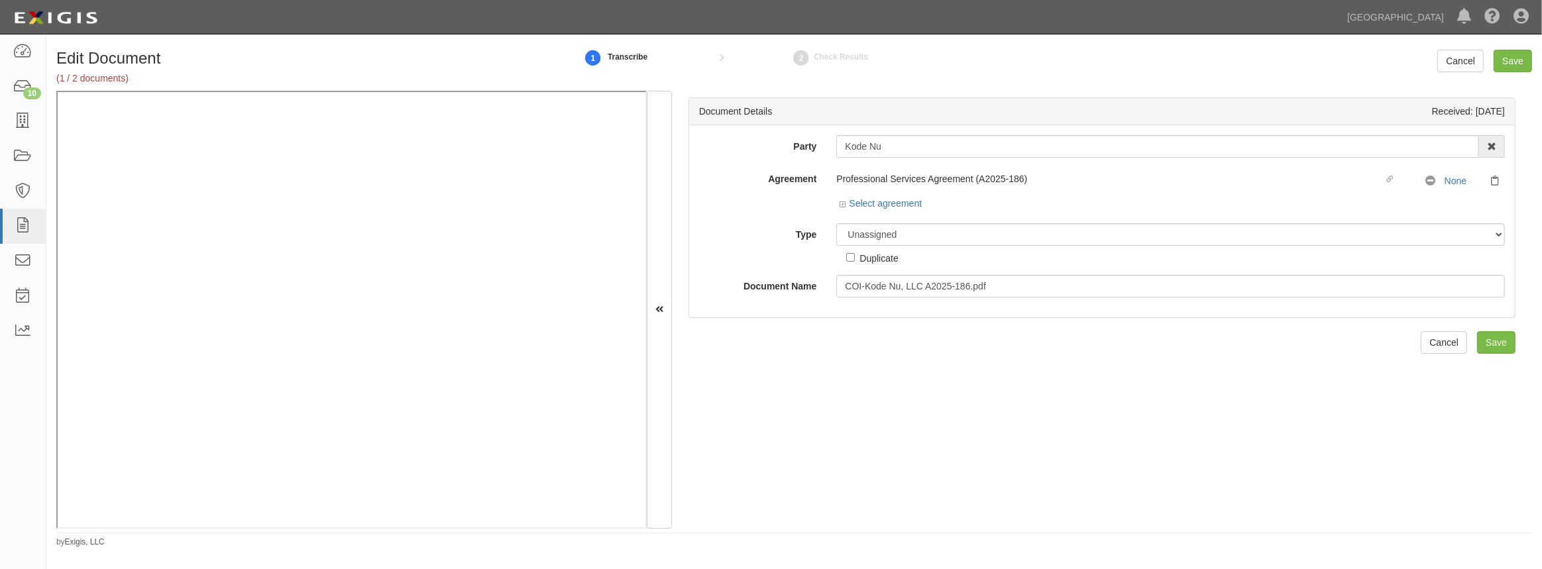
click at [844, 210] on div "Select agreement" at bounding box center [1170, 205] width 668 height 17
click at [840, 201] on icon at bounding box center [843, 204] width 9 height 7
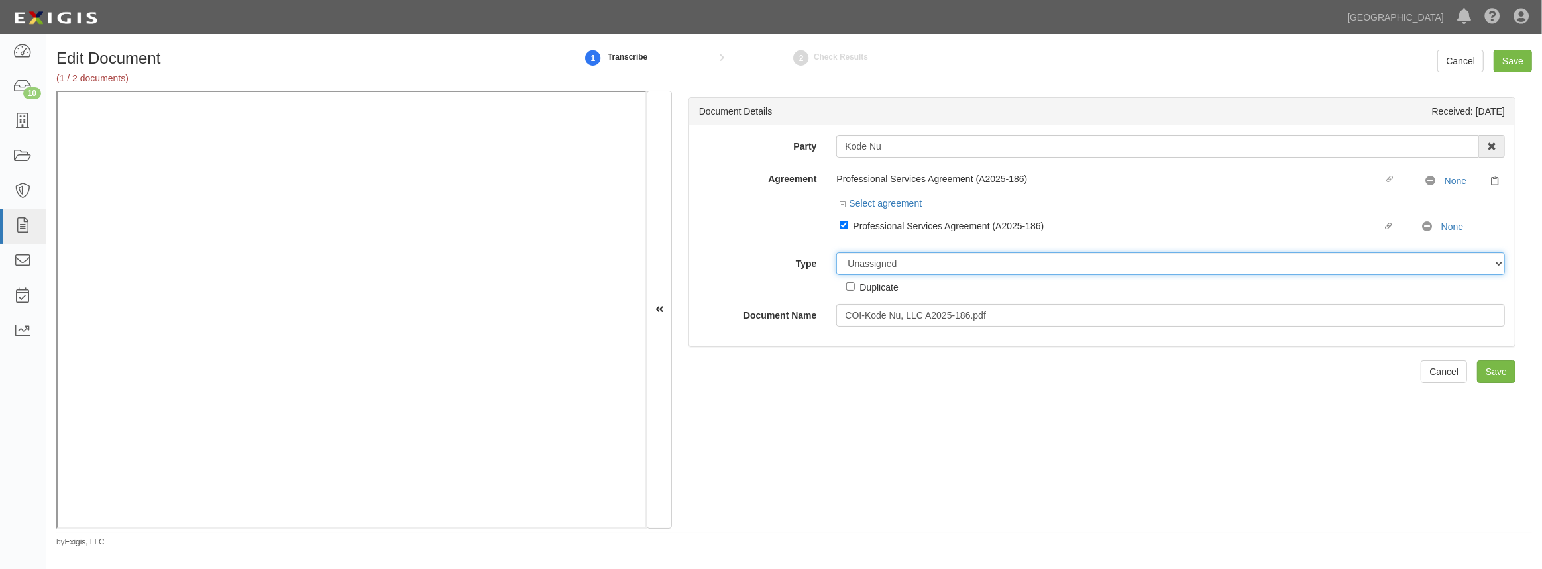
click at [857, 260] on select "Unassigned Binder Cancellation Notice Certificate Contract Endorsement Insuranc…" at bounding box center [1170, 263] width 668 height 23
select select "CertificateDetail"
click at [836, 252] on select "Unassigned Binder Cancellation Notice Certificate Contract Endorsement Insuranc…" at bounding box center [1170, 263] width 668 height 23
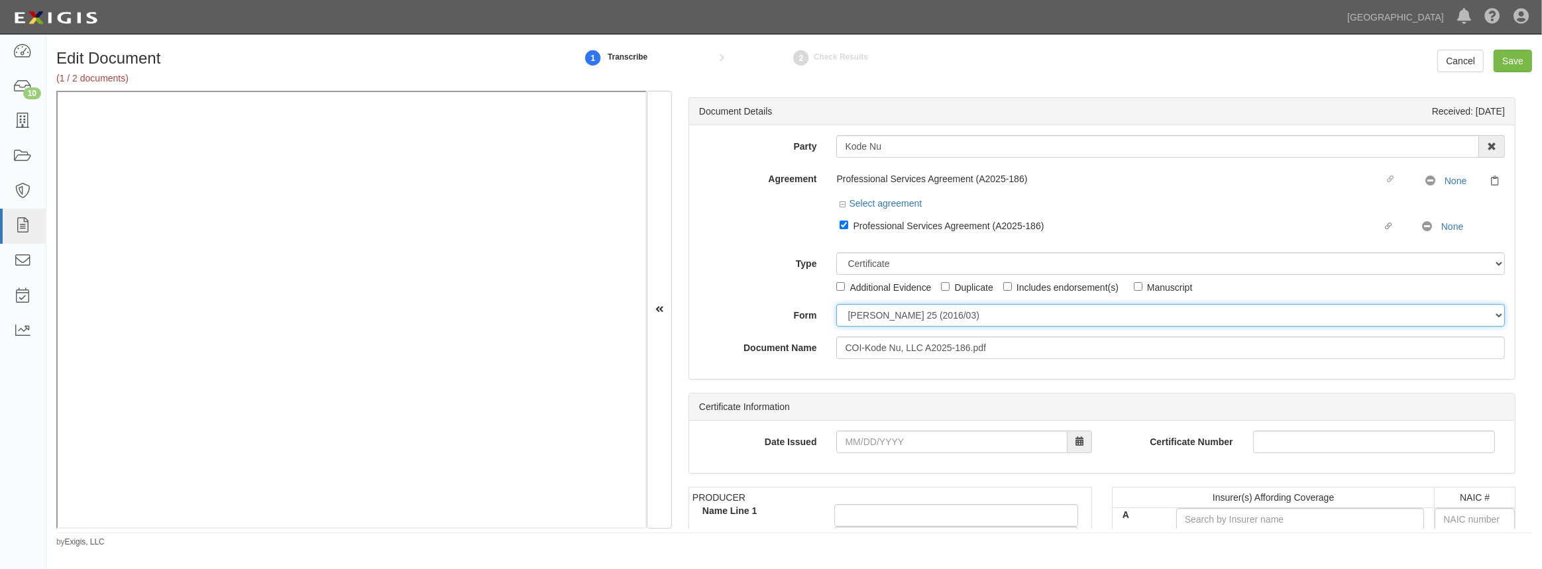
click at [901, 317] on select "ACORD 25 (2016/03) ACORD 101 ACORD 855 NY (2014/05) General" at bounding box center [1170, 315] width 668 height 23
select select "GeneralFormDetail"
click at [836, 304] on select "ACORD 25 (2016/03) ACORD 101 ACORD 855 NY (2014/05) General" at bounding box center [1170, 315] width 668 height 23
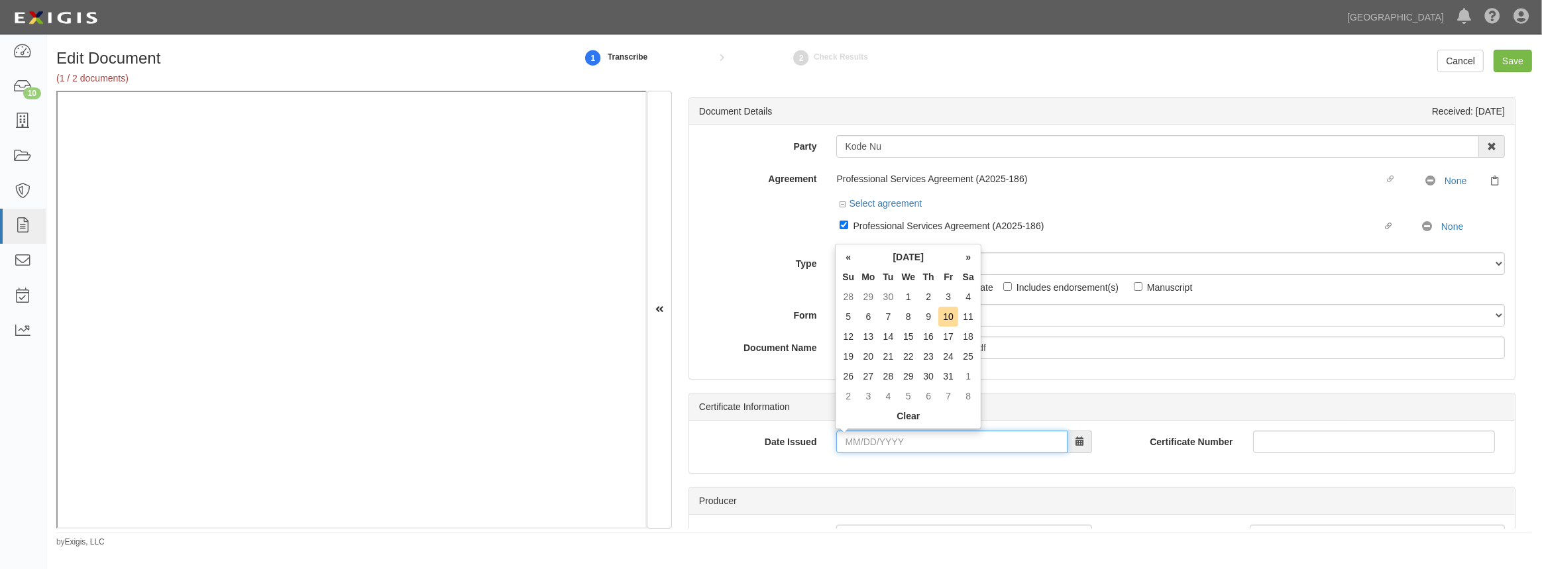
click at [862, 441] on input "Date Issued" at bounding box center [951, 442] width 231 height 23
type input "08/22/2025"
click at [951, 364] on tbody "27 28 29 30 31 1 2 3 4 5 6 7 8 9 10 11 12 13 14 15 16 17 18 19 20 21 22 23 24 2…" at bounding box center [908, 346] width 140 height 119
click at [951, 358] on td "22" at bounding box center [948, 356] width 20 height 20
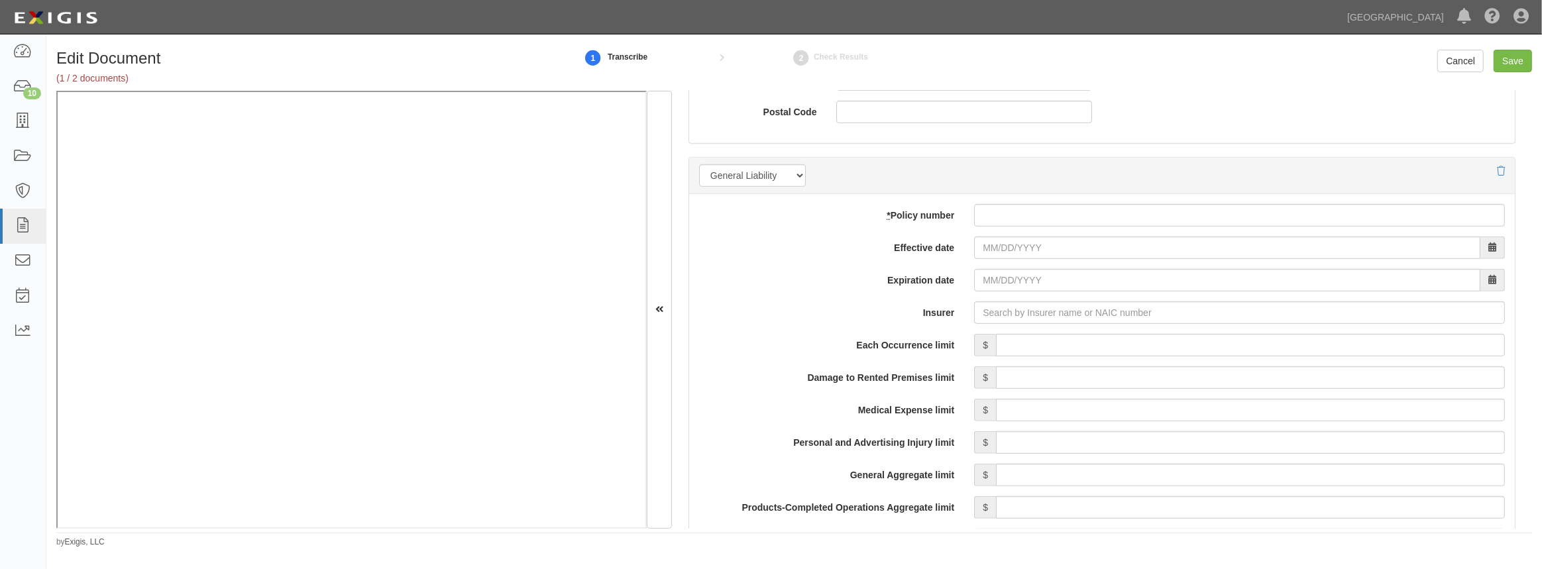
scroll to position [903, 0]
click at [1019, 225] on input "* Policy number" at bounding box center [1239, 220] width 531 height 23
paste input "46SBMBV1SEV"
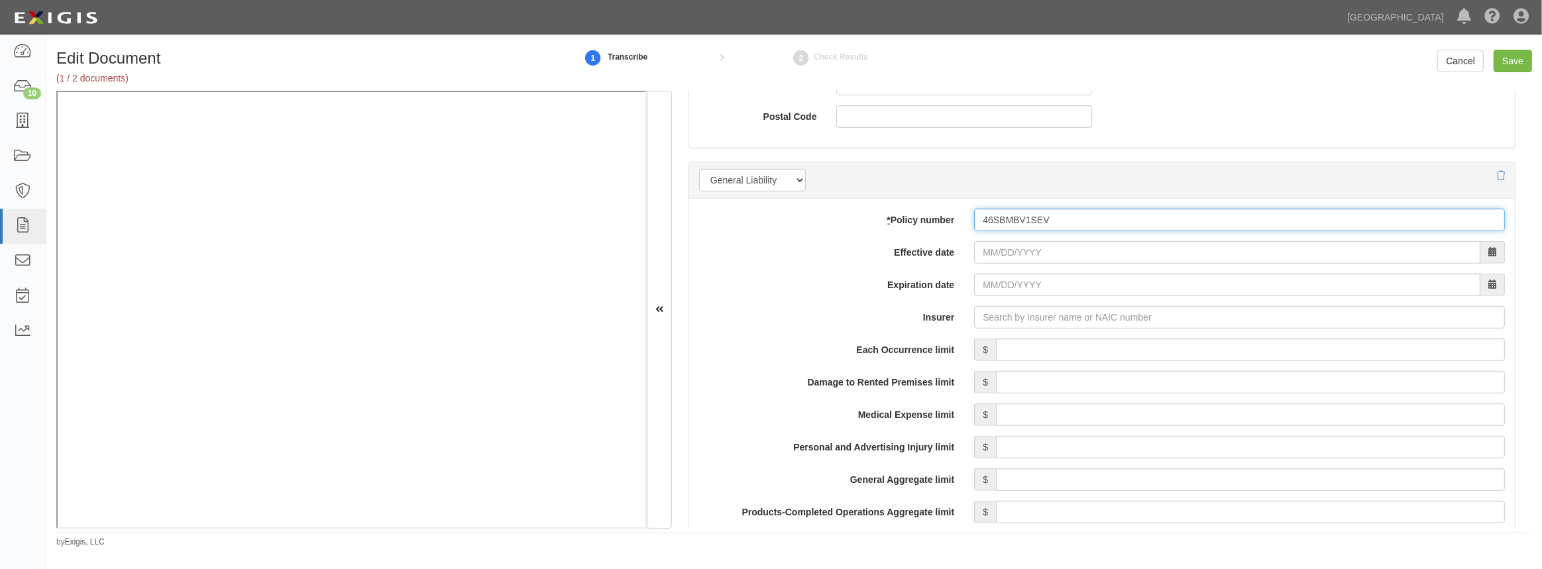
type input "46SBMBV1SEV"
click at [1000, 253] on input "Effective date" at bounding box center [1227, 252] width 506 height 23
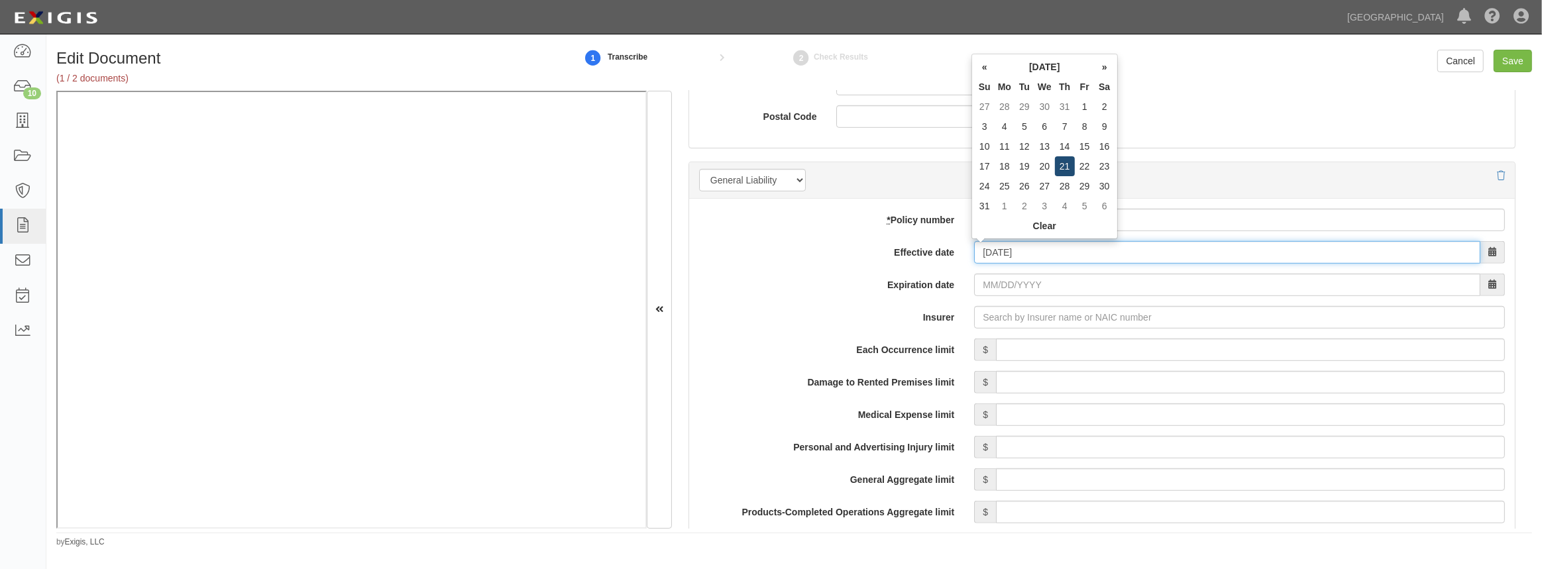
type input "08/21/2025"
type input "08/21/2026"
click at [1069, 170] on td "21" at bounding box center [1065, 166] width 20 height 20
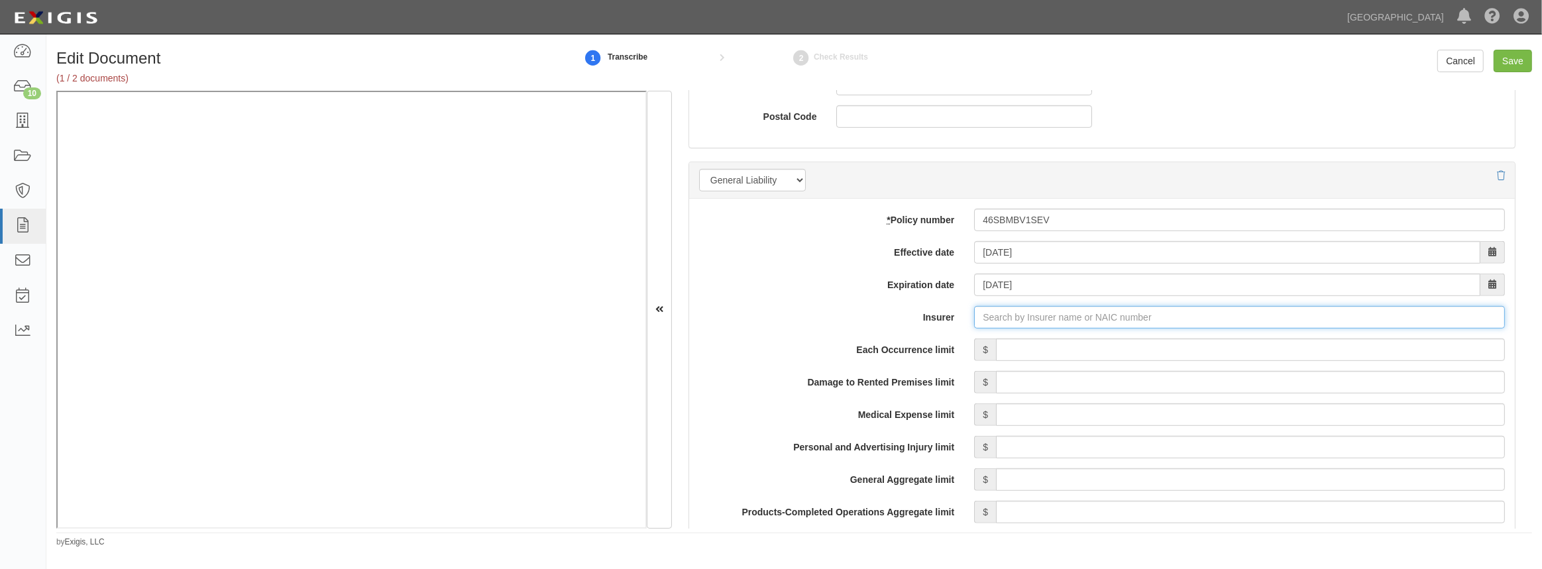
click at [1014, 320] on input "Insurer" at bounding box center [1239, 317] width 531 height 23
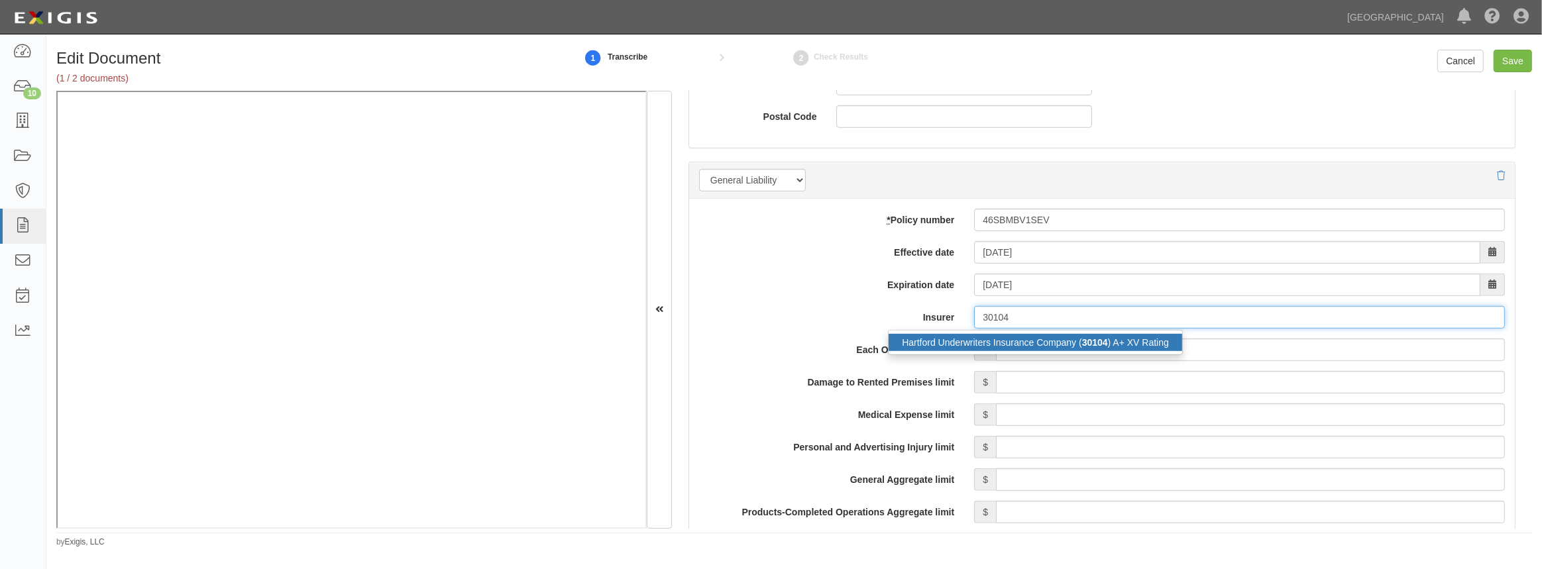
click at [1005, 345] on div "Hartford Underwriters Insurance Company ( 30104 ) A+ XV Rating" at bounding box center [1034, 342] width 293 height 17
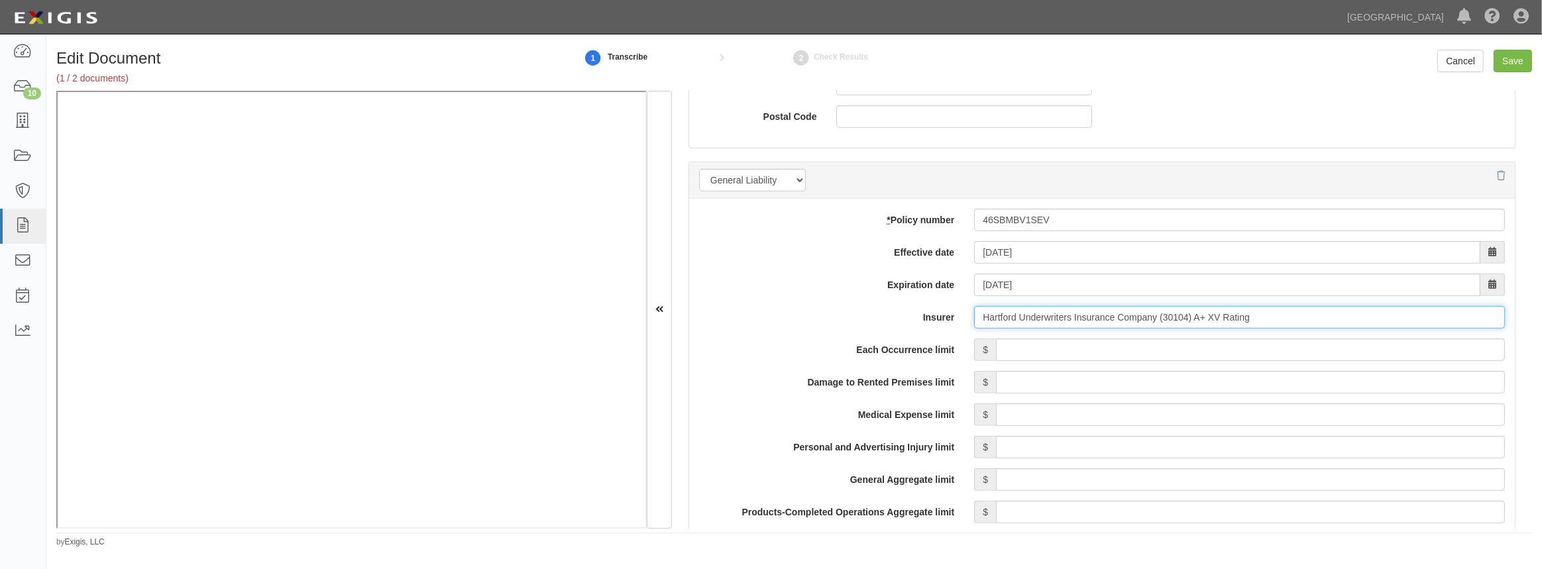
type input "Hartford Underwriters Insurance Company (30104) A+ XV Rating"
click at [1006, 348] on input "Each Occurrence limit" at bounding box center [1250, 350] width 509 height 23
type input "2,000,000"
click at [1223, 384] on input "Damage to Rented Premises limit" at bounding box center [1250, 382] width 509 height 23
type input "1,000,000"
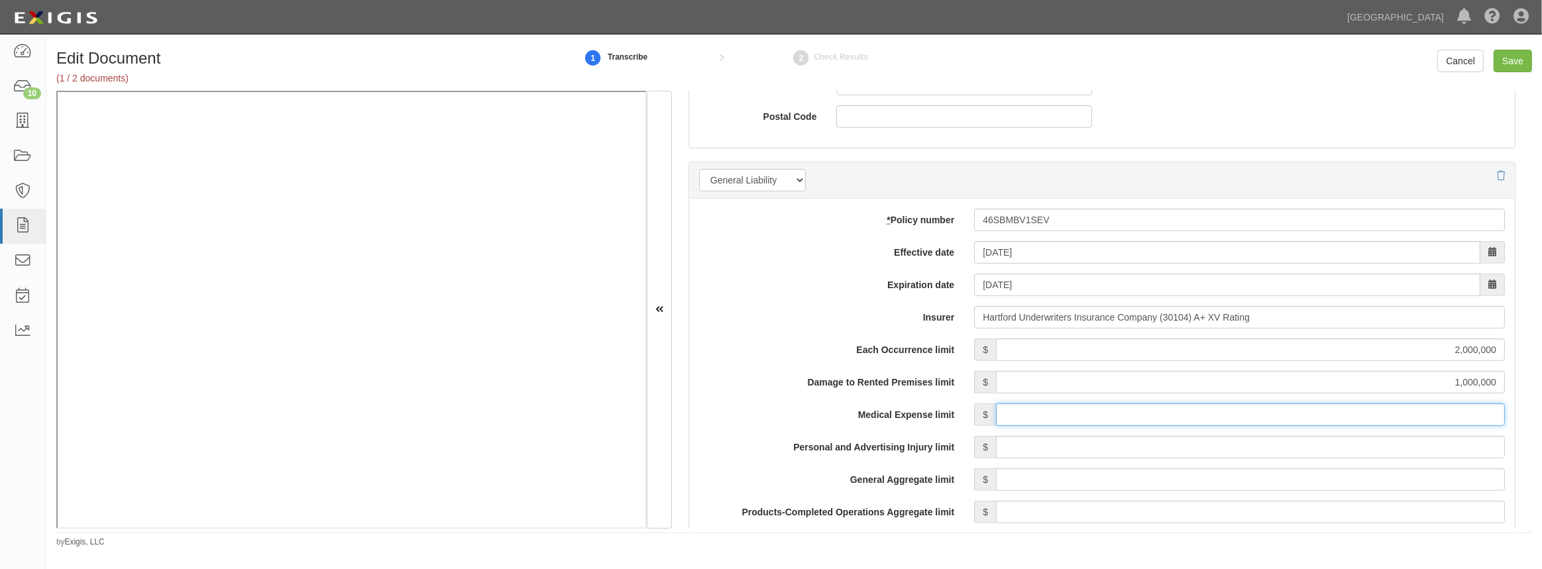
click at [1140, 407] on input "Medical Expense limit" at bounding box center [1250, 414] width 509 height 23
type input "10,000"
click at [1134, 446] on input "Personal and Advertising Injury limit" at bounding box center [1250, 447] width 509 height 23
type input "2,000,000"
click at [1012, 474] on input "General Aggregate limit" at bounding box center [1250, 479] width 509 height 23
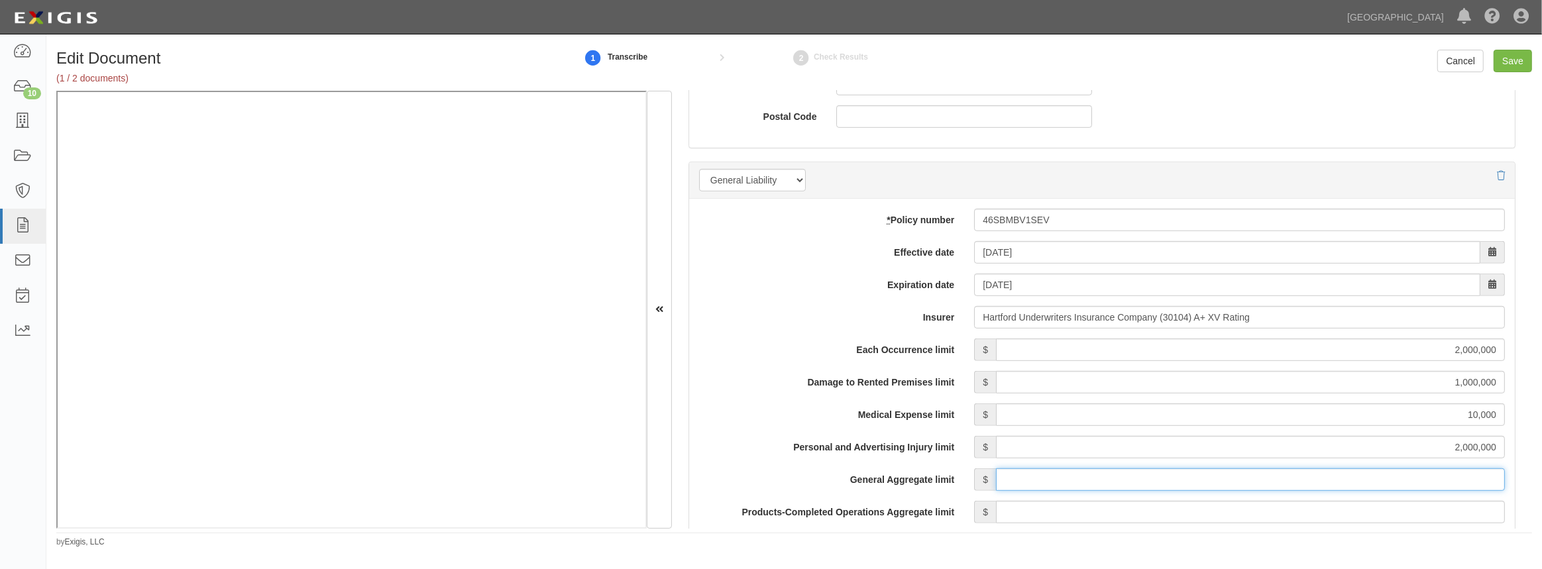
type input "4,000,000"
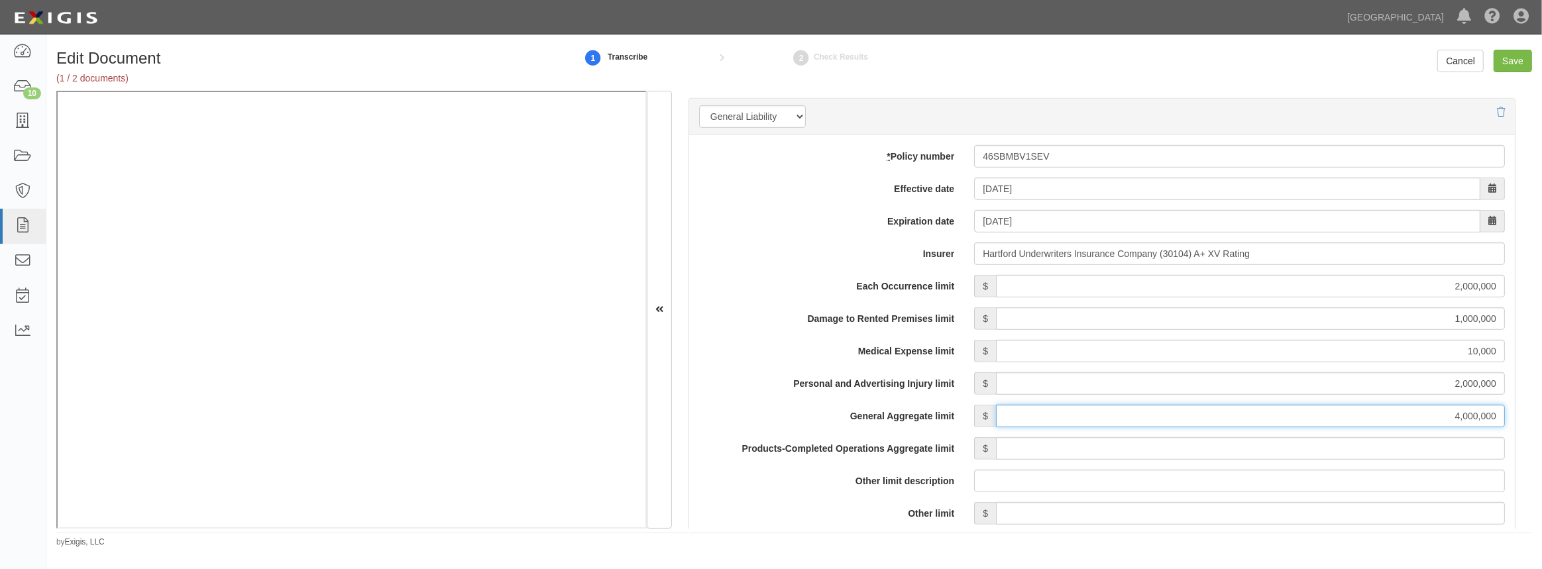
scroll to position [1024, 0]
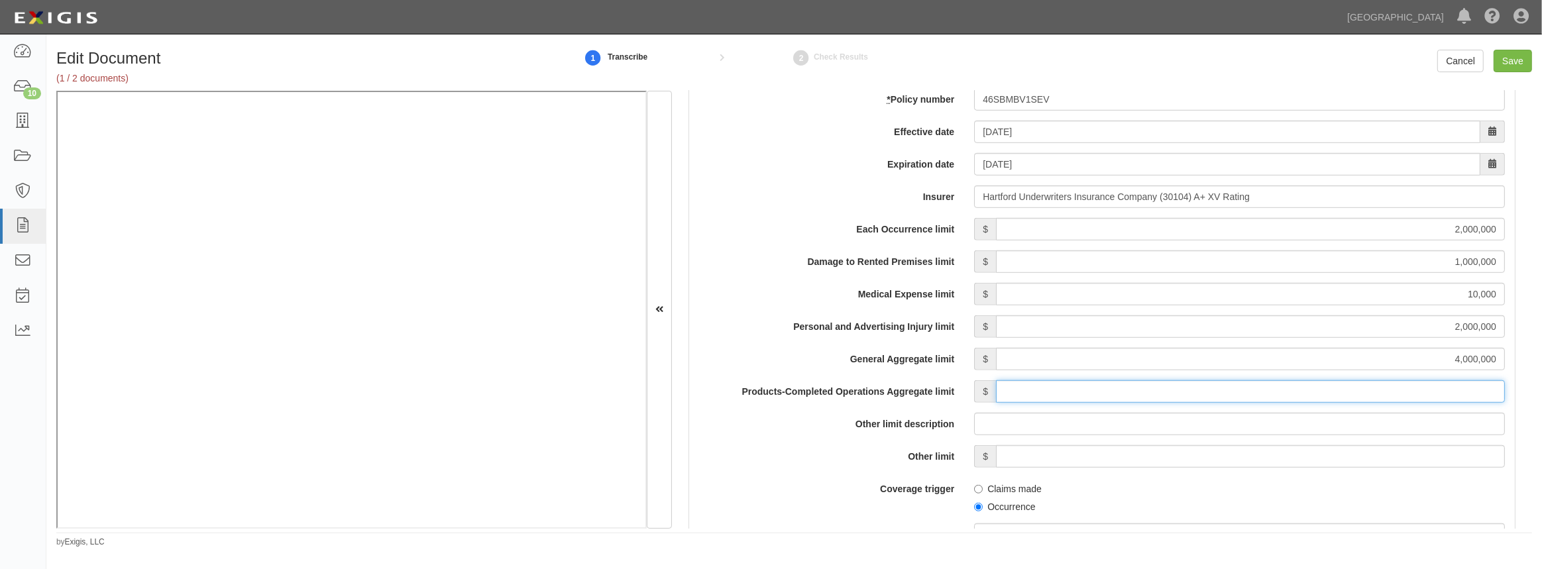
click at [998, 389] on input "Products-Completed Operations Aggregate limit" at bounding box center [1250, 391] width 509 height 23
type input "4,000,000"
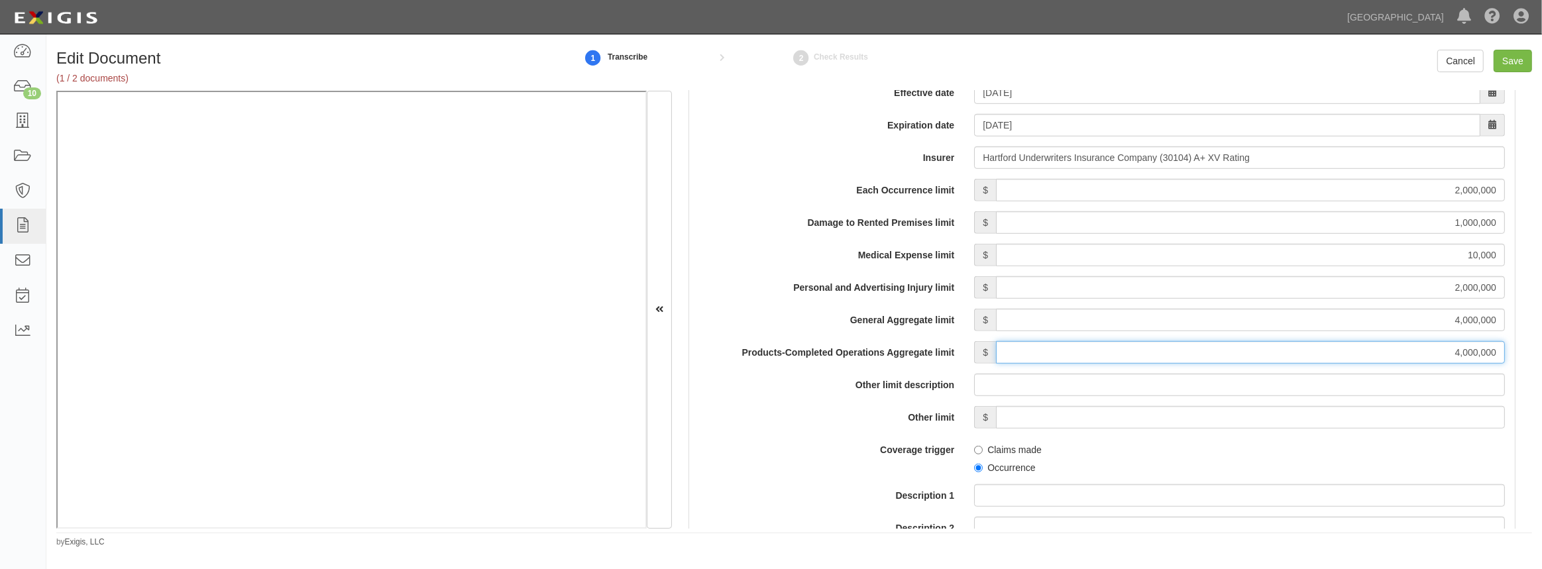
scroll to position [1084, 0]
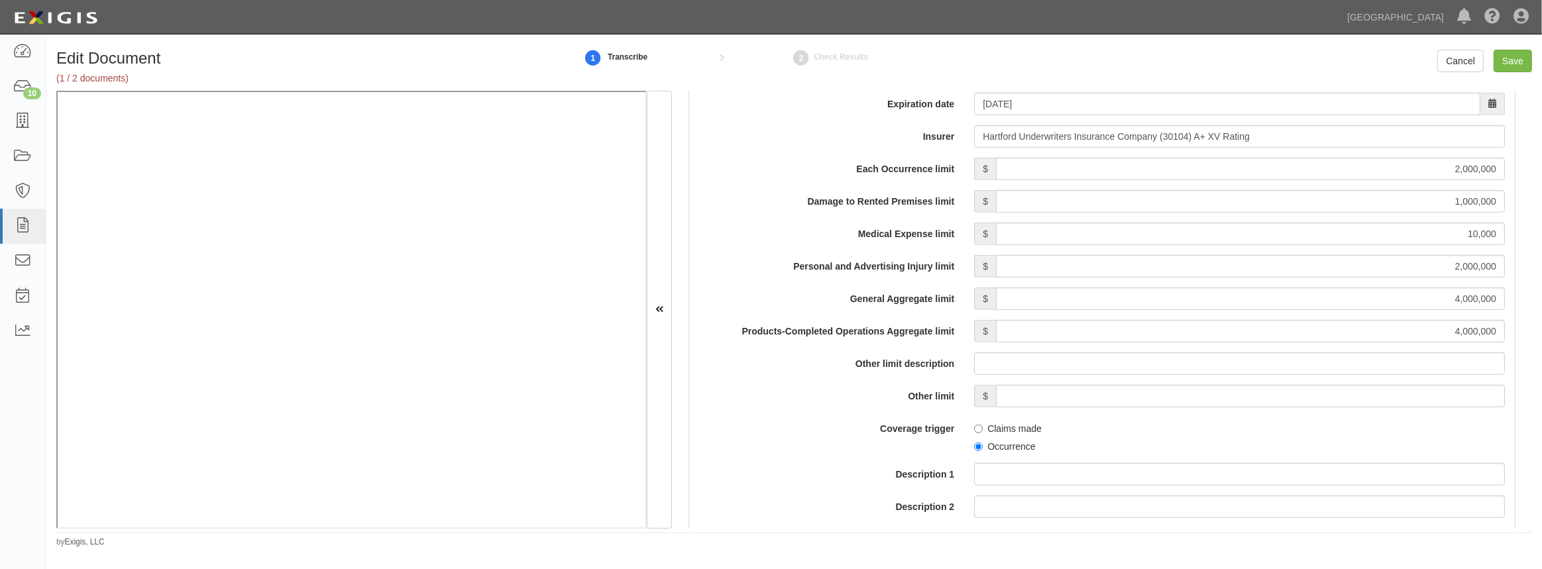
click at [977, 445] on label "Occurrence" at bounding box center [1004, 446] width 61 height 13
drag, startPoint x: 980, startPoint y: 446, endPoint x: 960, endPoint y: 449, distance: 20.1
click at [978, 446] on label "Occurrence" at bounding box center [1004, 446] width 61 height 13
click at [978, 446] on input "Occurrence" at bounding box center [978, 447] width 9 height 9
radio input "true"
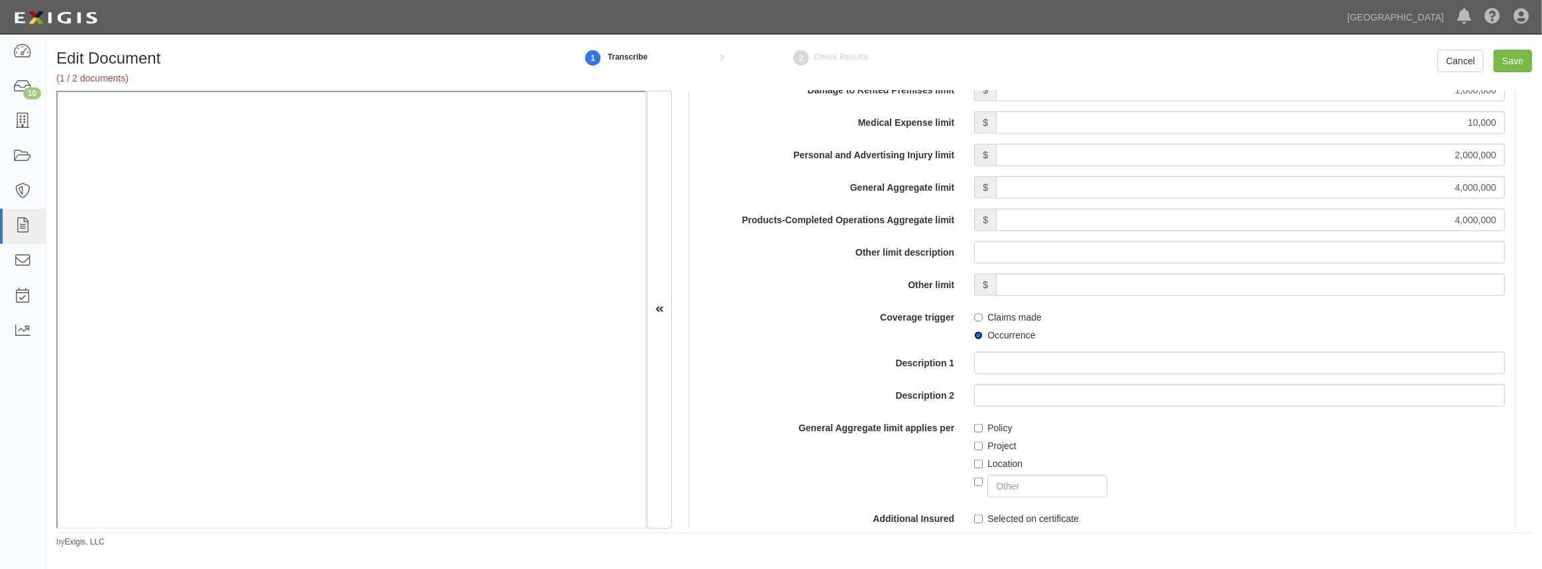
scroll to position [1204, 0]
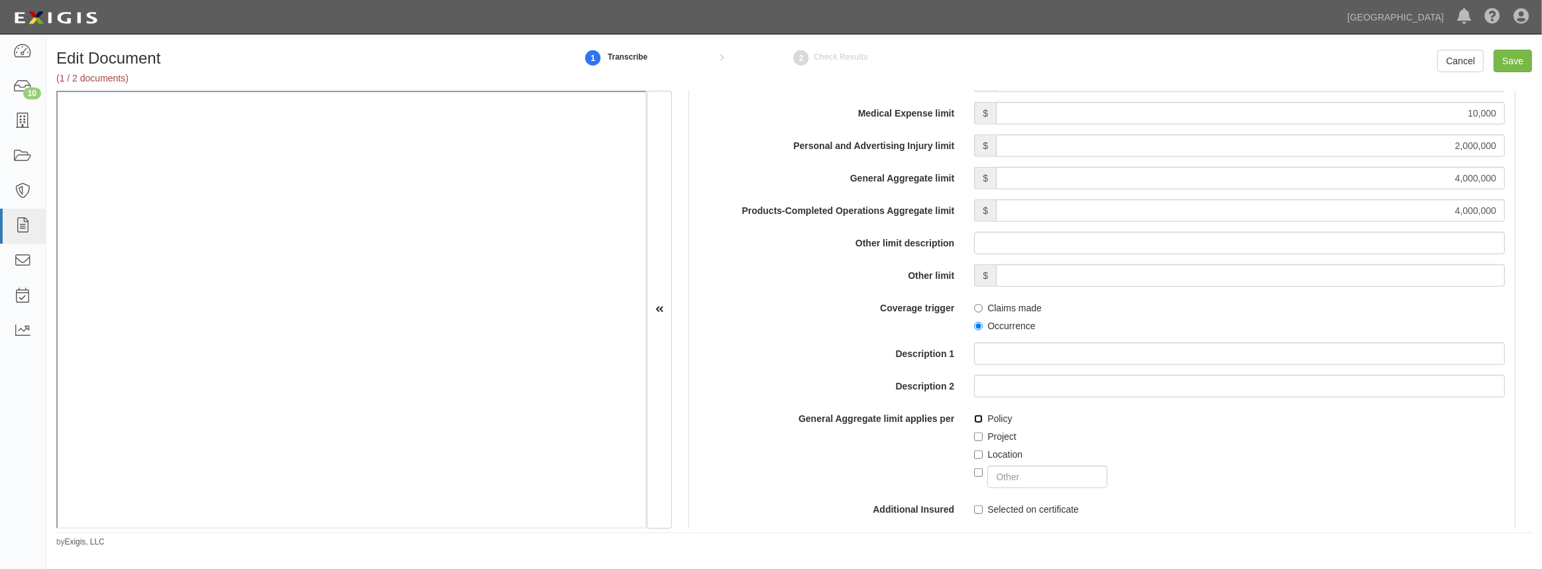
click at [974, 417] on input "Policy" at bounding box center [978, 419] width 9 height 9
checkbox input "true"
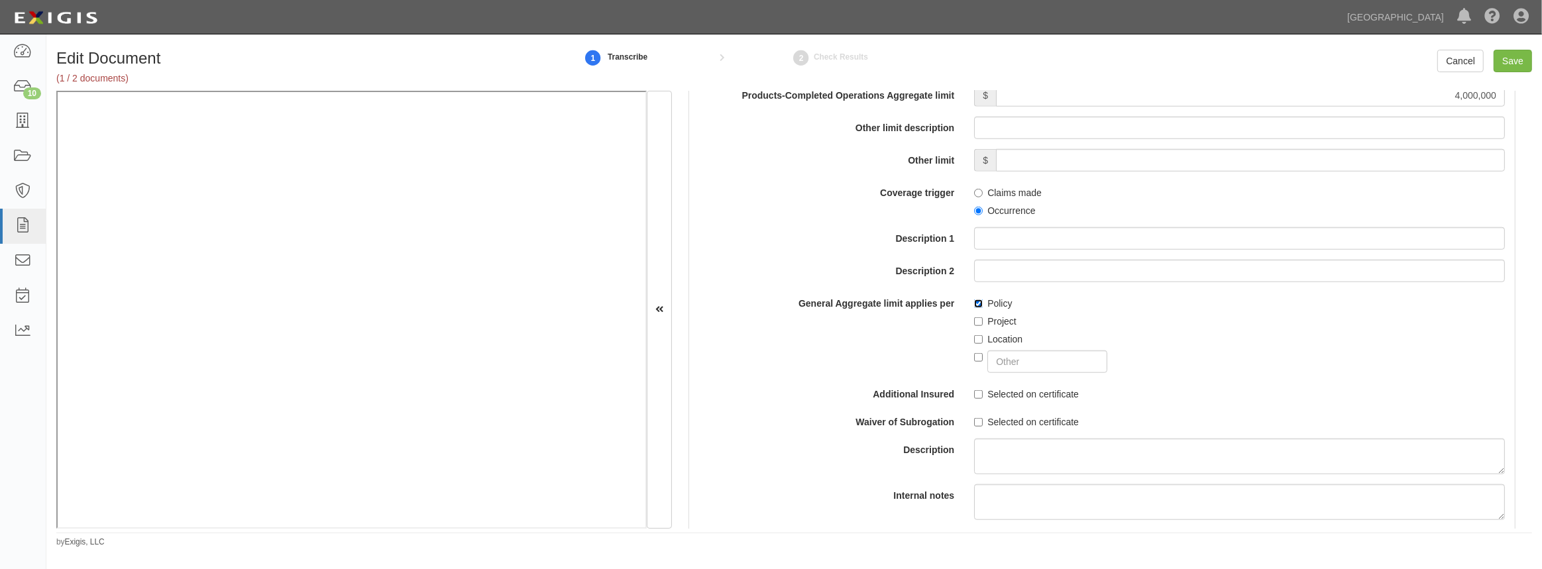
scroll to position [1325, 0]
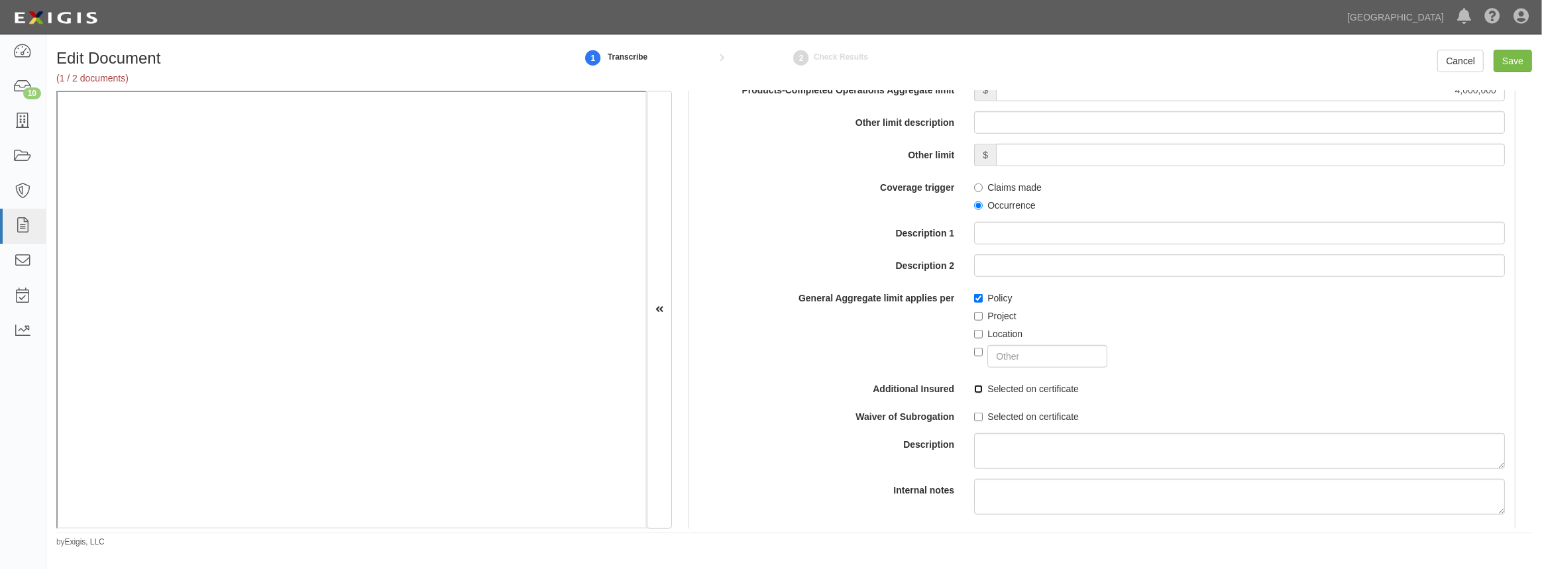
click at [977, 392] on input "Selected on certificate" at bounding box center [978, 389] width 9 height 9
checkbox input "true"
click at [974, 417] on input "Selected on certificate" at bounding box center [978, 417] width 9 height 9
checkbox input "true"
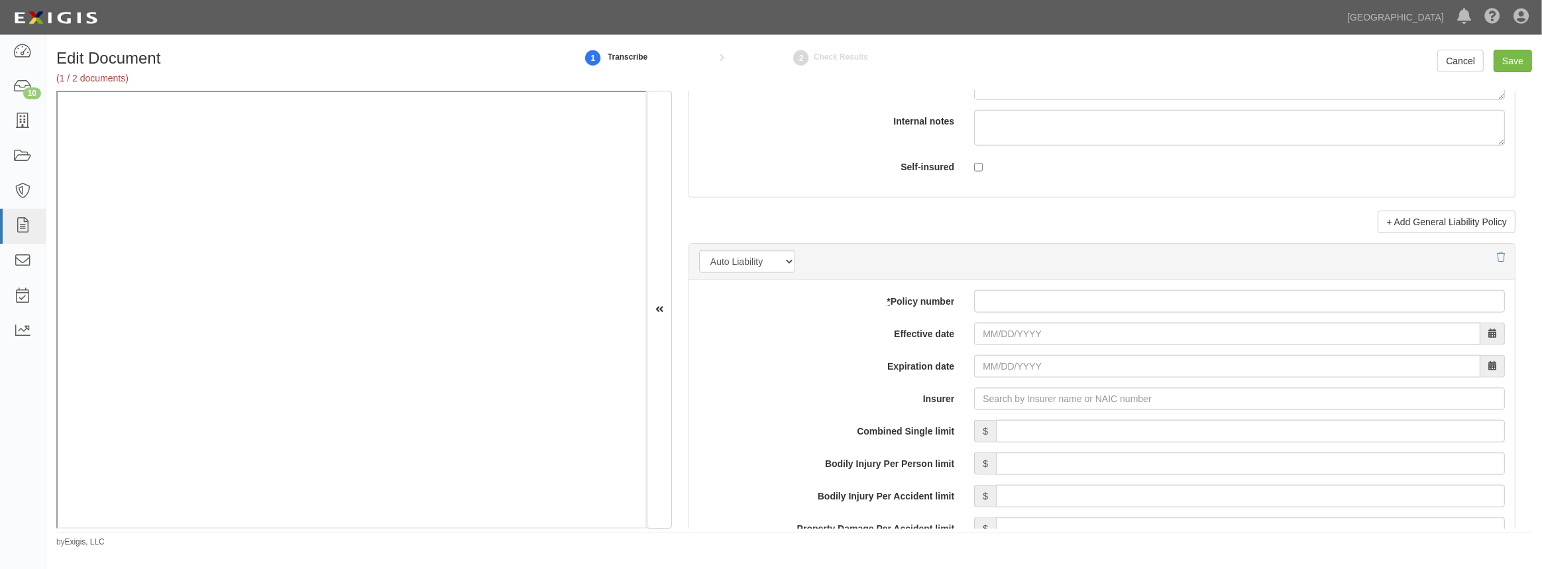
scroll to position [1686, 0]
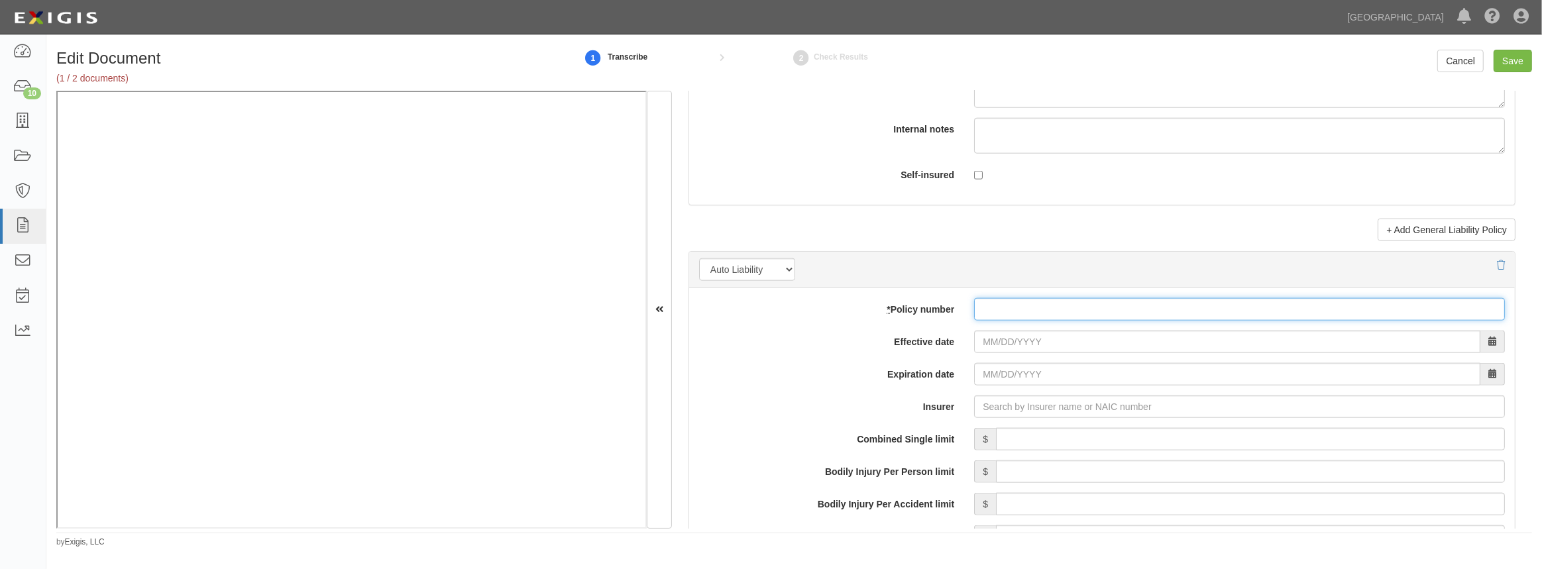
click at [988, 312] on input "* Policy number" at bounding box center [1239, 309] width 531 height 23
paste input "46SBMBVISEV"
type input "46SBMBVISEV"
click at [985, 337] on input "Effective date" at bounding box center [1227, 342] width 506 height 23
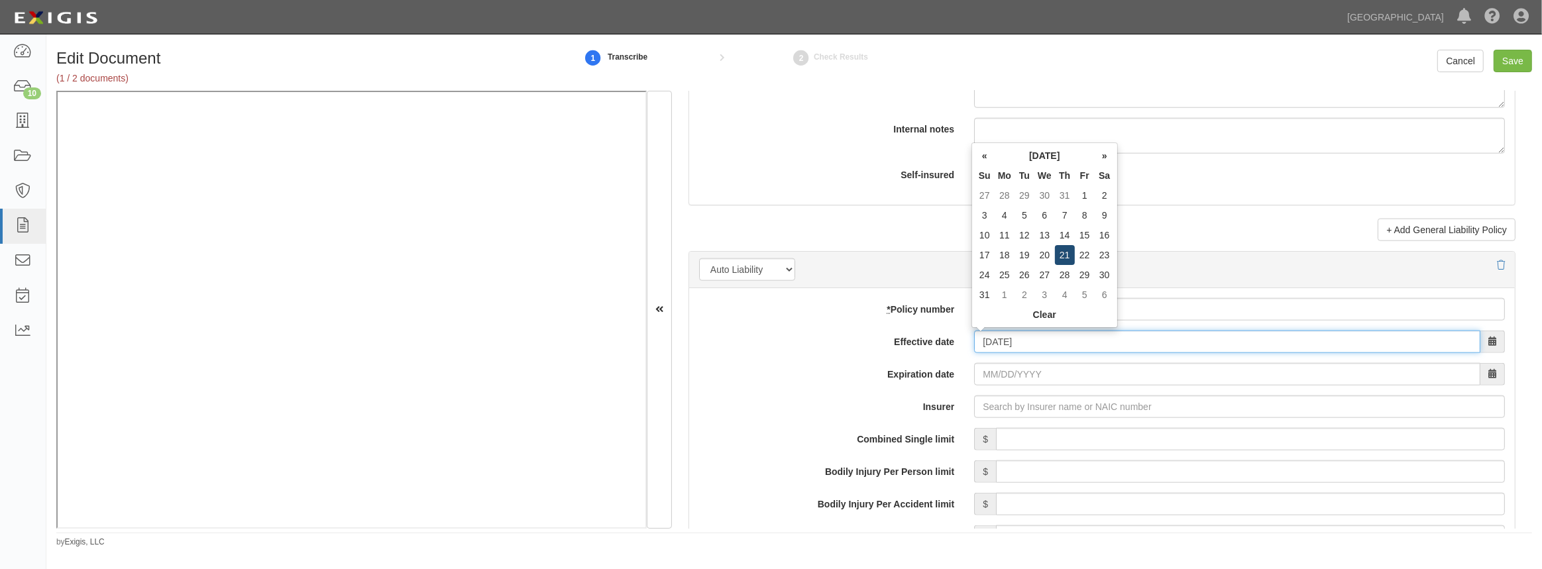
type input "08/21/2025"
type input "08/21/2026"
click at [1067, 254] on td "21" at bounding box center [1065, 255] width 20 height 20
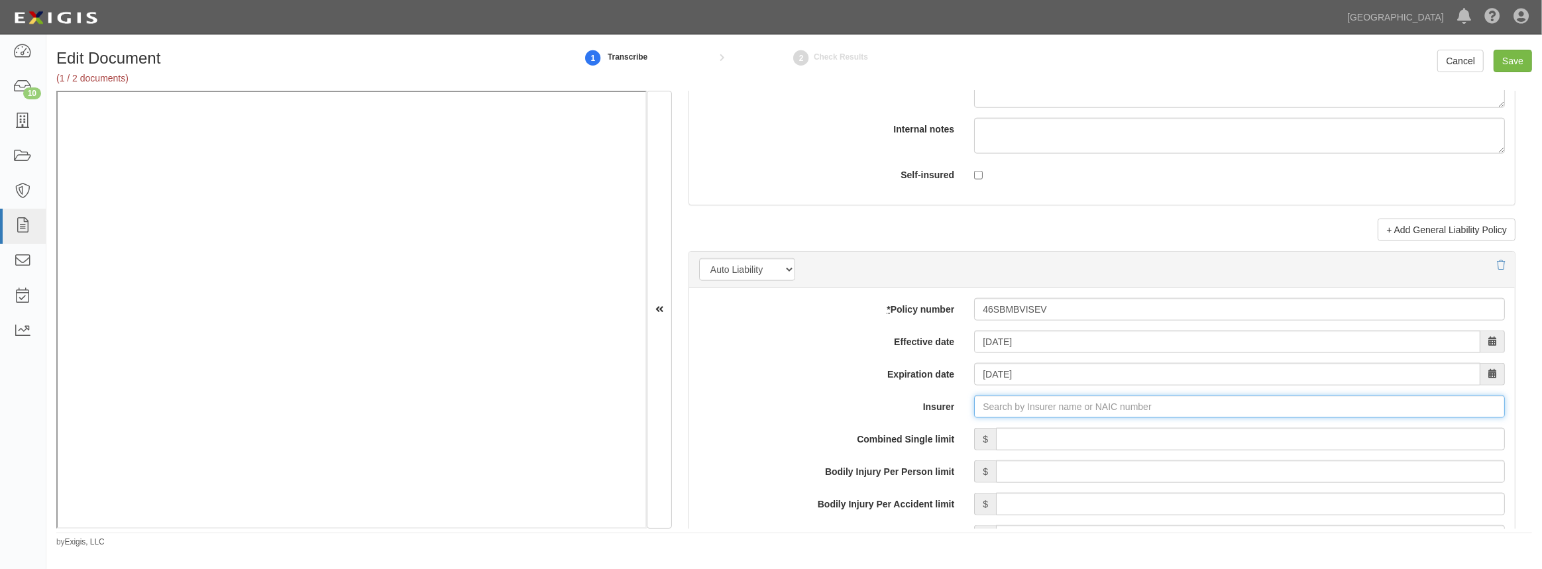
click at [999, 407] on input "Insurer" at bounding box center [1239, 407] width 531 height 23
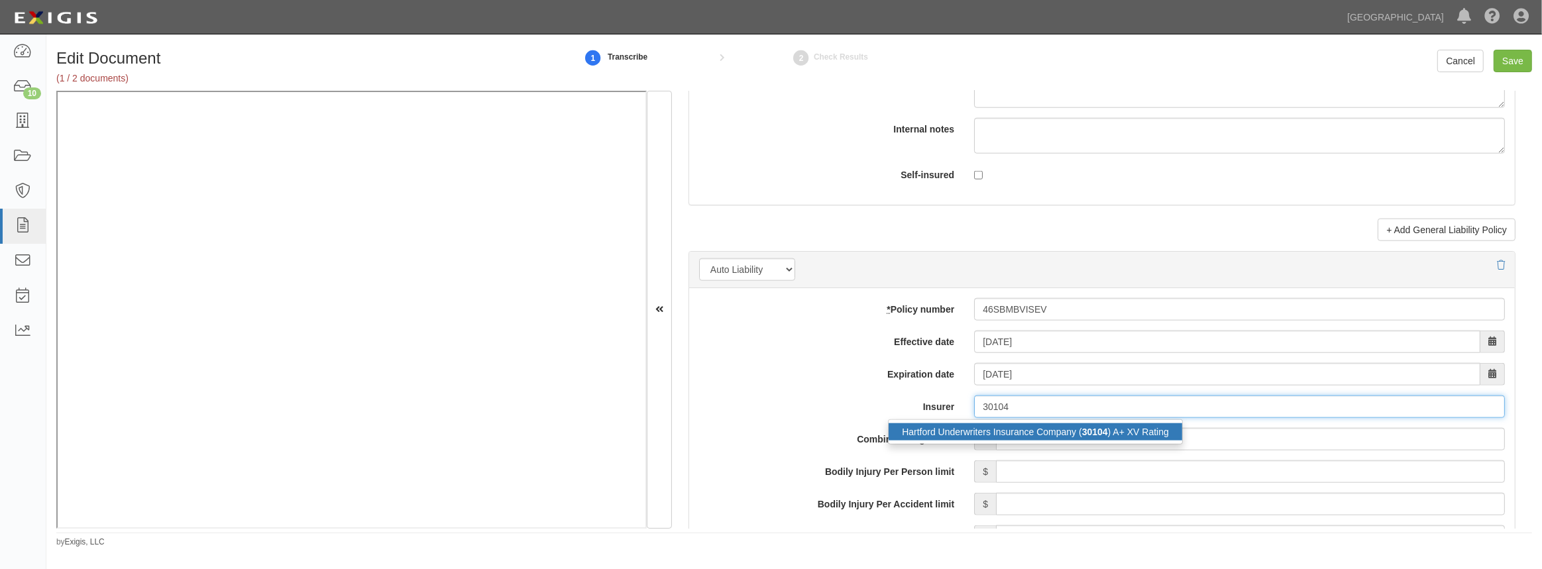
click at [998, 425] on div "Hartford Underwriters Insurance Company ( 30104 ) A+ XV Rating" at bounding box center [1034, 431] width 293 height 17
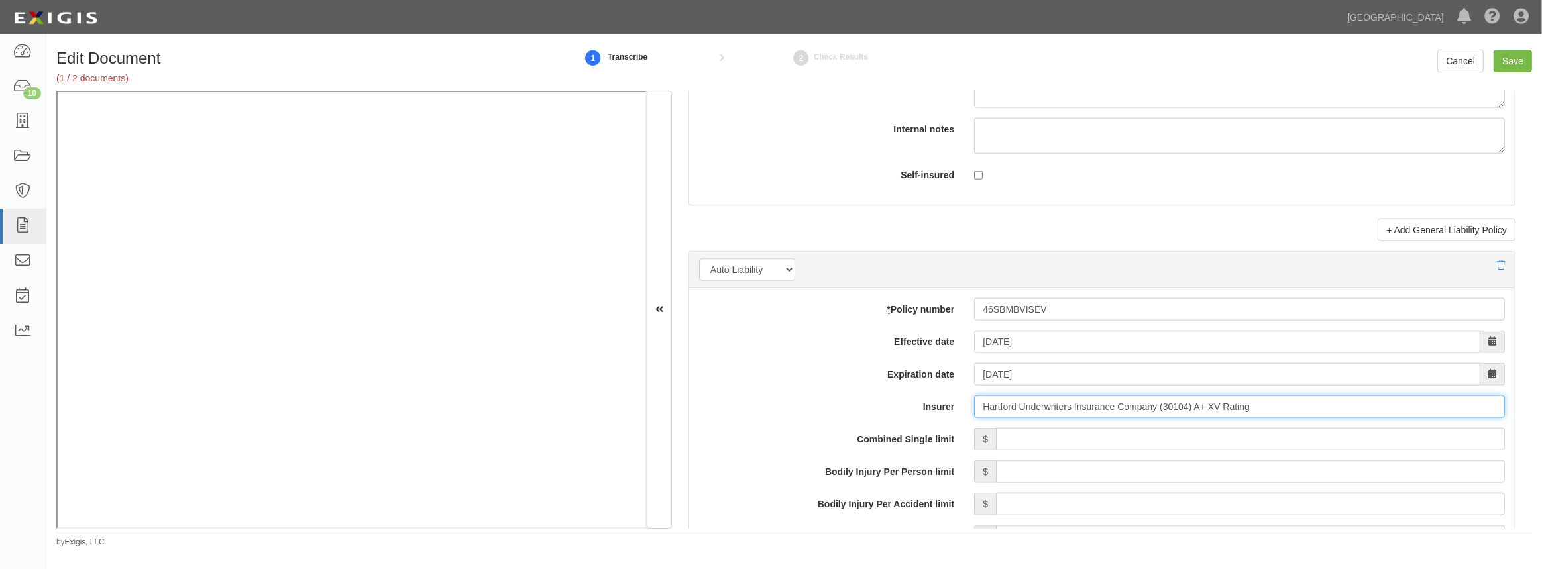
type input "Hartford Underwriters Insurance Company (30104) A+ XV Rating"
click at [1001, 435] on input "Combined Single limit" at bounding box center [1250, 439] width 509 height 23
type input "2,000,000"
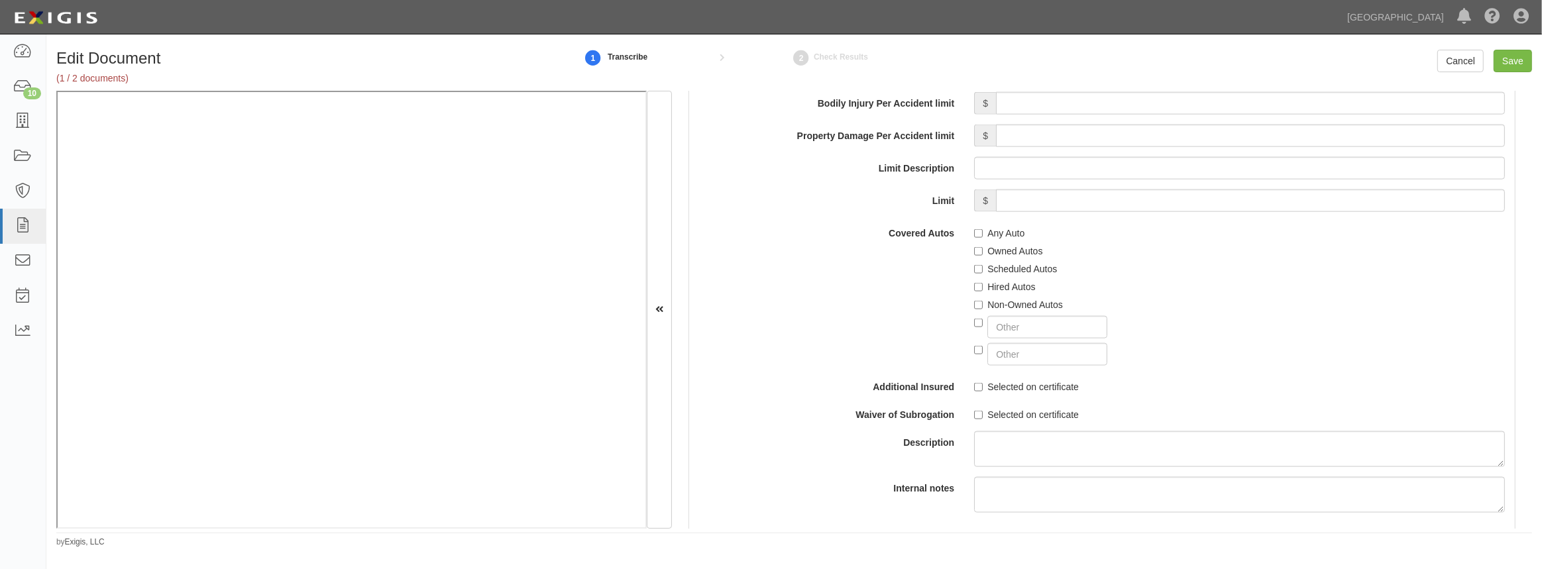
scroll to position [2107, 0]
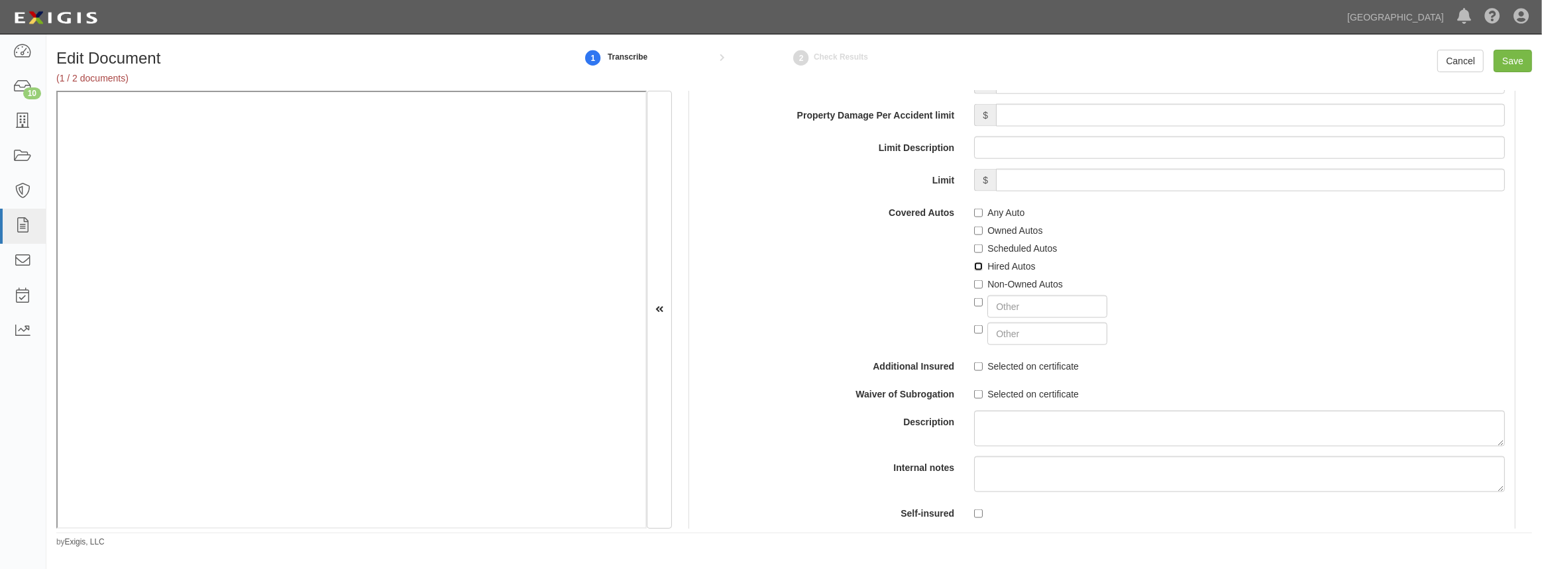
click at [974, 265] on input "Hired Autos" at bounding box center [978, 266] width 9 height 9
checkbox input "true"
click at [978, 280] on input "Non-Owned Autos" at bounding box center [978, 284] width 9 height 9
checkbox input "true"
click at [978, 368] on input "Selected on certificate" at bounding box center [978, 366] width 9 height 9
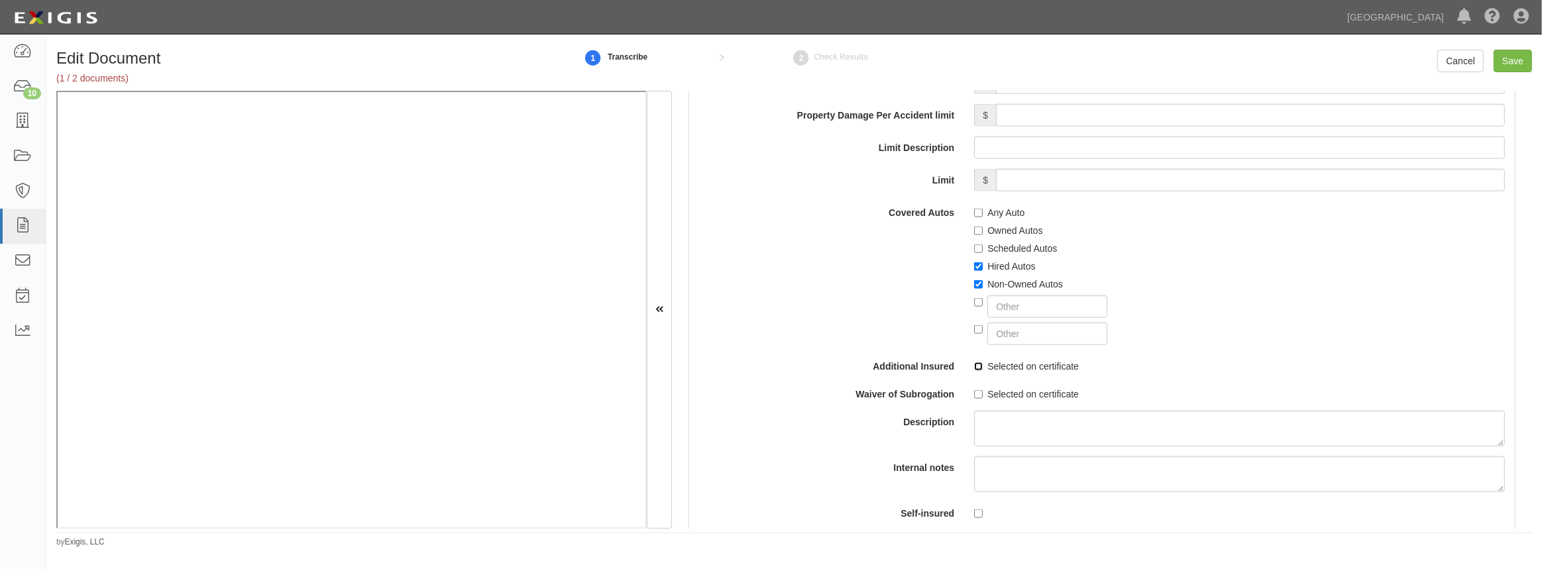
checkbox input "true"
click at [979, 393] on input "Selected on certificate" at bounding box center [978, 394] width 9 height 9
checkbox input "true"
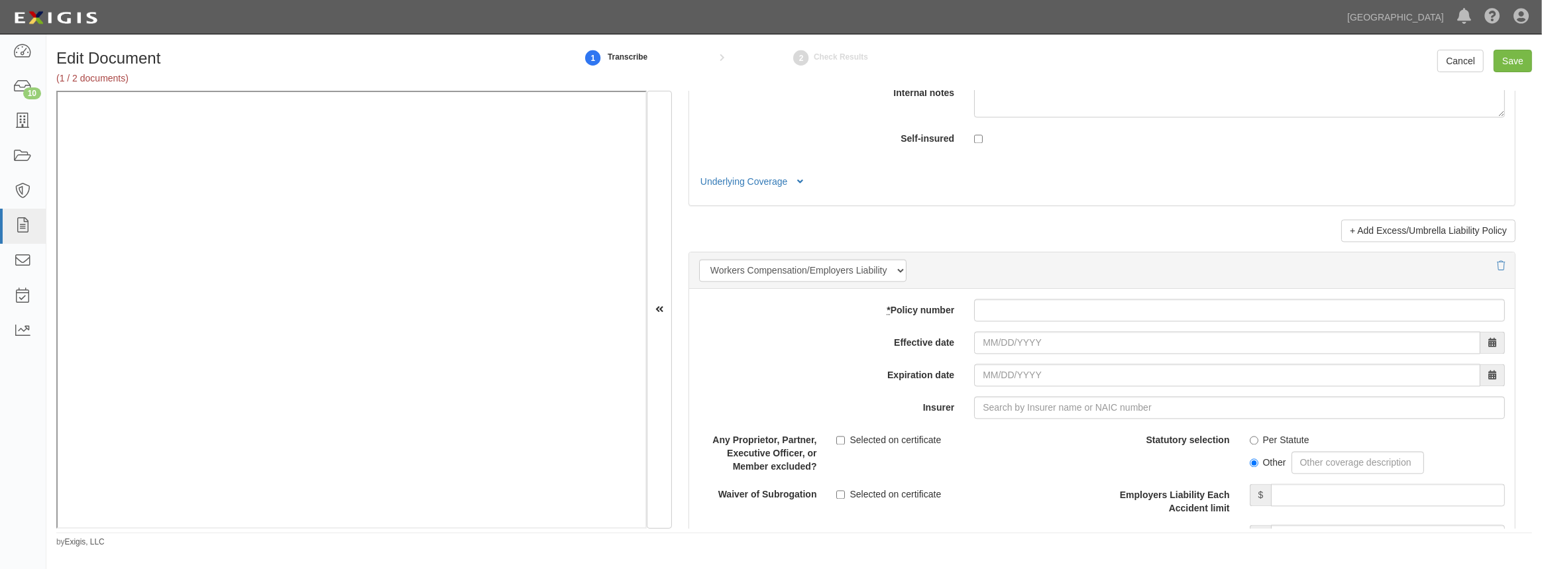
scroll to position [3132, 0]
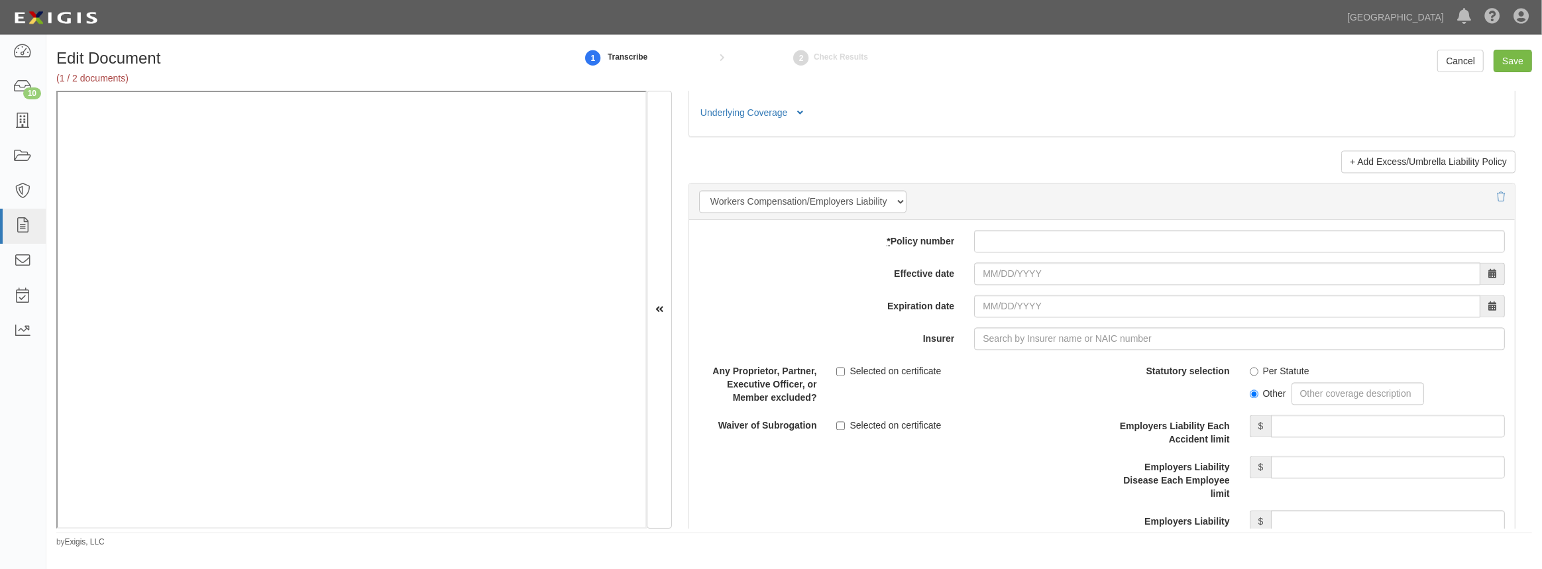
click at [1092, 227] on div "add update renew This new policy will be added This new policy will update exis…" at bounding box center [1101, 452] width 825 height 464
click at [1061, 238] on input "* Policy number" at bounding box center [1239, 241] width 531 height 23
paste input "46WECBV1SK3"
type input "46WECBV1SK3"
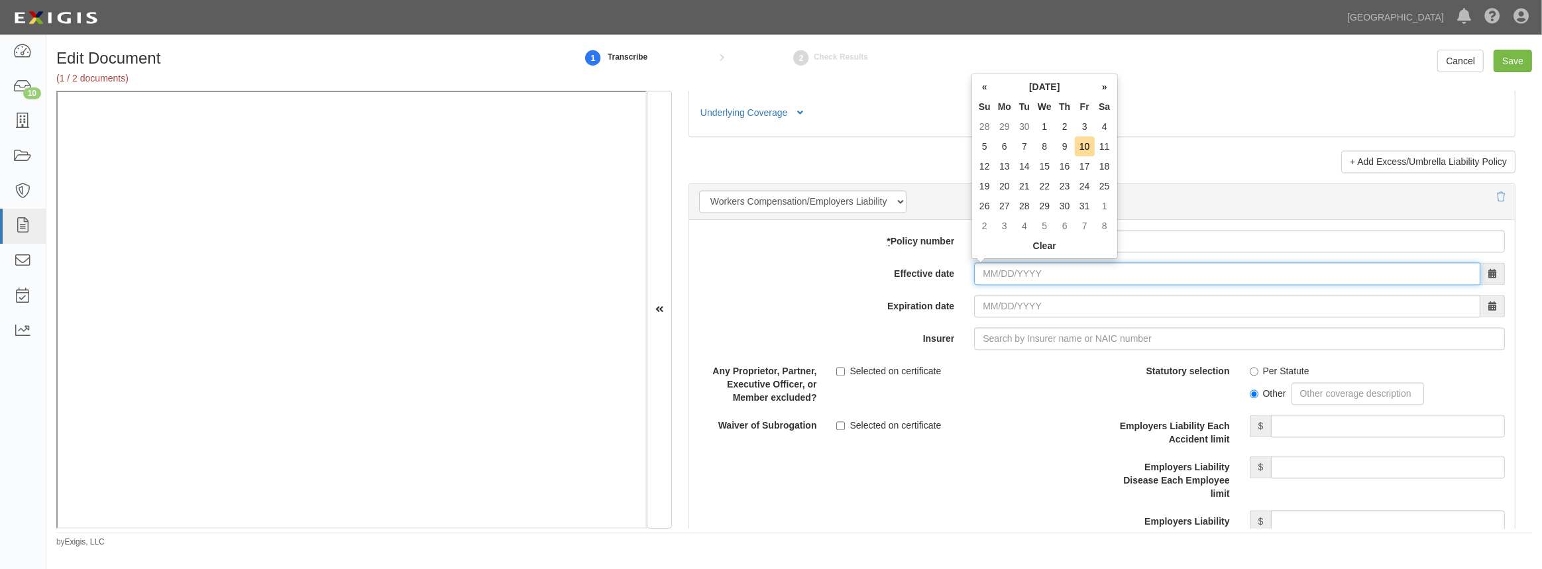
click at [1041, 267] on input "Effective date" at bounding box center [1227, 273] width 506 height 23
type input "08/21/2025"
type input "08/21/2026"
click at [1065, 180] on td "21" at bounding box center [1065, 186] width 20 height 20
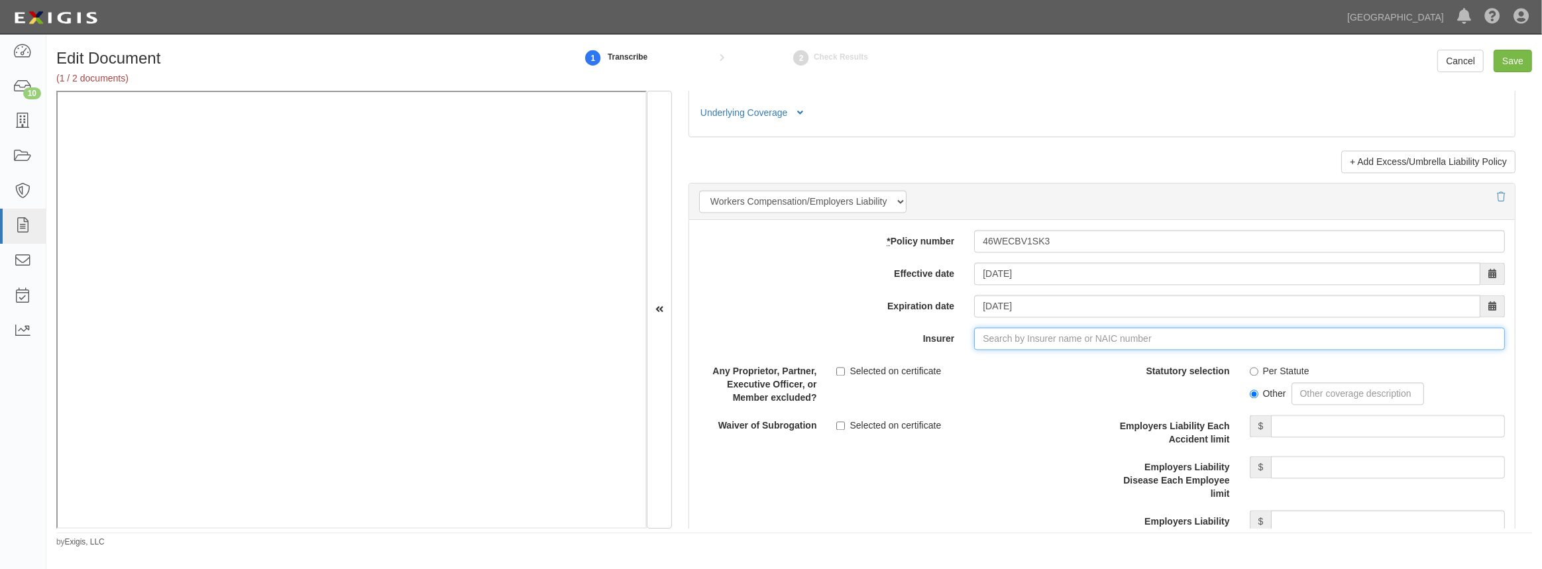
click at [990, 338] on input "Insurer" at bounding box center [1239, 338] width 531 height 23
type input "21st Century Advantage Insurance Company (25232) NR Rating"
type input "2"
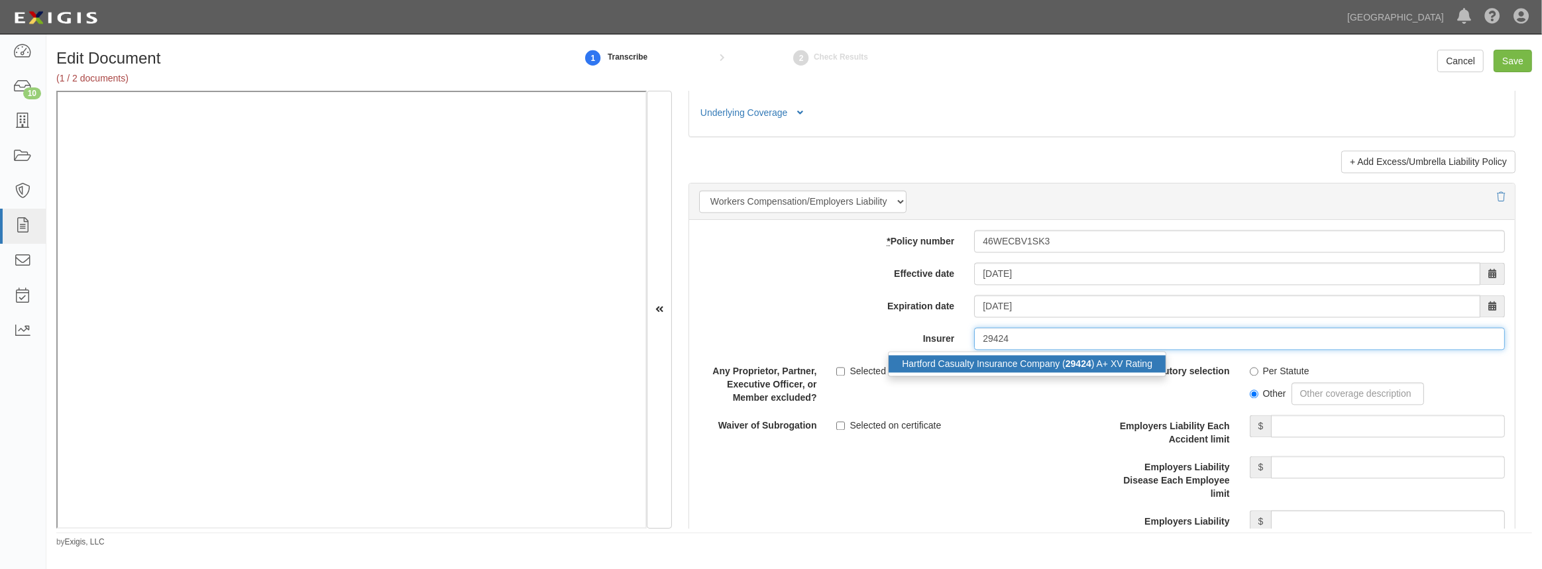
click at [953, 358] on div "Hartford Casualty Insurance Company ( 29424 ) A+ XV Rating" at bounding box center [1026, 363] width 277 height 17
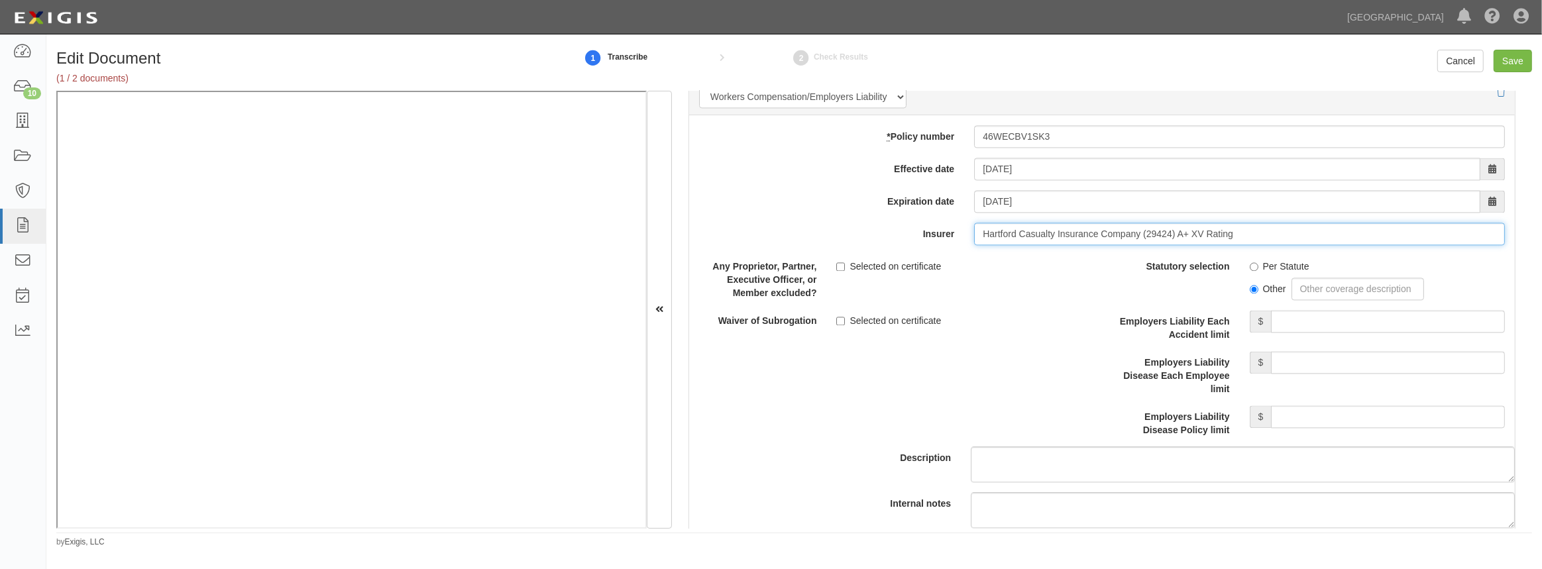
scroll to position [3252, 0]
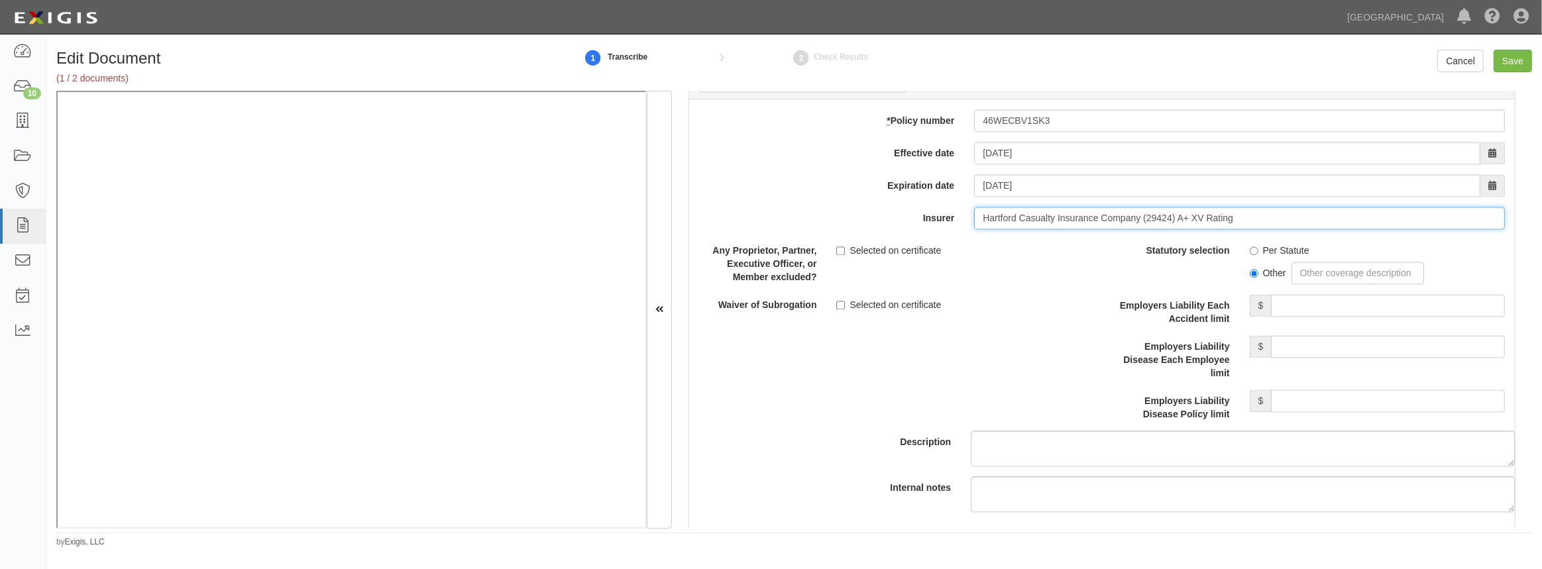
type input "Hartford Casualty Insurance Company (29424) A+ XV Rating"
click at [1250, 247] on input "Per Statute" at bounding box center [1254, 250] width 9 height 9
radio input "true"
click at [1303, 317] on div "Employers Liability Each Accident limit $" at bounding box center [1308, 309] width 413 height 31
click at [1304, 304] on input "Employers Liability Each Accident limit" at bounding box center [1388, 305] width 234 height 23
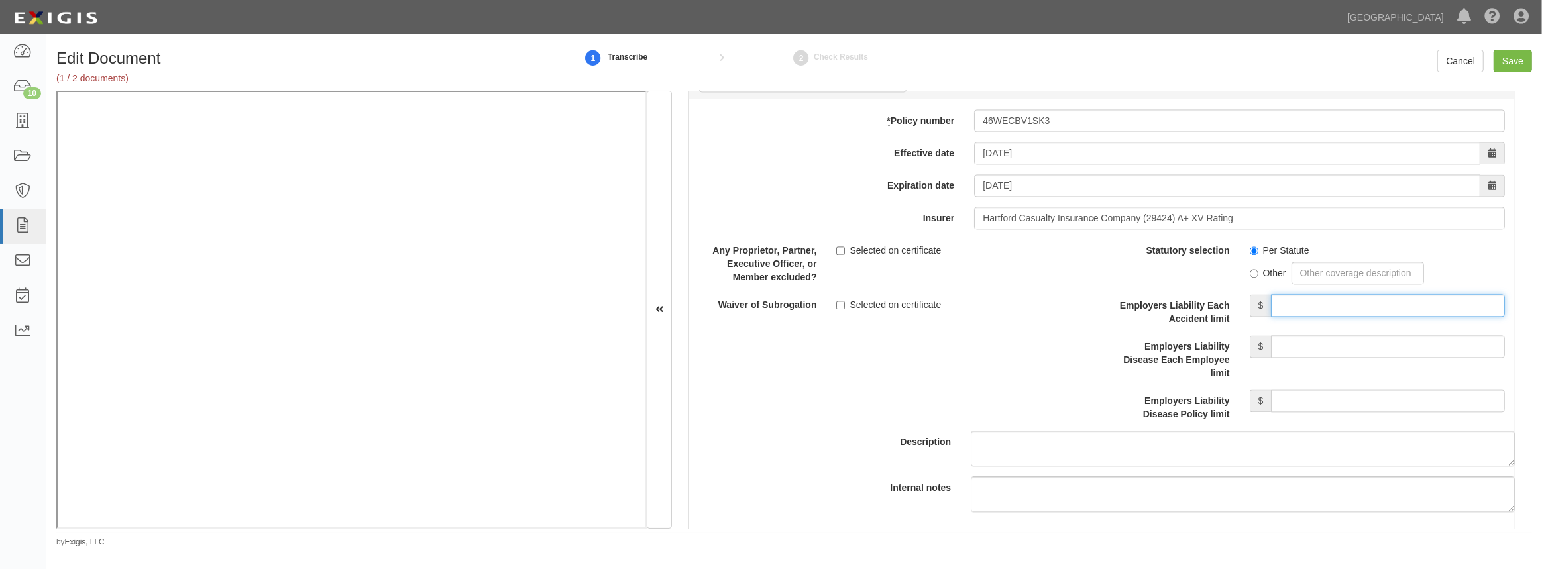
type input "1,000,000"
click at [1322, 356] on div "Employers Liability Disease Each Employee limit $" at bounding box center [1308, 357] width 413 height 44
click at [1366, 345] on input "Employers Liability Disease Each Employee limit" at bounding box center [1388, 346] width 234 height 23
type input "1,000,000"
drag, startPoint x: 1320, startPoint y: 407, endPoint x: 1326, endPoint y: 406, distance: 6.8
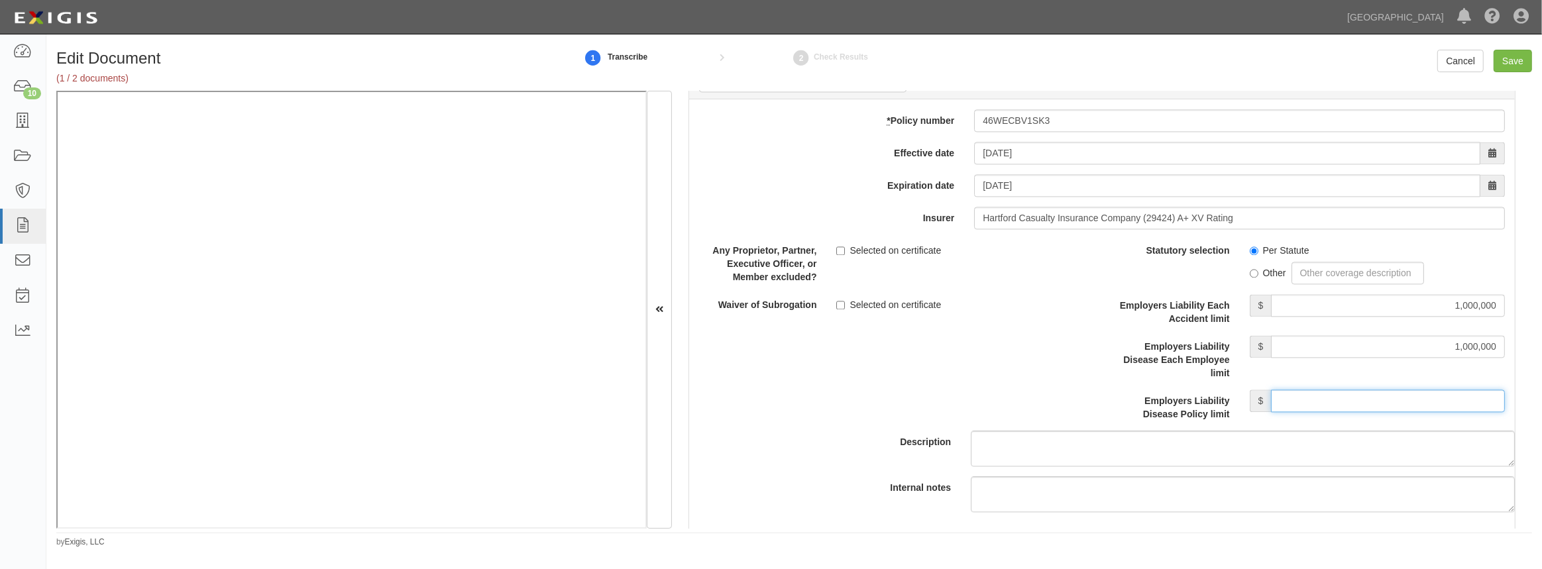
click at [1320, 407] on input "Employers Liability Disease Policy limit" at bounding box center [1388, 401] width 234 height 23
type input "1,000,000"
click at [722, 401] on div "Description" at bounding box center [1101, 352] width 845 height 227
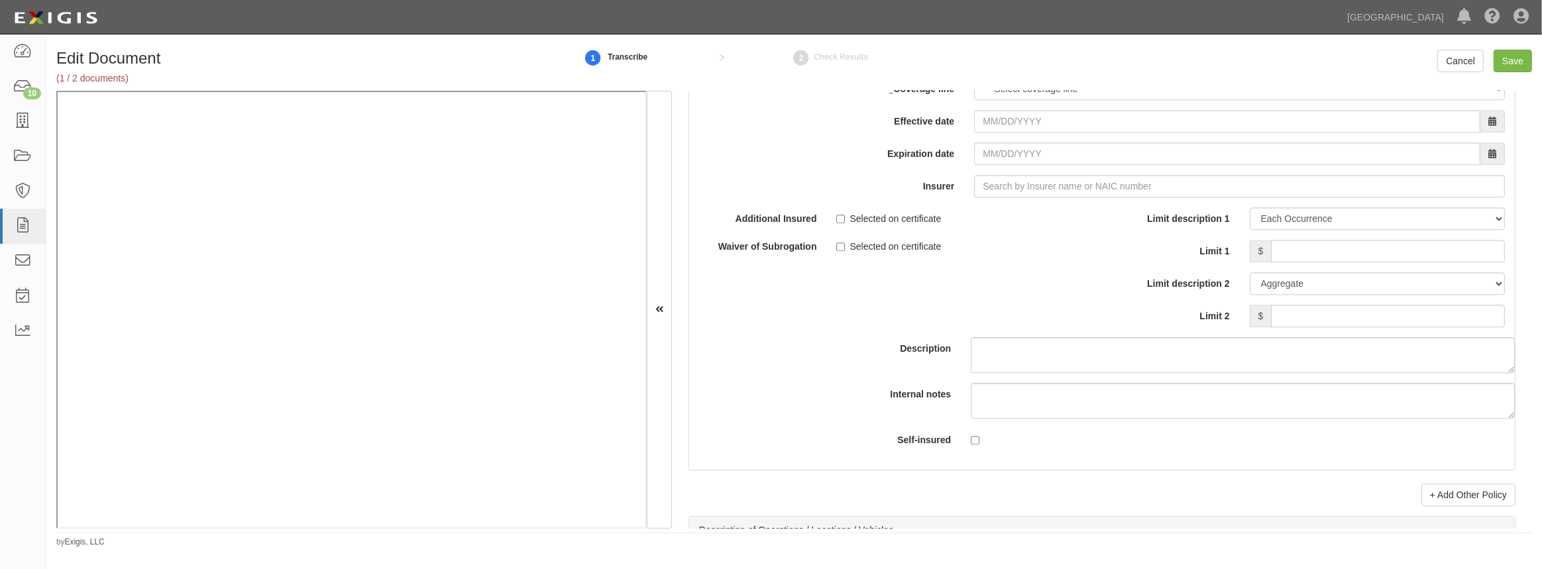
scroll to position [4095, 0]
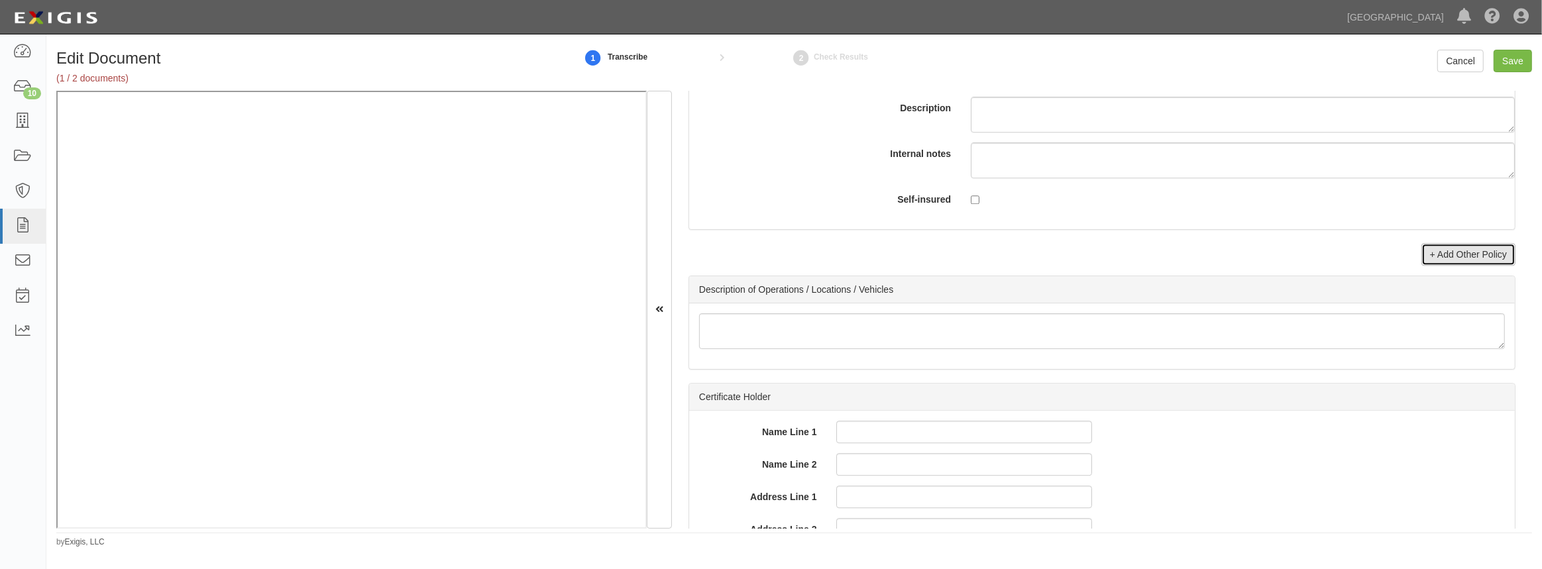
click at [1464, 250] on link "+ Add Other Policy" at bounding box center [1468, 254] width 94 height 23
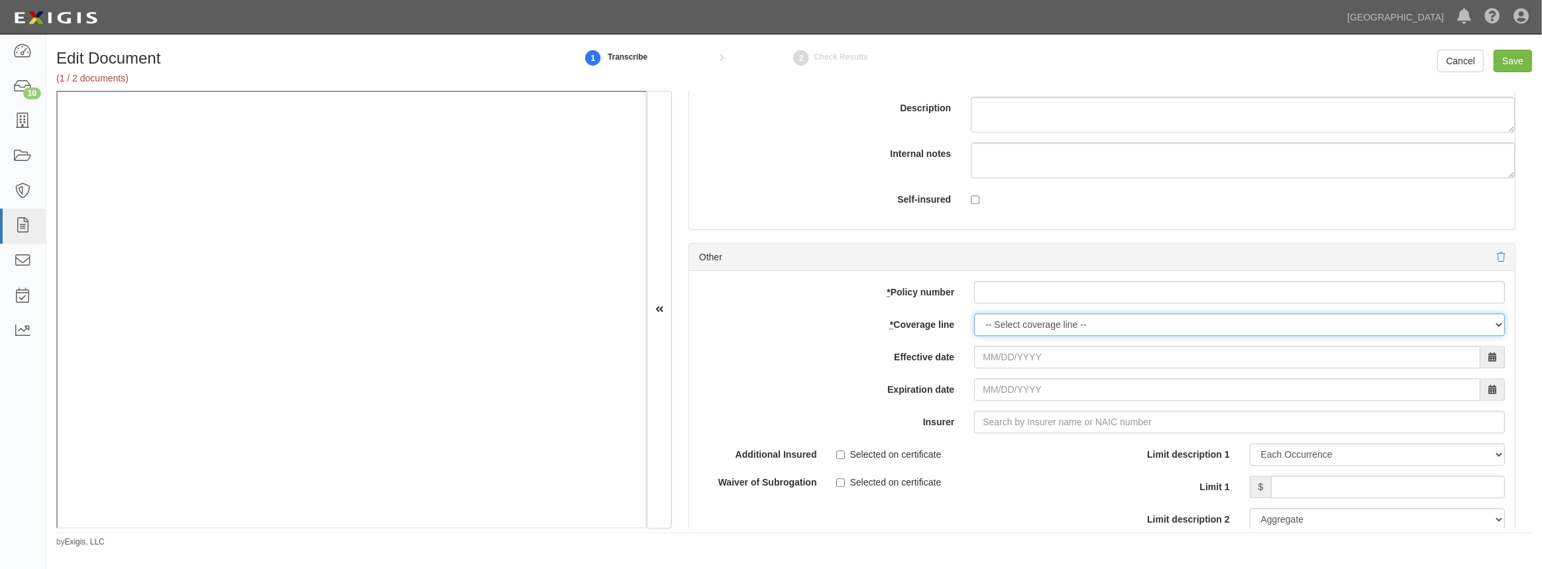
click at [994, 324] on select "-- Select coverage line -- Asbestos Abatement Auto Physical Damage Boiler & Mac…" at bounding box center [1239, 324] width 531 height 23
select select "44"
click at [974, 313] on select "-- Select coverage line -- Asbestos Abatement Auto Physical Damage Boiler & Mac…" at bounding box center [1239, 324] width 531 height 23
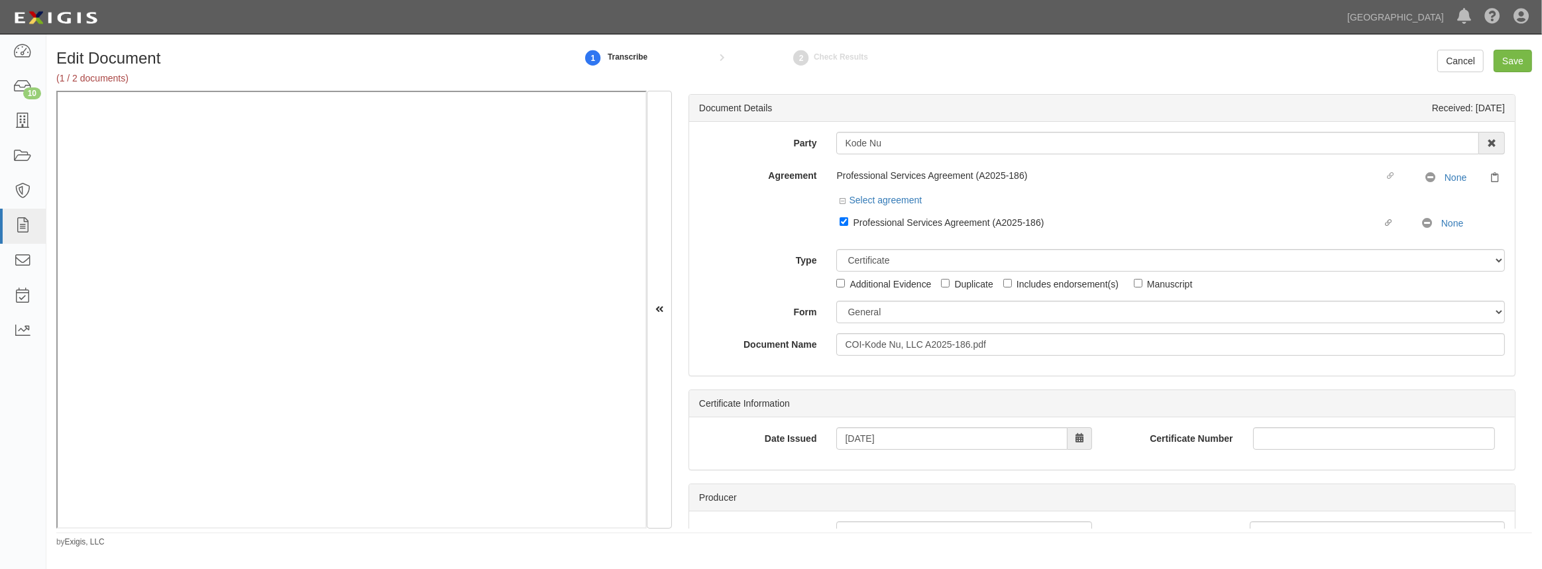
scroll to position [0, 0]
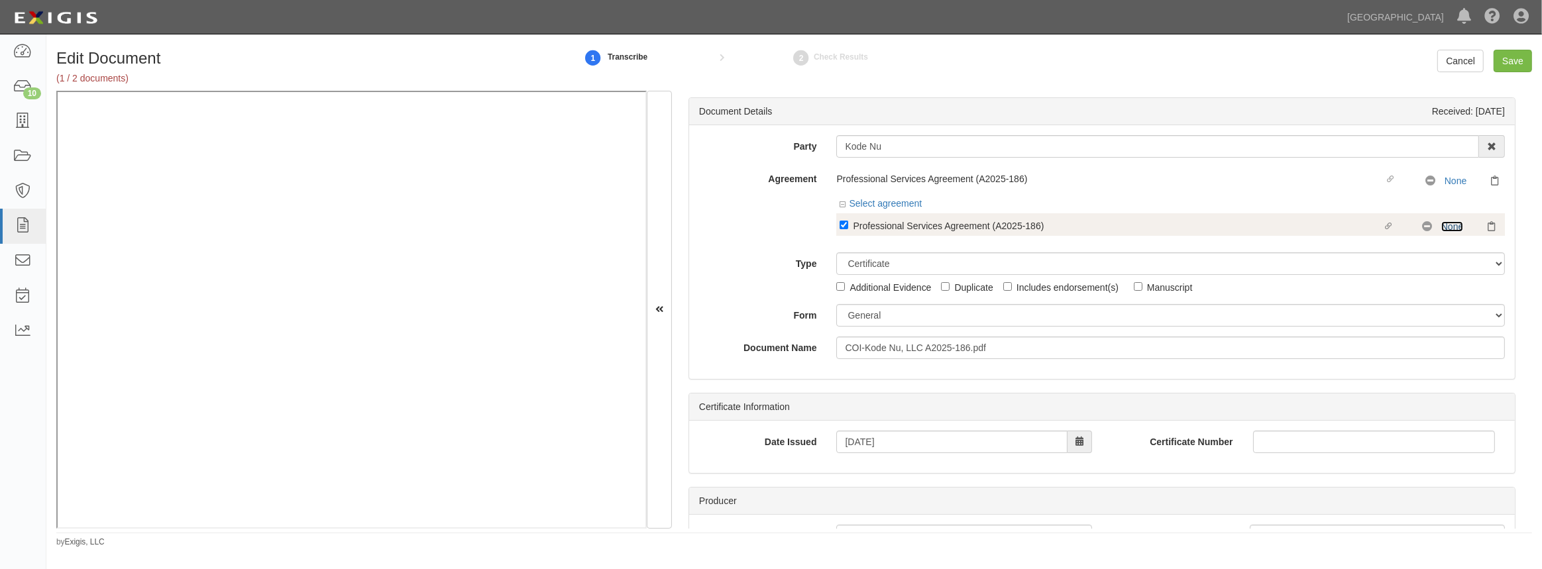
click at [1441, 226] on link "None" at bounding box center [1452, 226] width 22 height 11
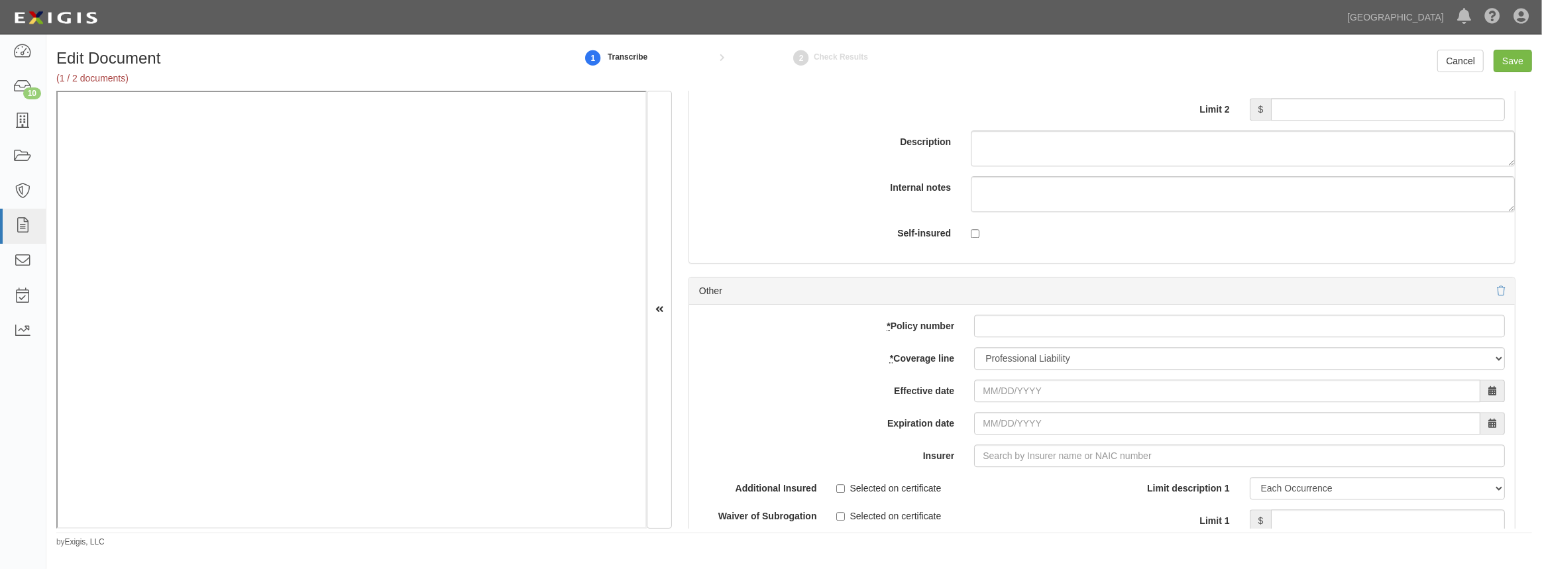
scroll to position [3915, 0]
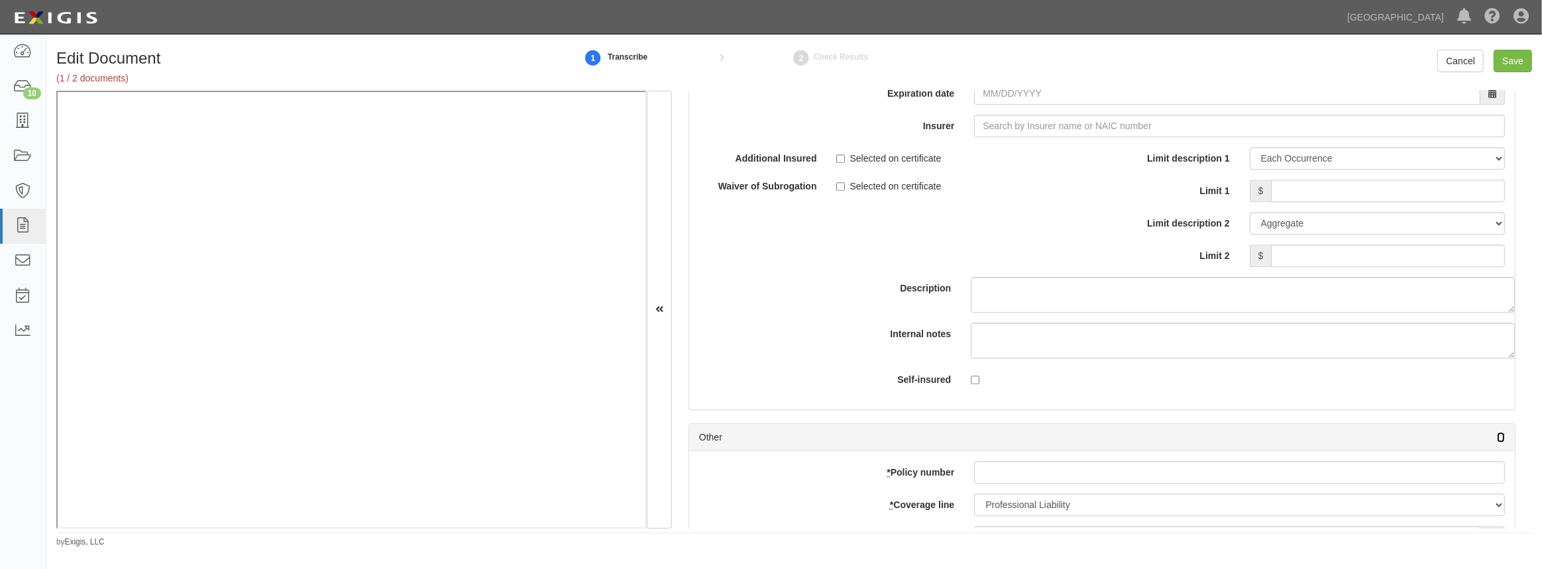
click at [1497, 434] on icon at bounding box center [1501, 437] width 8 height 9
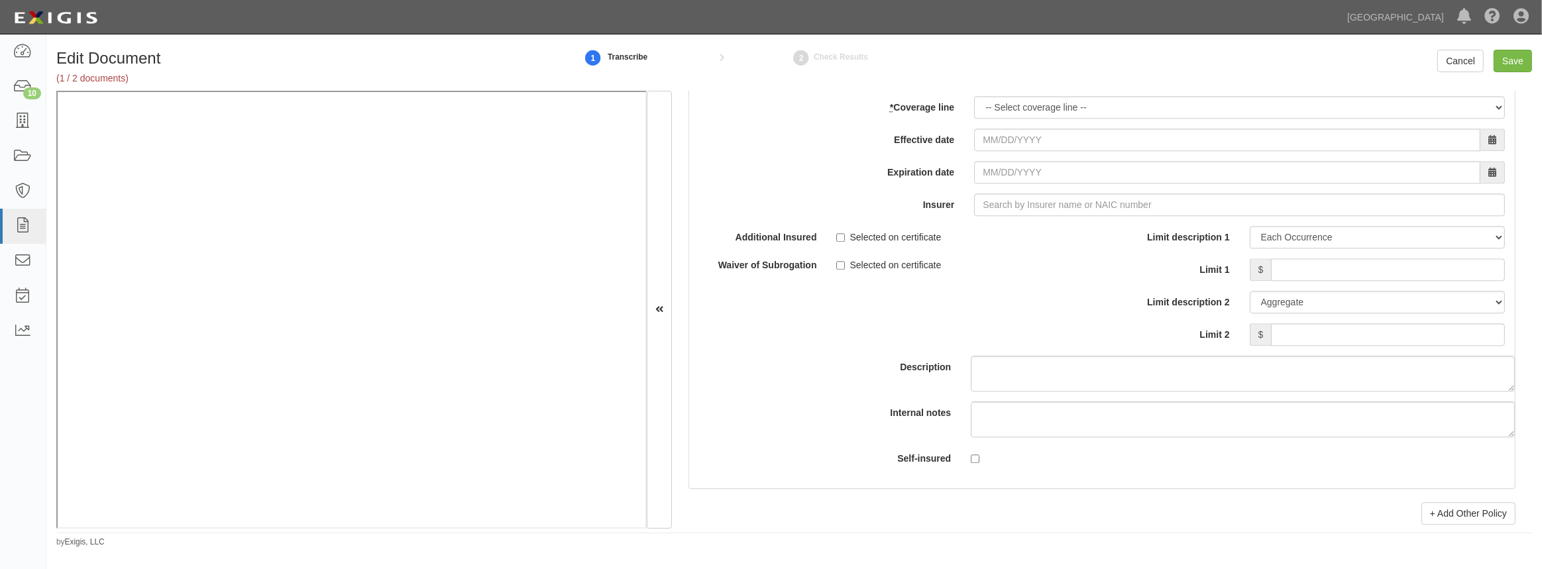
scroll to position [3674, 0]
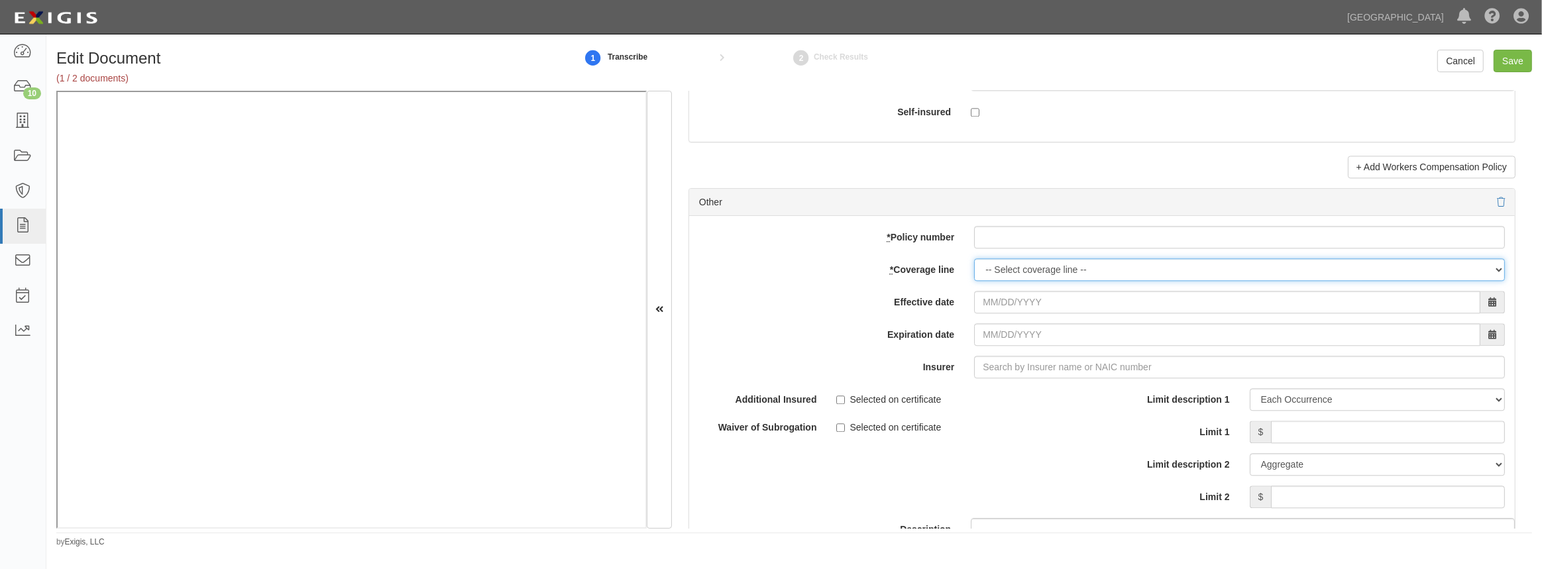
click at [1015, 269] on select "-- Select coverage line -- Asbestos Abatement Auto Physical Damage Boiler & Mac…" at bounding box center [1239, 269] width 531 height 23
click at [774, 306] on div "Effective date" at bounding box center [1101, 302] width 825 height 23
click at [1044, 263] on select "-- Select coverage line -- Asbestos Abatement Auto Physical Damage Boiler & Mac…" at bounding box center [1239, 269] width 531 height 23
select select "44"
click at [974, 258] on select "-- Select coverage line -- Asbestos Abatement Auto Physical Damage Boiler & Mac…" at bounding box center [1239, 269] width 531 height 23
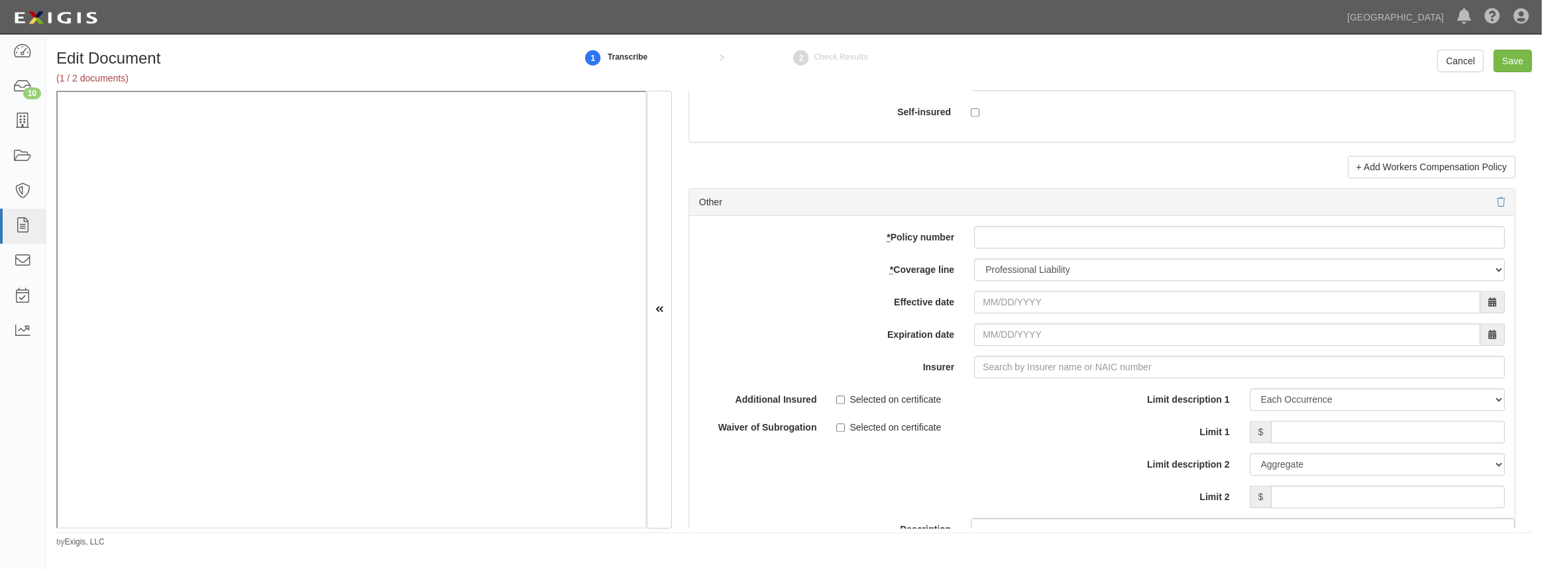
click at [1013, 219] on div "add update renew This new policy will be added This new policy will update exis…" at bounding box center [1101, 433] width 825 height 435
click at [1006, 241] on input "* Policy number" at bounding box center [1239, 237] width 531 height 23
paste input "46 TE 0544771-25"
type input "46 TE 0544771-25"
click at [1000, 305] on input "Effective date" at bounding box center [1227, 302] width 506 height 23
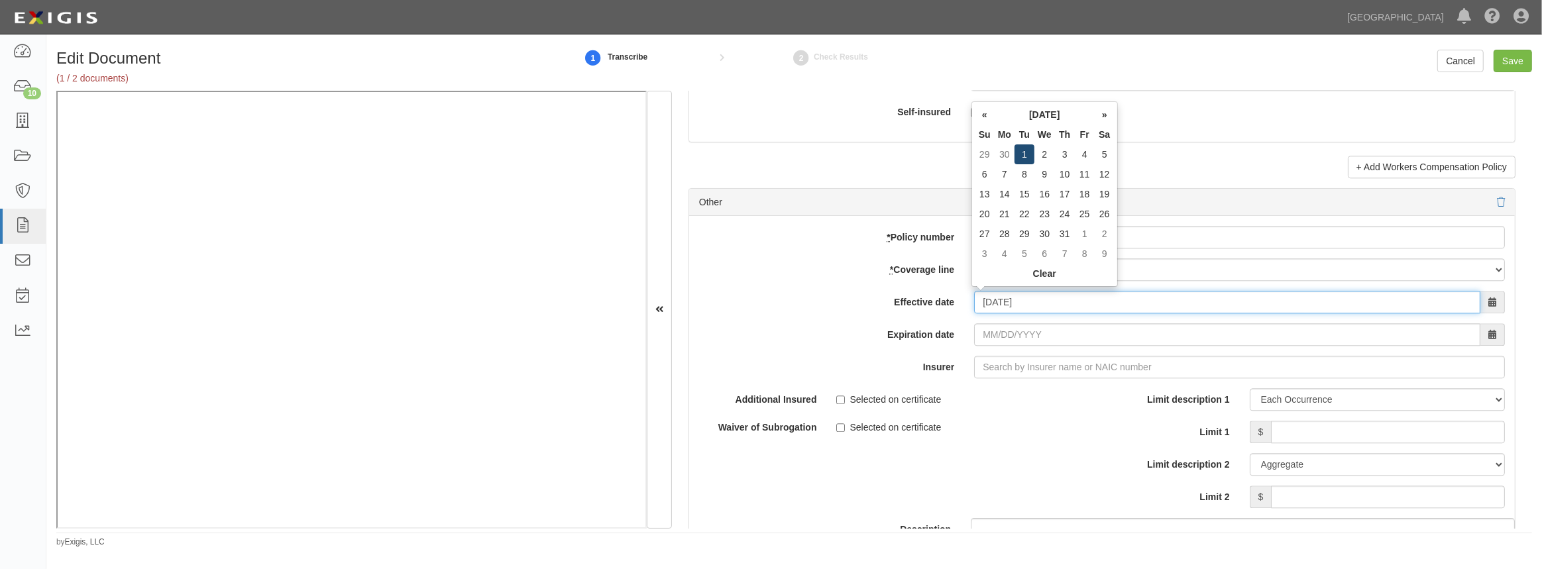
type input "07/01/2025"
type input "07/01/2026"
click at [1022, 148] on td "1" at bounding box center [1024, 154] width 20 height 20
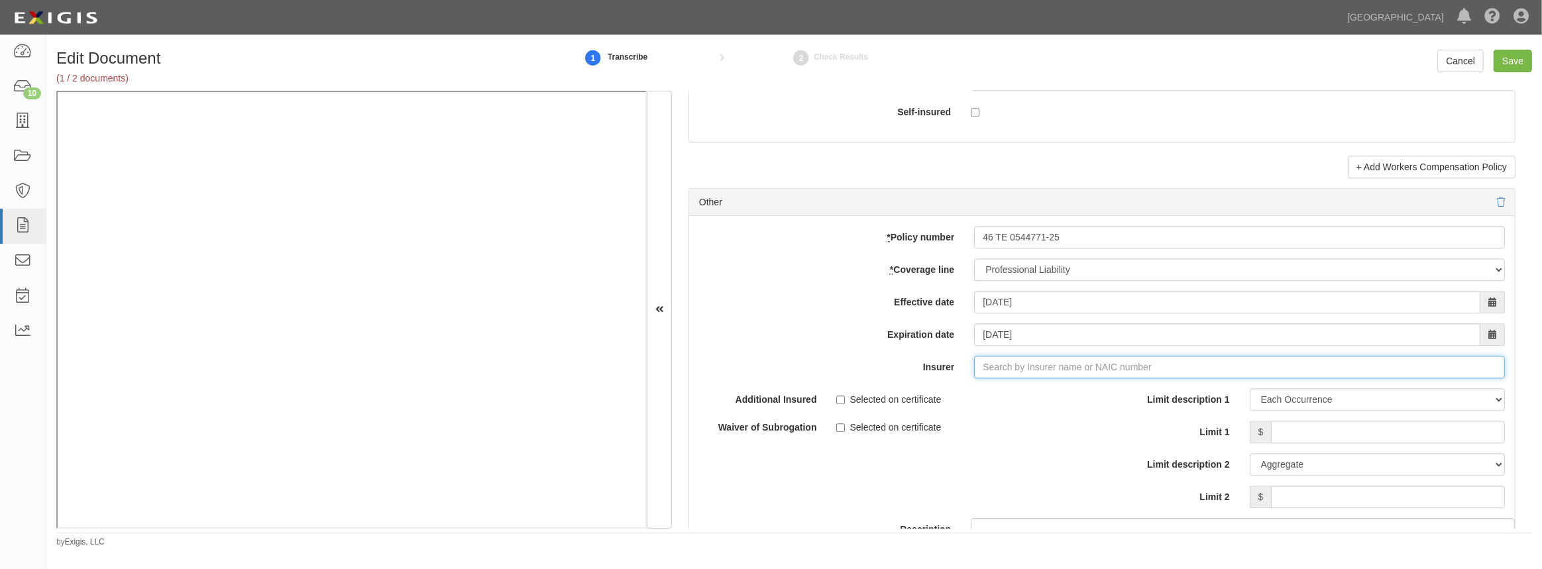
click at [999, 366] on input "Insurer" at bounding box center [1239, 367] width 531 height 23
type input "180 Seguros S.A. (0) NR Rating"
type input "1"
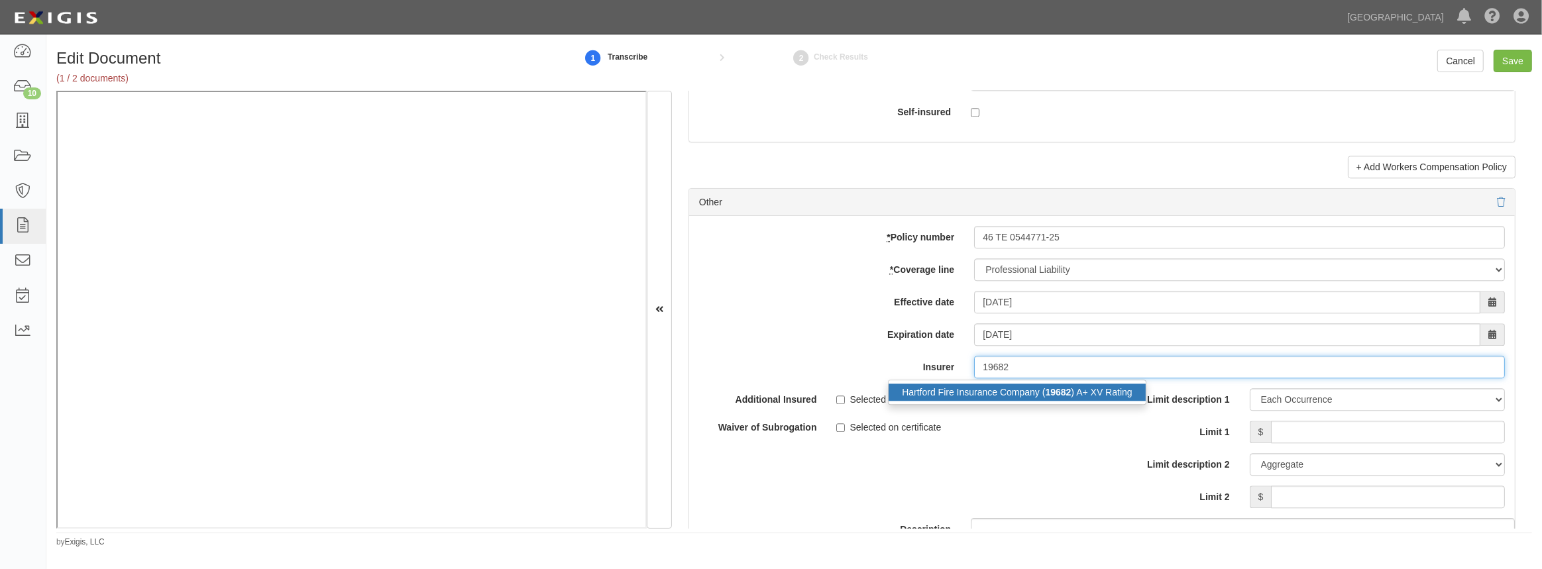
click at [998, 387] on div "Hartford Fire Insurance Company ( 19682 ) A+ XV Rating" at bounding box center [1016, 392] width 256 height 17
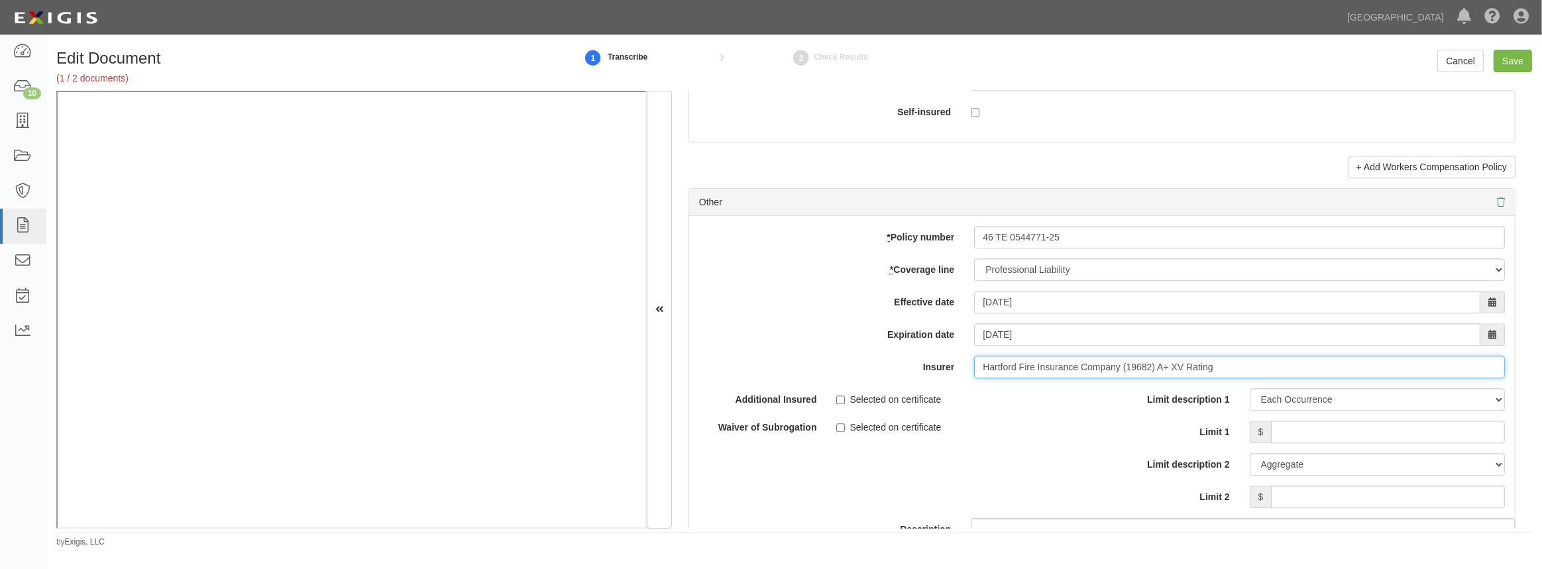
type input "Hartford Fire Insurance Company (19682) A+ XV Rating"
click at [1290, 430] on input "Limit 1" at bounding box center [1388, 432] width 234 height 23
type input "1,000,000"
click at [1285, 491] on input "Limit 2" at bounding box center [1388, 497] width 234 height 23
type input "3,000,000"
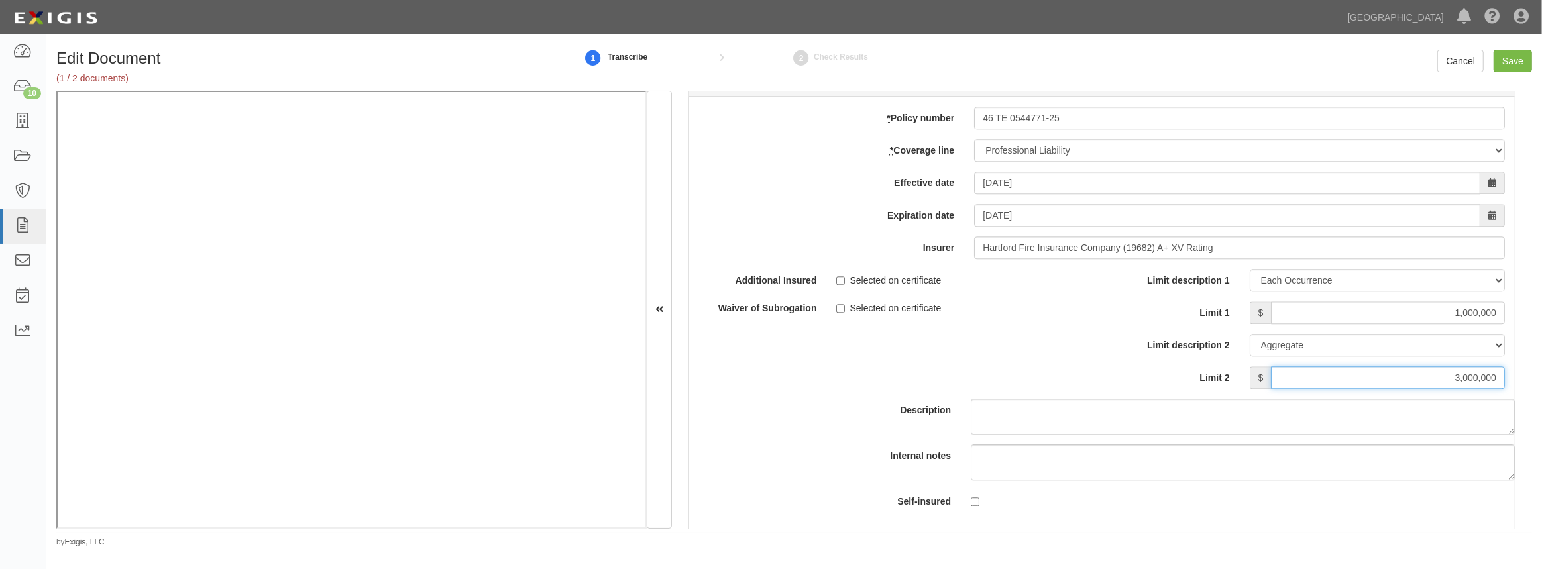
scroll to position [3794, 0]
click at [931, 333] on div "Description" at bounding box center [1101, 351] width 845 height 166
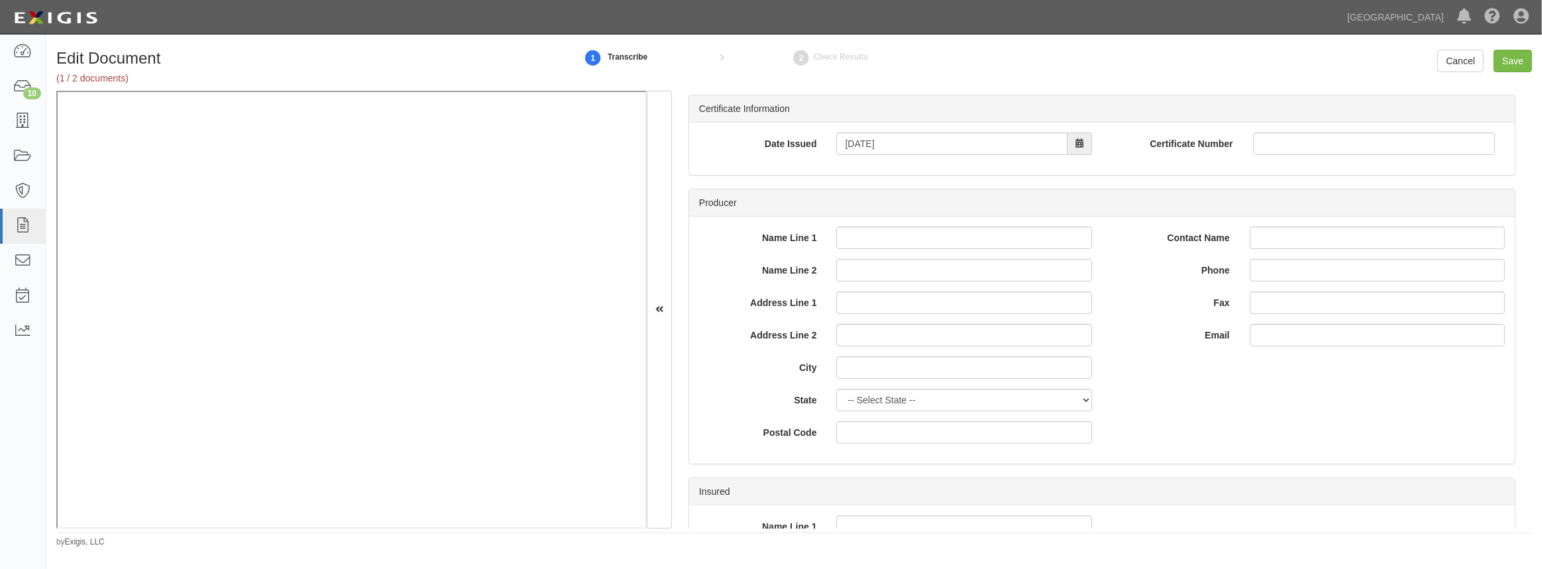
scroll to position [0, 0]
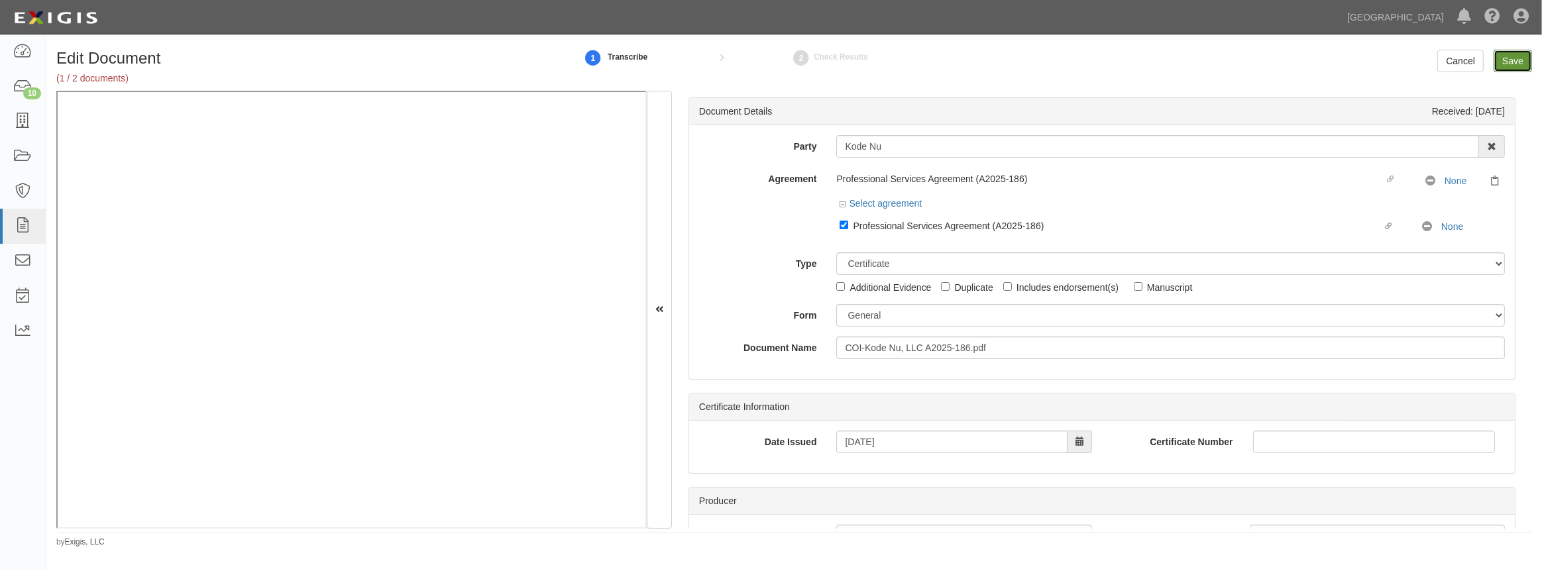
click at [1515, 65] on input "Save" at bounding box center [1512, 61] width 38 height 23
type input "2000000"
type input "1000000"
type input "10000"
type input "2000000"
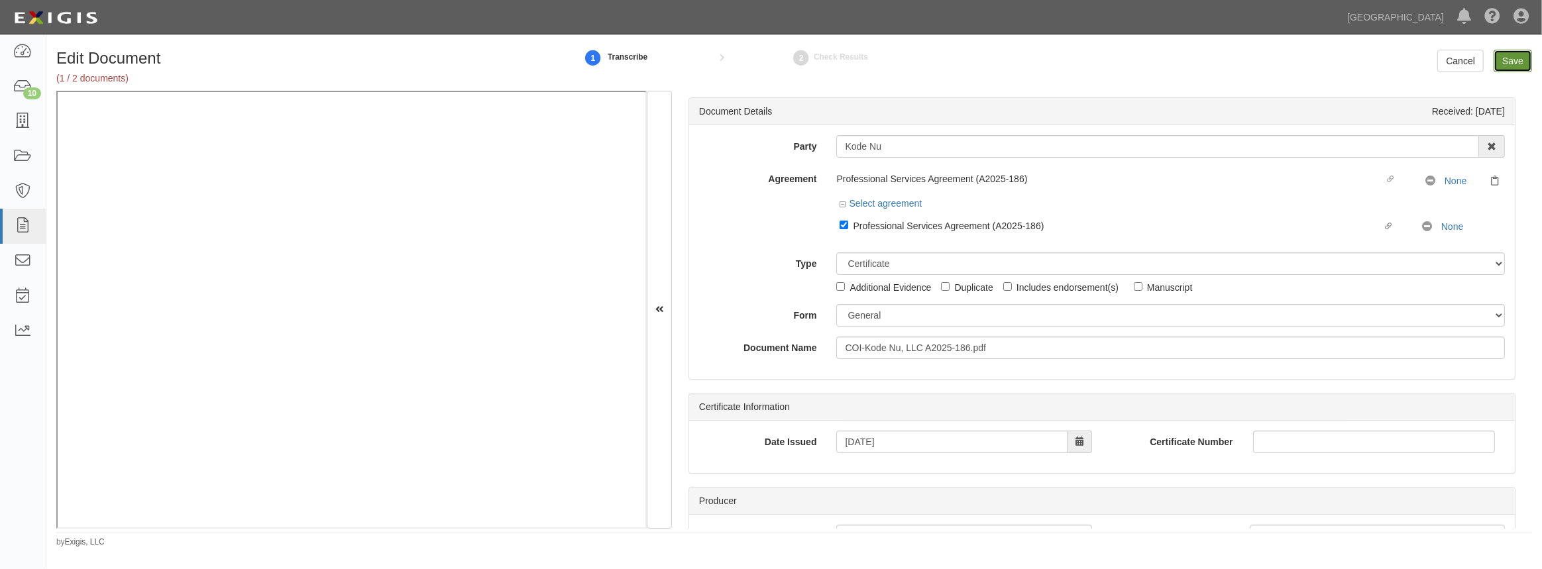
type input "4000000"
type input "2000000"
type input "1000000"
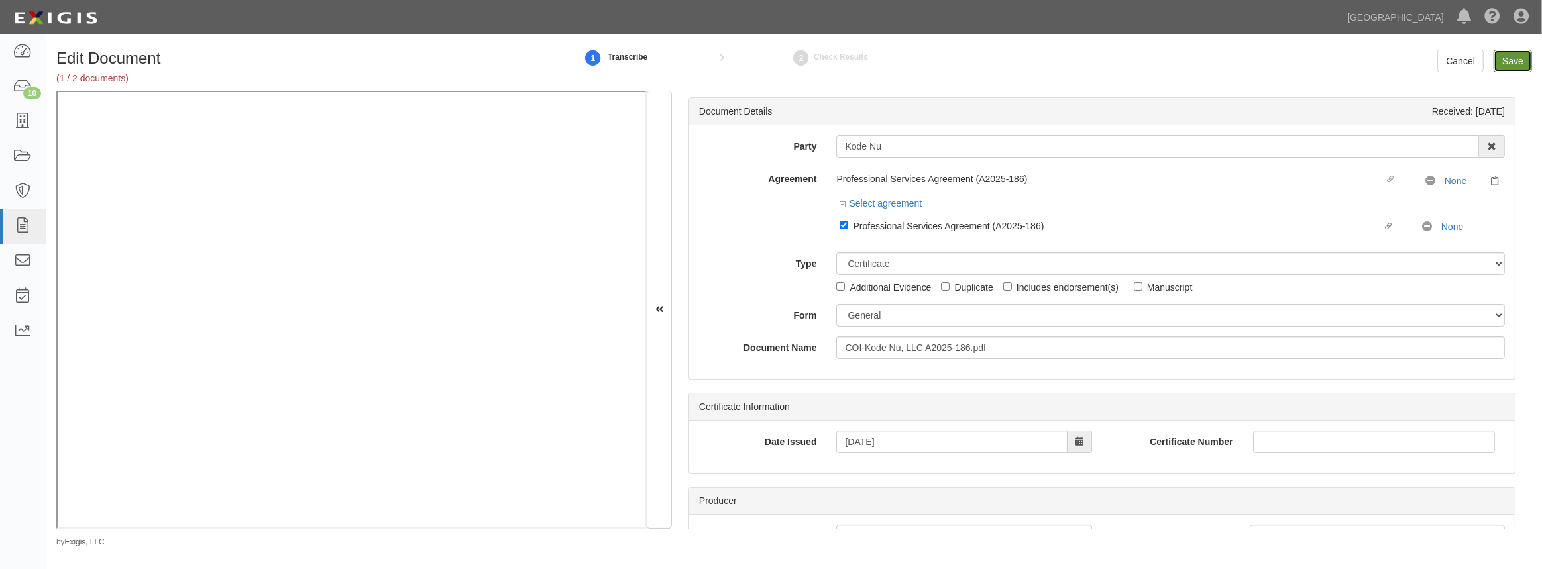
type input "1000000"
type input "3000000"
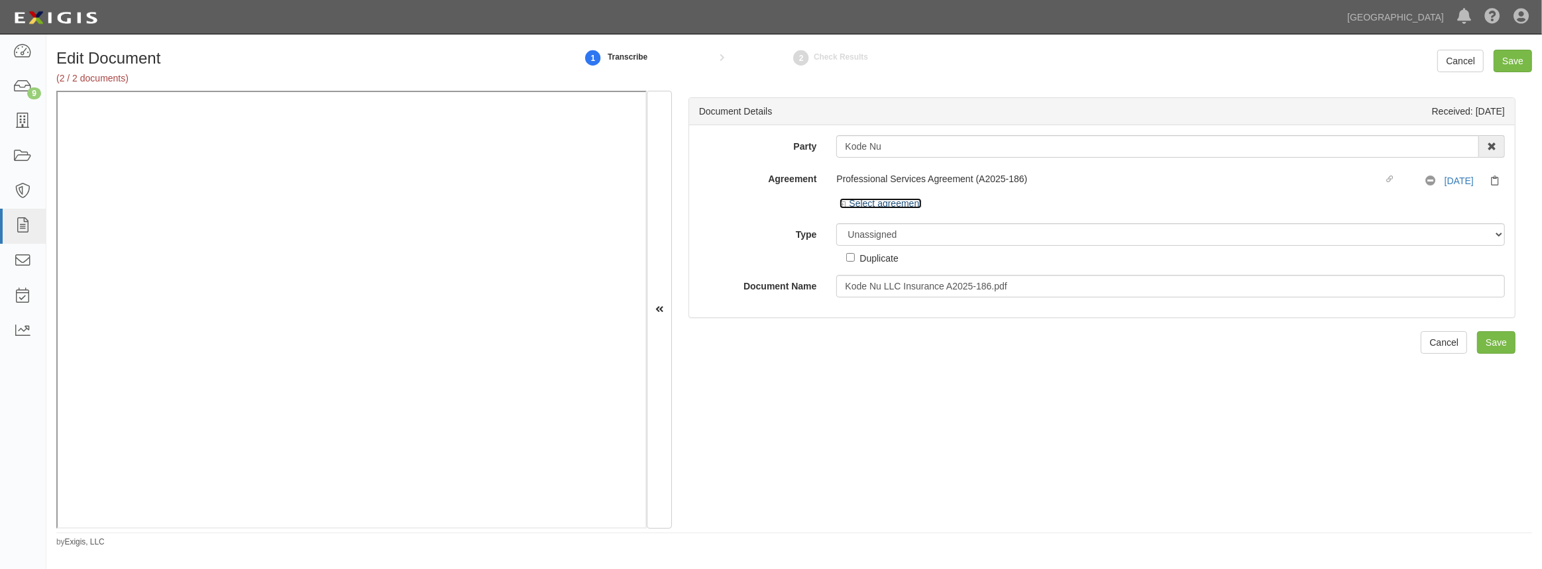
click at [841, 205] on icon at bounding box center [843, 204] width 9 height 7
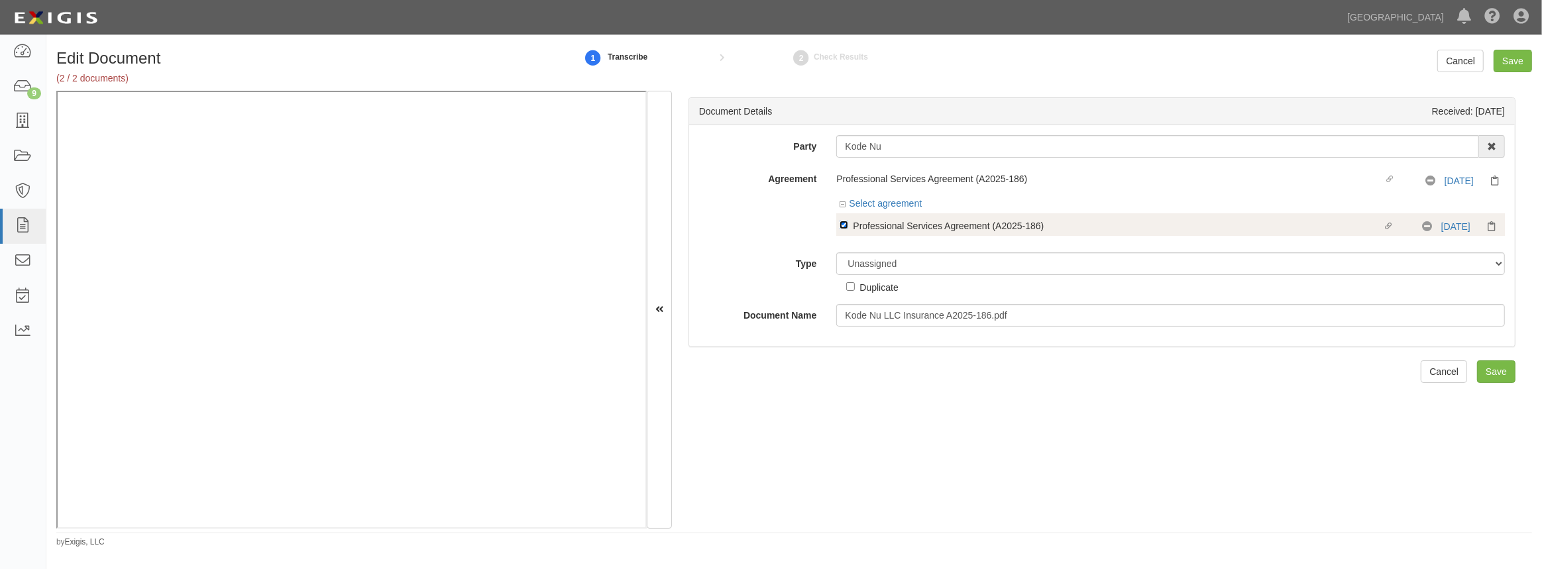
click at [842, 227] on input "Linked agreement Professional Services Agreement (A2025-186) Linked agreement" at bounding box center [843, 225] width 9 height 9
checkbox input "false"
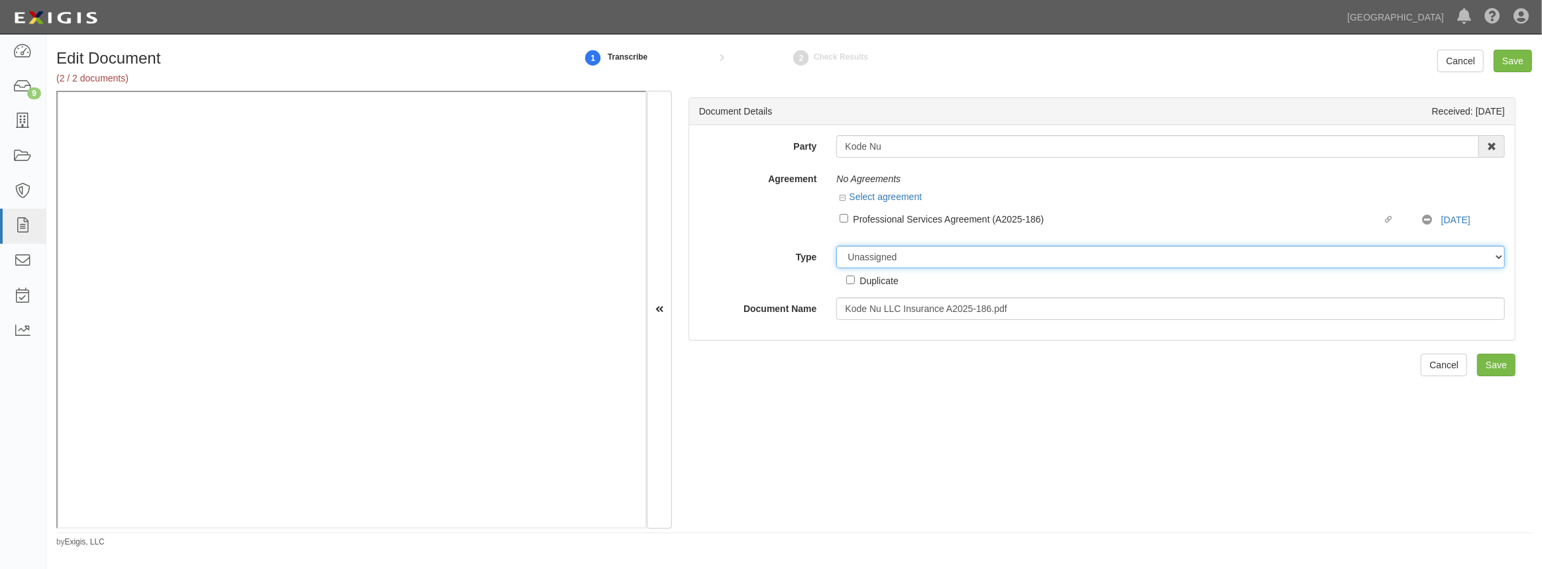
click at [860, 264] on select "Unassigned Binder Cancellation Notice Certificate Contract Endorsement Insuranc…" at bounding box center [1170, 257] width 668 height 23
select select "EndorsementDetail"
click at [836, 246] on select "Unassigned Binder Cancellation Notice Certificate Contract Endorsement Insuranc…" at bounding box center [1170, 257] width 668 height 23
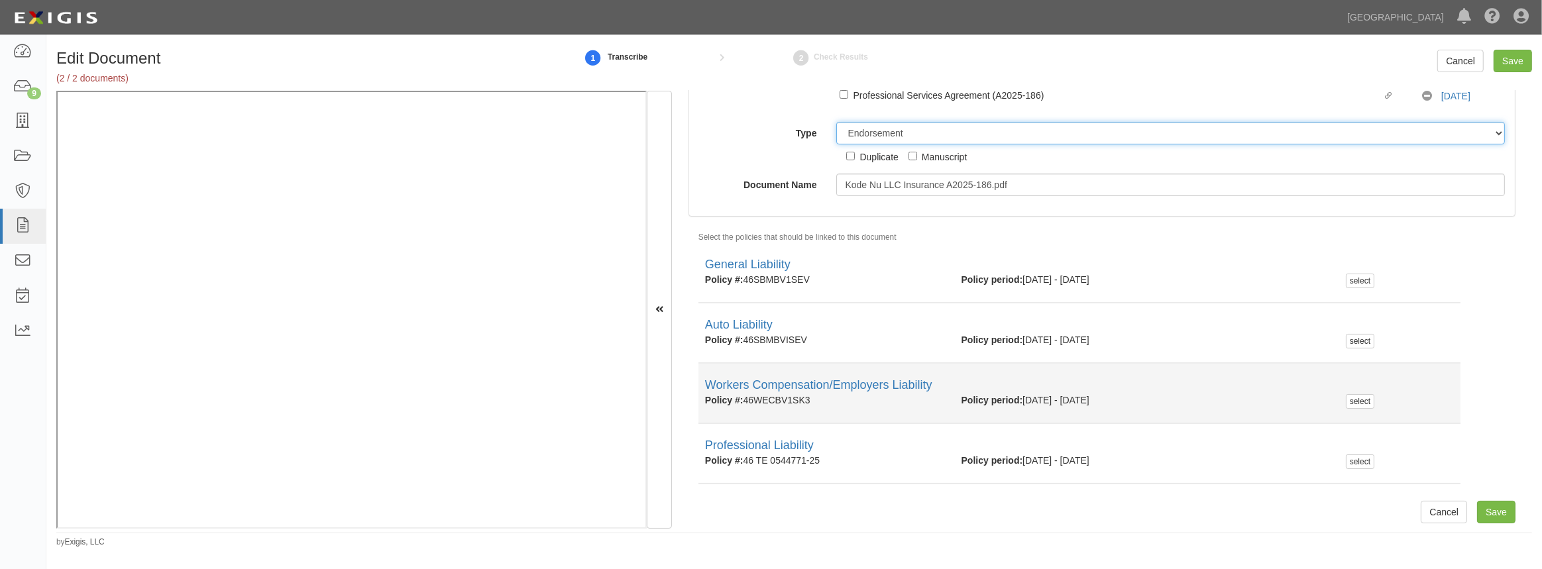
scroll to position [125, 0]
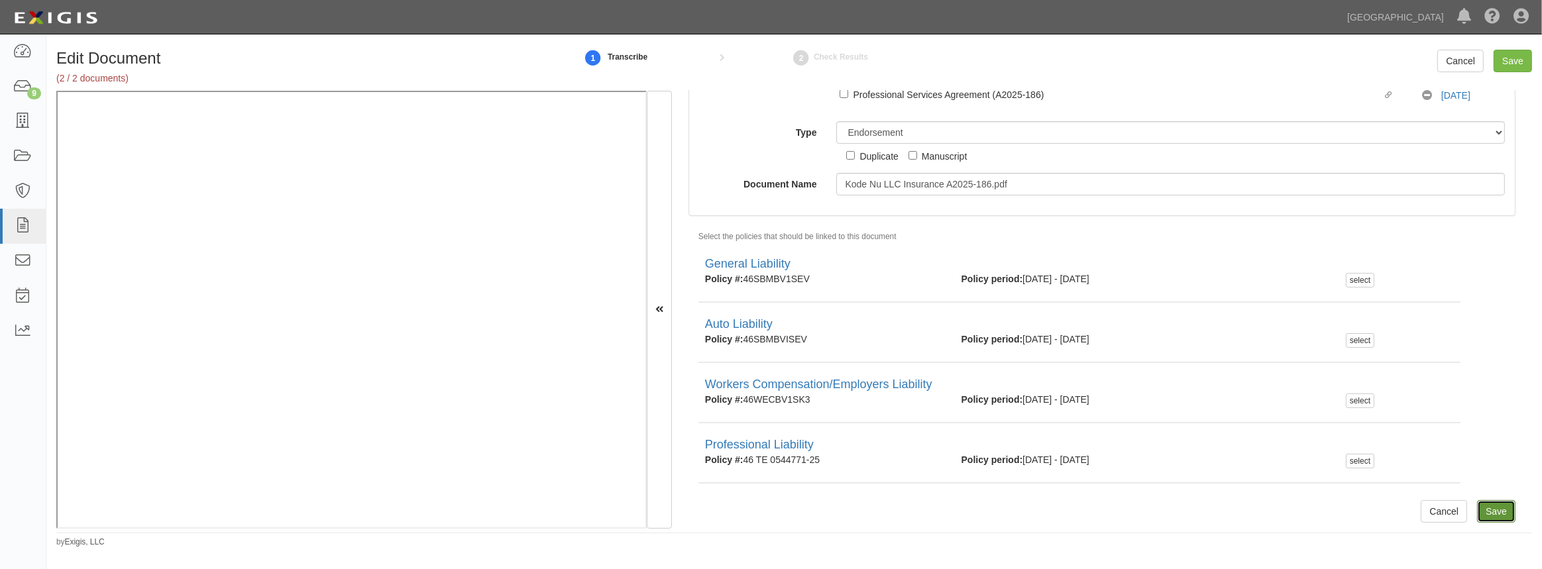
click at [1492, 506] on input "Save" at bounding box center [1496, 511] width 38 height 23
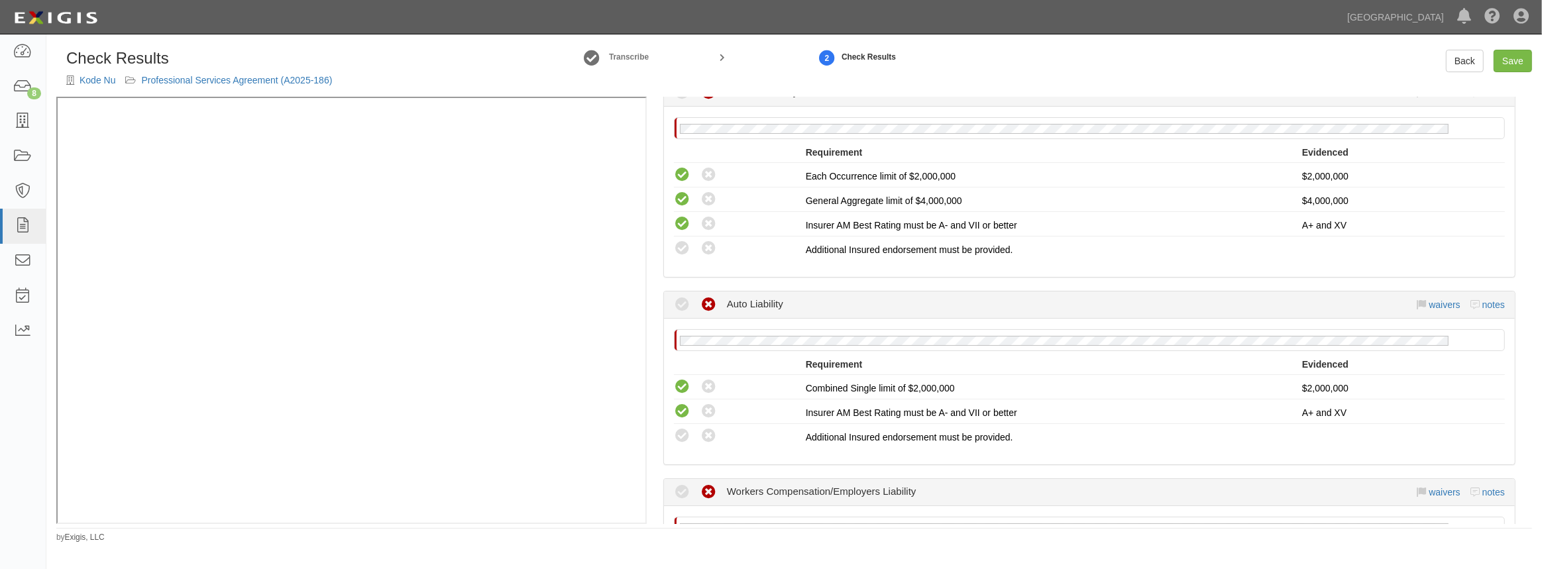
scroll to position [301, 0]
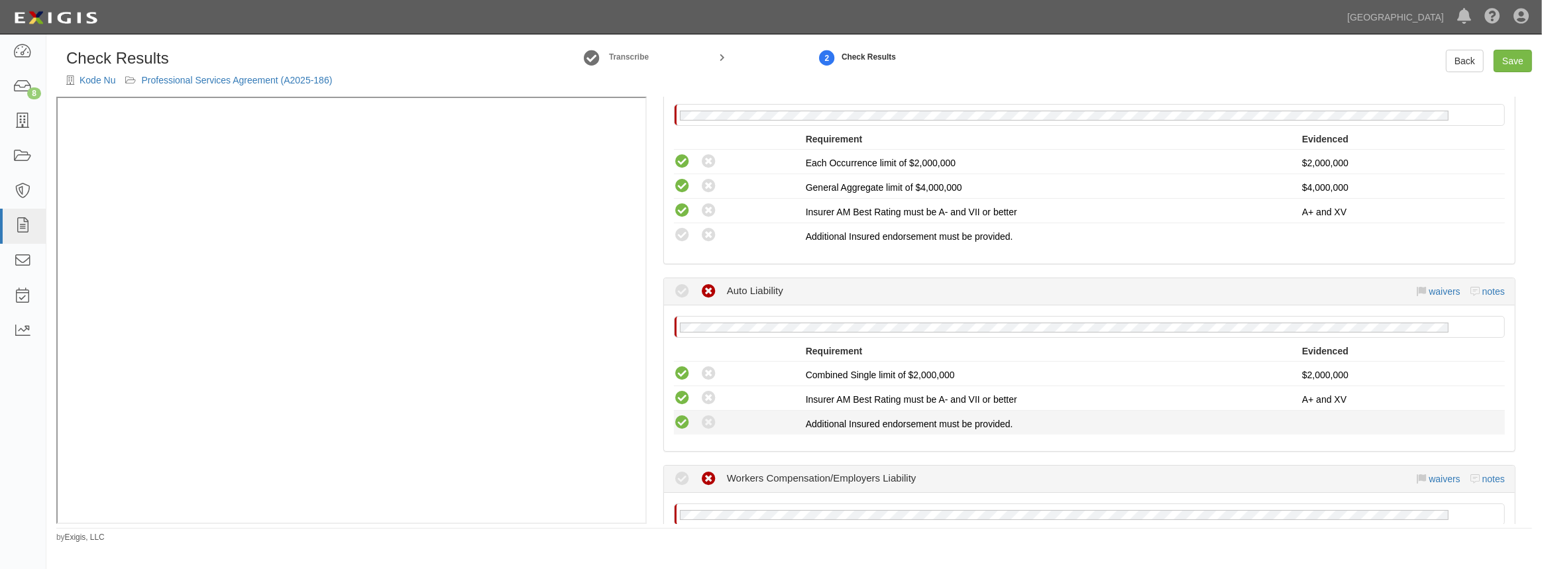
click at [686, 427] on icon at bounding box center [682, 423] width 17 height 17
radio input "true"
click at [674, 235] on icon at bounding box center [682, 235] width 17 height 17
radio input "true"
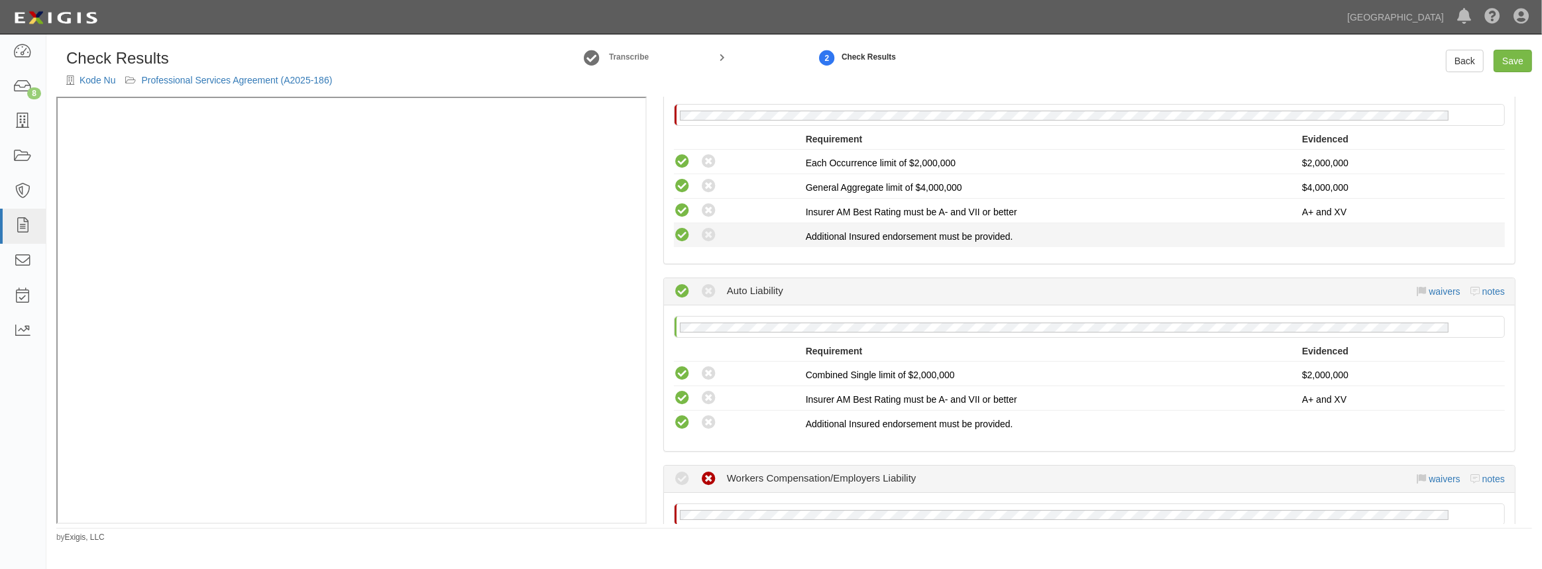
radio input "true"
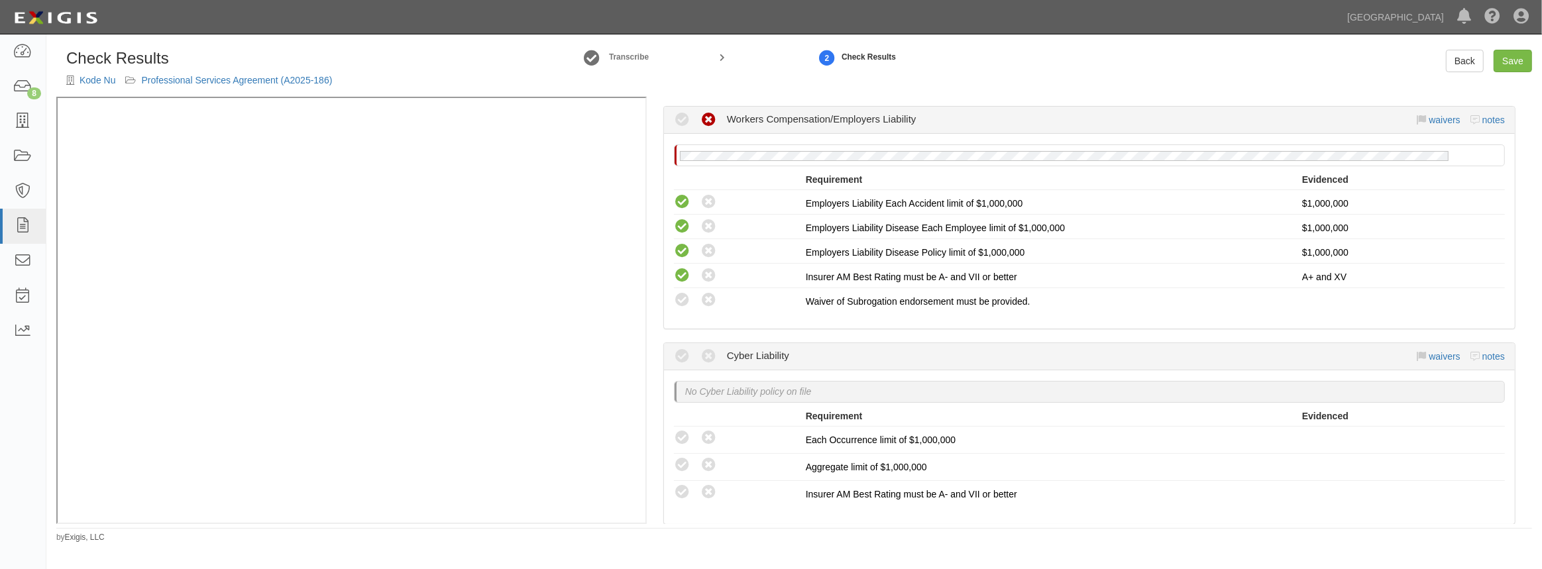
scroll to position [663, 0]
click at [684, 290] on icon at bounding box center [682, 298] width 17 height 17
radio input "true"
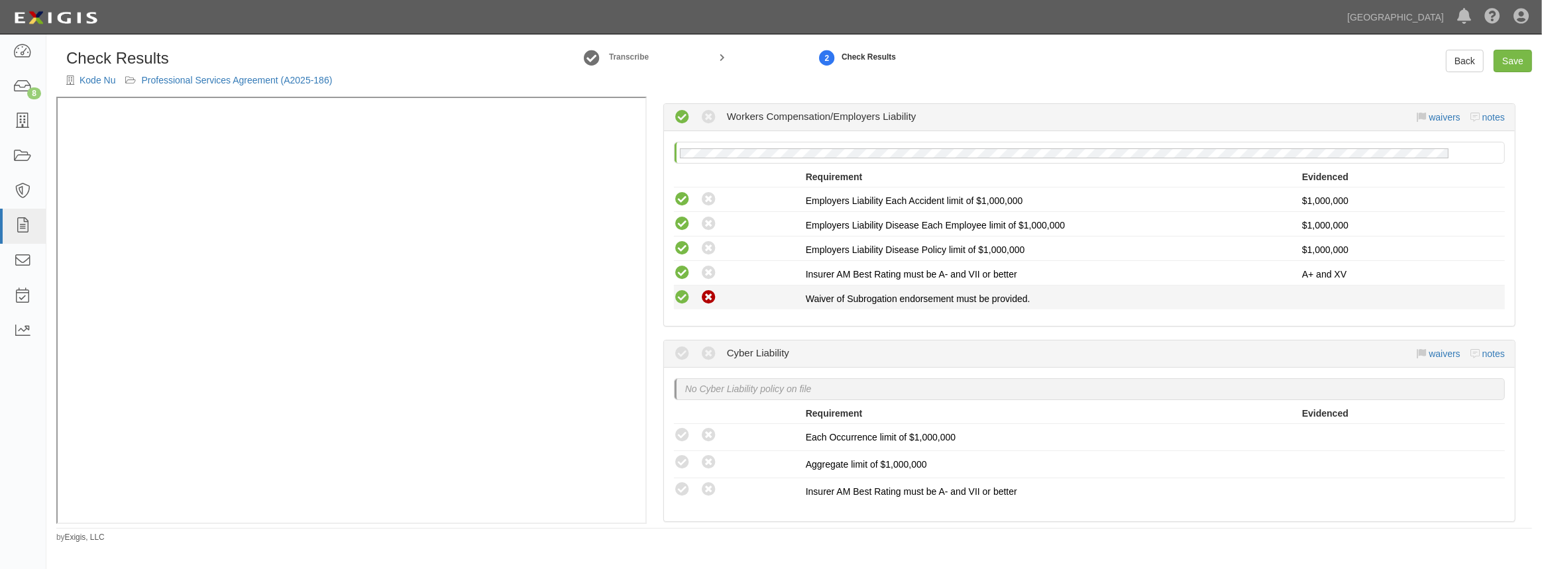
click at [710, 299] on icon at bounding box center [708, 298] width 17 height 17
radio input "true"
radio input "false"
radio input "true"
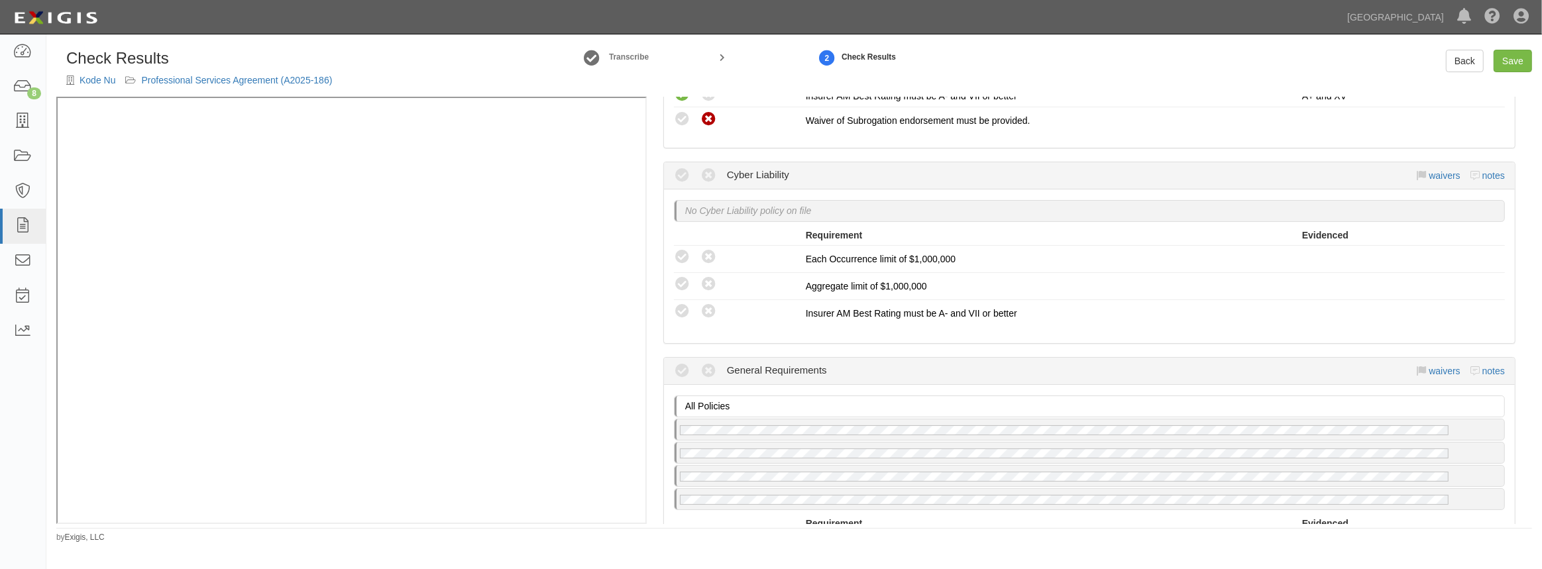
scroll to position [1024, 0]
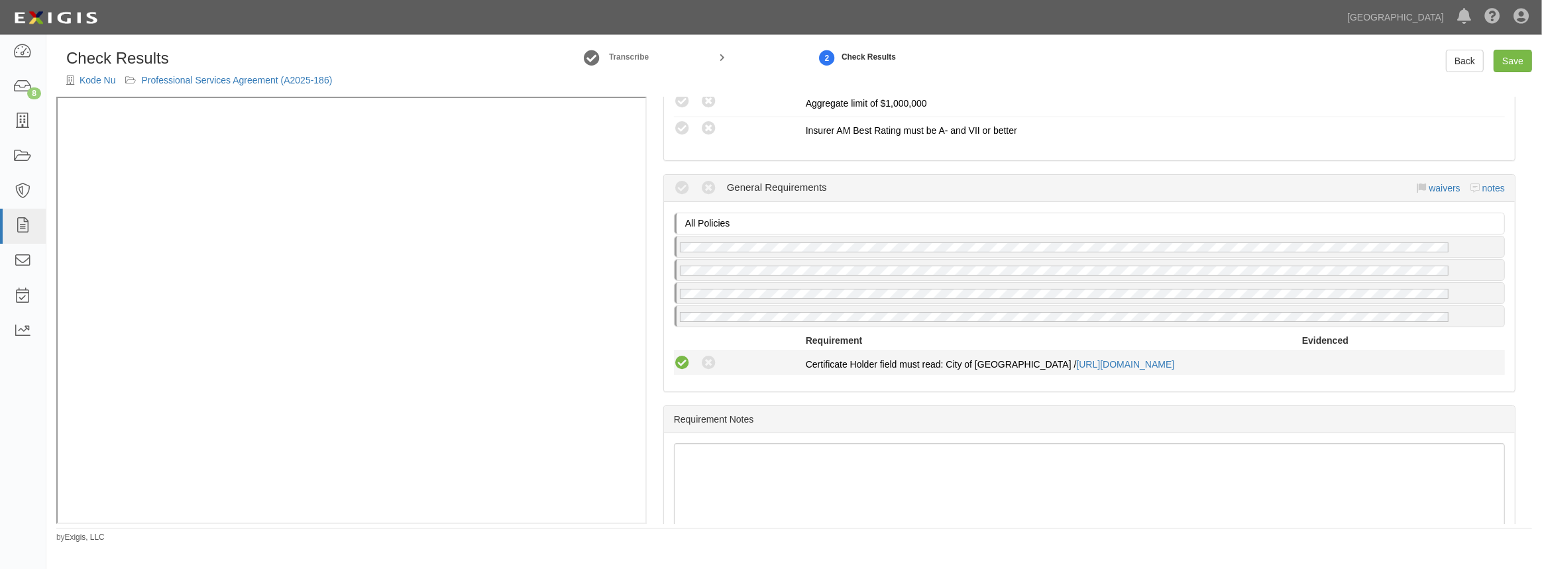
click at [686, 355] on icon at bounding box center [682, 363] width 17 height 17
radio input "true"
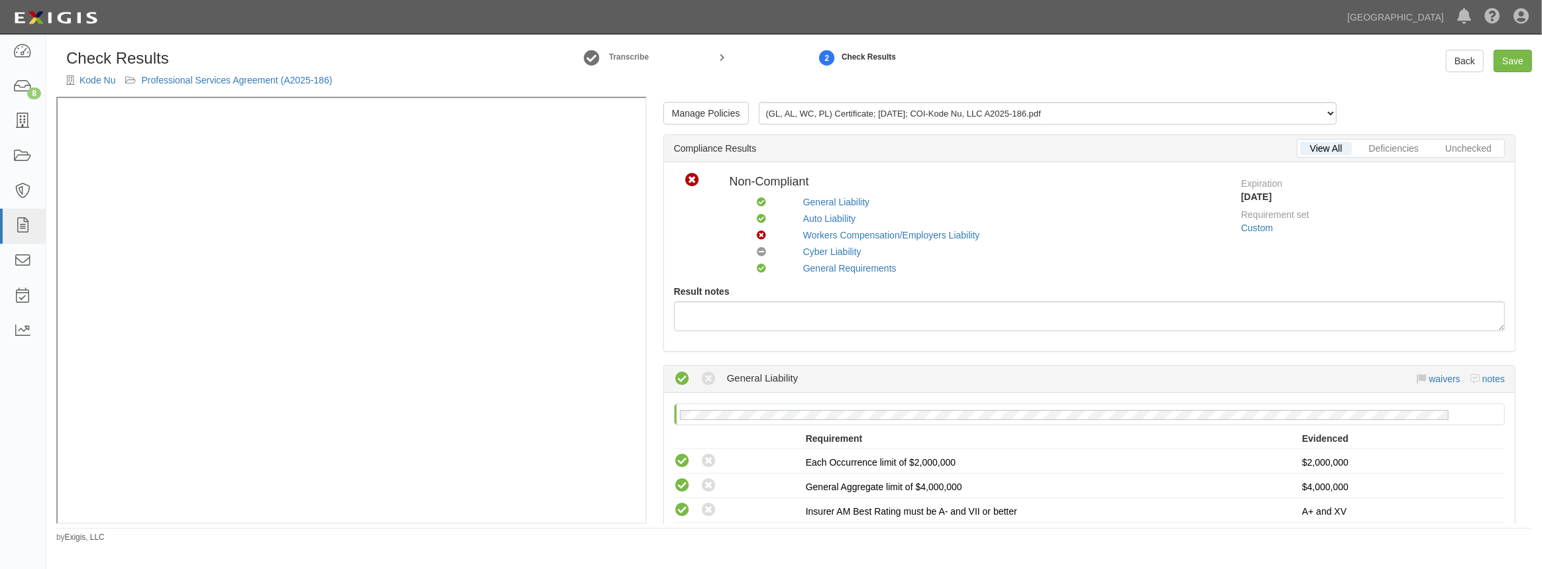
scroll to position [0, 0]
click at [1500, 67] on link "Save" at bounding box center [1512, 61] width 38 height 23
radio input "true"
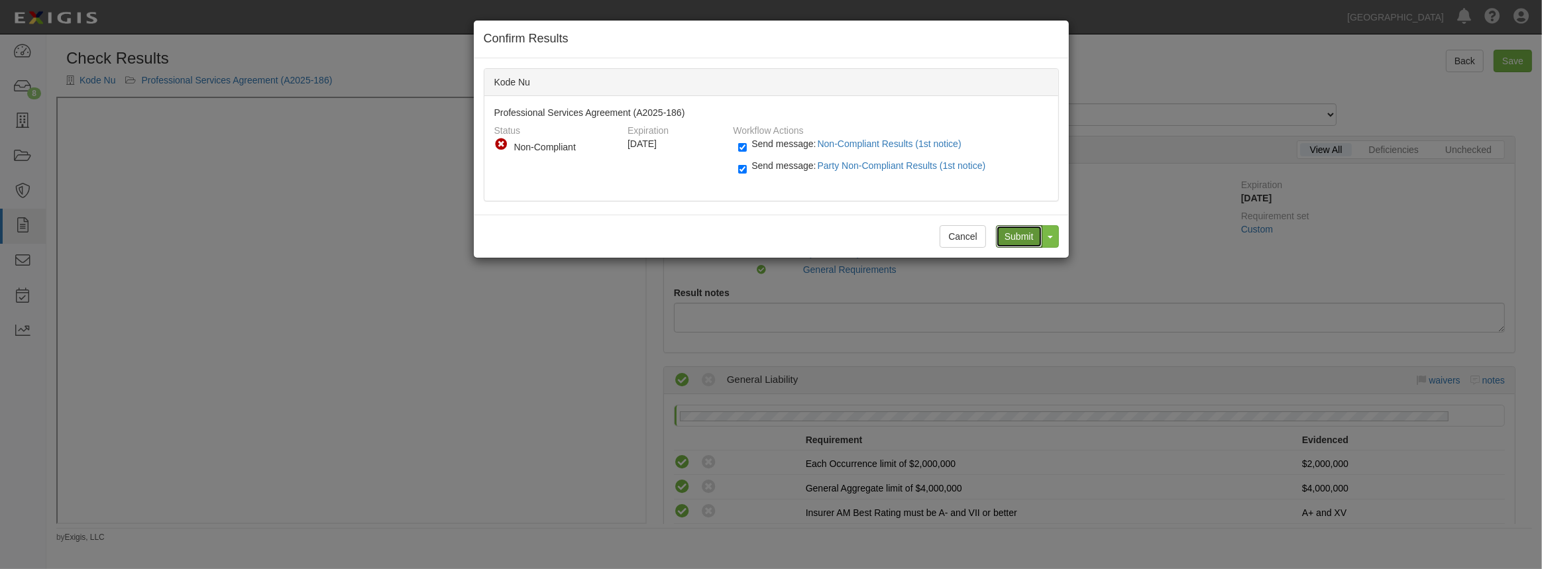
click at [1016, 233] on input "Submit" at bounding box center [1019, 236] width 46 height 23
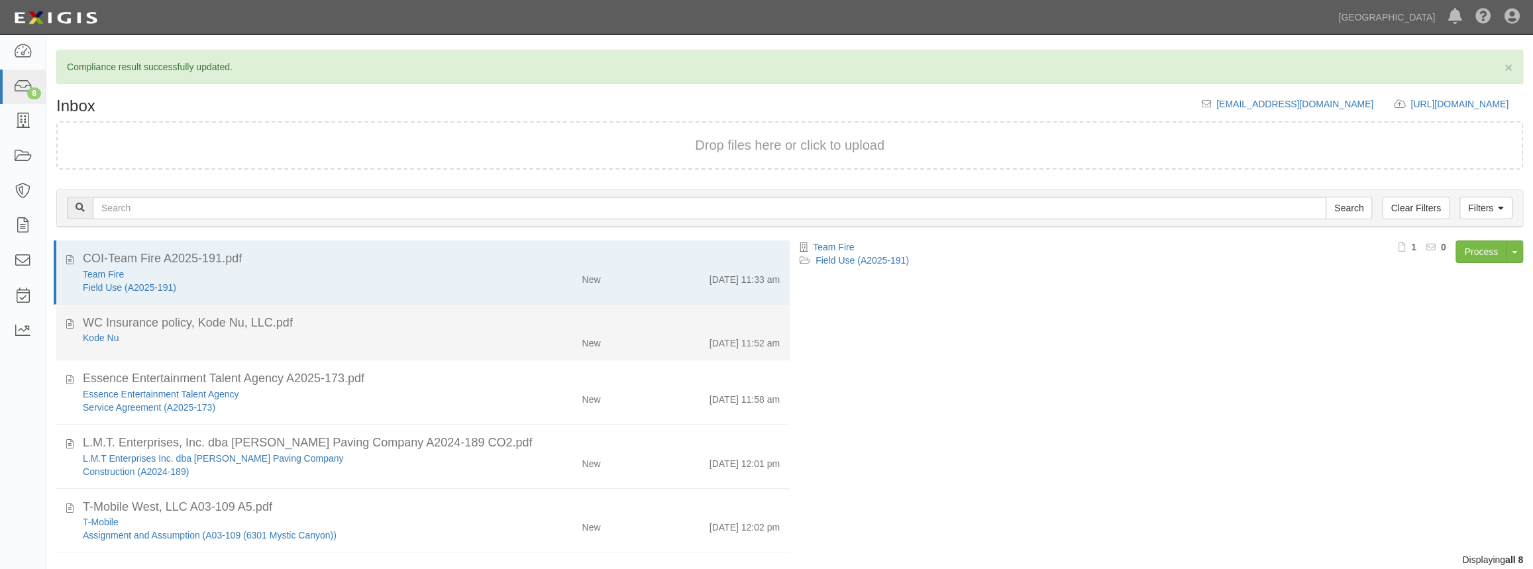
click at [285, 333] on div "Kode Nu" at bounding box center [282, 337] width 398 height 13
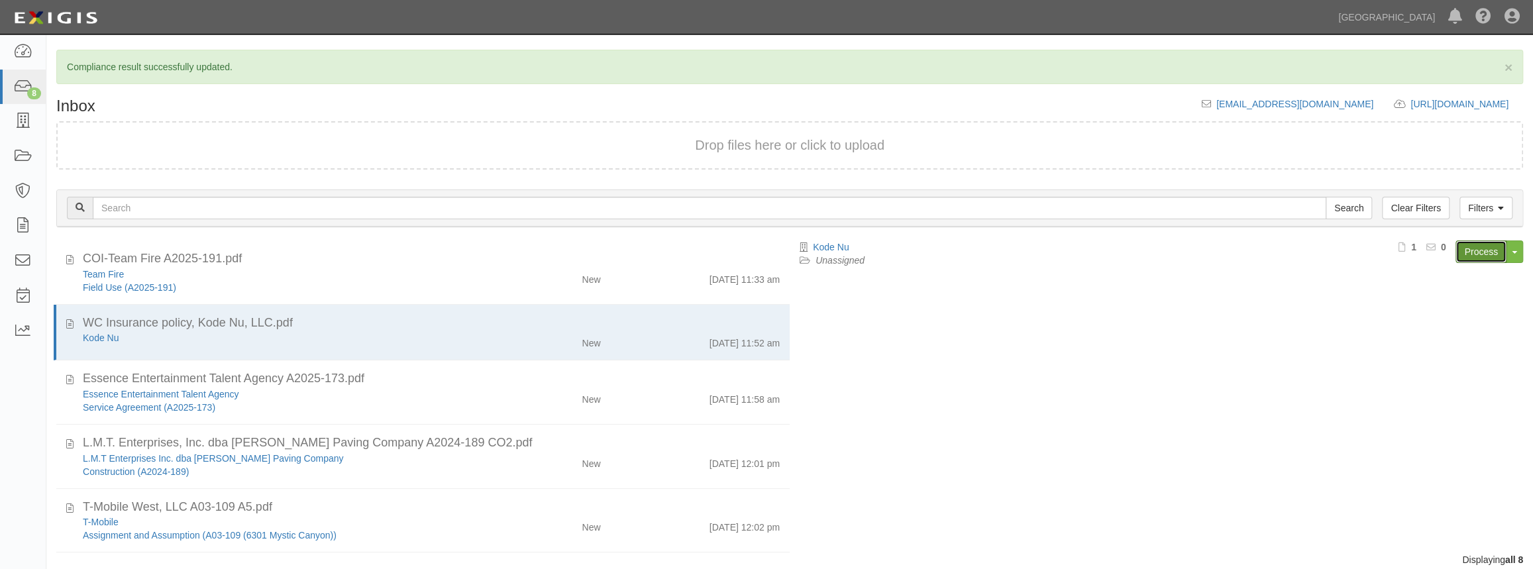
click at [1476, 248] on link "Process" at bounding box center [1481, 251] width 51 height 23
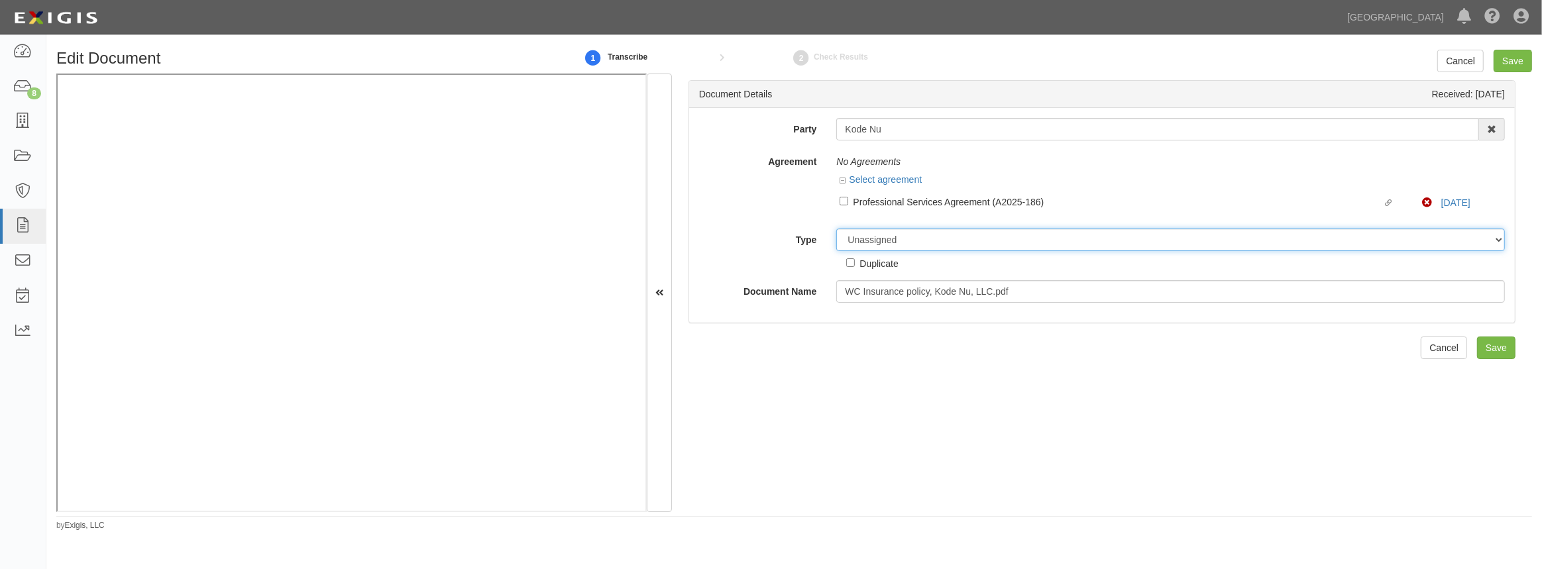
click at [865, 239] on select "Unassigned Binder Cancellation Notice Certificate Contract Endorsement Insuranc…" at bounding box center [1170, 240] width 668 height 23
select select "EndorsementDetail"
click at [836, 229] on select "Unassigned Binder Cancellation Notice Certificate Contract Endorsement Insuranc…" at bounding box center [1170, 240] width 668 height 23
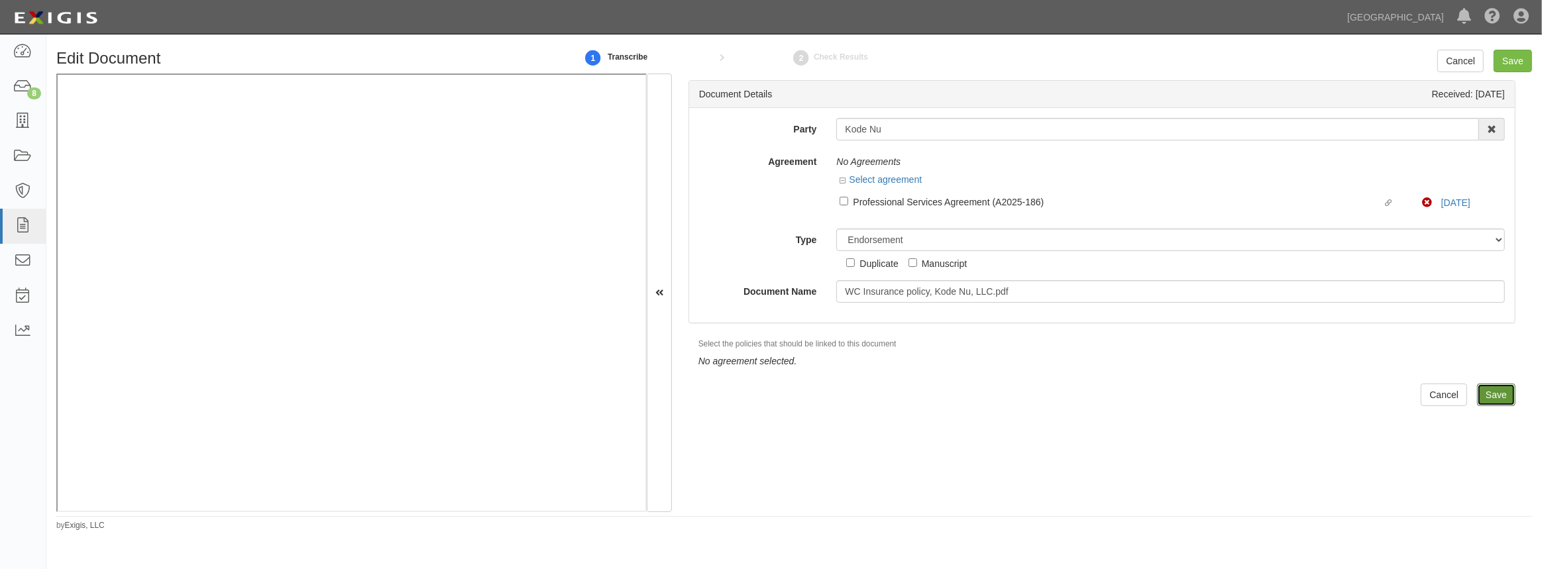
click at [1497, 395] on input "Save" at bounding box center [1496, 395] width 38 height 23
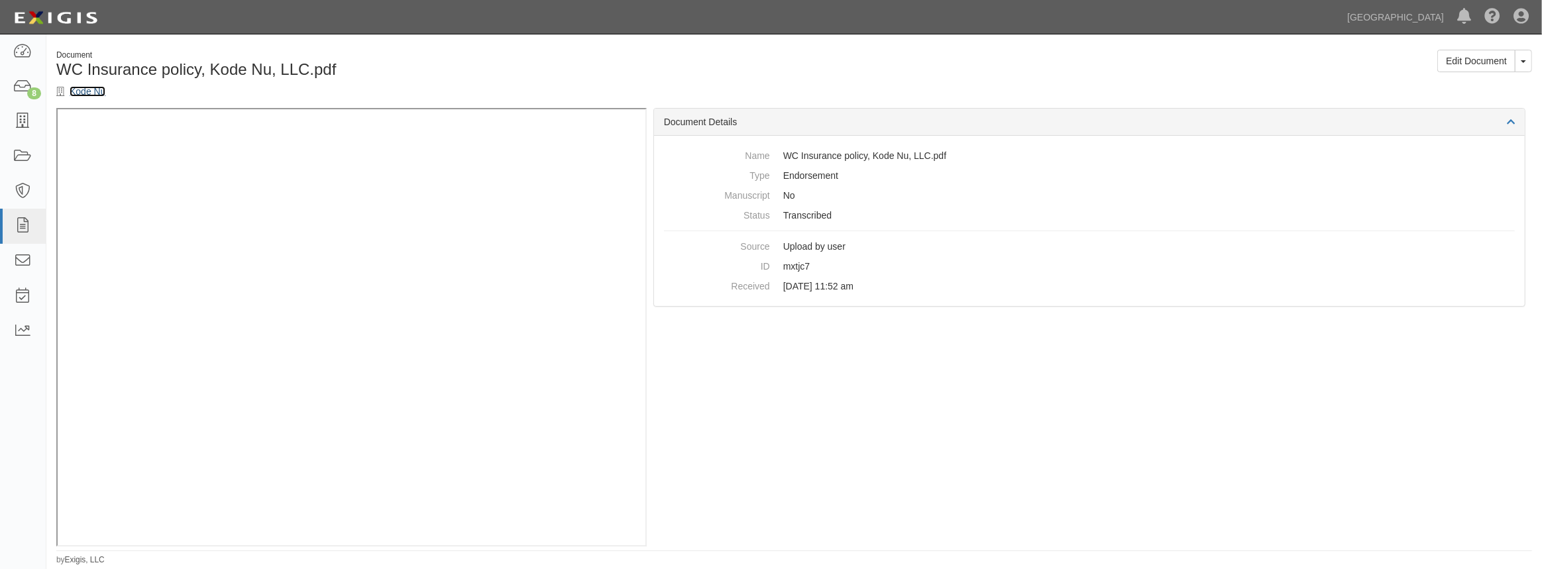
click at [94, 92] on link "Kode Nu" at bounding box center [88, 91] width 36 height 11
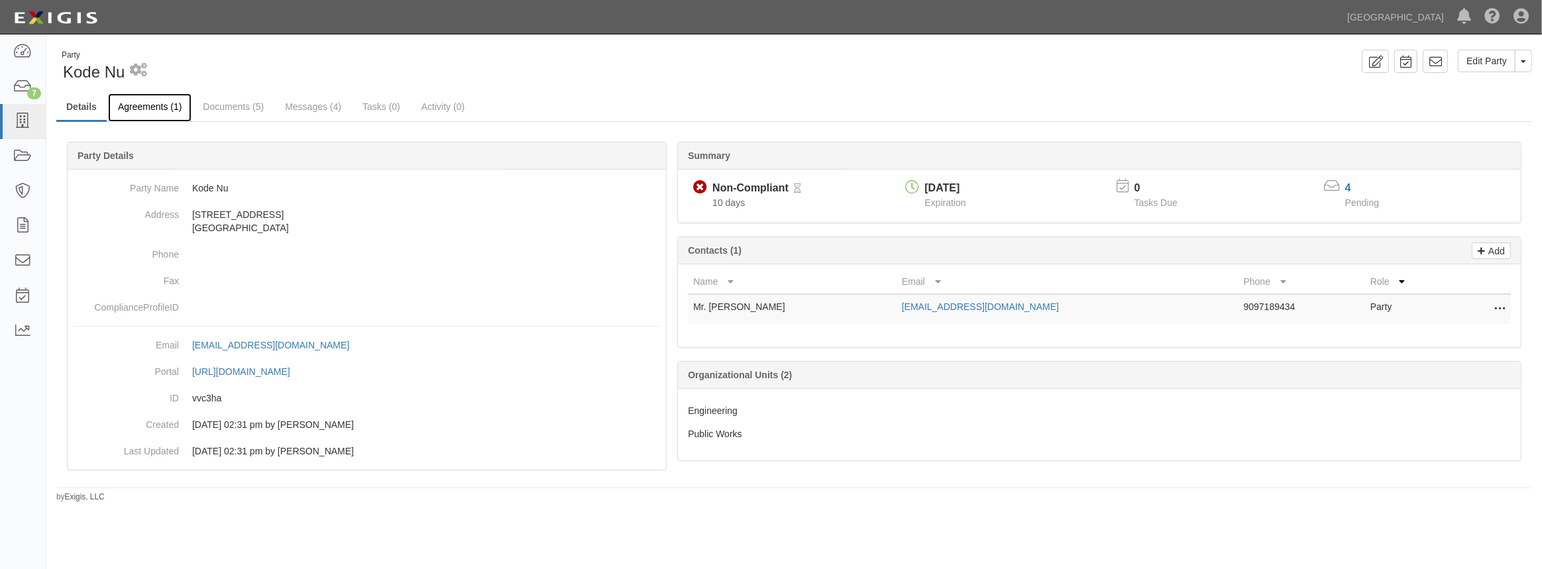
click at [168, 107] on link "Agreements (1)" at bounding box center [149, 107] width 83 height 28
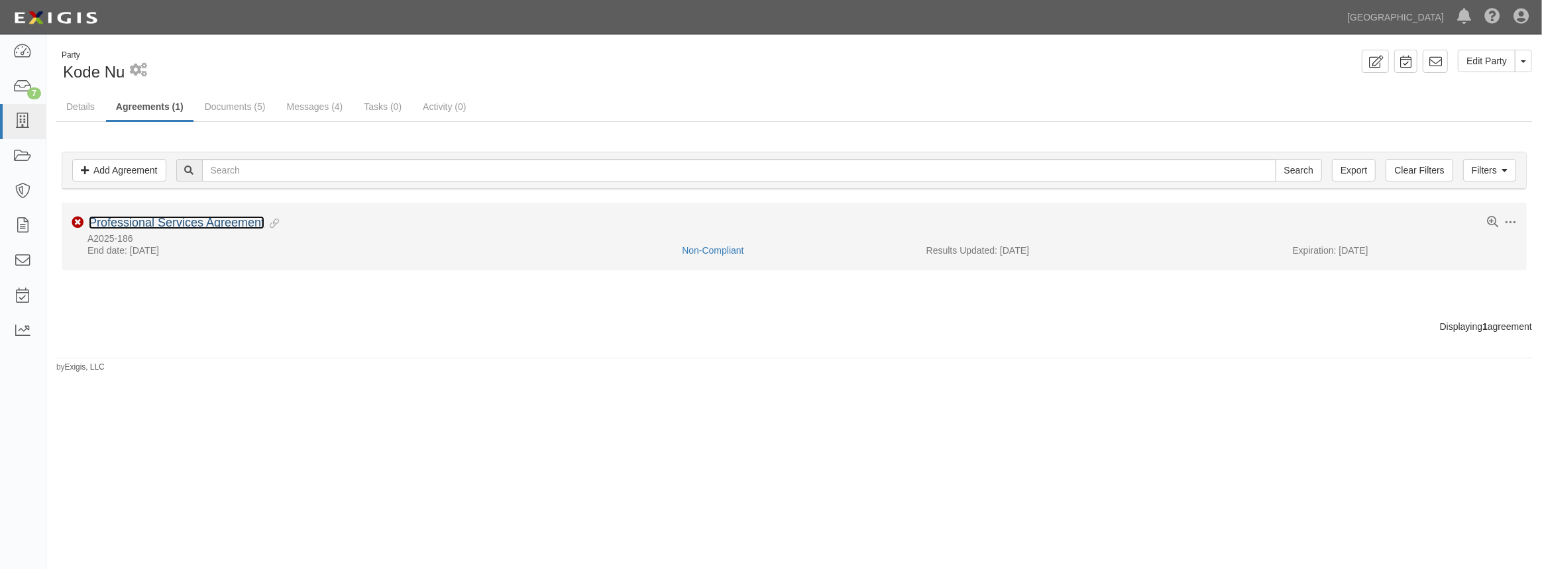
click at [133, 217] on link "Professional Services Agreement" at bounding box center [177, 222] width 176 height 13
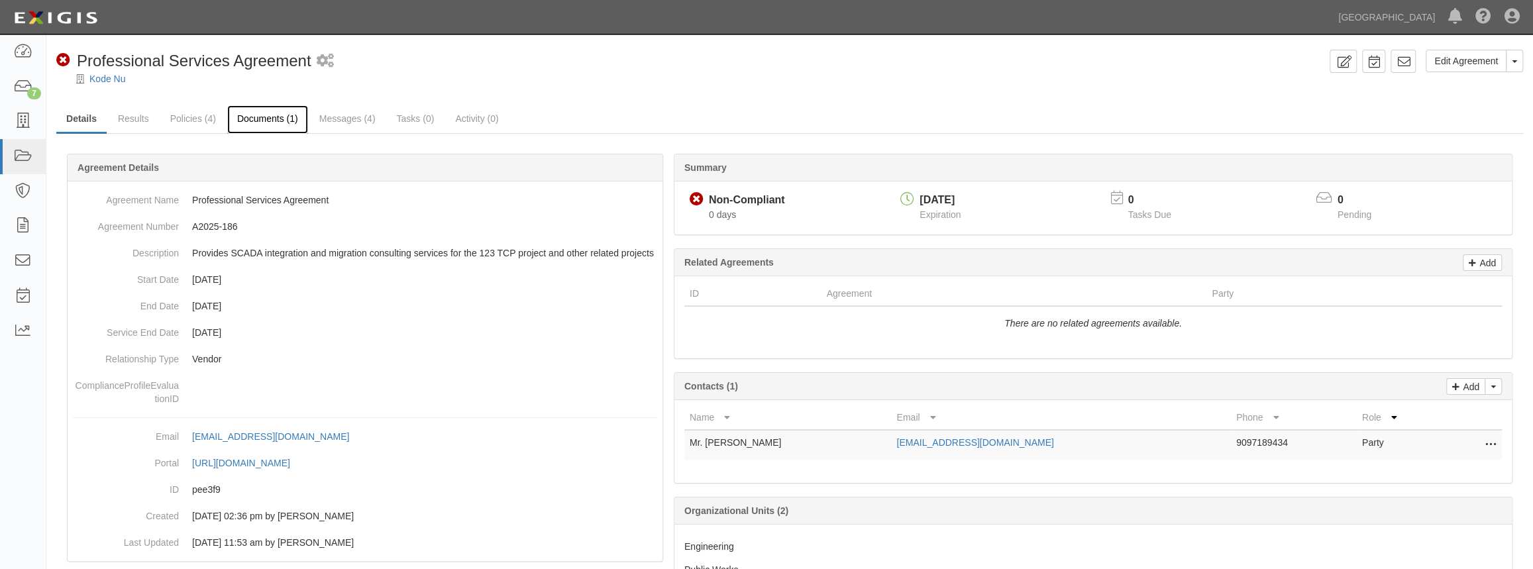
click at [254, 113] on link "Documents (1)" at bounding box center [267, 119] width 81 height 28
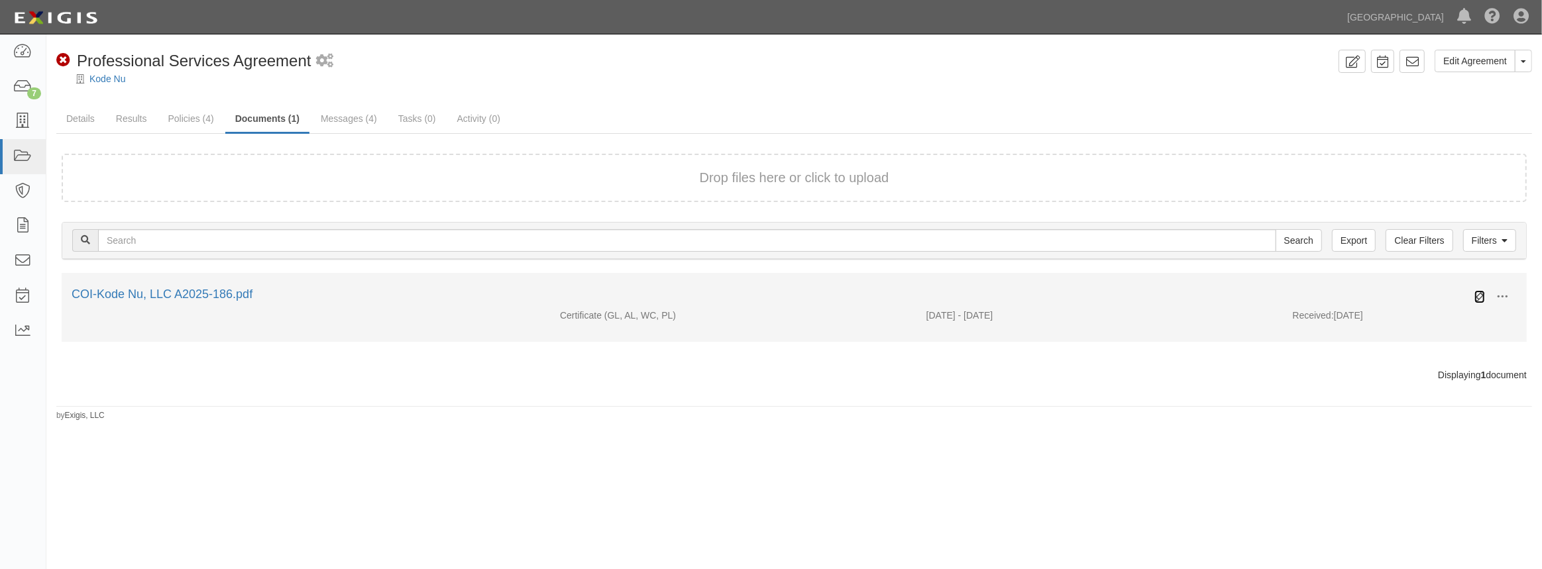
click at [1477, 297] on icon at bounding box center [1479, 297] width 11 height 11
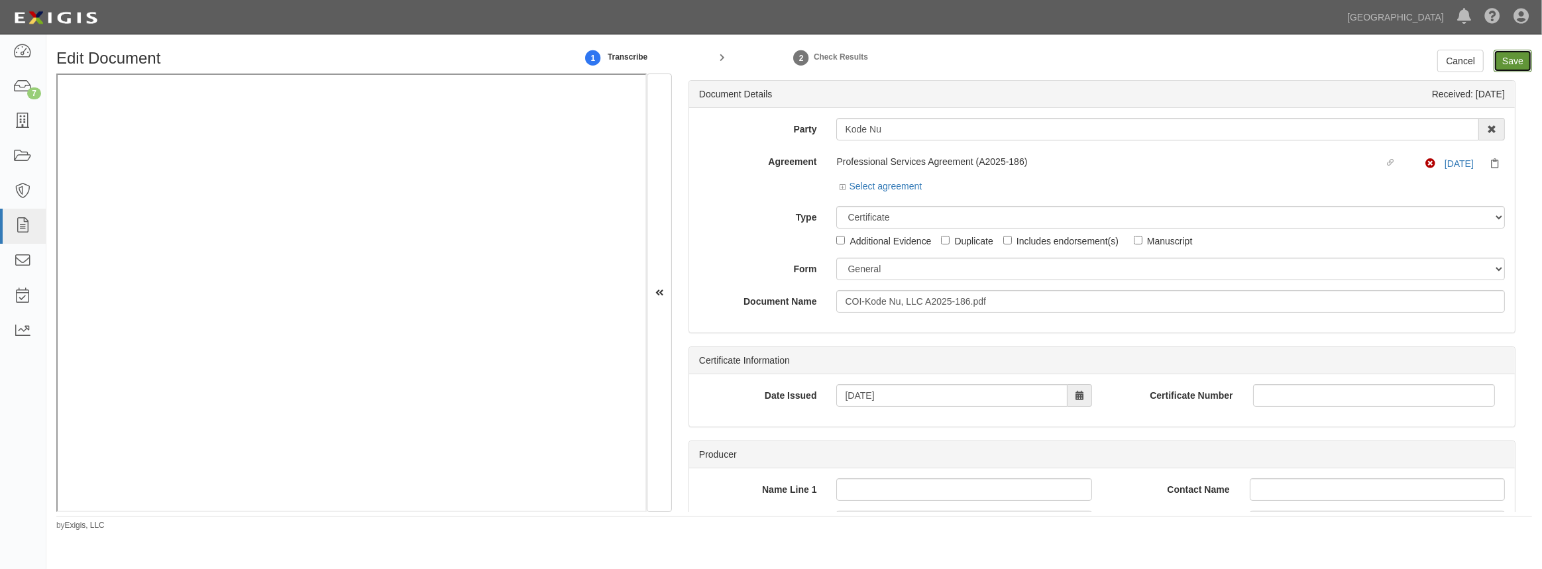
click at [1500, 60] on input "Save" at bounding box center [1512, 61] width 38 height 23
type input "2000000"
type input "1000000"
type input "10000"
type input "2000000"
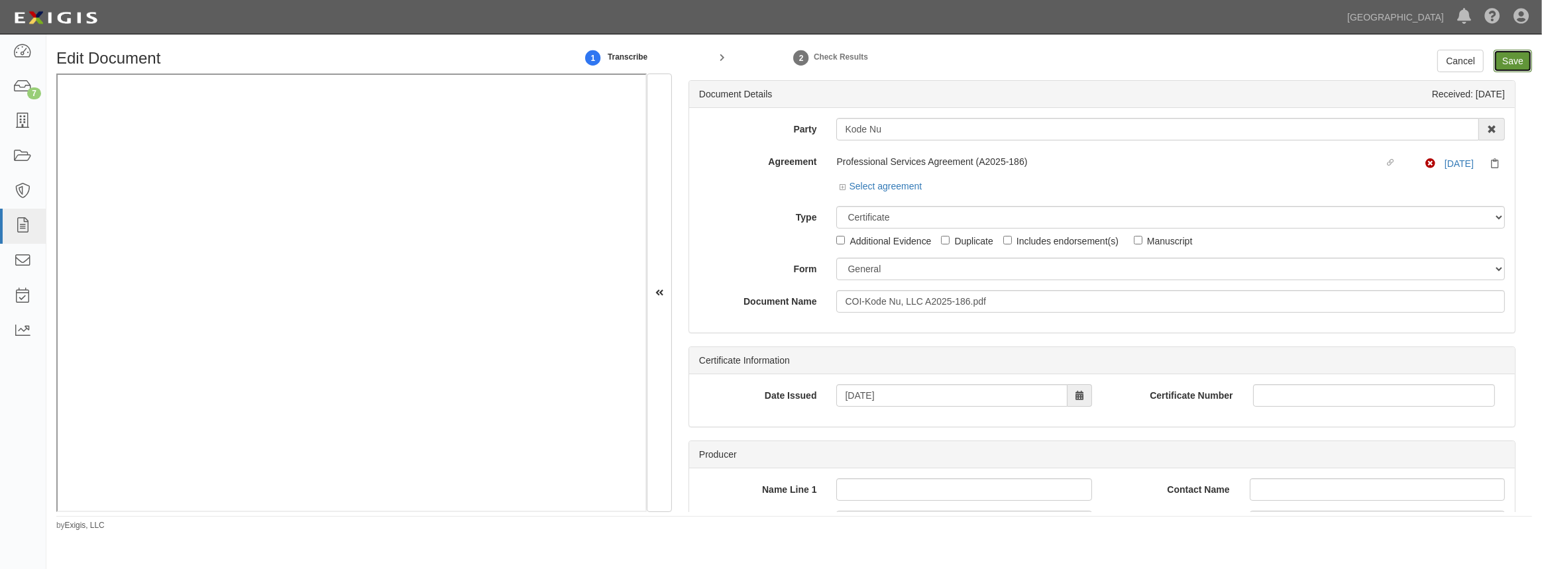
type input "4000000"
type input "2000000"
type input "1000000"
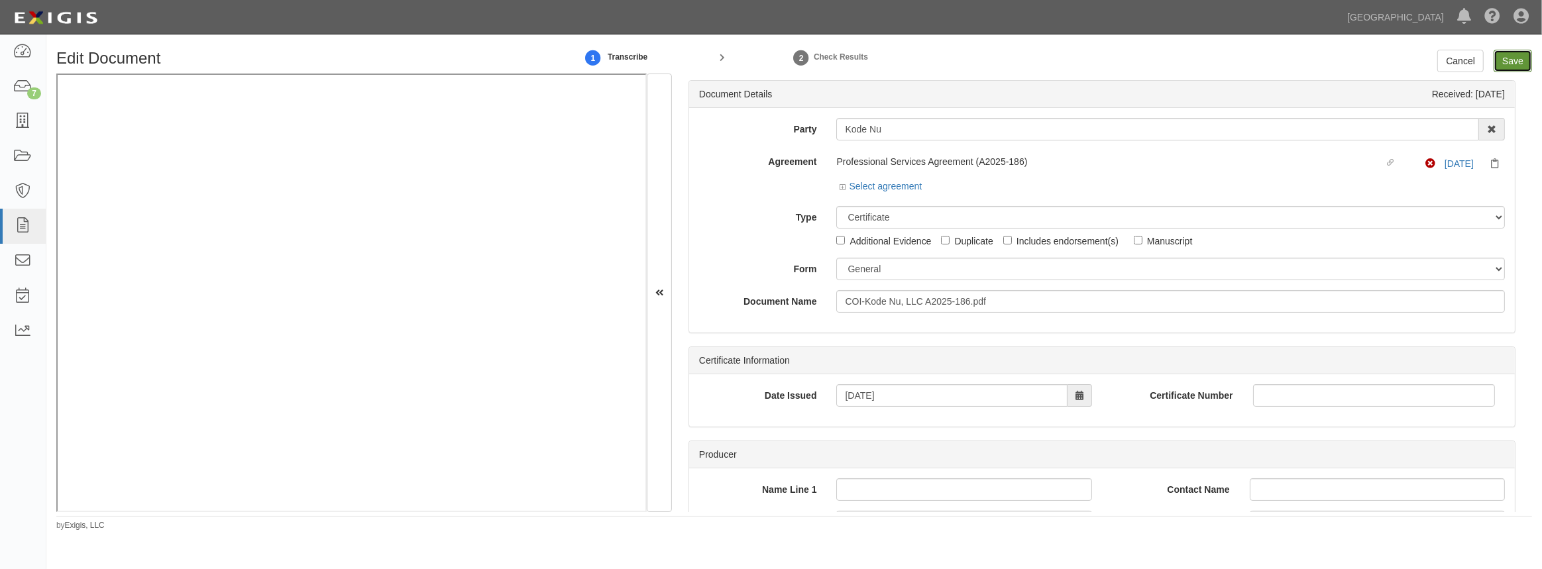
type input "1000000"
type input "3000000"
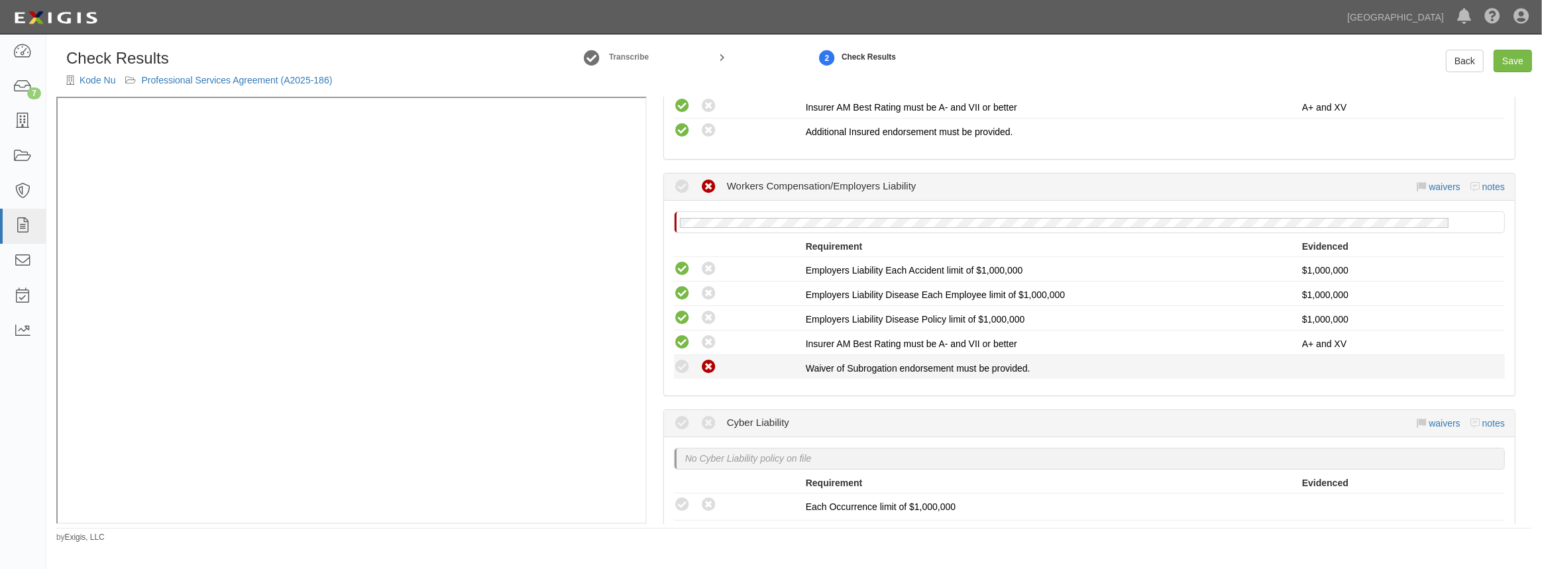
scroll to position [602, 0]
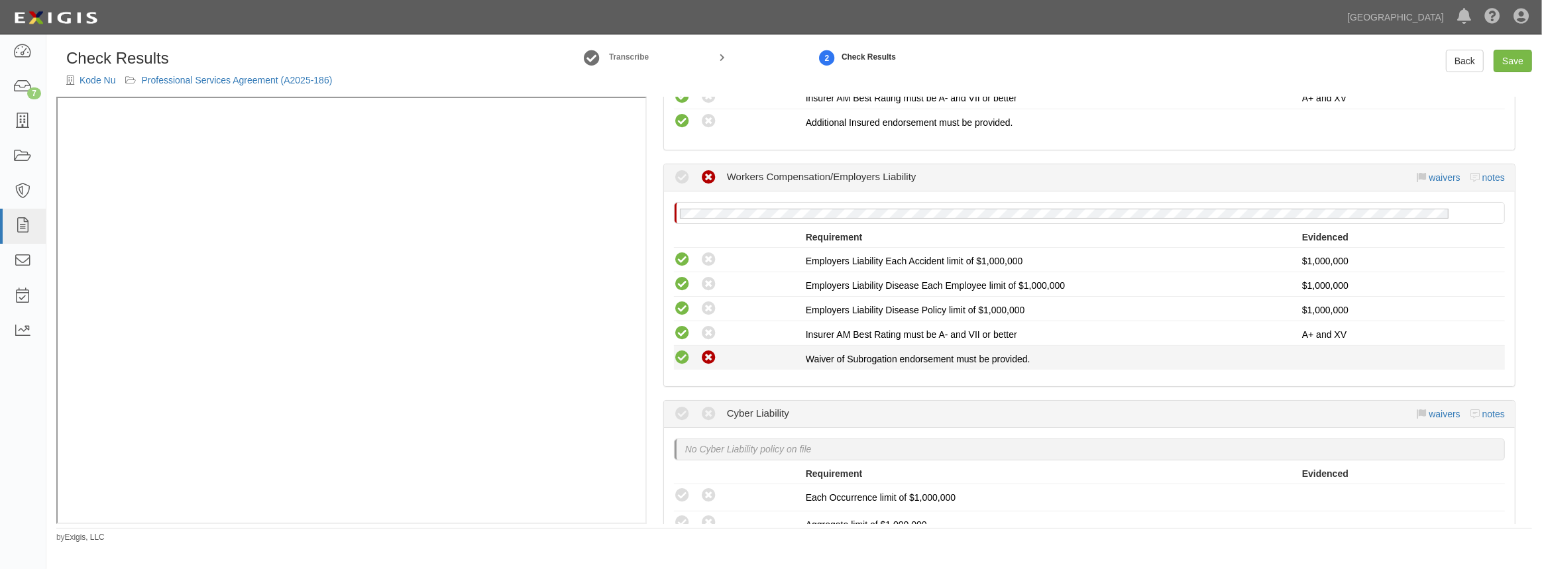
click at [685, 356] on icon at bounding box center [682, 358] width 17 height 17
radio input "true"
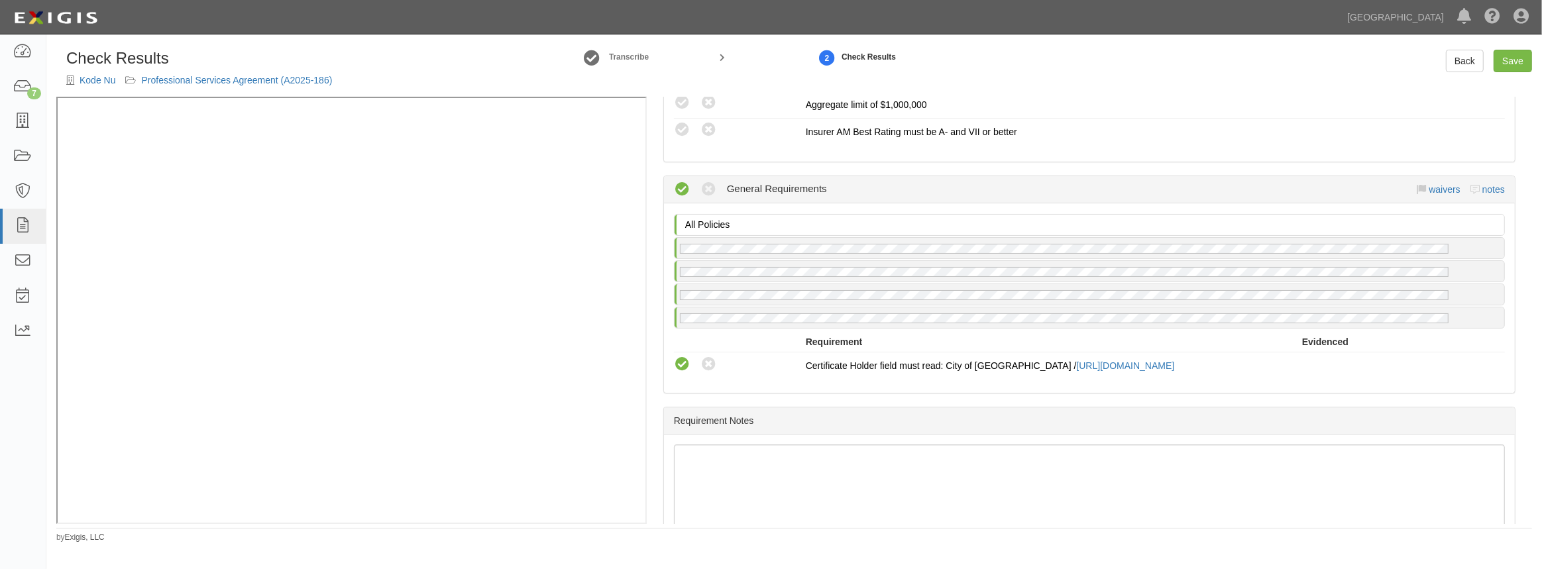
scroll to position [1024, 0]
click at [1501, 59] on link "Save" at bounding box center [1512, 61] width 38 height 23
radio input "true"
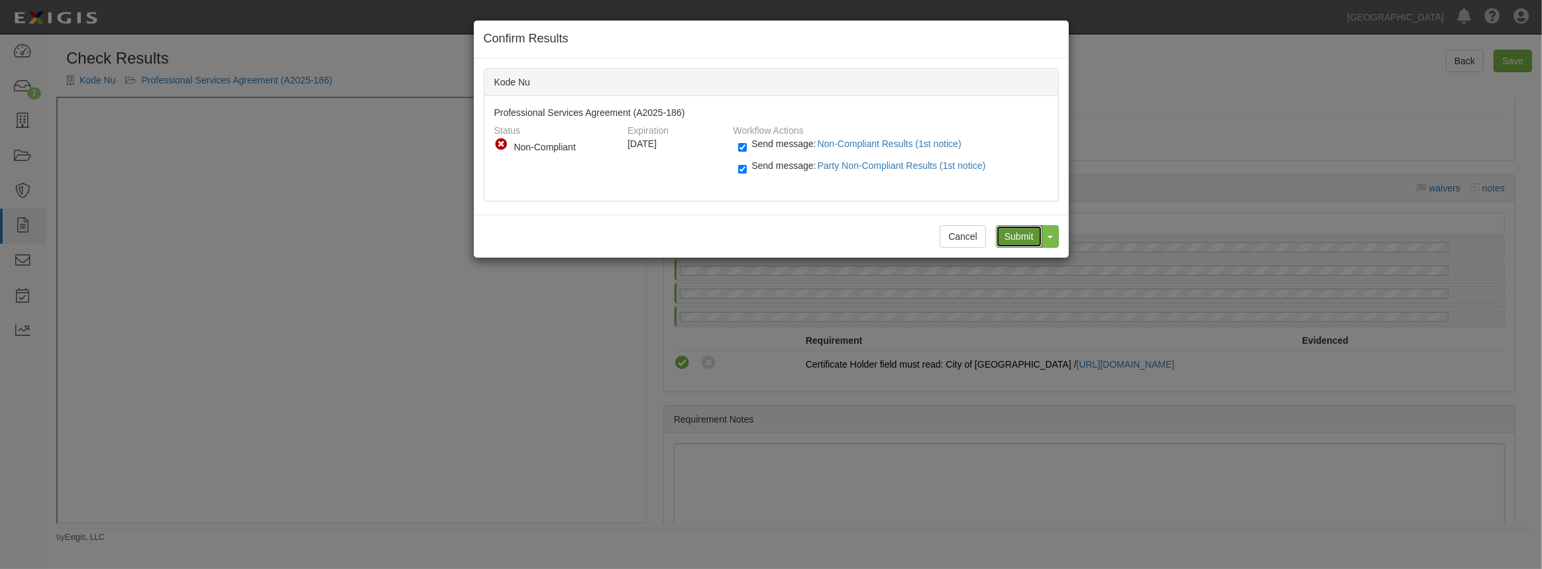
click at [1020, 240] on input "Submit" at bounding box center [1019, 236] width 46 height 23
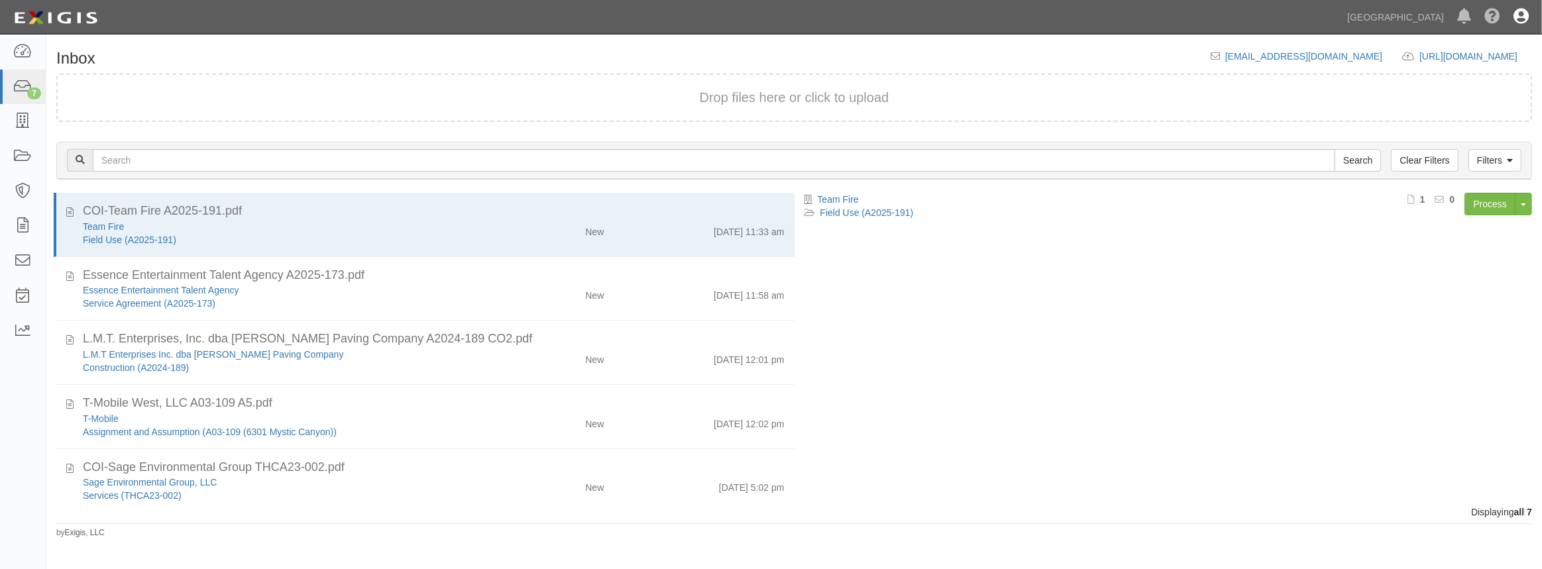
click at [1516, 9] on icon at bounding box center [1520, 17] width 15 height 16
click at [1453, 81] on link "Sign Out" at bounding box center [1482, 77] width 105 height 27
